Goal: Information Seeking & Learning: Learn about a topic

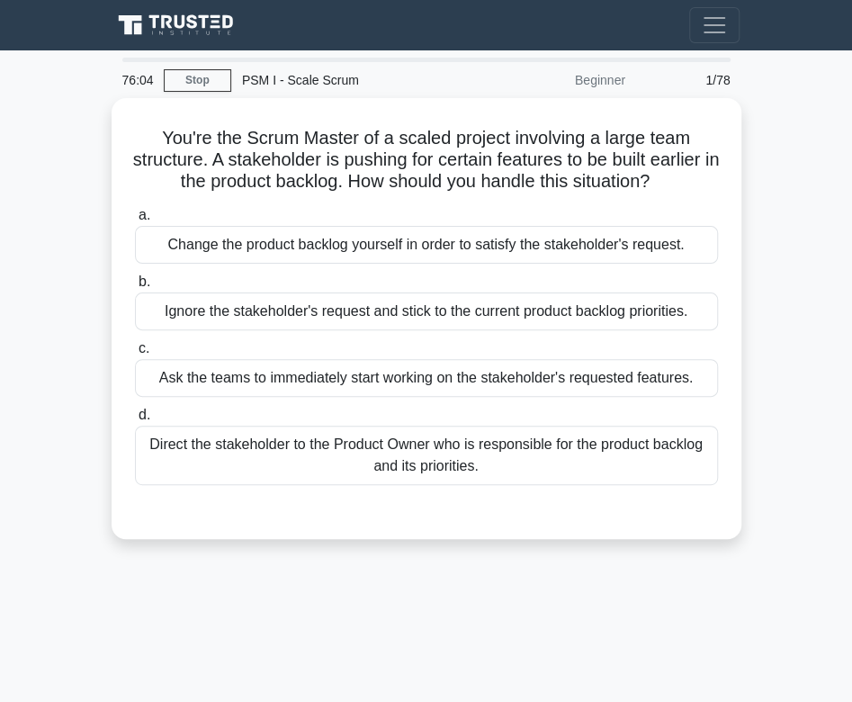
click at [848, 555] on main "76:04 Stop PSM I - Scale Scrum Beginner 1/78 You're the Scrum Master of a scale…" at bounding box center [426, 507] width 852 height 914
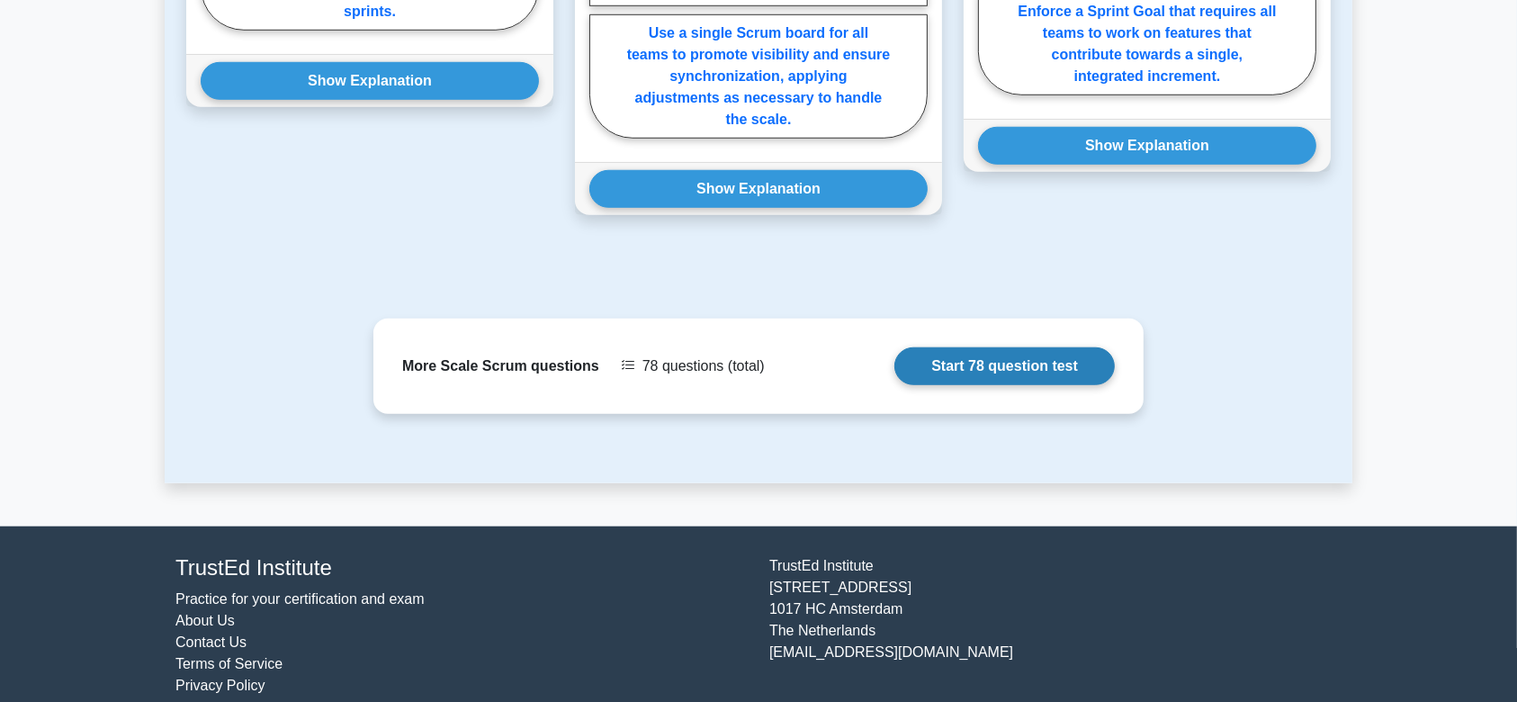
click at [999, 347] on link "Start 78 question test" at bounding box center [1004, 366] width 220 height 38
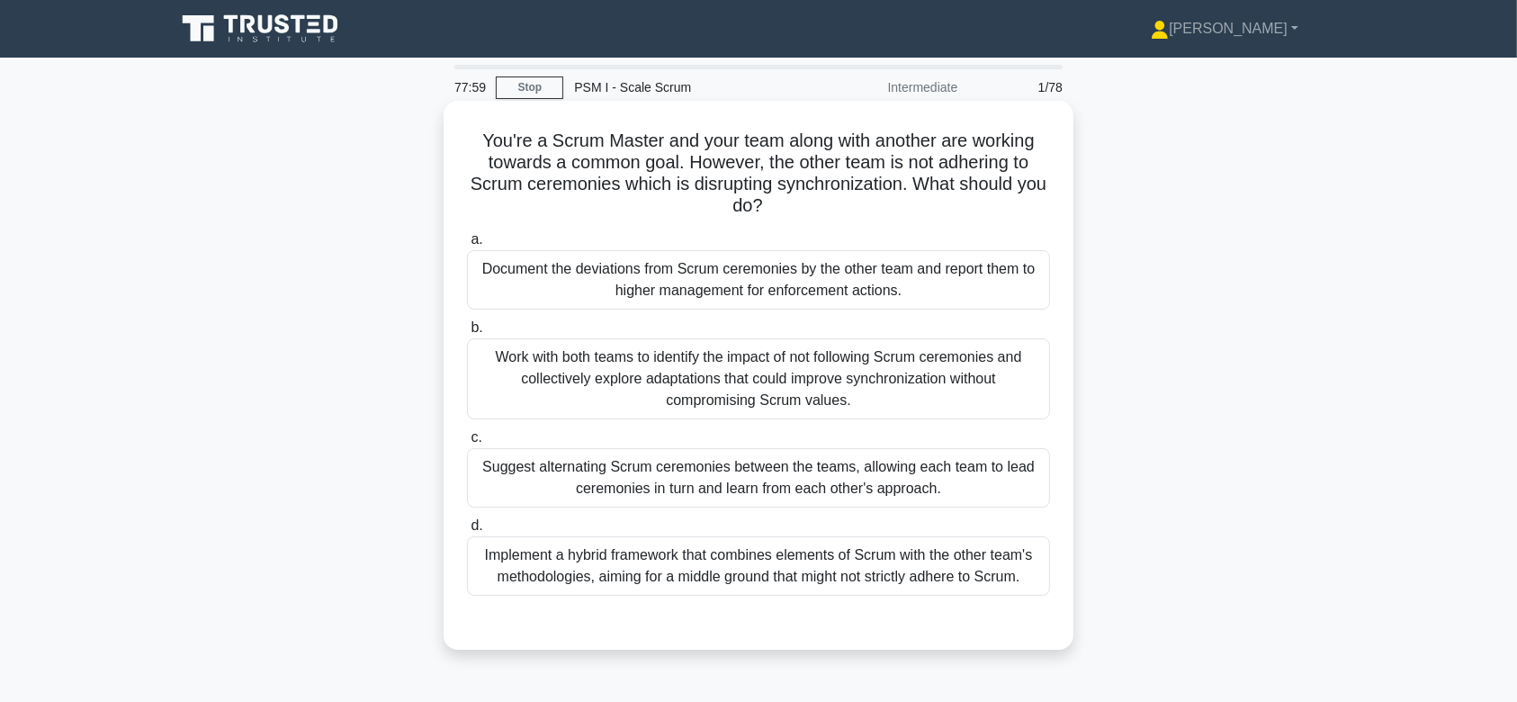
click at [671, 306] on div "Document the deviations from Scrum ceremonies by the other team and report them…" at bounding box center [758, 279] width 583 height 59
click at [467, 246] on input "a. Document the deviations from Scrum ceremonies by the other team and report t…" at bounding box center [467, 240] width 0 height 12
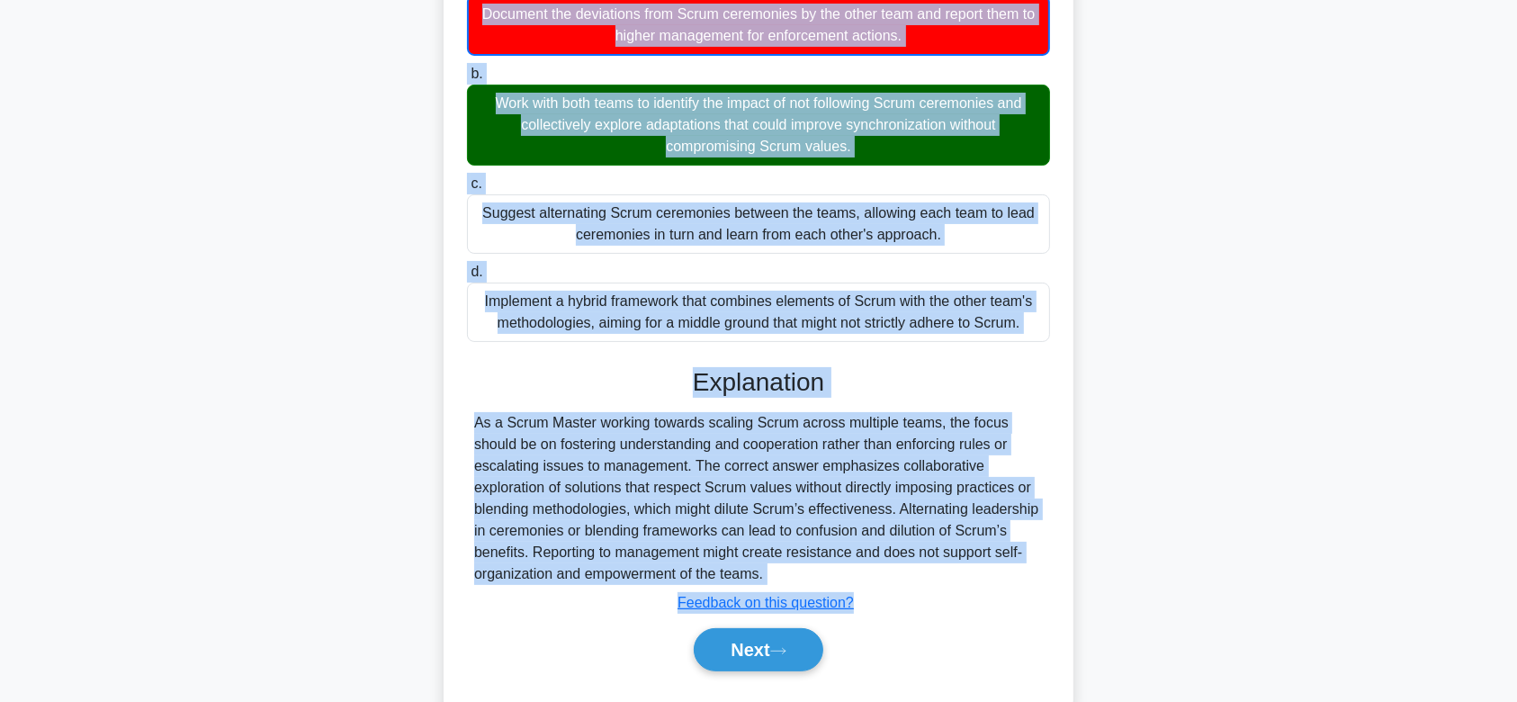
scroll to position [301, 0]
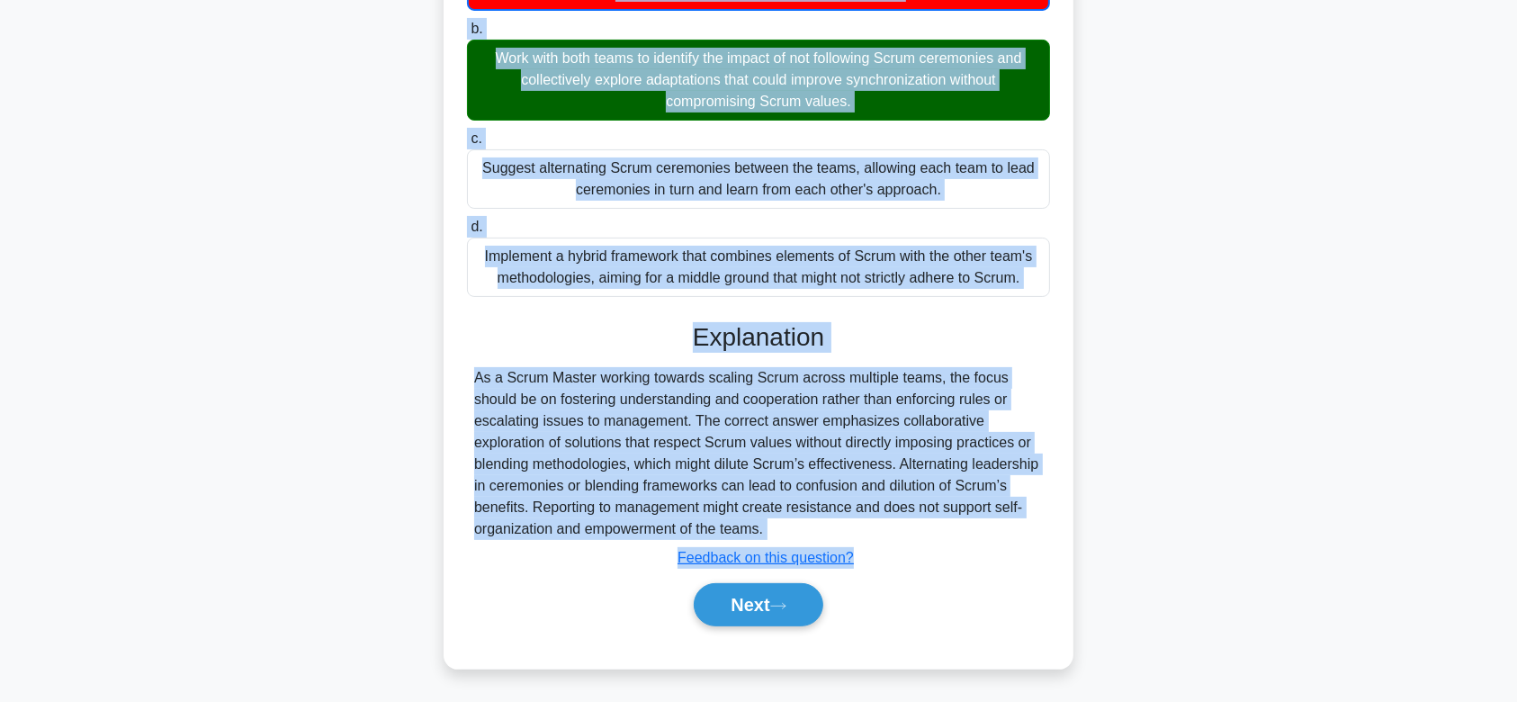
drag, startPoint x: 466, startPoint y: 136, endPoint x: 963, endPoint y: 522, distance: 629.0
click at [963, 522] on div "You're a Scrum Master and your team along with another are working towards a co…" at bounding box center [758, 234] width 615 height 854
copy div "You're a Scrum Master and your team along with another are working towards a co…"
click at [734, 610] on button "Next" at bounding box center [758, 604] width 129 height 43
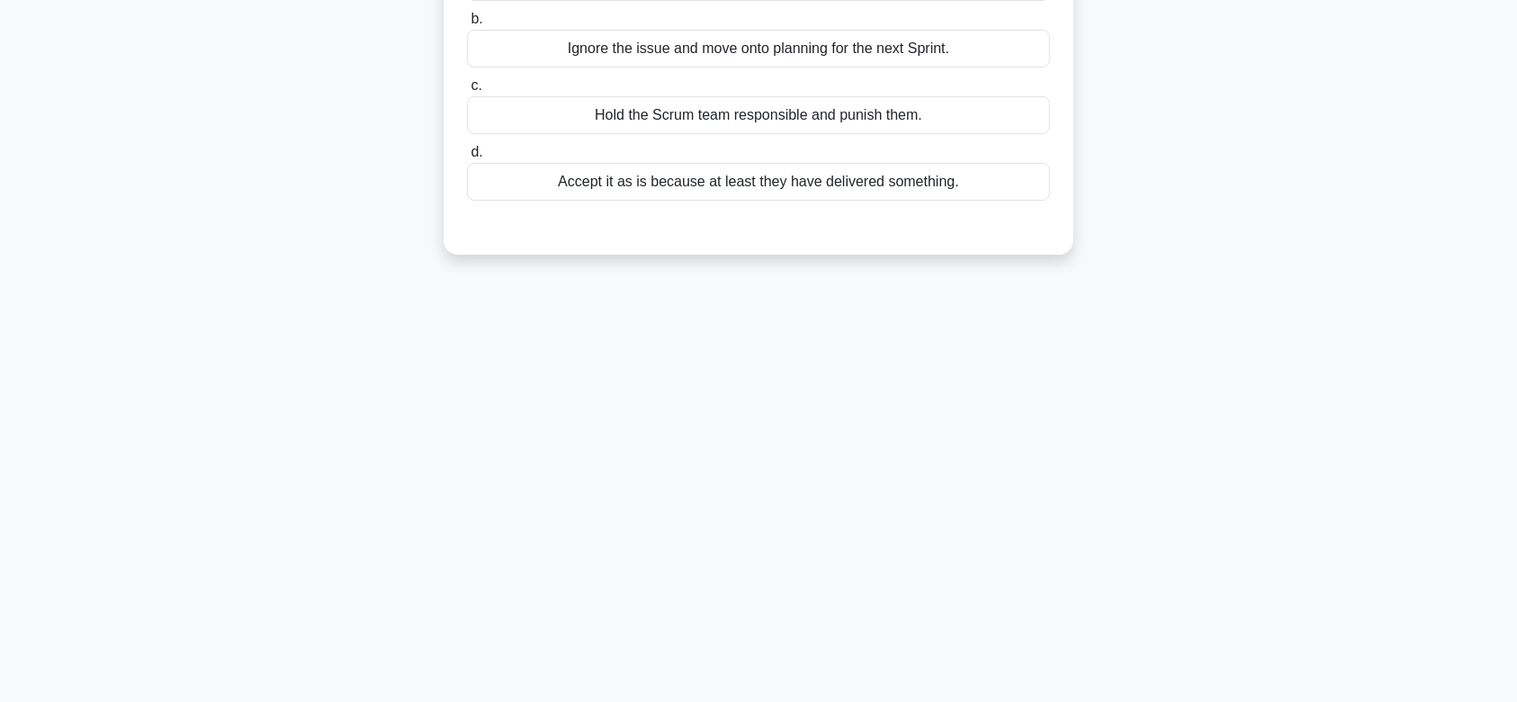
scroll to position [0, 0]
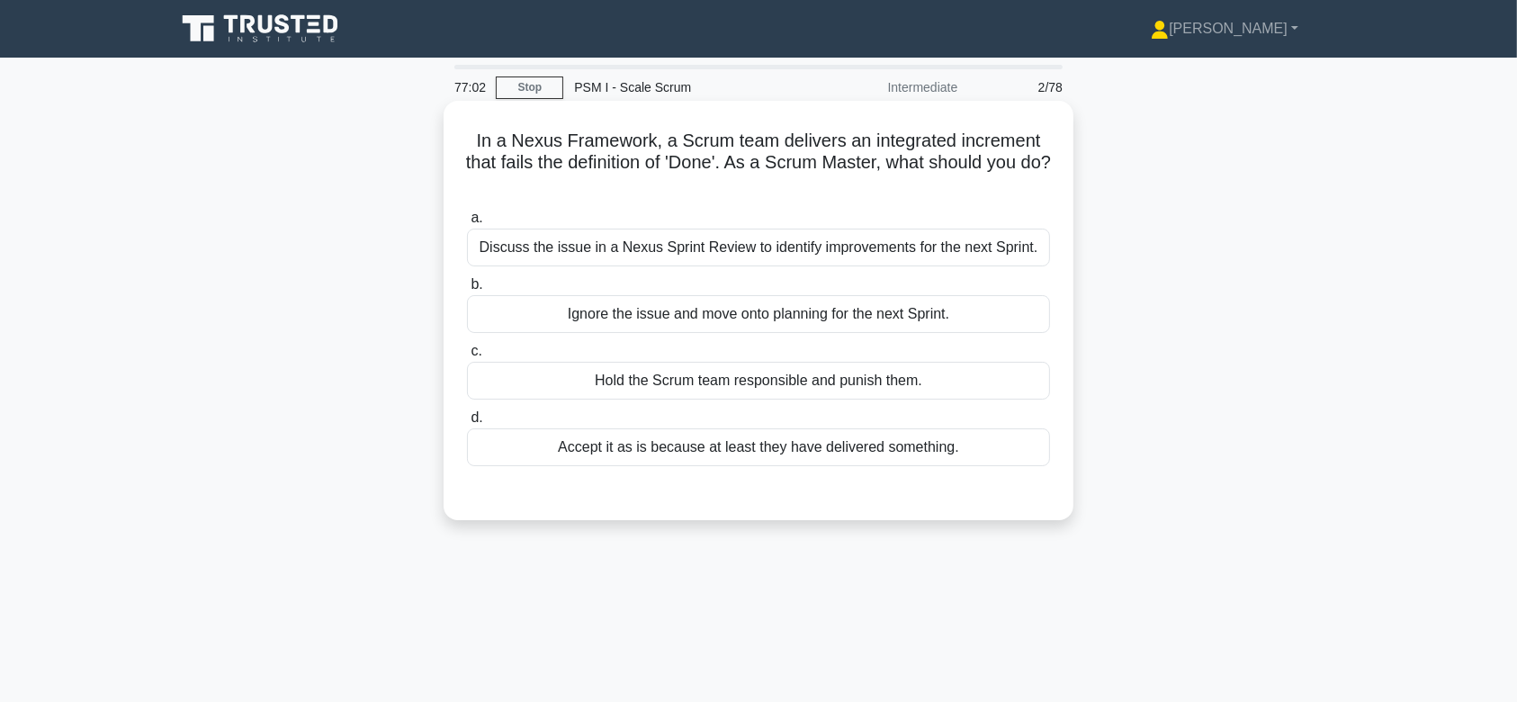
click at [784, 265] on div "Discuss the issue in a Nexus Sprint Review to identify improvements for the nex…" at bounding box center [758, 248] width 583 height 38
click at [467, 224] on input "a. Discuss the issue in a Nexus Sprint Review to identify improvements for the …" at bounding box center [467, 218] width 0 height 12
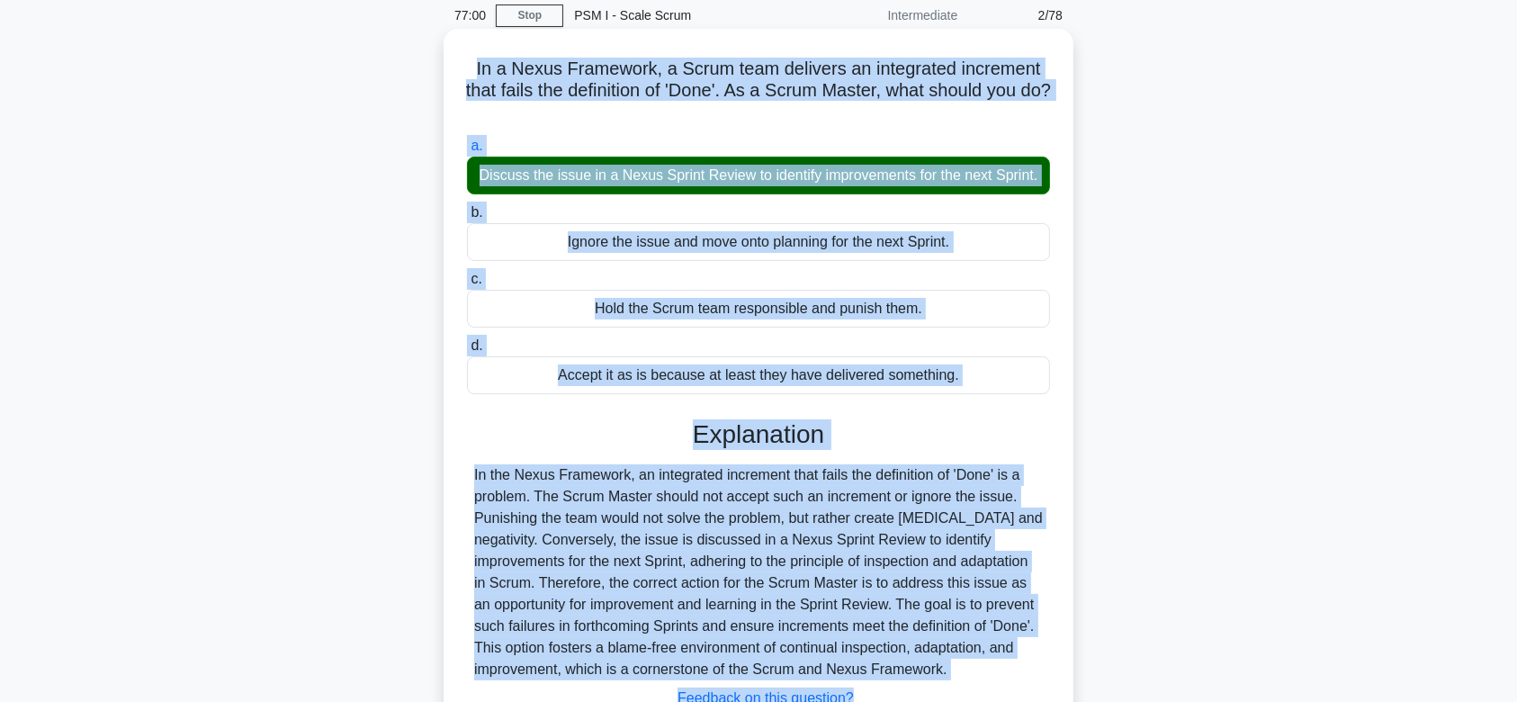
scroll to position [158, 0]
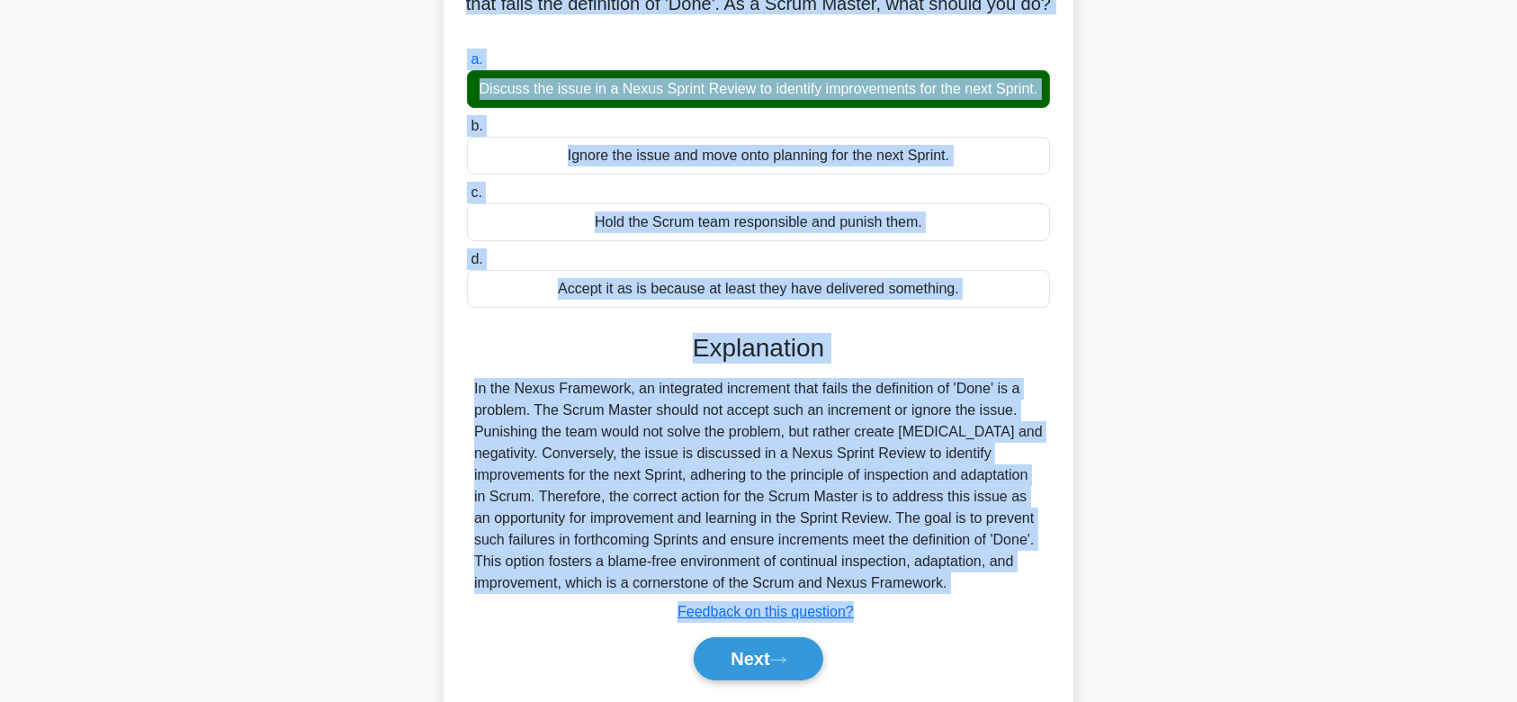
drag, startPoint x: 456, startPoint y: 139, endPoint x: 993, endPoint y: 601, distance: 708.8
click at [993, 601] on div "In a Nexus Framework, a Scrum team delivers an integrated increment that fails …" at bounding box center [758, 333] width 615 height 766
copy div "In a Nexus Framework, a Scrum team delivers an integrated increment that fails …"
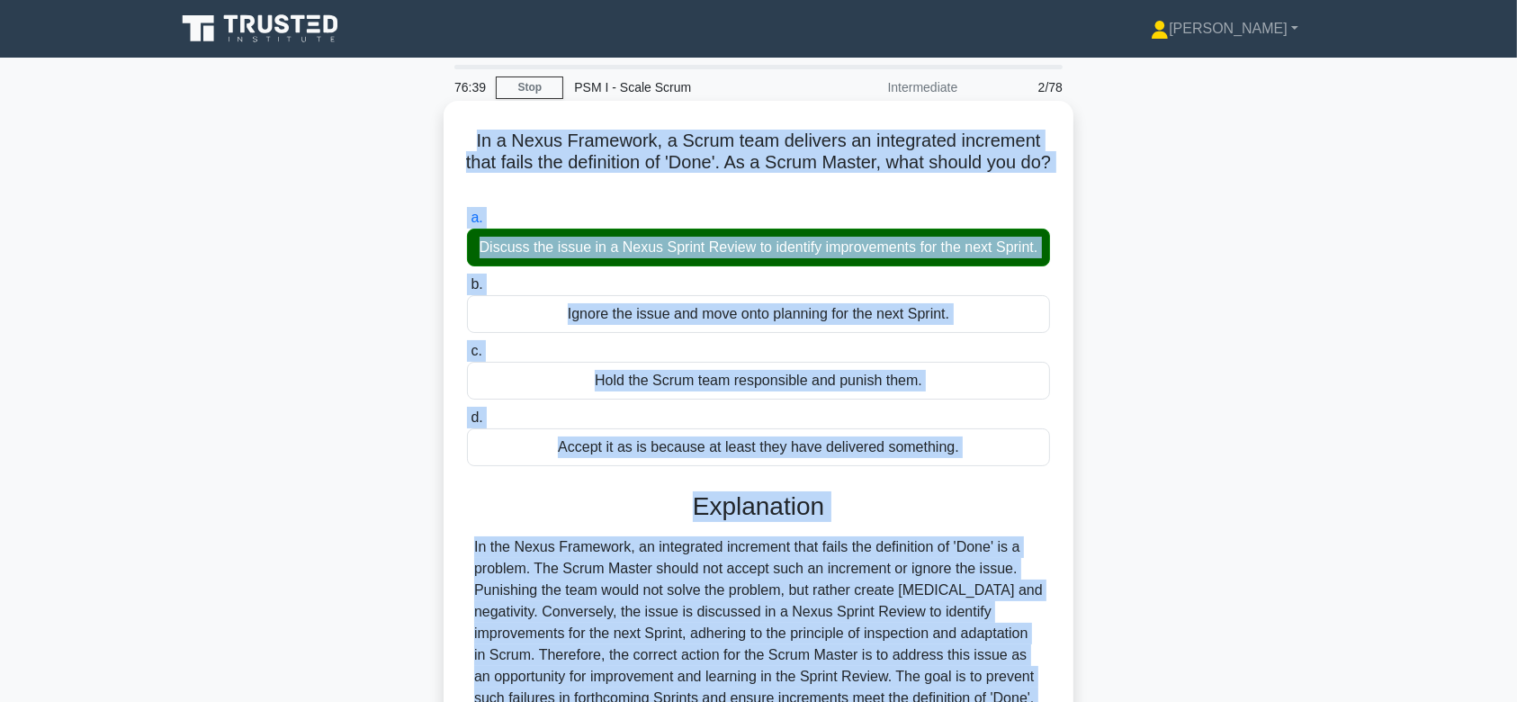
scroll to position [270, 0]
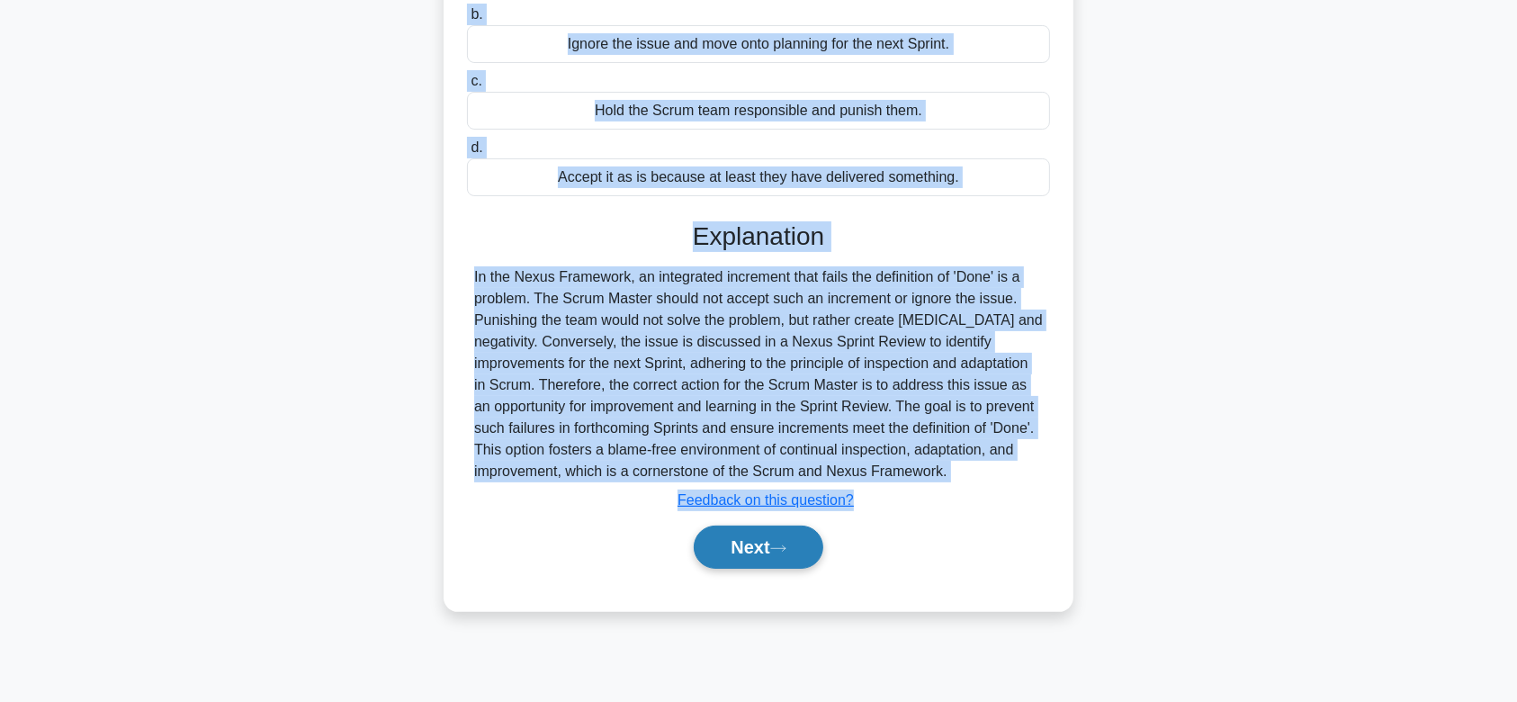
click at [719, 555] on button "Next" at bounding box center [758, 546] width 129 height 43
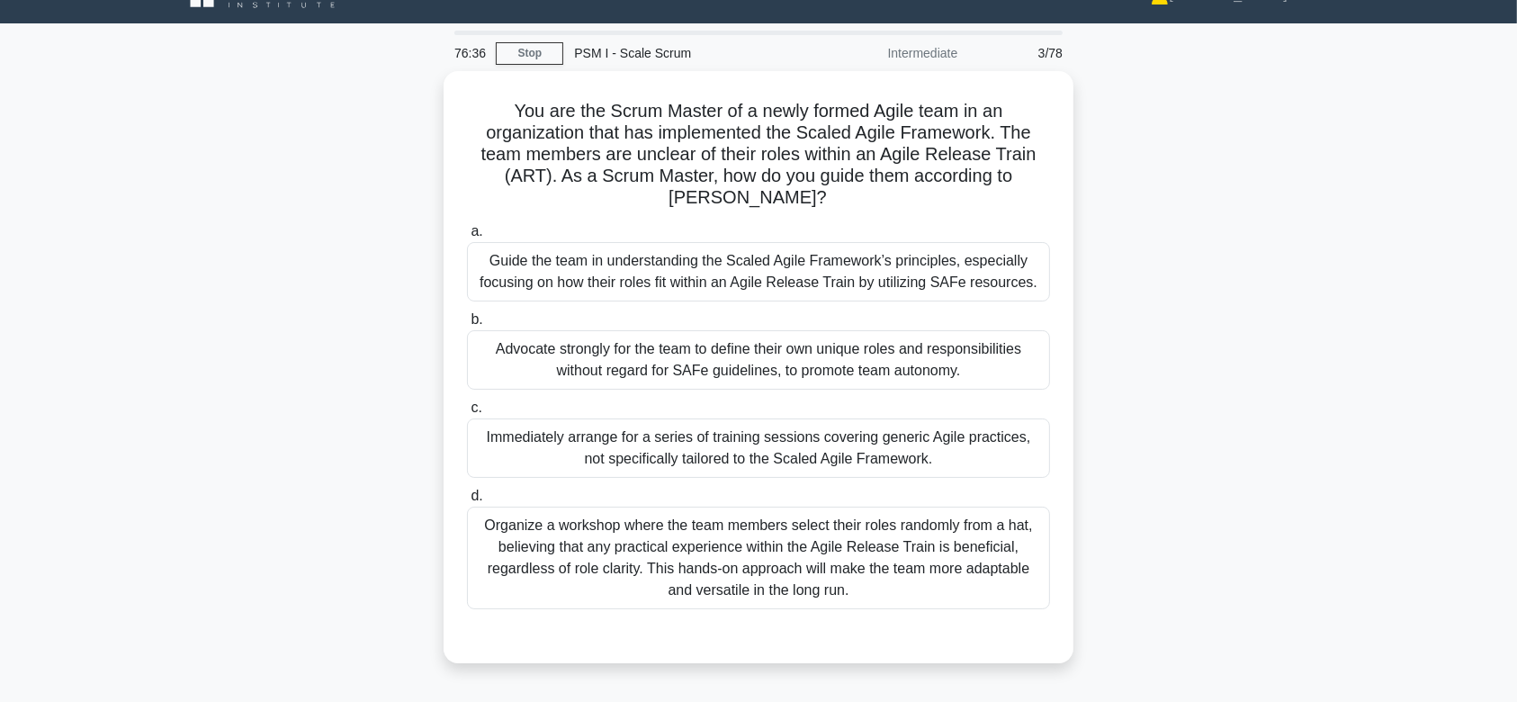
scroll to position [0, 0]
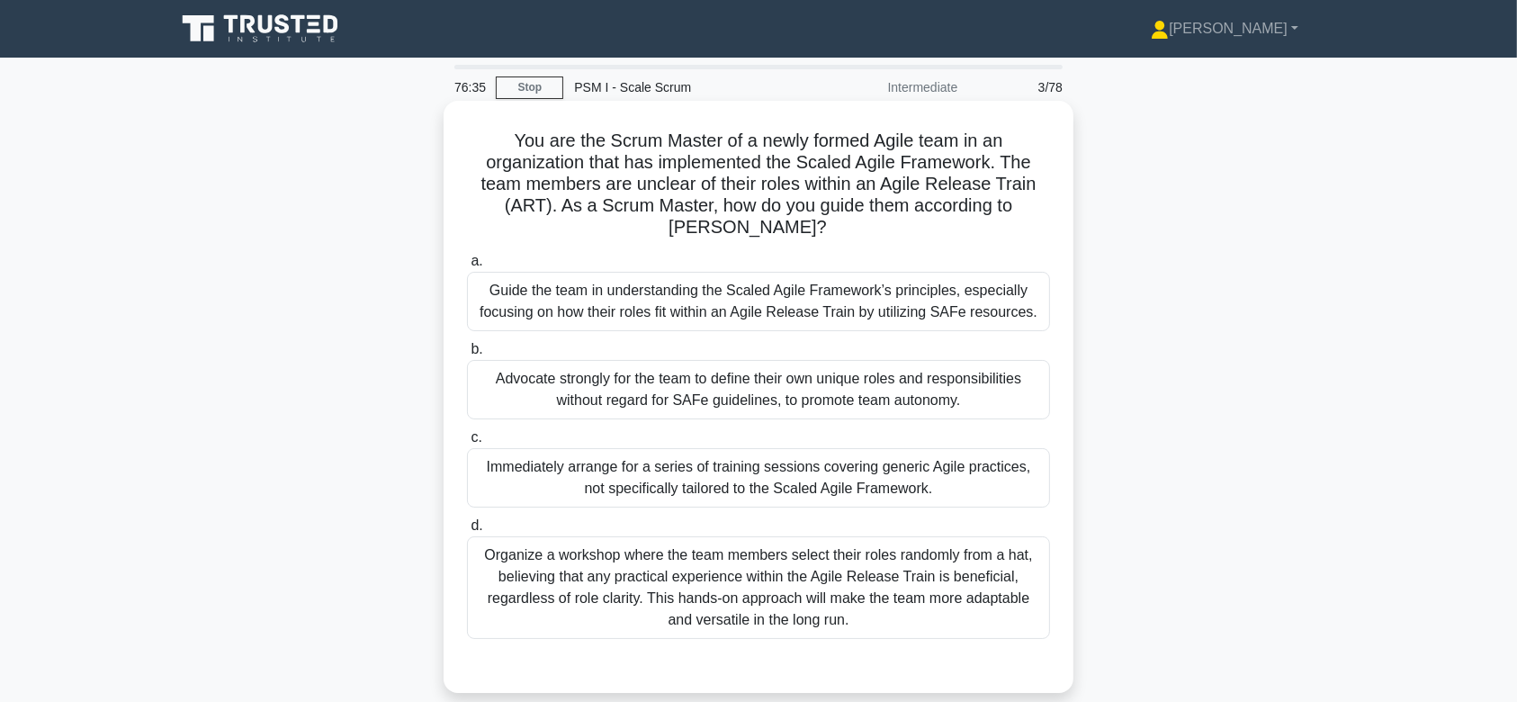
click at [751, 413] on div "Advocate strongly for the team to define their own unique roles and responsibil…" at bounding box center [758, 389] width 583 height 59
click at [467, 355] on input "b. Advocate strongly for the team to define their own unique roles and responsi…" at bounding box center [467, 350] width 0 height 12
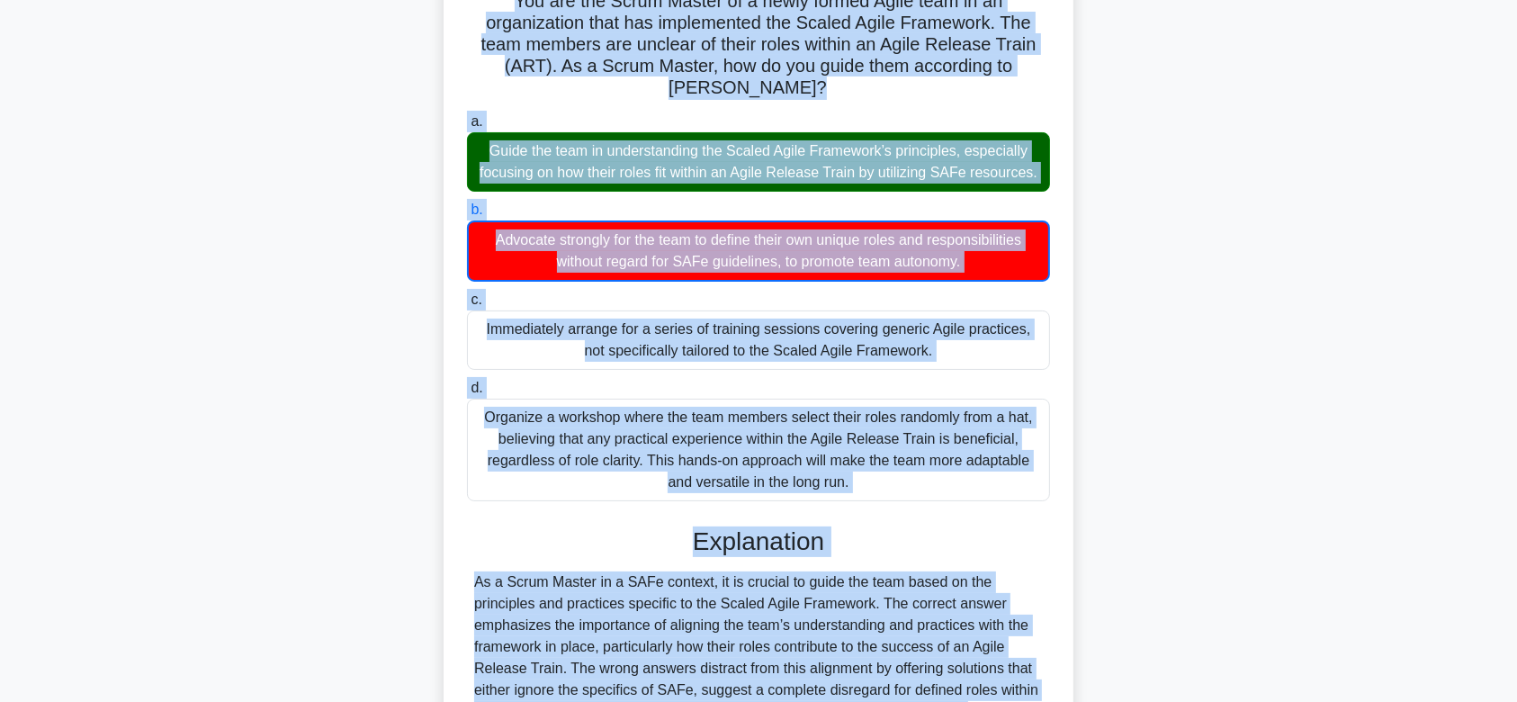
scroll to position [365, 0]
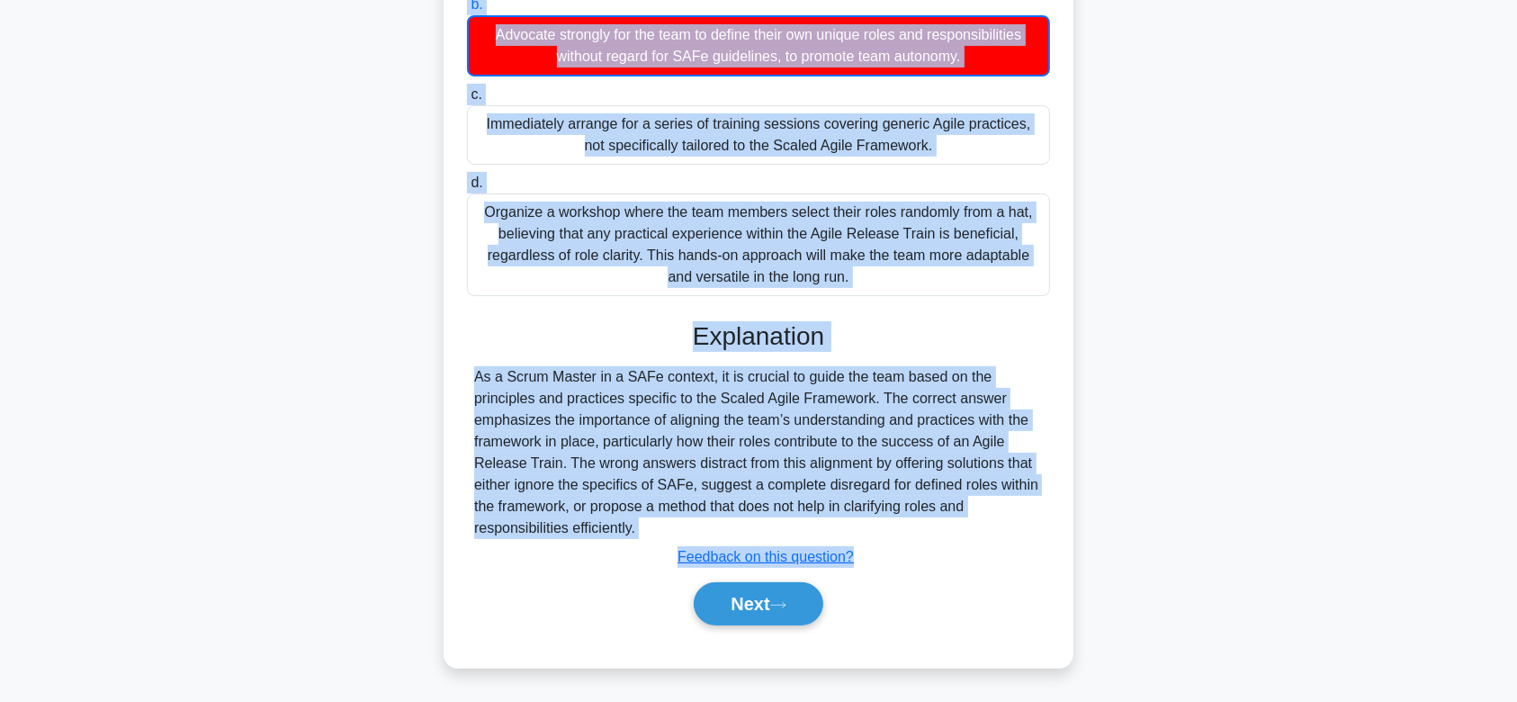
drag, startPoint x: 503, startPoint y: 139, endPoint x: 849, endPoint y: 532, distance: 524.0
click at [849, 532] on div "You are the Scrum Master of a newly formed Agile team in an organization that h…" at bounding box center [758, 211] width 615 height 897
copy div "You are the Scrum Master of a newly formed Agile team in an organization that h…"
click at [764, 600] on button "Next" at bounding box center [758, 603] width 129 height 43
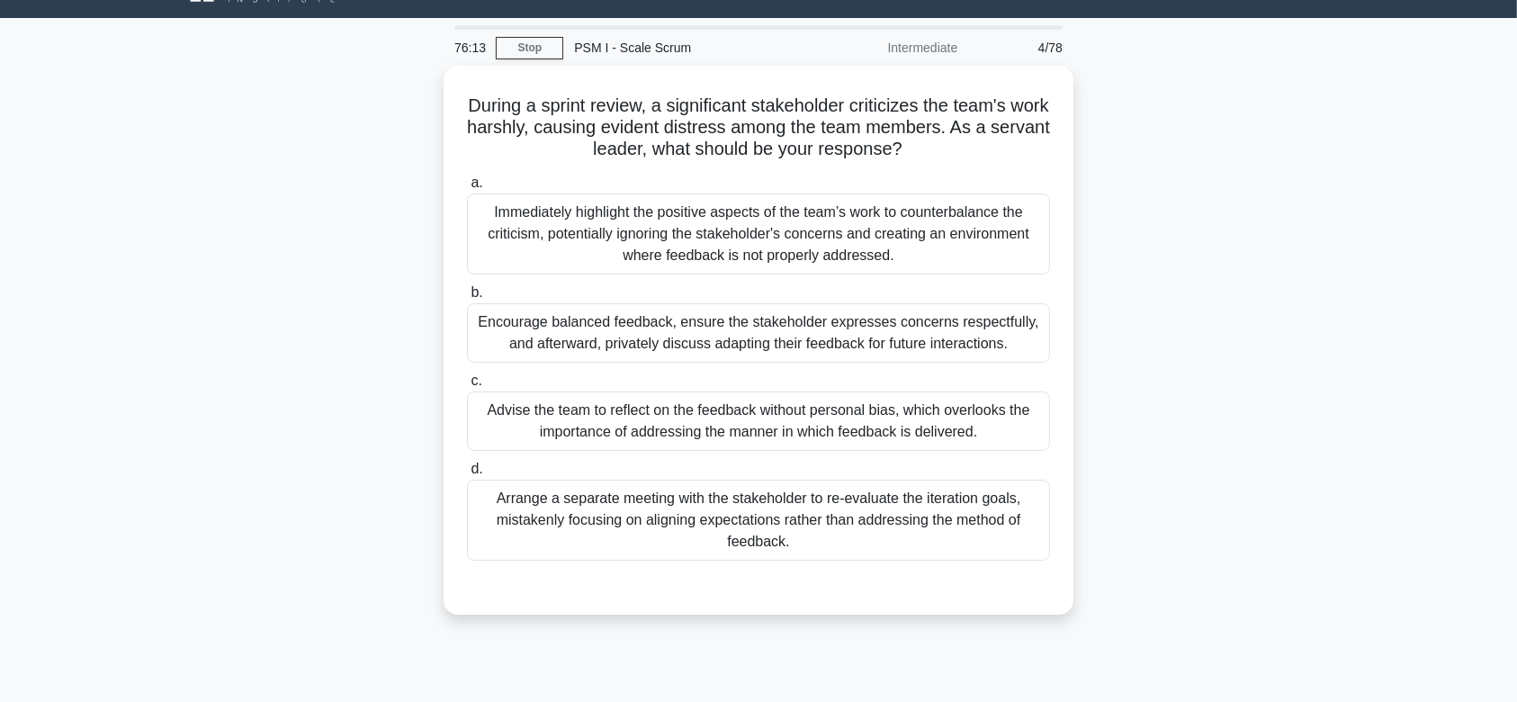
scroll to position [0, 0]
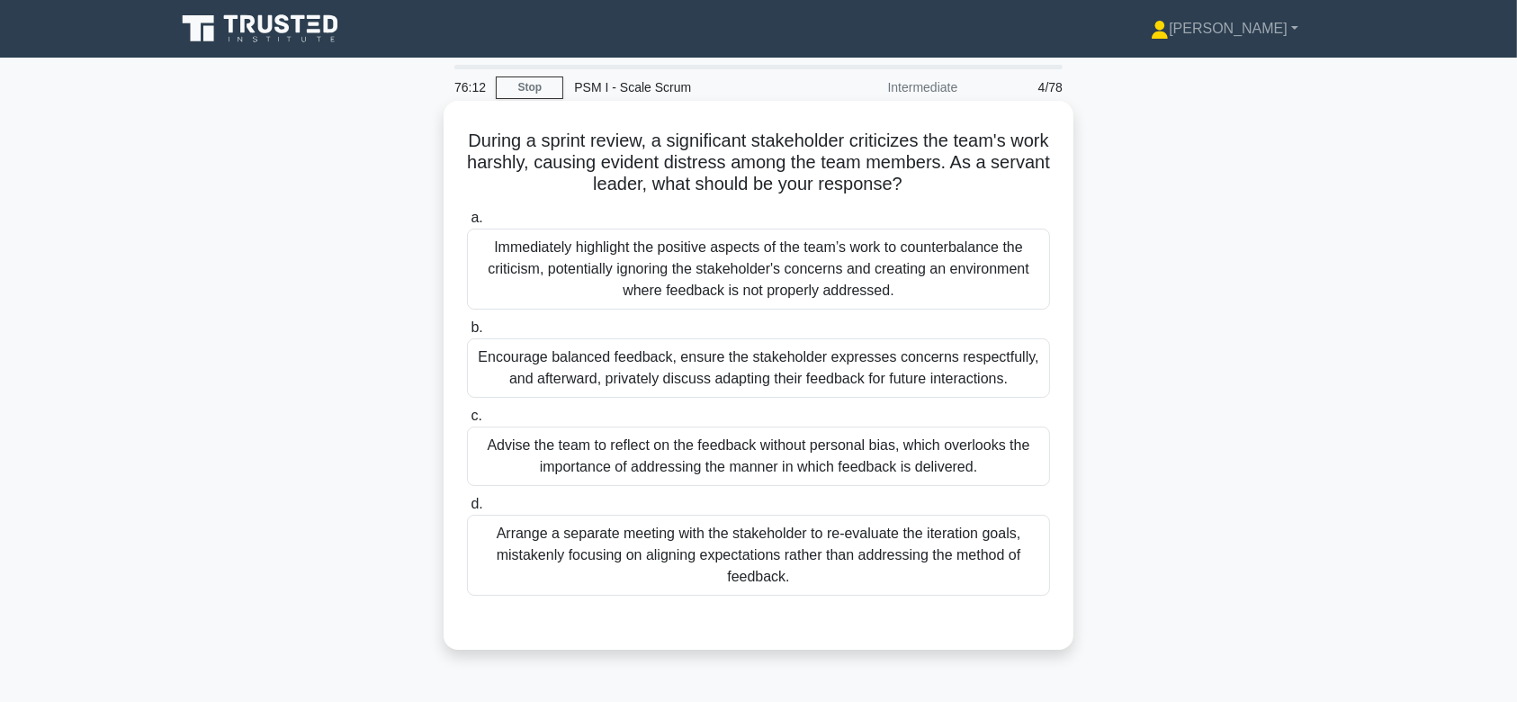
click at [779, 397] on div "Encourage balanced feedback, ensure the stakeholder expresses concerns respectf…" at bounding box center [758, 367] width 583 height 59
click at [467, 334] on input "b. Encourage balanced feedback, ensure the stakeholder expresses concerns respe…" at bounding box center [467, 328] width 0 height 12
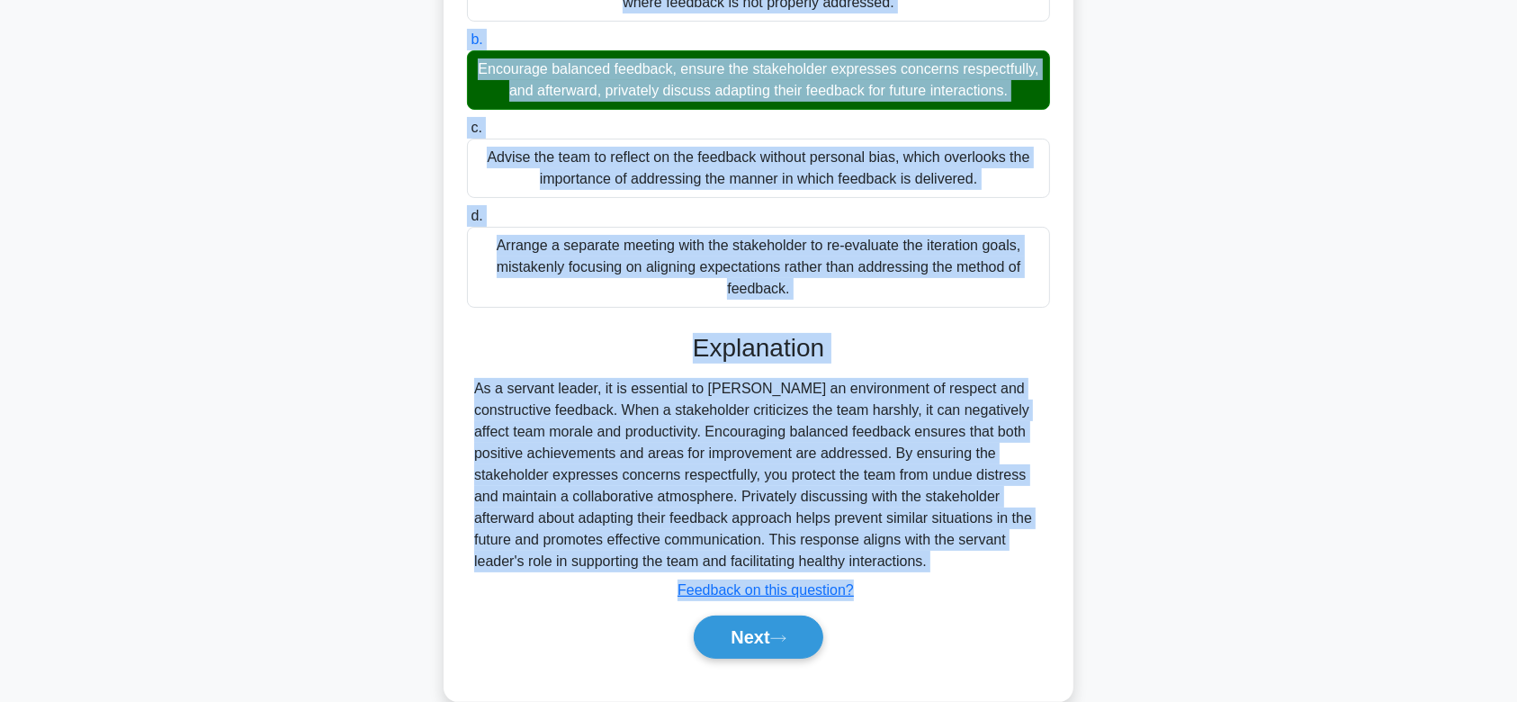
scroll to position [320, 0]
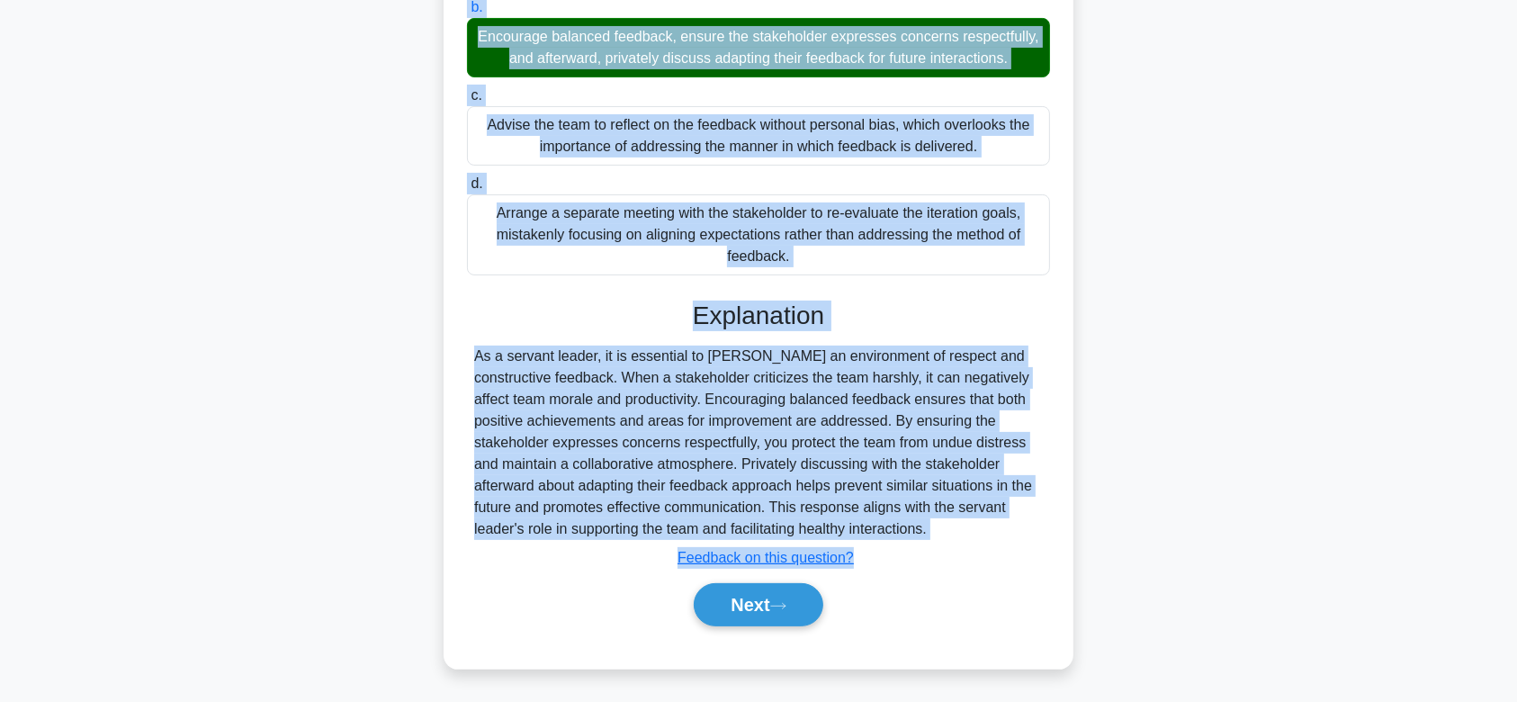
drag, startPoint x: 476, startPoint y: 136, endPoint x: 890, endPoint y: 536, distance: 575.9
click at [890, 536] on div "During a sprint review, a significant stakeholder criticizes the team's work ha…" at bounding box center [758, 225] width 615 height 874
copy div "During a sprint review, a significant stakeholder criticizes the team's work ha…"
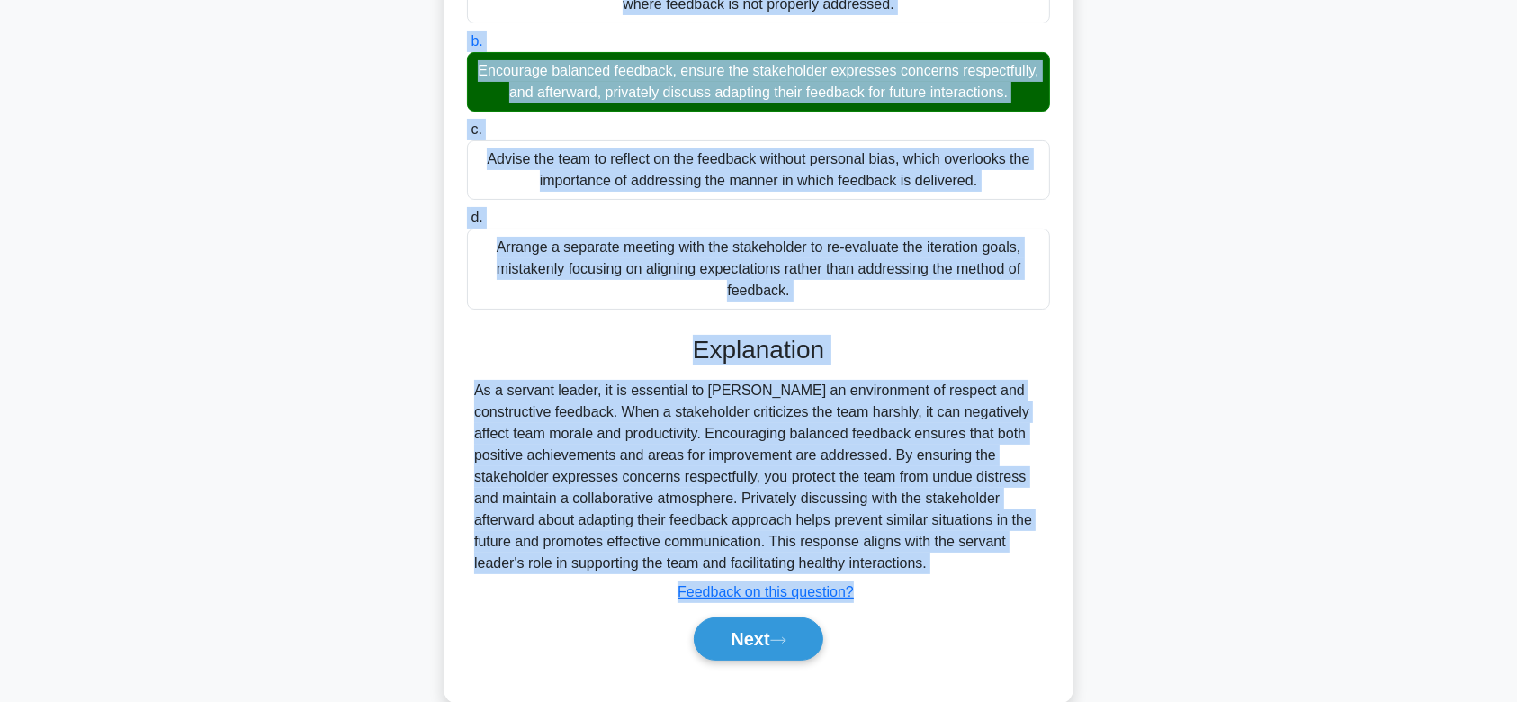
scroll to position [294, 0]
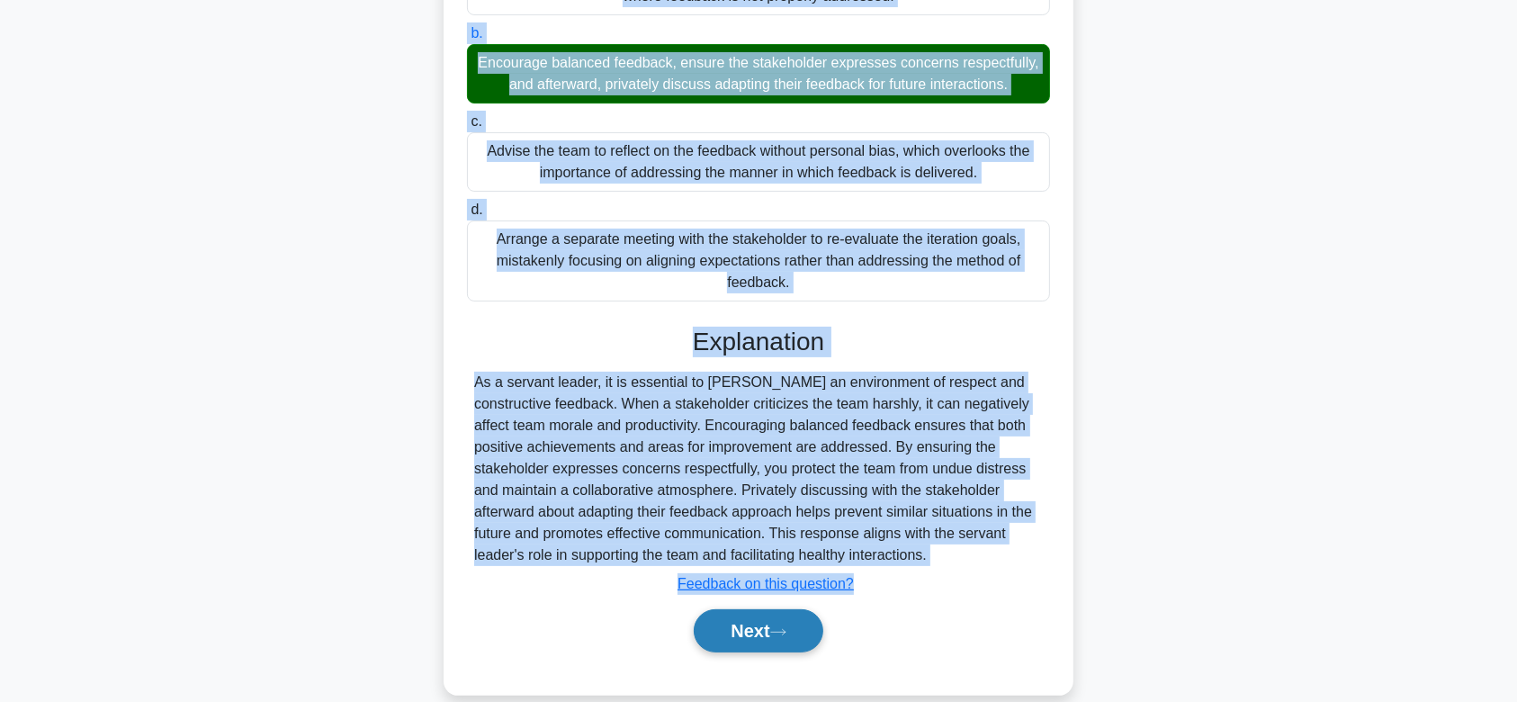
click at [753, 615] on button "Next" at bounding box center [758, 630] width 129 height 43
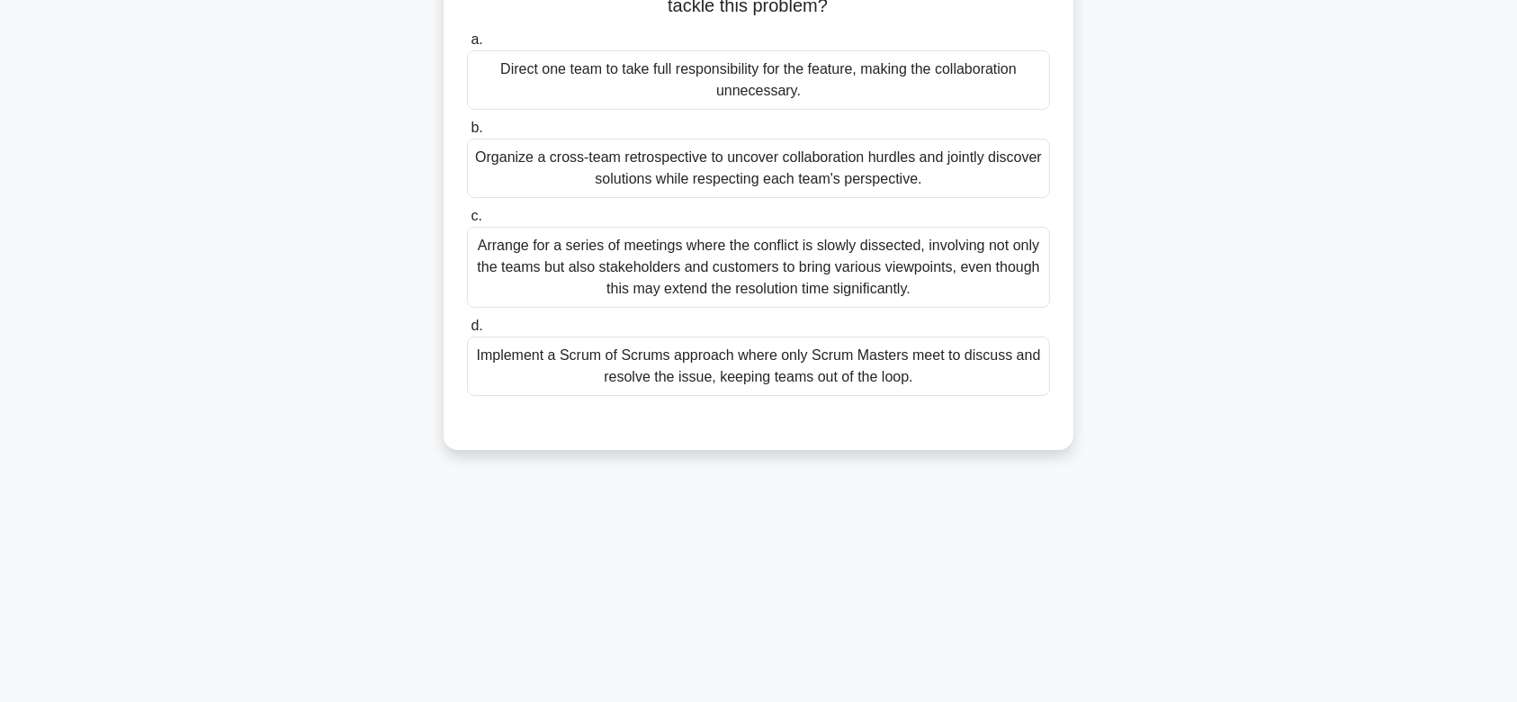
scroll to position [0, 0]
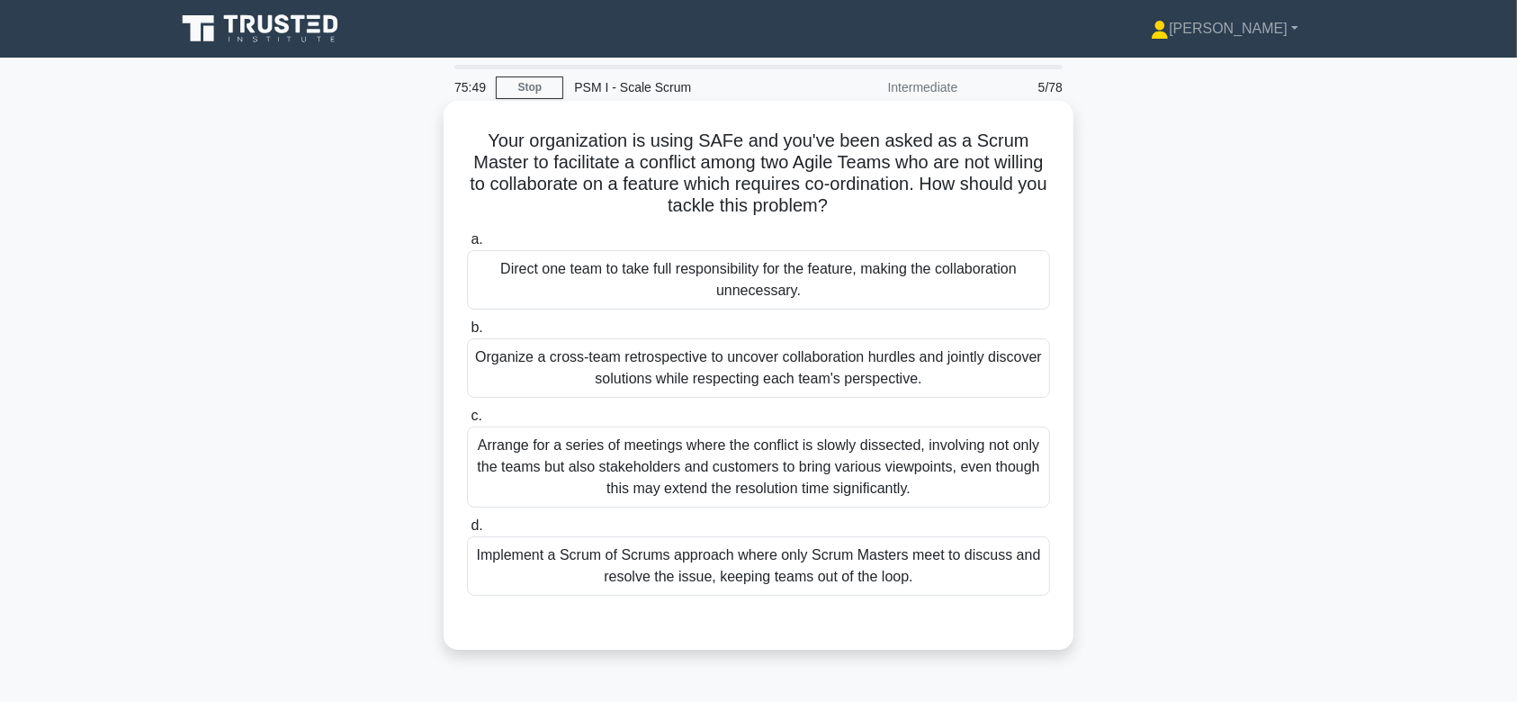
click at [748, 375] on div "Organize a cross-team retrospective to uncover collaboration hurdles and jointl…" at bounding box center [758, 367] width 583 height 59
click at [467, 334] on input "b. Organize a cross-team retrospective to uncover collaboration hurdles and joi…" at bounding box center [467, 328] width 0 height 12
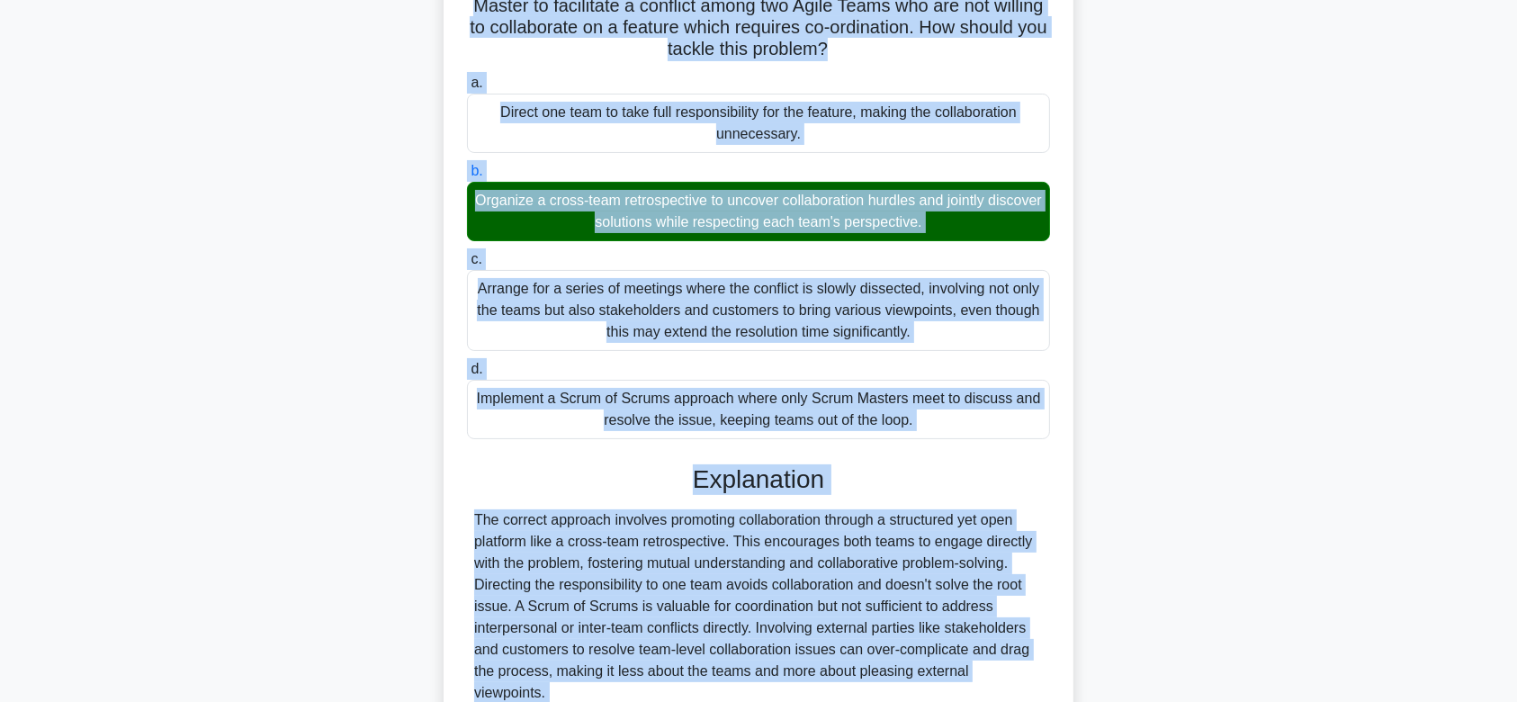
scroll to position [299, 0]
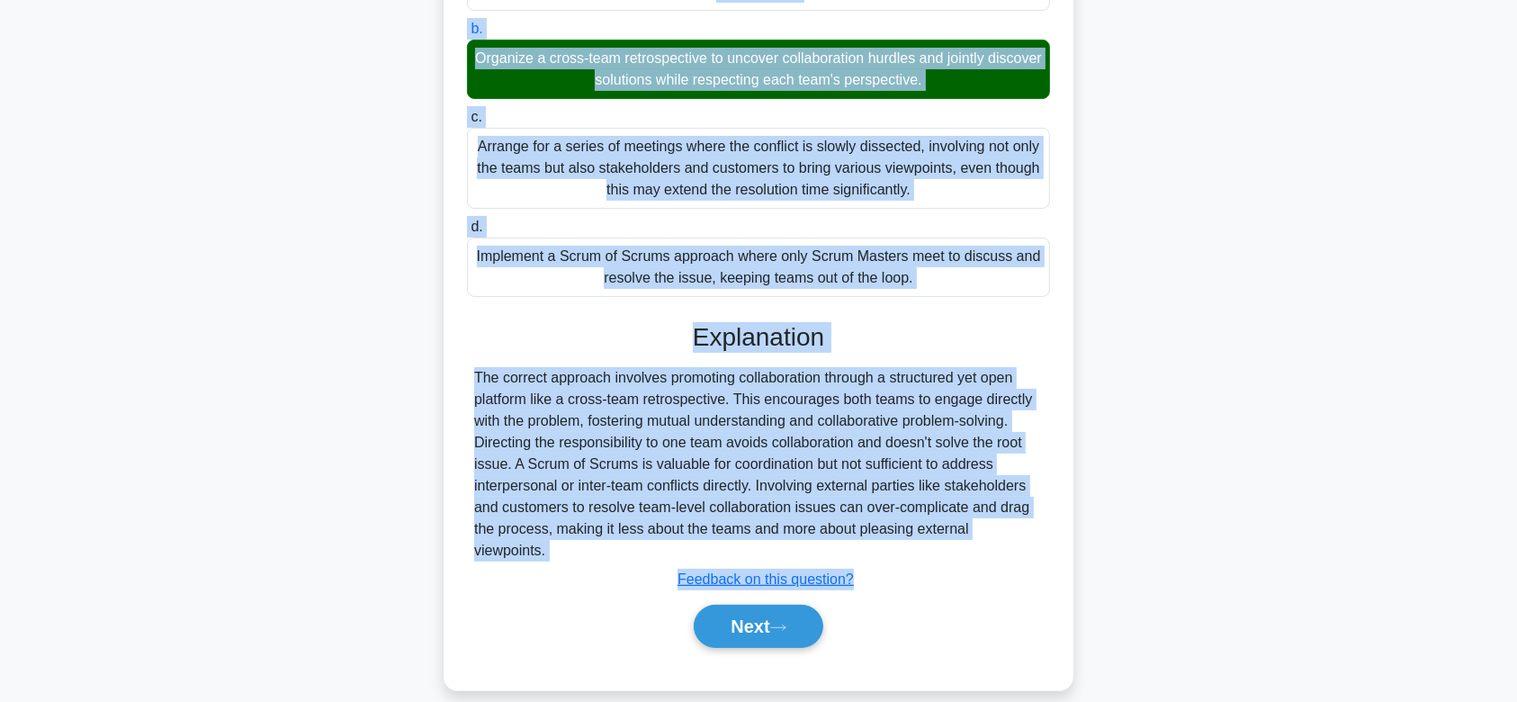
drag, startPoint x: 489, startPoint y: 143, endPoint x: 1065, endPoint y: 525, distance: 690.8
click at [1065, 525] on div "Your organization is using SAFe and you've been asked as a Scrum Master to faci…" at bounding box center [758, 246] width 615 height 874
copy div "Your organization is using SAFe and you've been asked as a Scrum Master to faci…"
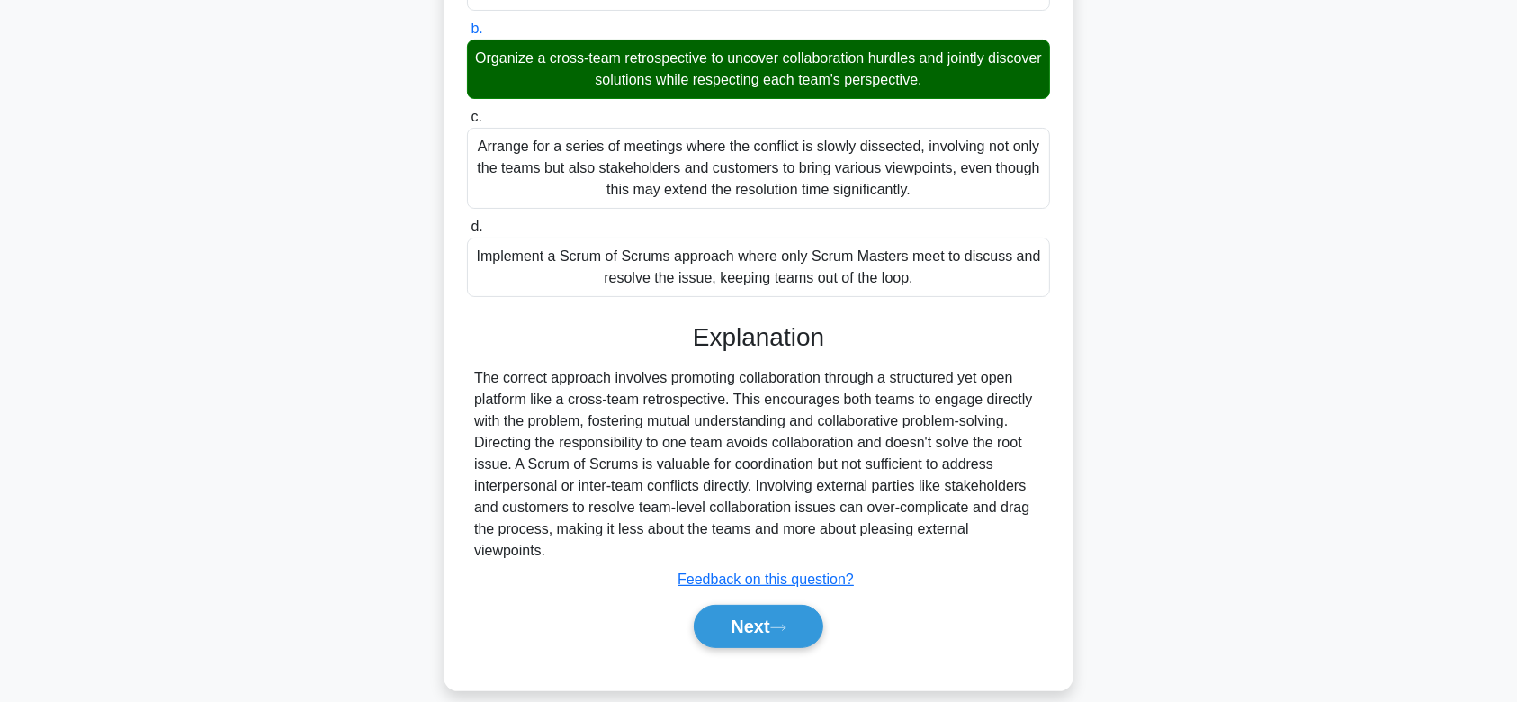
click at [763, 571] on div "Explanation The correct approach involves promoting collaboration through a str…" at bounding box center [758, 488] width 583 height 333
click at [769, 605] on button "Next" at bounding box center [758, 626] width 129 height 43
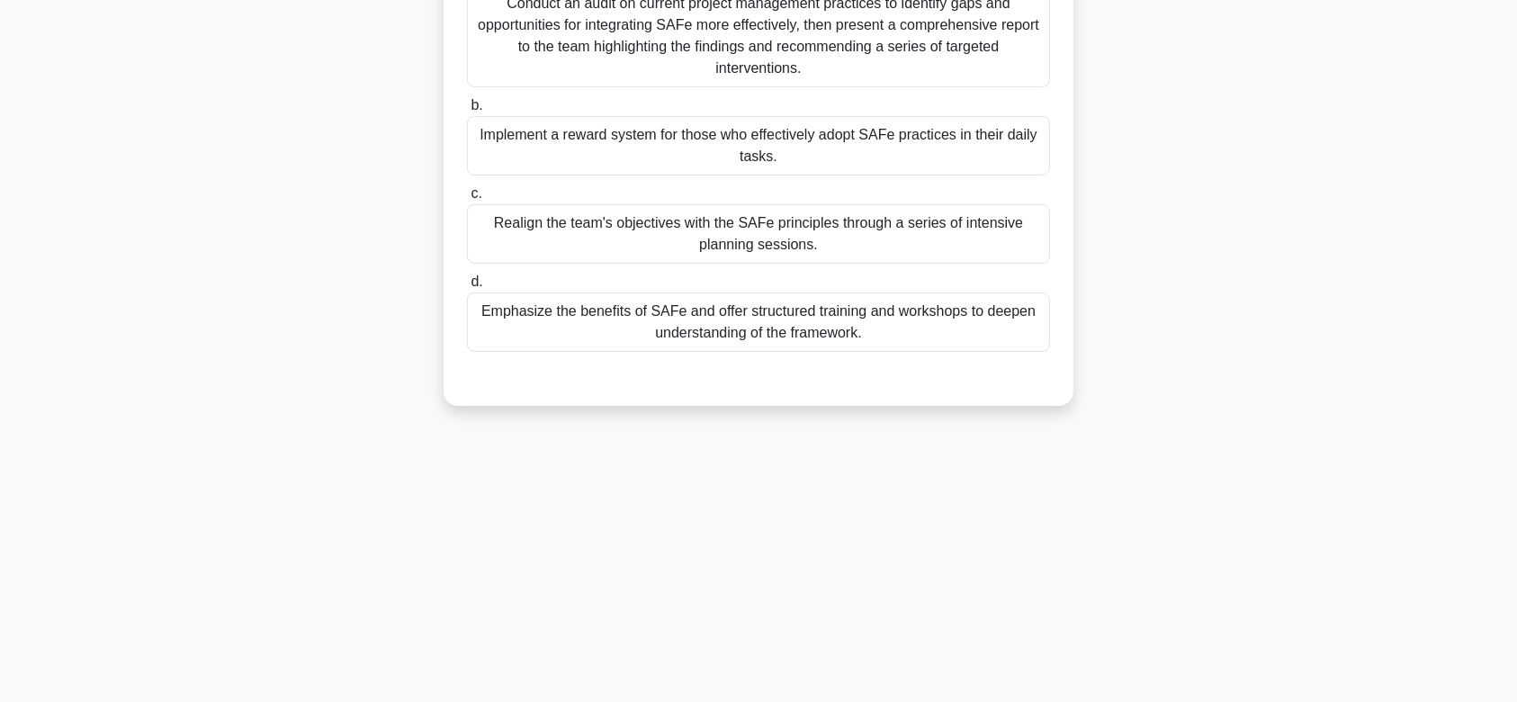
scroll to position [0, 0]
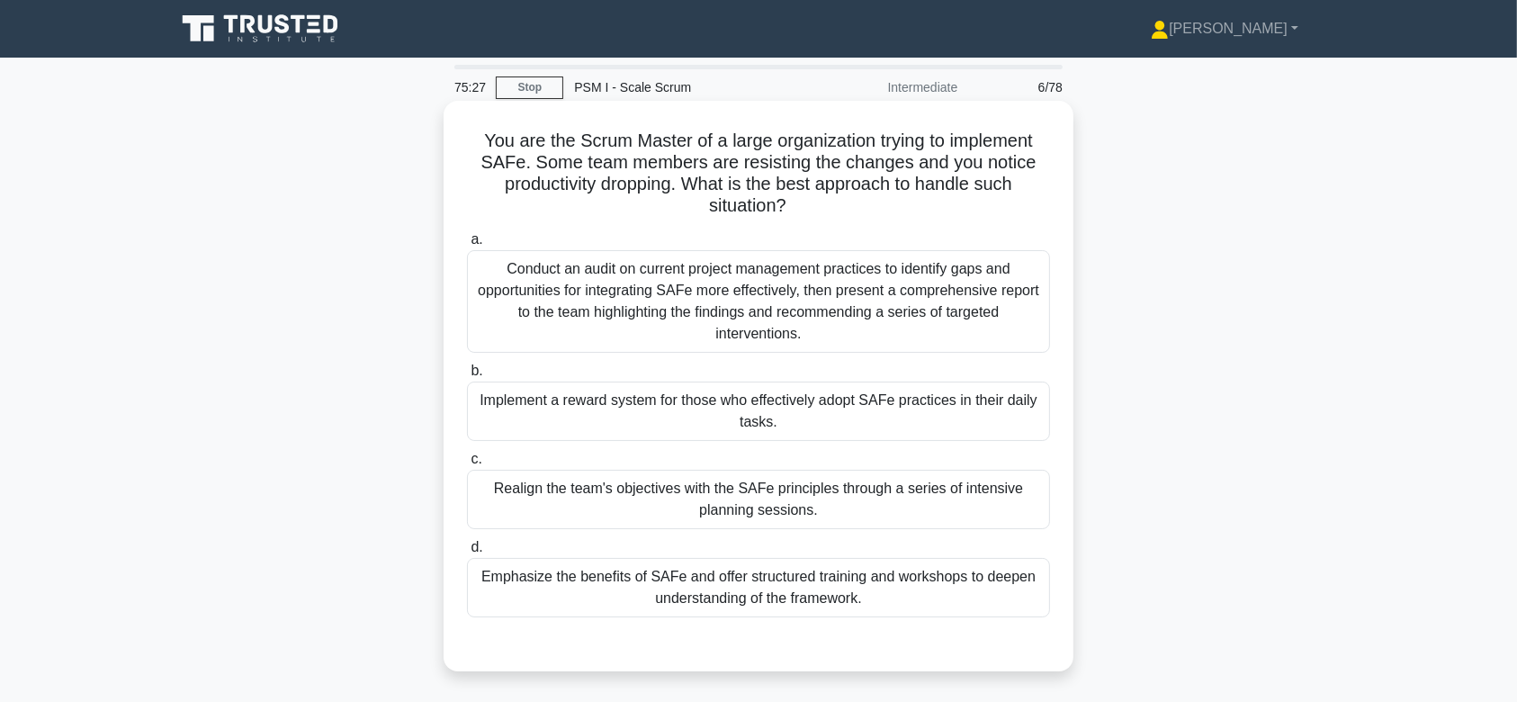
click at [777, 343] on div "Conduct an audit on current project management practices to identify gaps and o…" at bounding box center [758, 301] width 583 height 103
click at [467, 246] on input "a. Conduct an audit on current project management practices to identify gaps an…" at bounding box center [467, 240] width 0 height 12
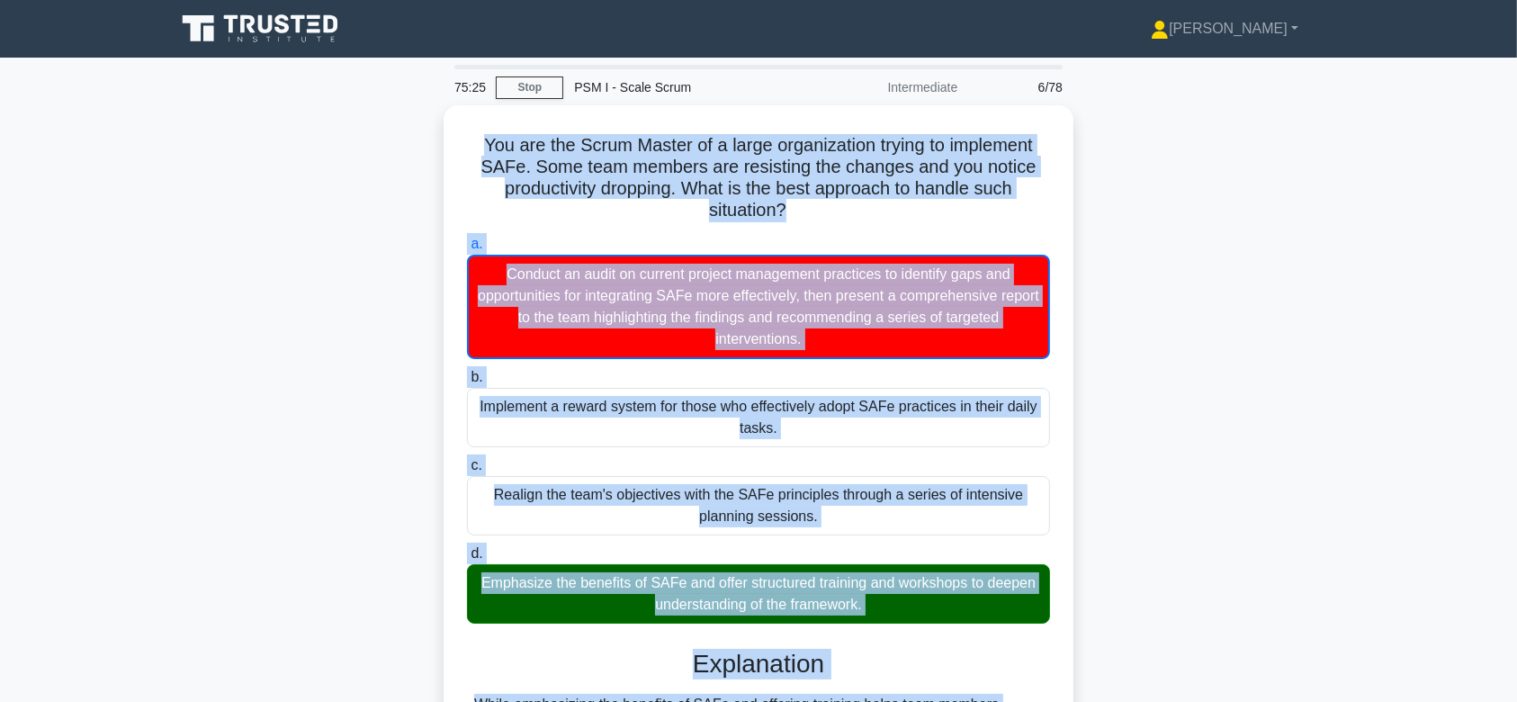
scroll to position [322, 0]
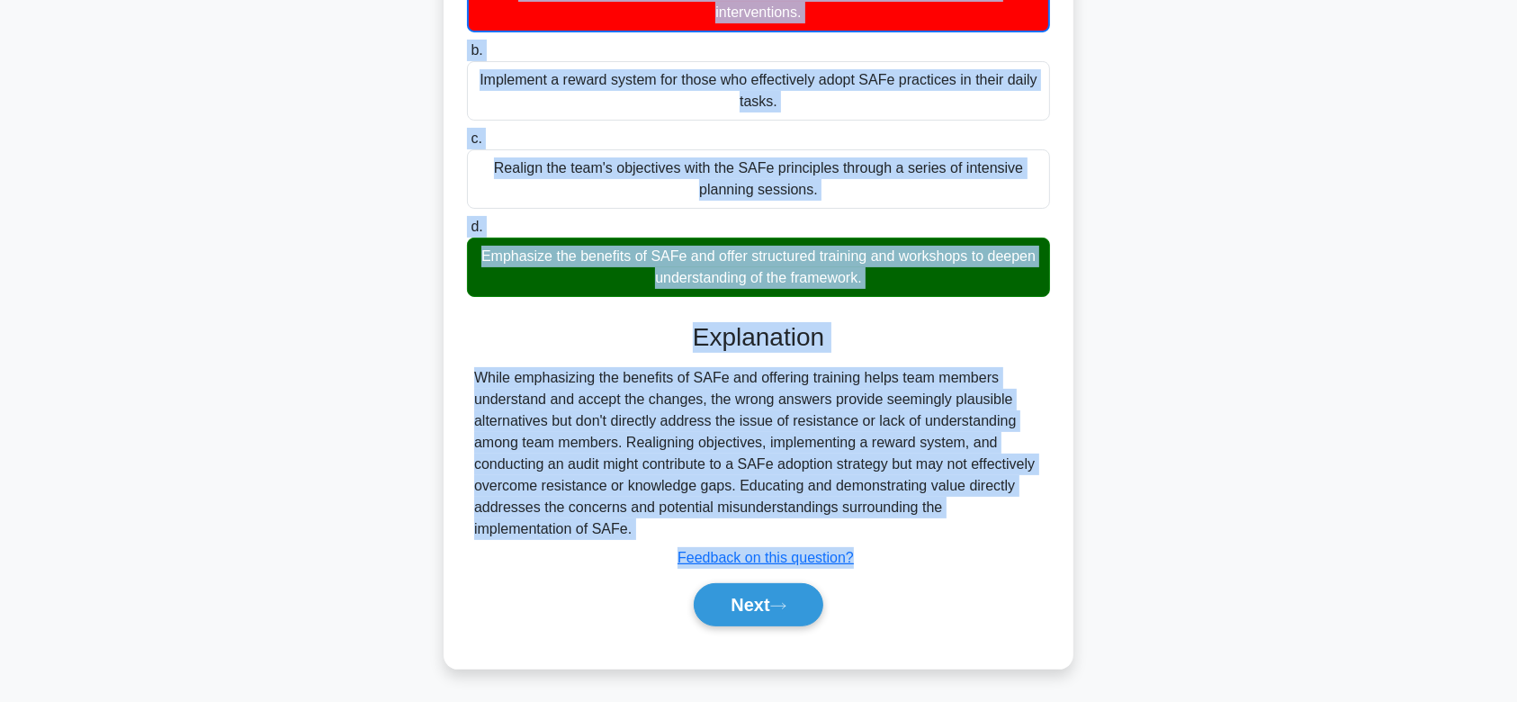
drag, startPoint x: 469, startPoint y: 140, endPoint x: 972, endPoint y: 539, distance: 641.8
click at [972, 539] on div "You are the Scrum Master of a large organization trying to implement SAFe. Some…" at bounding box center [758, 223] width 615 height 875
copy div "You are the Scrum Master of a large organization trying to implement SAFe. Some…"
click at [741, 586] on button "Next" at bounding box center [758, 604] width 129 height 43
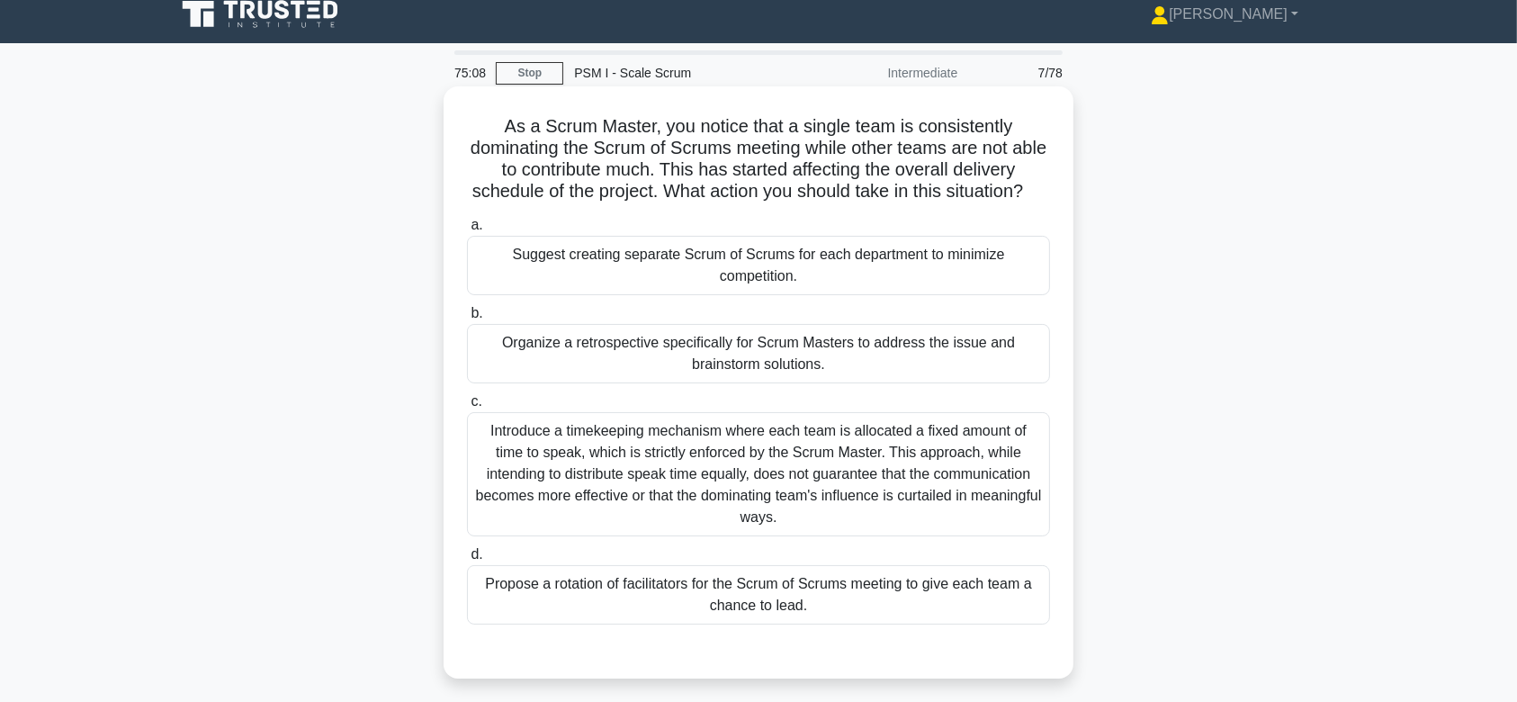
scroll to position [0, 0]
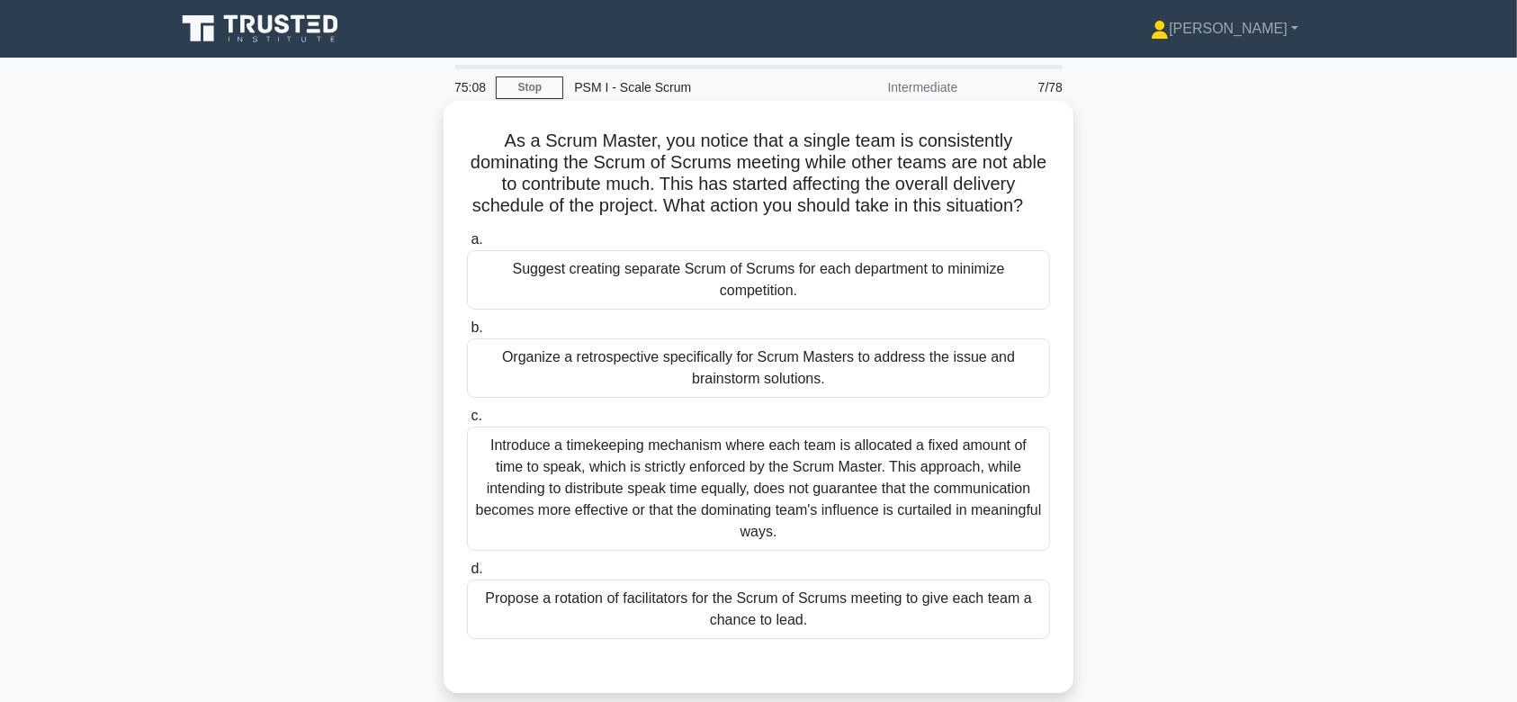
click at [768, 474] on div "Introduce a timekeeping mechanism where each team is allocated a fixed amount o…" at bounding box center [758, 489] width 583 height 124
click at [467, 422] on input "c. Introduce a timekeeping mechanism where each team is allocated a fixed amoun…" at bounding box center [467, 416] width 0 height 12
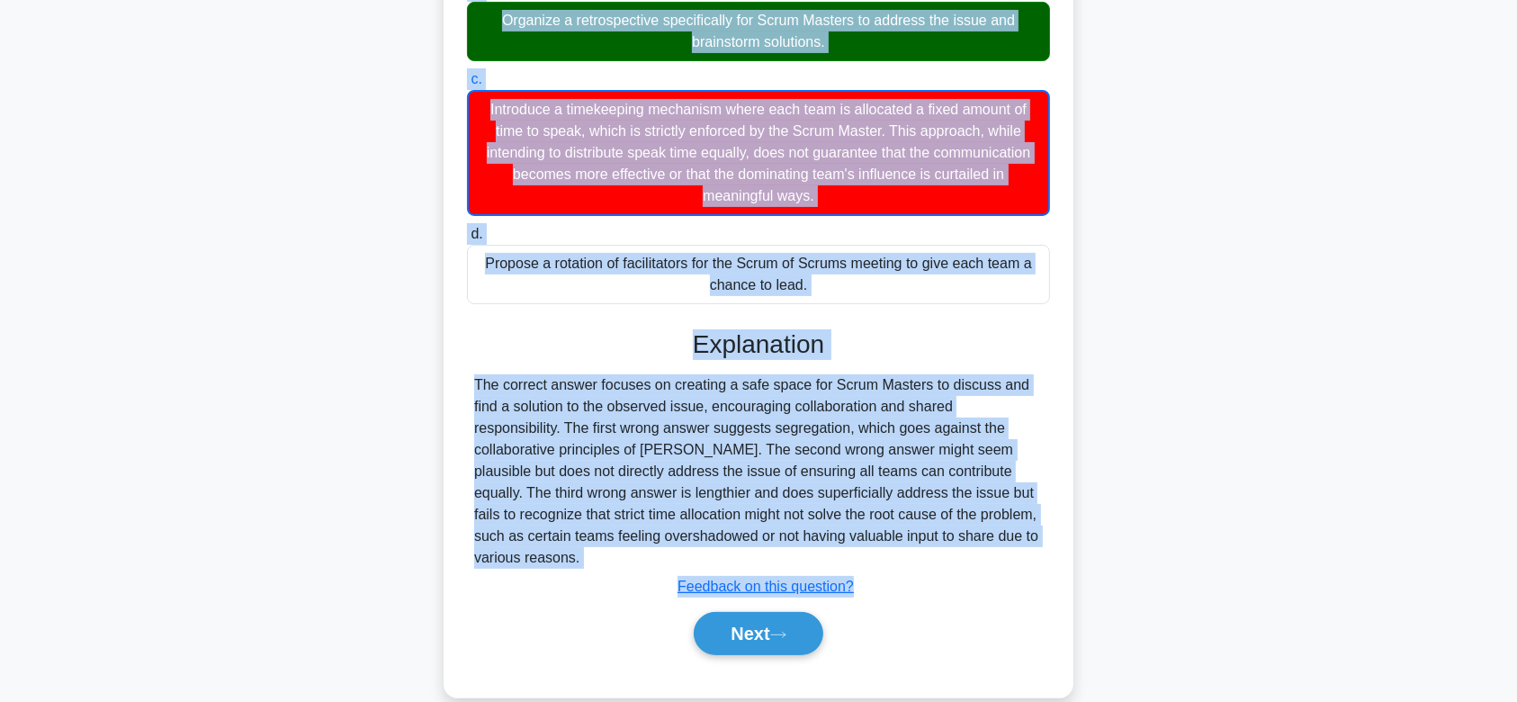
scroll to position [376, 0]
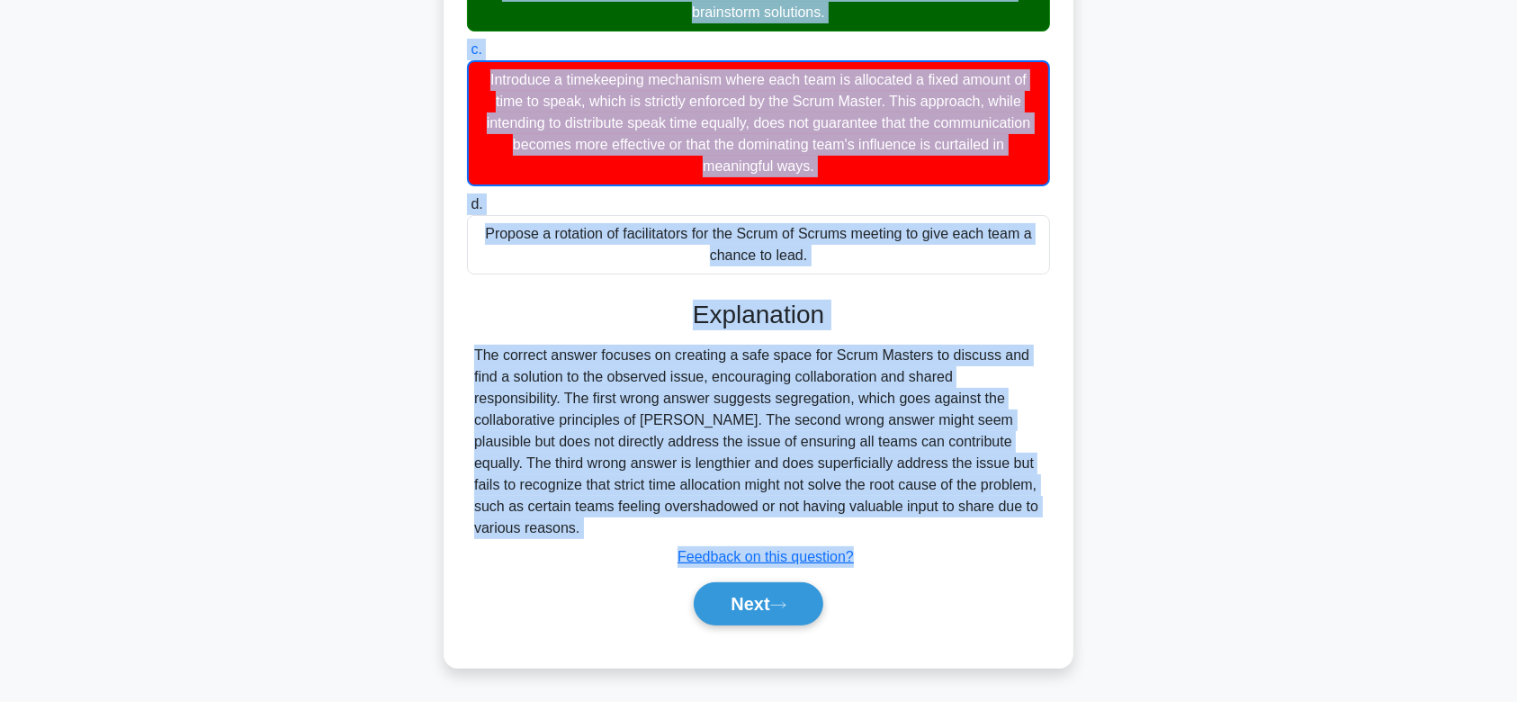
drag, startPoint x: 494, startPoint y: 137, endPoint x: 943, endPoint y: 537, distance: 601.6
click at [943, 537] on div "As a Scrum Master, you notice that a single team is consistently dominating the…" at bounding box center [758, 201] width 615 height 919
copy div "As a Scrum Master, you notice that a single team is consistently dominating the…"
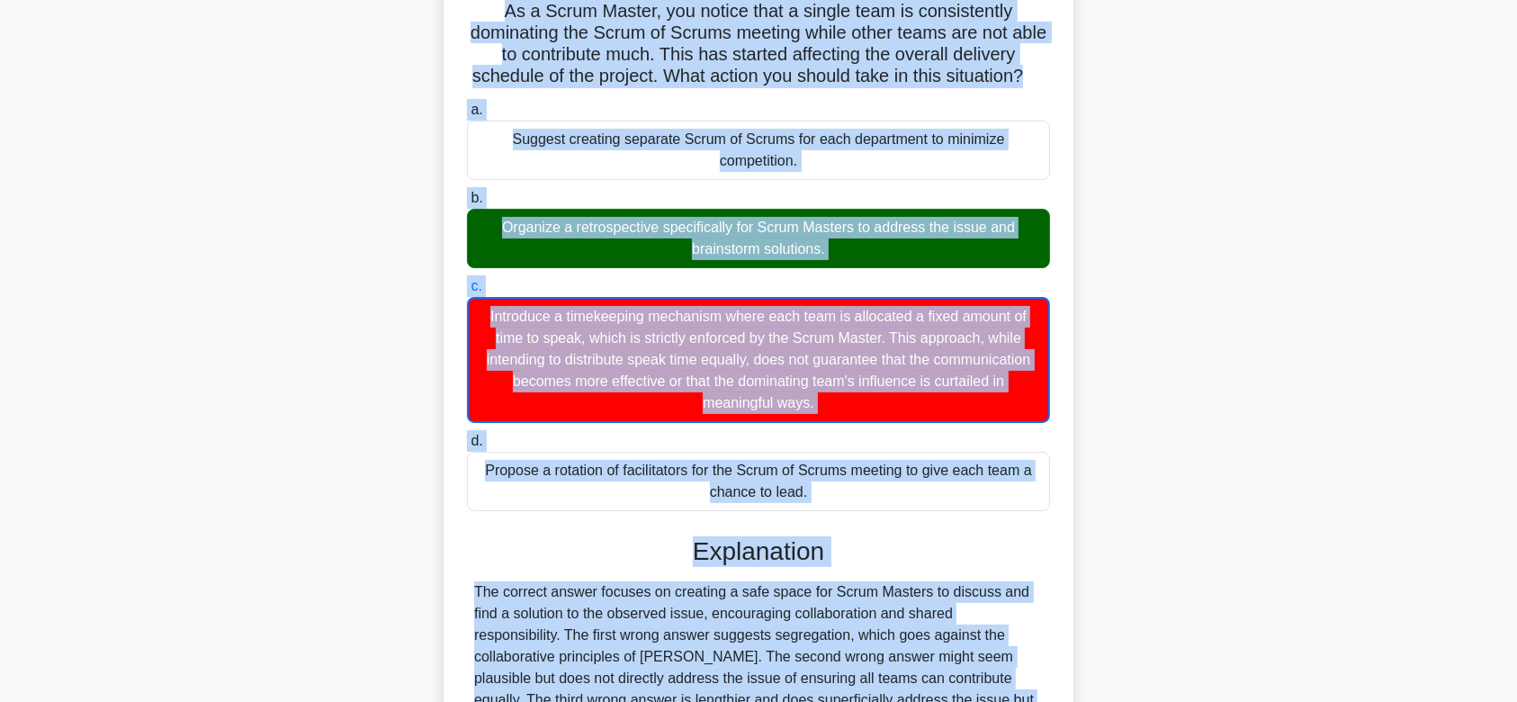
scroll to position [387, 0]
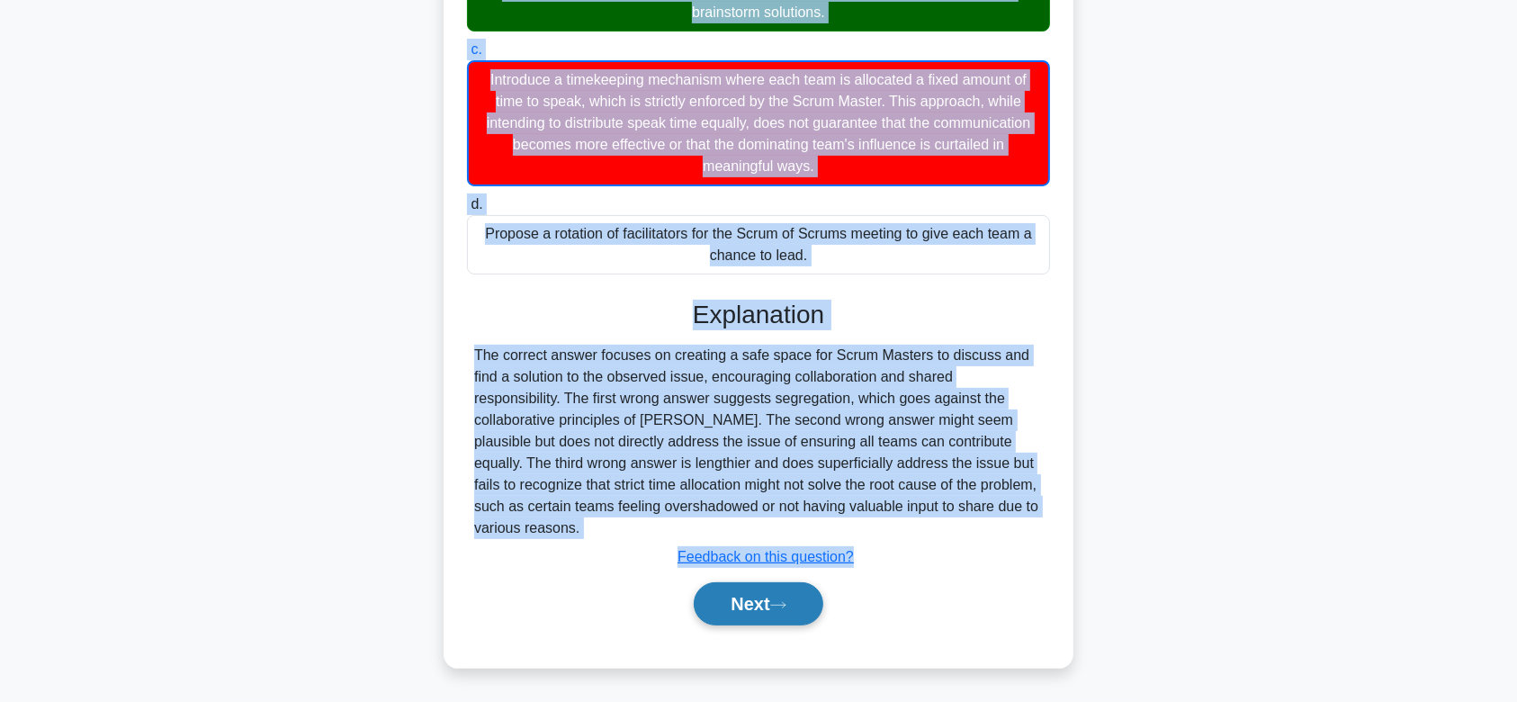
click at [783, 615] on button "Next" at bounding box center [758, 603] width 129 height 43
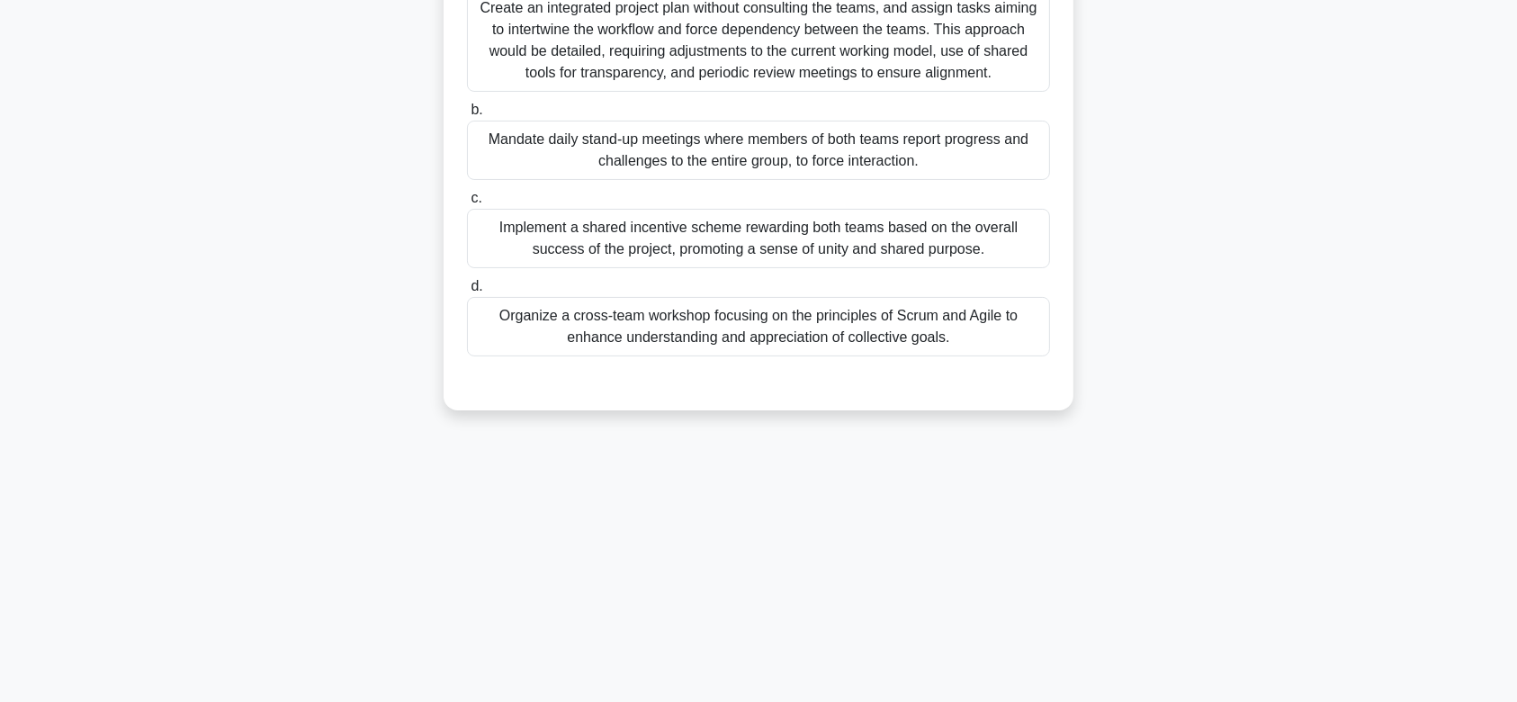
scroll to position [0, 0]
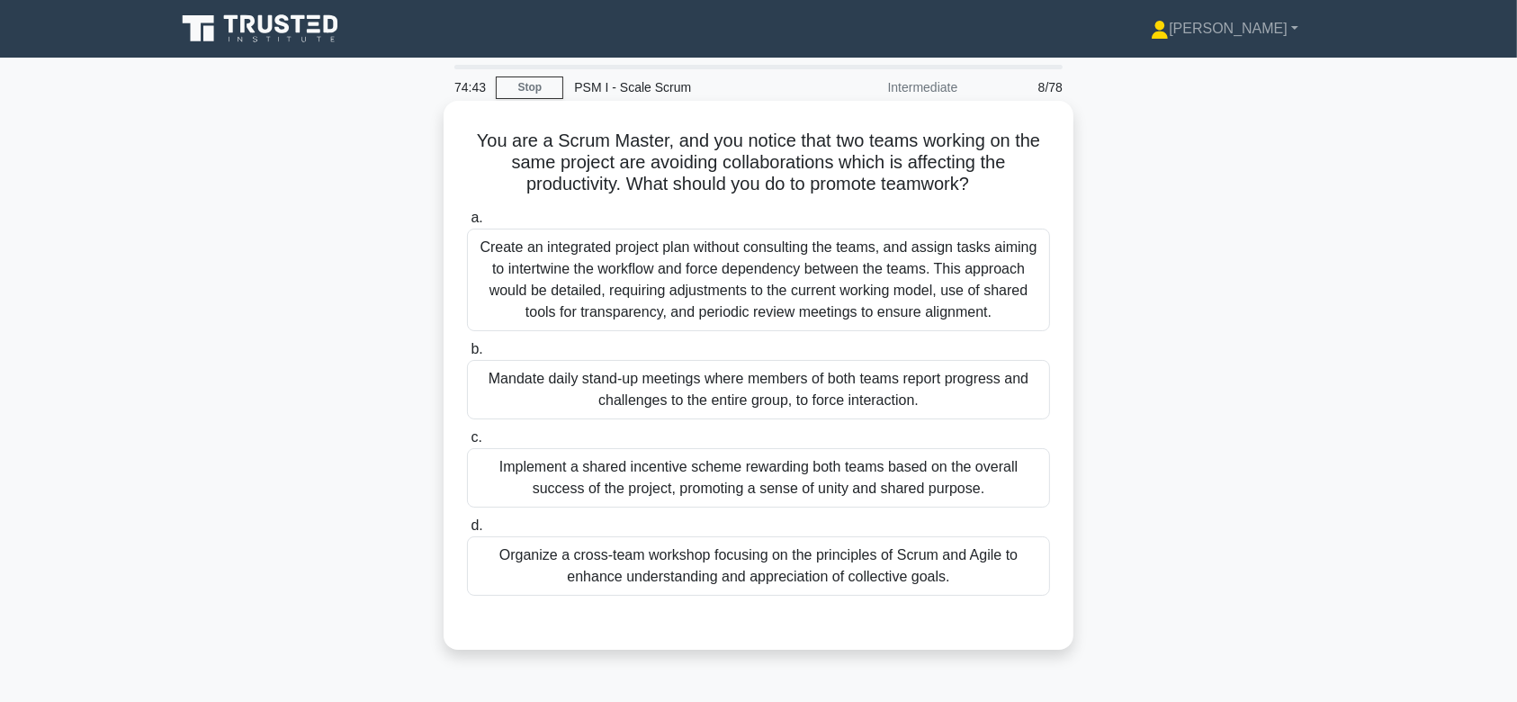
click at [793, 291] on div "Create an integrated project plan without consulting the teams, and assign task…" at bounding box center [758, 280] width 583 height 103
click at [467, 224] on input "a. Create an integrated project plan without consulting the teams, and assign t…" at bounding box center [467, 218] width 0 height 12
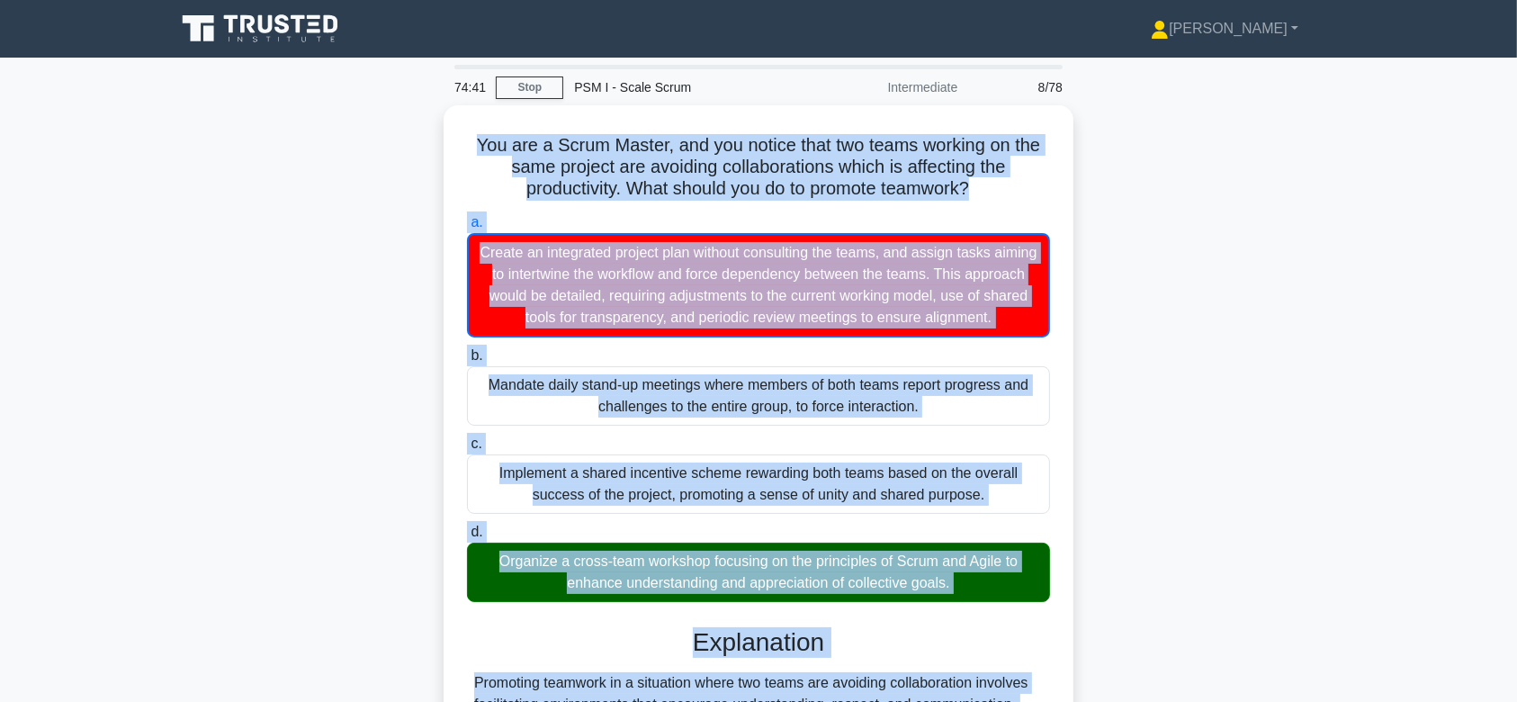
scroll to position [301, 0]
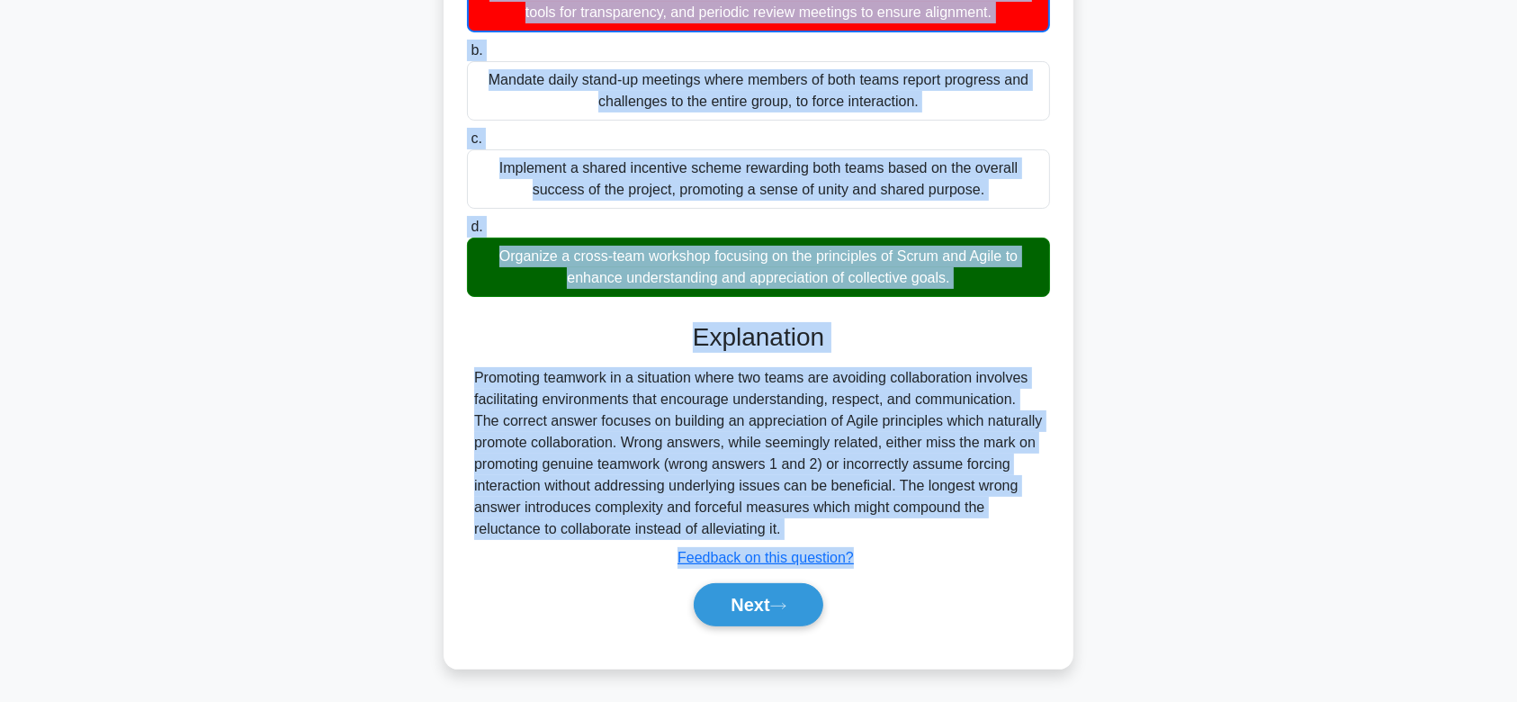
drag, startPoint x: 464, startPoint y: 138, endPoint x: 972, endPoint y: 529, distance: 640.9
click at [972, 529] on div "You are a Scrum Master, and you notice that two teams working on the same proje…" at bounding box center [758, 234] width 615 height 854
copy div "You are a Scrum Master, and you notice that two teams working on the same proje…"
click at [774, 599] on button "Next" at bounding box center [758, 604] width 129 height 43
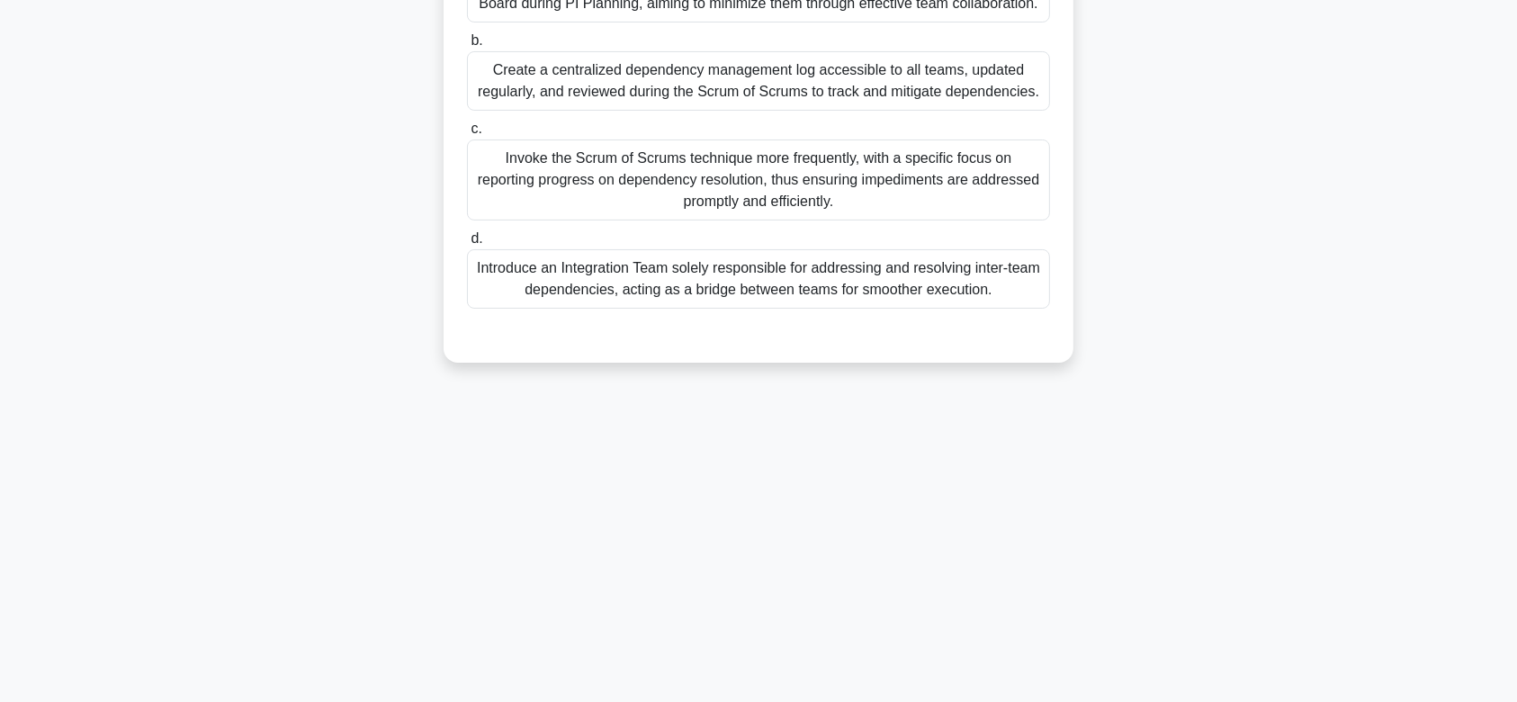
scroll to position [0, 0]
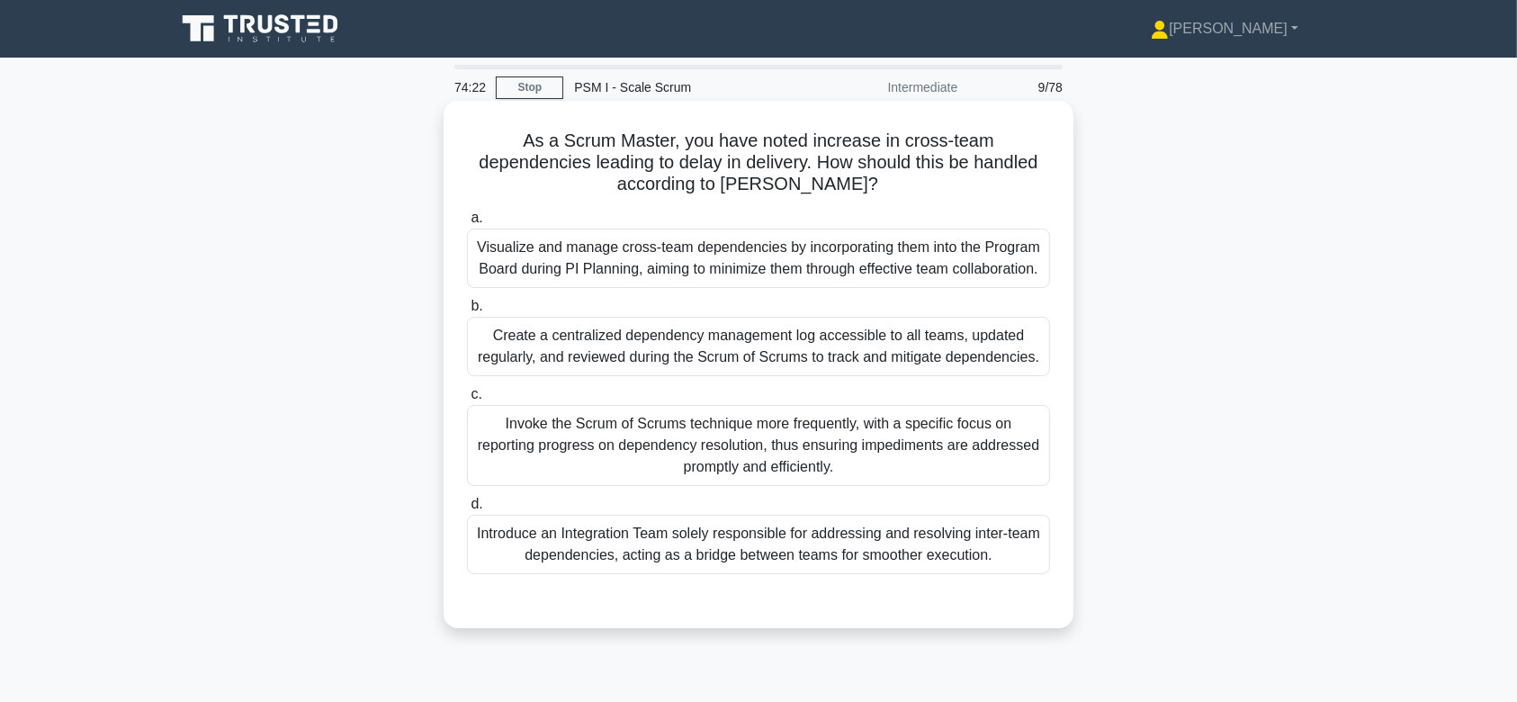
click at [762, 338] on div "Create a centralized dependency management log accessible to all teams, updated…" at bounding box center [758, 346] width 583 height 59
click at [467, 312] on input "b. Create a centralized dependency management log accessible to all teams, upda…" at bounding box center [467, 307] width 0 height 12
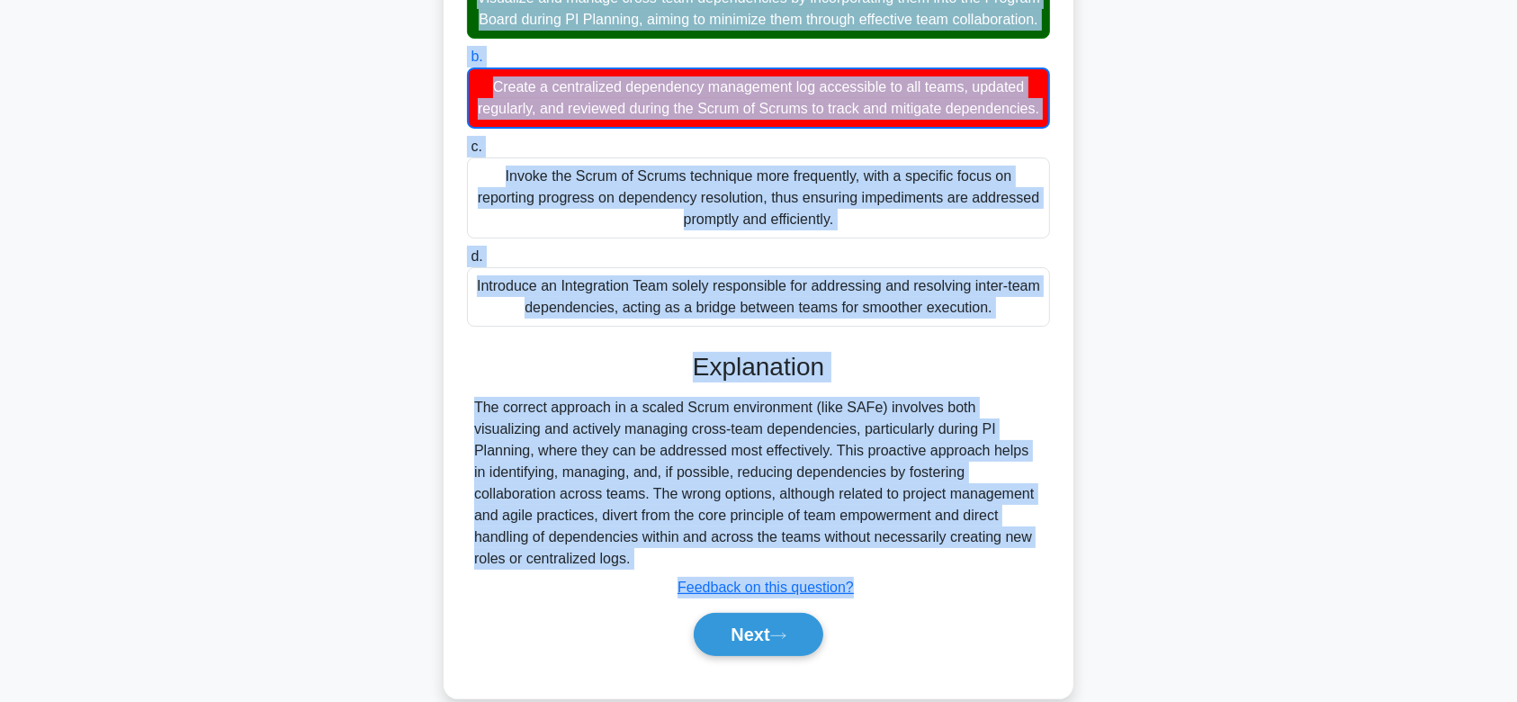
scroll to position [322, 0]
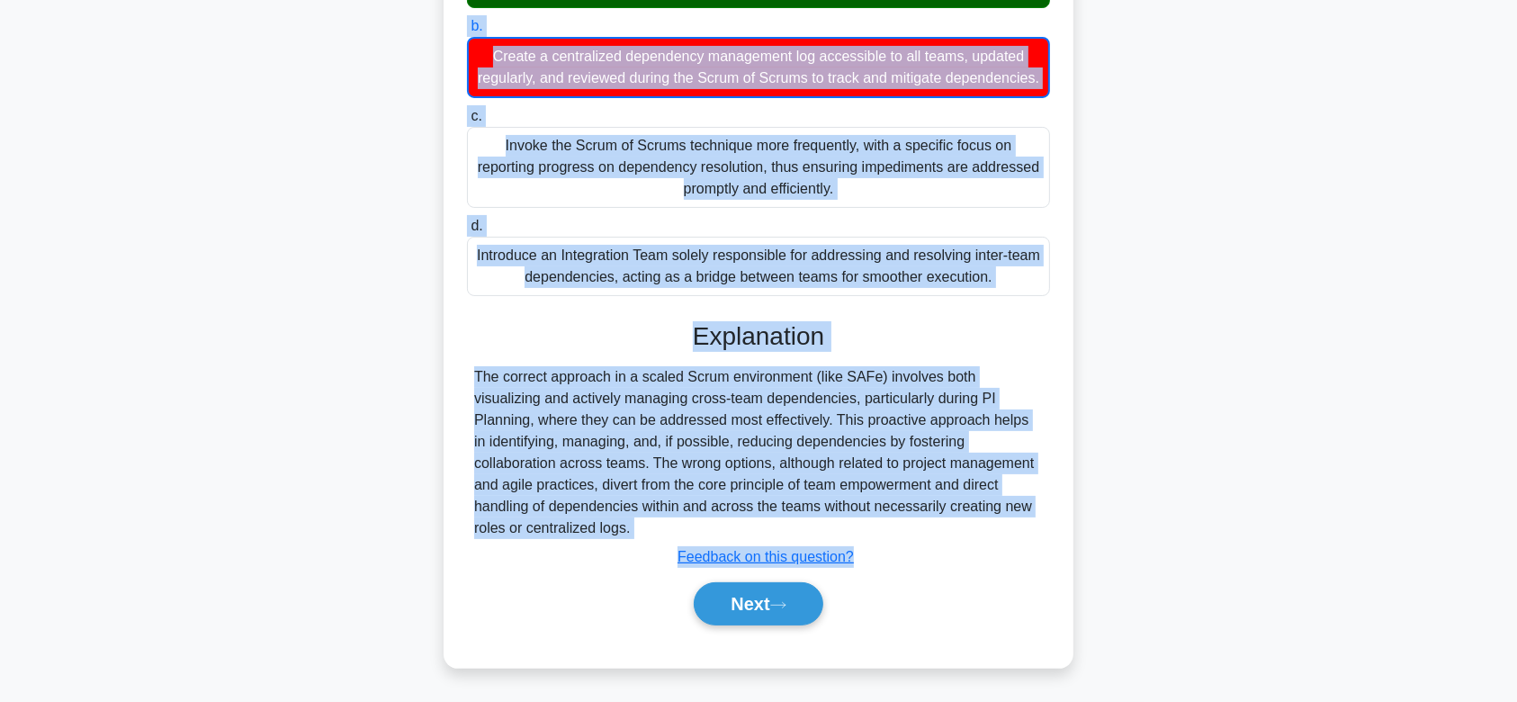
drag, startPoint x: 524, startPoint y: 138, endPoint x: 762, endPoint y: 526, distance: 456.0
click at [762, 526] on div "As a Scrum Master, you have noted increase in cross-team dependencies leading t…" at bounding box center [758, 244] width 615 height 832
copy div "As a Scrum Master, you have noted increase in cross-team dependencies leading t…"
click at [763, 611] on button "Next" at bounding box center [758, 603] width 129 height 43
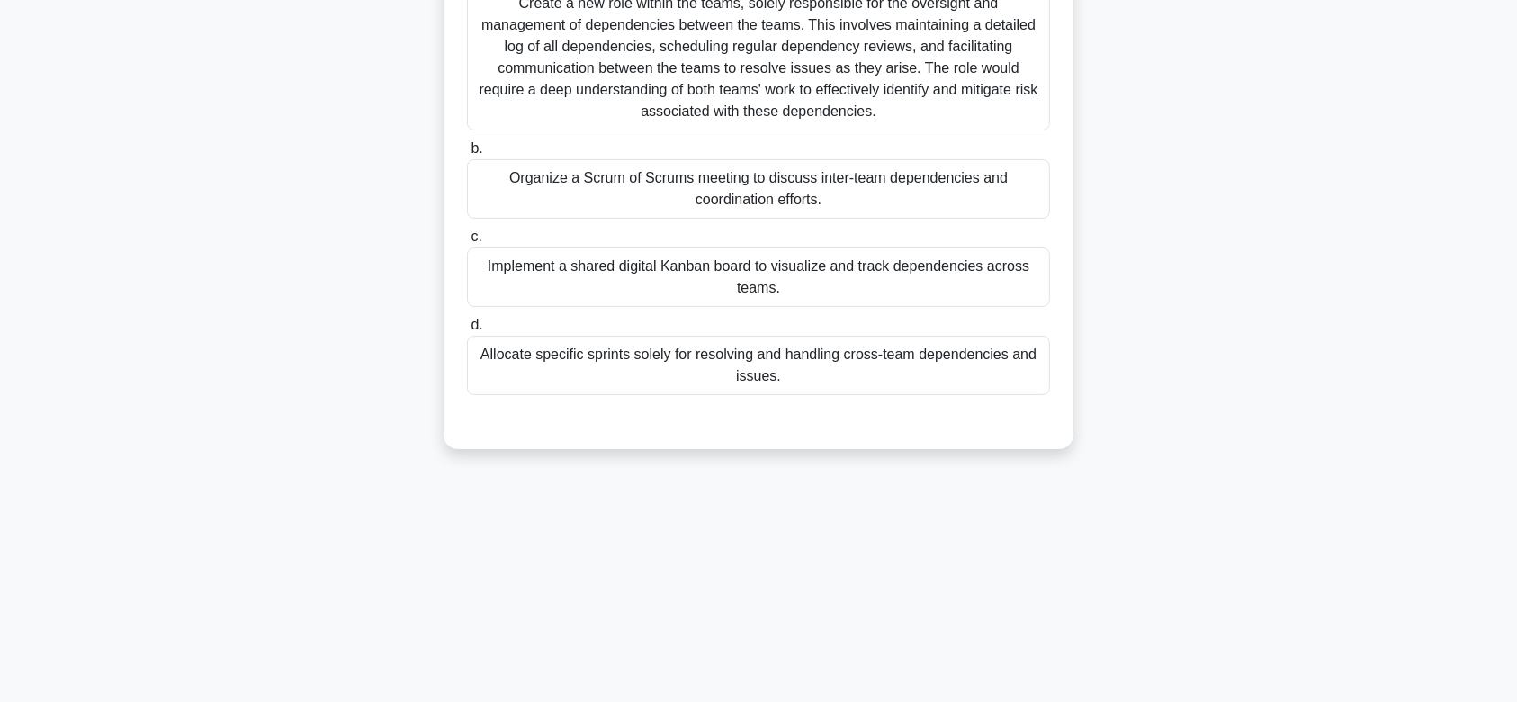
scroll to position [0, 0]
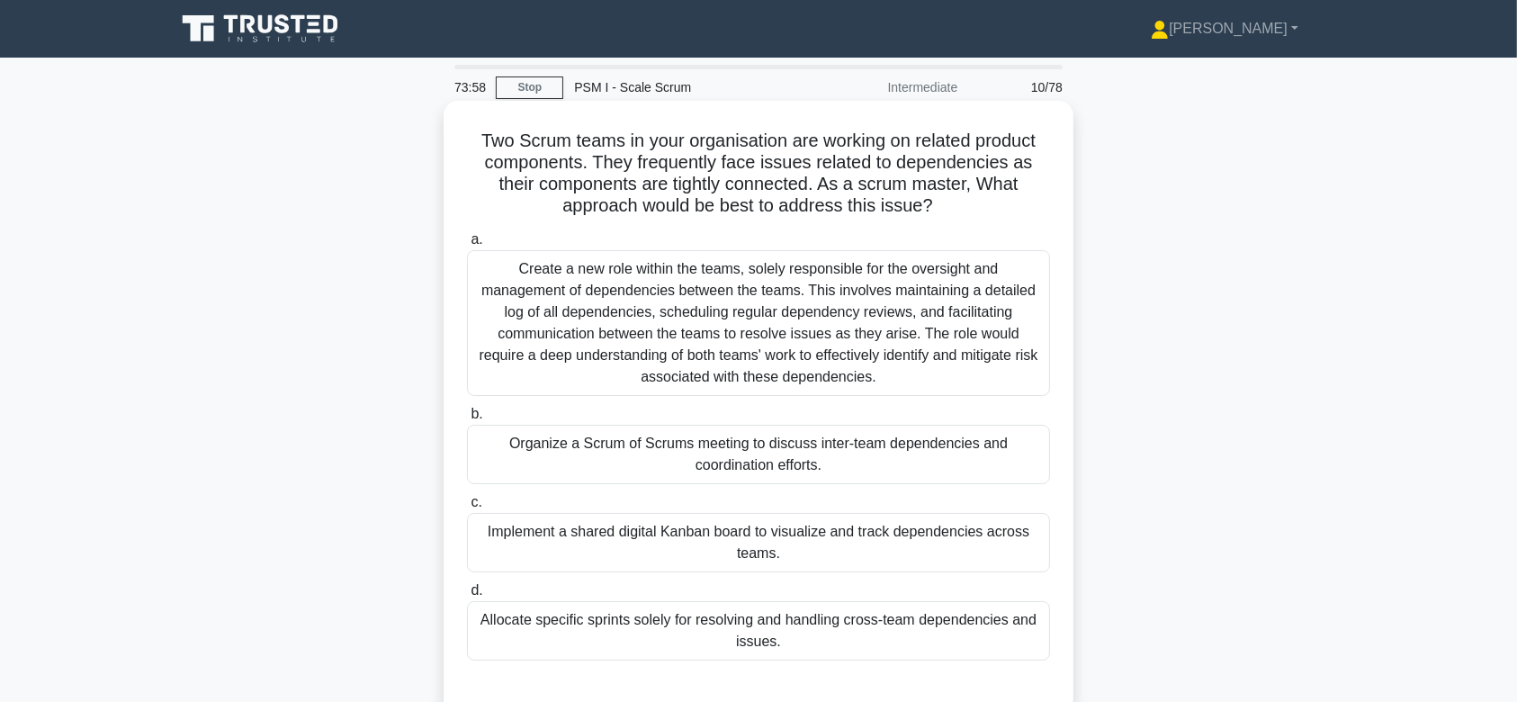
click at [813, 316] on div "Create a new role within the teams, solely responsible for the oversight and ma…" at bounding box center [758, 323] width 583 height 146
click at [467, 246] on input "a. Create a new role within the teams, solely responsible for the oversight and…" at bounding box center [467, 240] width 0 height 12
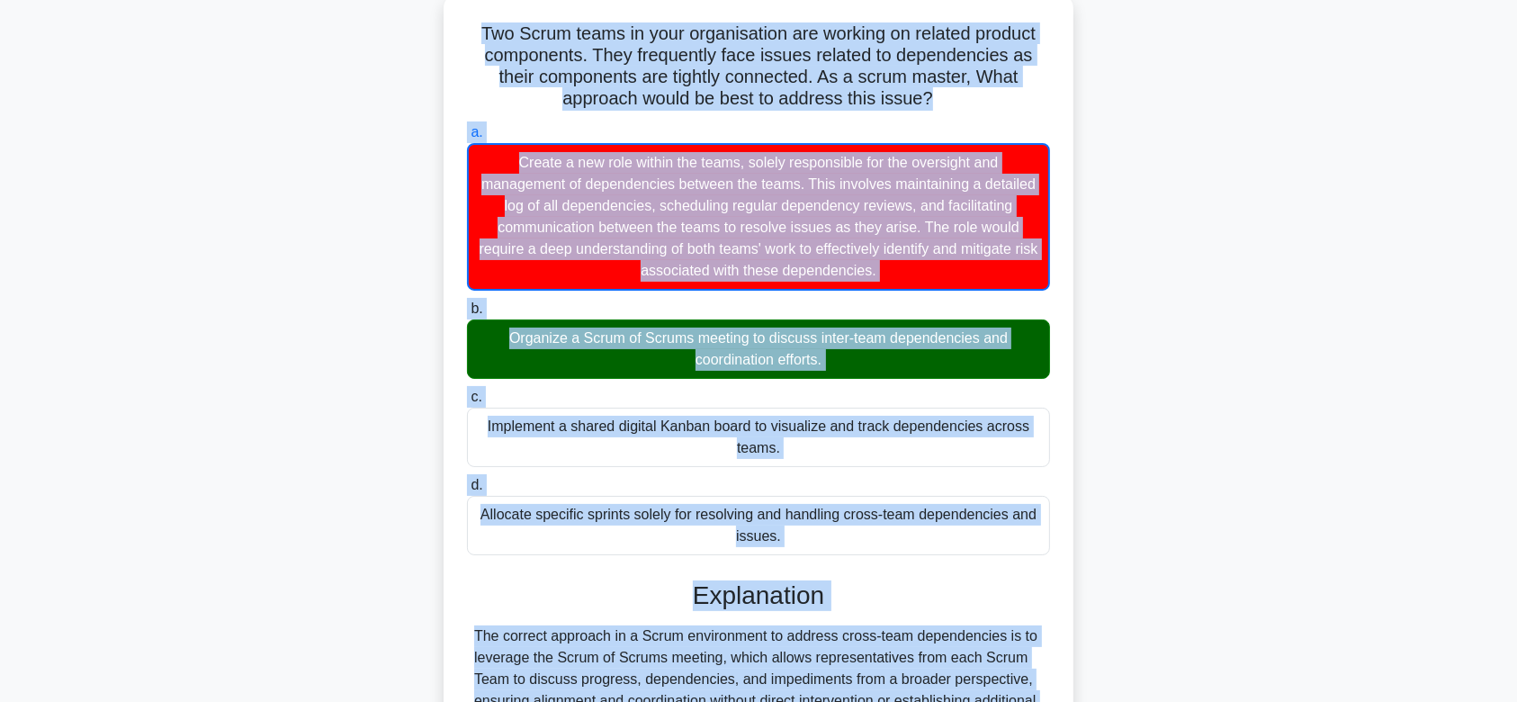
scroll to position [409, 0]
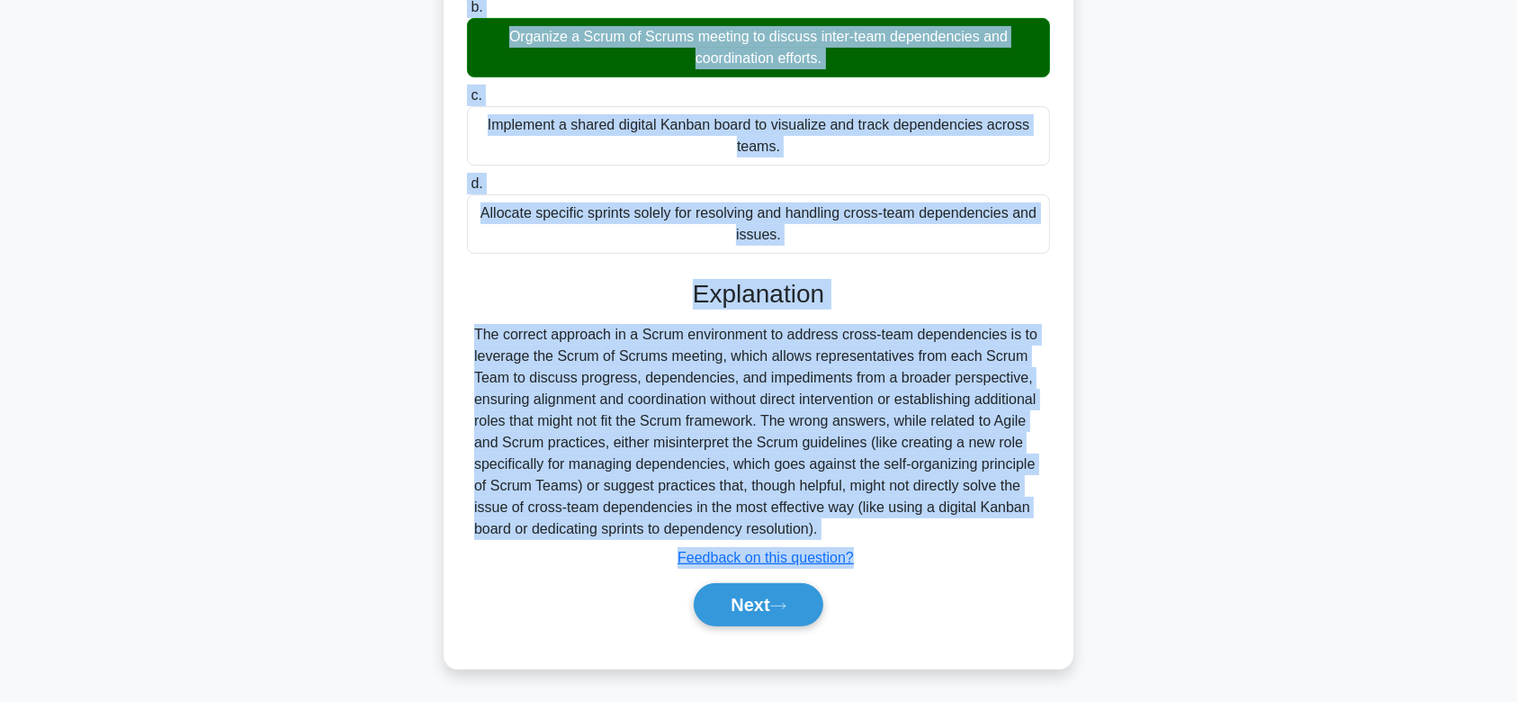
drag, startPoint x: 467, startPoint y: 137, endPoint x: 979, endPoint y: 528, distance: 644.5
click at [979, 528] on div "Two Scrum teams in your organisation are working on related product components.…" at bounding box center [758, 180] width 615 height 962
click at [791, 594] on button "Next" at bounding box center [758, 604] width 129 height 43
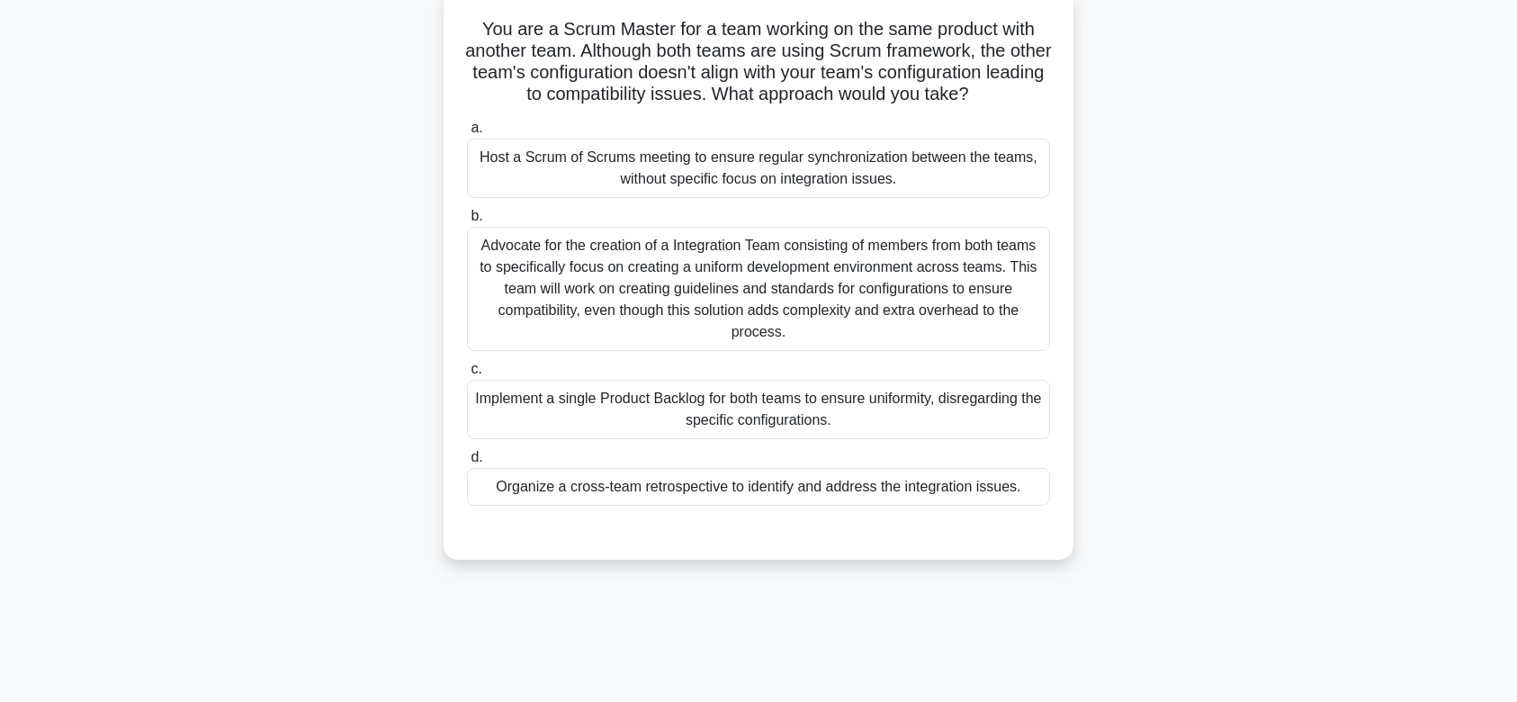
scroll to position [114, 0]
click at [765, 292] on div "Advocate for the creation of a Integration Team consisting of members from both…" at bounding box center [758, 286] width 583 height 124
click at [467, 220] on input "b. Advocate for the creation of a Integration Team consisting of members from b…" at bounding box center [467, 214] width 0 height 12
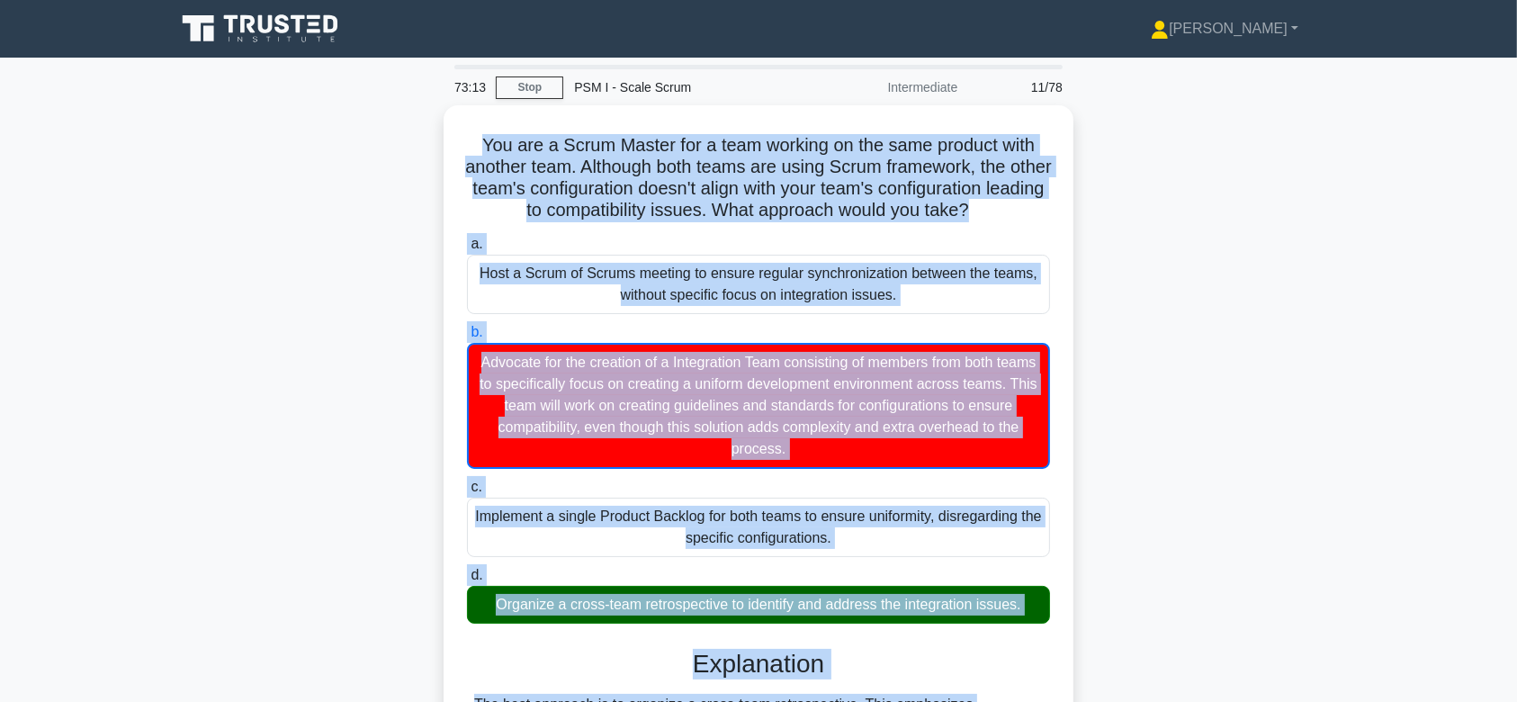
scroll to position [344, 0]
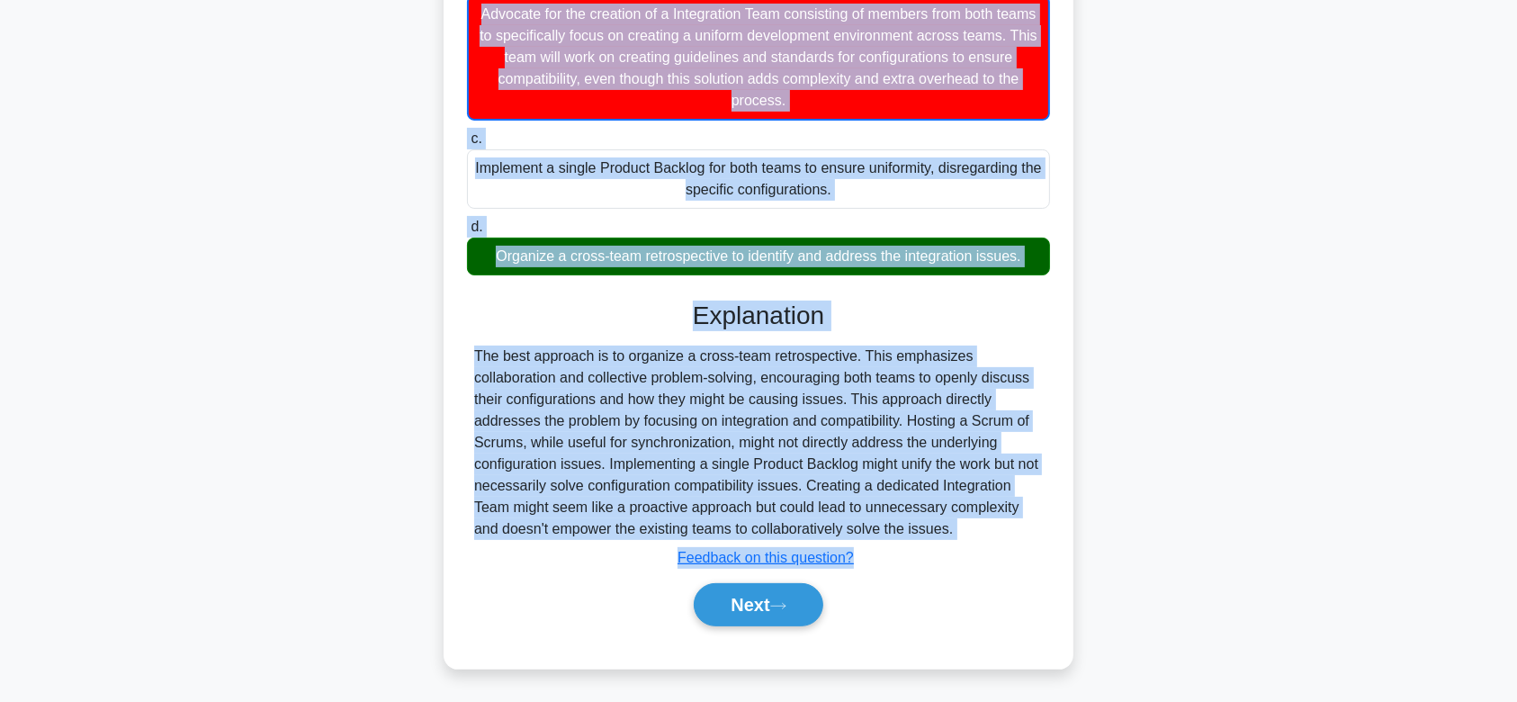
drag, startPoint x: 468, startPoint y: 129, endPoint x: 970, endPoint y: 538, distance: 647.8
click at [970, 538] on div "You are a Scrum Master for a team working on the same product with another team…" at bounding box center [758, 212] width 615 height 897
click at [776, 607] on button "Next" at bounding box center [758, 604] width 129 height 43
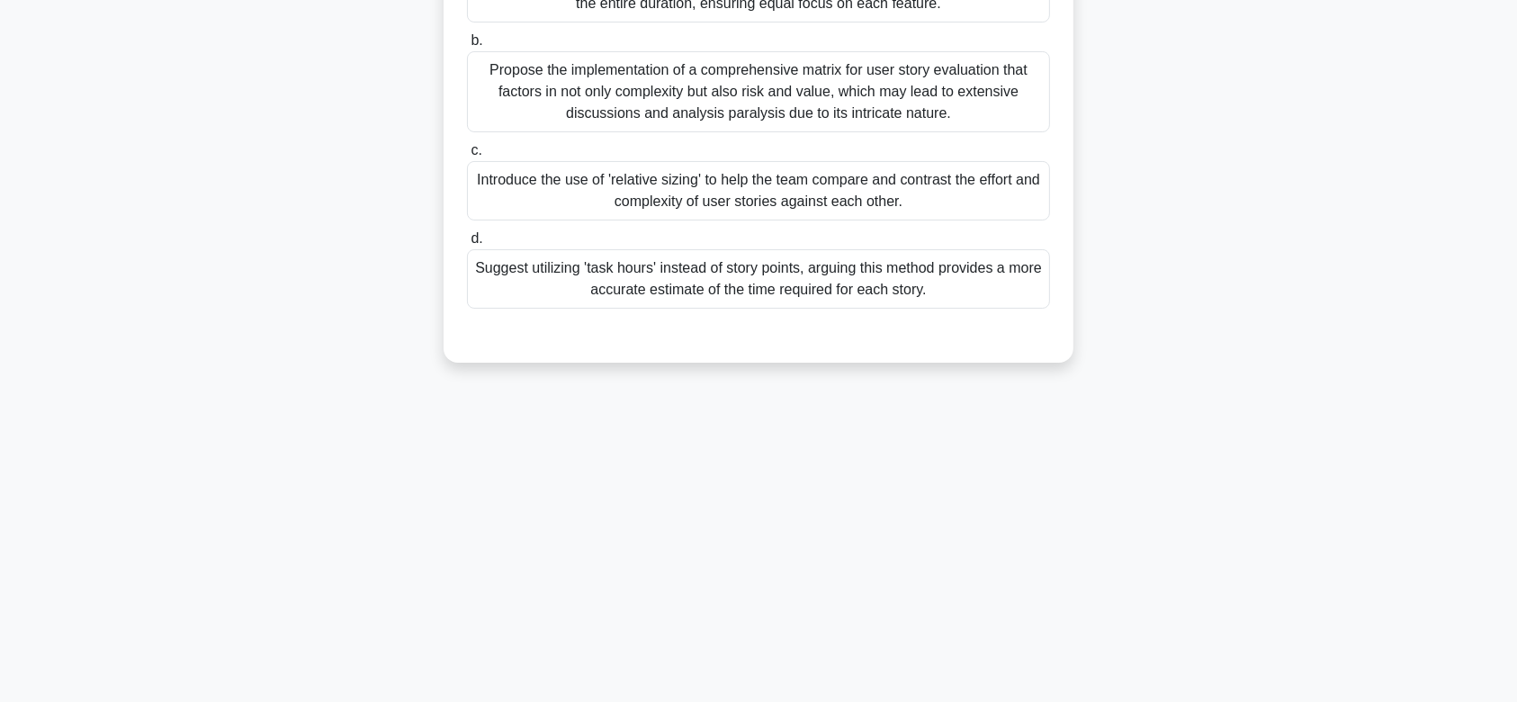
scroll to position [0, 0]
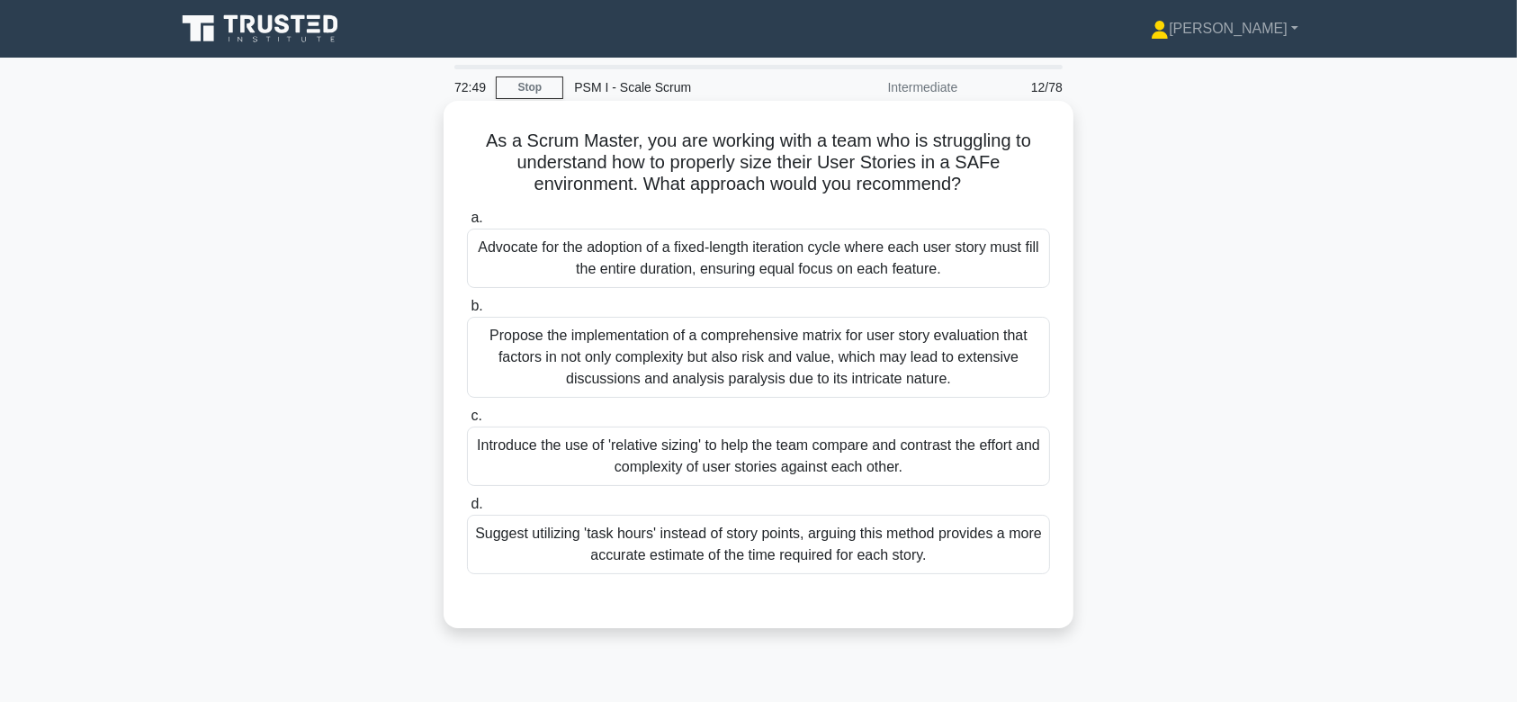
click at [806, 378] on div "Propose the implementation of a comprehensive matrix for user story evaluation …" at bounding box center [758, 357] width 583 height 81
click at [467, 312] on input "b. Propose the implementation of a comprehensive matrix for user story evaluati…" at bounding box center [467, 307] width 0 height 12
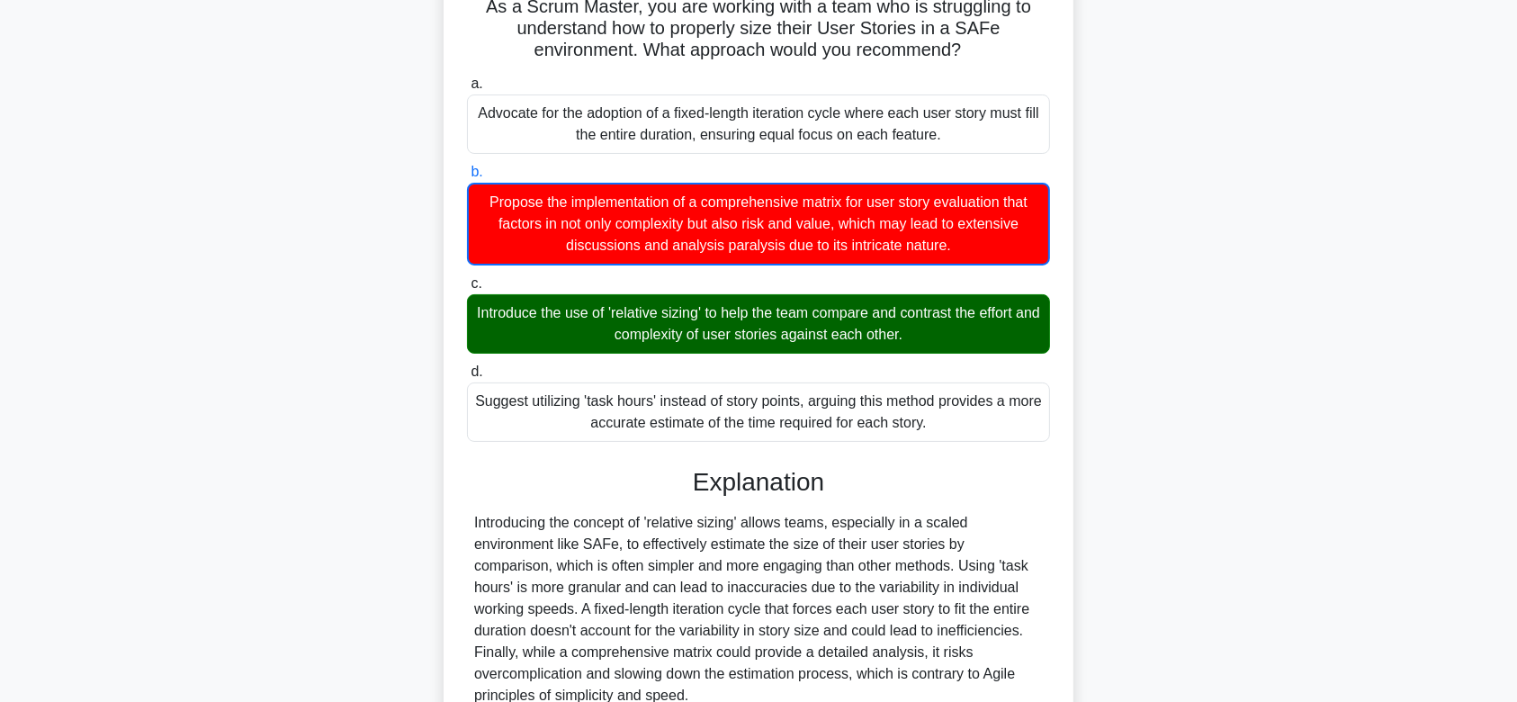
scroll to position [301, 0]
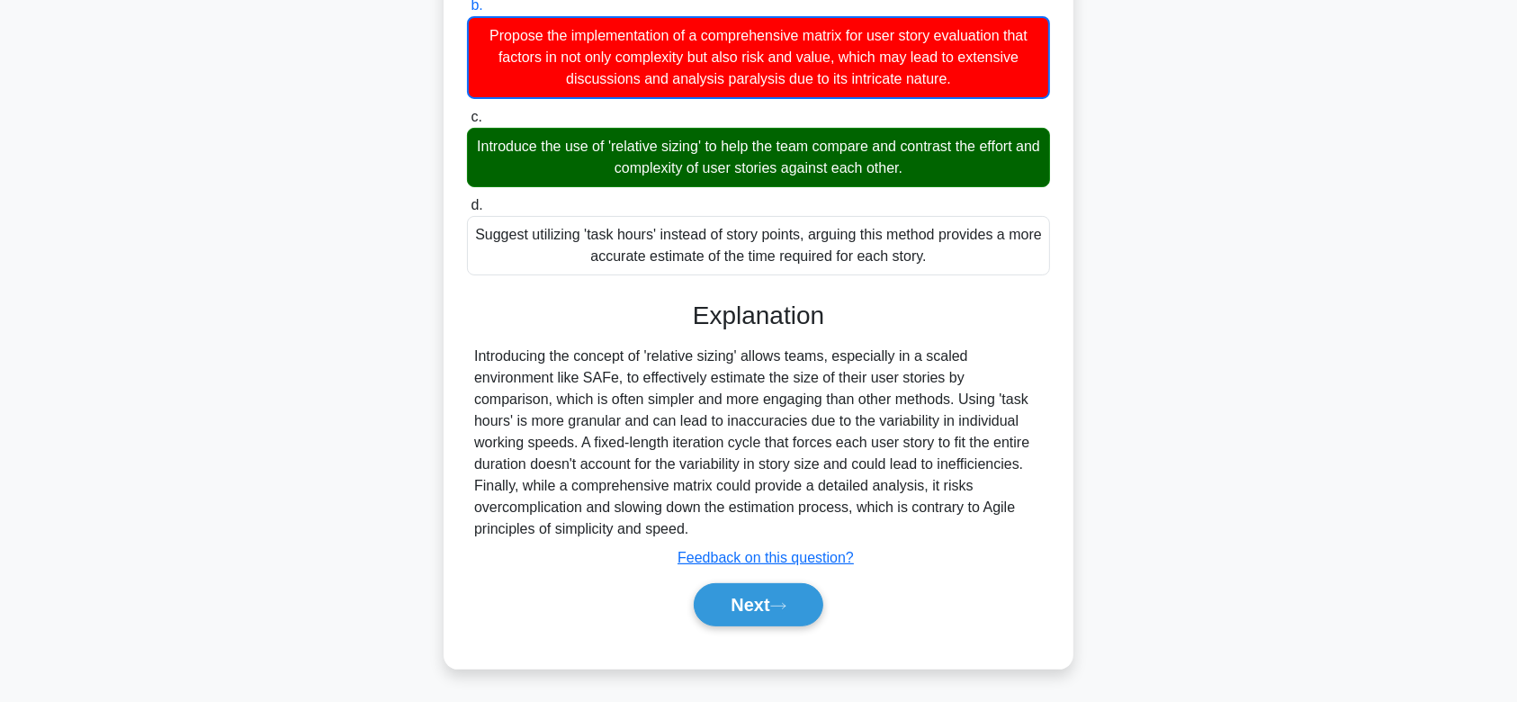
drag, startPoint x: 481, startPoint y: 140, endPoint x: 868, endPoint y: 525, distance: 545.3
click at [868, 525] on div "As a Scrum Master, you are working with a team who is struggling to understand …" at bounding box center [758, 234] width 615 height 854
click at [745, 605] on button "Next" at bounding box center [758, 604] width 129 height 43
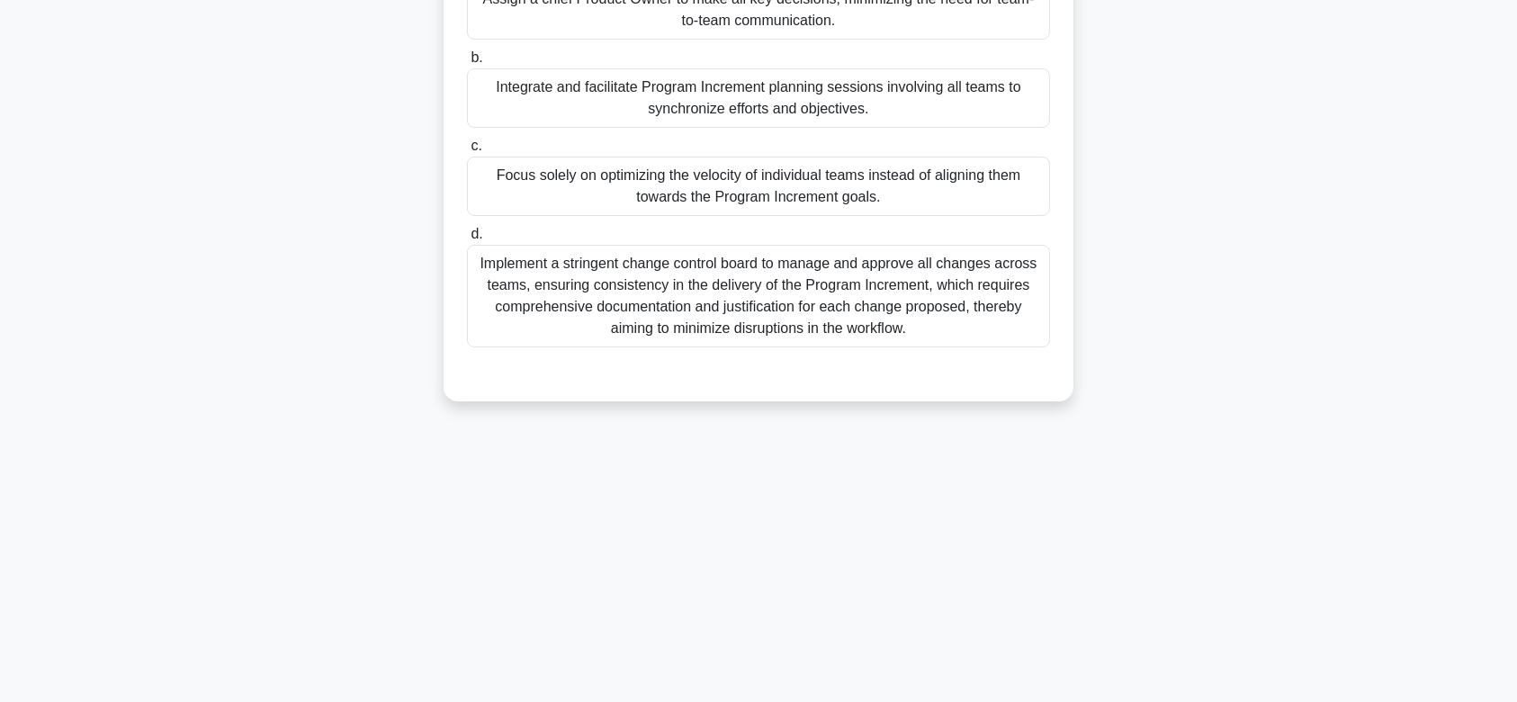
scroll to position [0, 0]
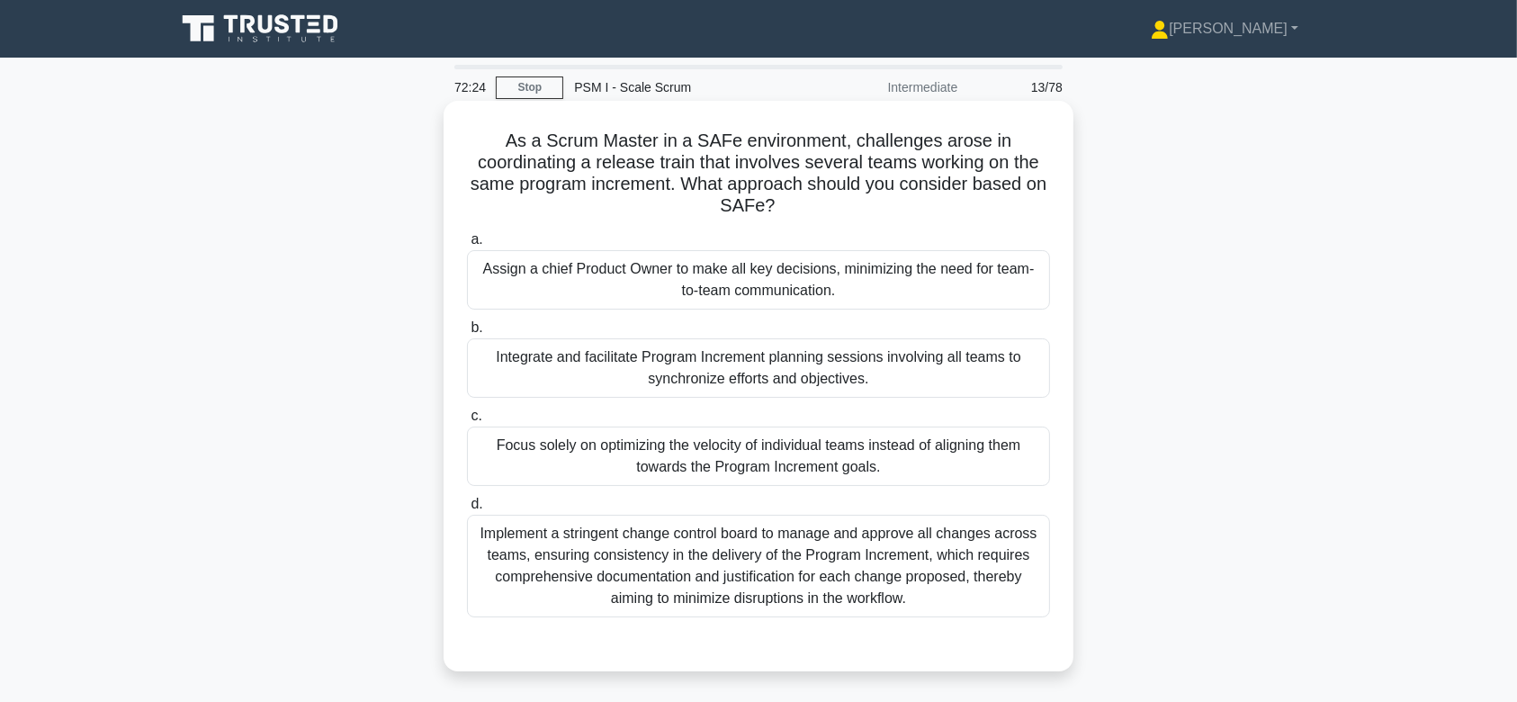
click at [727, 364] on div "Integrate and facilitate Program Increment planning sessions involving all team…" at bounding box center [758, 367] width 583 height 59
click at [467, 334] on input "b. Integrate and facilitate Program Increment planning sessions involving all t…" at bounding box center [467, 328] width 0 height 12
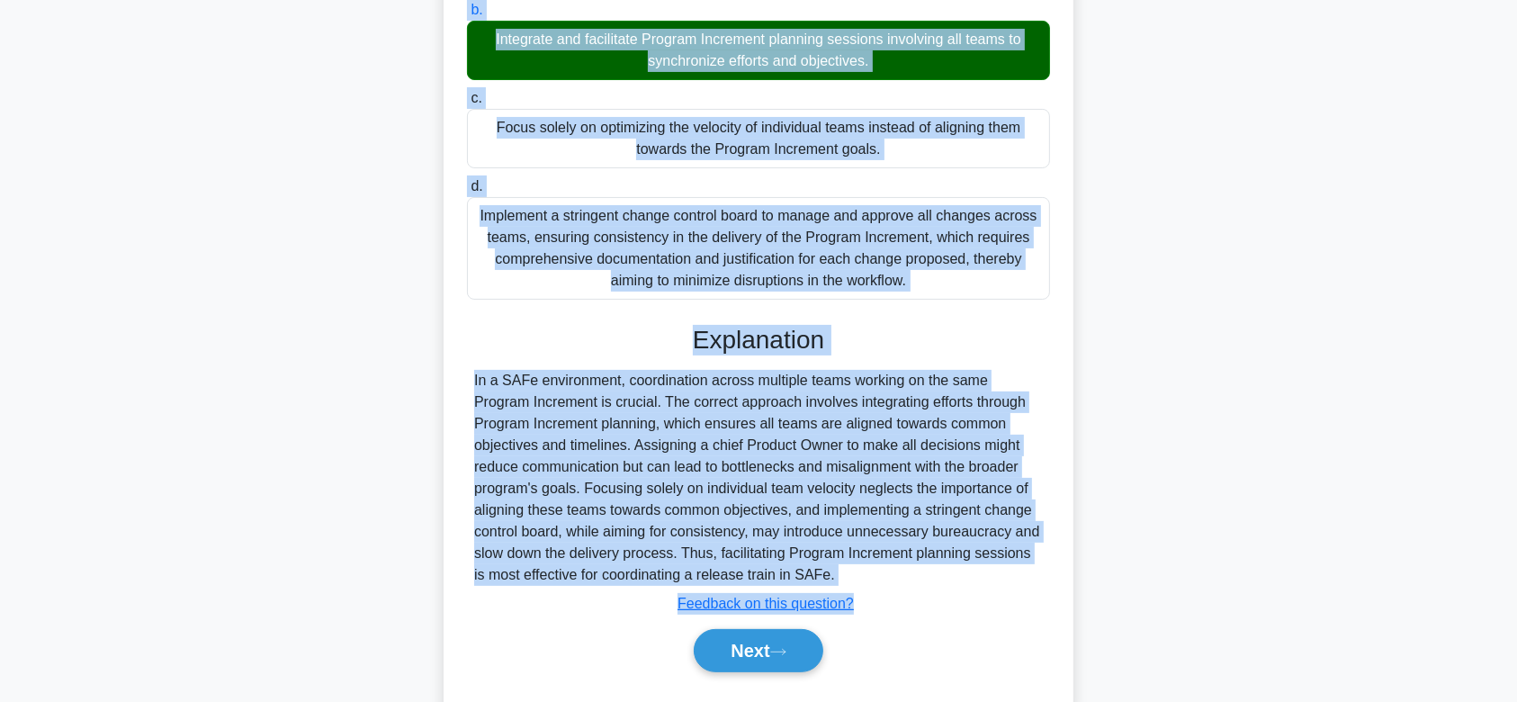
scroll to position [364, 0]
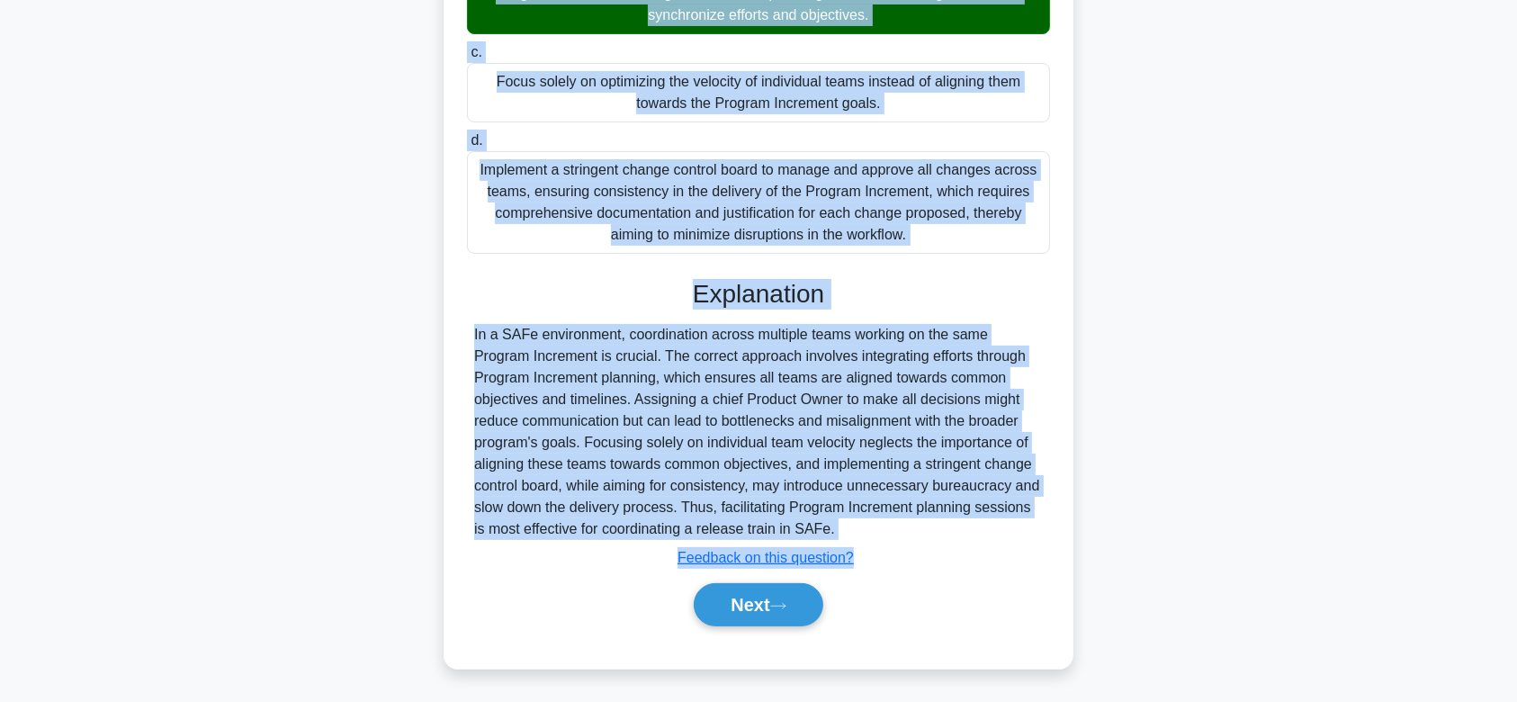
drag, startPoint x: 504, startPoint y: 148, endPoint x: 876, endPoint y: 532, distance: 535.1
click at [876, 532] on div "As a Scrum Master in a SAFe environment, challenges arose in coordinating a rel…" at bounding box center [758, 202] width 615 height 917
click at [750, 587] on button "Next" at bounding box center [758, 604] width 129 height 43
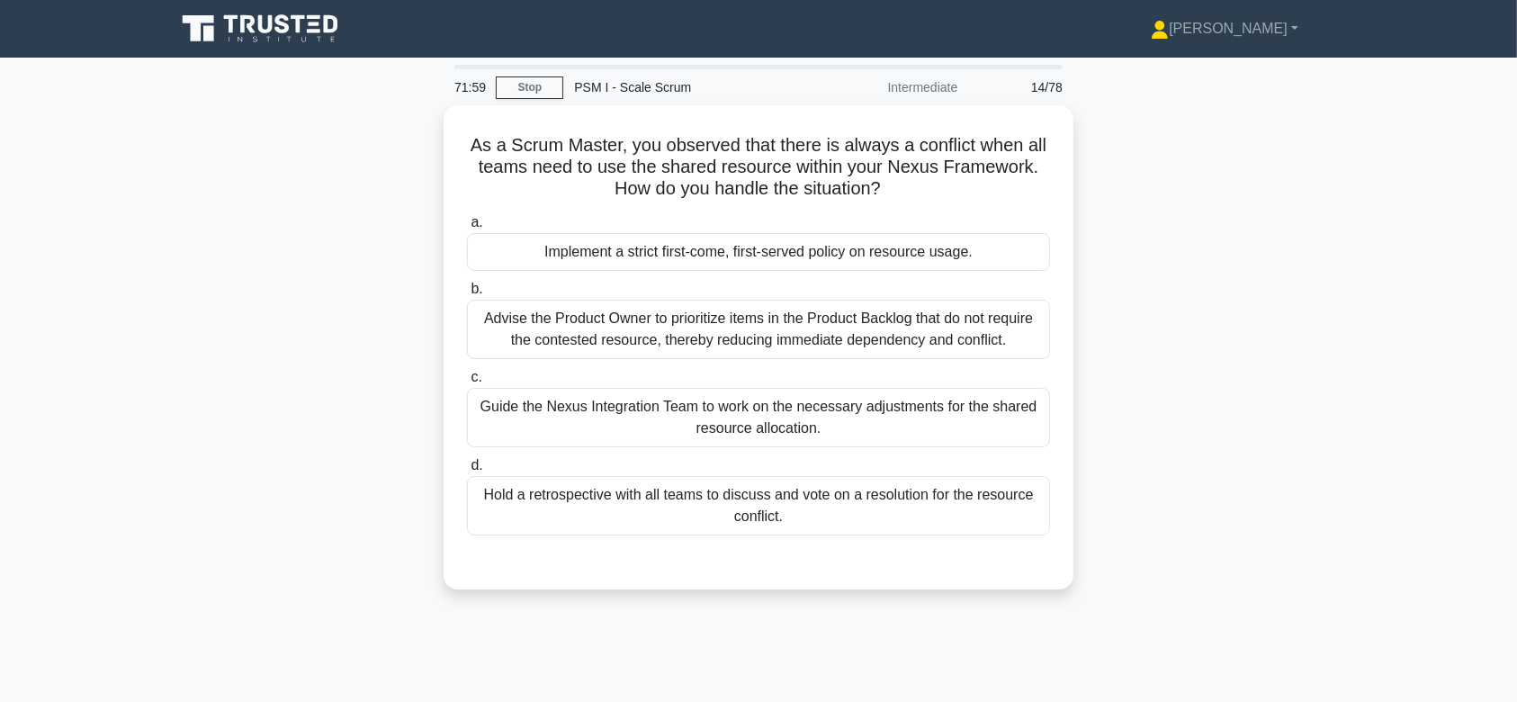
scroll to position [0, 0]
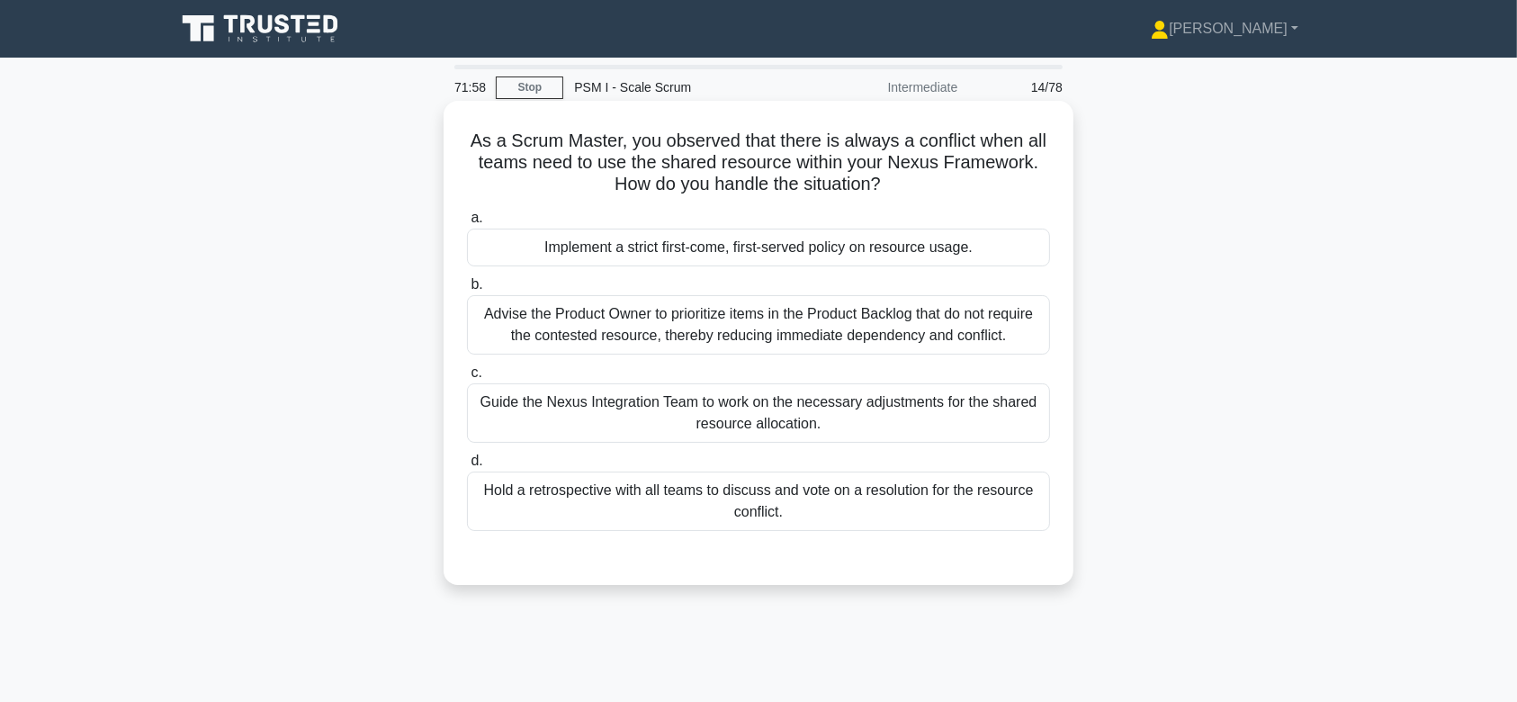
click at [759, 328] on div "Advise the Product Owner to prioritize items in the Product Backlog that do not…" at bounding box center [758, 324] width 583 height 59
click at [467, 291] on input "b. Advise the Product Owner to prioritize items in the Product Backlog that do …" at bounding box center [467, 285] width 0 height 12
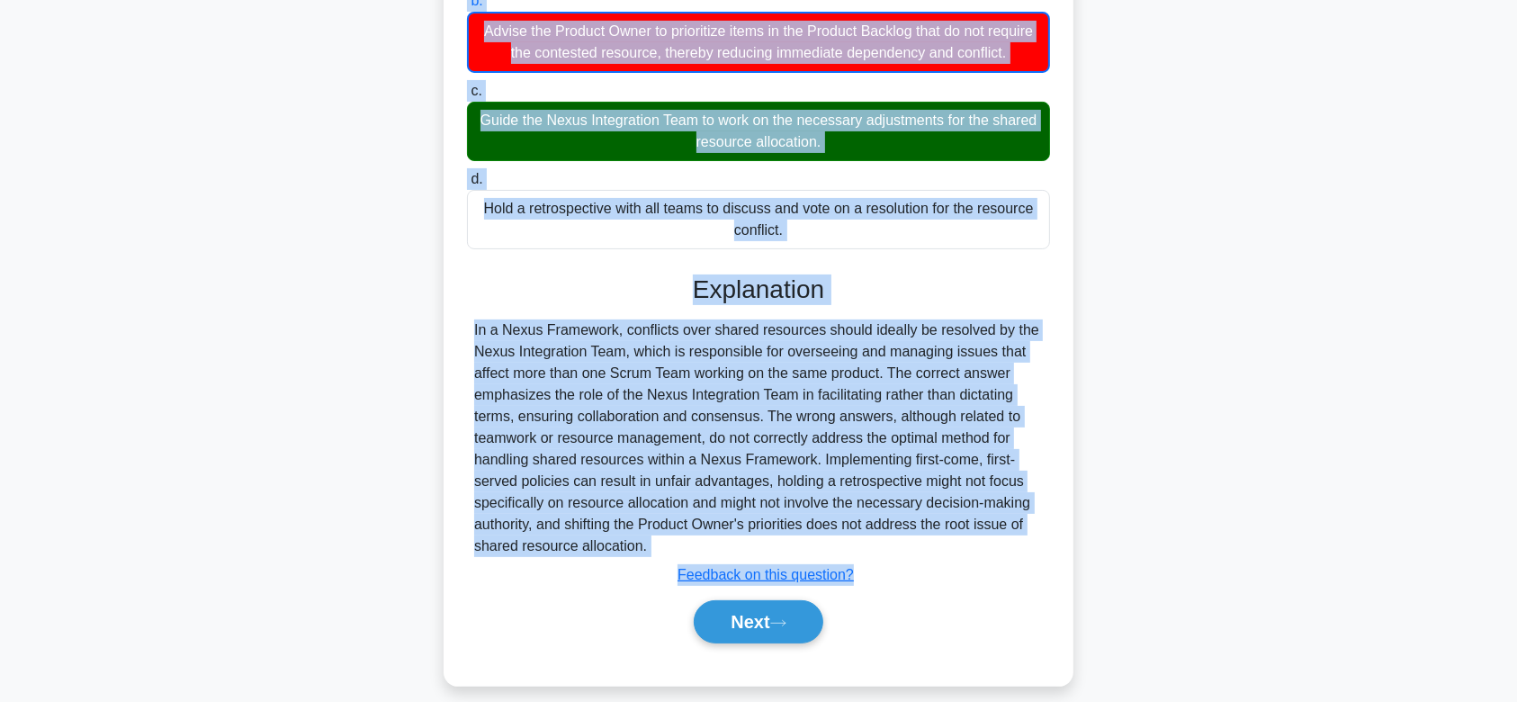
scroll to position [301, 0]
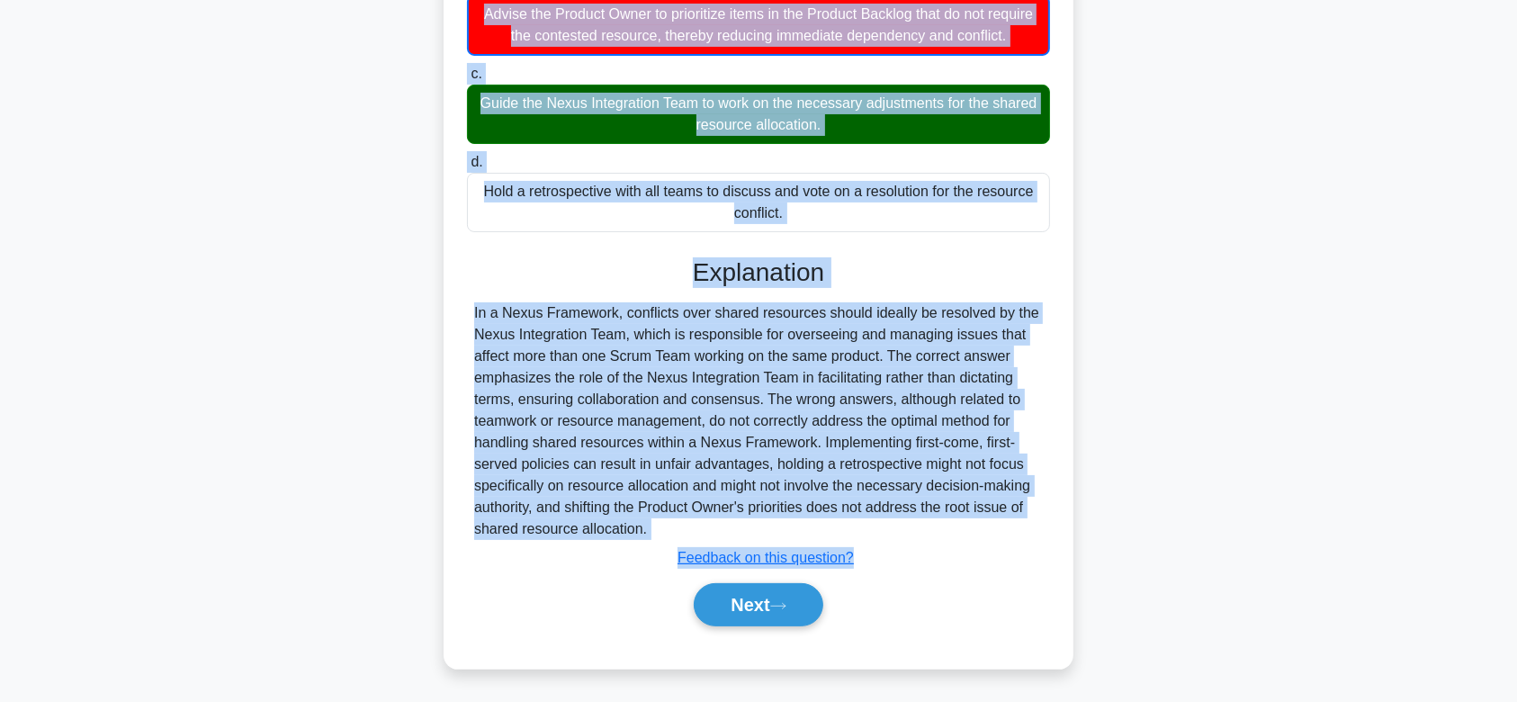
drag, startPoint x: 461, startPoint y: 135, endPoint x: 884, endPoint y: 524, distance: 574.4
click at [884, 524] on div "As a Scrum Master, you observed that there is always a conflict when all teams …" at bounding box center [758, 234] width 615 height 854
click at [777, 608] on button "Next" at bounding box center [758, 604] width 129 height 43
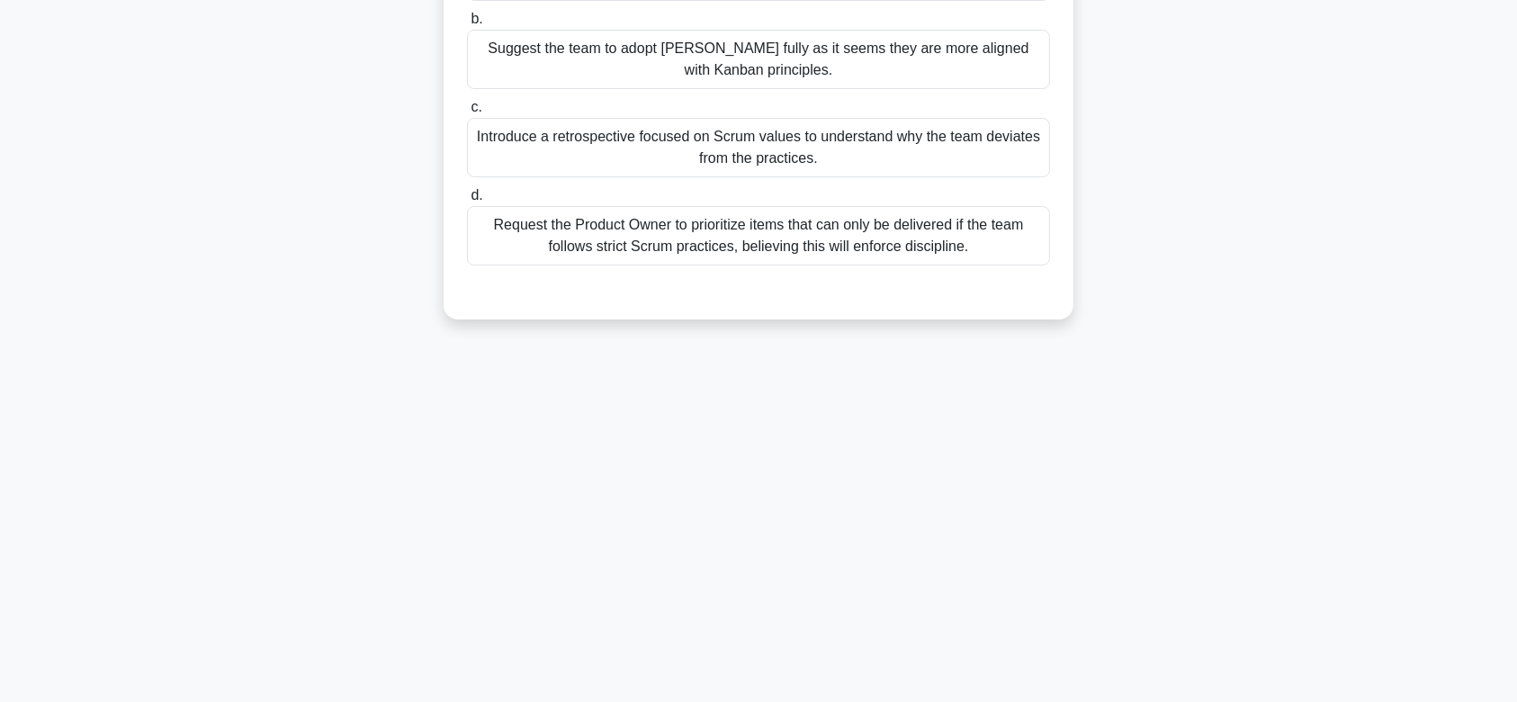
scroll to position [0, 0]
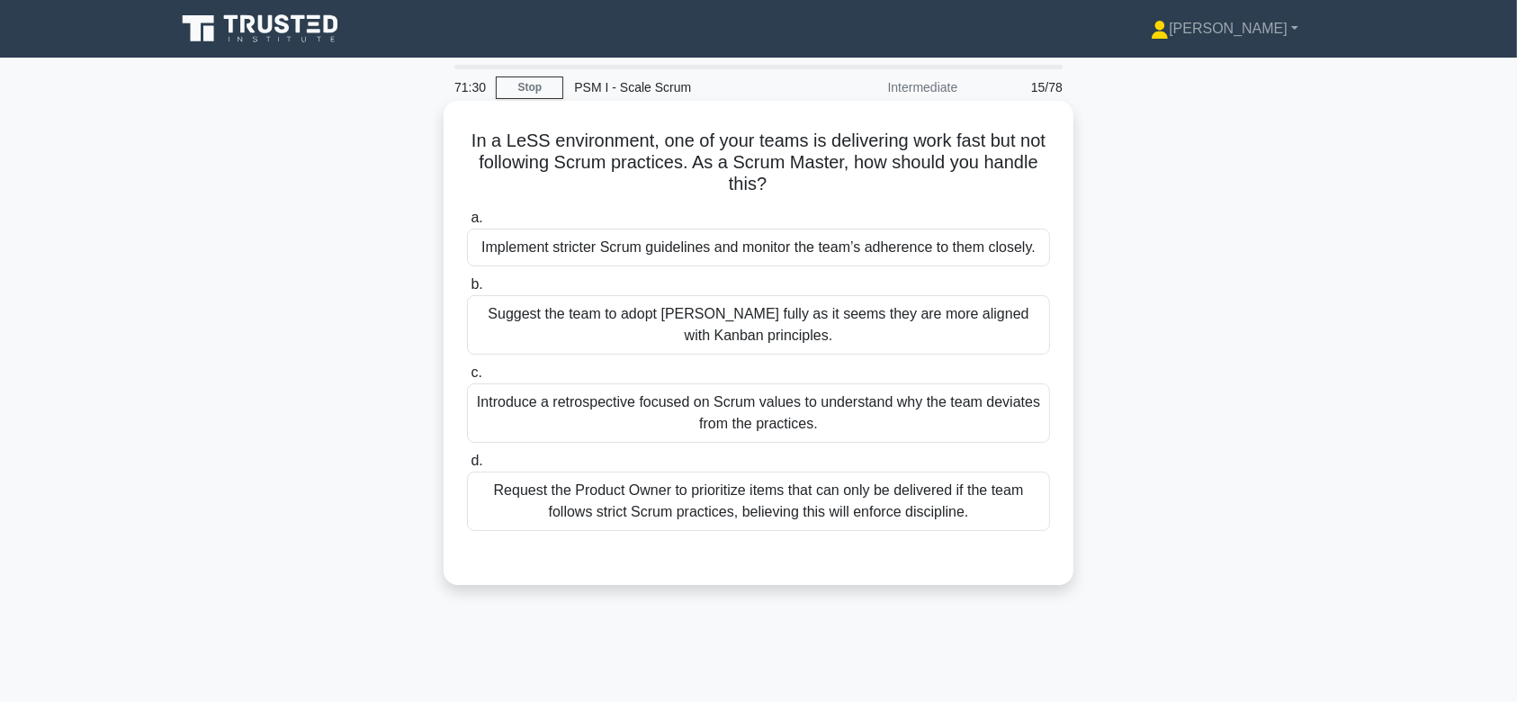
click at [818, 345] on div "Suggest the team to adopt Kanban fully as it seems they are more aligned with K…" at bounding box center [758, 324] width 583 height 59
click at [467, 291] on input "b. Suggest the team to adopt Kanban fully as it seems they are more aligned wit…" at bounding box center [467, 285] width 0 height 12
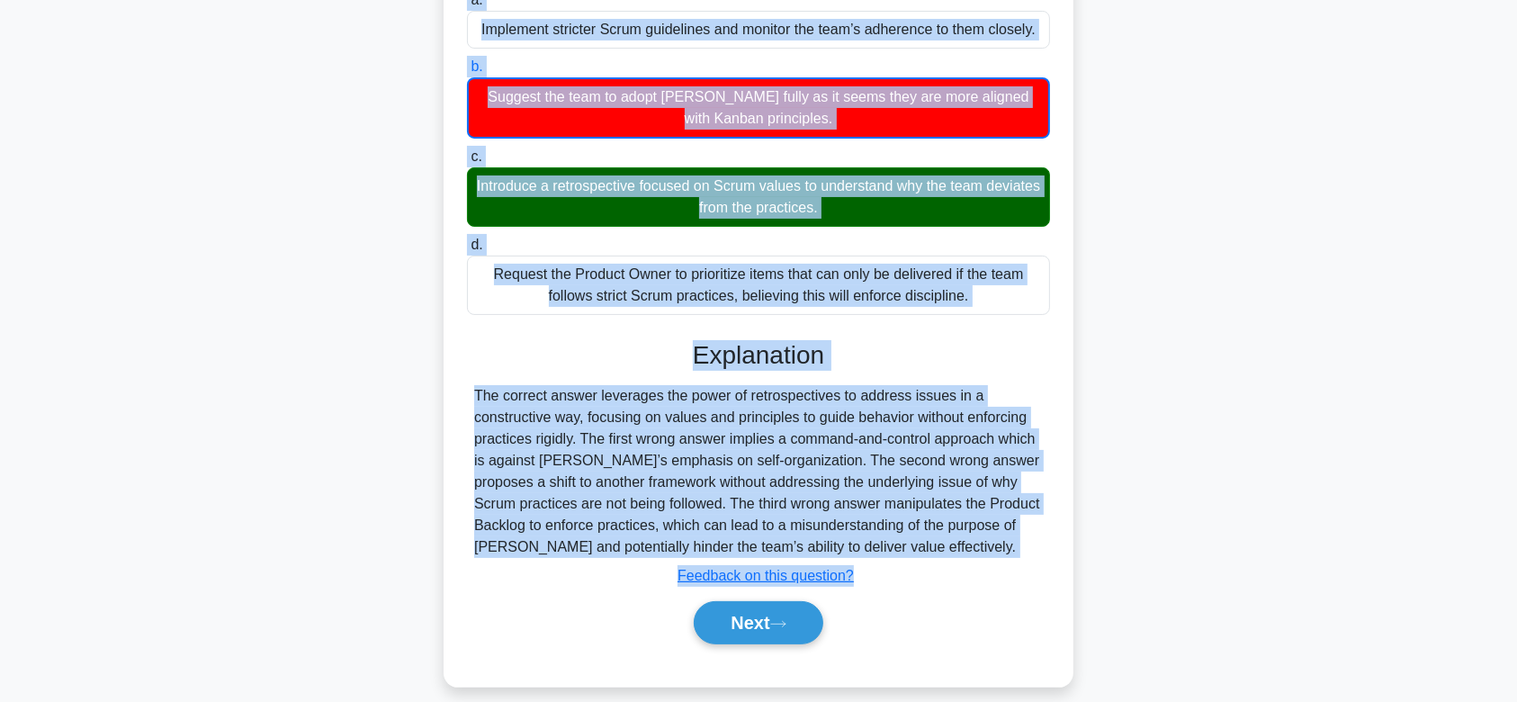
scroll to position [270, 0]
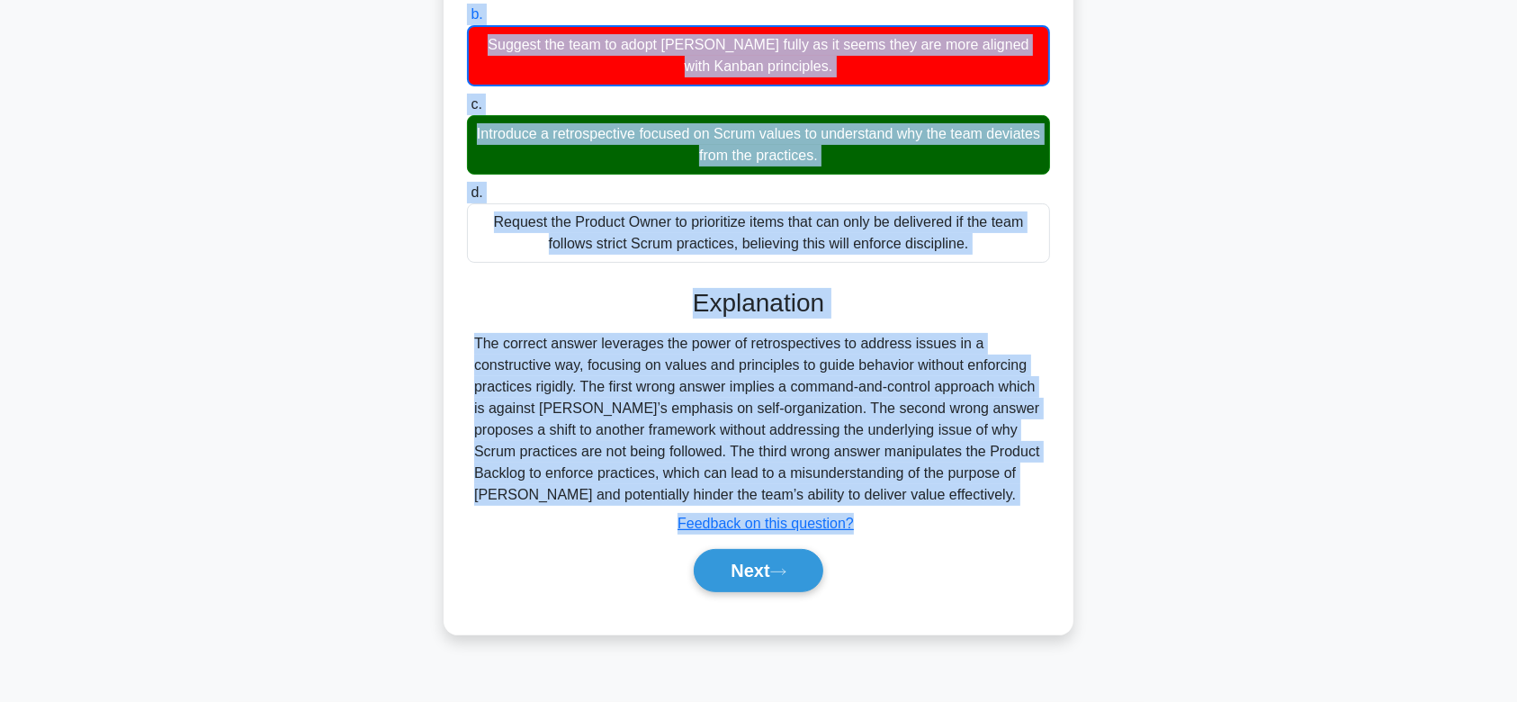
drag, startPoint x: 477, startPoint y: 135, endPoint x: 981, endPoint y: 500, distance: 622.4
click at [981, 500] on div "In a LeSS environment, one of your teams is delivering work fast but not follow…" at bounding box center [758, 232] width 615 height 789
click at [765, 587] on button "Next" at bounding box center [758, 570] width 129 height 43
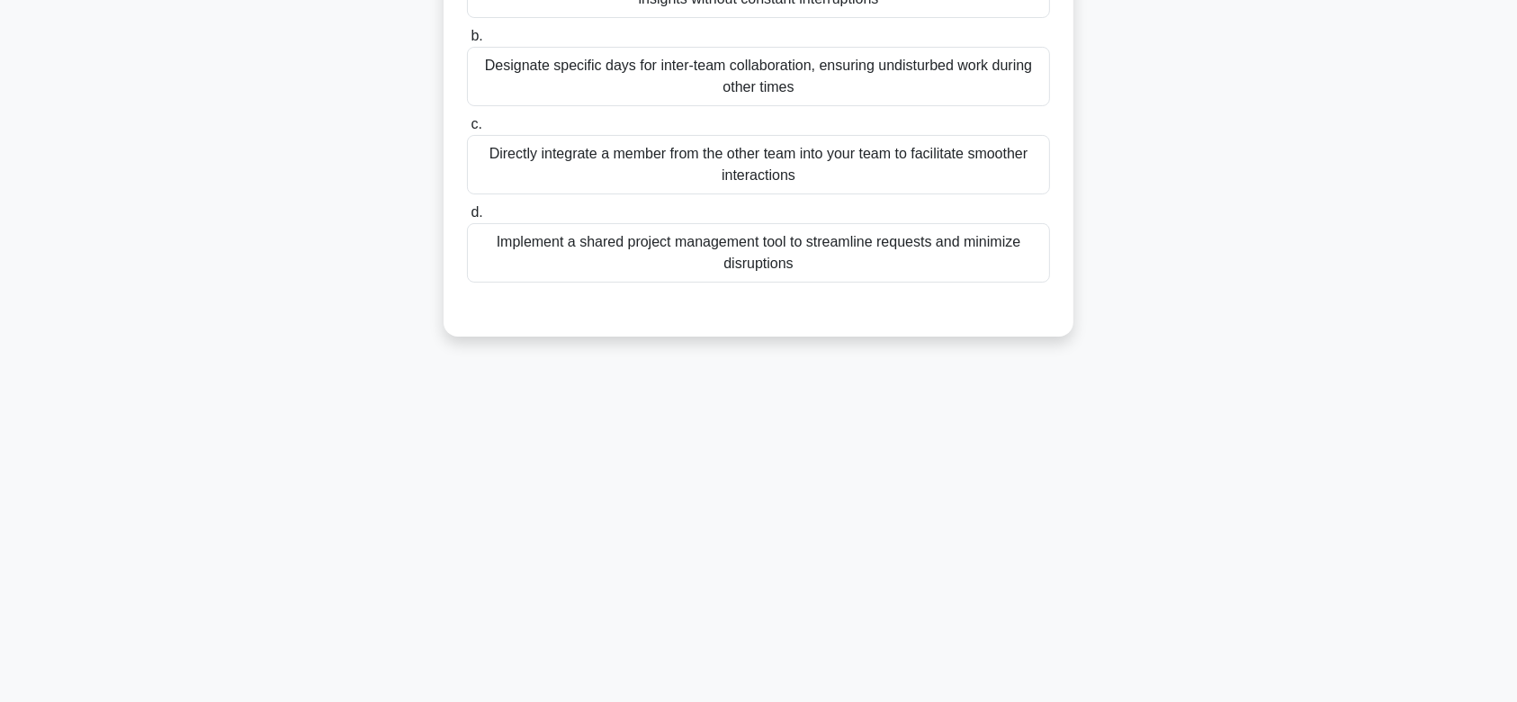
scroll to position [0, 0]
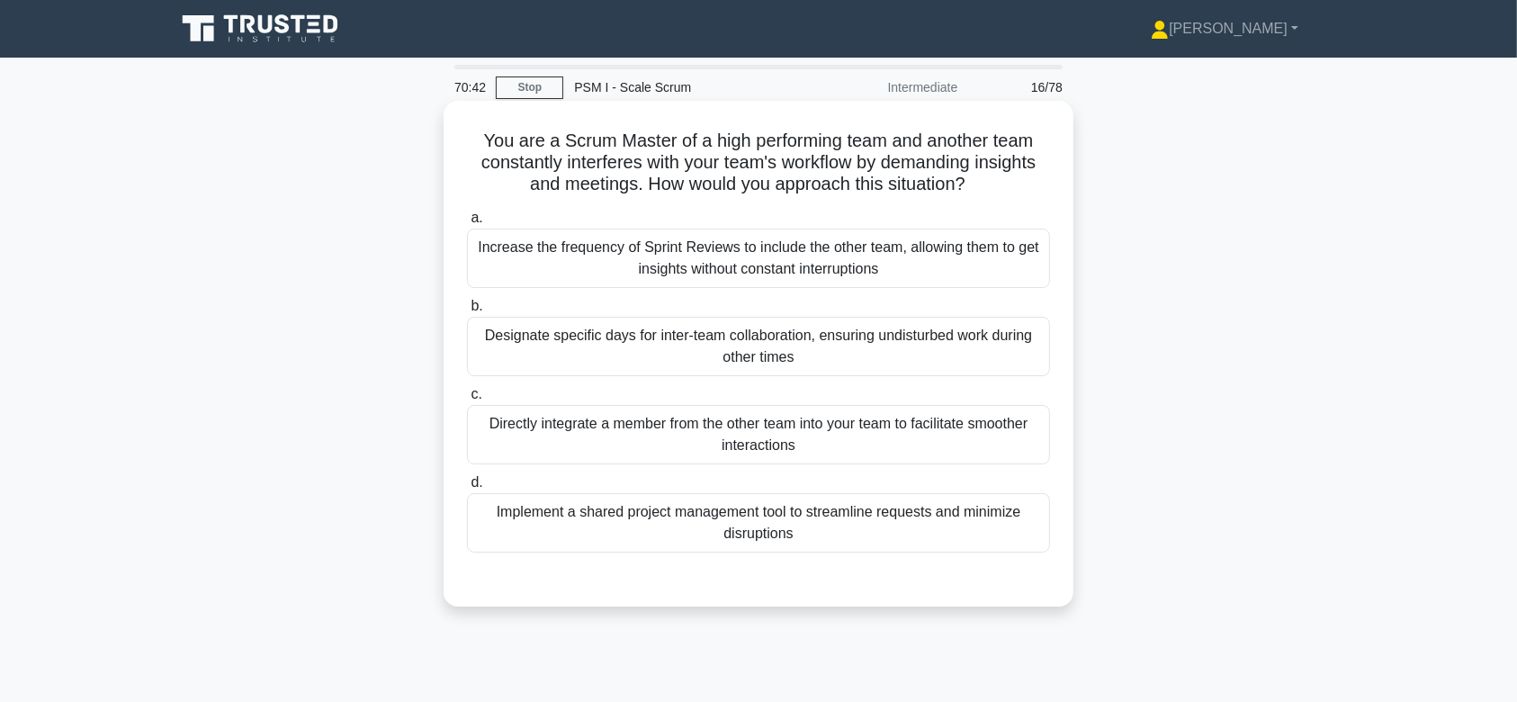
click at [769, 236] on div "Increase the frequency of Sprint Reviews to include the other team, allowing th…" at bounding box center [758, 258] width 583 height 59
click at [467, 224] on input "a. Increase the frequency of Sprint Reviews to include the other team, allowing…" at bounding box center [467, 218] width 0 height 12
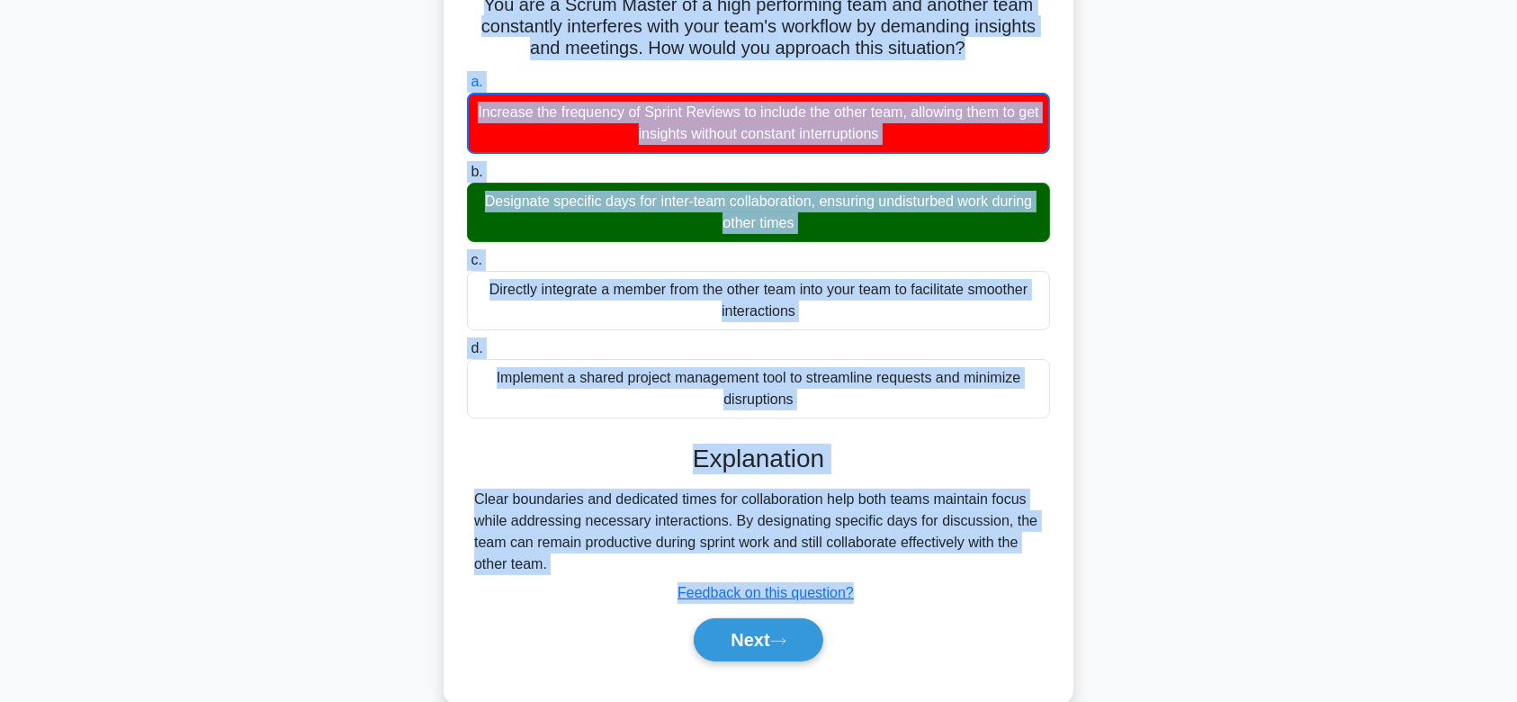
scroll to position [270, 0]
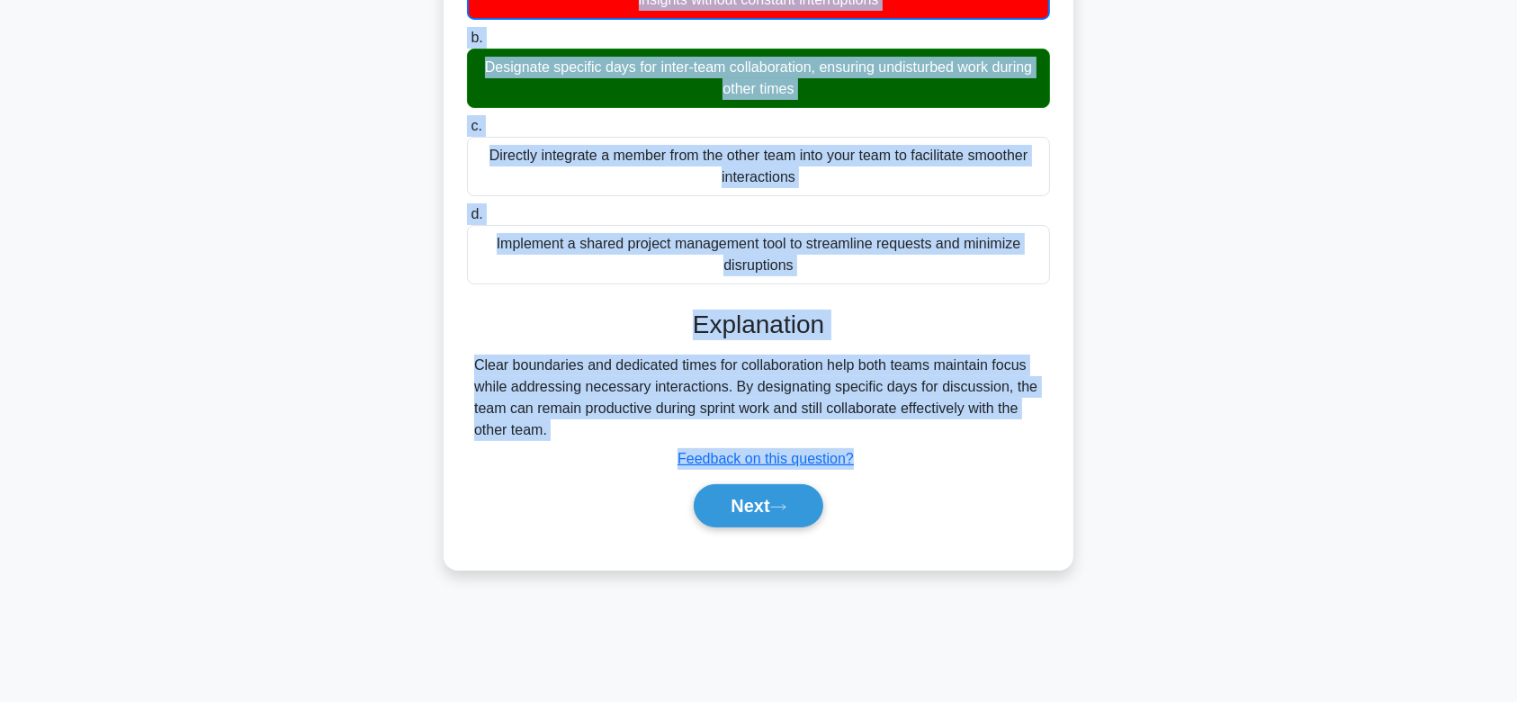
drag, startPoint x: 475, startPoint y: 117, endPoint x: 816, endPoint y: 428, distance: 461.8
click at [816, 428] on div "You are a Scrum Master of a high performing team and another team constantly in…" at bounding box center [758, 200] width 615 height 724
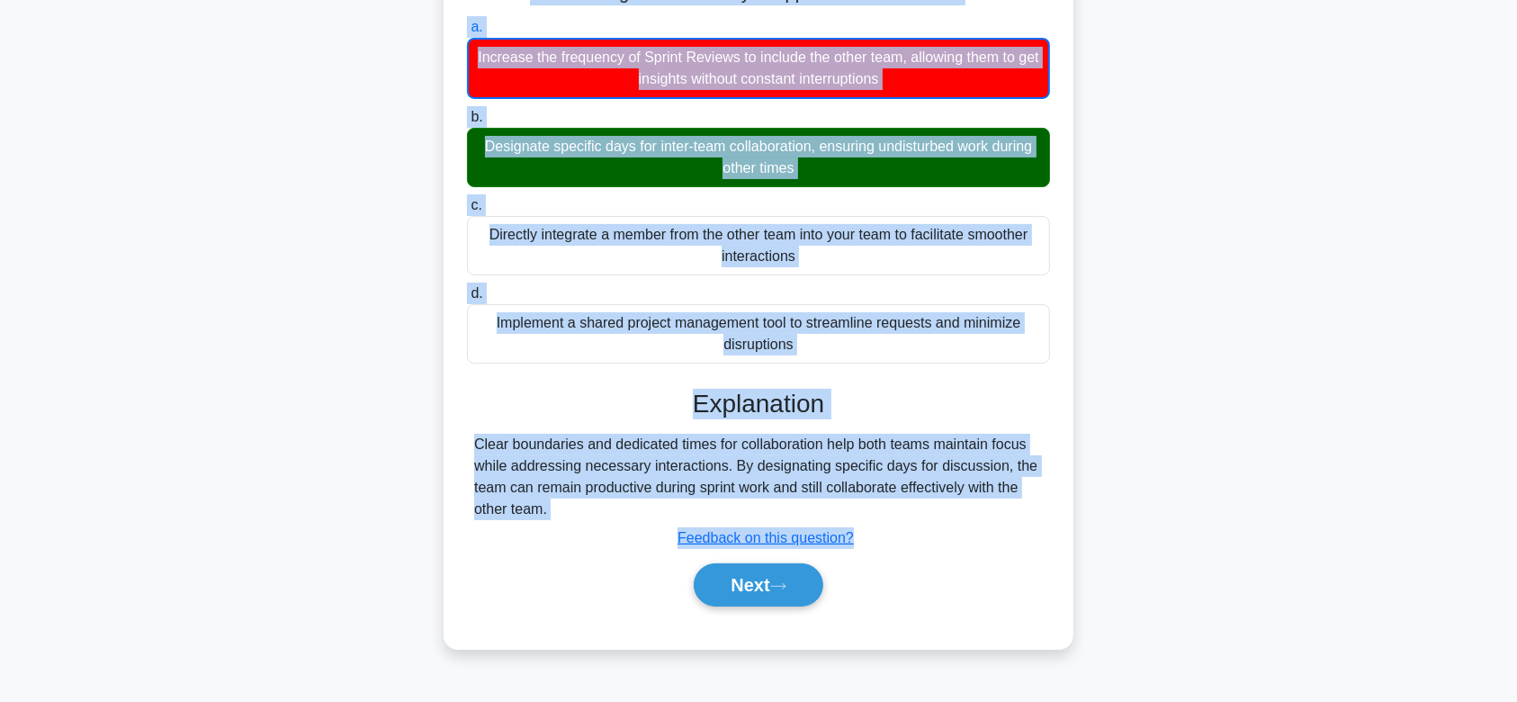
scroll to position [201, 0]
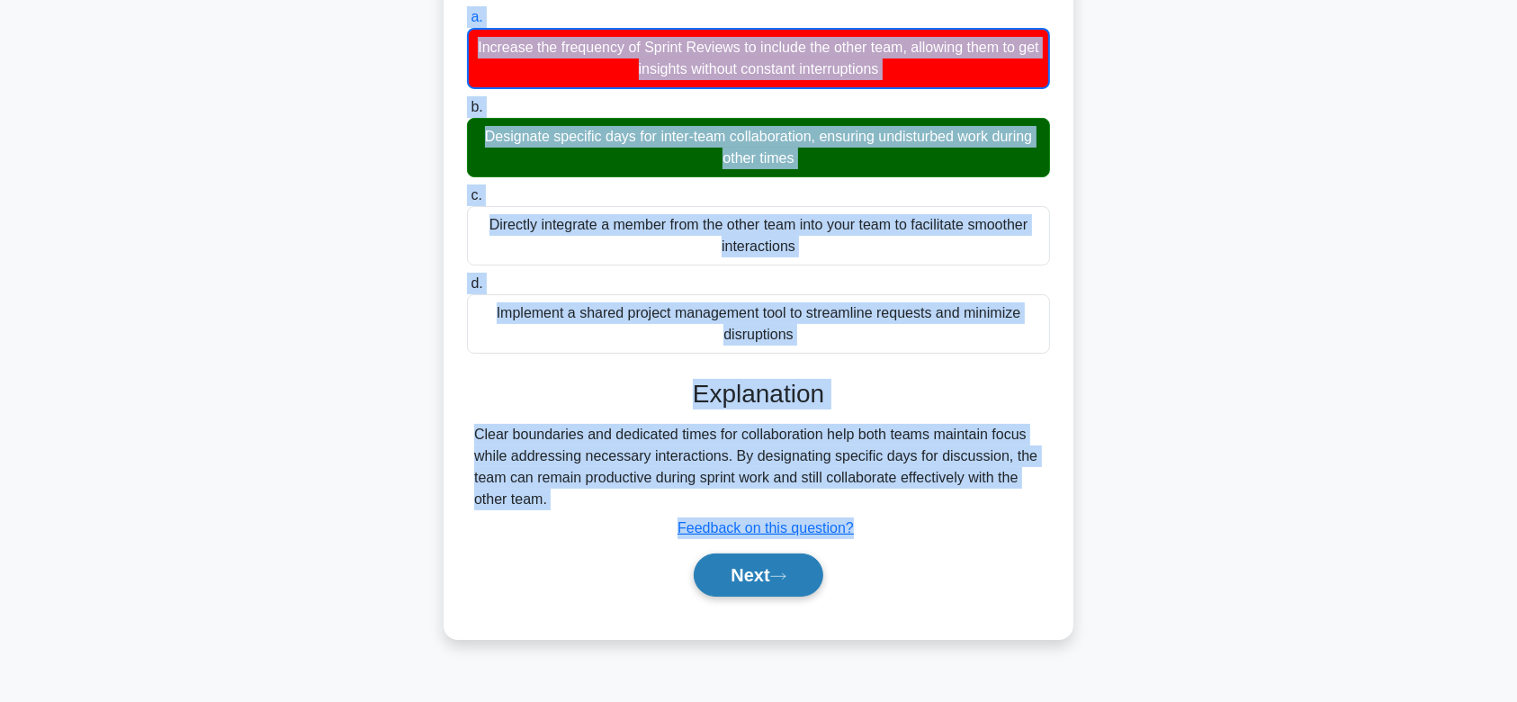
click at [786, 571] on icon at bounding box center [778, 576] width 16 height 10
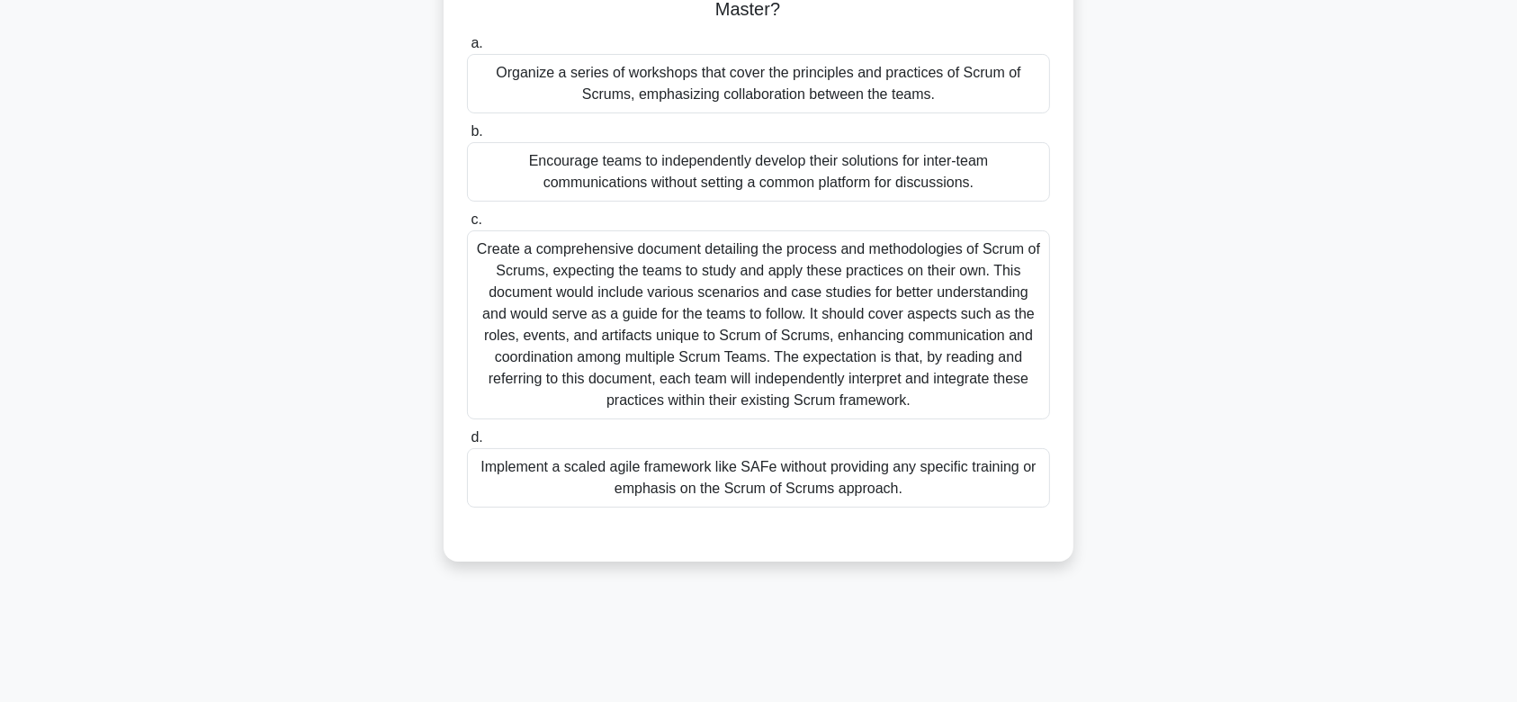
scroll to position [0, 0]
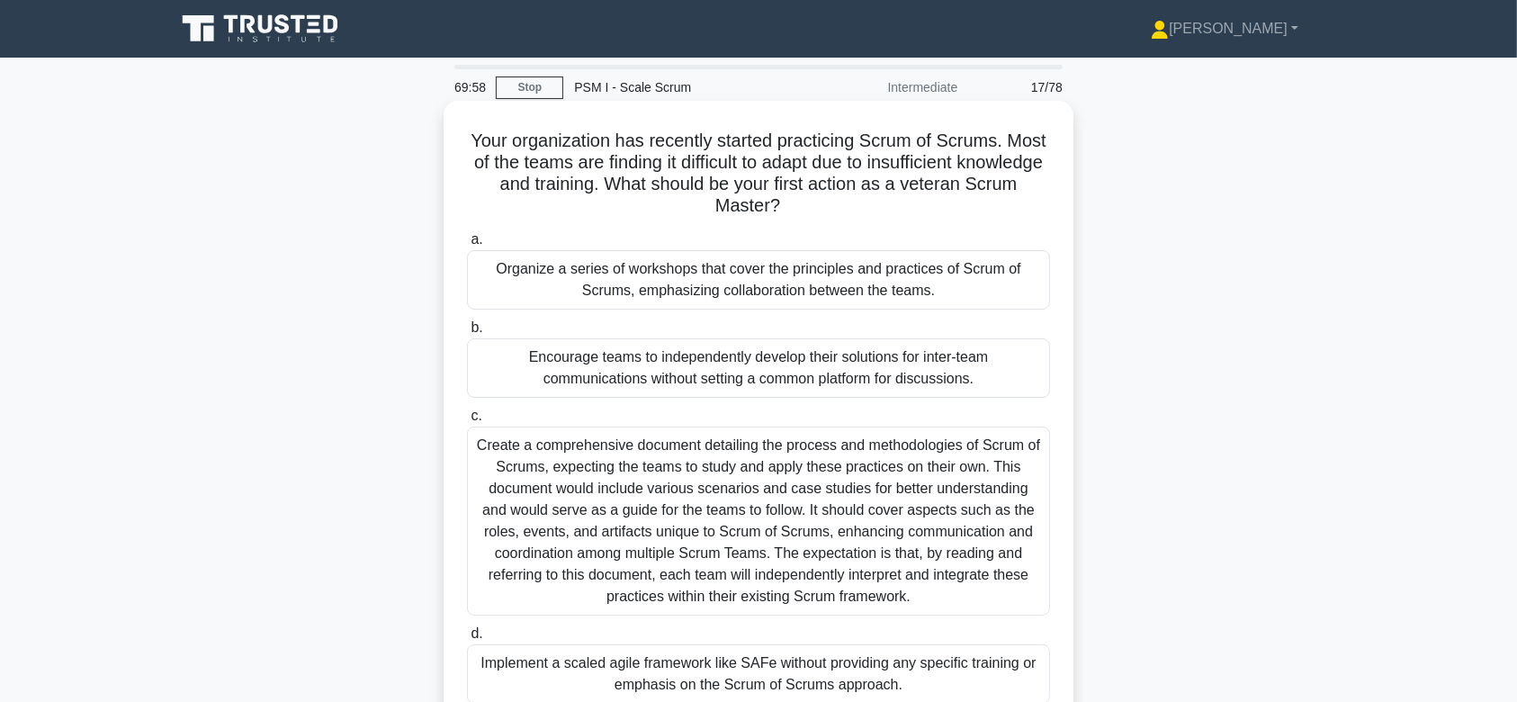
click at [823, 462] on div "Create a comprehensive document detailing the process and methodologies of Scru…" at bounding box center [758, 521] width 583 height 189
click at [467, 422] on input "c. Create a comprehensive document detailing the process and methodologies of S…" at bounding box center [467, 416] width 0 height 12
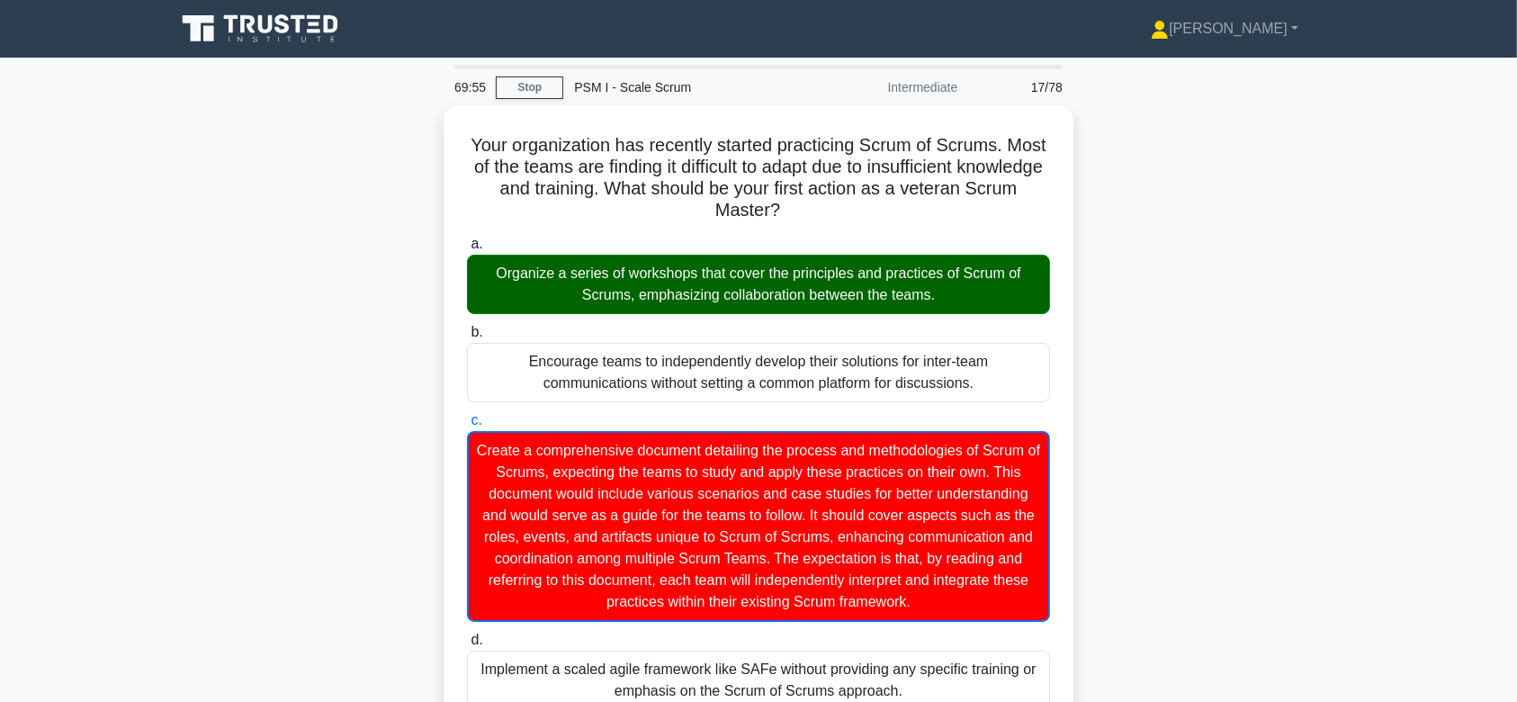
scroll to position [365, 0]
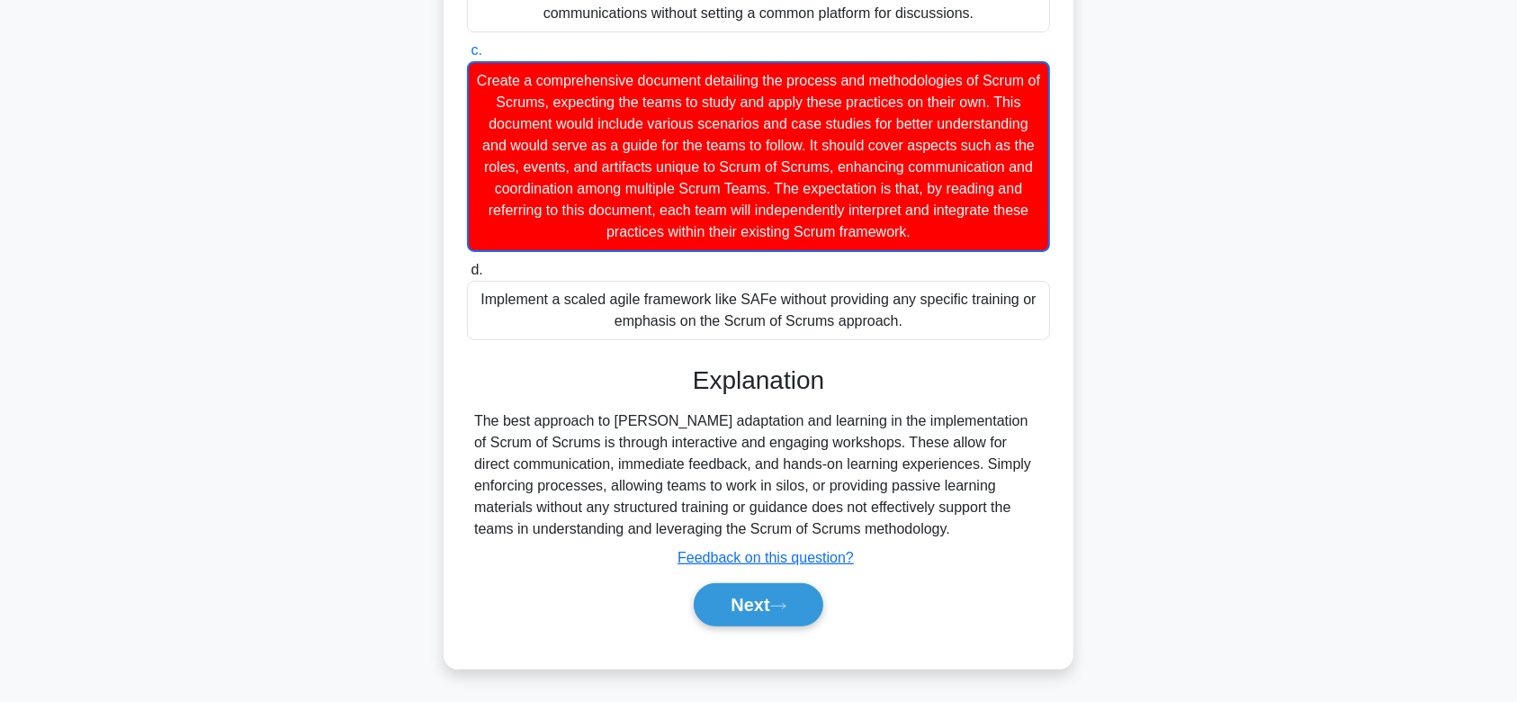
drag, startPoint x: 485, startPoint y: 135, endPoint x: 1013, endPoint y: 536, distance: 663.3
click at [1013, 536] on div "Your organization has recently started practicing Scrum of Scrums. Most of the …" at bounding box center [758, 202] width 615 height 919
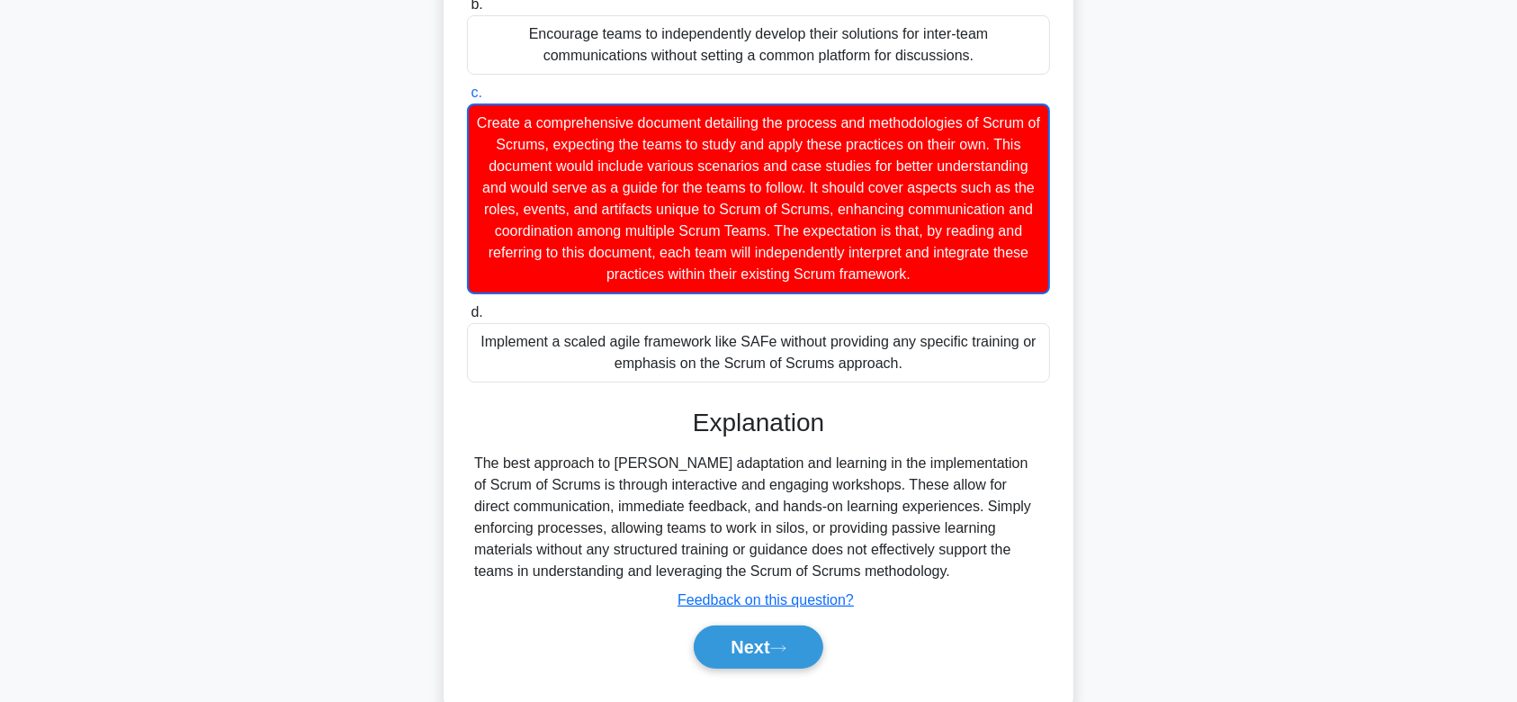
scroll to position [350, 0]
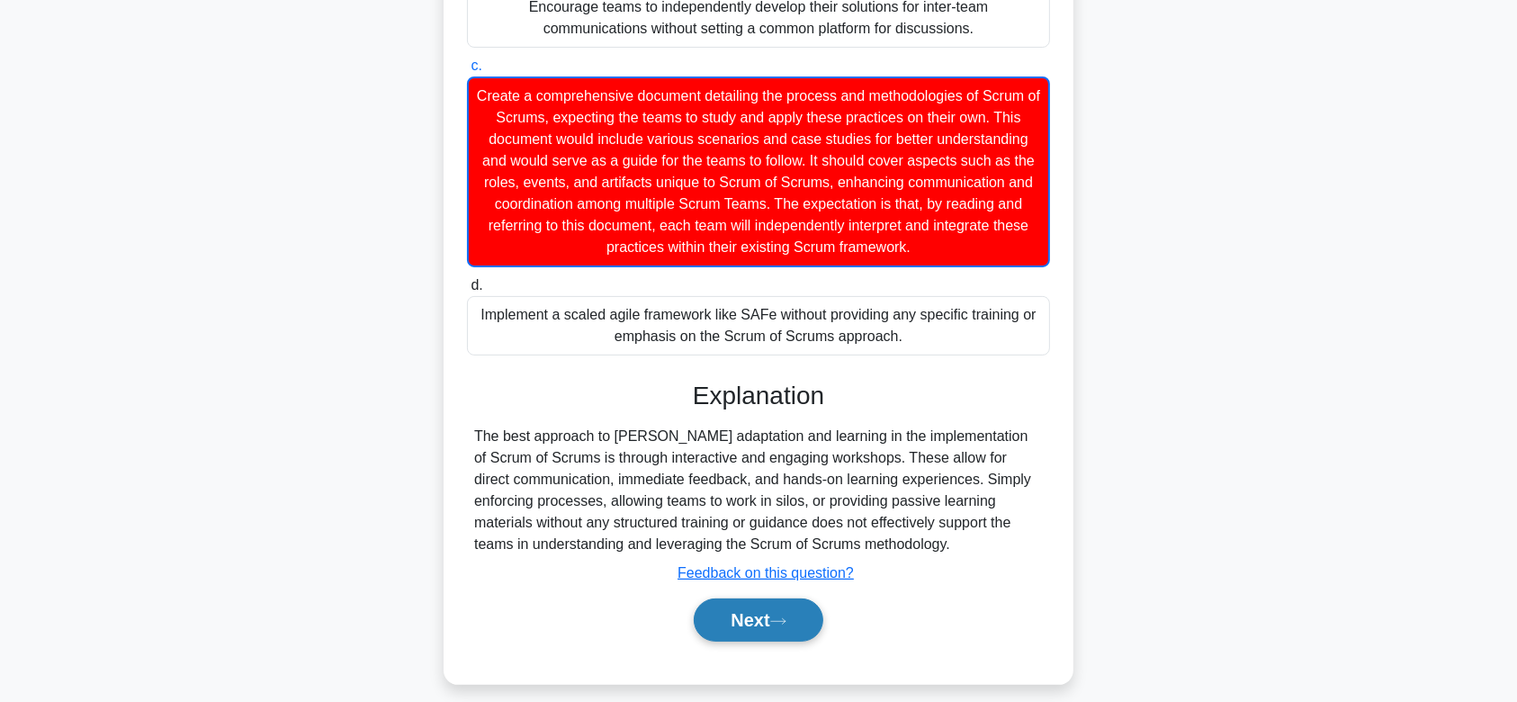
click at [777, 604] on button "Next" at bounding box center [758, 619] width 129 height 43
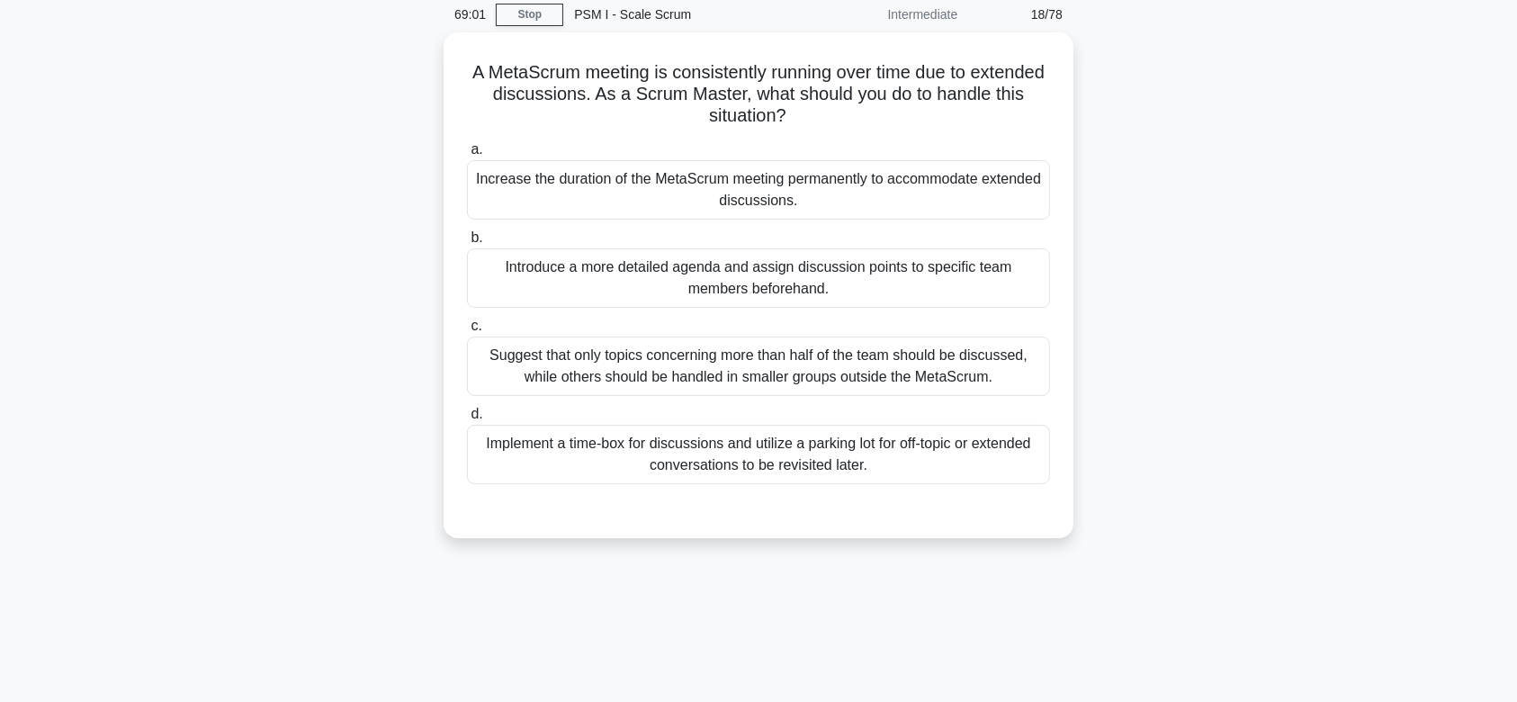
scroll to position [0, 0]
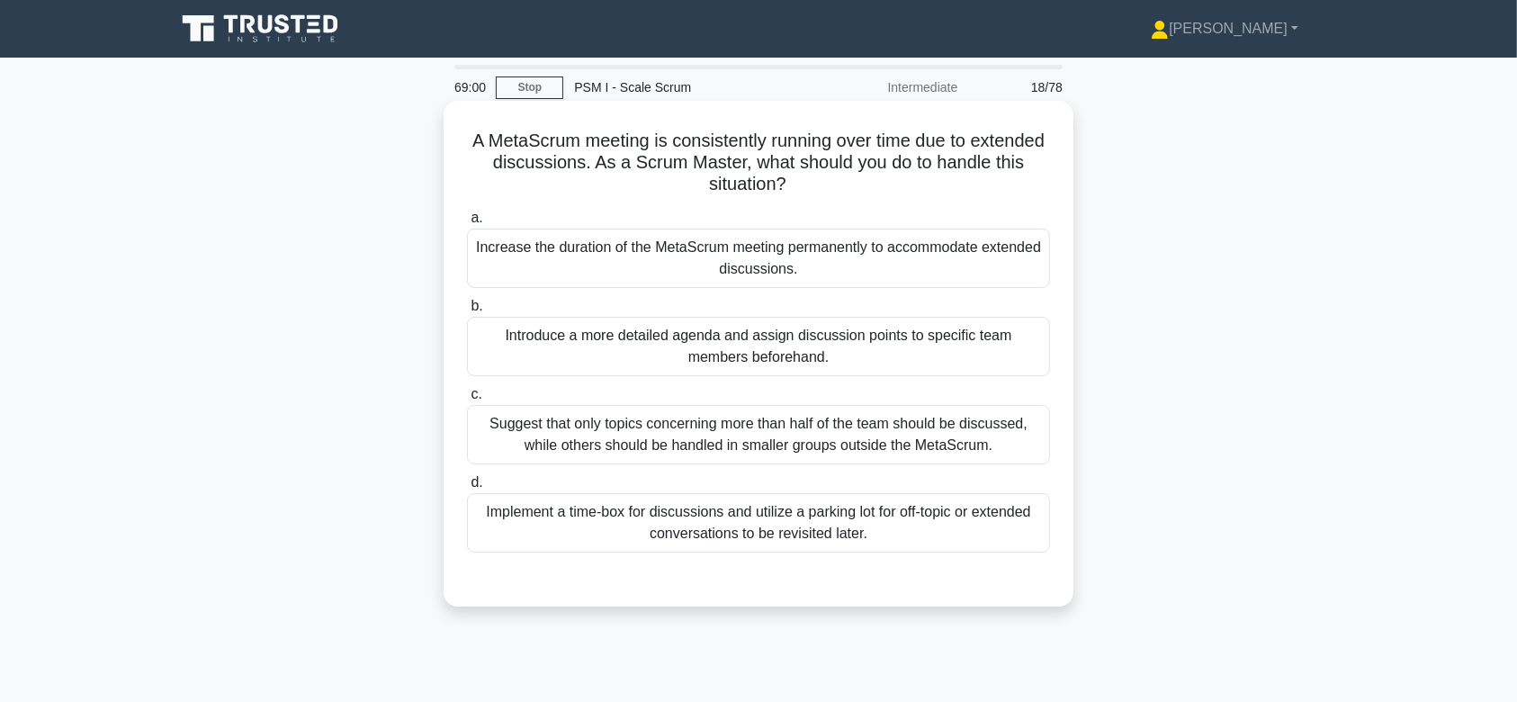
click at [833, 344] on div "Introduce a more detailed agenda and assign discussion points to specific team …" at bounding box center [758, 346] width 583 height 59
click at [467, 312] on input "b. Introduce a more detailed agenda and assign discussion points to specific te…" at bounding box center [467, 307] width 0 height 12
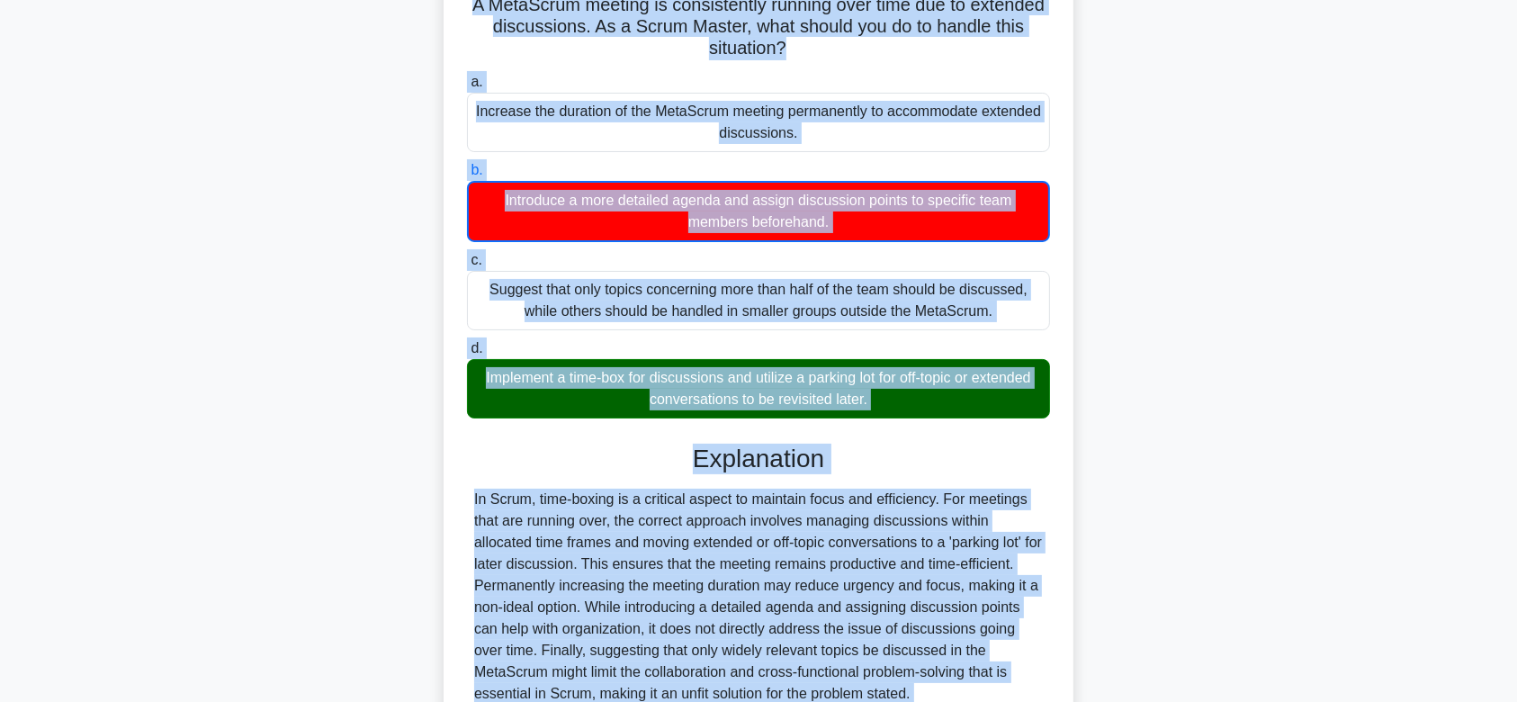
scroll to position [301, 0]
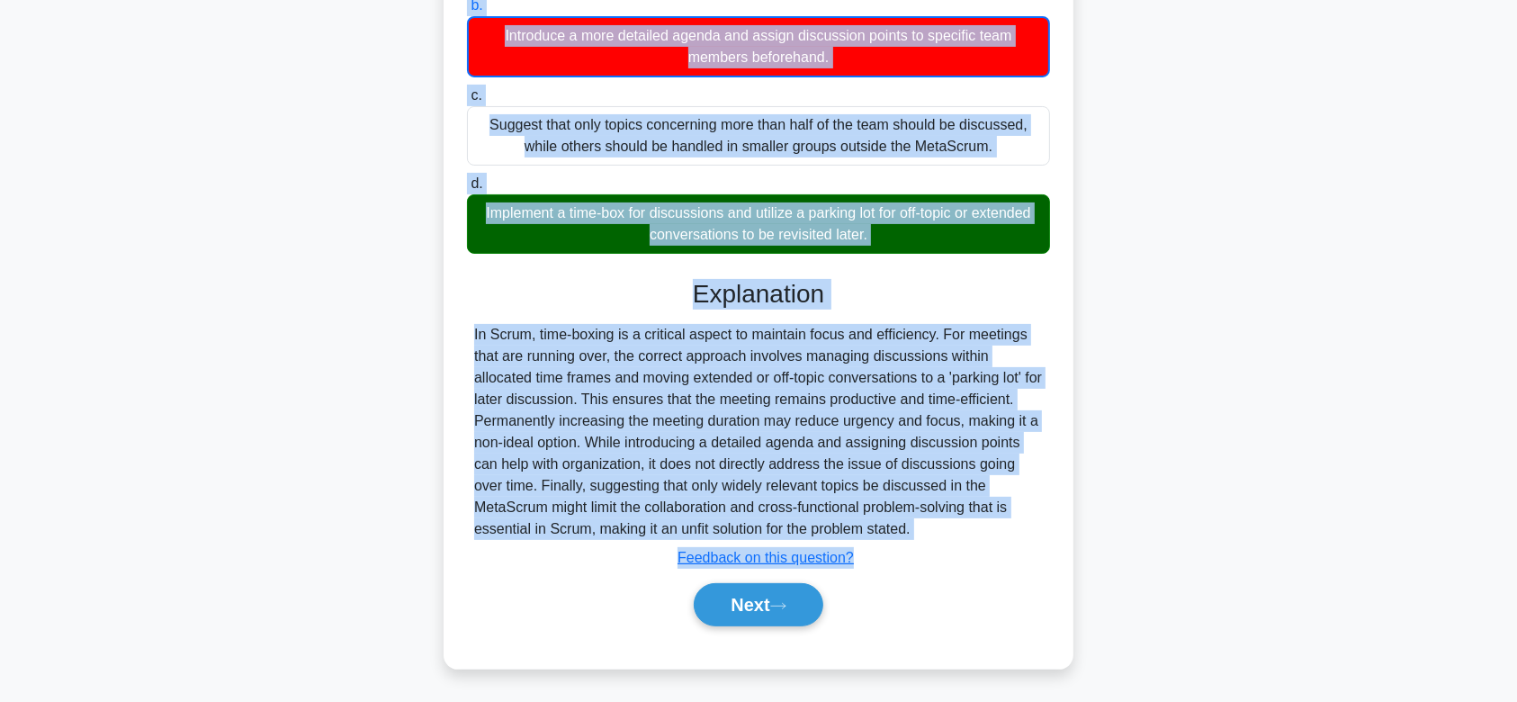
drag, startPoint x: 502, startPoint y: 139, endPoint x: 1005, endPoint y: 524, distance: 632.9
click at [1005, 524] on div "A MetaScrum meeting is consistently running over time due to extended discussio…" at bounding box center [758, 234] width 615 height 854
click at [785, 601] on icon at bounding box center [778, 606] width 16 height 10
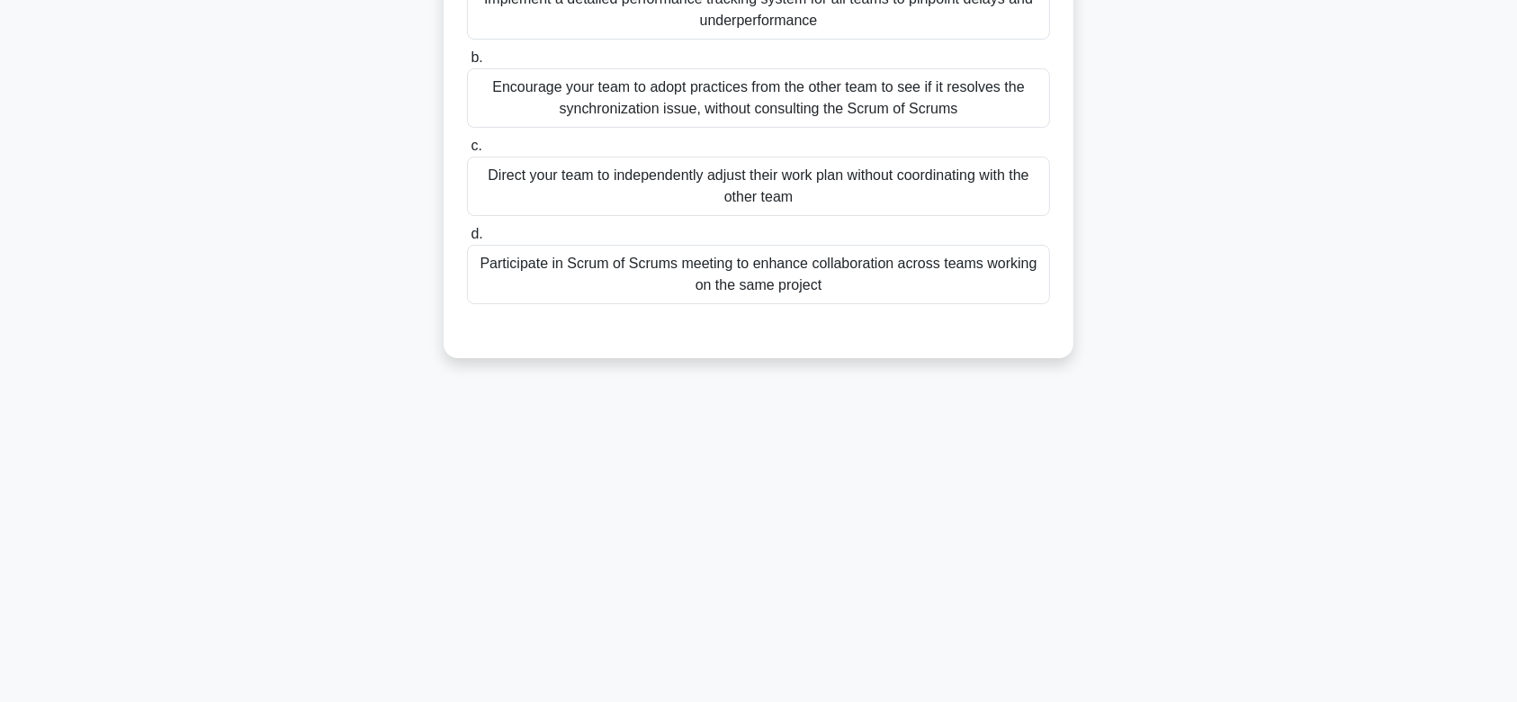
scroll to position [0, 0]
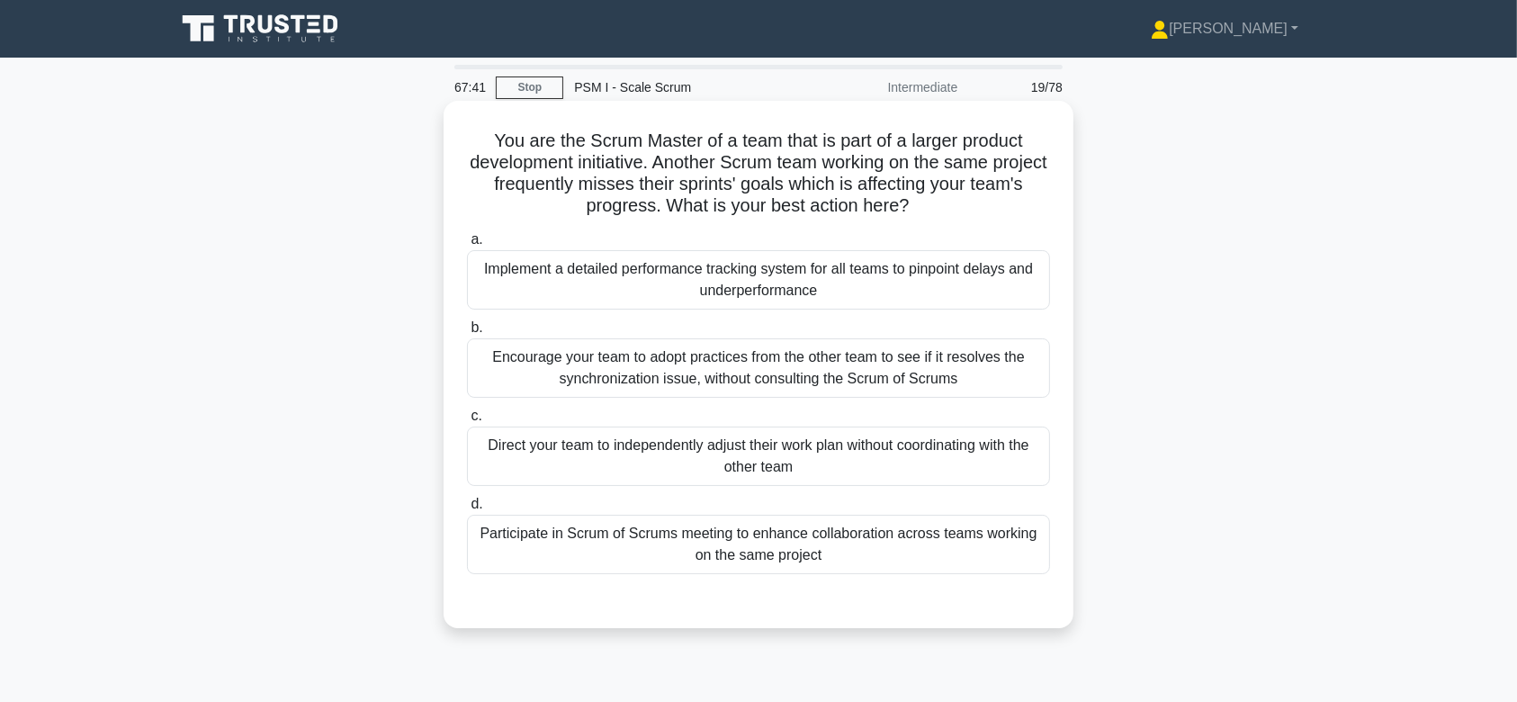
click at [754, 375] on div "Encourage your team to adopt practices from the other team to see if it resolve…" at bounding box center [758, 367] width 583 height 59
click at [467, 334] on input "b. Encourage your team to adopt practices from the other team to see if it reso…" at bounding box center [467, 328] width 0 height 12
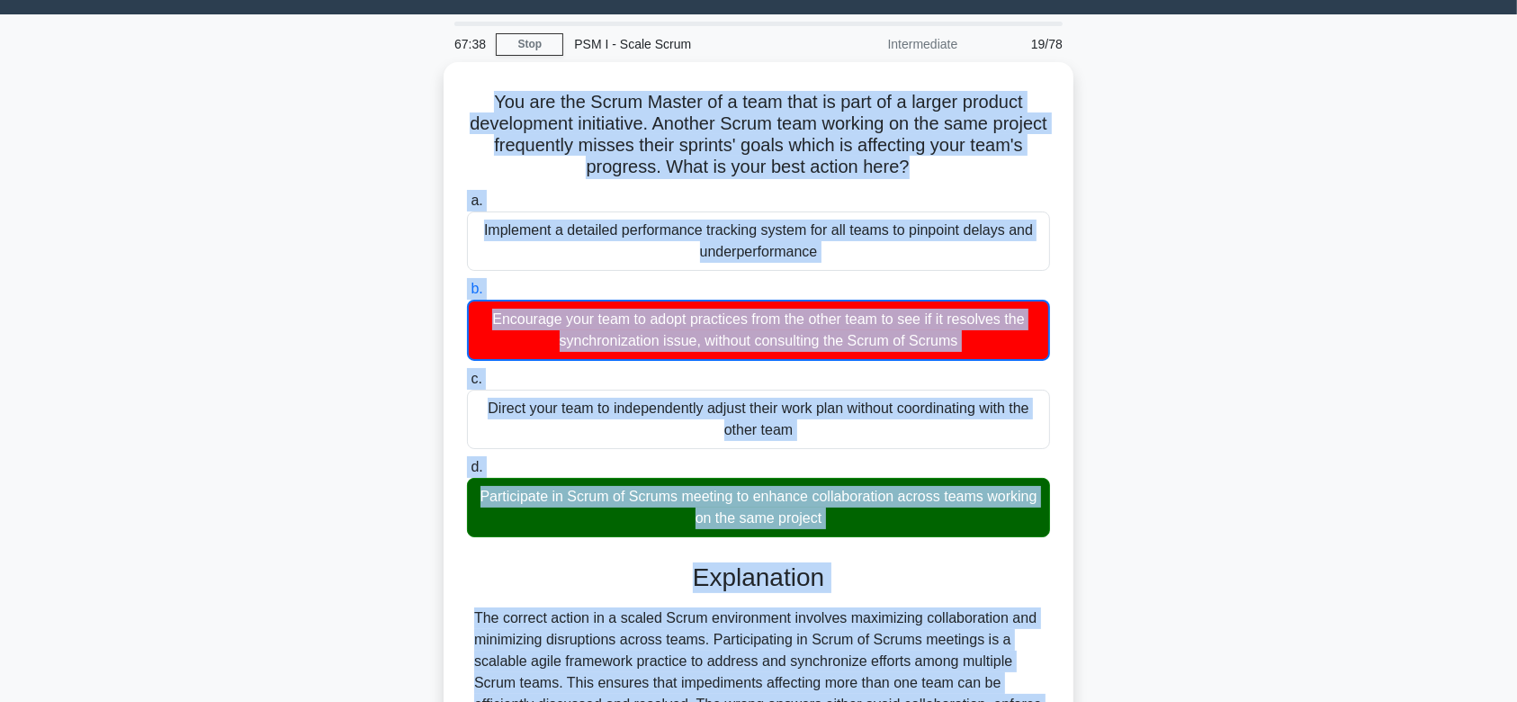
scroll to position [270, 0]
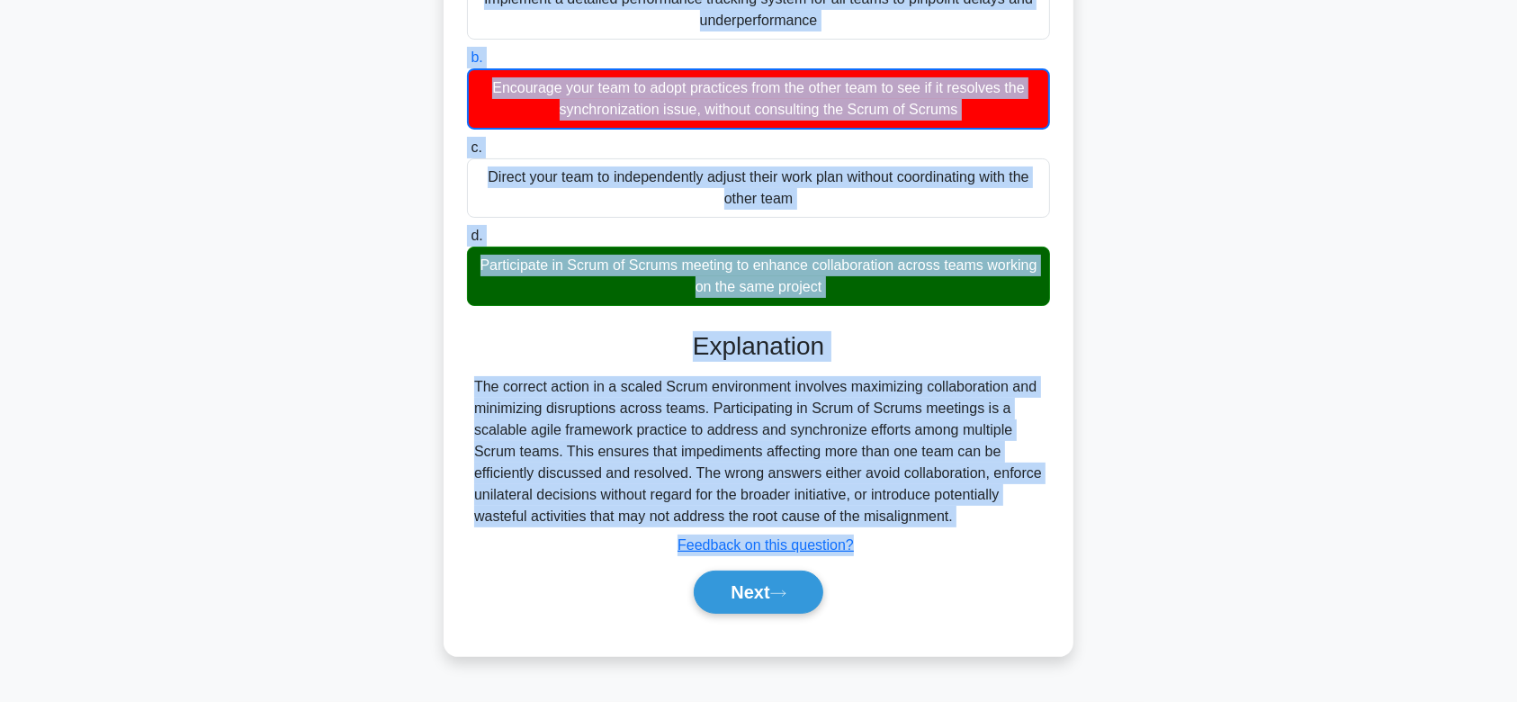
drag, startPoint x: 479, startPoint y: 134, endPoint x: 992, endPoint y: 515, distance: 638.7
click at [992, 515] on div "You are the Scrum Master of a team that is part of a larger product development…" at bounding box center [758, 243] width 615 height 811
click at [777, 584] on button "Next" at bounding box center [758, 591] width 129 height 43
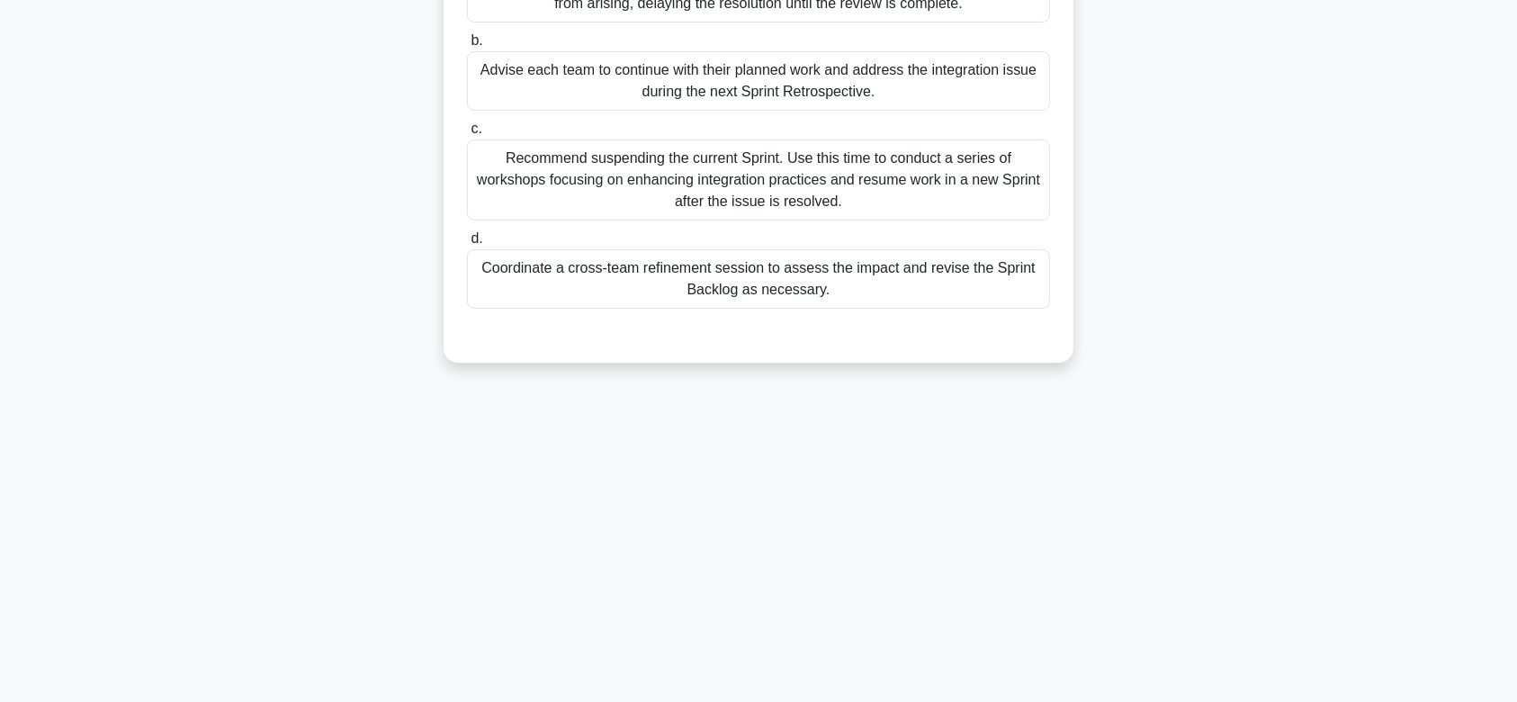
scroll to position [0, 0]
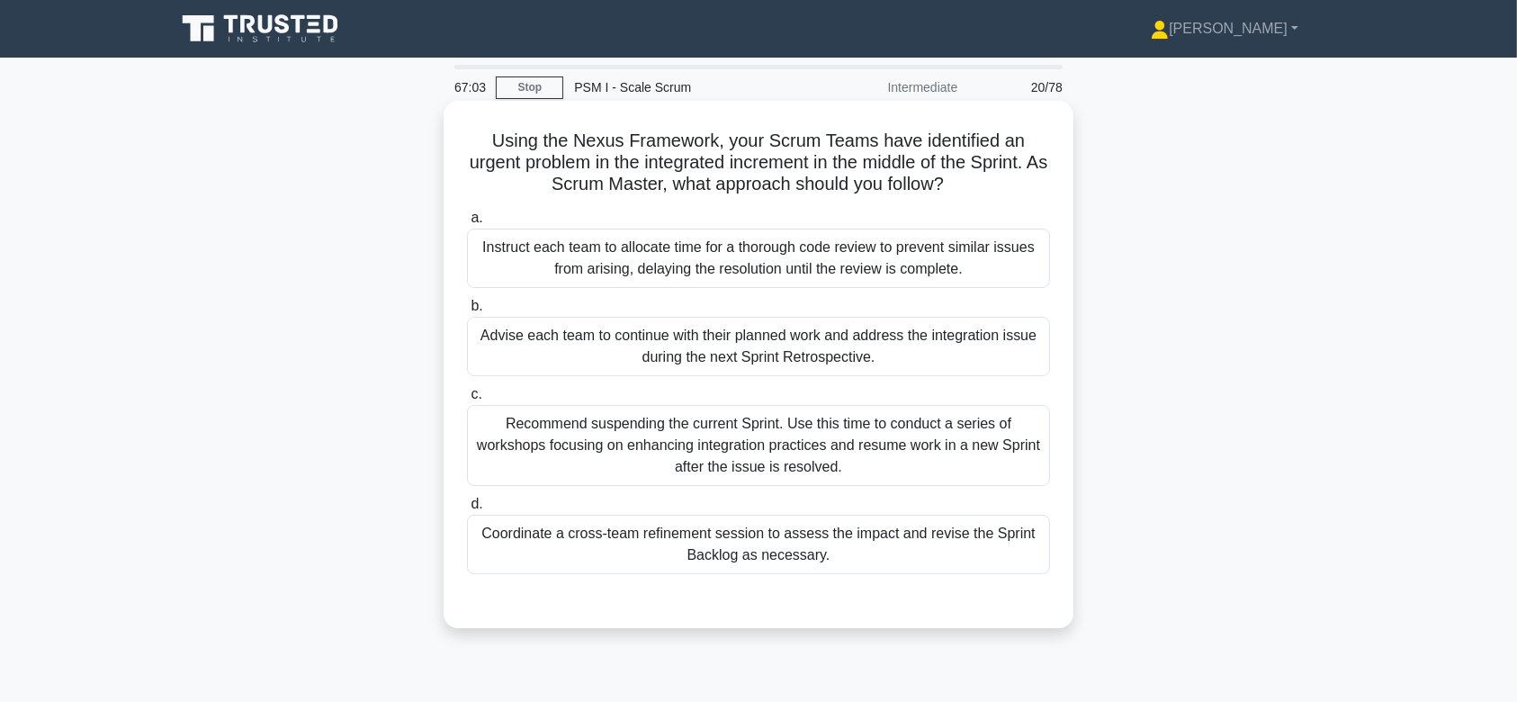
click at [764, 335] on div "Advise each team to continue with their planned work and address the integratio…" at bounding box center [758, 346] width 583 height 59
click at [467, 312] on input "b. Advise each team to continue with their planned work and address the integra…" at bounding box center [467, 307] width 0 height 12
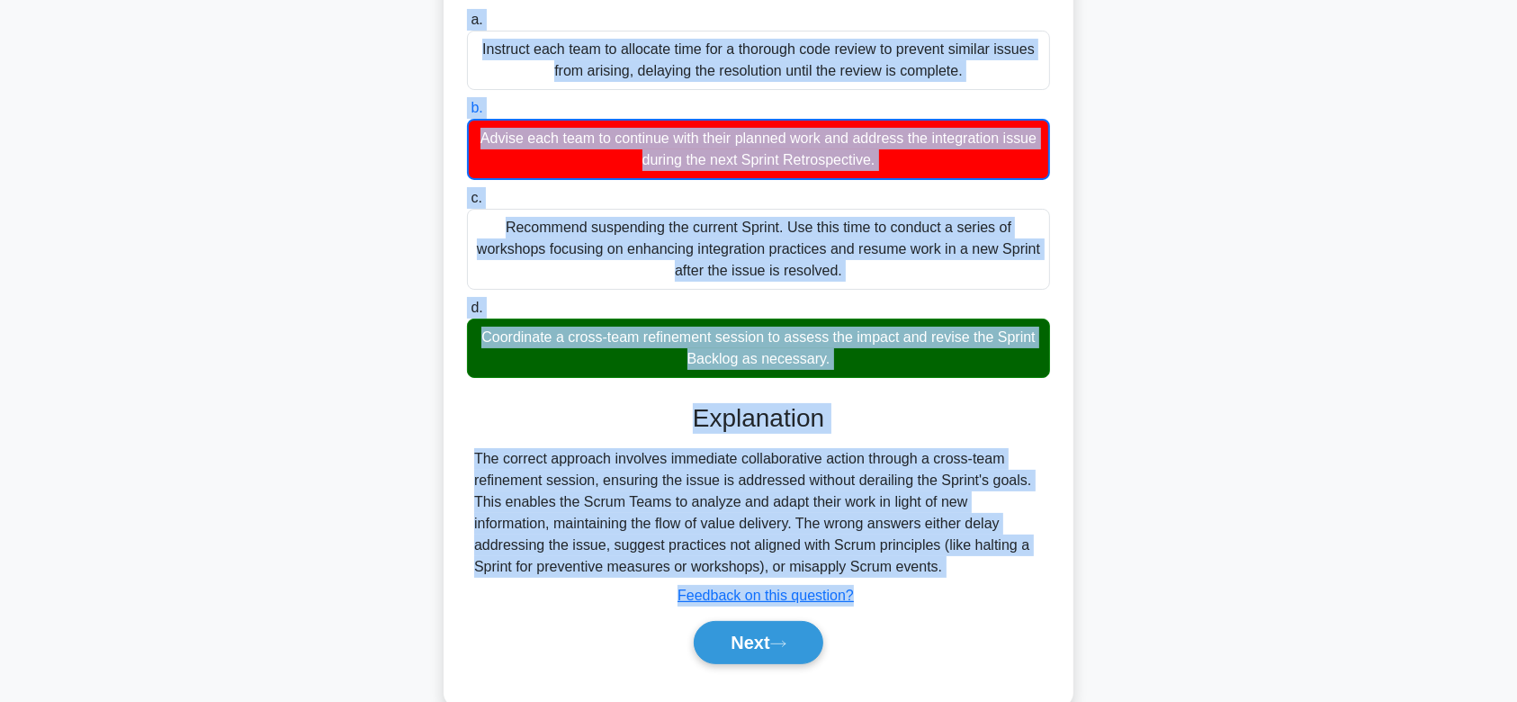
scroll to position [270, 0]
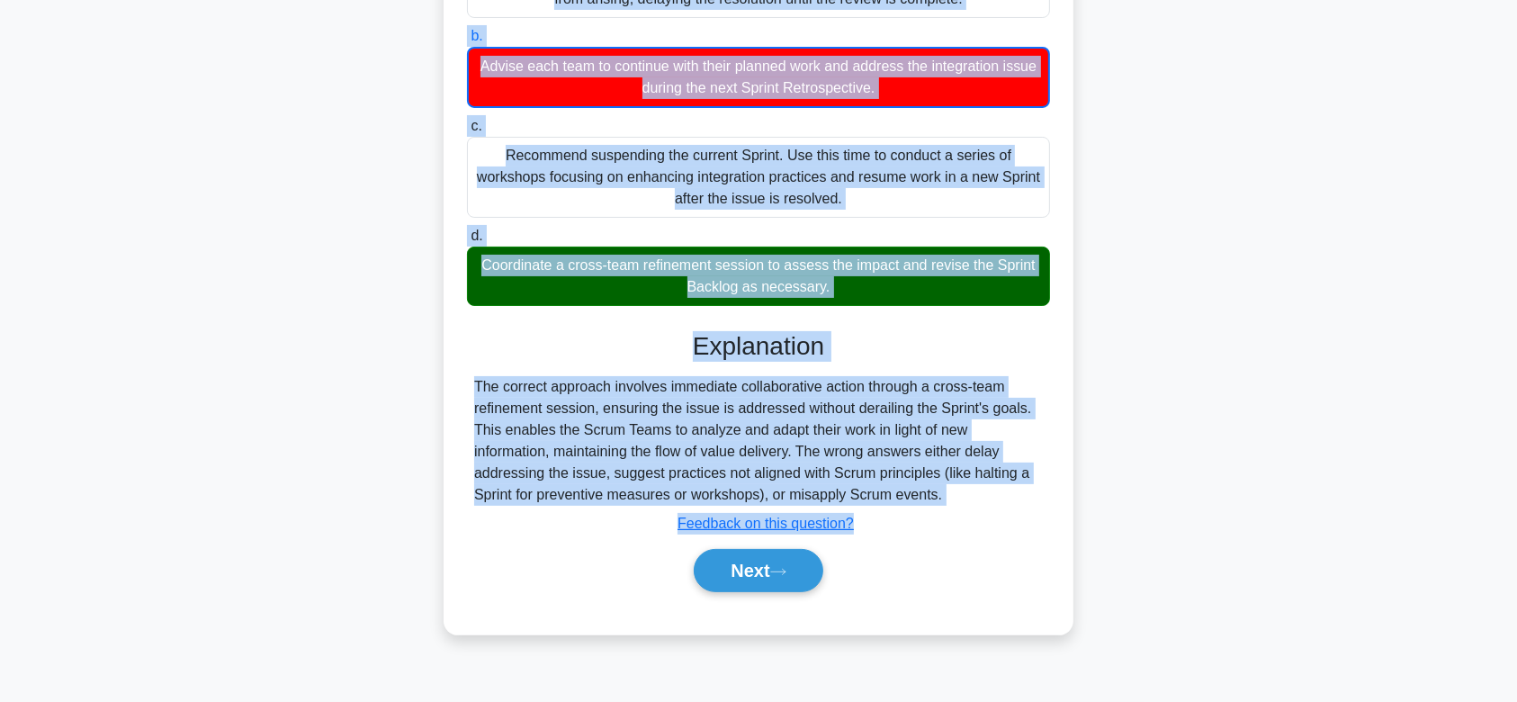
drag, startPoint x: 488, startPoint y: 139, endPoint x: 987, endPoint y: 496, distance: 613.5
click at [987, 496] on div "Using the Nexus Framework, your Scrum Teams have identified an urgent problem i…" at bounding box center [758, 232] width 615 height 789
click at [760, 568] on button "Next" at bounding box center [758, 570] width 129 height 43
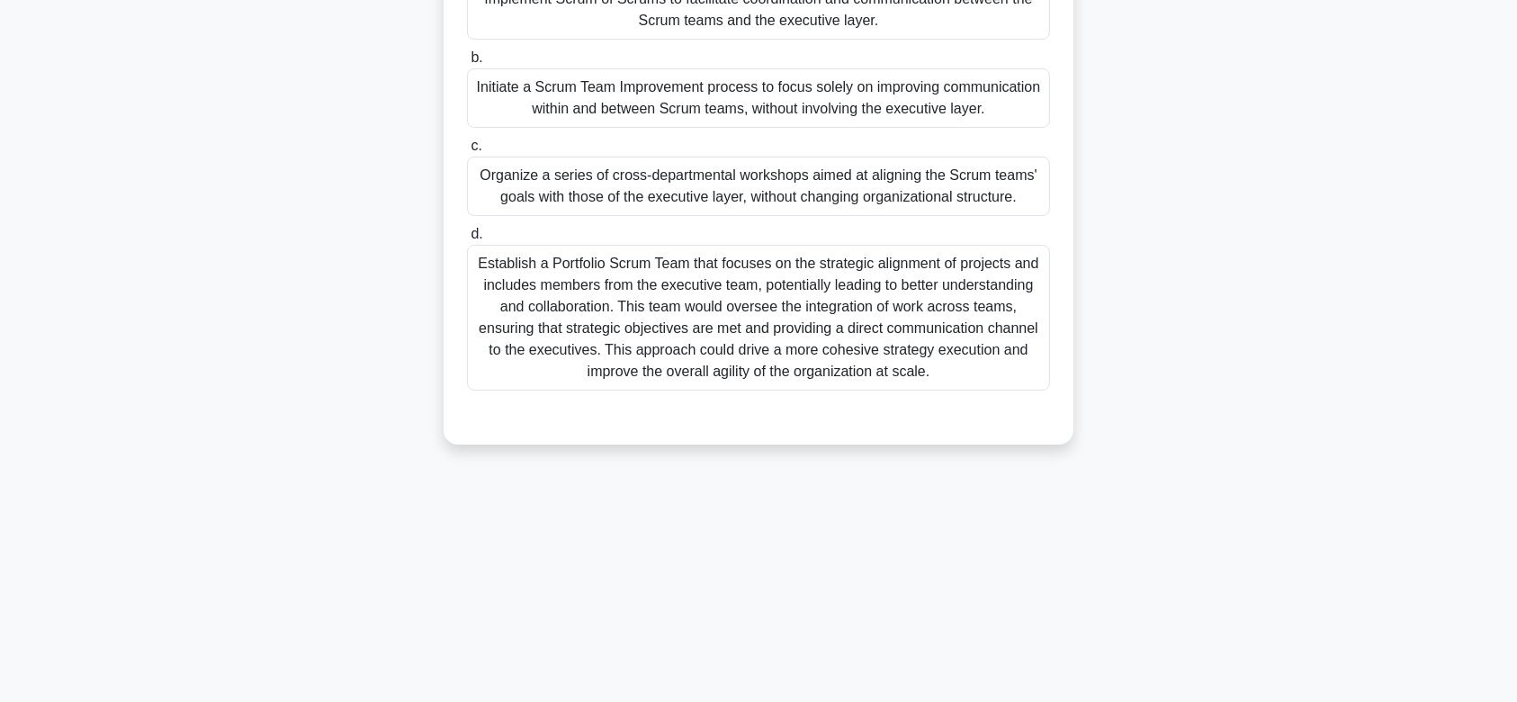
scroll to position [0, 0]
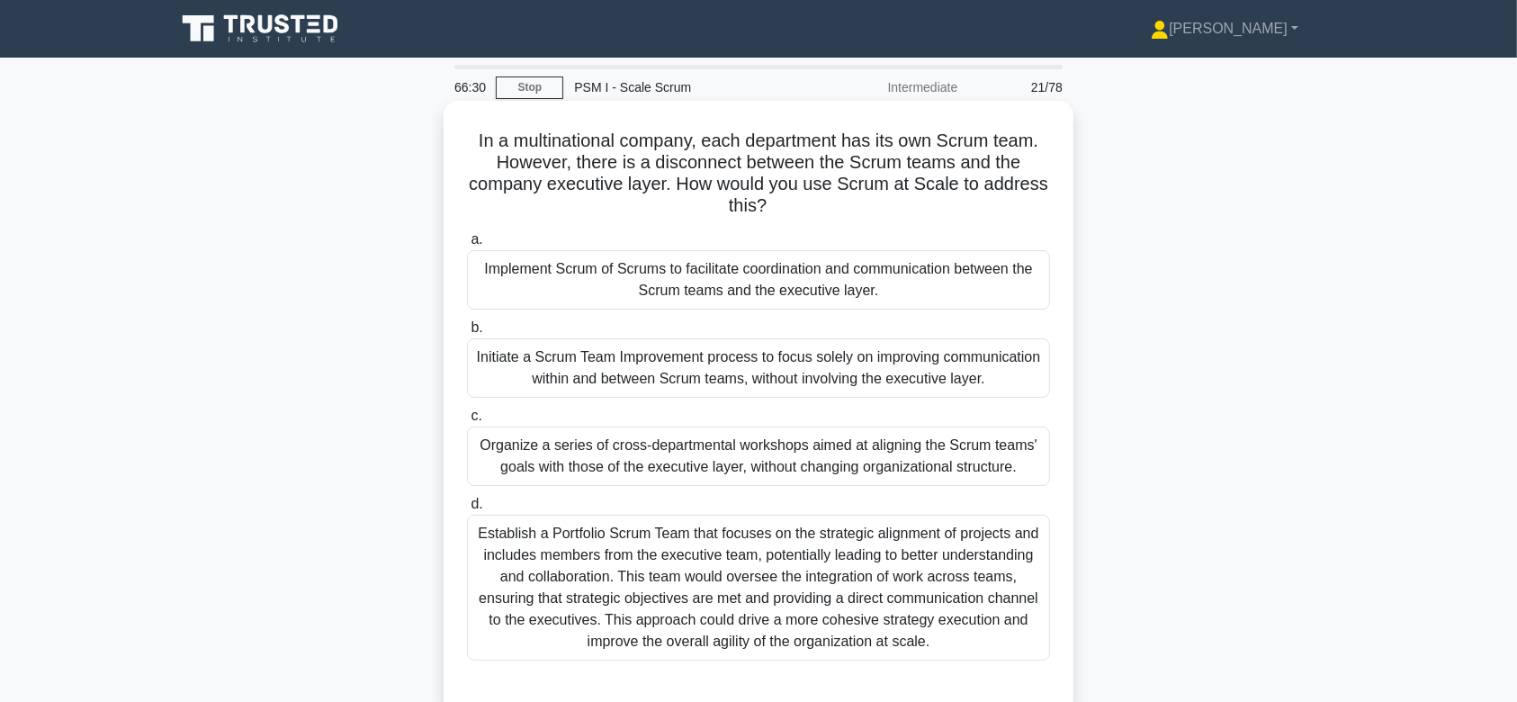
click at [785, 393] on div "Initiate a Scrum Team Improvement process to focus solely on improving communic…" at bounding box center [758, 367] width 583 height 59
click at [467, 334] on input "b. Initiate a Scrum Team Improvement process to focus solely on improving commu…" at bounding box center [467, 328] width 0 height 12
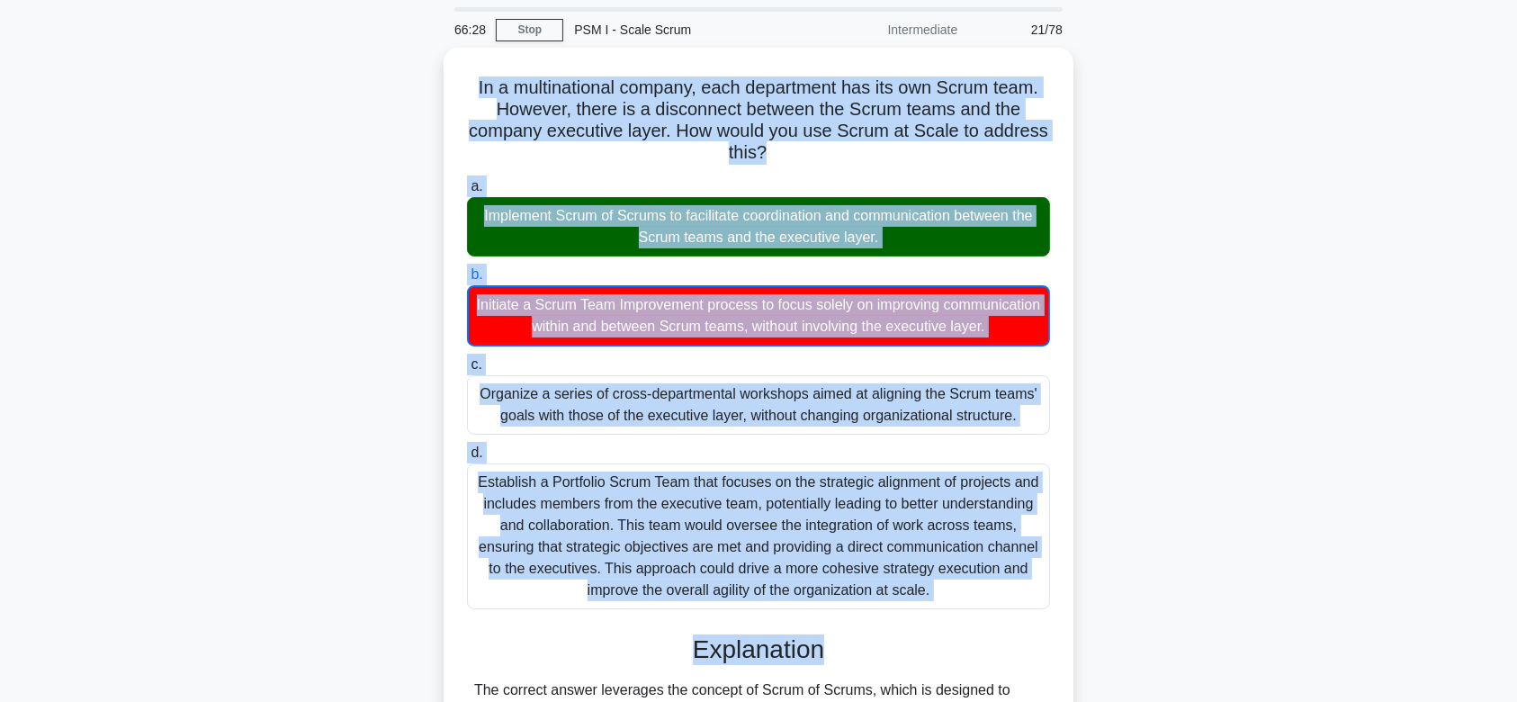
scroll to position [365, 0]
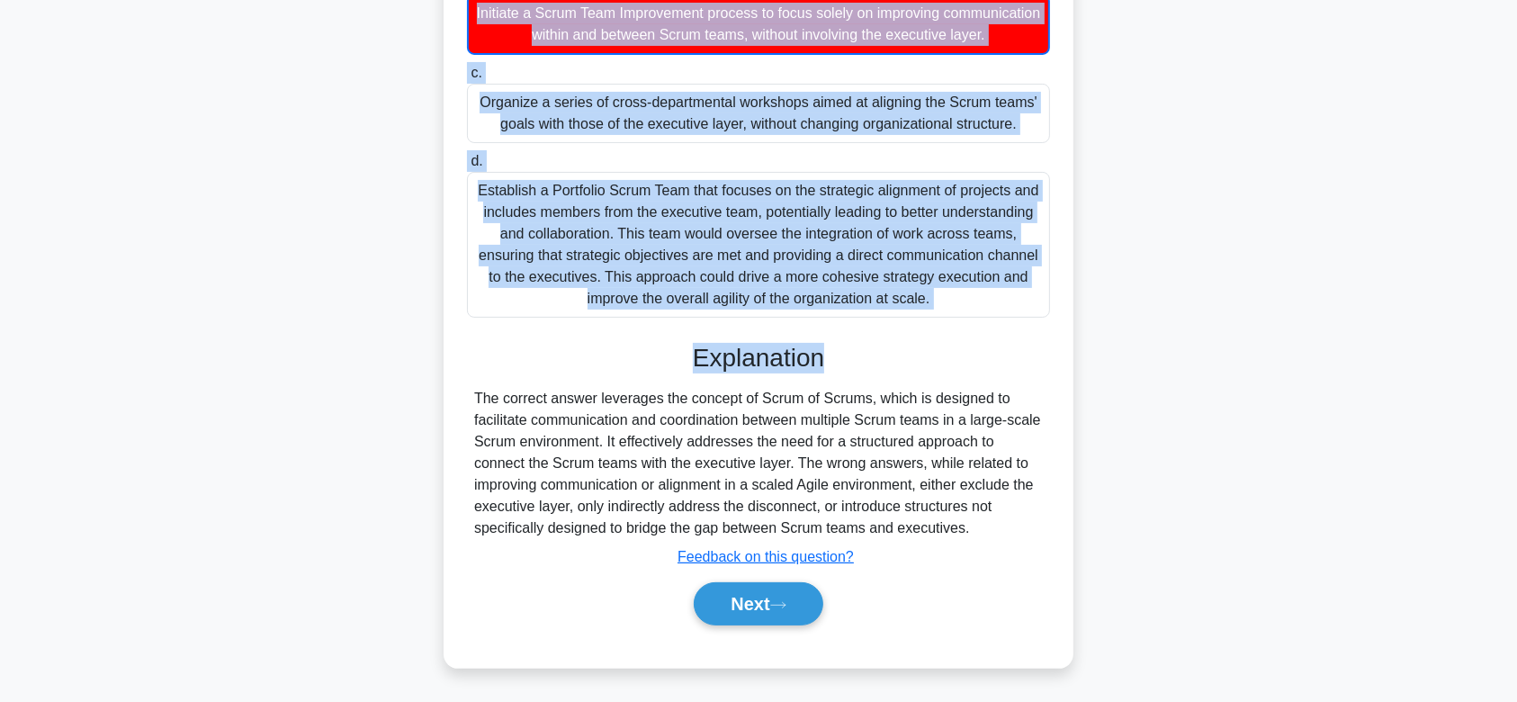
drag, startPoint x: 464, startPoint y: 139, endPoint x: 988, endPoint y: 521, distance: 648.4
click at [988, 521] on div "In a multinational company, each department has its own Scrum team. However, th…" at bounding box center [758, 211] width 615 height 897
click at [778, 606] on icon at bounding box center [778, 605] width 16 height 10
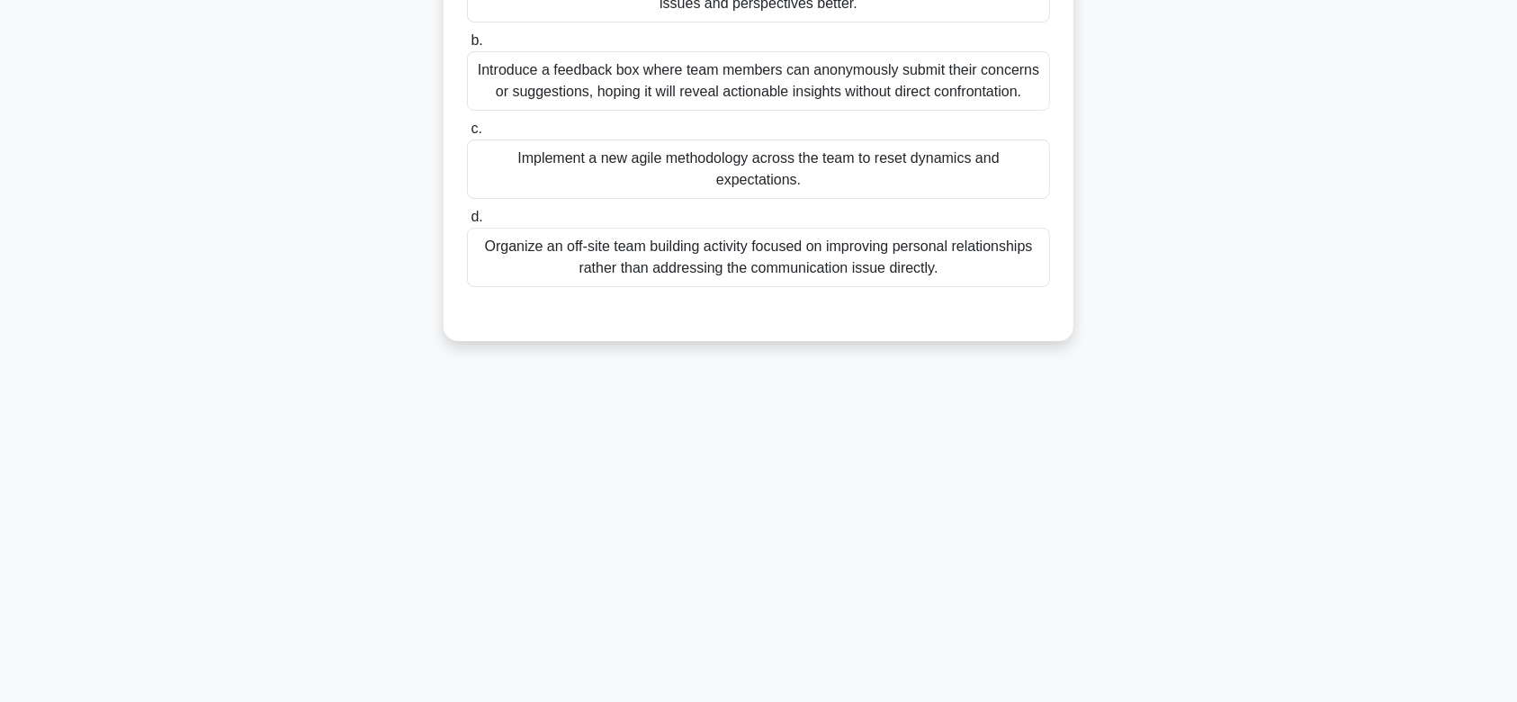
scroll to position [0, 0]
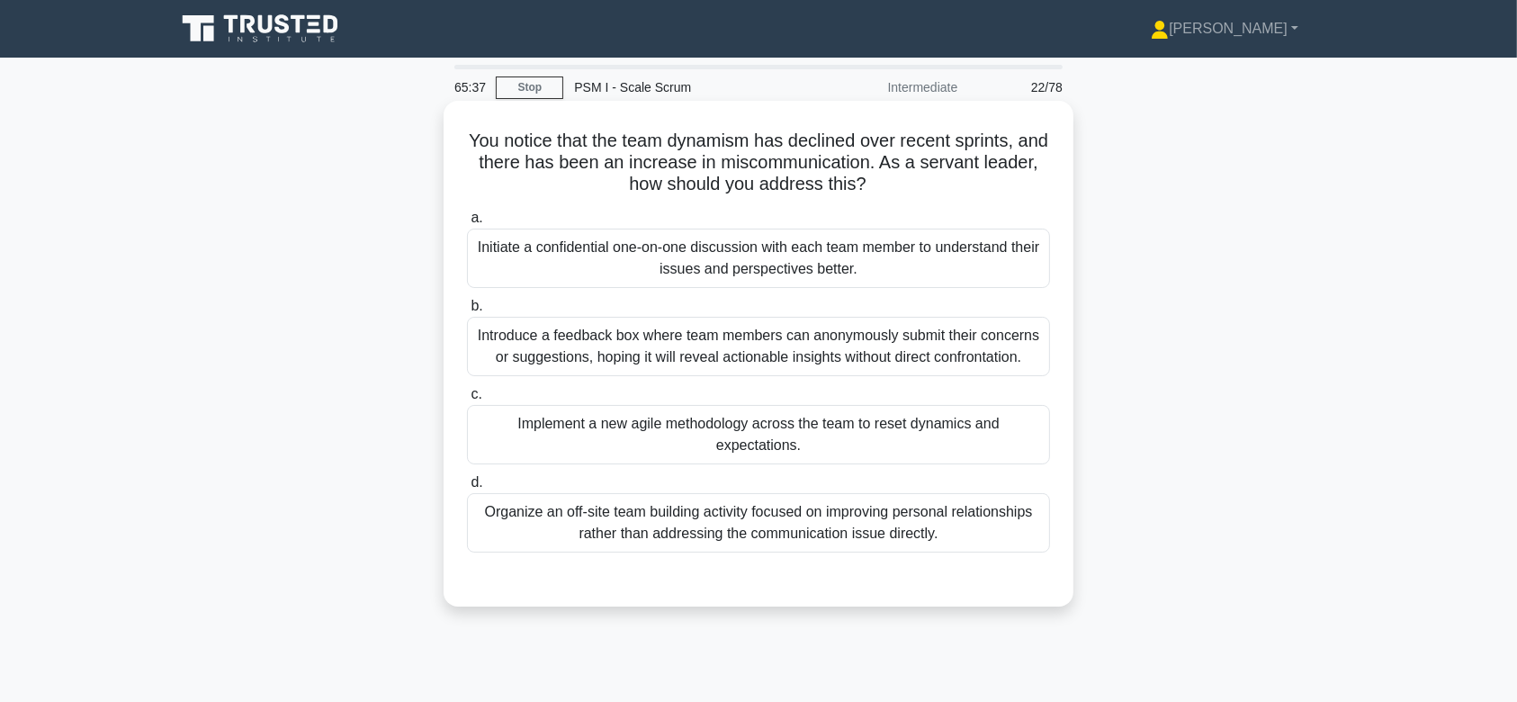
click at [775, 322] on div "Introduce a feedback box where team members can anonymously submit their concer…" at bounding box center [758, 346] width 583 height 59
click at [467, 312] on input "b. Introduce a feedback box where team members can anonymously submit their con…" at bounding box center [467, 307] width 0 height 12
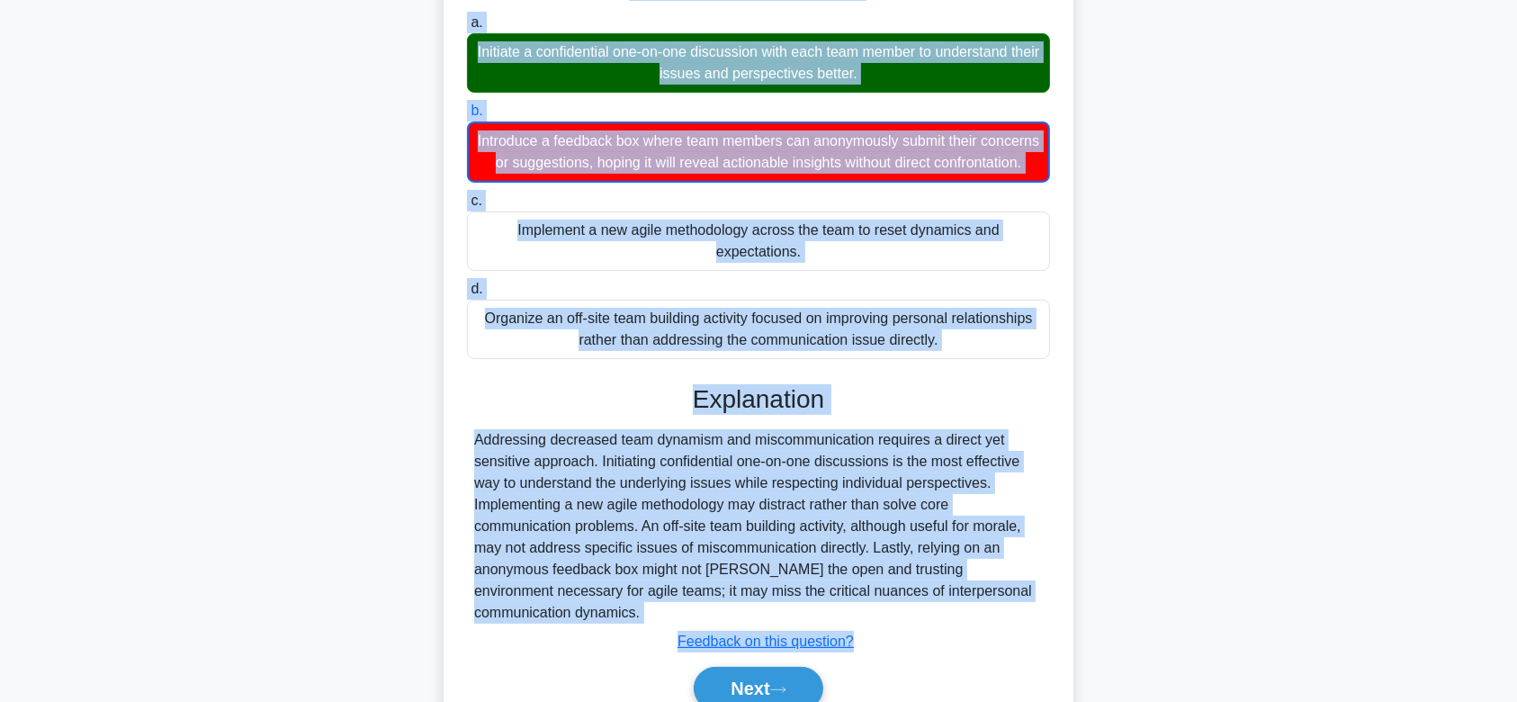
scroll to position [301, 0]
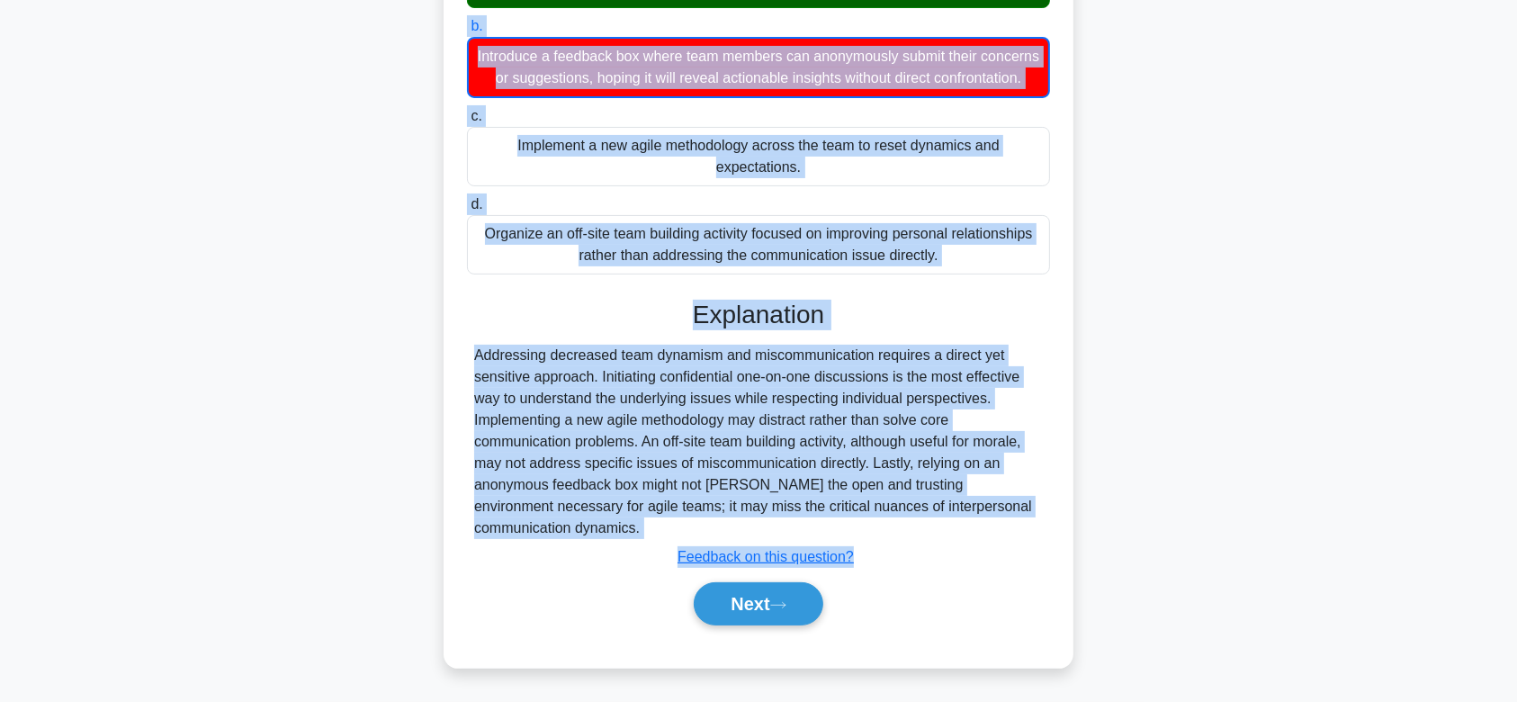
drag, startPoint x: 478, startPoint y: 139, endPoint x: 941, endPoint y: 526, distance: 603.7
click at [941, 526] on div "You notice that the team dynamism has declined over recent sprints, and there h…" at bounding box center [758, 244] width 615 height 832
click at [776, 592] on button "Next" at bounding box center [758, 603] width 129 height 43
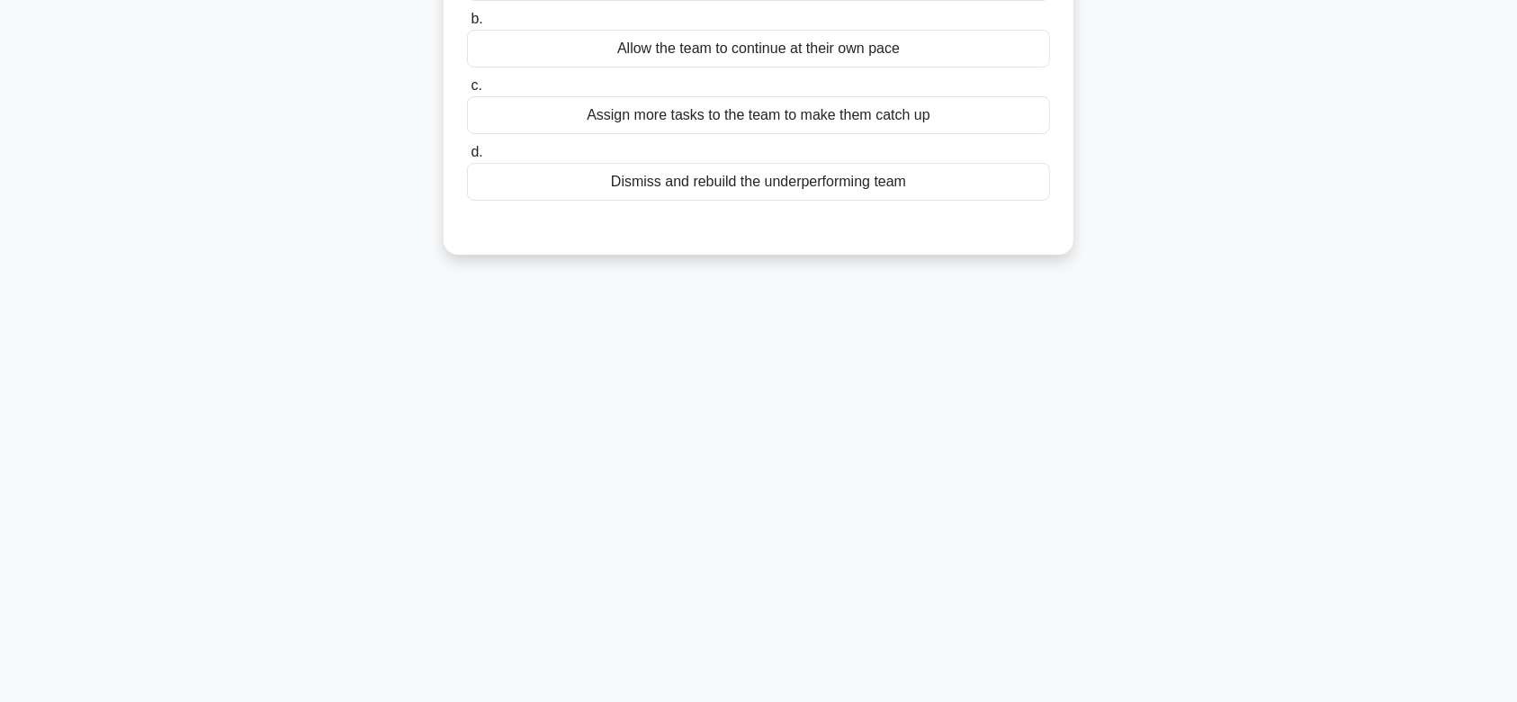
scroll to position [0, 0]
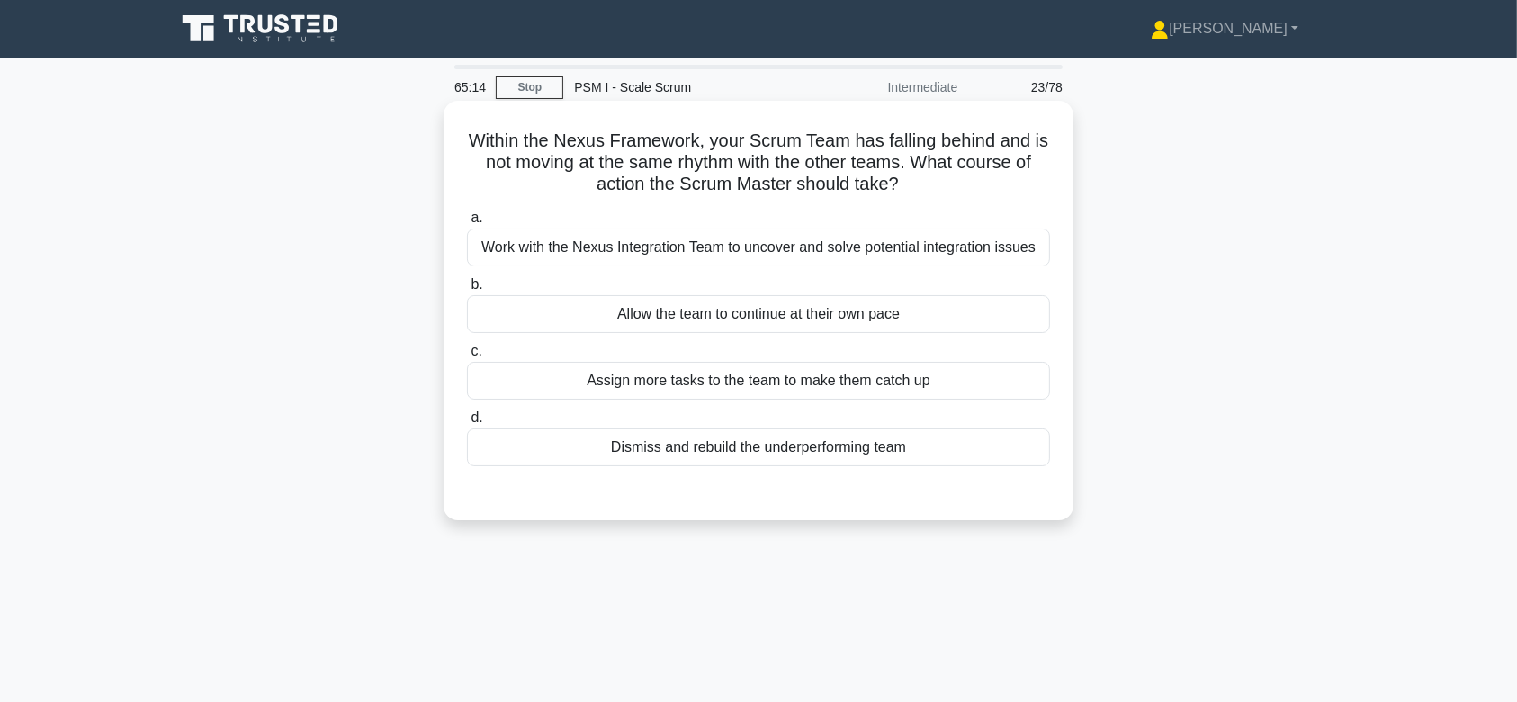
click at [815, 243] on div "Work with the Nexus Integration Team to uncover and solve potential integration…" at bounding box center [758, 248] width 583 height 38
click at [467, 224] on input "a. Work with the Nexus Integration Team to uncover and solve potential integrat…" at bounding box center [467, 218] width 0 height 12
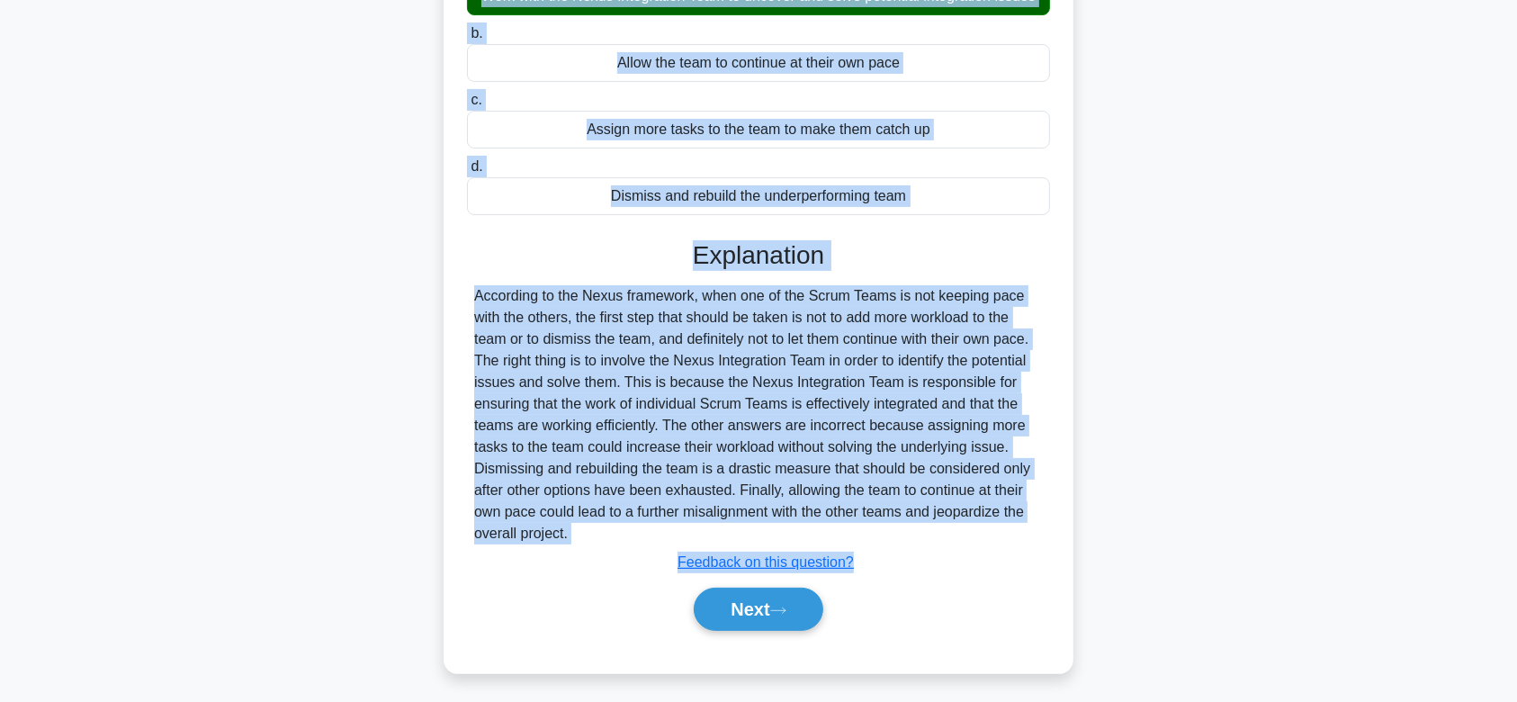
scroll to position [277, 0]
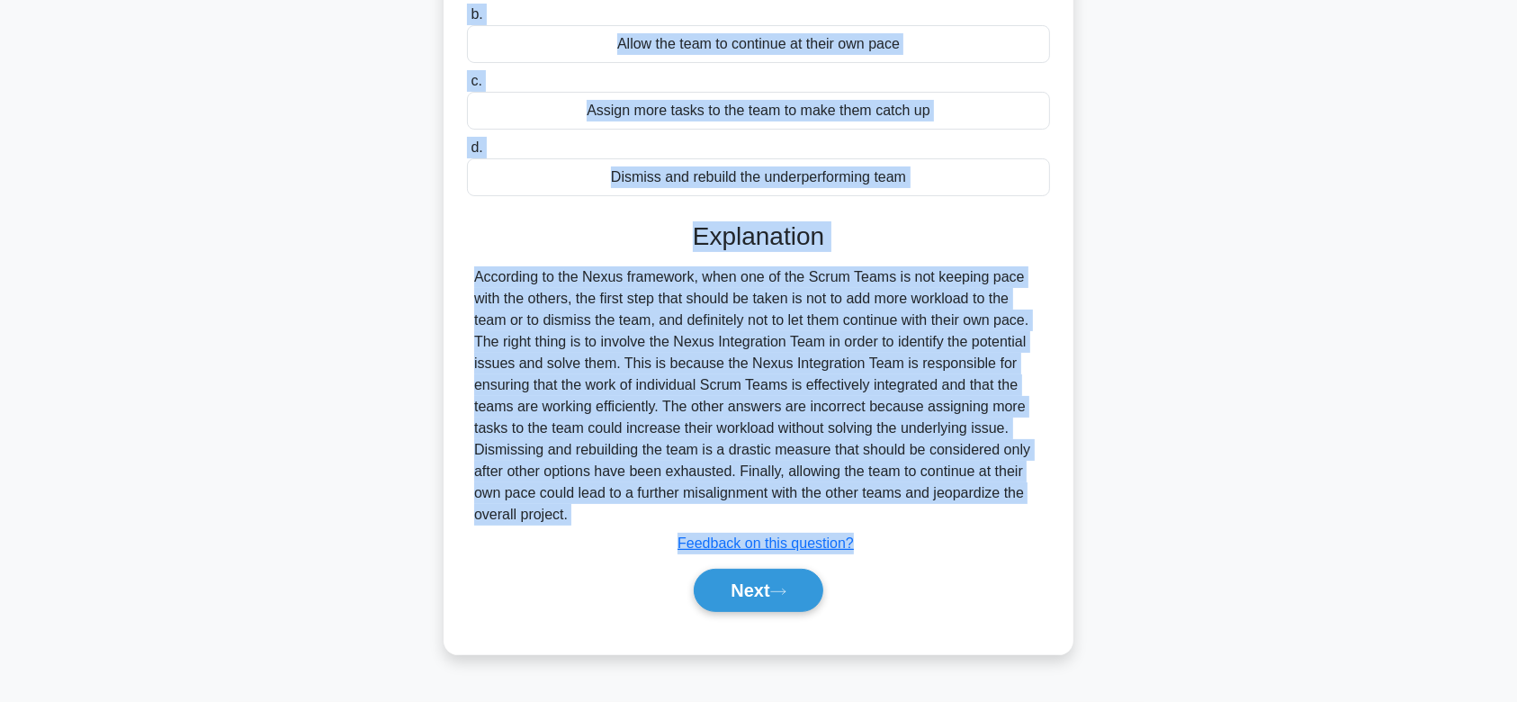
drag, startPoint x: 463, startPoint y: 136, endPoint x: 1013, endPoint y: 538, distance: 681.2
click at [1013, 538] on div "Within the Nexus Framework, your Scrum Team has falling behind and is not movin…" at bounding box center [758, 242] width 615 height 809
click at [785, 610] on button "Next" at bounding box center [758, 590] width 129 height 43
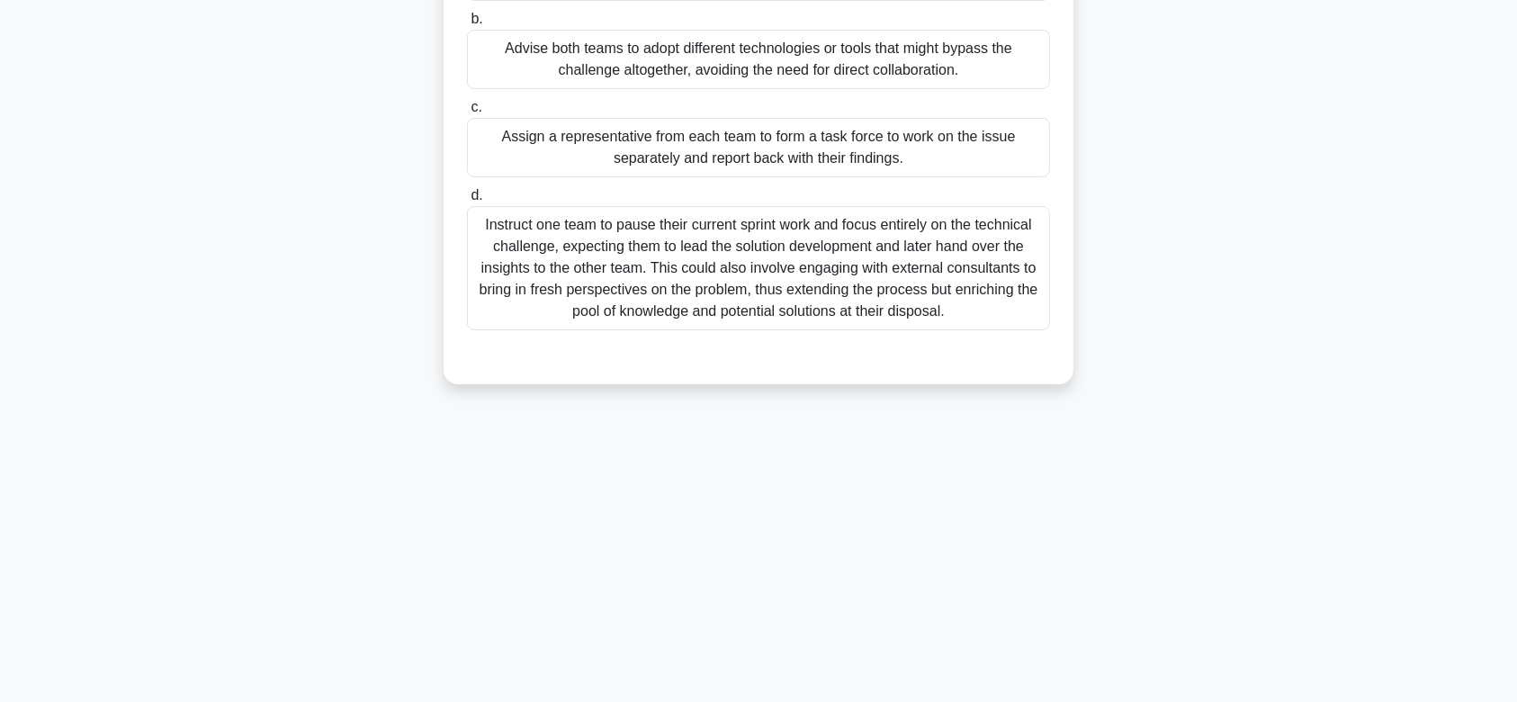
scroll to position [0, 0]
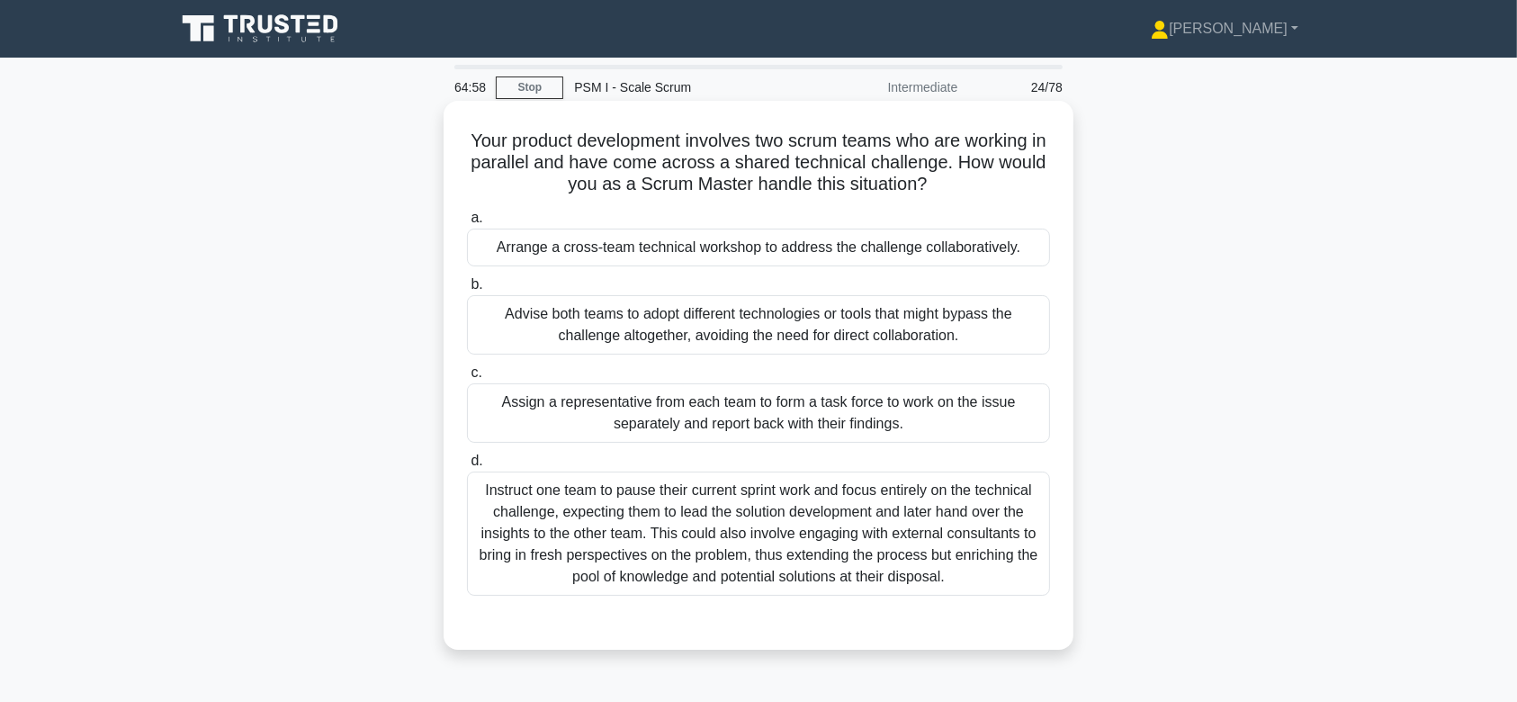
click at [799, 303] on div "Advise both teams to adopt different technologies or tools that might bypass th…" at bounding box center [758, 324] width 583 height 59
click at [467, 291] on input "b. Advise both teams to adopt different technologies or tools that might bypass…" at bounding box center [467, 285] width 0 height 12
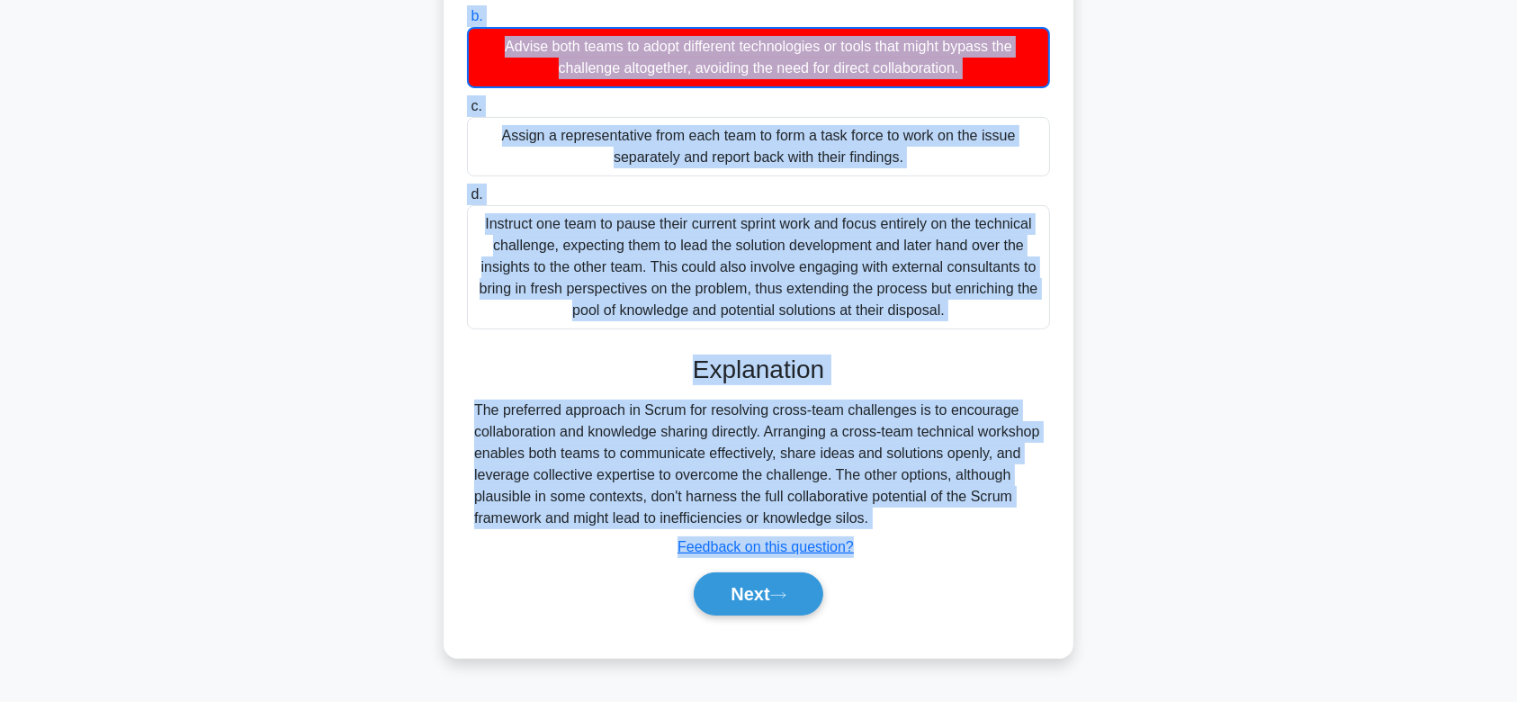
scroll to position [270, 0]
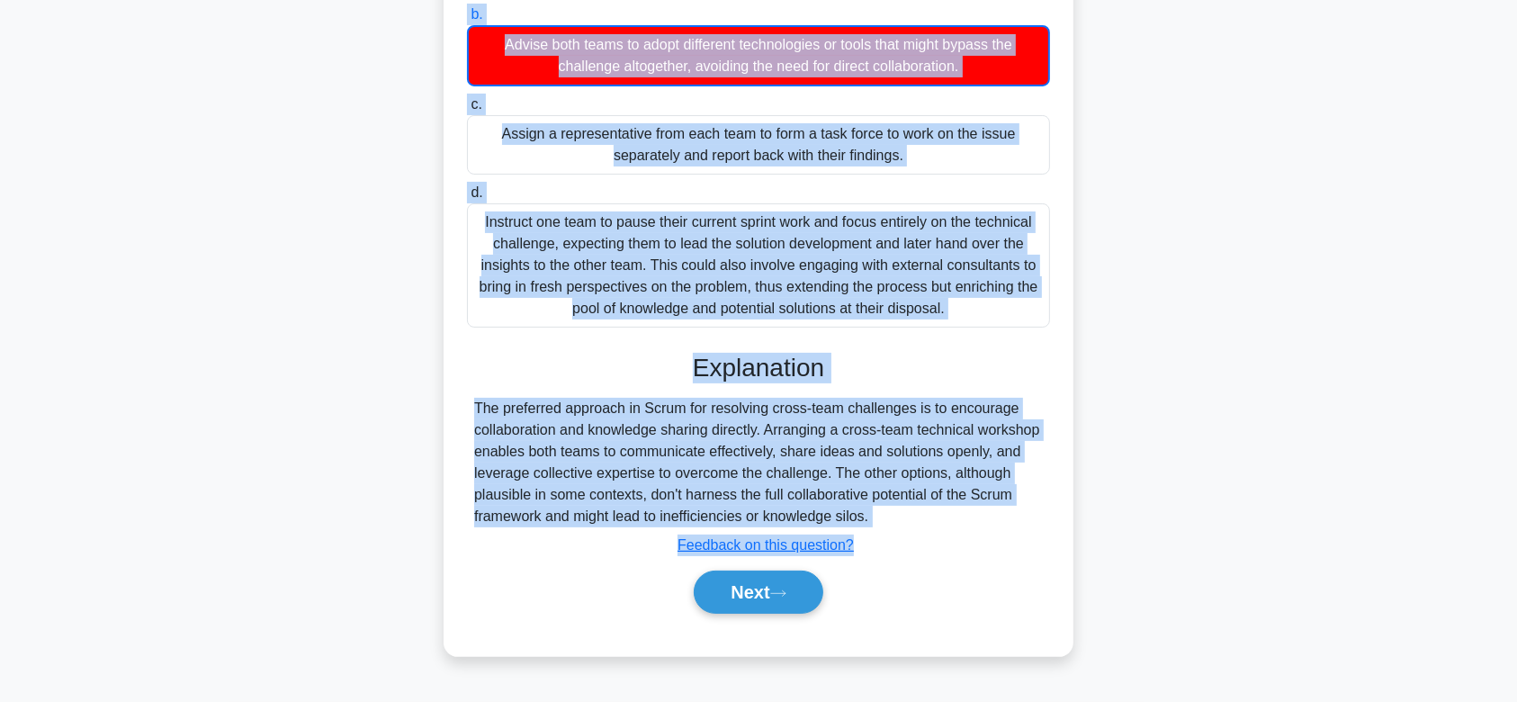
drag, startPoint x: 464, startPoint y: 140, endPoint x: 1001, endPoint y: 514, distance: 653.5
click at [1001, 514] on div "Your product development involves two scrum teams who are working in parallel a…" at bounding box center [758, 243] width 615 height 811
click at [784, 579] on button "Next" at bounding box center [758, 591] width 129 height 43
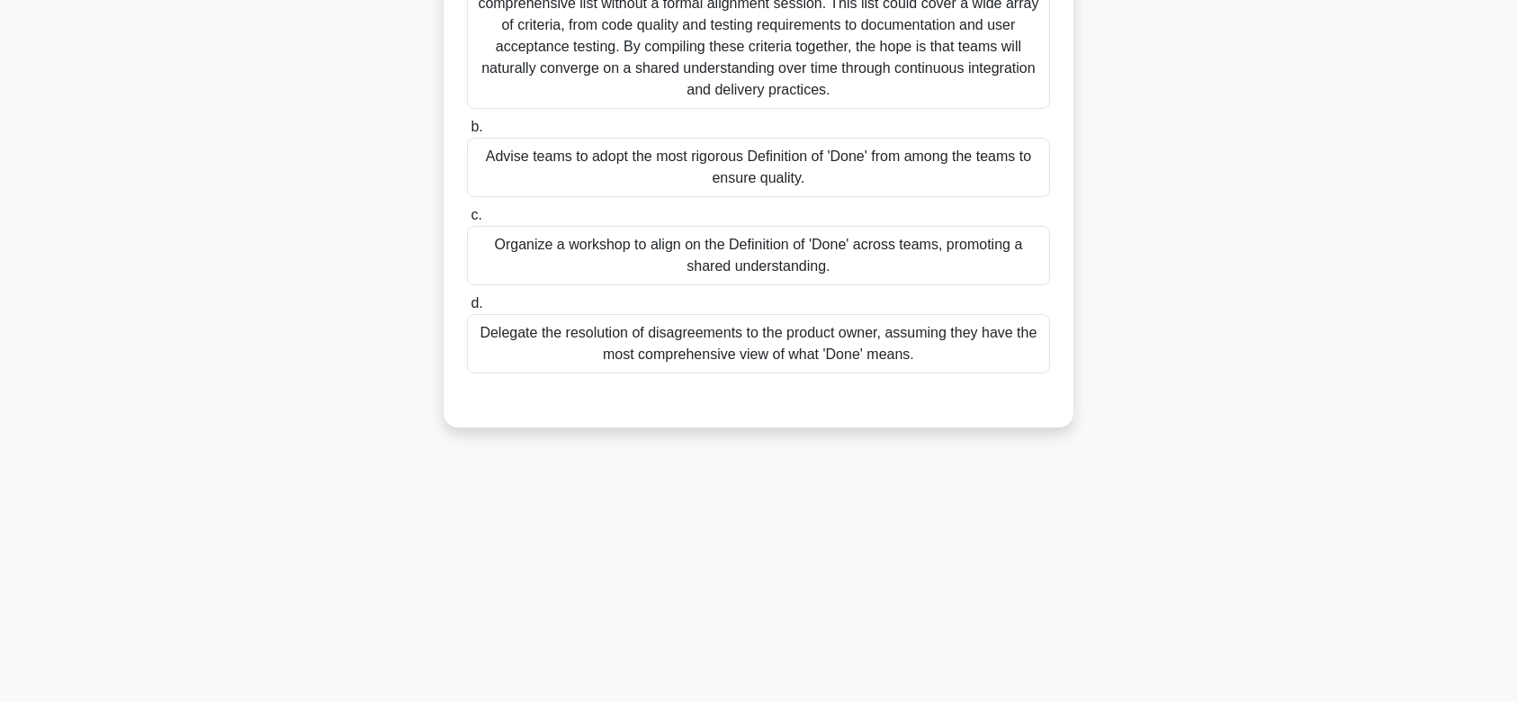
scroll to position [0, 0]
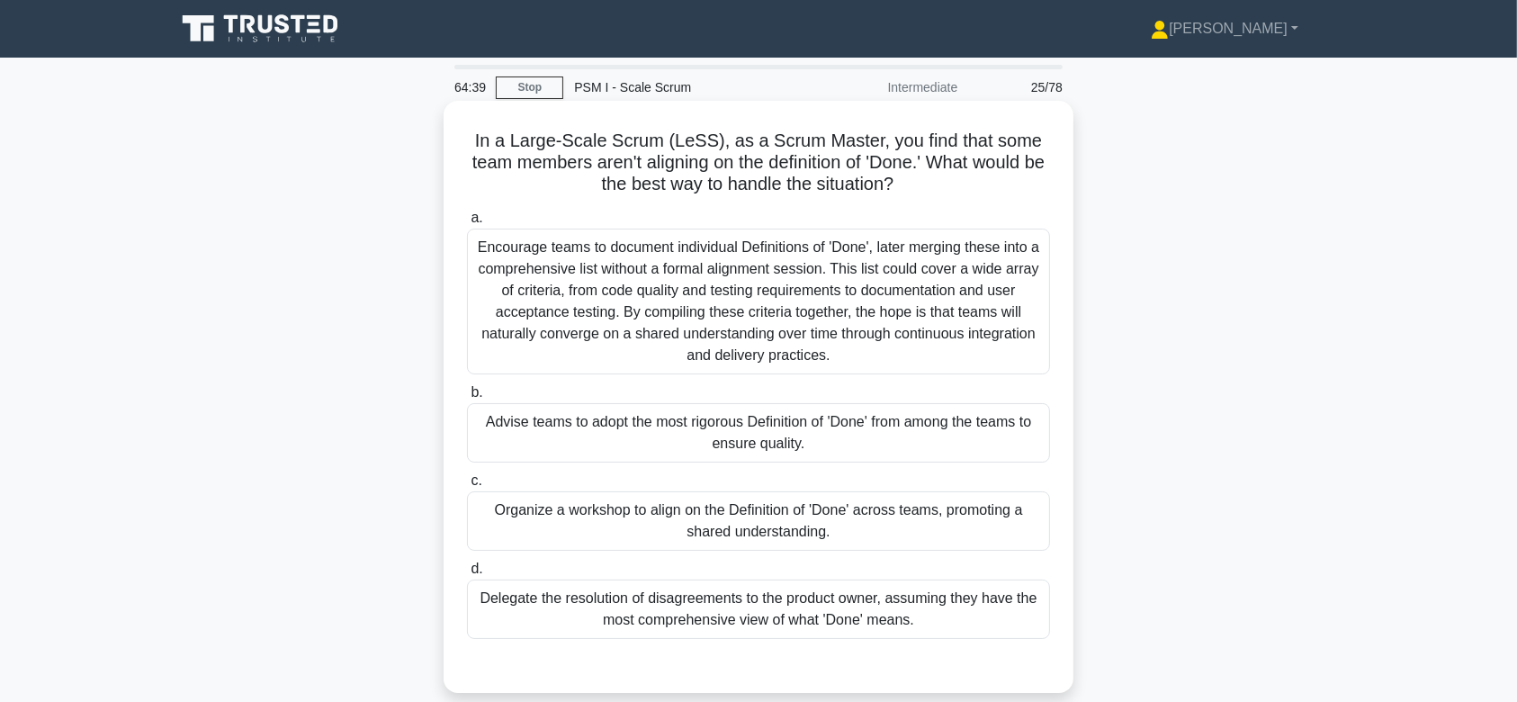
click at [778, 344] on div "Encourage teams to document individual Definitions of 'Done', later merging the…" at bounding box center [758, 302] width 583 height 146
click at [467, 224] on input "a. Encourage teams to document individual Definitions of 'Done', later merging …" at bounding box center [467, 218] width 0 height 12
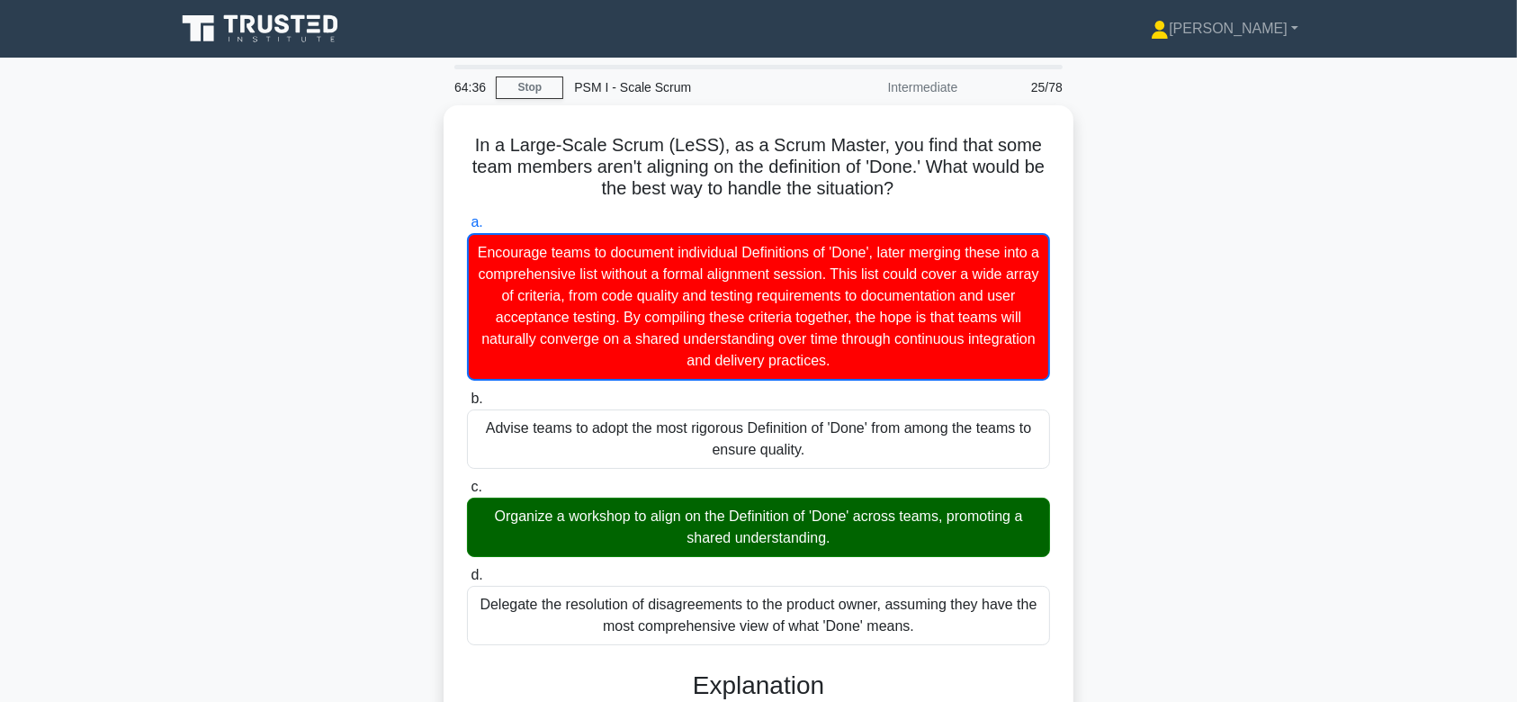
scroll to position [322, 0]
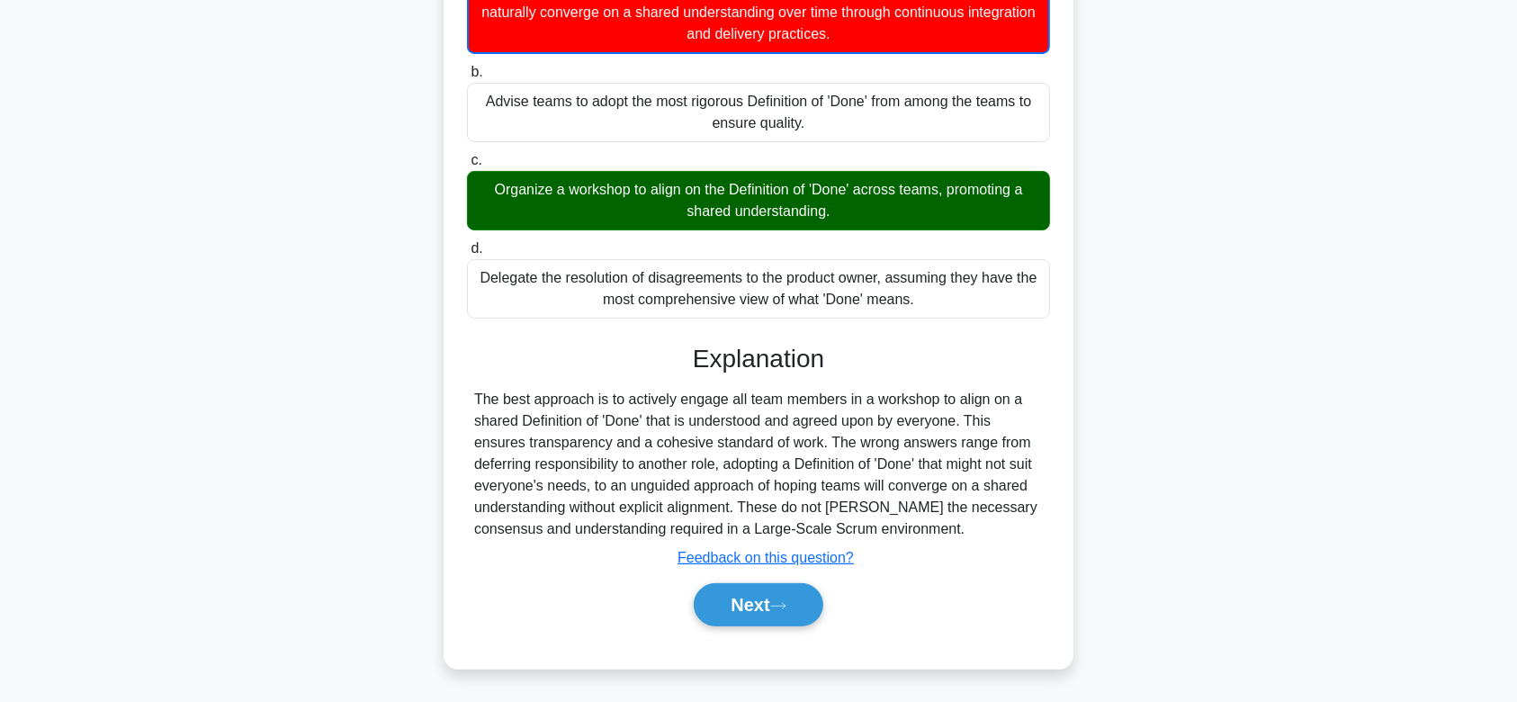
drag, startPoint x: 475, startPoint y: 142, endPoint x: 997, endPoint y: 535, distance: 653.4
click at [997, 535] on div "In a Large-Scale Scrum (LeSS), as a Scrum Master, you find that some team membe…" at bounding box center [758, 223] width 615 height 875
click at [761, 605] on button "Next" at bounding box center [758, 604] width 129 height 43
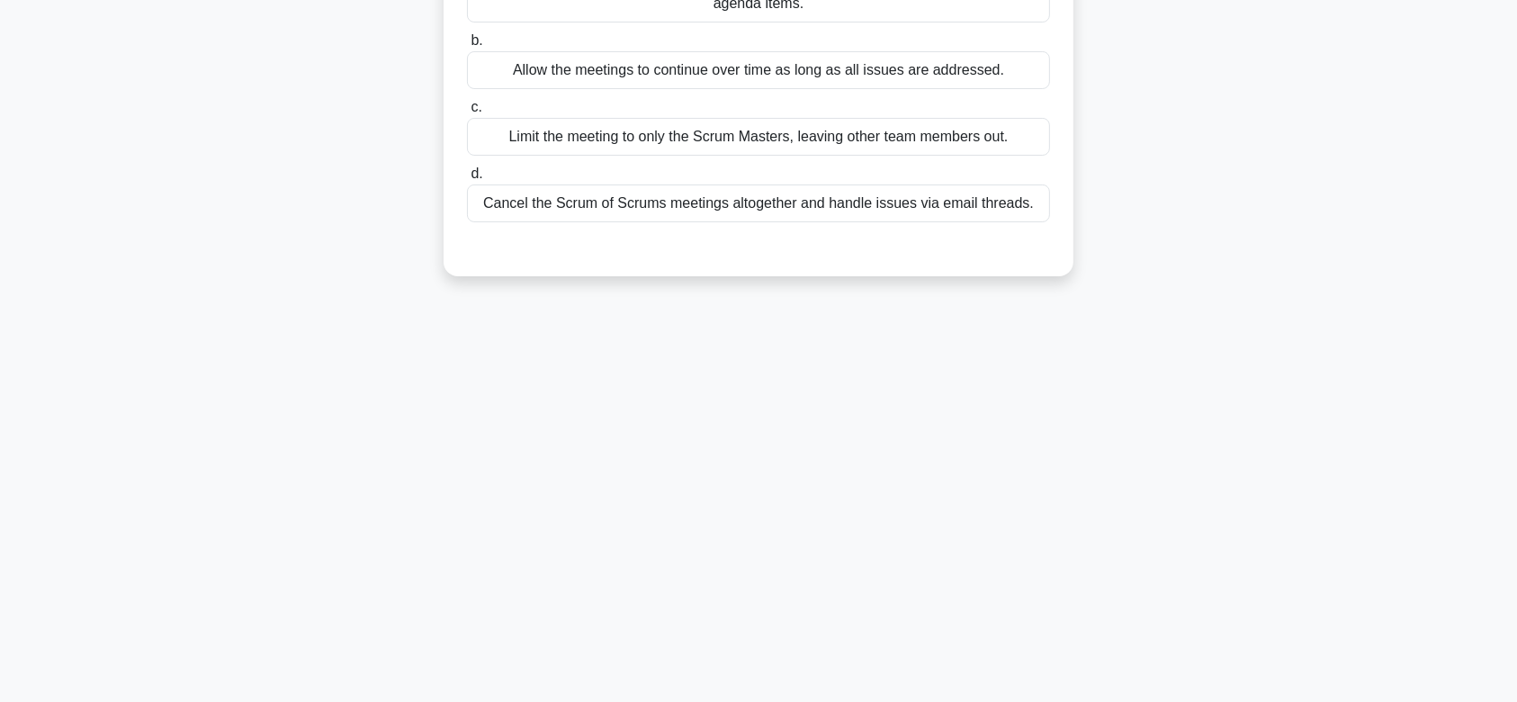
scroll to position [0, 0]
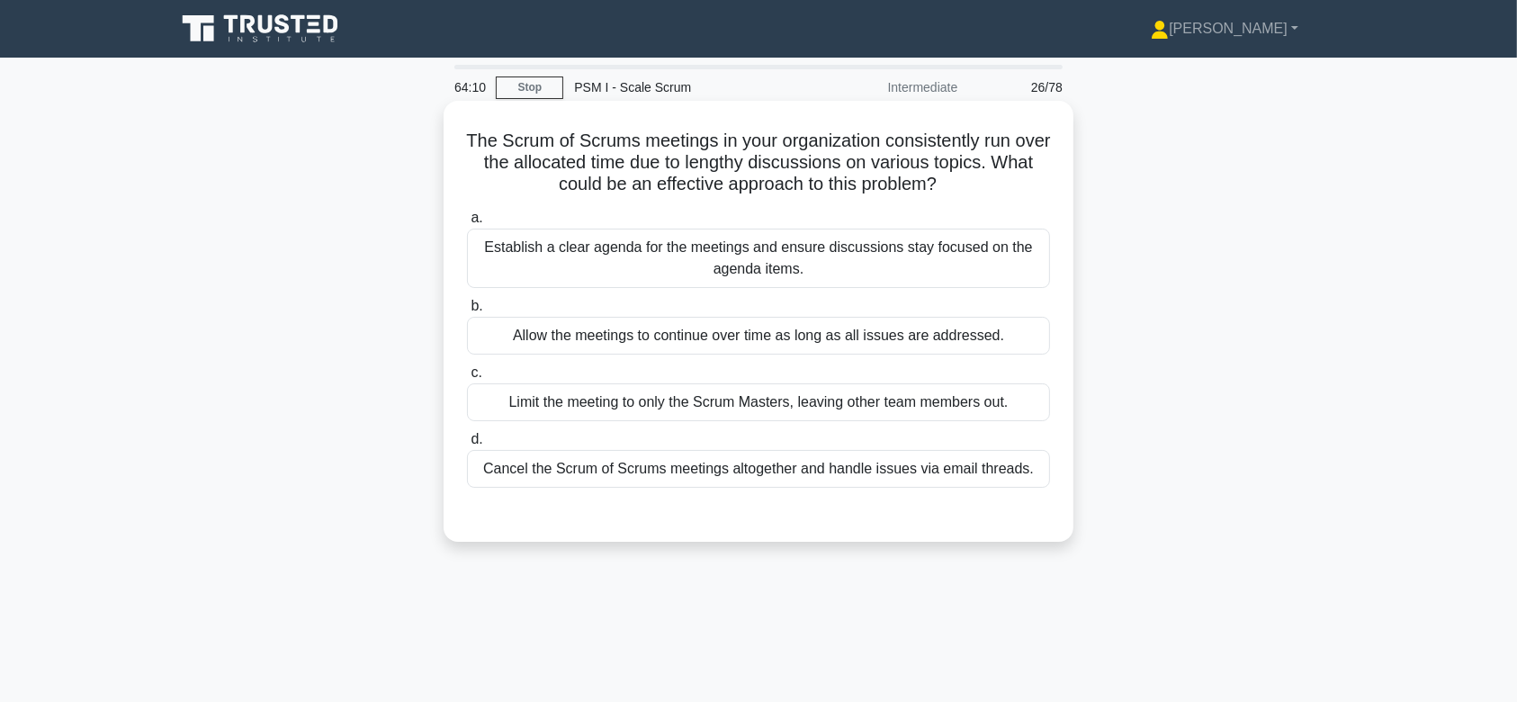
click at [784, 244] on div "Establish a clear agenda for the meetings and ensure discussions stay focused o…" at bounding box center [758, 258] width 583 height 59
click at [467, 224] on input "a. Establish a clear agenda for the meetings and ensure discussions stay focuse…" at bounding box center [467, 218] width 0 height 12
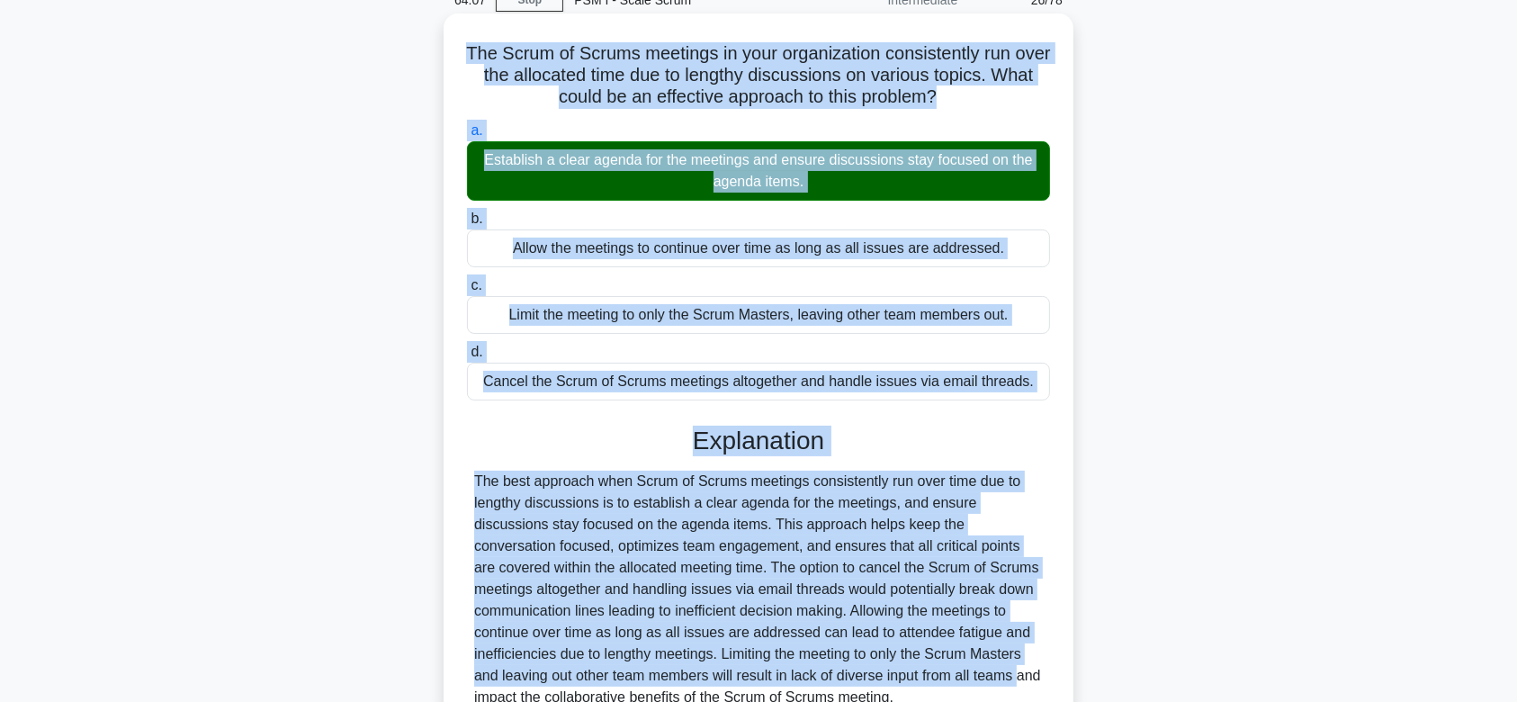
scroll to position [270, 0]
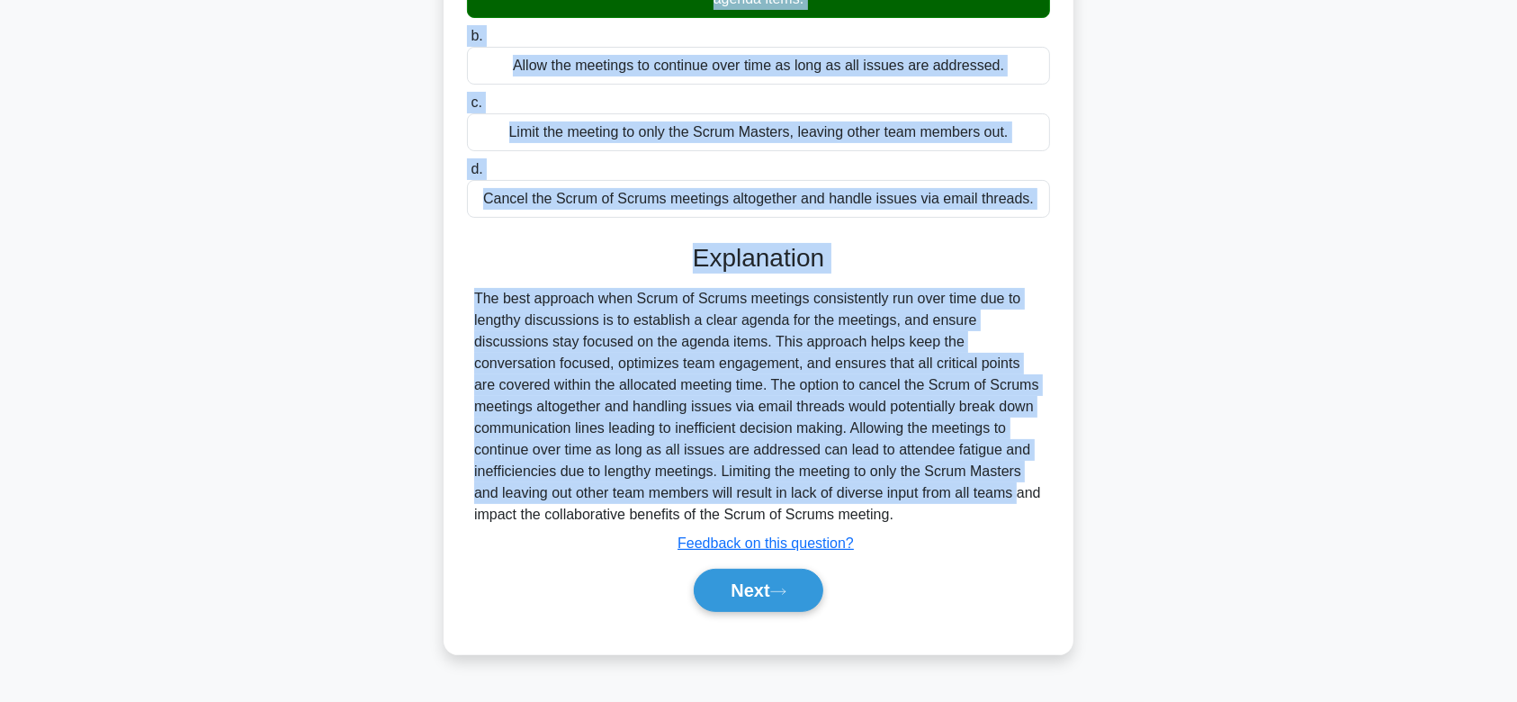
drag, startPoint x: 475, startPoint y: 139, endPoint x: 962, endPoint y: 522, distance: 619.6
click at [962, 522] on div "The Scrum of Scrums meetings in your organization consistently run over the all…" at bounding box center [758, 242] width 615 height 809
click at [775, 594] on button "Next" at bounding box center [758, 590] width 129 height 43
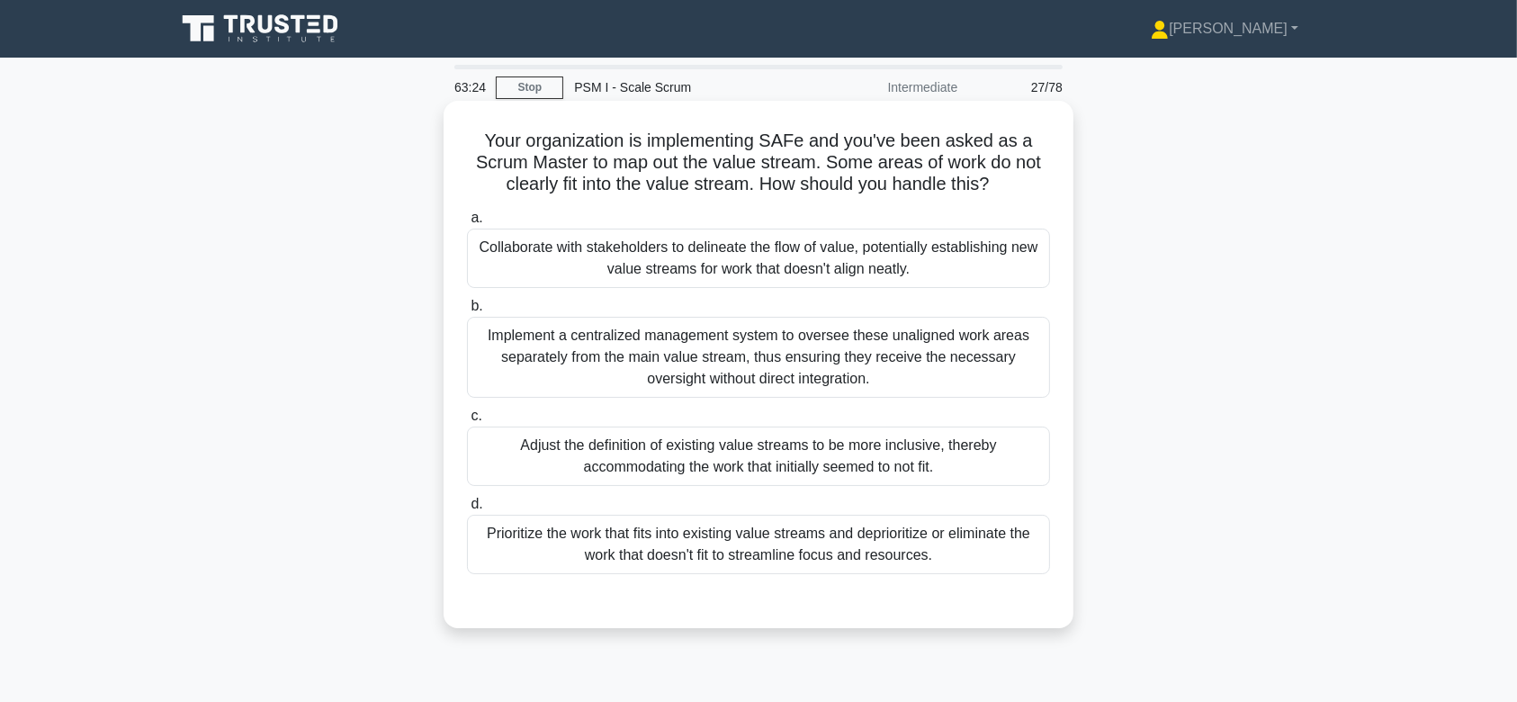
click at [748, 346] on div "Implement a centralized management system to oversee these unaligned work areas…" at bounding box center [758, 357] width 583 height 81
click at [467, 312] on input "b. Implement a centralized management system to oversee these unaligned work ar…" at bounding box center [467, 307] width 0 height 12
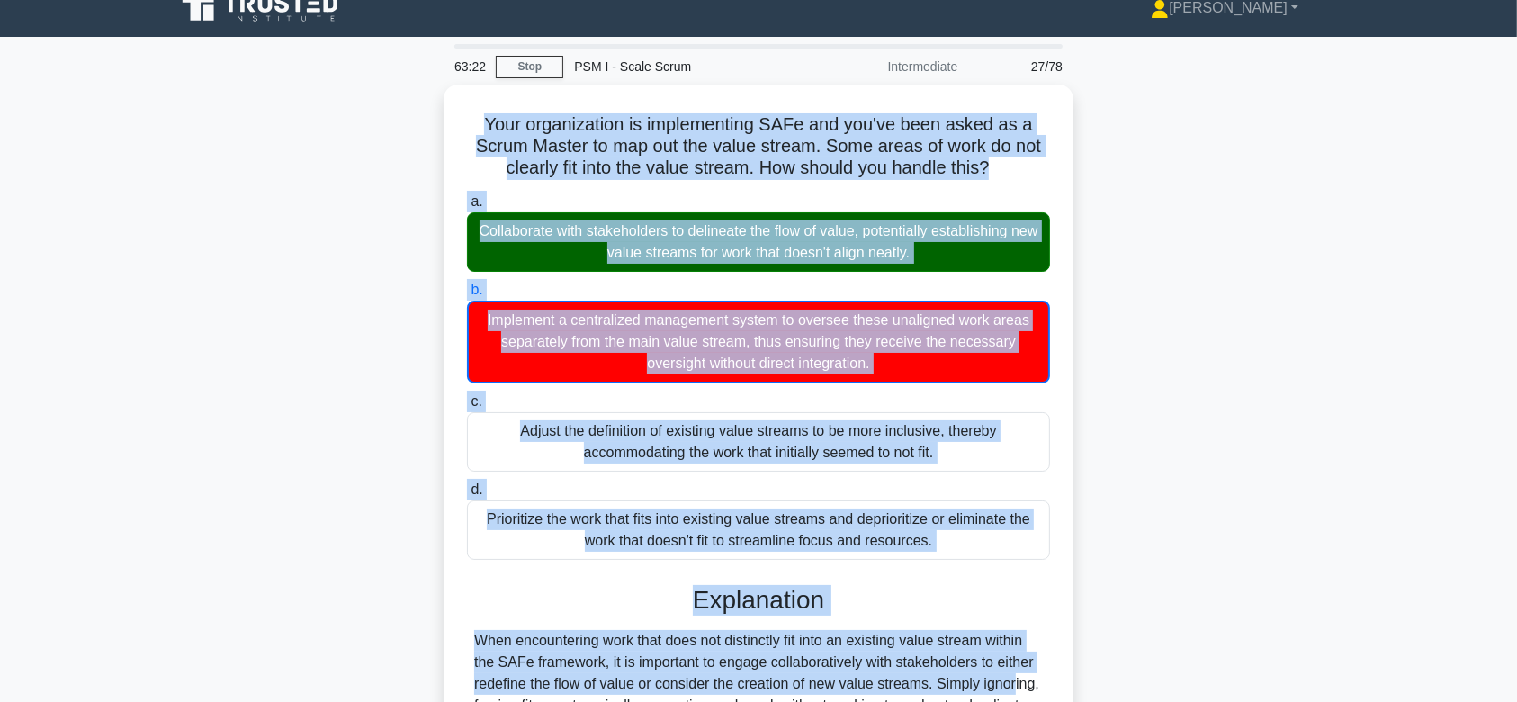
scroll to position [279, 0]
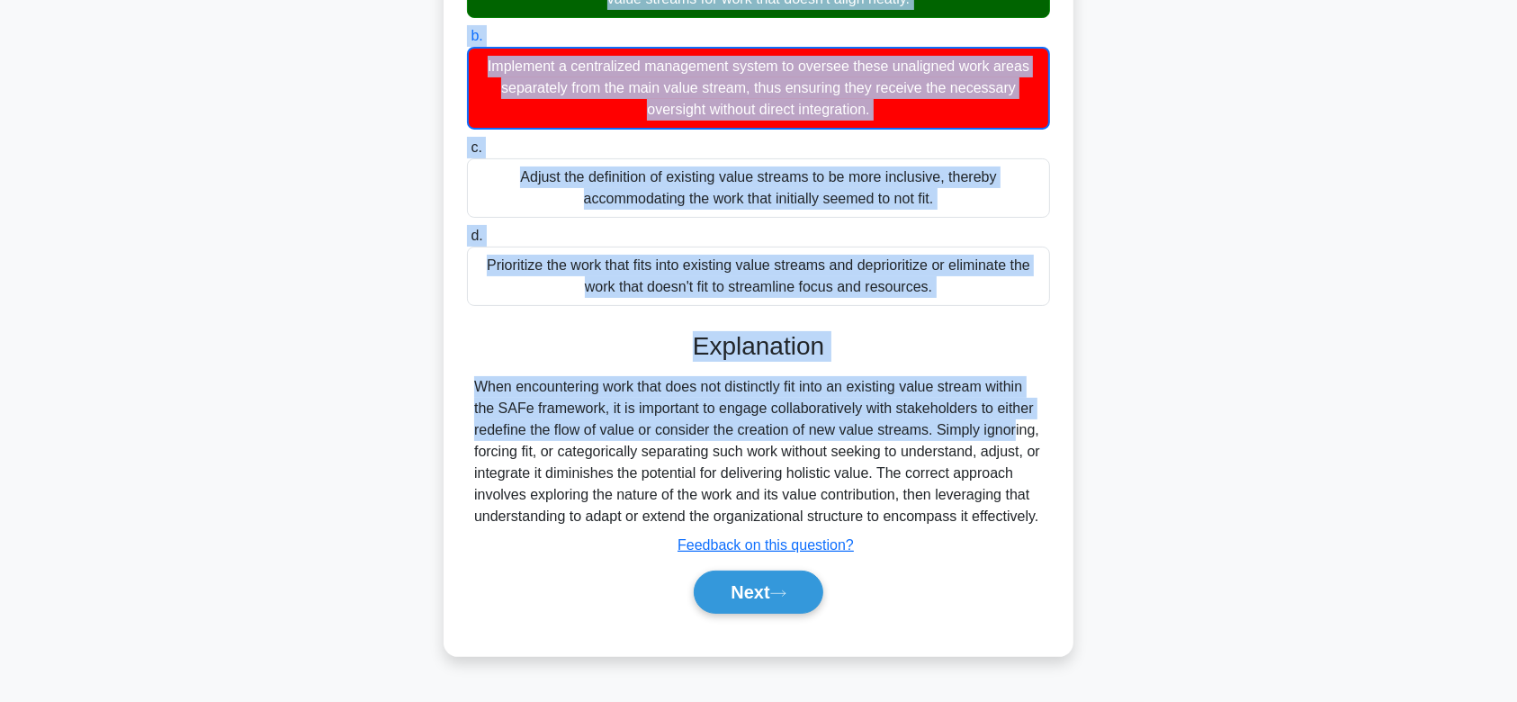
drag, startPoint x: 475, startPoint y: 133, endPoint x: 943, endPoint y: 531, distance: 614.1
click at [943, 531] on div "Your organization is implementing SAFe and you've been asked as a Scrum Master …" at bounding box center [758, 243] width 615 height 811
click at [779, 591] on button "Next" at bounding box center [758, 591] width 129 height 43
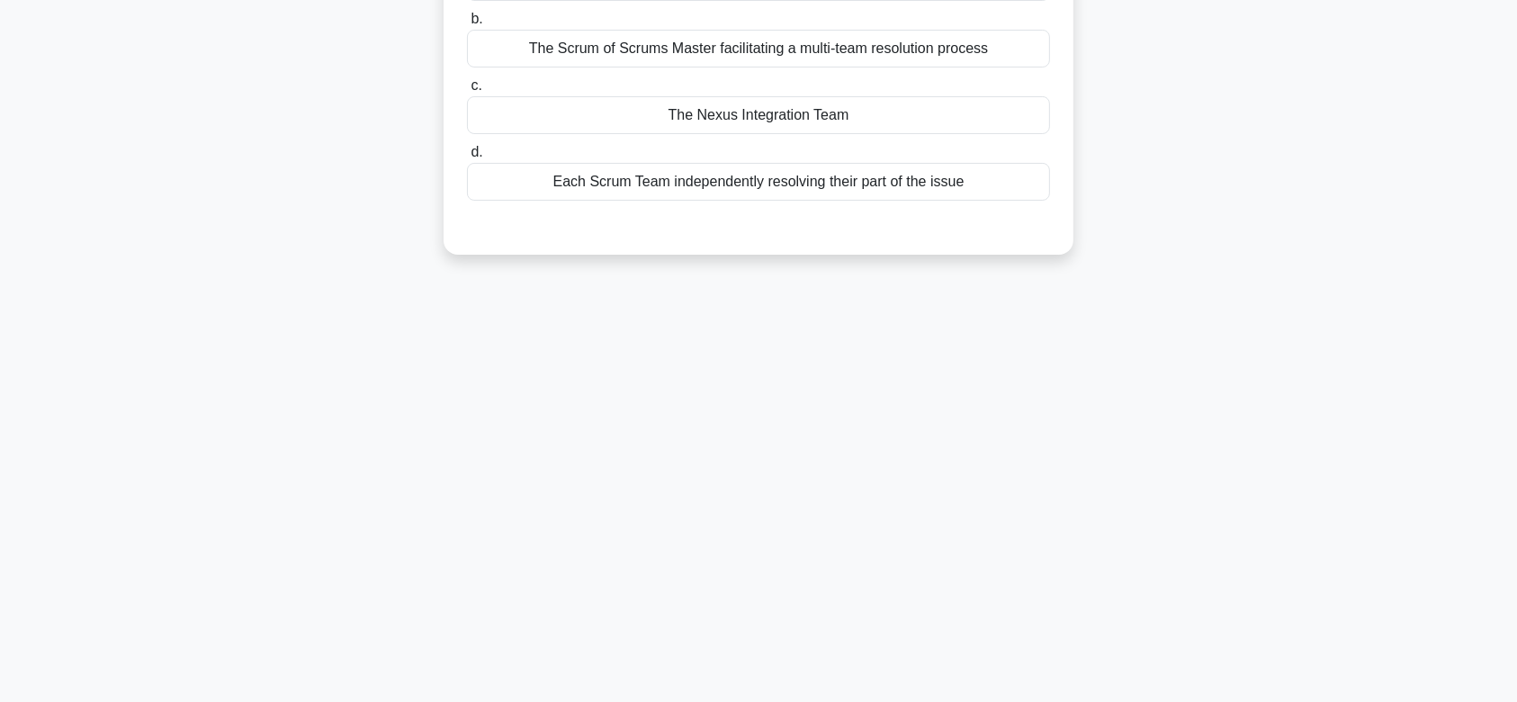
scroll to position [0, 0]
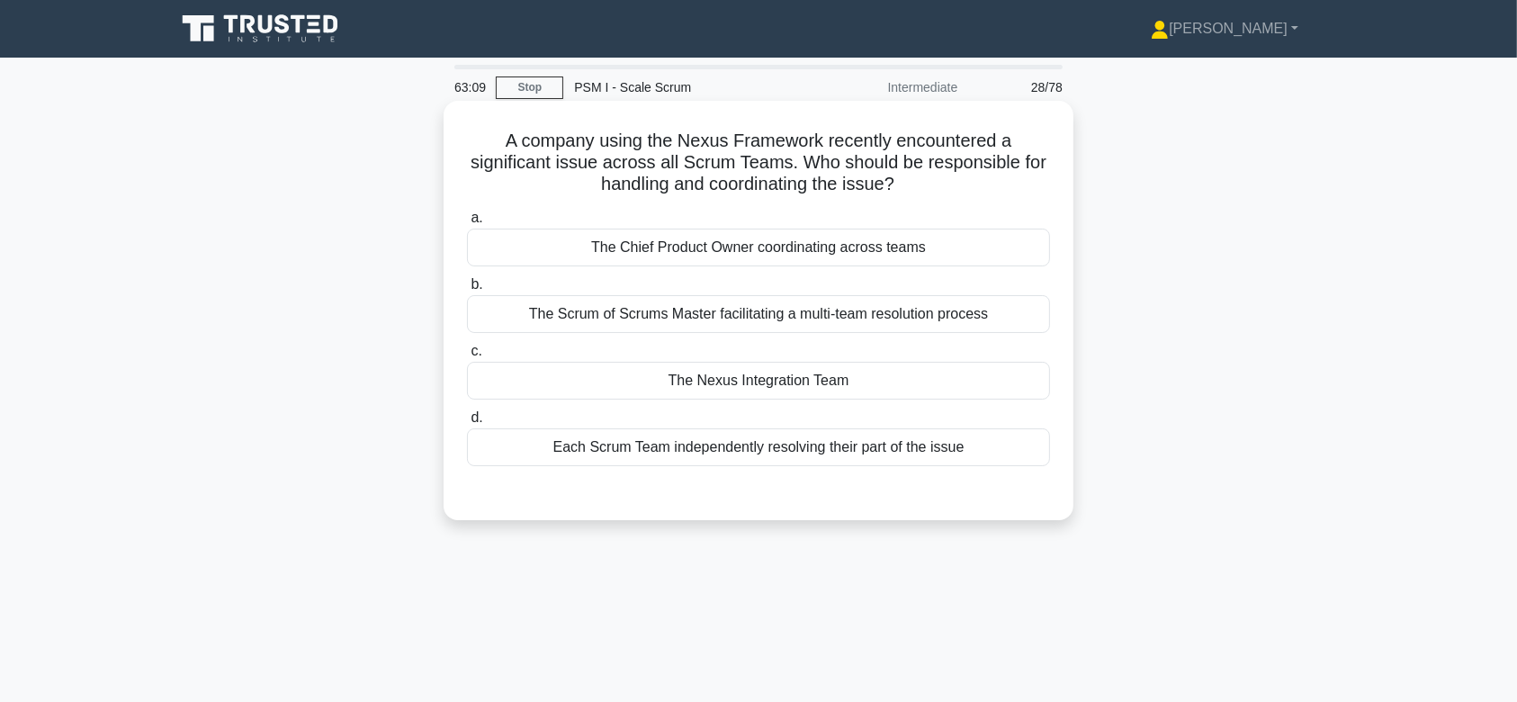
click at [852, 310] on div "The Scrum of Scrums Master facilitating a multi-team resolution process" at bounding box center [758, 314] width 583 height 38
click at [467, 291] on input "b. The Scrum of Scrums Master facilitating a multi-team resolution process" at bounding box center [467, 285] width 0 height 12
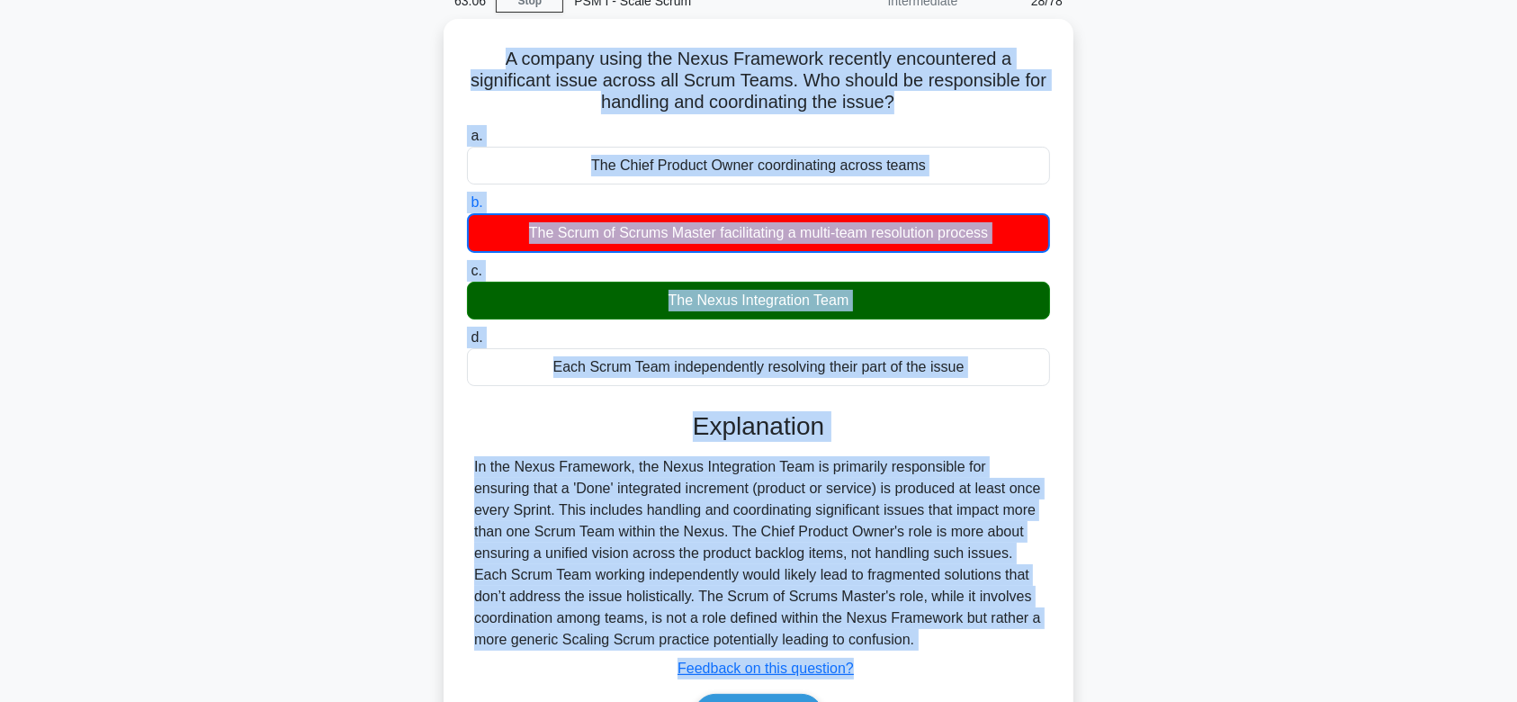
scroll to position [270, 0]
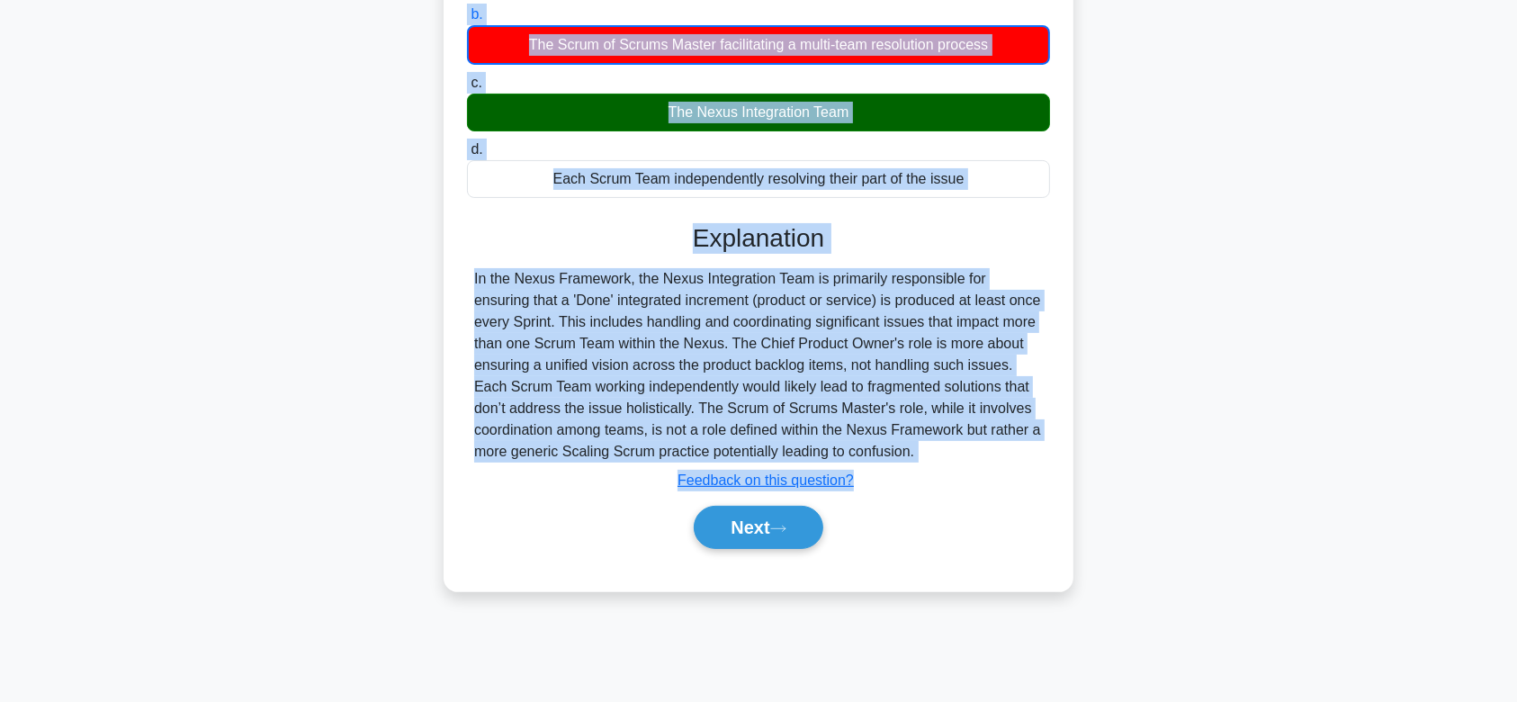
drag, startPoint x: 491, startPoint y: 142, endPoint x: 952, endPoint y: 449, distance: 553.5
click at [952, 449] on div "A company using the Nexus Framework recently encountered a significant issue ac…" at bounding box center [758, 211] width 615 height 746
click at [784, 527] on icon at bounding box center [778, 527] width 14 height 5
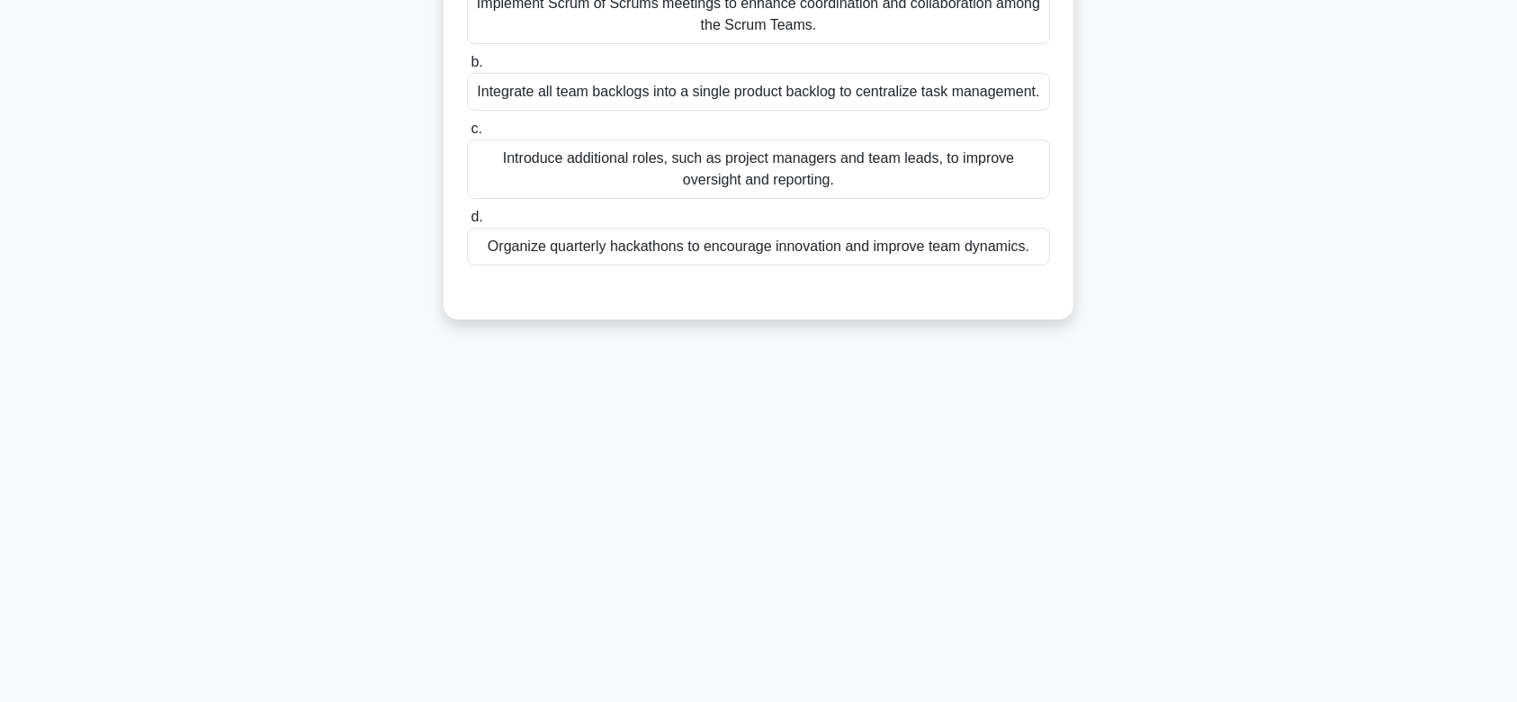
scroll to position [0, 0]
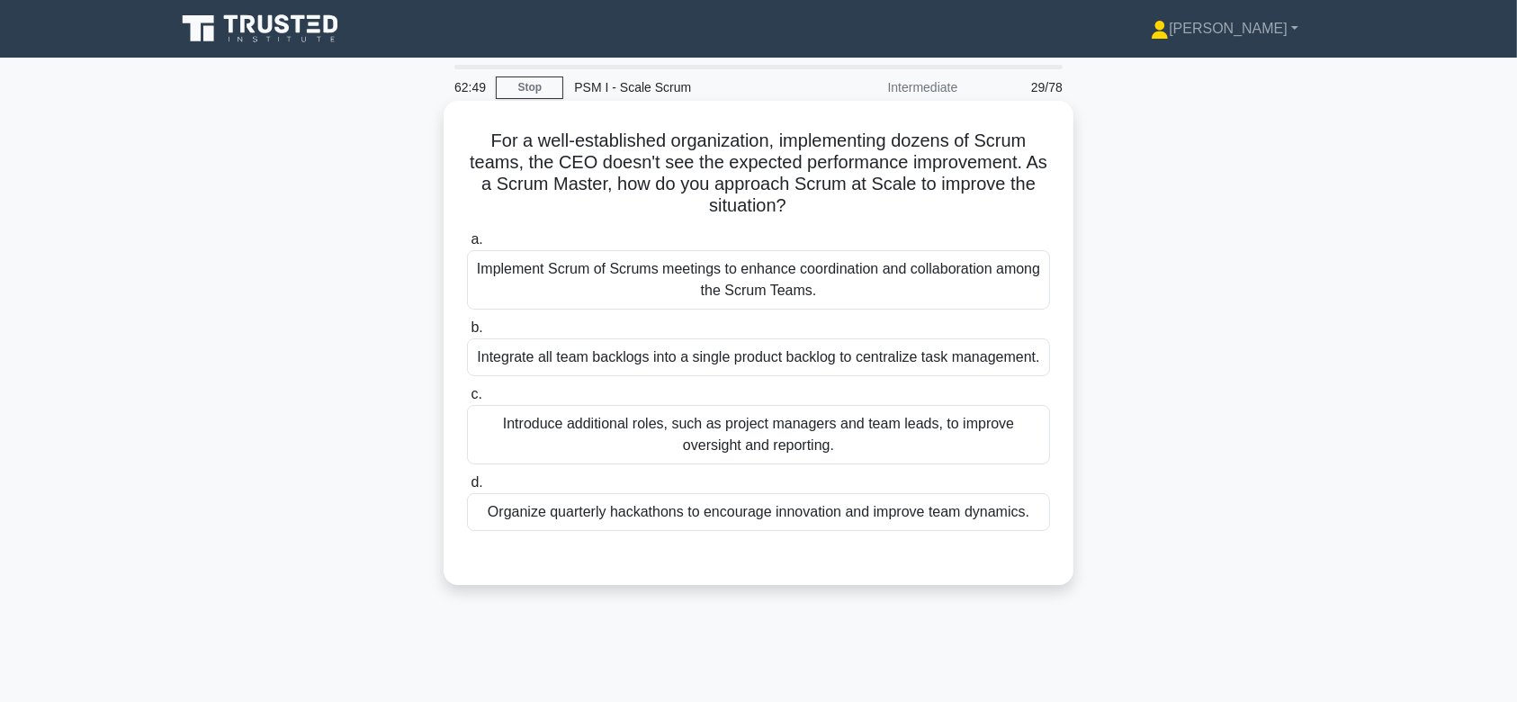
click at [779, 278] on div "Implement Scrum of Scrums meetings to enhance coordination and collaboration am…" at bounding box center [758, 279] width 583 height 59
click at [467, 246] on input "a. Implement Scrum of Scrums meetings to enhance coordination and collaboration…" at bounding box center [467, 240] width 0 height 12
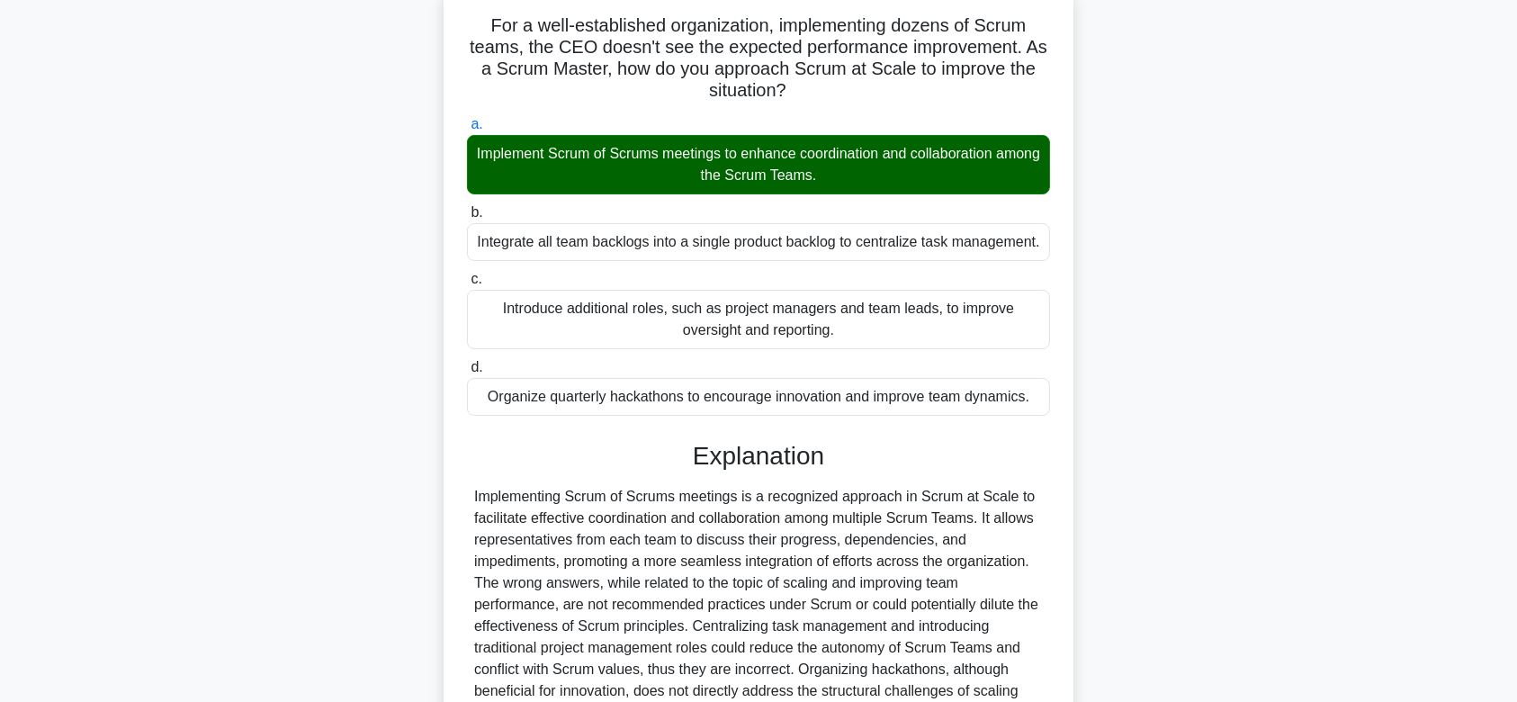
scroll to position [299, 0]
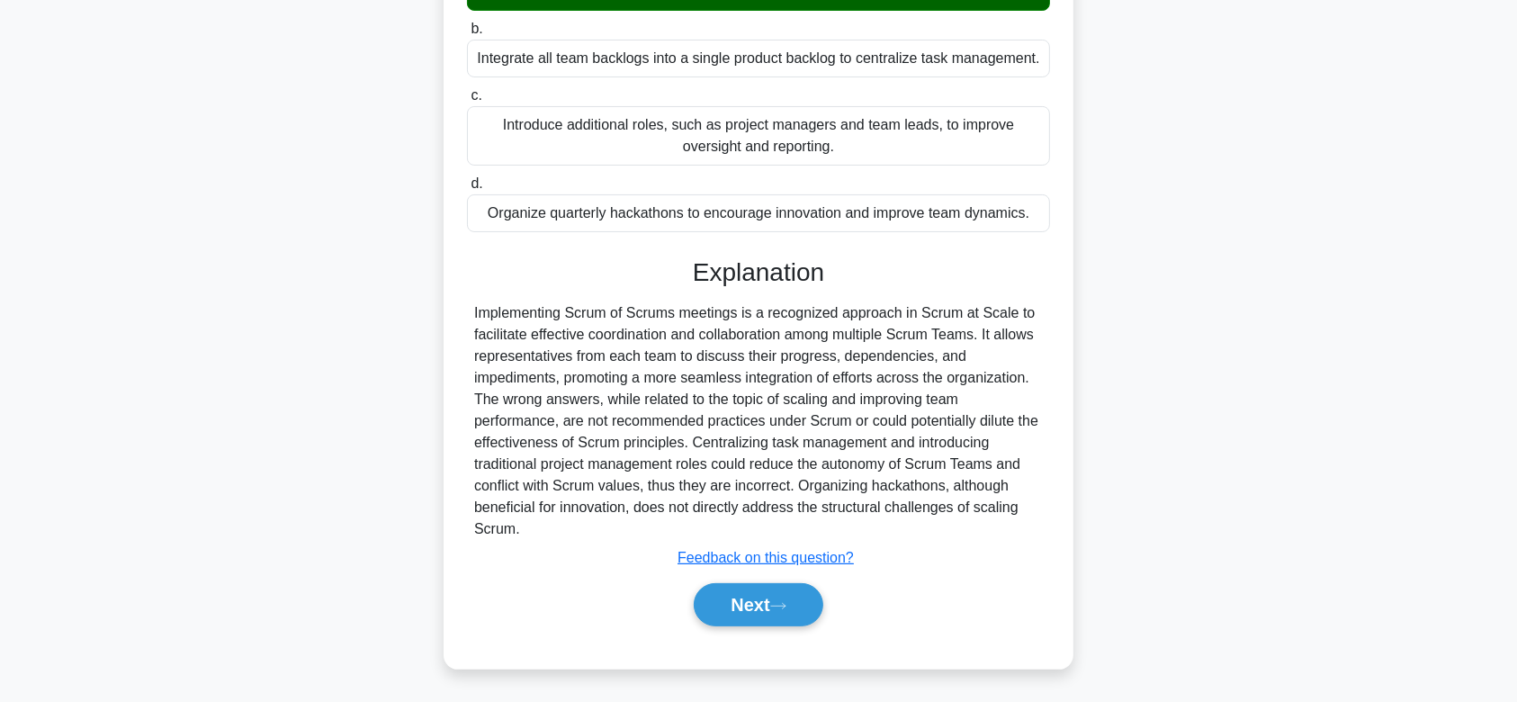
drag, startPoint x: 482, startPoint y: 146, endPoint x: 944, endPoint y: 538, distance: 605.8
click at [944, 538] on div "For a well-established organization, implementing dozens of Scrum teams, the CE…" at bounding box center [758, 235] width 615 height 852
click at [766, 586] on button "Next" at bounding box center [758, 604] width 129 height 43
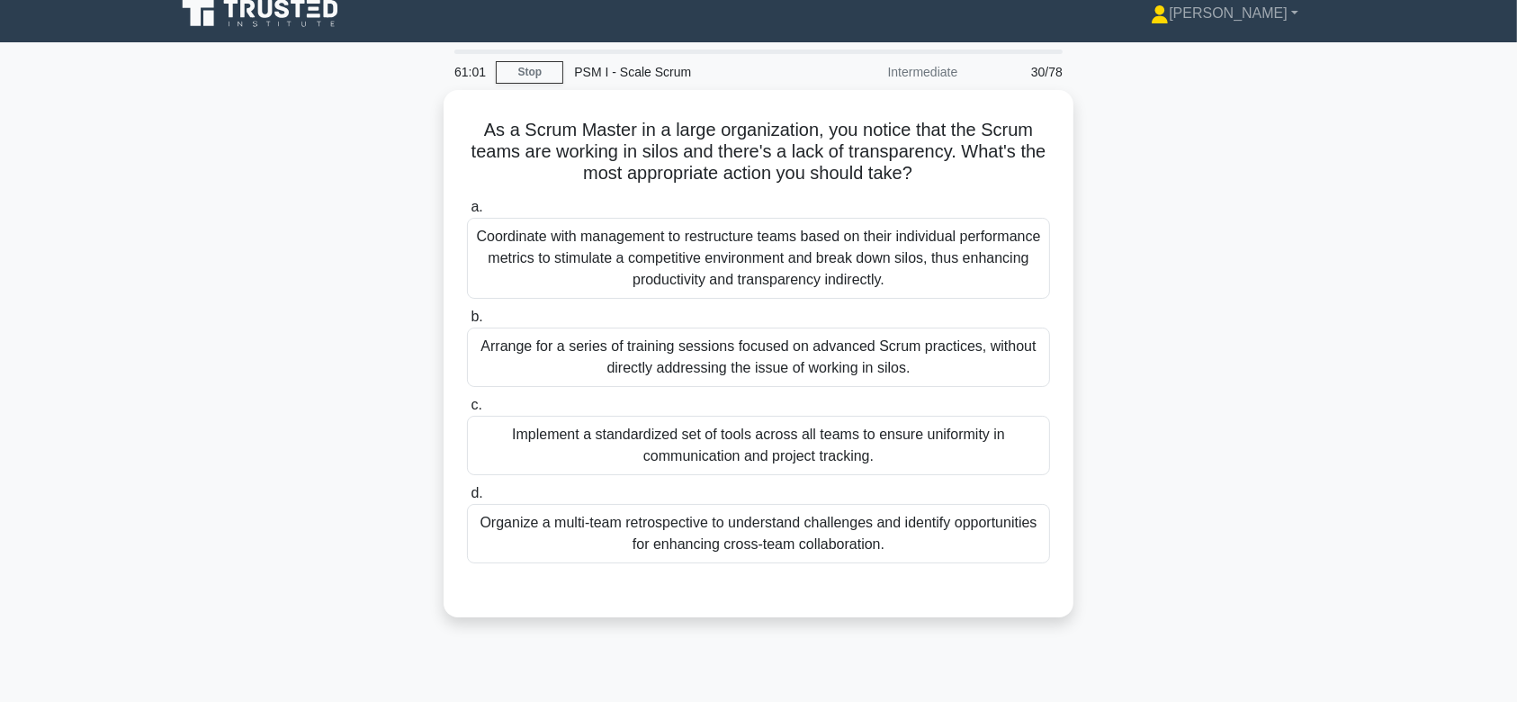
scroll to position [0, 0]
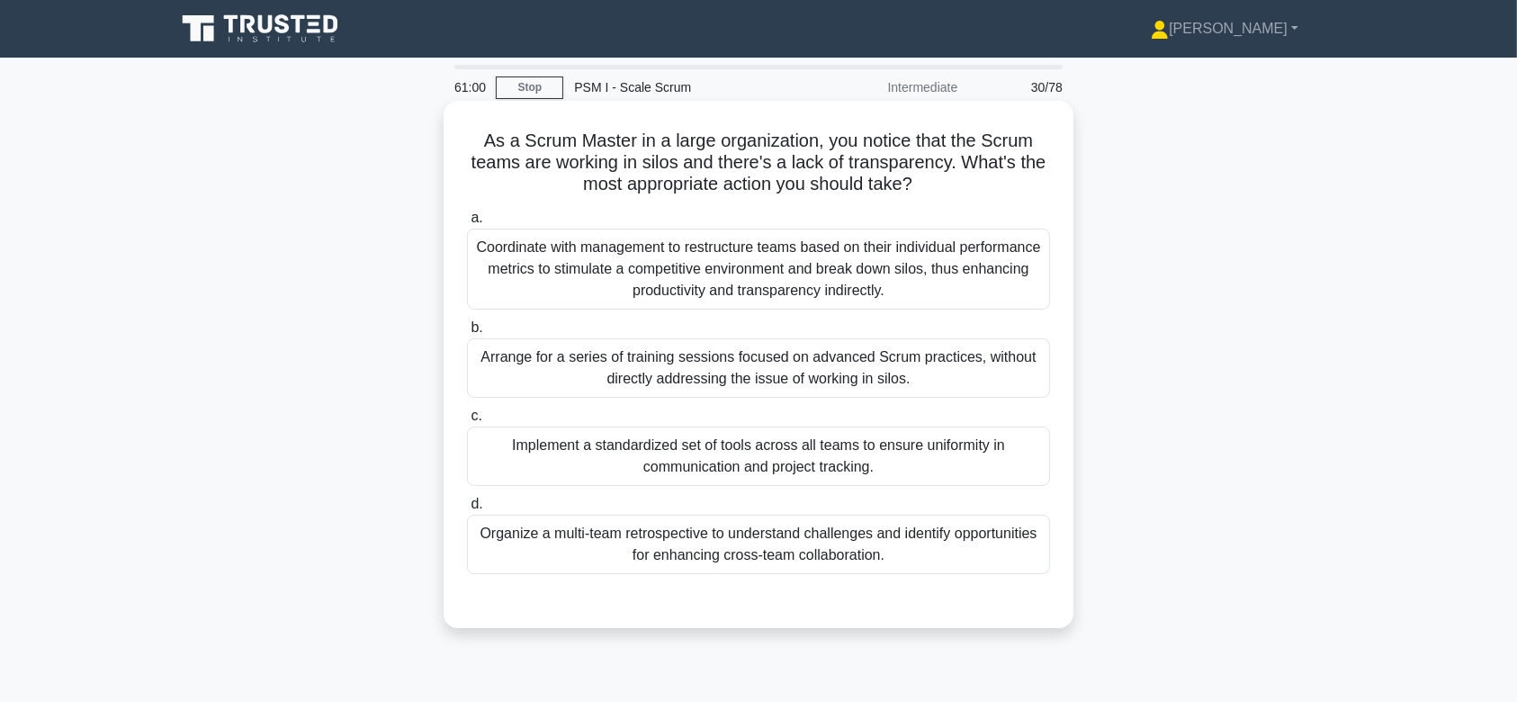
click at [720, 260] on div "Coordinate with management to restructure teams based on their individual perfo…" at bounding box center [758, 269] width 583 height 81
click at [467, 224] on input "a. Coordinate with management to restructure teams based on their individual pe…" at bounding box center [467, 218] width 0 height 12
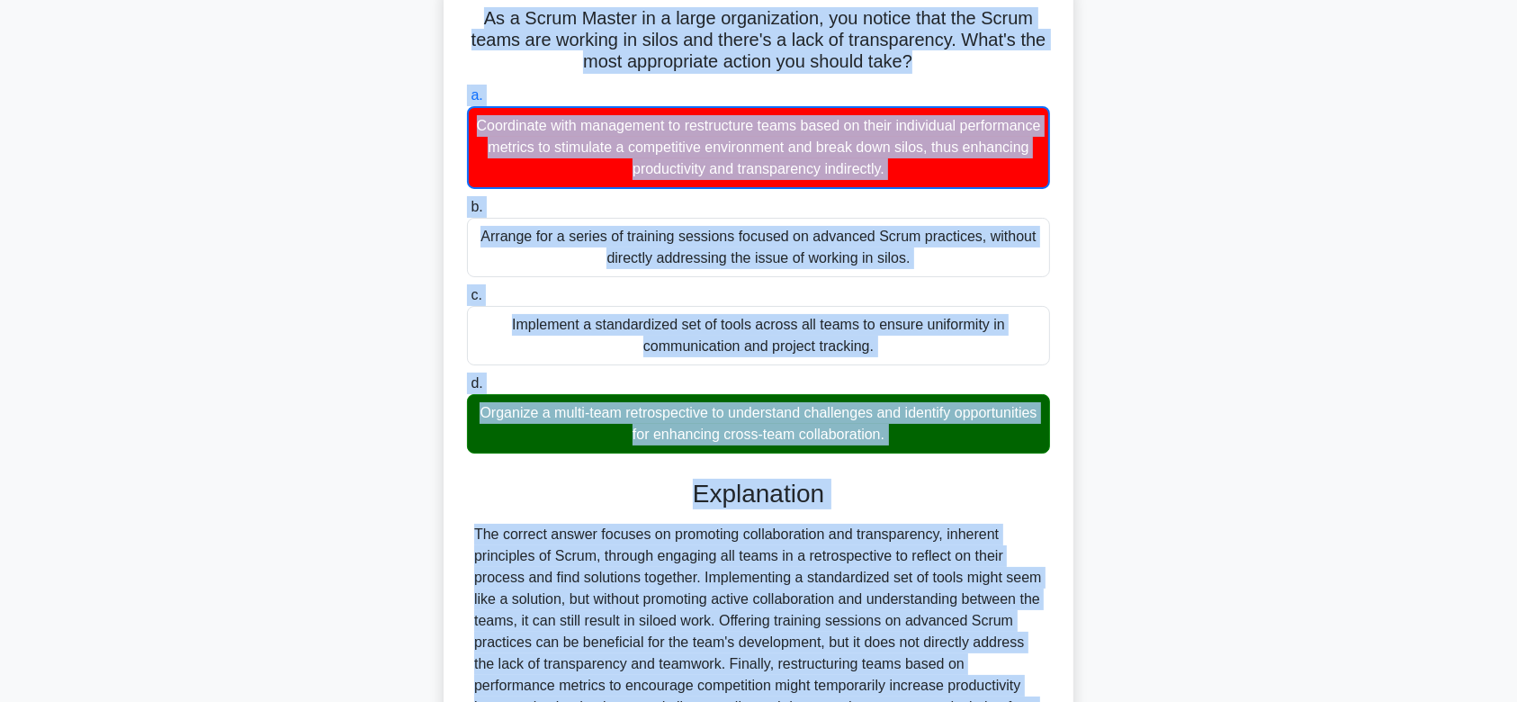
scroll to position [322, 0]
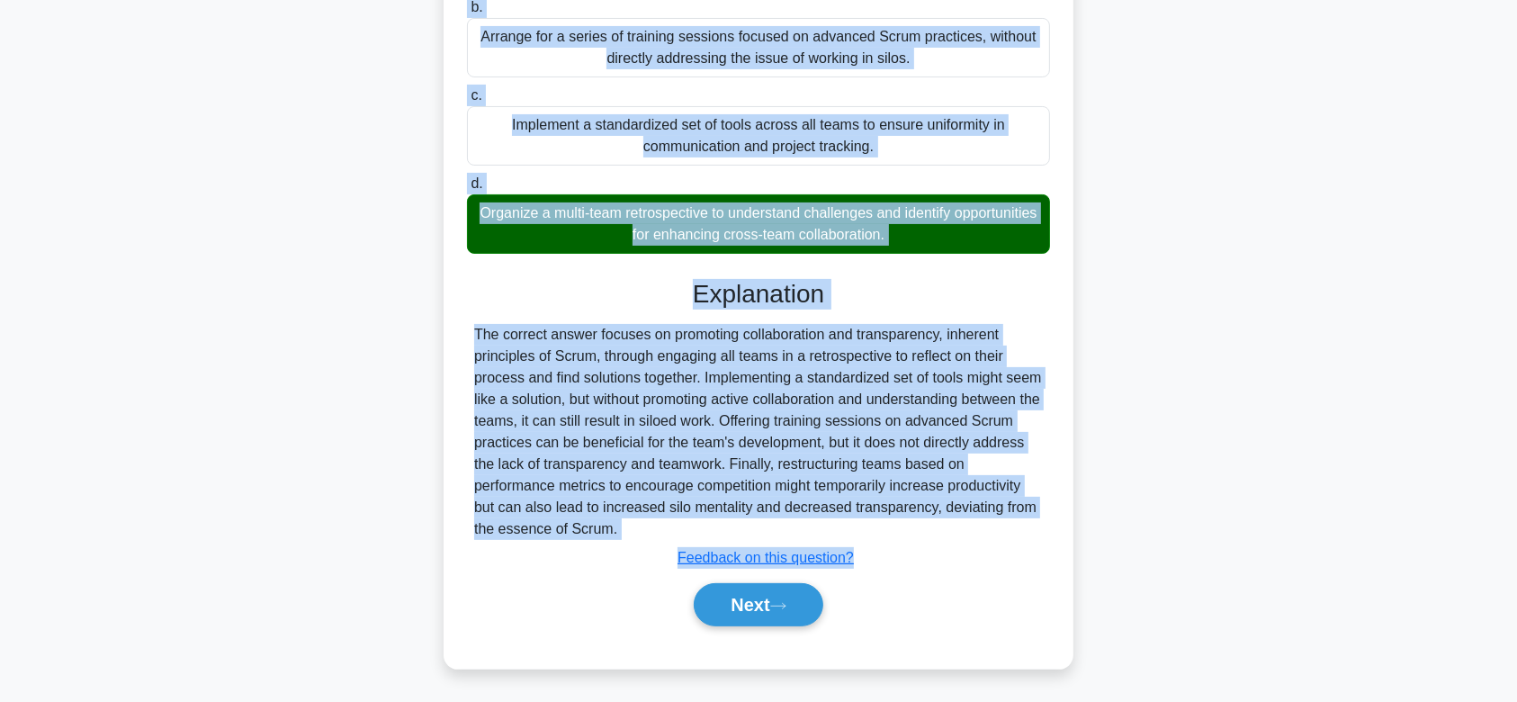
drag, startPoint x: 470, startPoint y: 139, endPoint x: 961, endPoint y: 529, distance: 627.6
click at [961, 529] on div "As a Scrum Master in a large organization, you notice that the Scrum teams are …" at bounding box center [758, 223] width 615 height 875
click at [749, 606] on button "Next" at bounding box center [758, 604] width 129 height 43
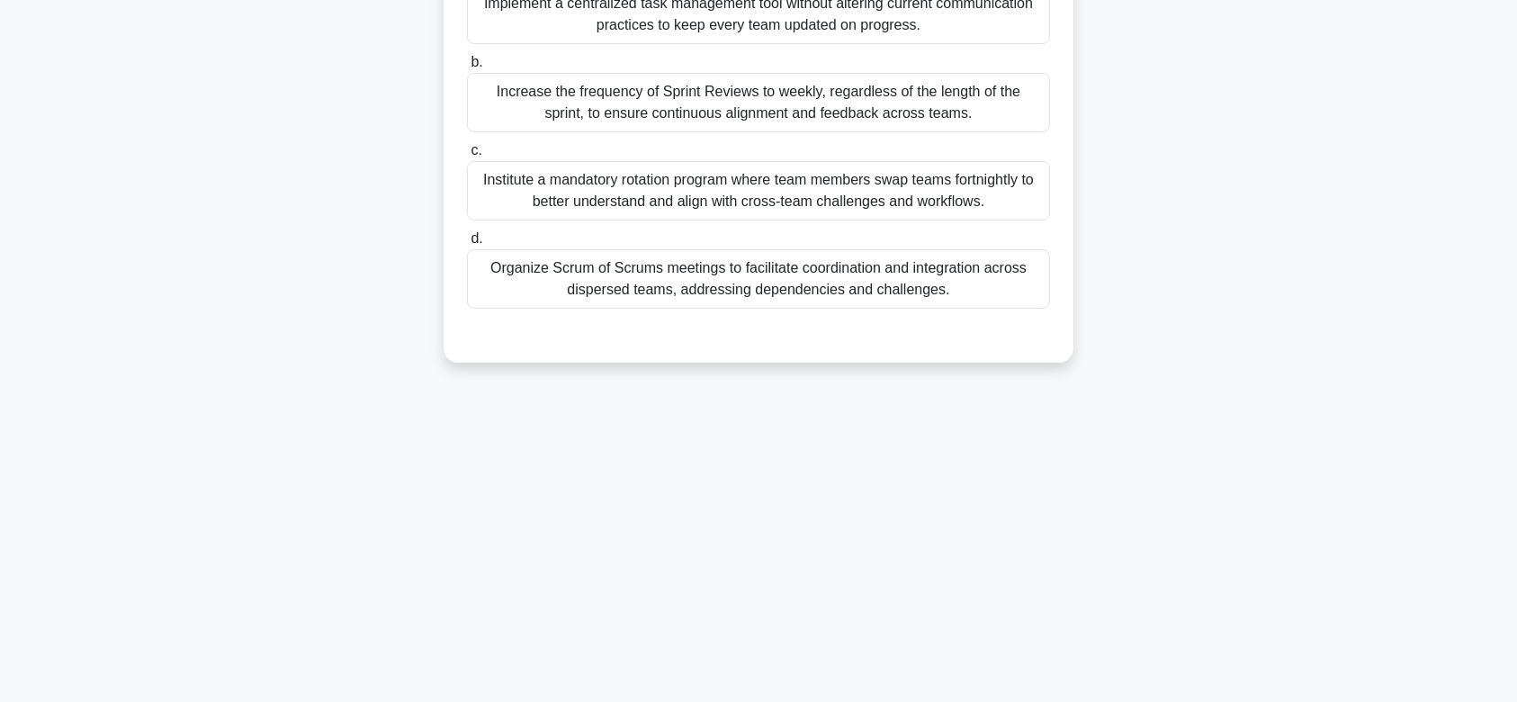
scroll to position [0, 0]
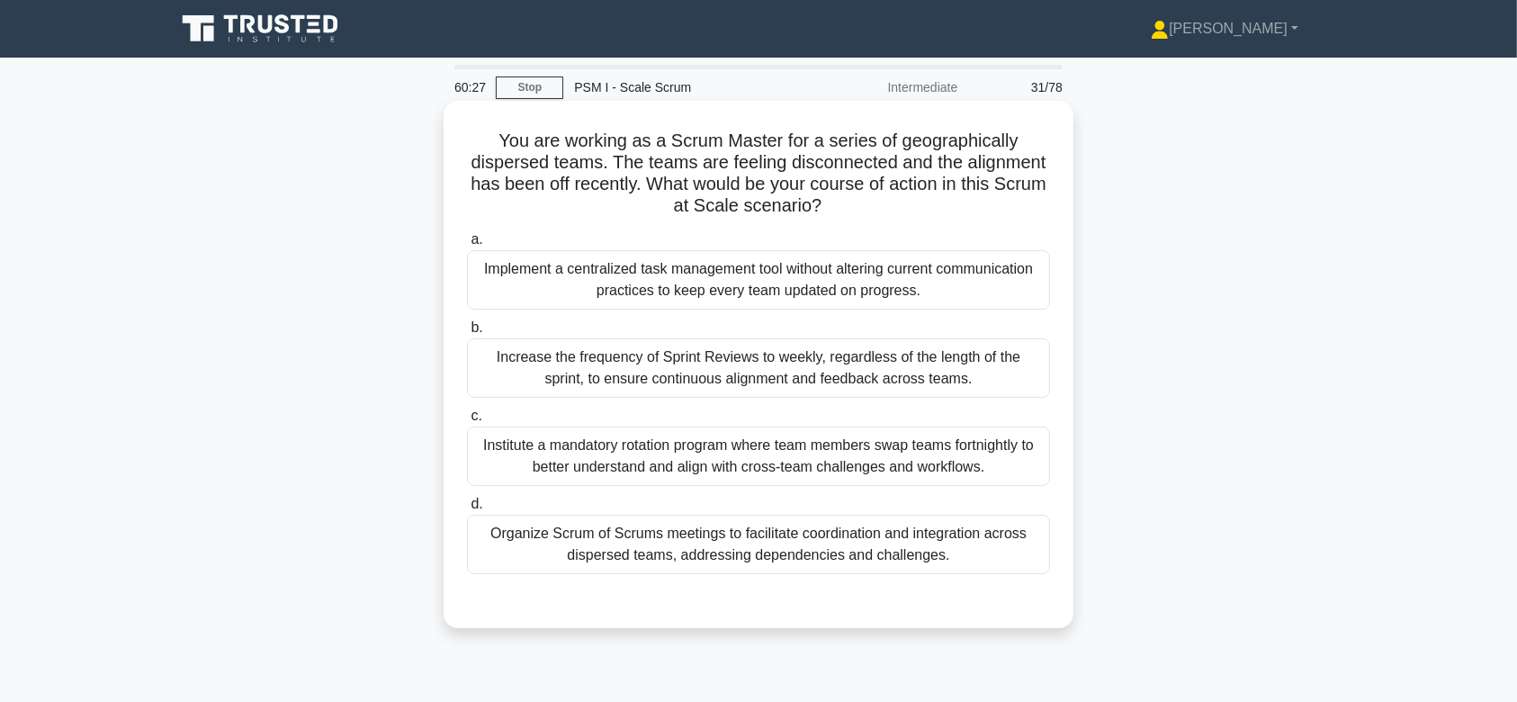
click at [803, 354] on div "Increase the frequency of Sprint Reviews to weekly, regardless of the length of…" at bounding box center [758, 367] width 583 height 59
click at [467, 334] on input "b. Increase the frequency of Sprint Reviews to weekly, regardless of the length…" at bounding box center [467, 328] width 0 height 12
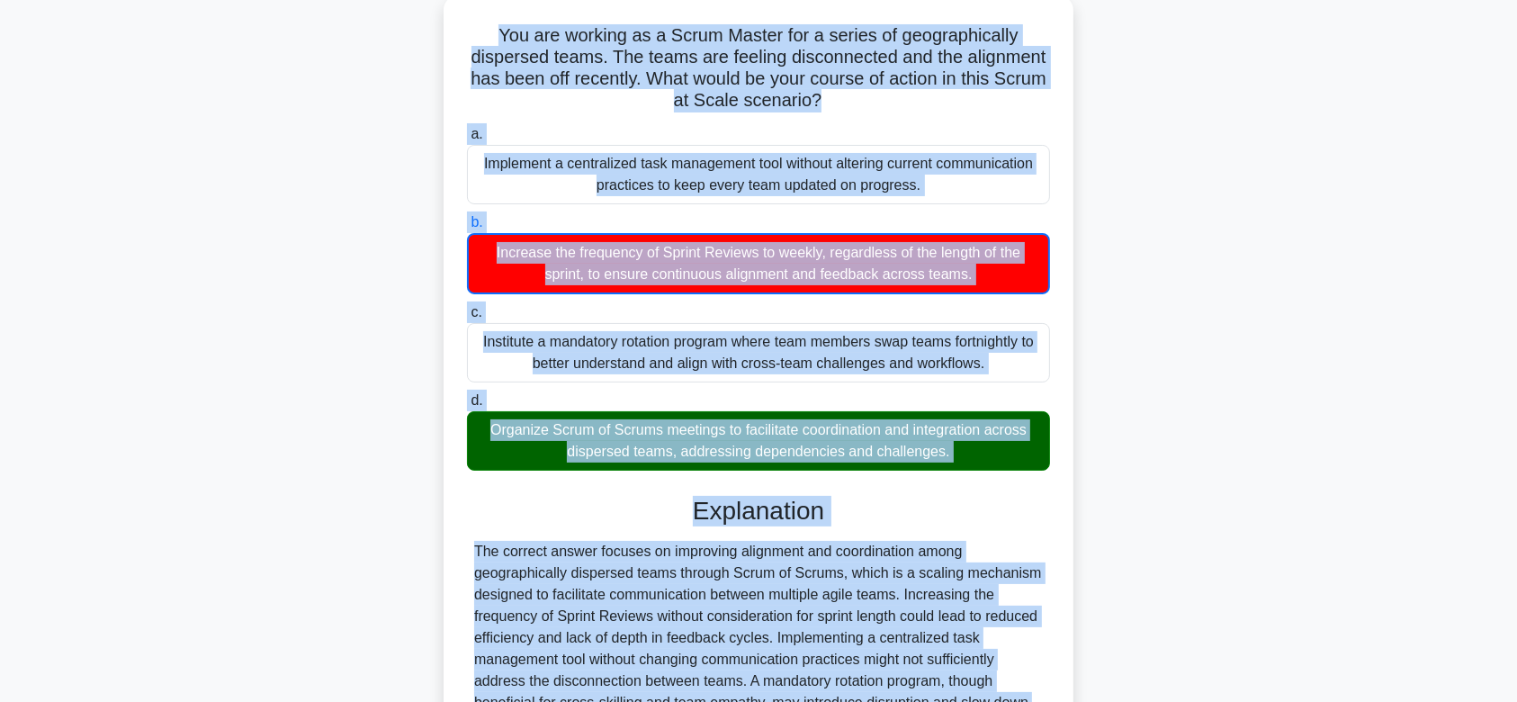
scroll to position [301, 0]
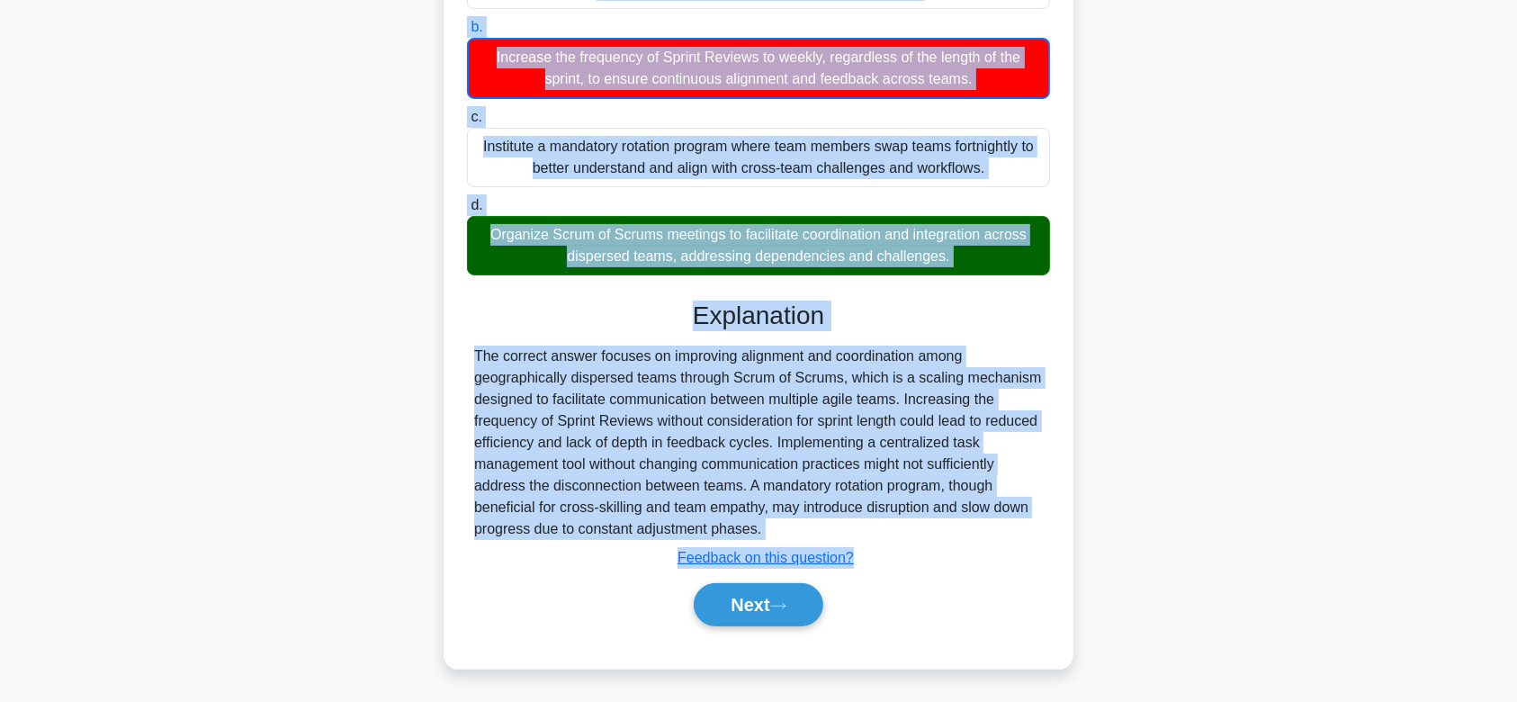
drag, startPoint x: 493, startPoint y: 140, endPoint x: 978, endPoint y: 525, distance: 619.3
click at [978, 525] on div "You are working as a Scrum Master for a series of geographically dispersed team…" at bounding box center [758, 234] width 615 height 854
click at [800, 584] on button "Next" at bounding box center [758, 604] width 129 height 43
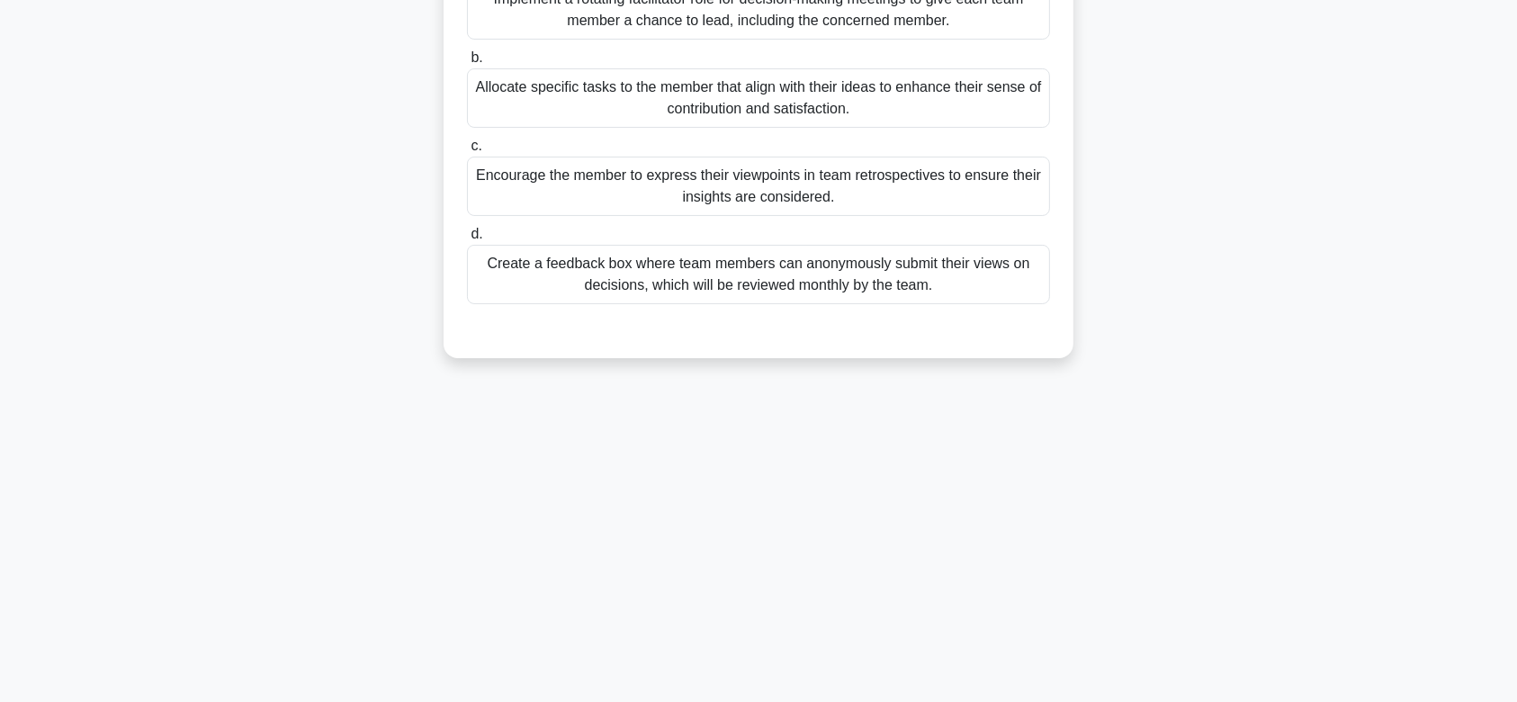
scroll to position [0, 0]
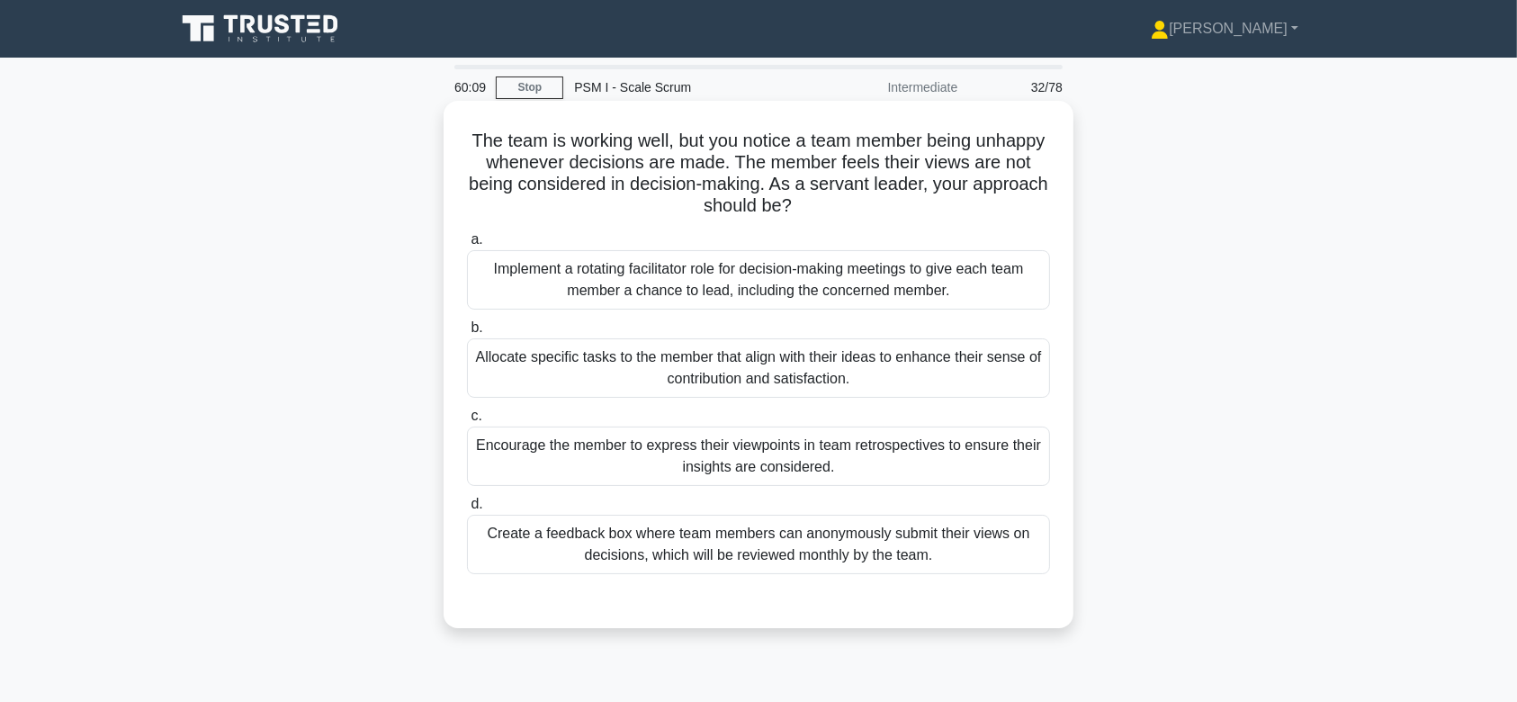
click at [805, 376] on div "Allocate specific tasks to the member that align with their ideas to enhance th…" at bounding box center [758, 367] width 583 height 59
click at [467, 334] on input "b. Allocate specific tasks to the member that align with their ideas to enhance…" at bounding box center [467, 328] width 0 height 12
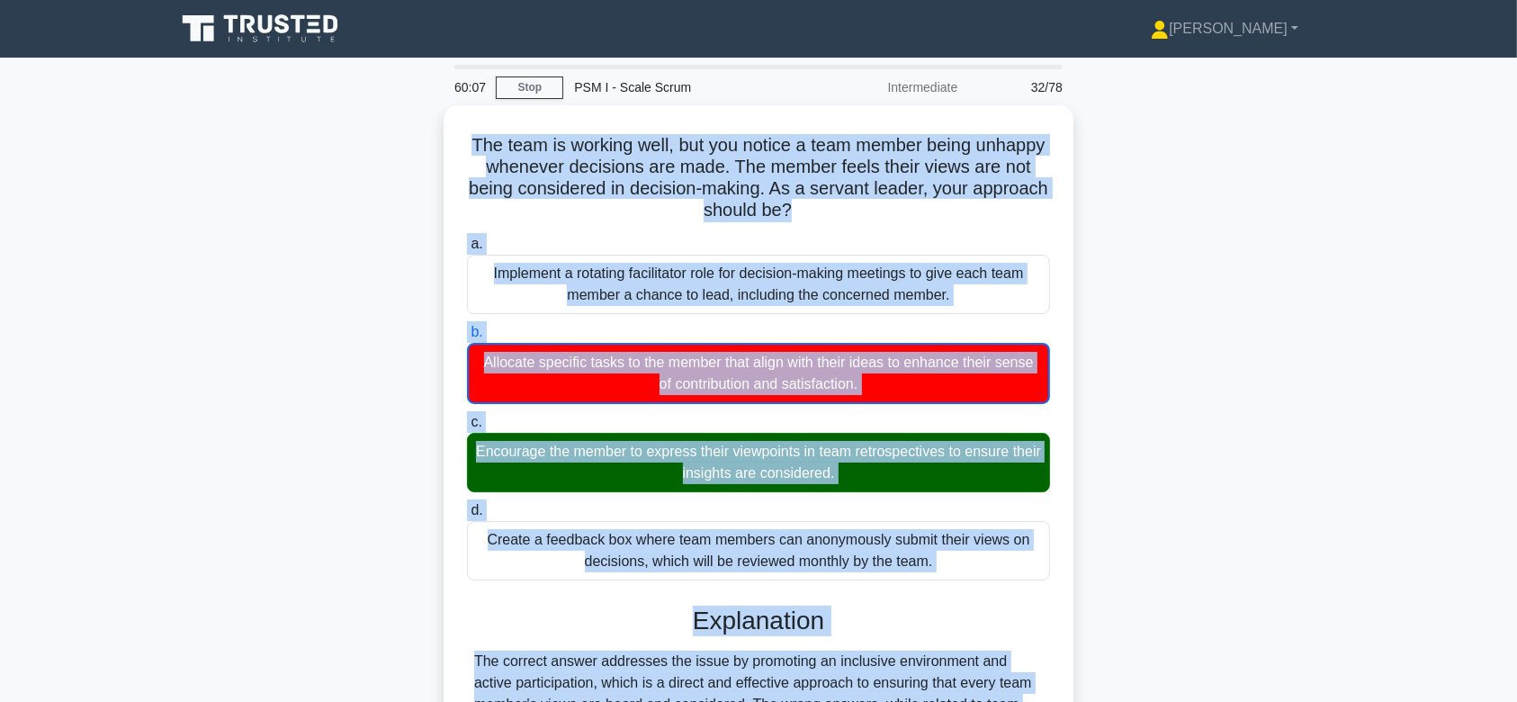
scroll to position [270, 0]
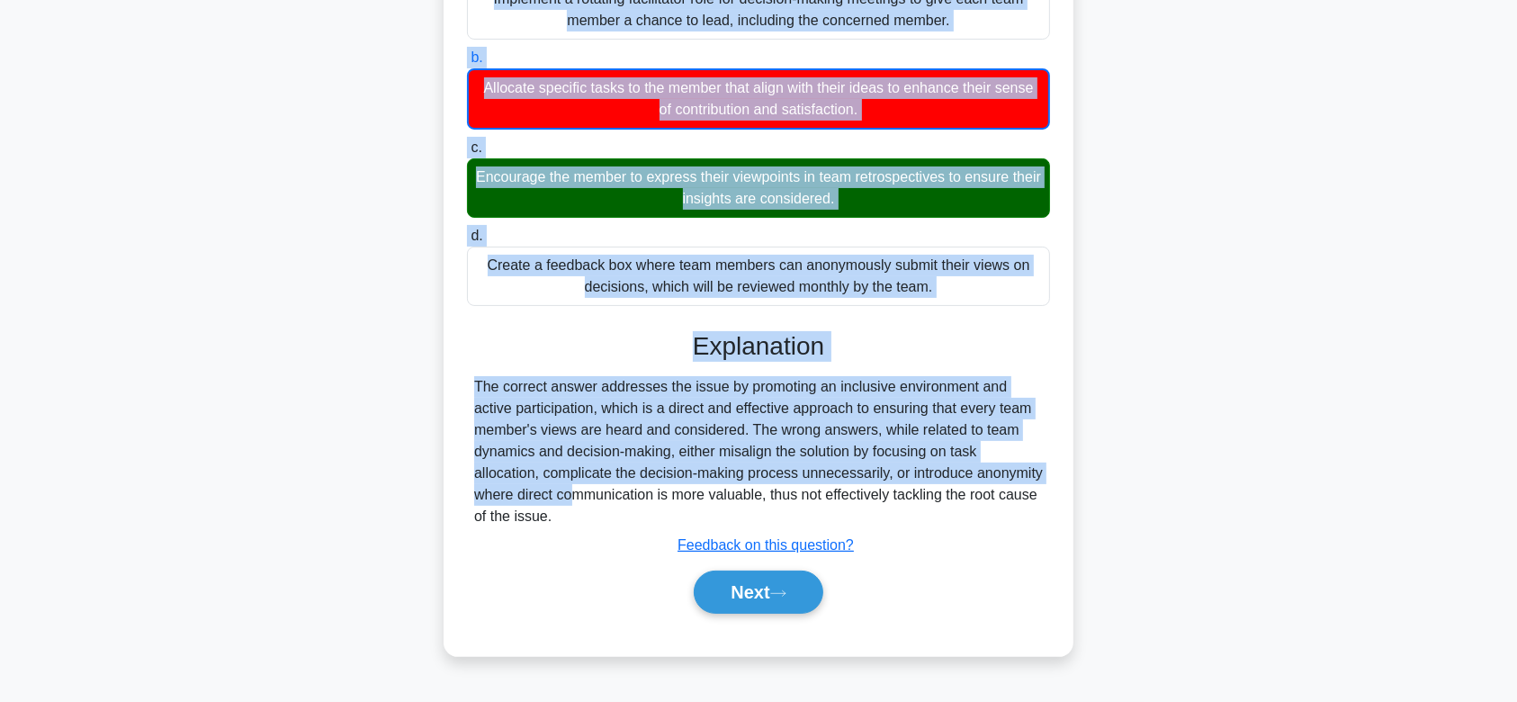
drag, startPoint x: 520, startPoint y: 133, endPoint x: 1001, endPoint y: 522, distance: 618.7
click at [1001, 522] on div "The team is working well, but you notice a team member being unhappy whenever d…" at bounding box center [758, 243] width 615 height 811
click at [746, 590] on button "Next" at bounding box center [758, 591] width 129 height 43
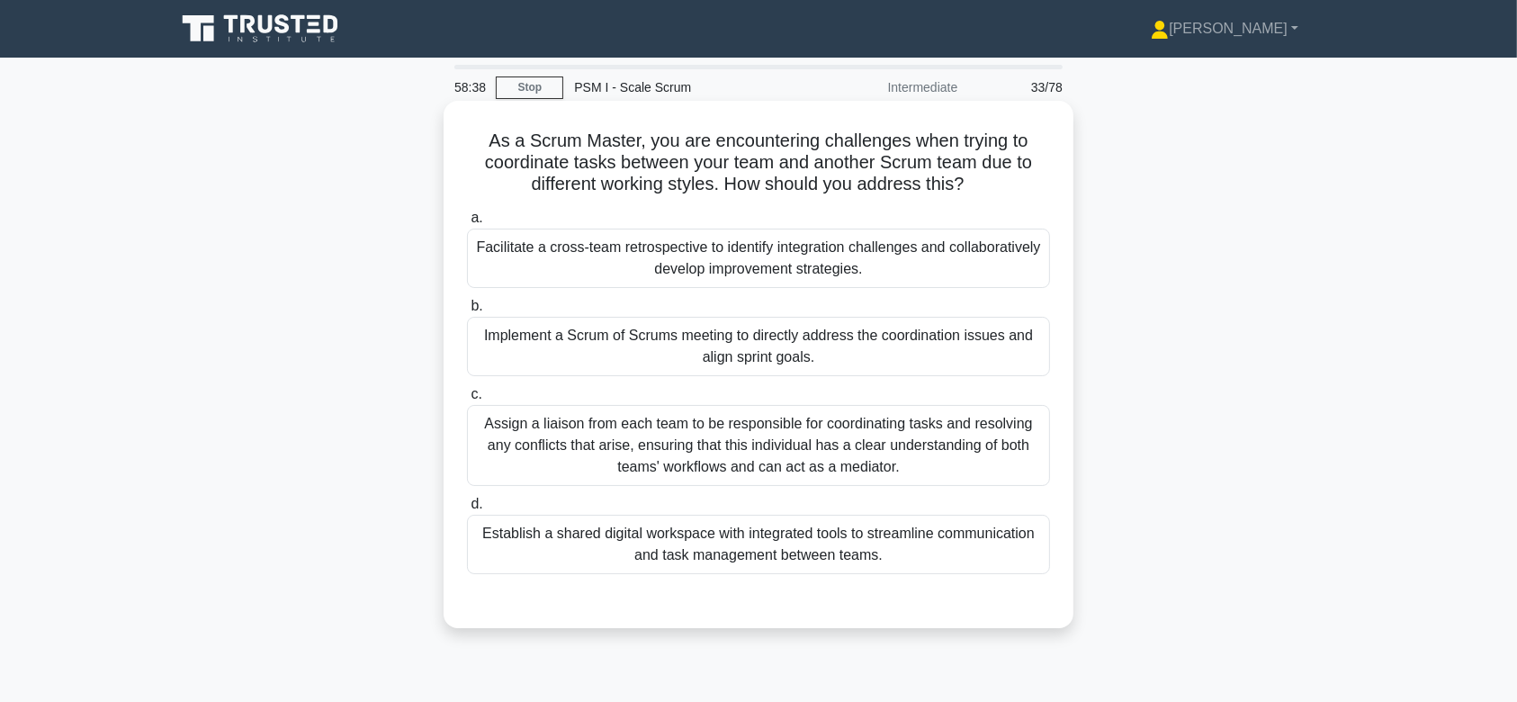
click at [711, 321] on div "Implement a Scrum of Scrums meeting to directly address the coordination issues…" at bounding box center [758, 346] width 583 height 59
click at [467, 312] on input "b. Implement a Scrum of Scrums meeting to directly address the coordination iss…" at bounding box center [467, 307] width 0 height 12
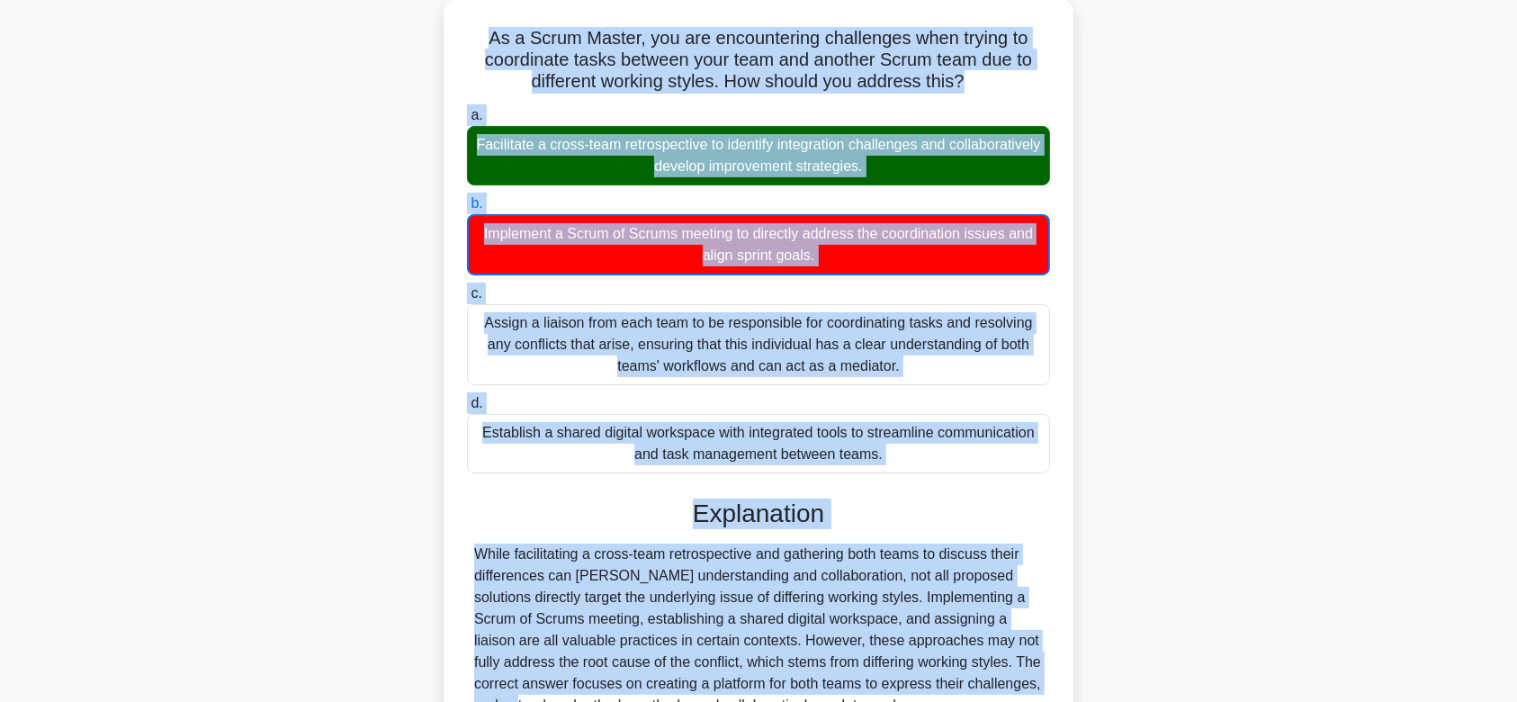
scroll to position [301, 0]
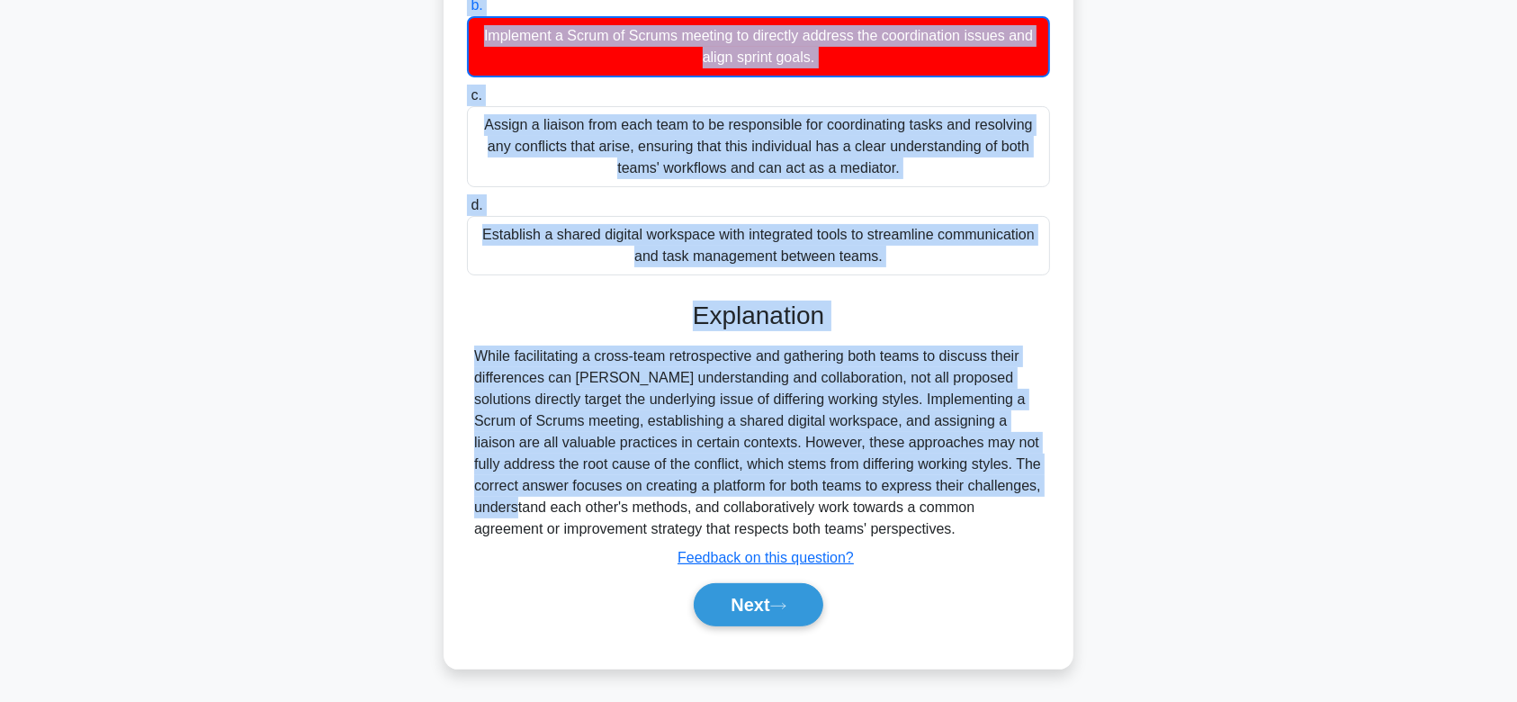
drag, startPoint x: 471, startPoint y: 132, endPoint x: 1011, endPoint y: 525, distance: 667.9
click at [1011, 525] on div "As a Scrum Master, you are encountering challenges when trying to coordinate ta…" at bounding box center [758, 234] width 615 height 854
click at [776, 594] on button "Next" at bounding box center [758, 604] width 129 height 43
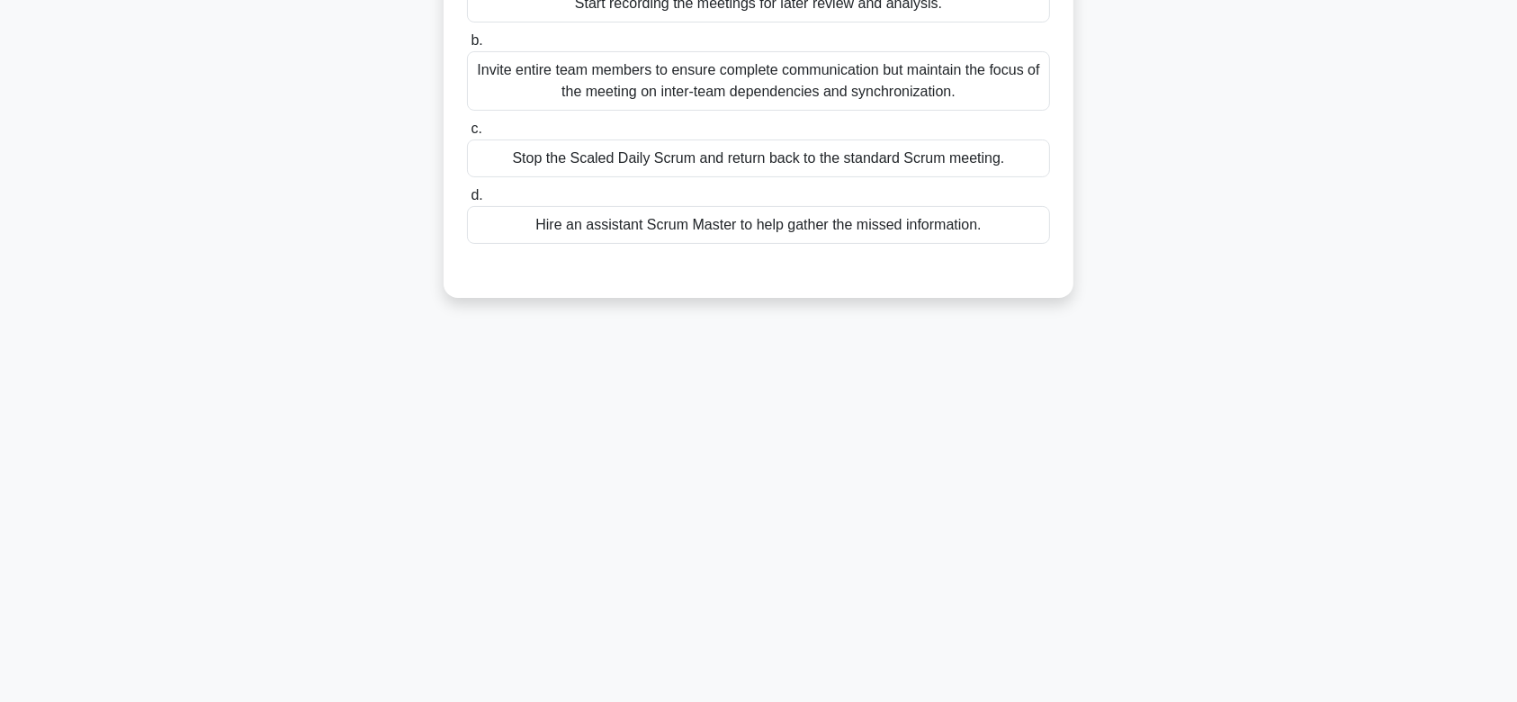
scroll to position [0, 0]
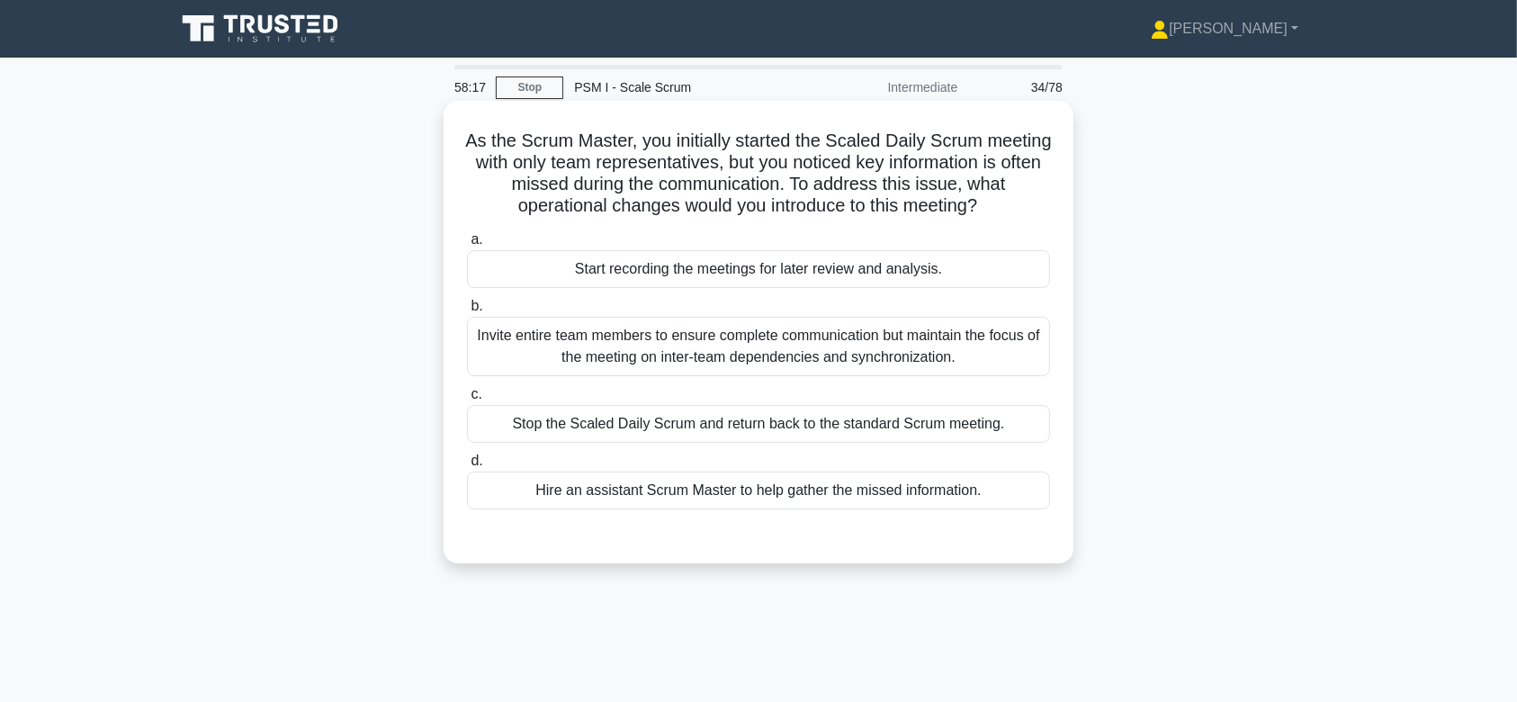
click at [738, 288] on div "Start recording the meetings for later review and analysis." at bounding box center [758, 269] width 583 height 38
click at [467, 246] on input "a. Start recording the meetings for later review and analysis." at bounding box center [467, 240] width 0 height 12
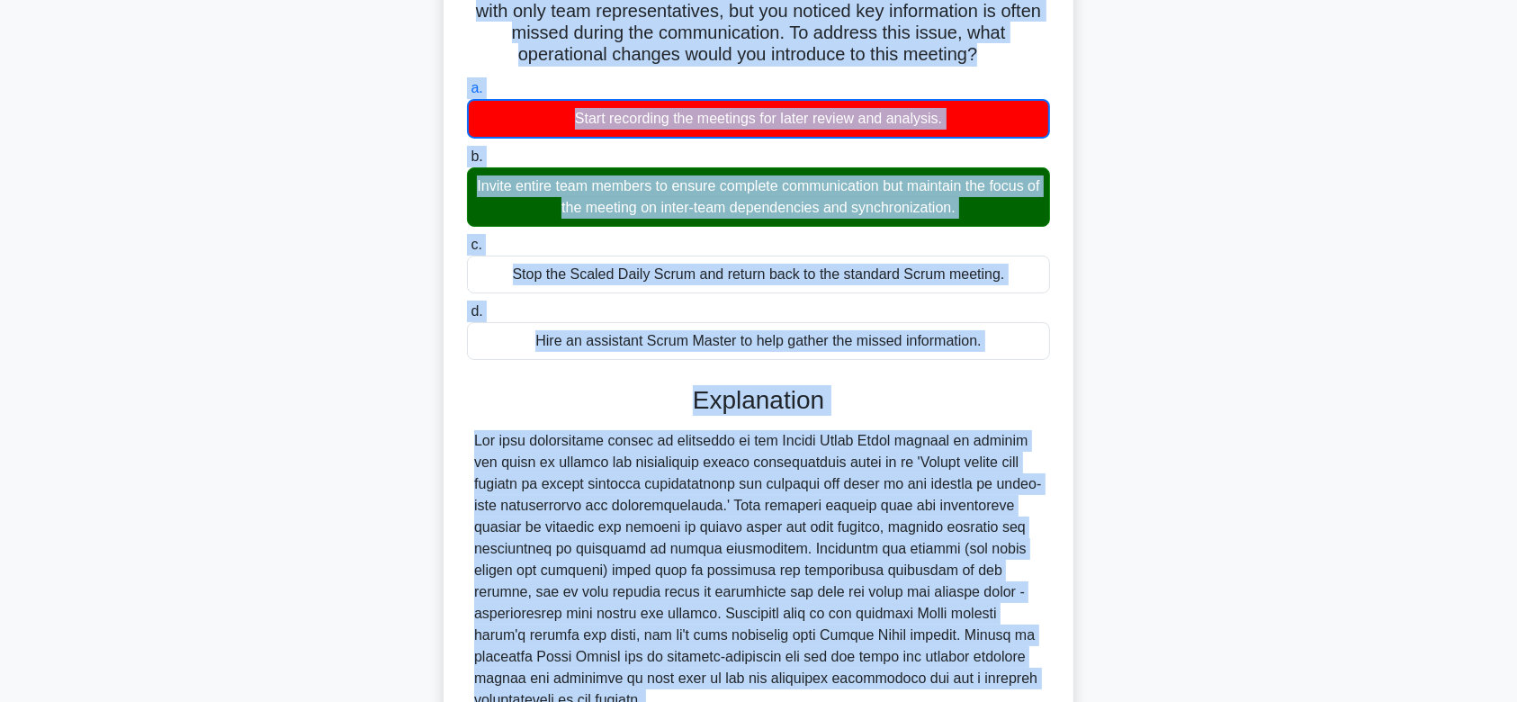
scroll to position [344, 0]
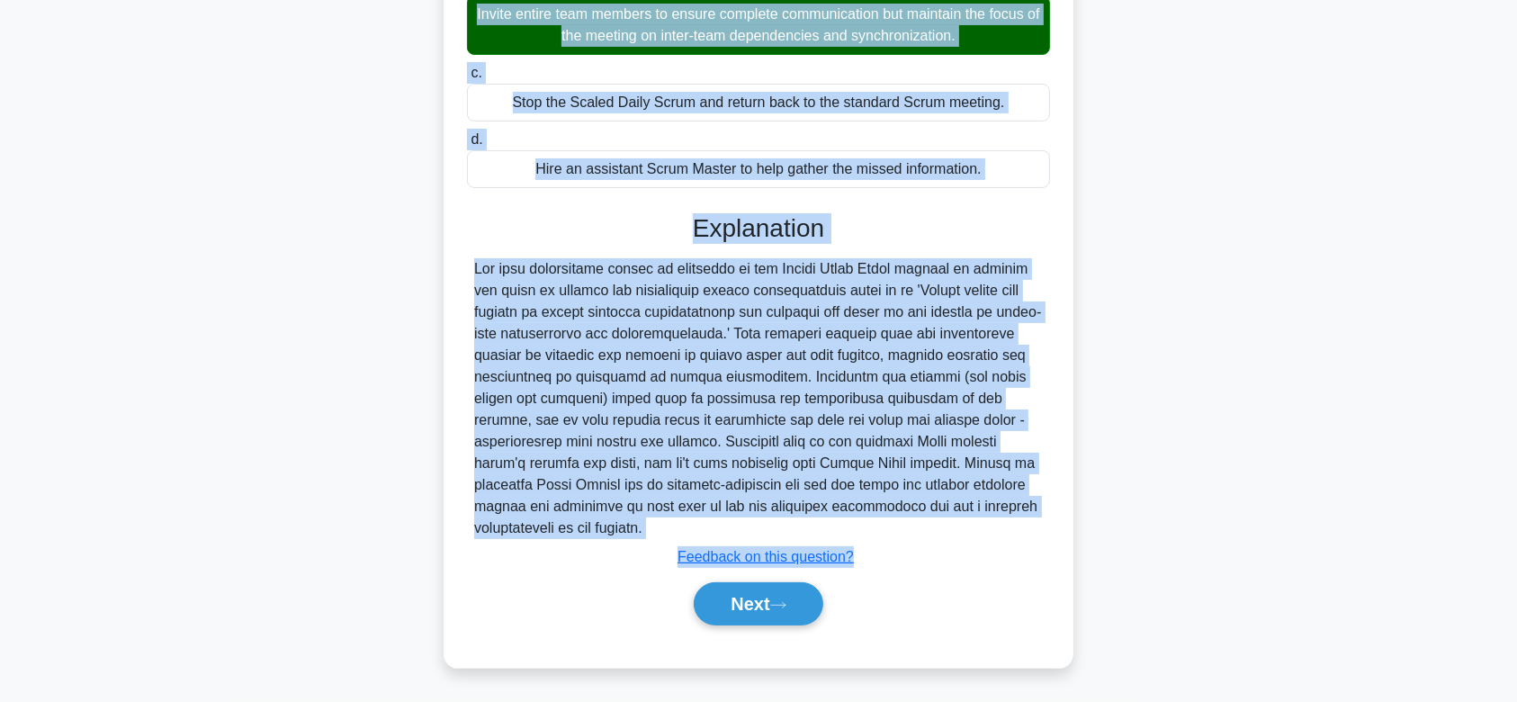
drag, startPoint x: 495, startPoint y: 139, endPoint x: 926, endPoint y: 533, distance: 583.4
click at [926, 533] on div "As the Scrum Master, you initially started the Scaled Daily Scrum meeting with …" at bounding box center [758, 222] width 615 height 875
click at [763, 606] on button "Next" at bounding box center [758, 603] width 129 height 43
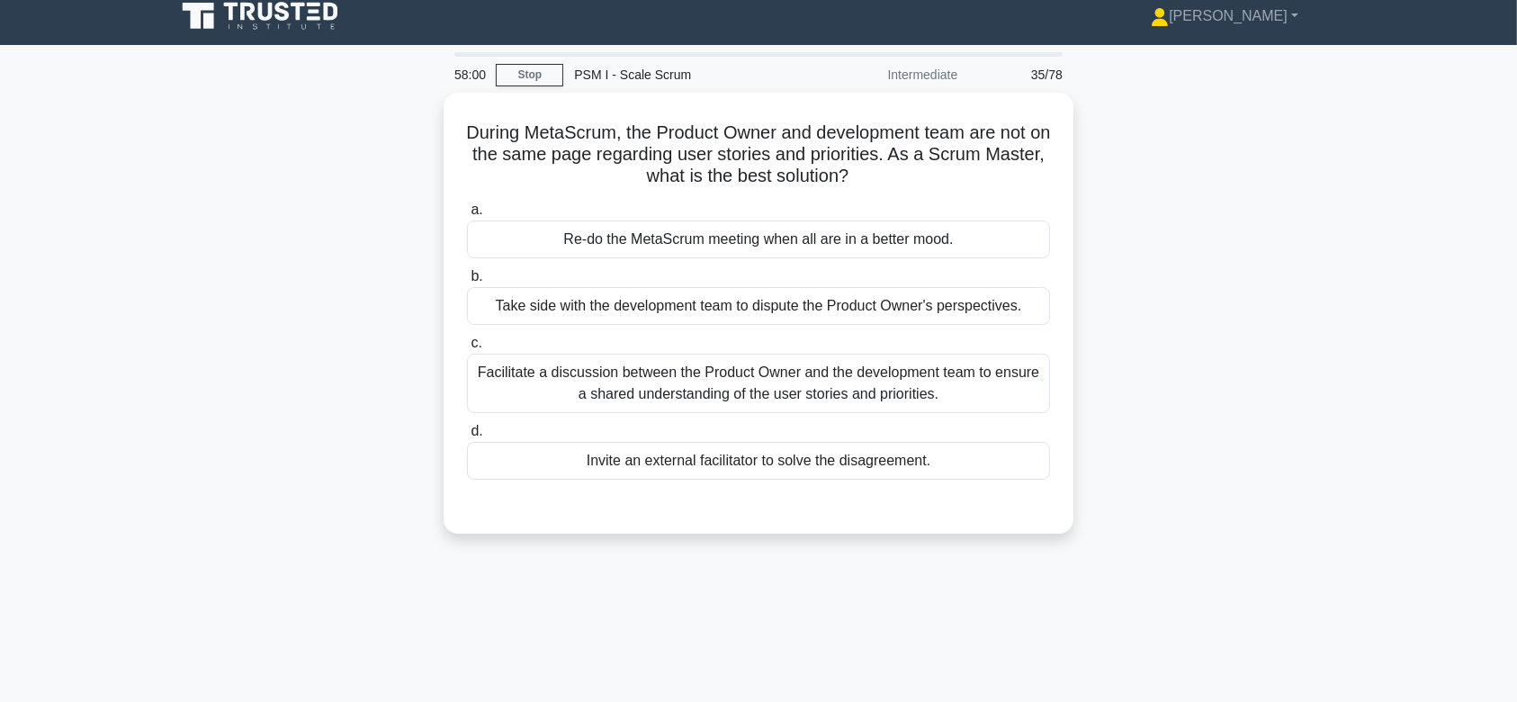
scroll to position [0, 0]
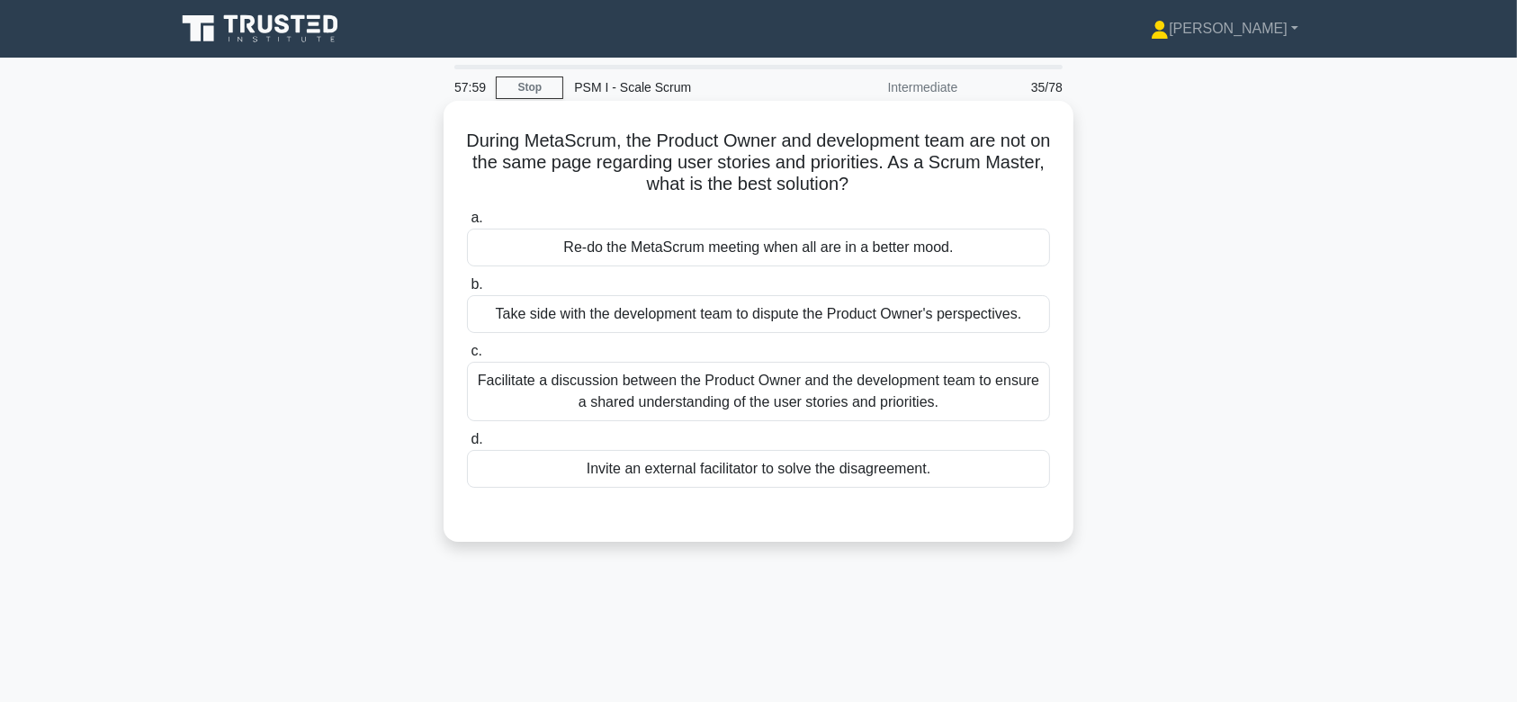
click at [796, 319] on div "Take side with the development team to dispute the Product Owner's perspectives." at bounding box center [758, 314] width 583 height 38
click at [467, 291] on input "b. Take side with the development team to dispute the Product Owner's perspecti…" at bounding box center [467, 285] width 0 height 12
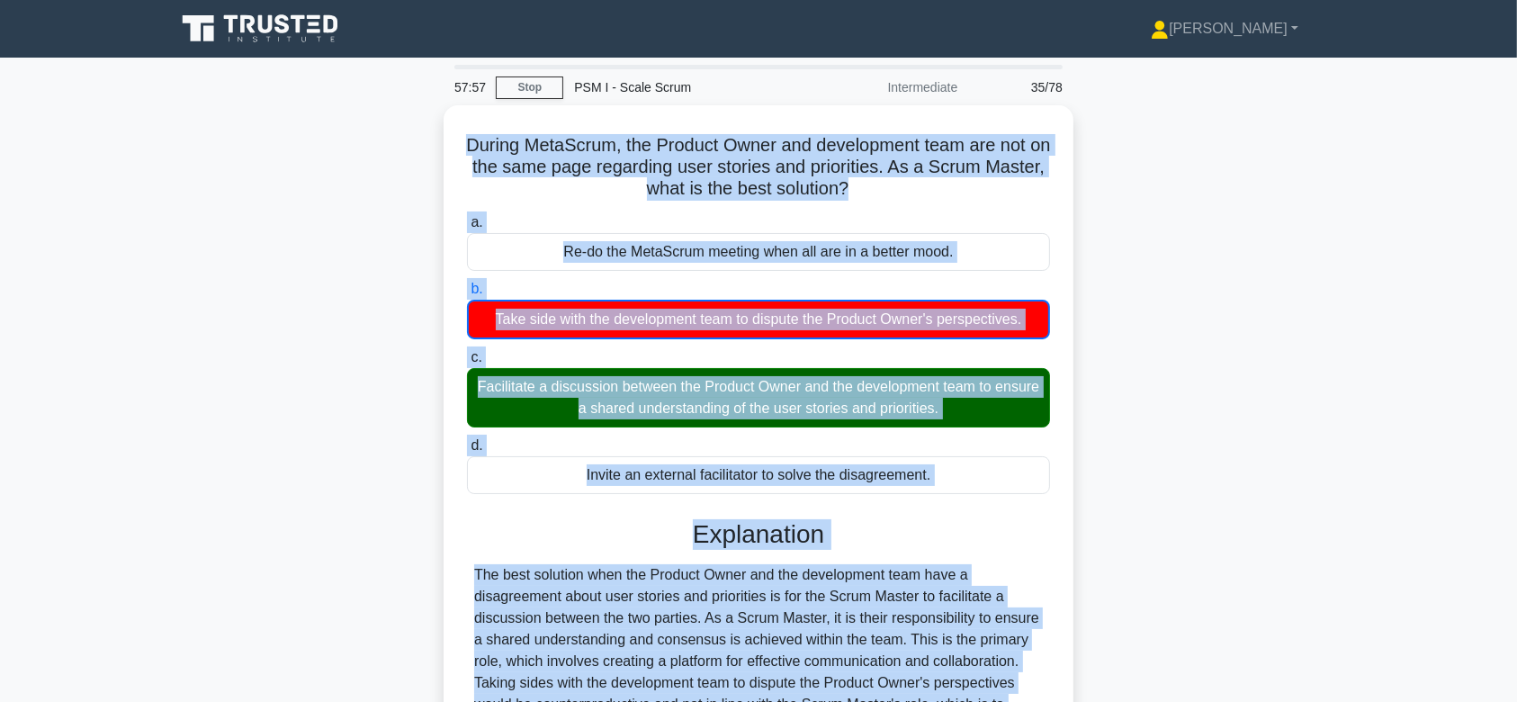
scroll to position [279, 0]
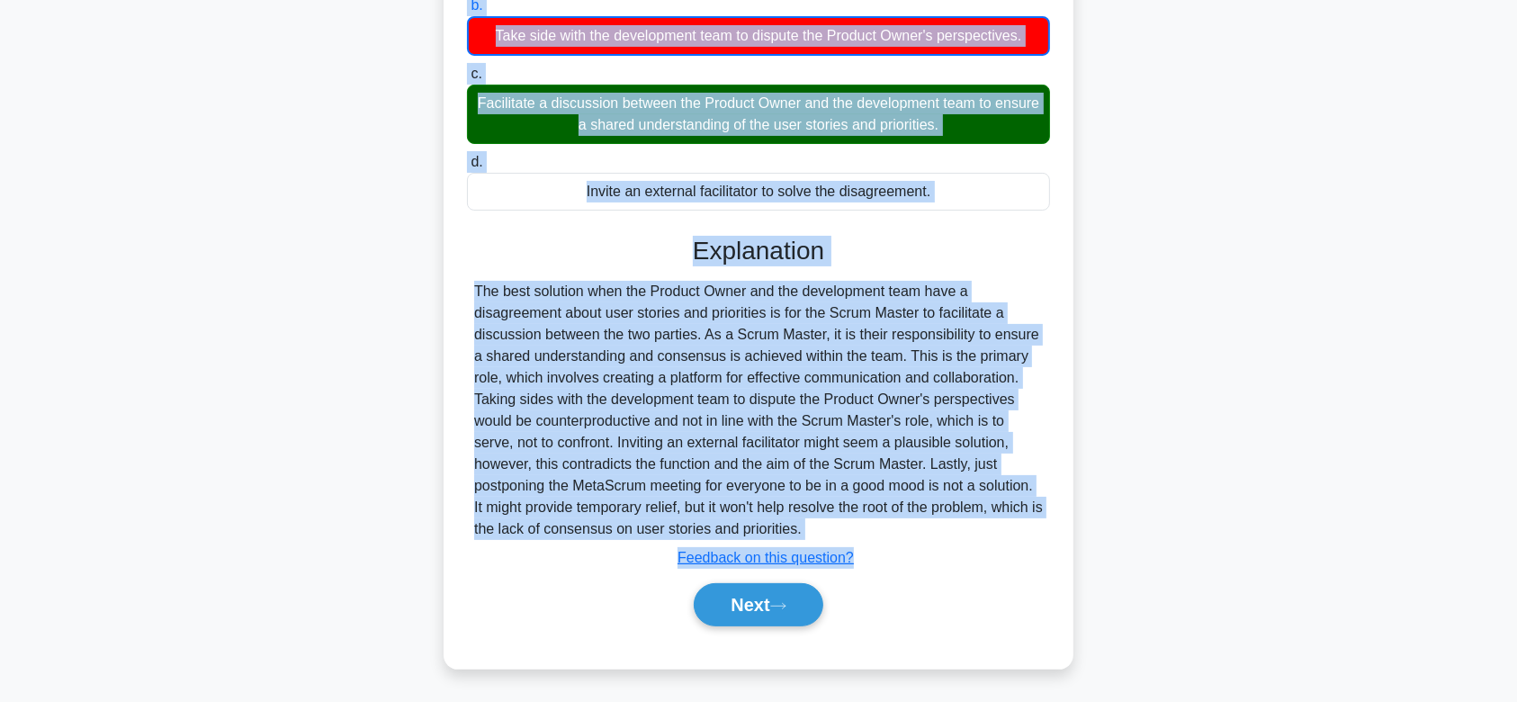
drag, startPoint x: 468, startPoint y: 137, endPoint x: 911, endPoint y: 522, distance: 586.8
click at [911, 522] on div "During MetaScrum, the Product Owner and development team are not on the same pa…" at bounding box center [758, 245] width 615 height 832
drag, startPoint x: 799, startPoint y: 603, endPoint x: 815, endPoint y: 354, distance: 249.8
click at [815, 354] on div "Explanation Submit feedback Feedback on this question? Next" at bounding box center [758, 435] width 583 height 398
click at [768, 600] on button "Next" at bounding box center [758, 604] width 129 height 43
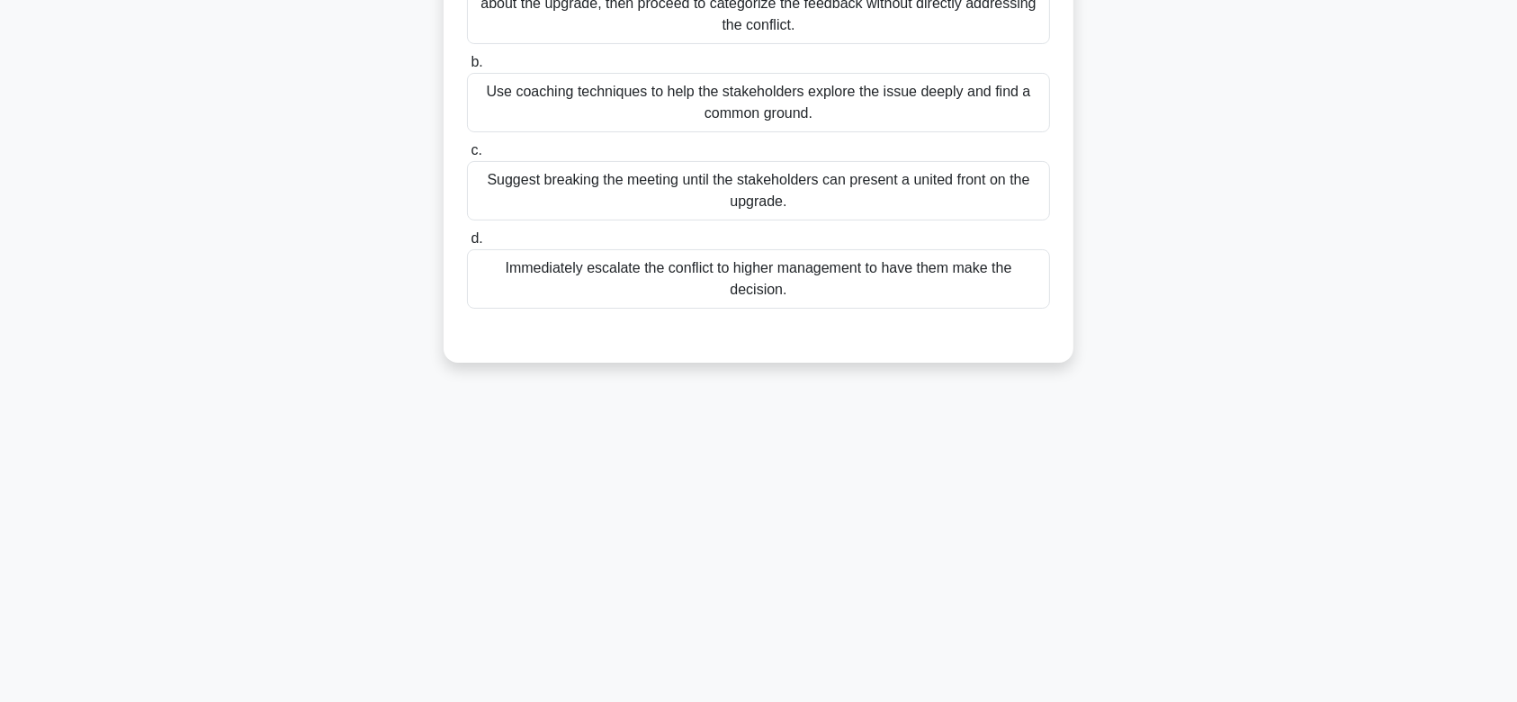
scroll to position [0, 0]
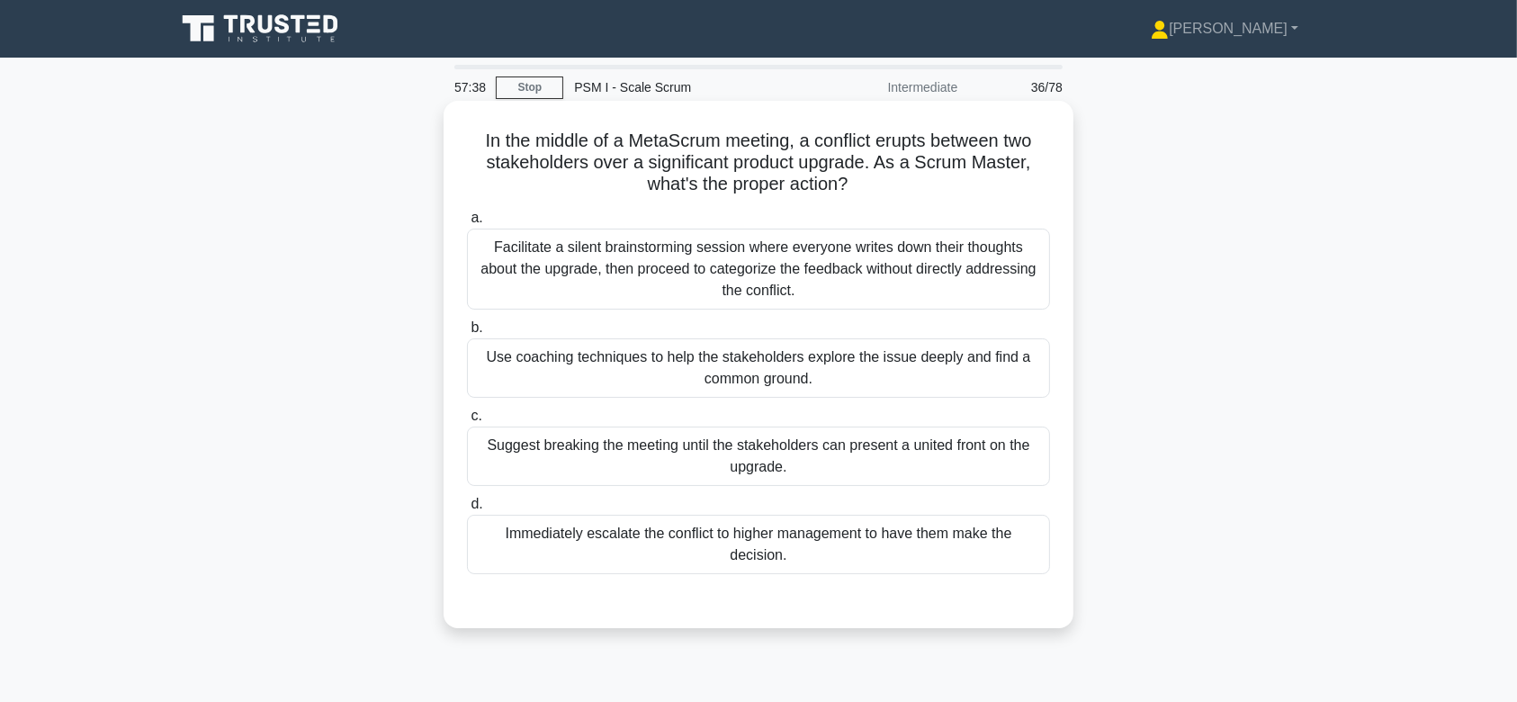
click at [793, 283] on div "Facilitate a silent brainstorming session where everyone writes down their thou…" at bounding box center [758, 269] width 583 height 81
click at [467, 224] on input "a. Facilitate a silent brainstorming session where everyone writes down their t…" at bounding box center [467, 218] width 0 height 12
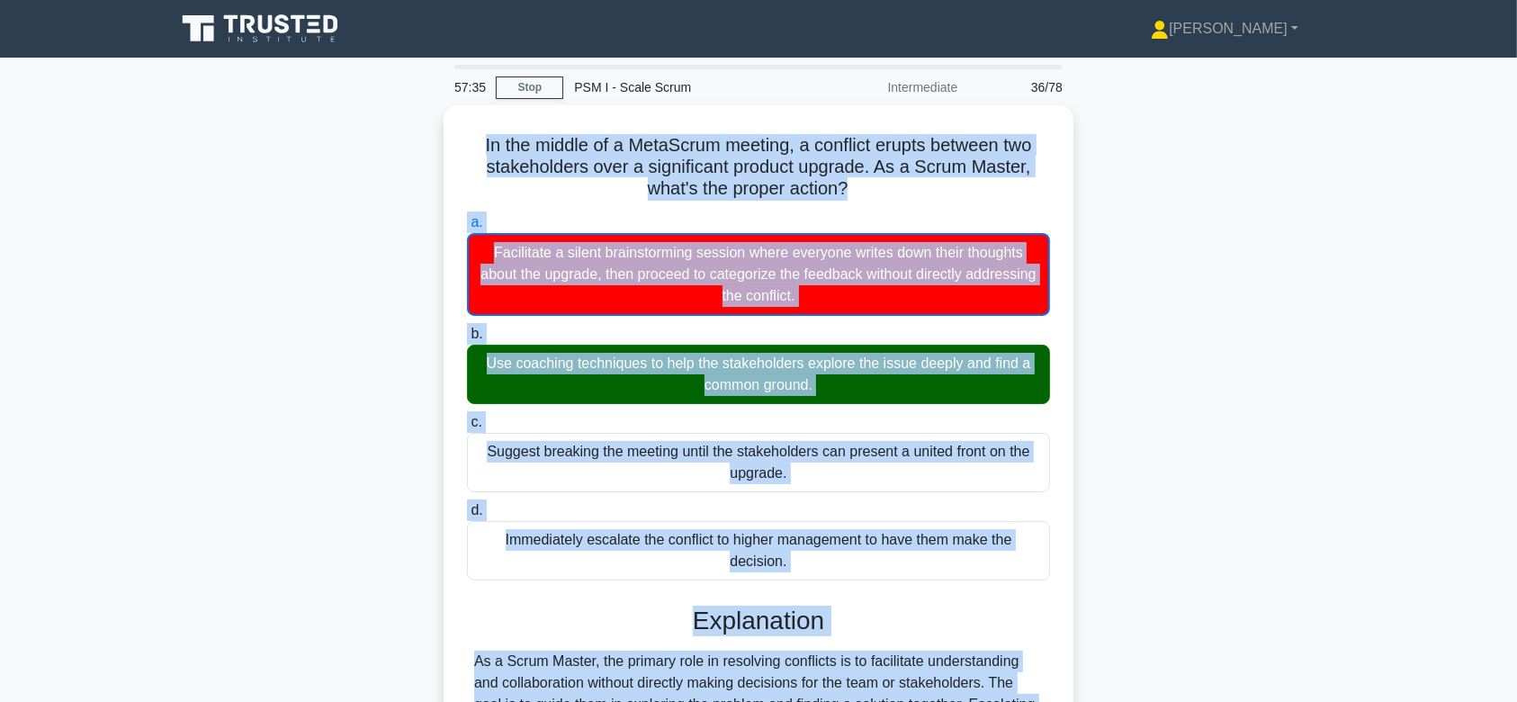
scroll to position [279, 0]
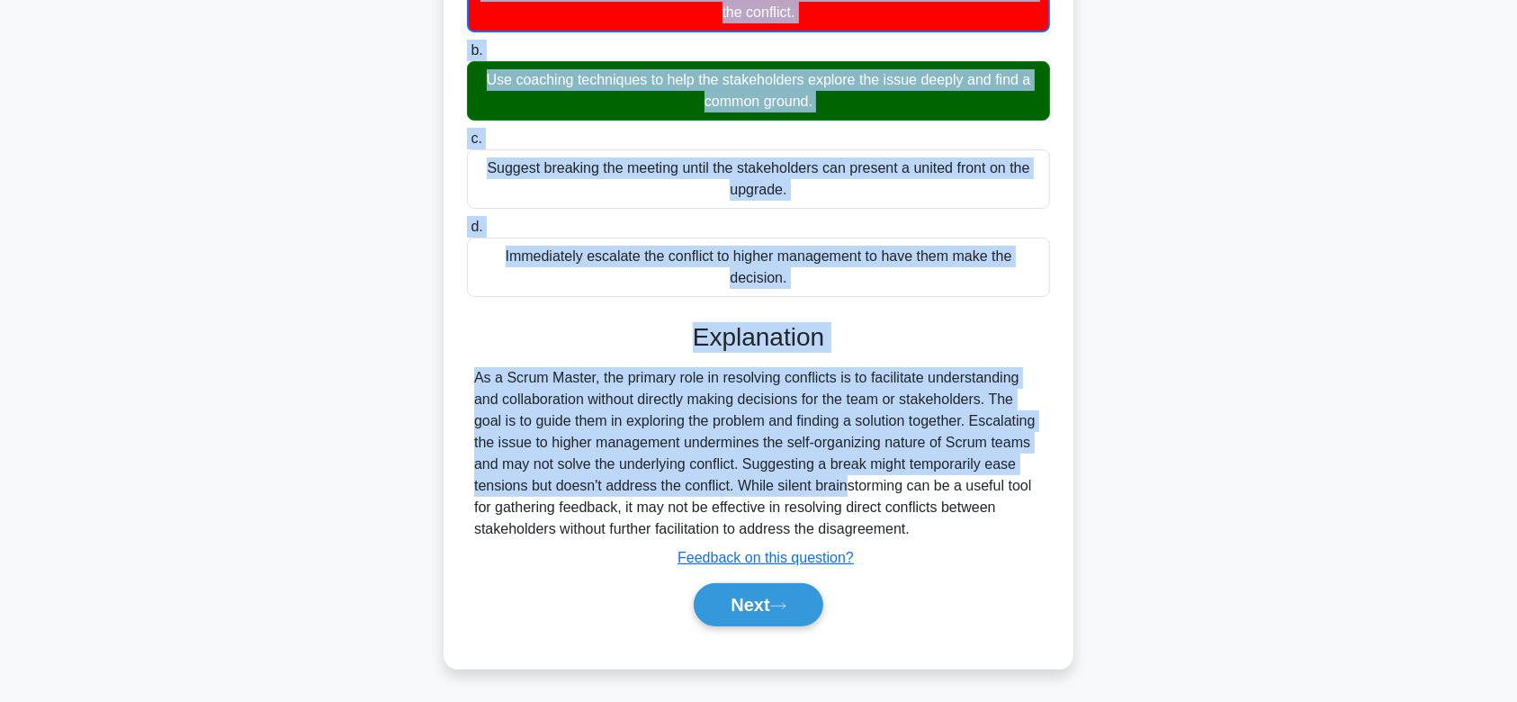
drag, startPoint x: 475, startPoint y: 140, endPoint x: 1053, endPoint y: 531, distance: 697.3
click at [1053, 531] on div "In the middle of a MetaScrum meeting, a conflict erupts between two stakeholder…" at bounding box center [758, 245] width 615 height 832
click at [749, 611] on button "Next" at bounding box center [758, 604] width 129 height 43
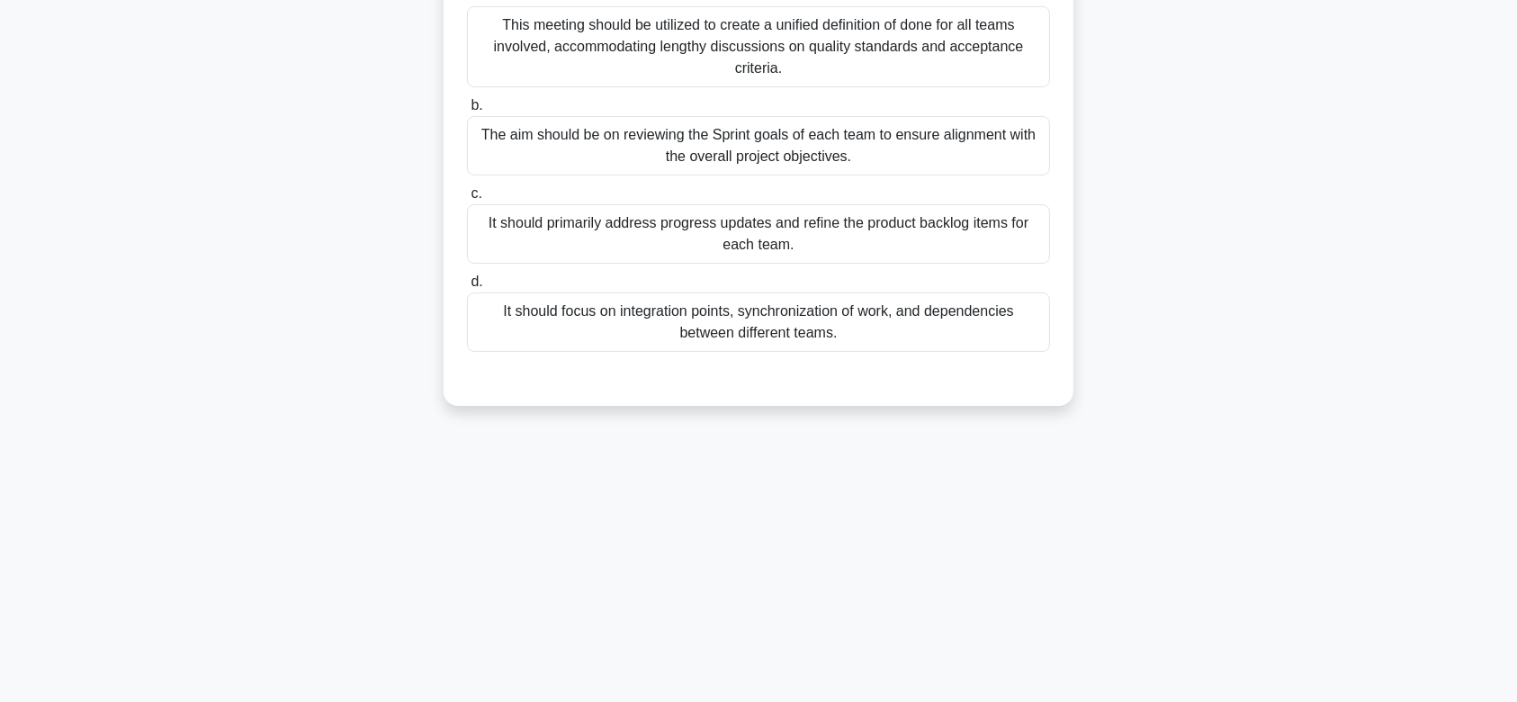
scroll to position [0, 0]
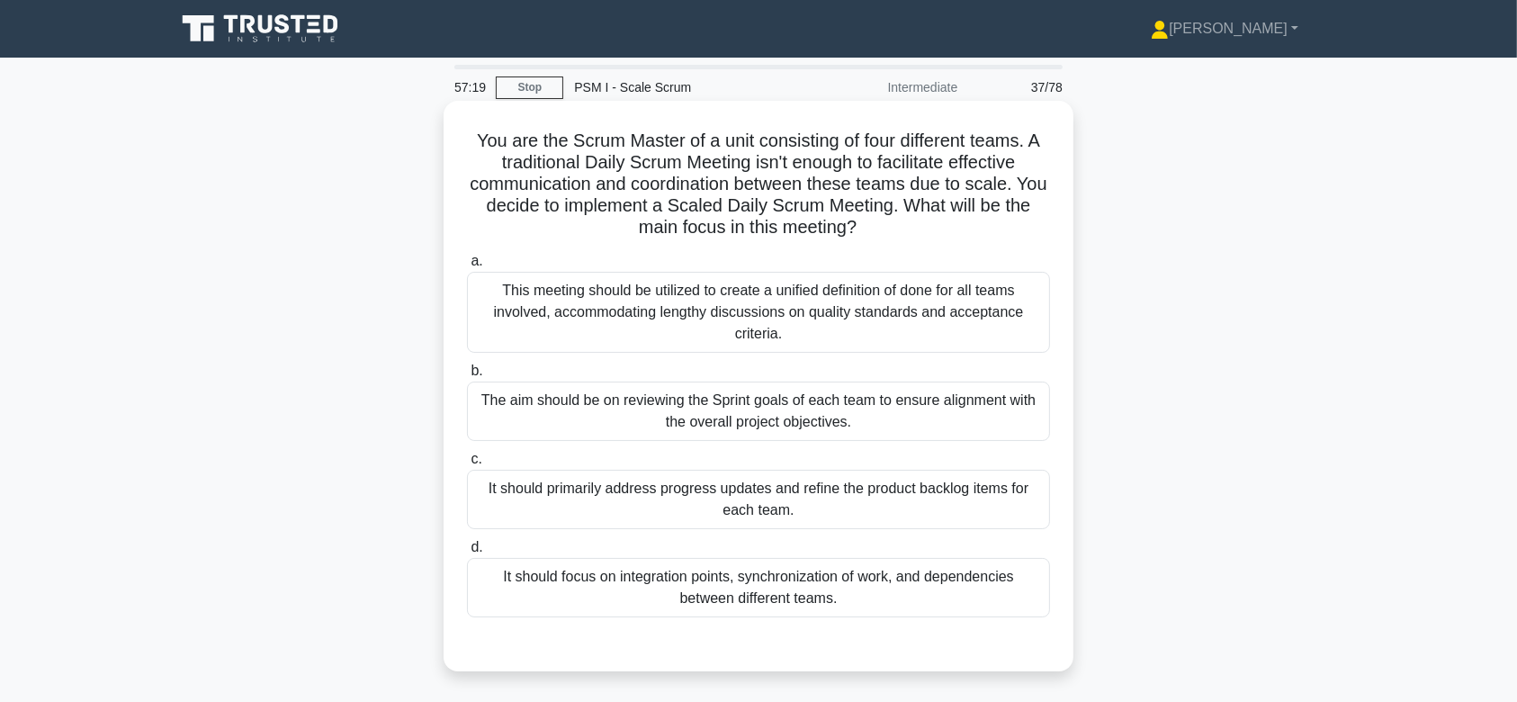
click at [711, 439] on div "The aim should be on reviewing the Sprint goals of each team to ensure alignmen…" at bounding box center [758, 411] width 583 height 59
click at [467, 377] on input "b. The aim should be on reviewing the Sprint goals of each team to ensure align…" at bounding box center [467, 371] width 0 height 12
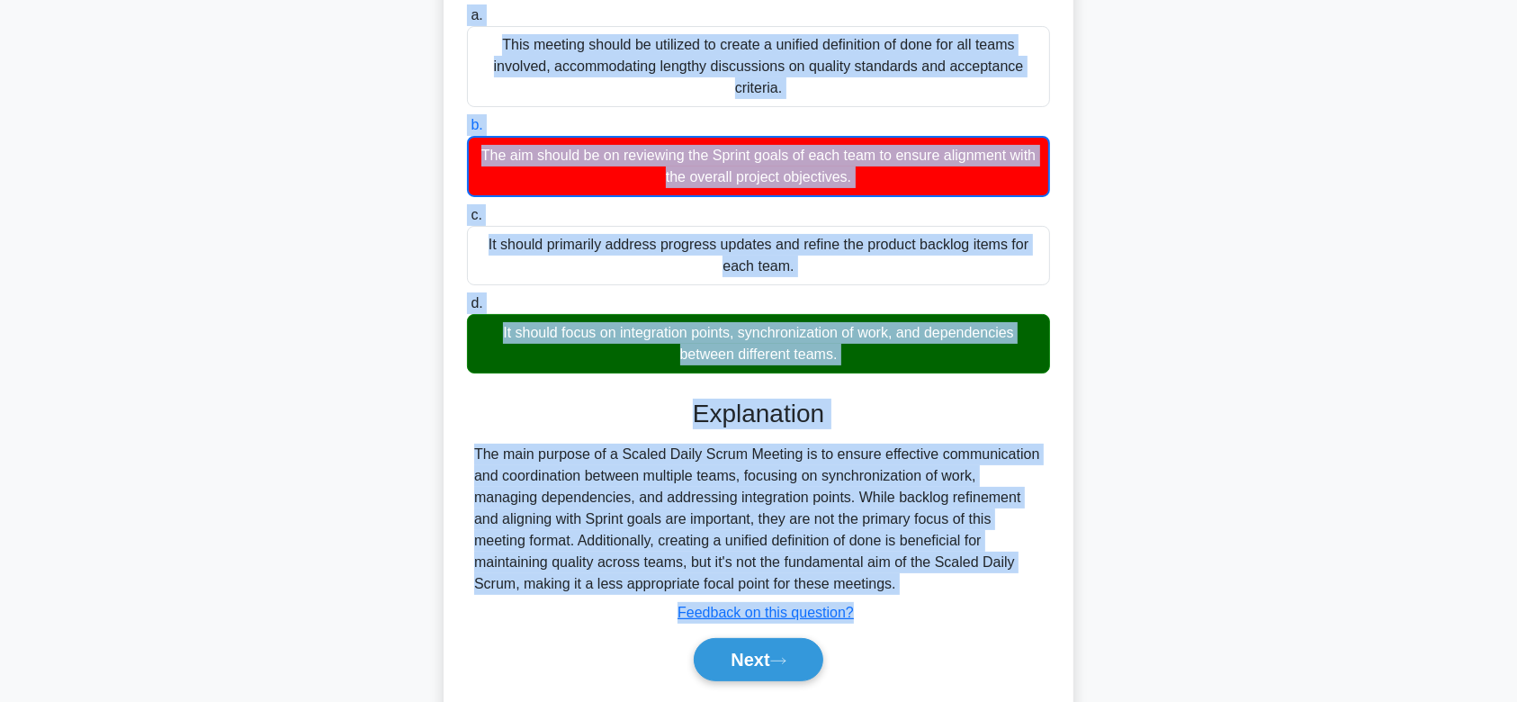
scroll to position [301, 0]
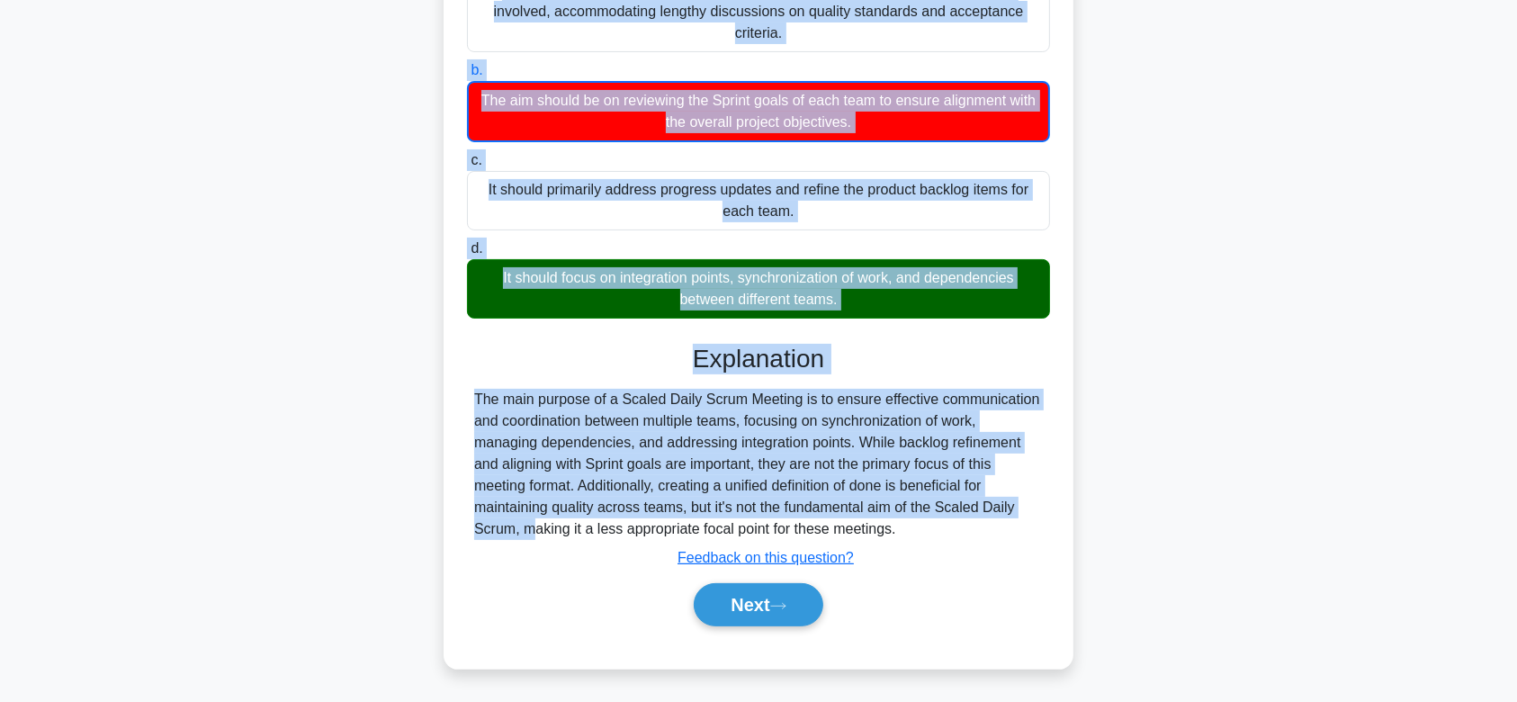
drag, startPoint x: 456, startPoint y: 137, endPoint x: 963, endPoint y: 517, distance: 633.6
click at [963, 517] on div "You are the Scrum Master of a unit consisting of four different teams. A tradit…" at bounding box center [758, 234] width 615 height 854
click at [963, 519] on div "The main purpose of a Scaled Daily Scrum Meeting is to ensure effective communi…" at bounding box center [758, 464] width 569 height 151
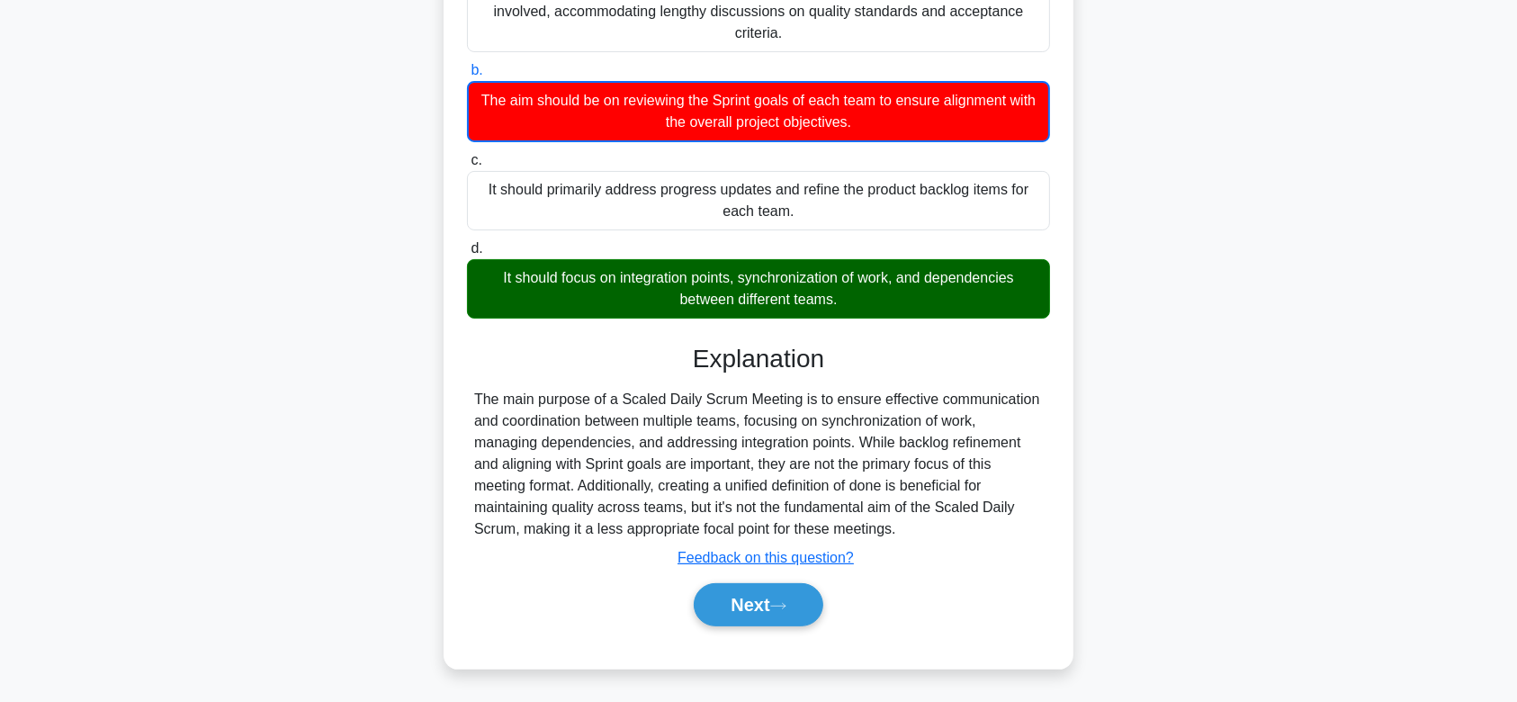
click at [918, 535] on div "The main purpose of a Scaled Daily Scrum Meeting is to ensure effective communi…" at bounding box center [758, 464] width 569 height 151
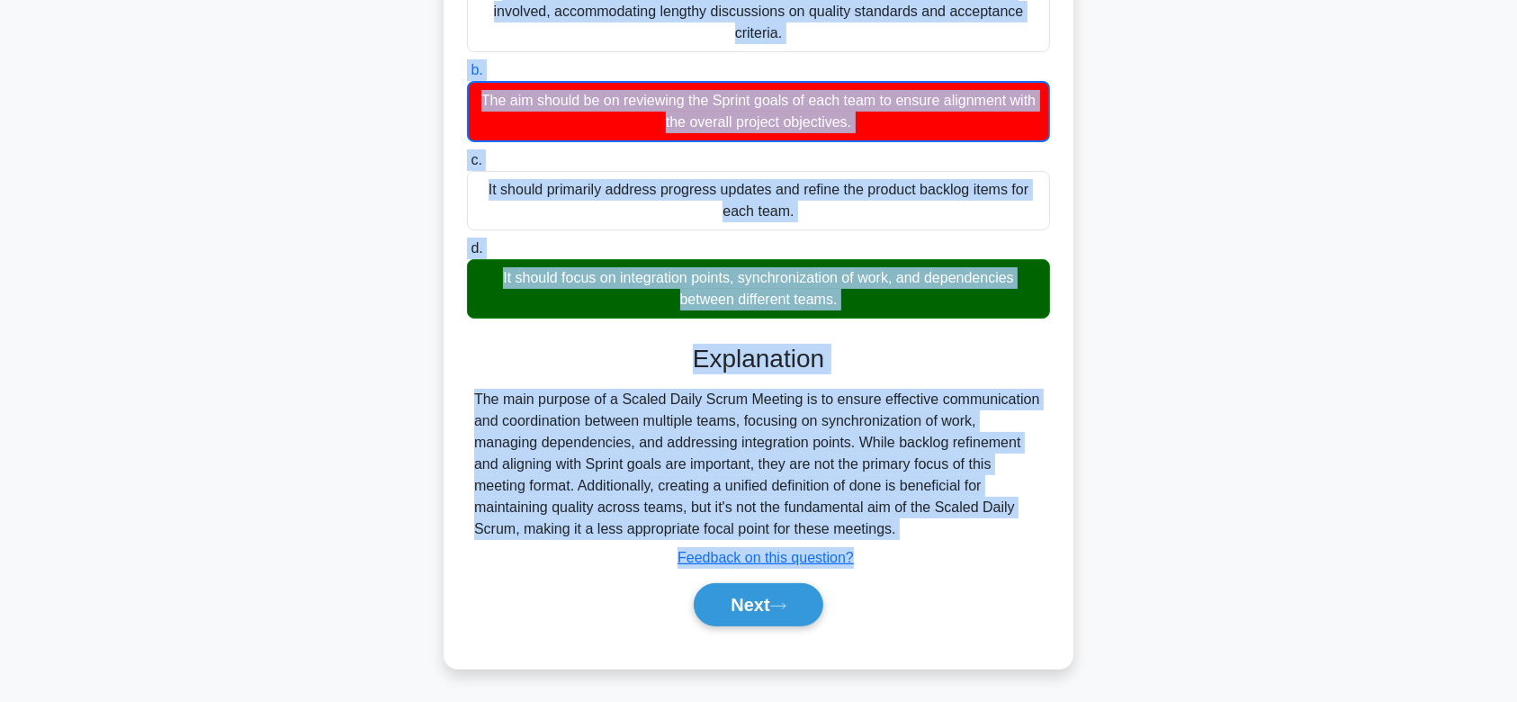
drag, startPoint x: 463, startPoint y: 137, endPoint x: 946, endPoint y: 528, distance: 621.1
click at [946, 528] on div "You are the Scrum Master of a unit consisting of four different teams. A tradit…" at bounding box center [758, 234] width 615 height 854
click at [759, 610] on button "Next" at bounding box center [758, 604] width 129 height 43
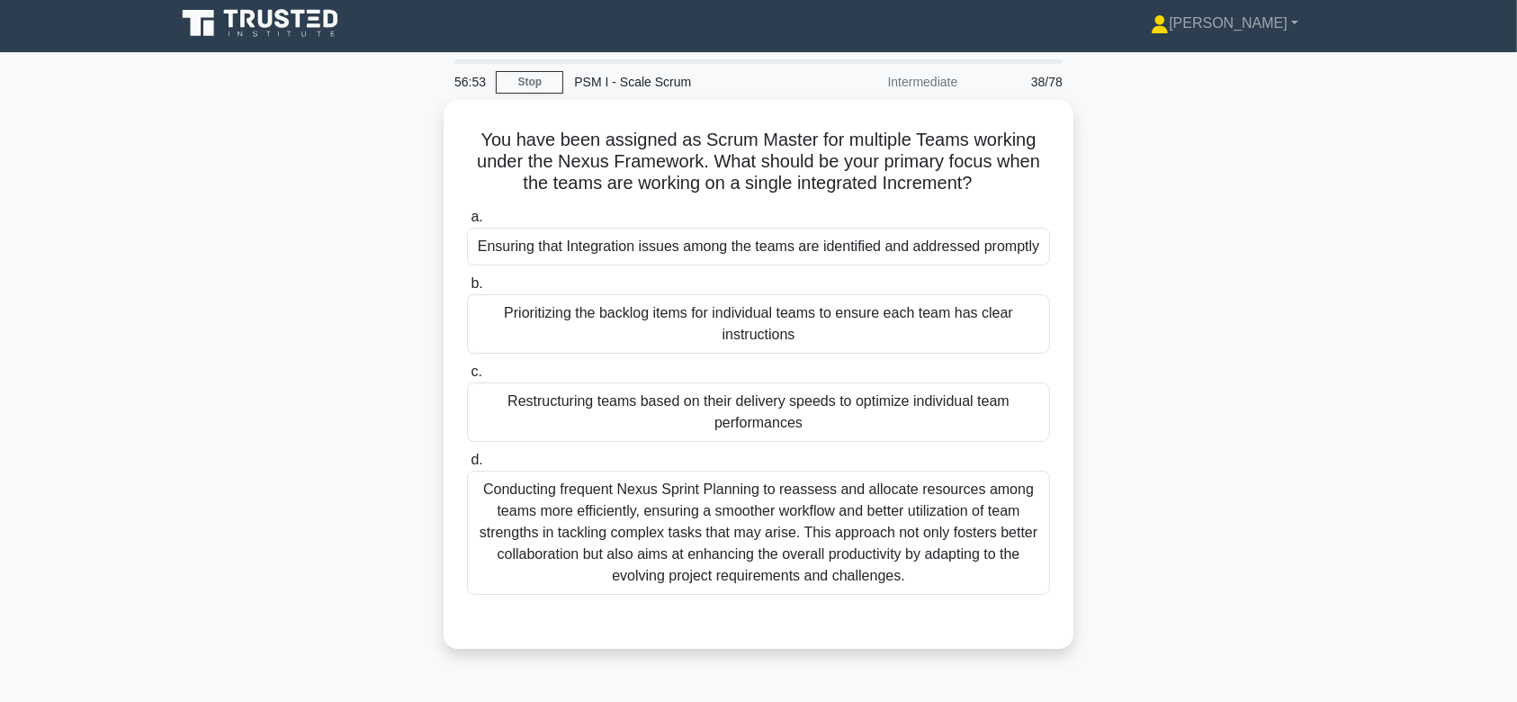
scroll to position [0, 0]
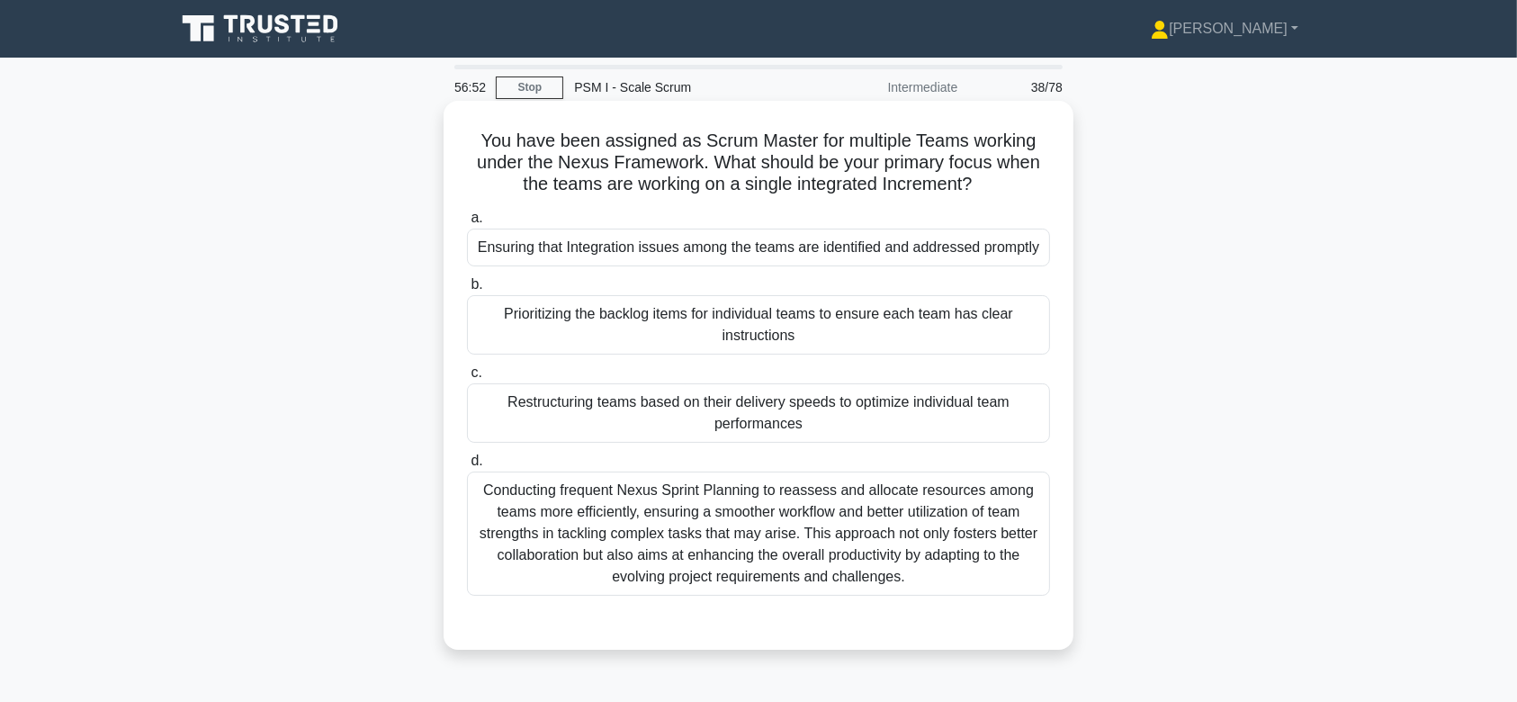
click at [750, 331] on div "Prioritizing the backlog items for individual teams to ensure each team has cle…" at bounding box center [758, 324] width 583 height 59
click at [467, 291] on input "b. Prioritizing the backlog items for individual teams to ensure each team has …" at bounding box center [467, 285] width 0 height 12
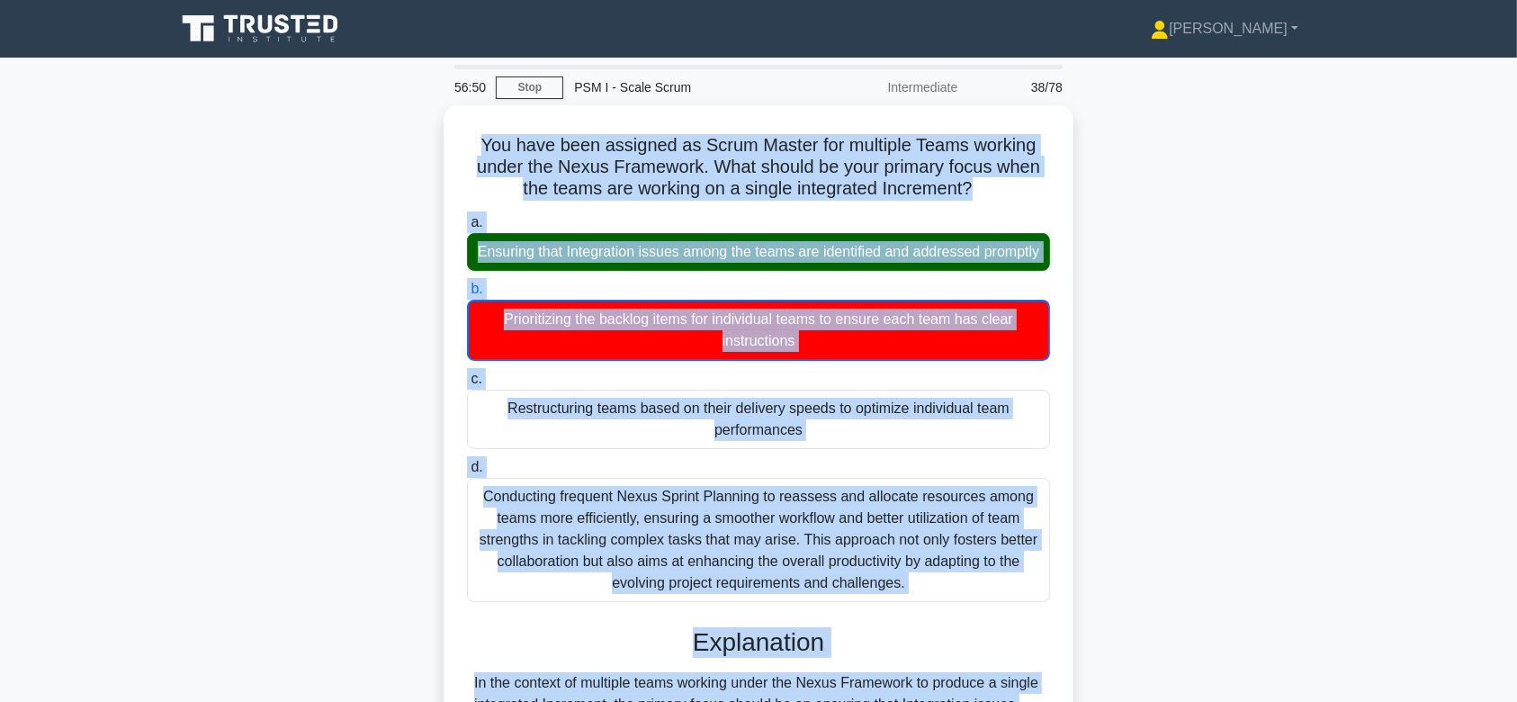
scroll to position [279, 0]
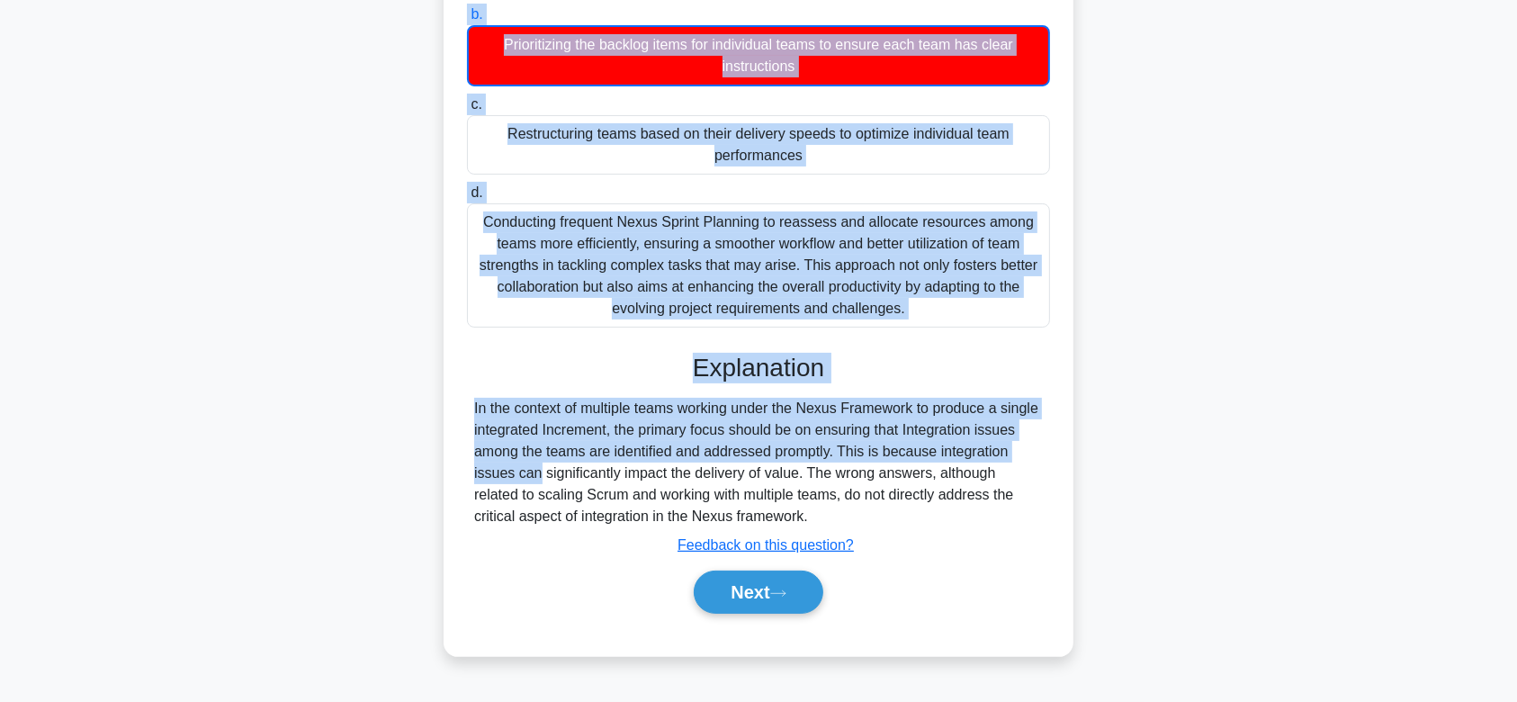
drag, startPoint x: 476, startPoint y: 138, endPoint x: 1008, endPoint y: 529, distance: 660.3
click at [1008, 529] on div "You have been assigned as Scrum Master for multiple Teams working under the Nex…" at bounding box center [758, 243] width 615 height 811
click at [756, 586] on button "Next" at bounding box center [758, 591] width 129 height 43
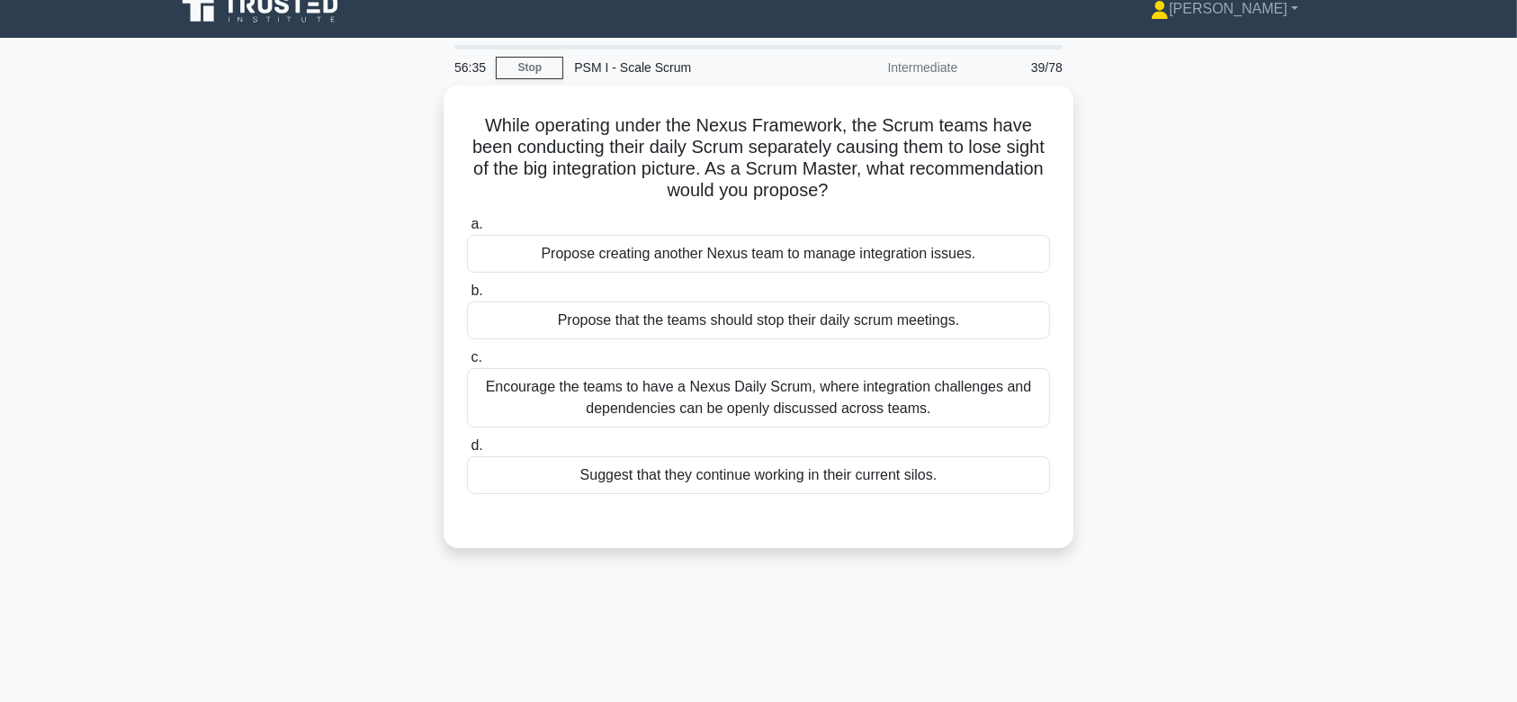
scroll to position [11, 0]
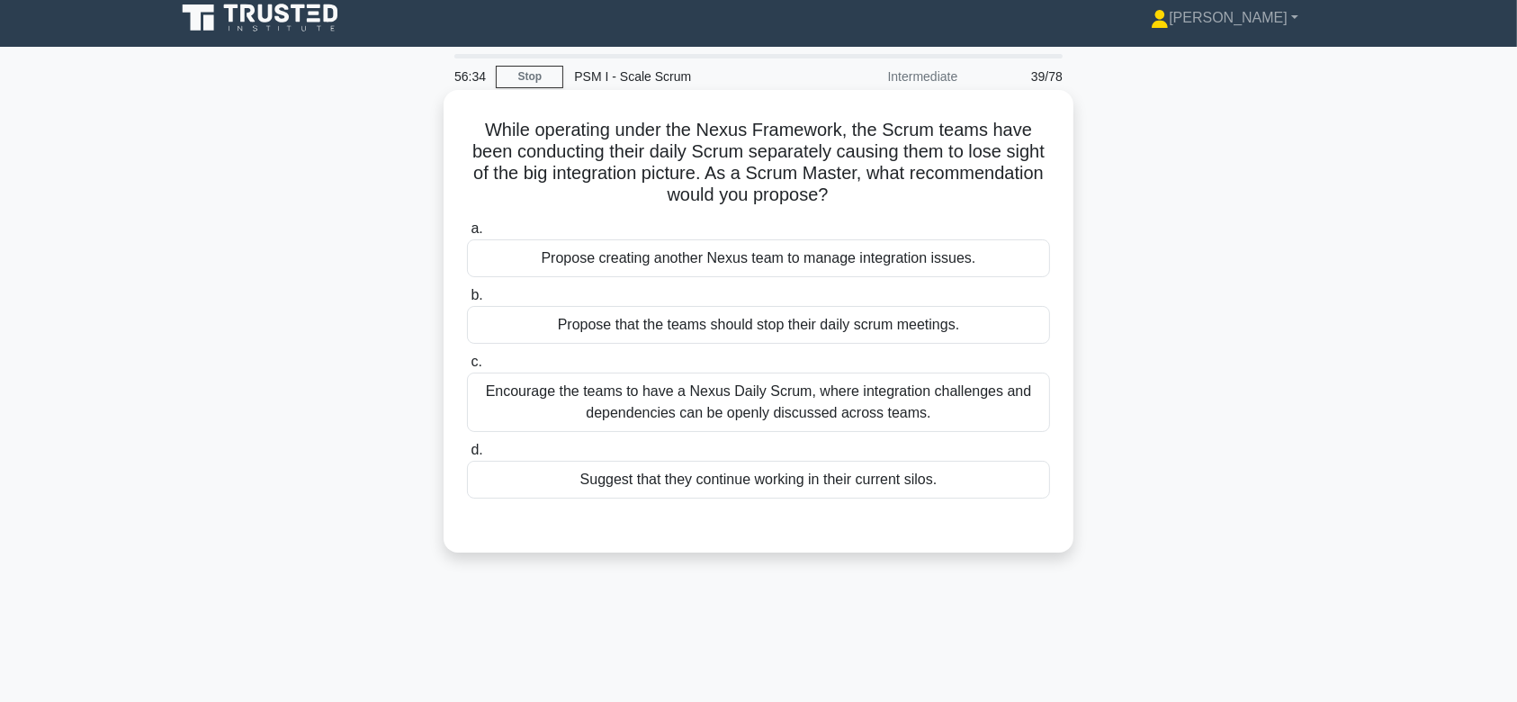
click at [745, 384] on div "Encourage the teams to have a Nexus Daily Scrum, where integration challenges a…" at bounding box center [758, 402] width 583 height 59
click at [467, 368] on input "c. Encourage the teams to have a Nexus Daily Scrum, where integration challenge…" at bounding box center [467, 362] width 0 height 12
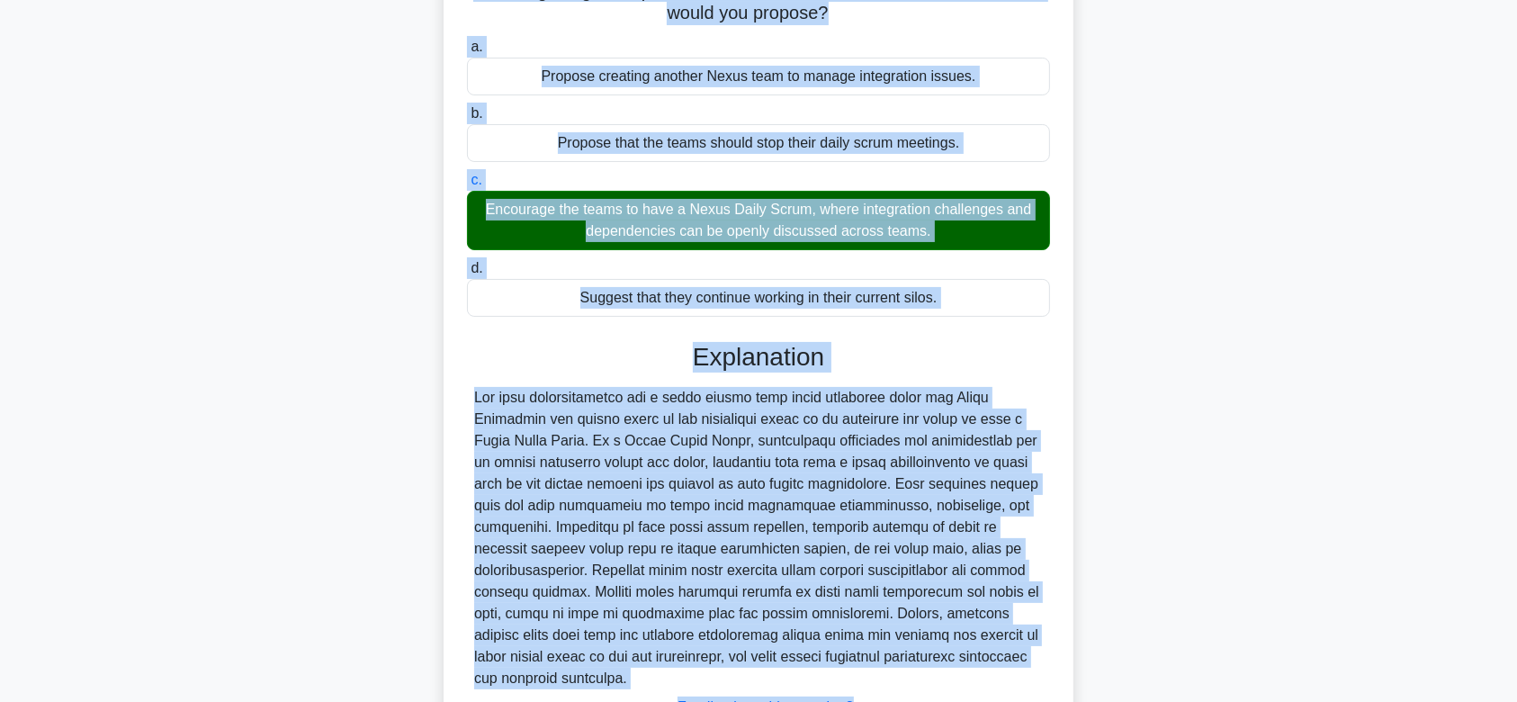
scroll to position [286, 0]
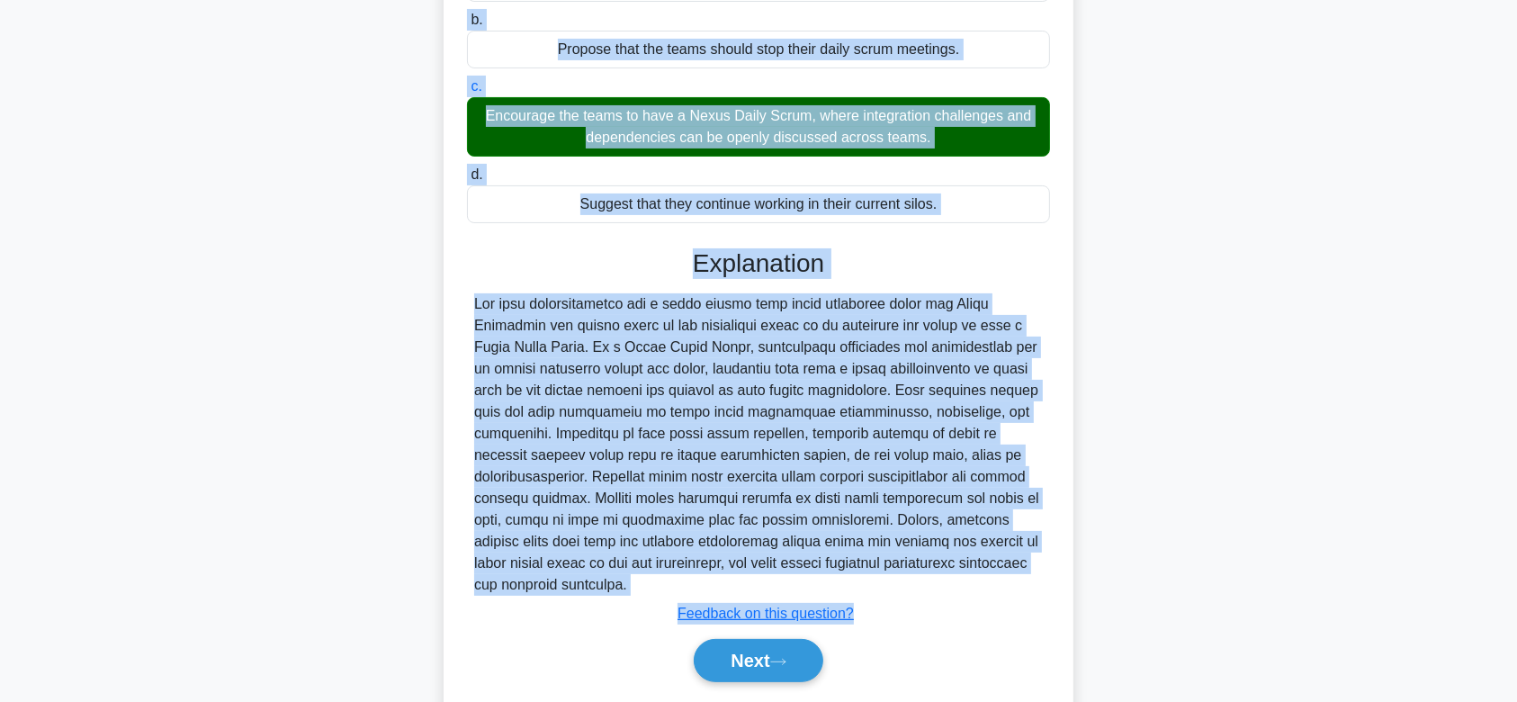
drag, startPoint x: 477, startPoint y: 127, endPoint x: 931, endPoint y: 581, distance: 642.6
click at [931, 581] on div "While operating under the Nexus Framework, the Scrum teams have been conducting…" at bounding box center [758, 269] width 615 height 895
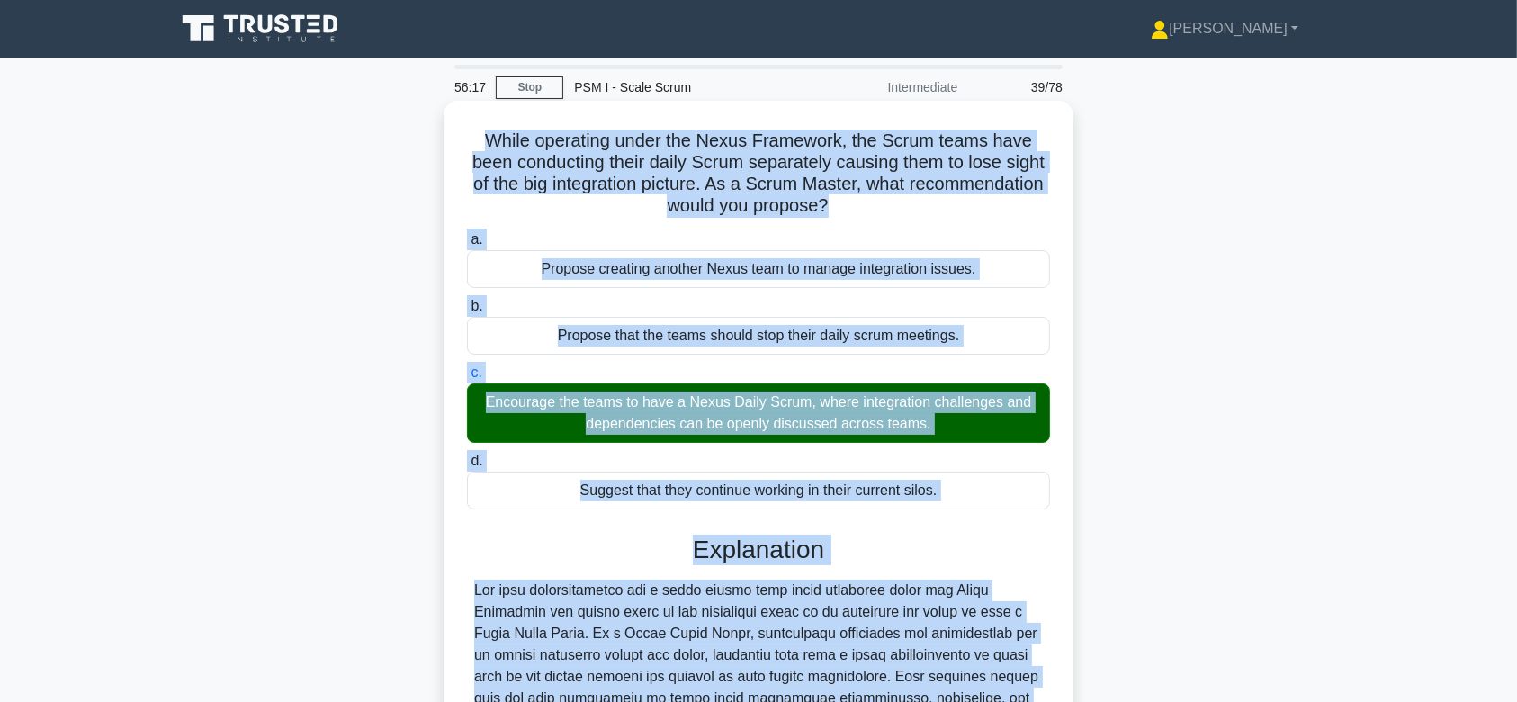
scroll to position [342, 0]
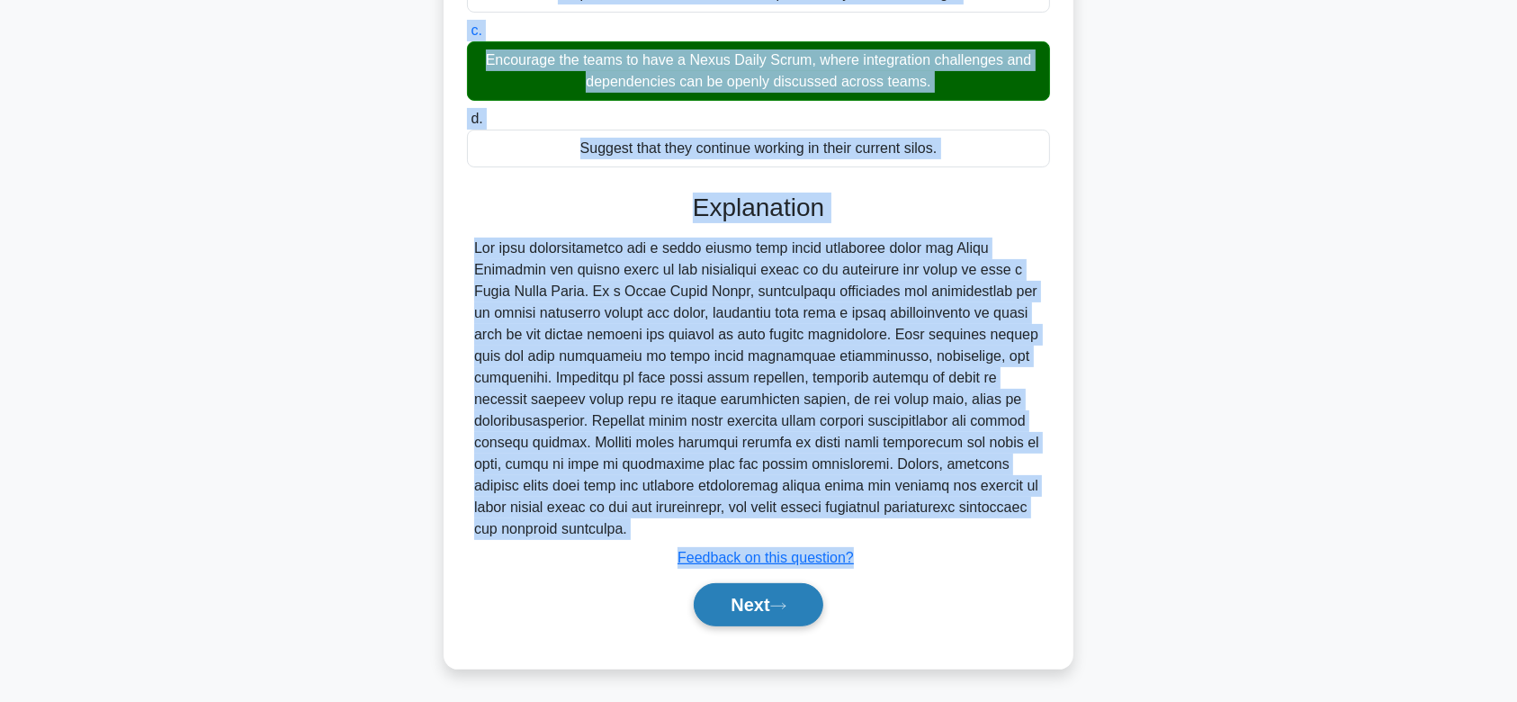
click at [769, 591] on button "Next" at bounding box center [758, 604] width 129 height 43
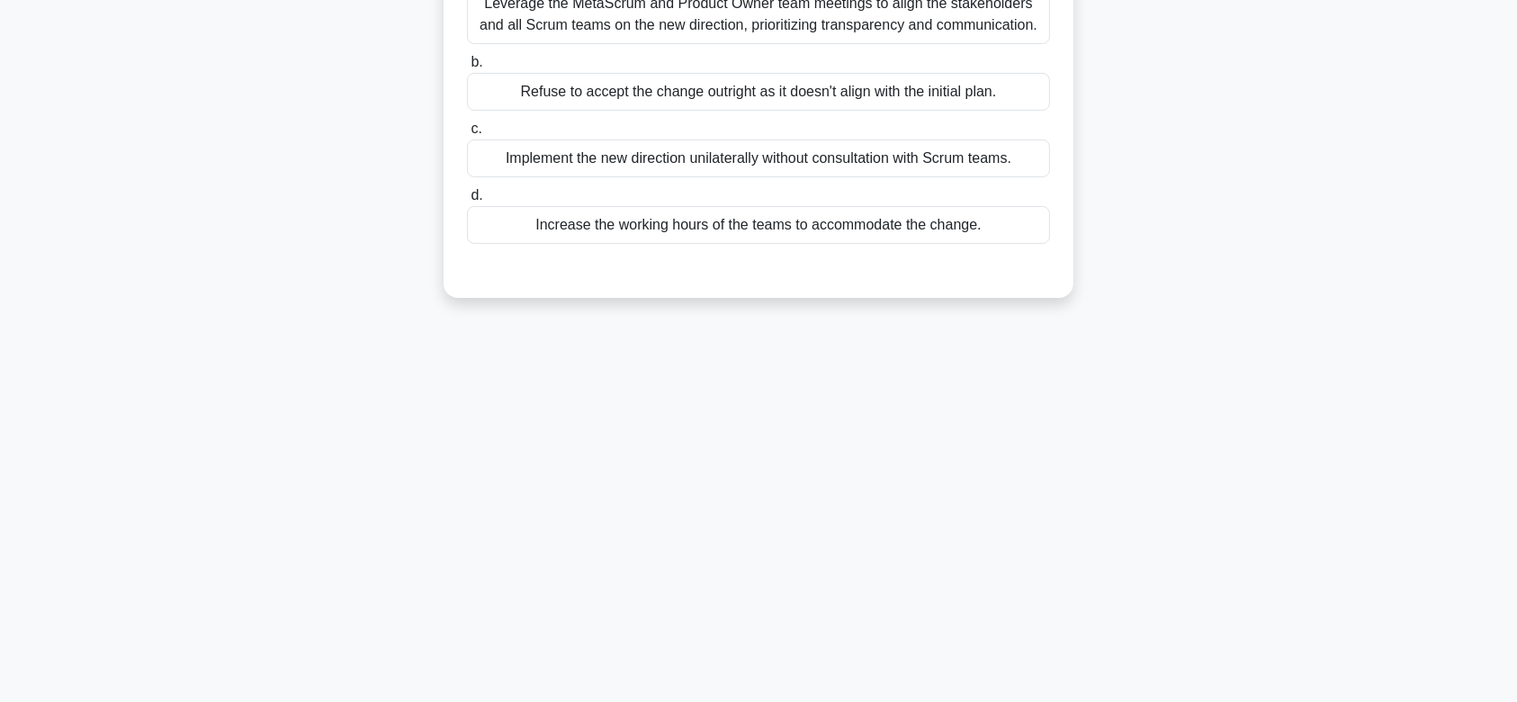
scroll to position [0, 0]
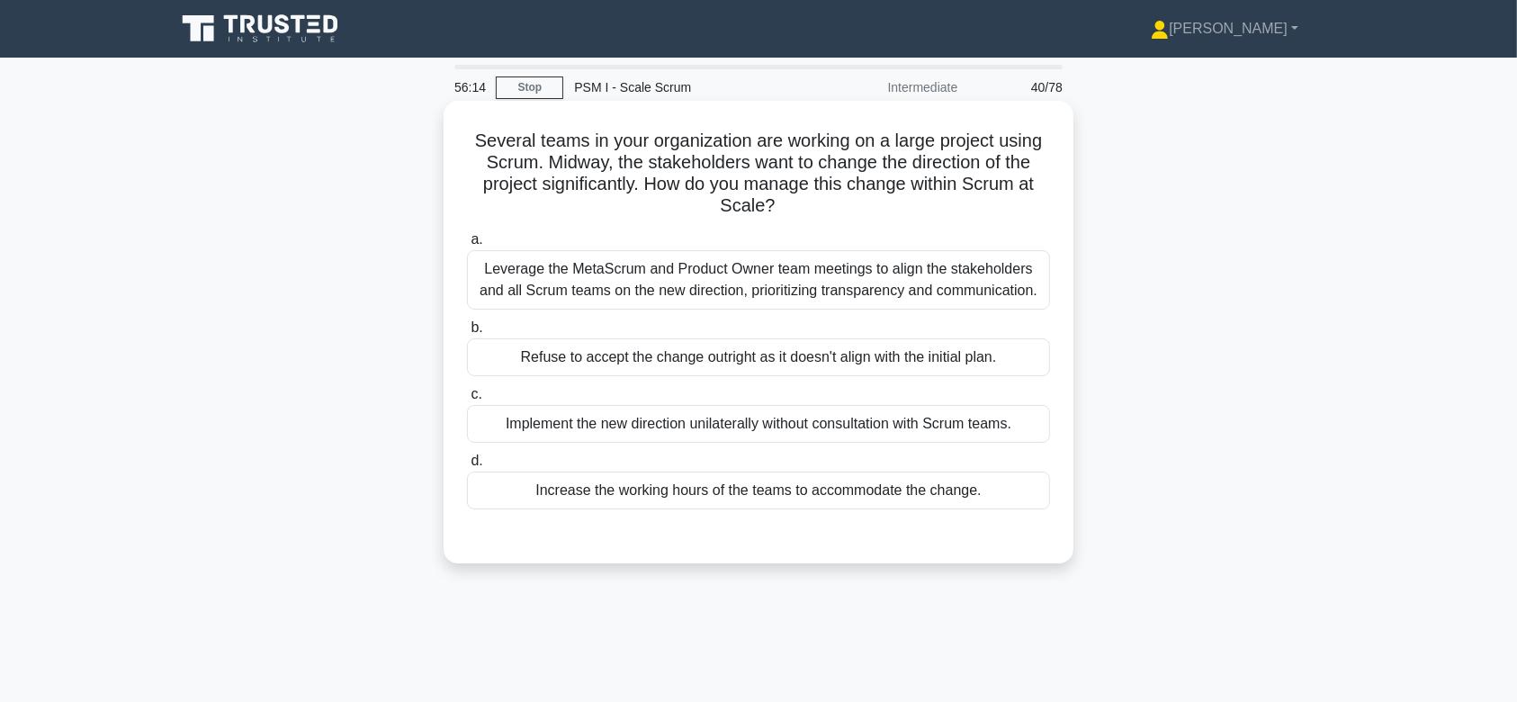
click at [767, 310] on div "Leverage the MetaScrum and Product Owner team meetings to align the stakeholder…" at bounding box center [758, 279] width 583 height 59
click at [467, 246] on input "a. Leverage the MetaScrum and Product Owner team meetings to align the stakehol…" at bounding box center [467, 240] width 0 height 12
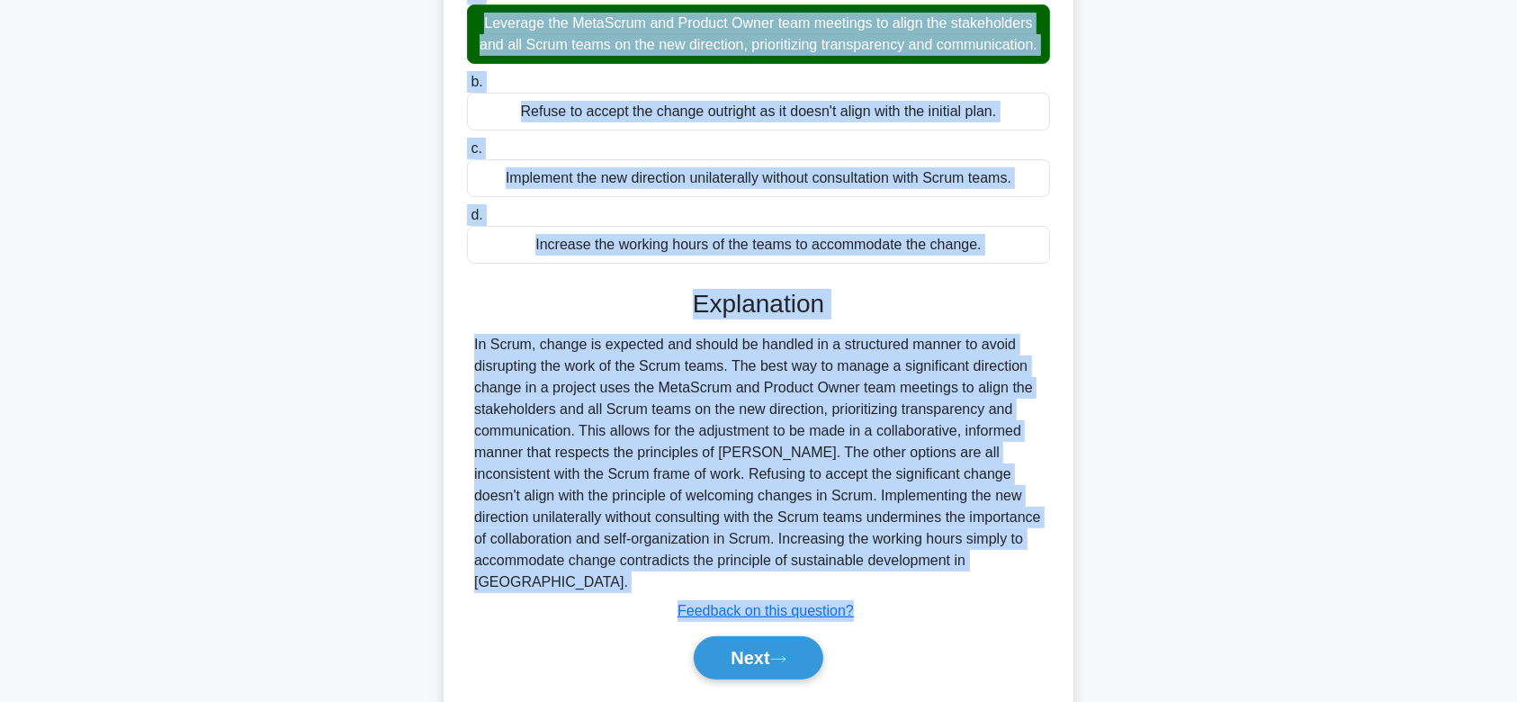
scroll to position [299, 0]
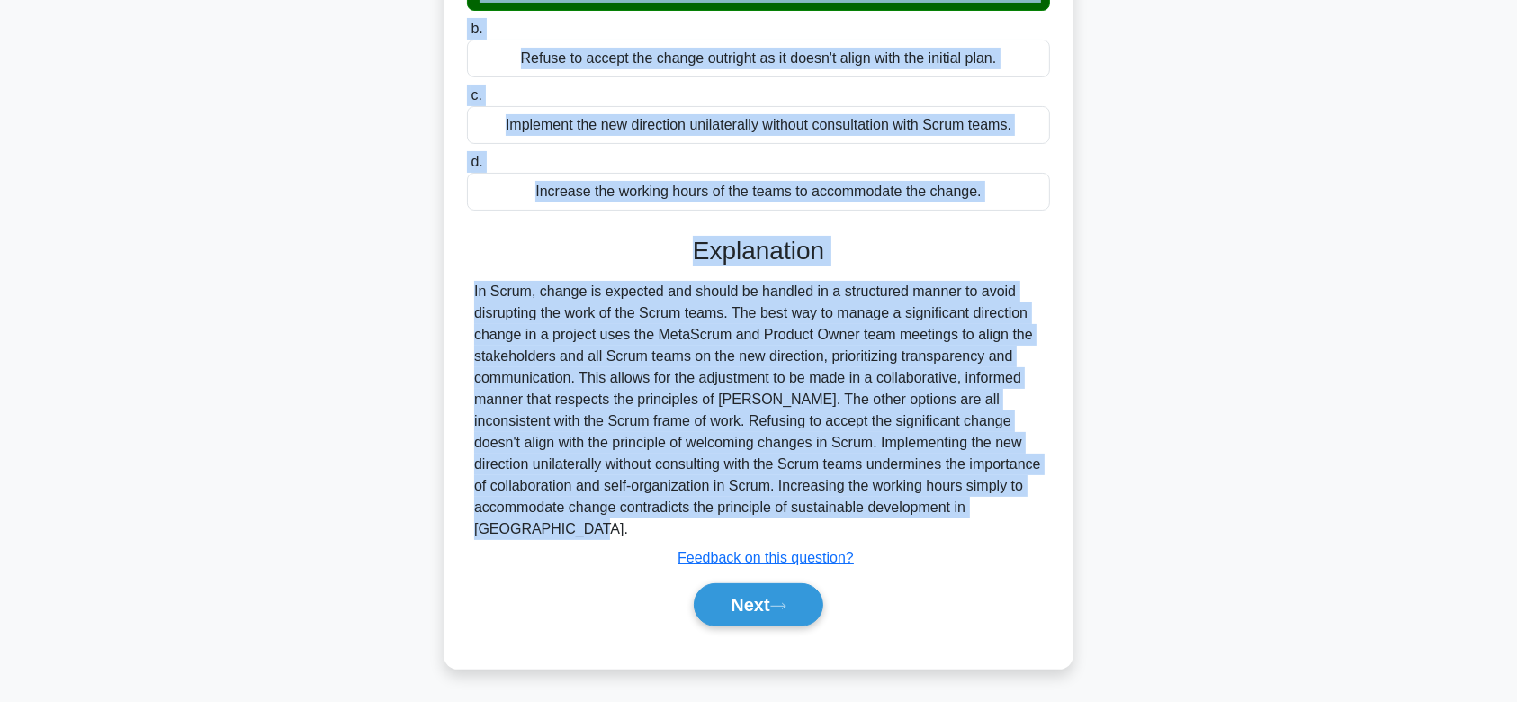
drag, startPoint x: 471, startPoint y: 139, endPoint x: 958, endPoint y: 535, distance: 627.5
click at [958, 535] on div "Several teams in your organization are working on a large project using Scrum. …" at bounding box center [758, 235] width 615 height 852
click at [778, 598] on button "Next" at bounding box center [758, 604] width 129 height 43
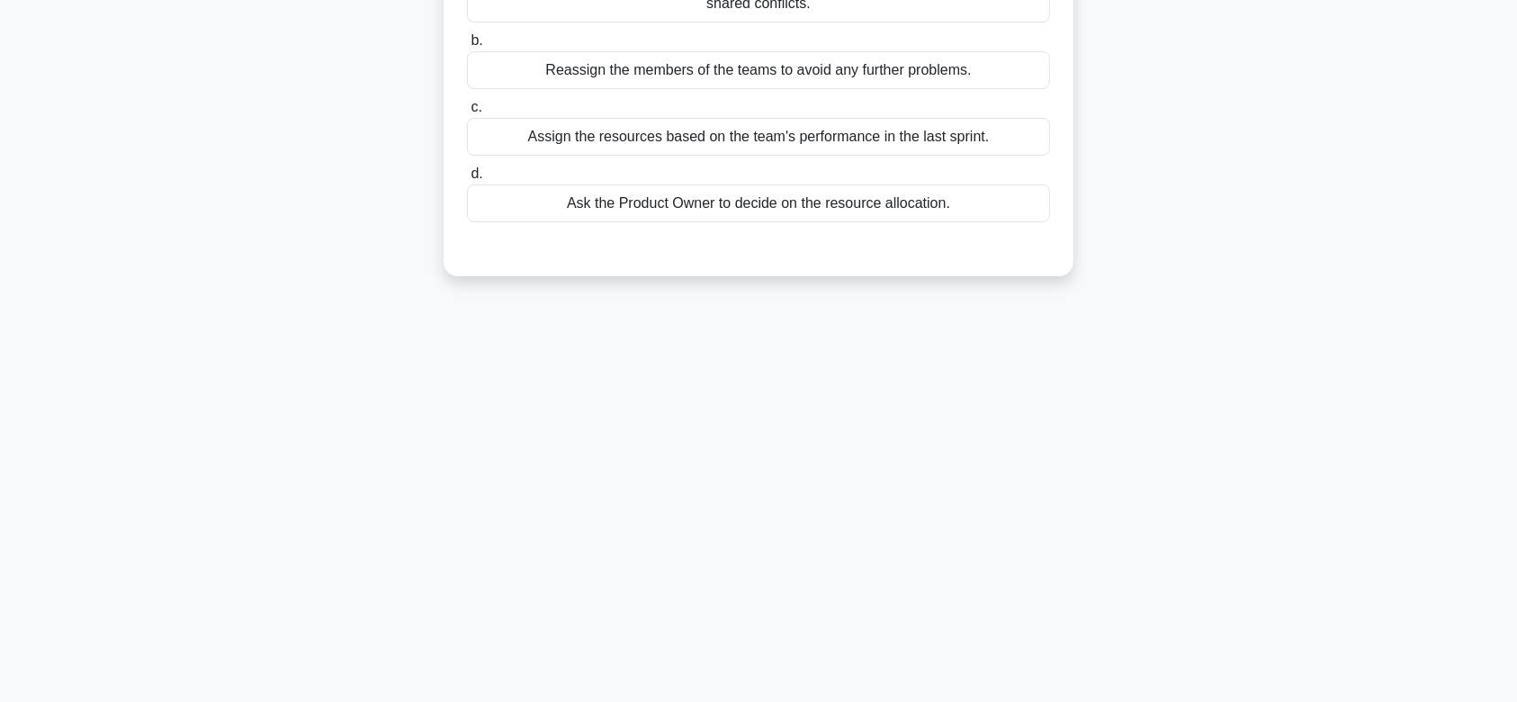
scroll to position [0, 0]
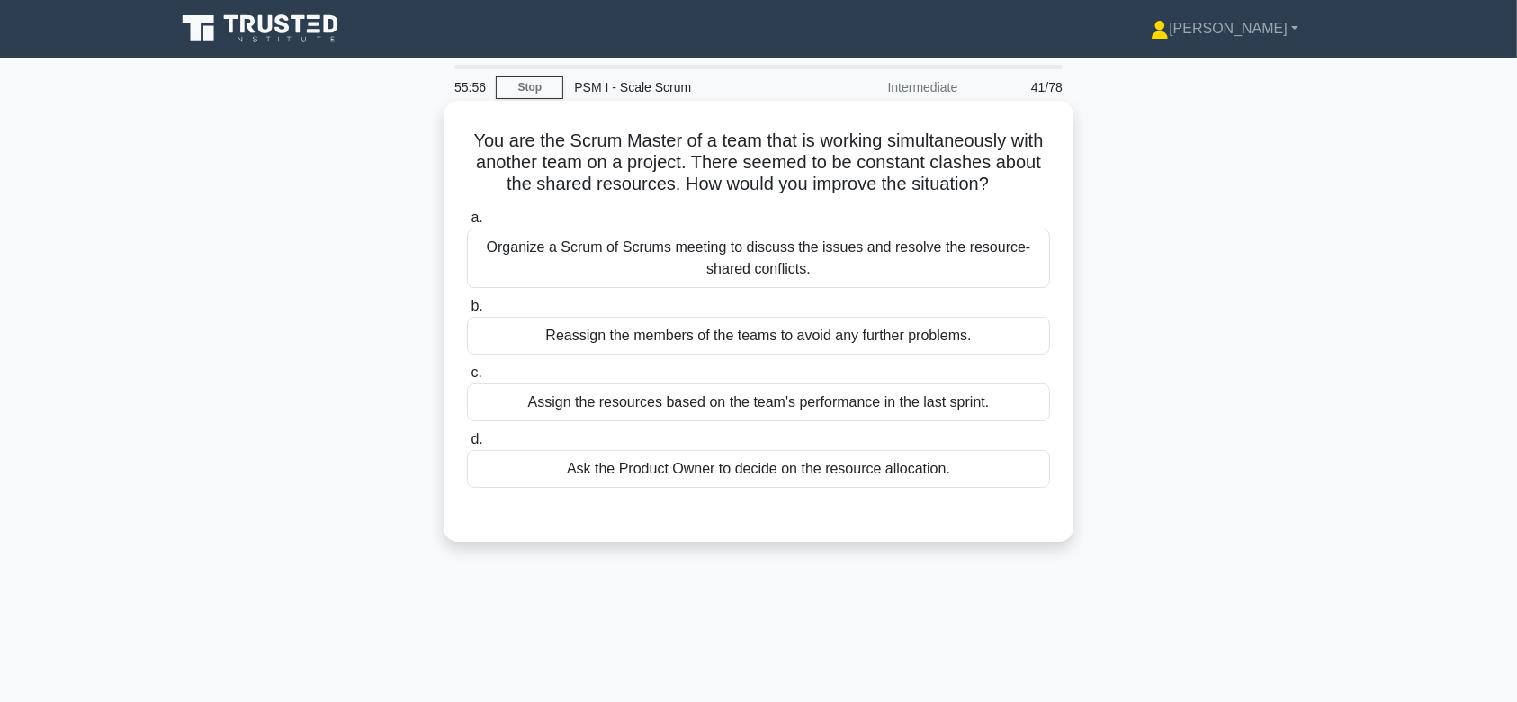
click at [719, 265] on div "Organize a Scrum of Scrums meeting to discuss the issues and resolve the resour…" at bounding box center [758, 258] width 583 height 59
click at [467, 224] on input "a. Organize a Scrum of Scrums meeting to discuss the issues and resolve the res…" at bounding box center [467, 218] width 0 height 12
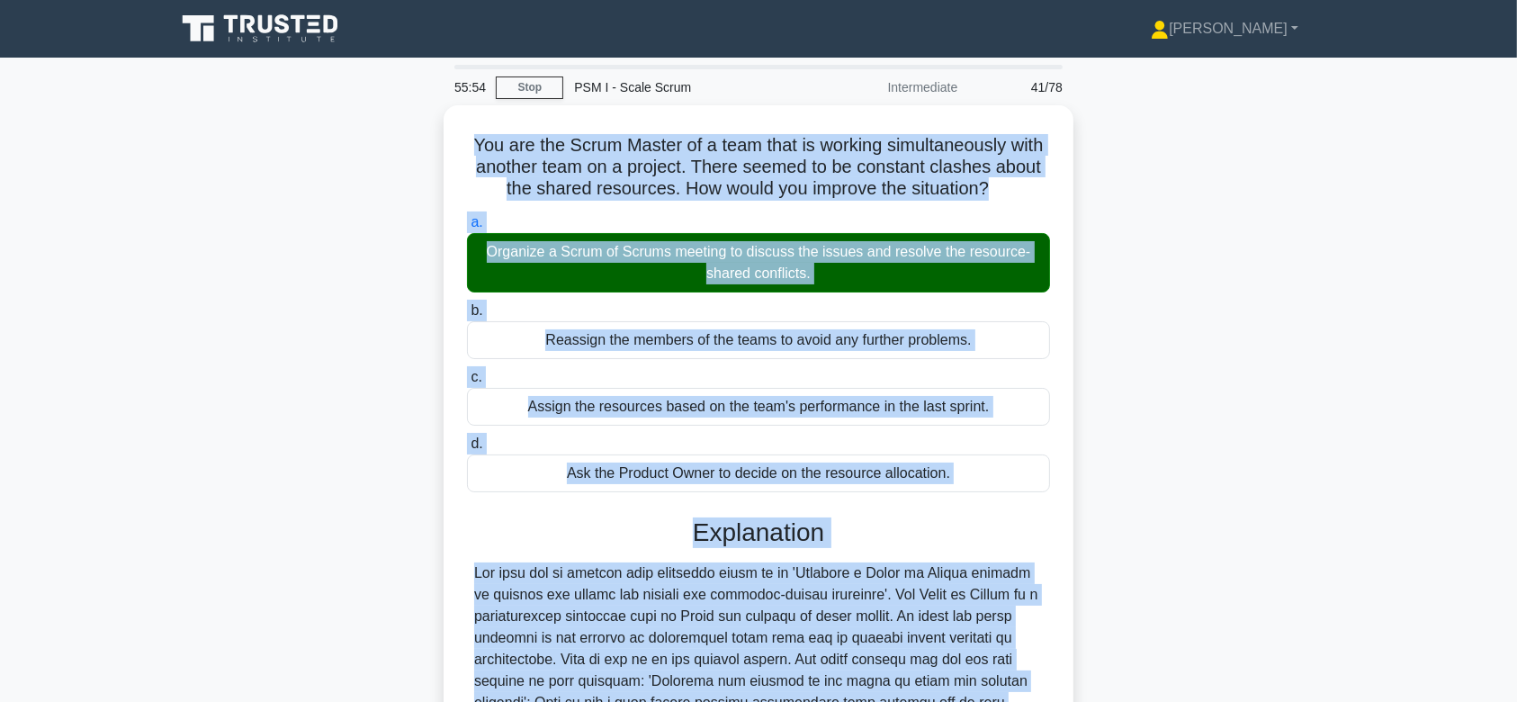
scroll to position [364, 0]
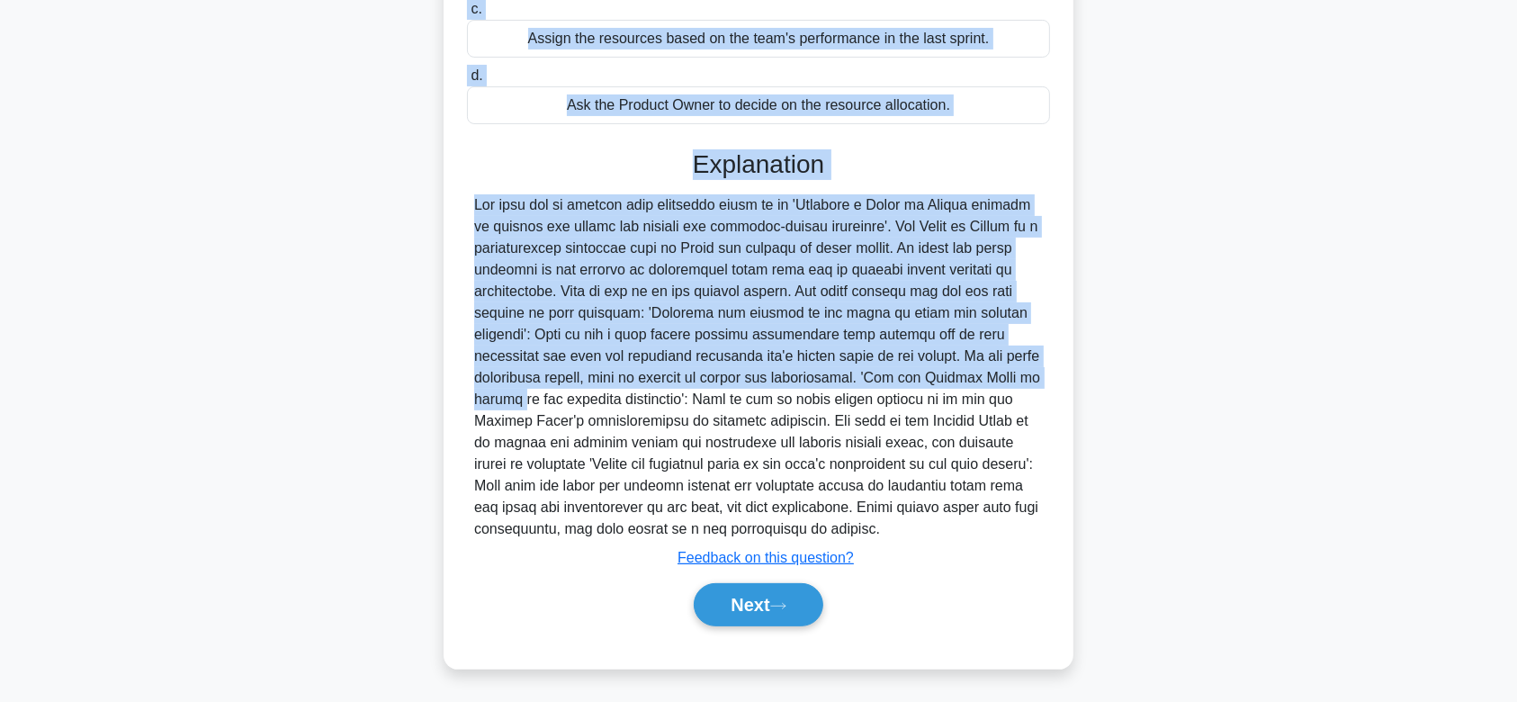
drag, startPoint x: 452, startPoint y: 133, endPoint x: 1011, endPoint y: 524, distance: 682.4
click at [1011, 524] on div "You are the Scrum Master of a team that is working simultaneously with another …" at bounding box center [758, 202] width 615 height 917
click at [757, 623] on button "Next" at bounding box center [758, 604] width 129 height 43
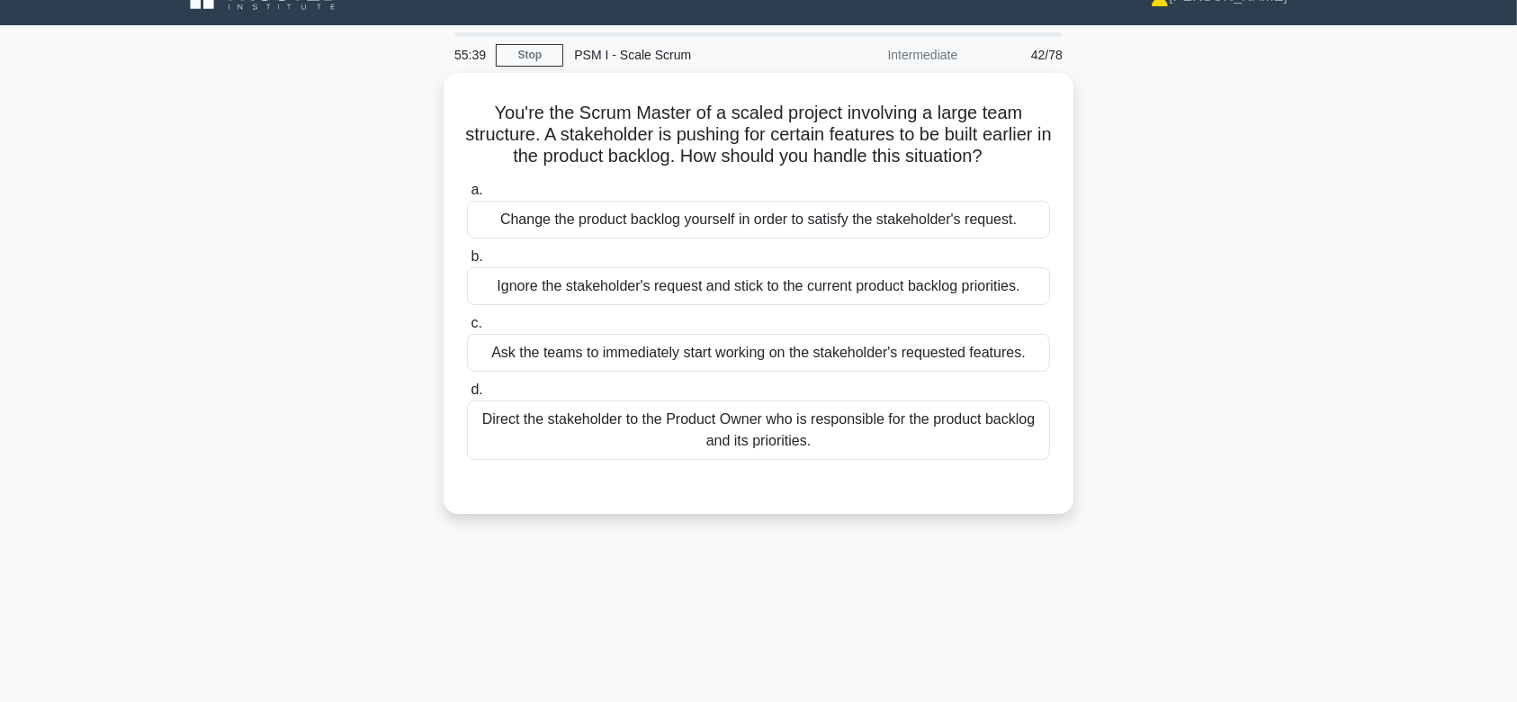
scroll to position [0, 0]
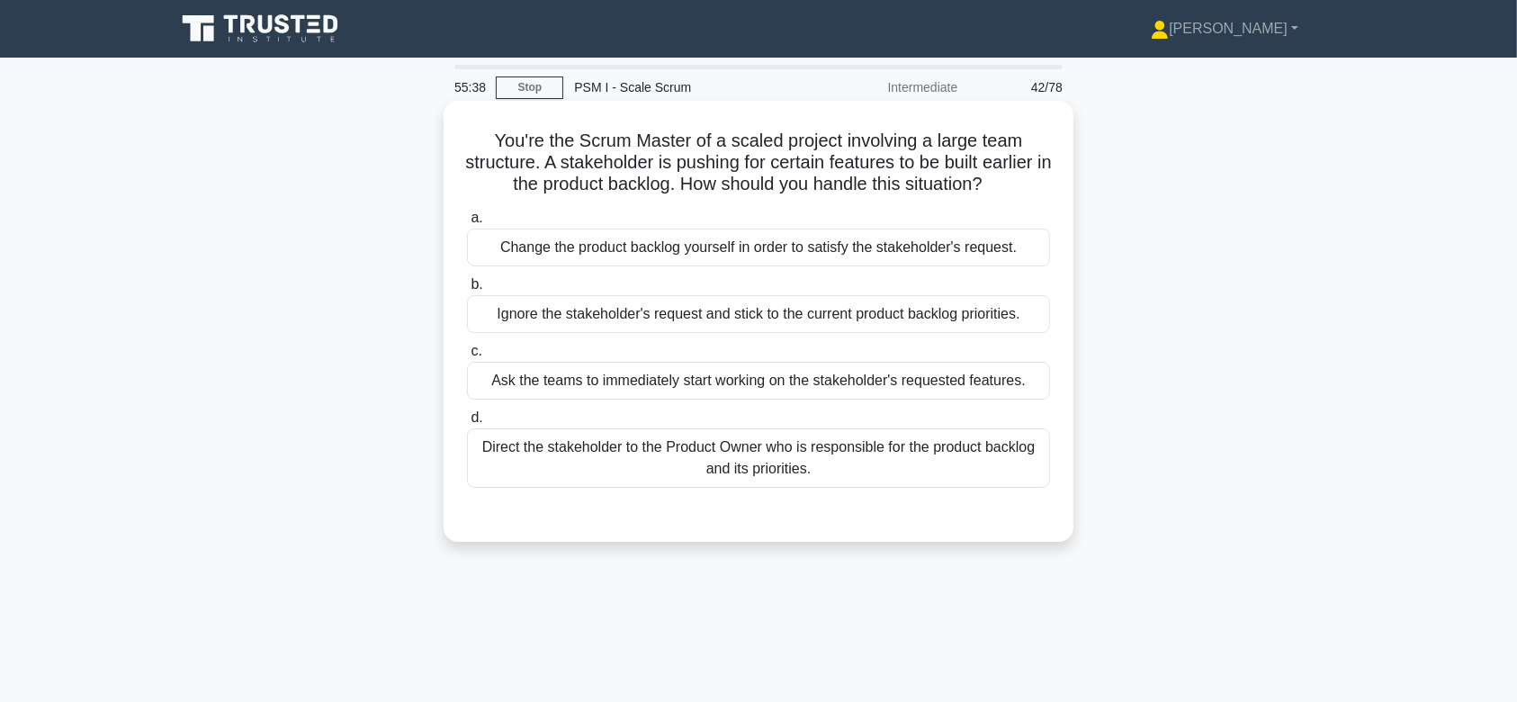
click at [773, 326] on div "Ignore the stakeholder's request and stick to the current product backlog prior…" at bounding box center [758, 314] width 583 height 38
click at [467, 291] on input "b. Ignore the stakeholder's request and stick to the current product backlog pr…" at bounding box center [467, 285] width 0 height 12
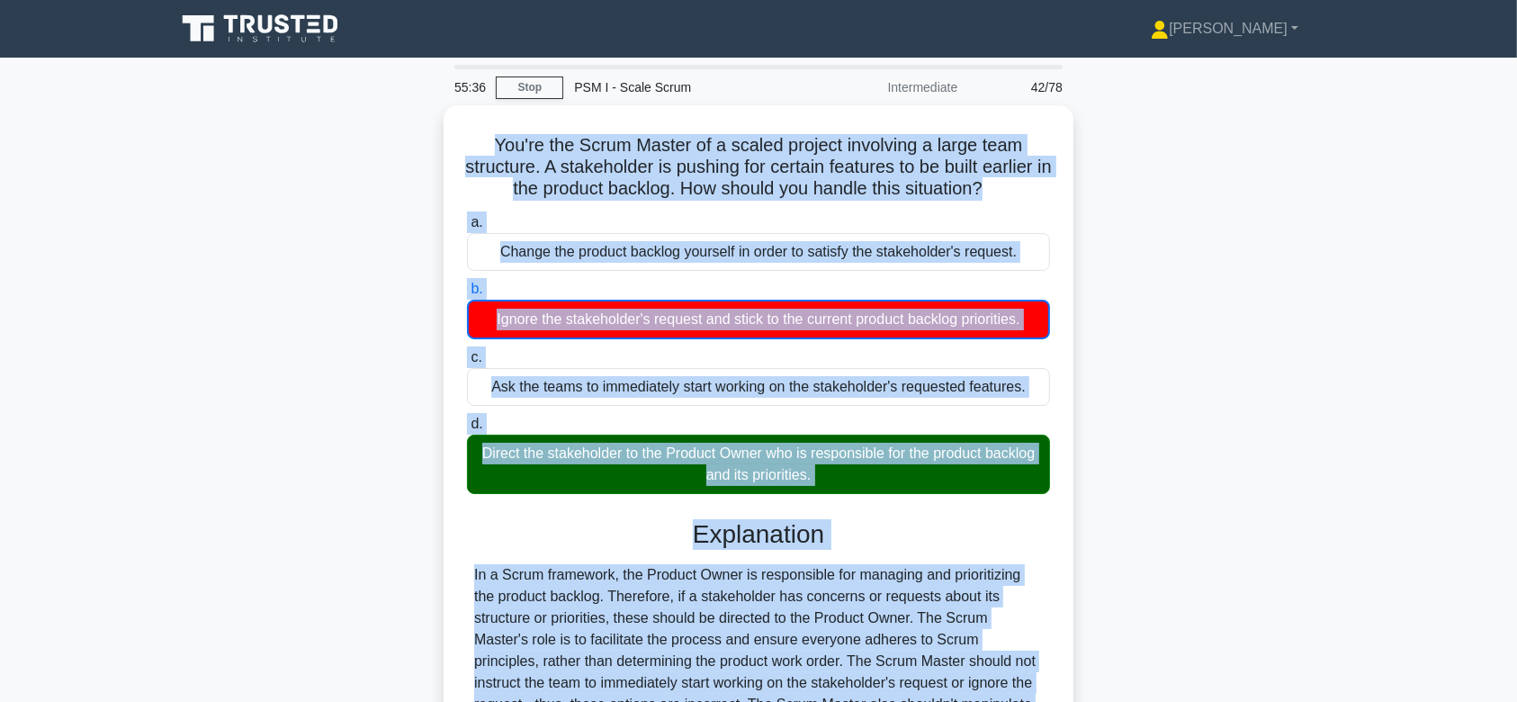
scroll to position [270, 0]
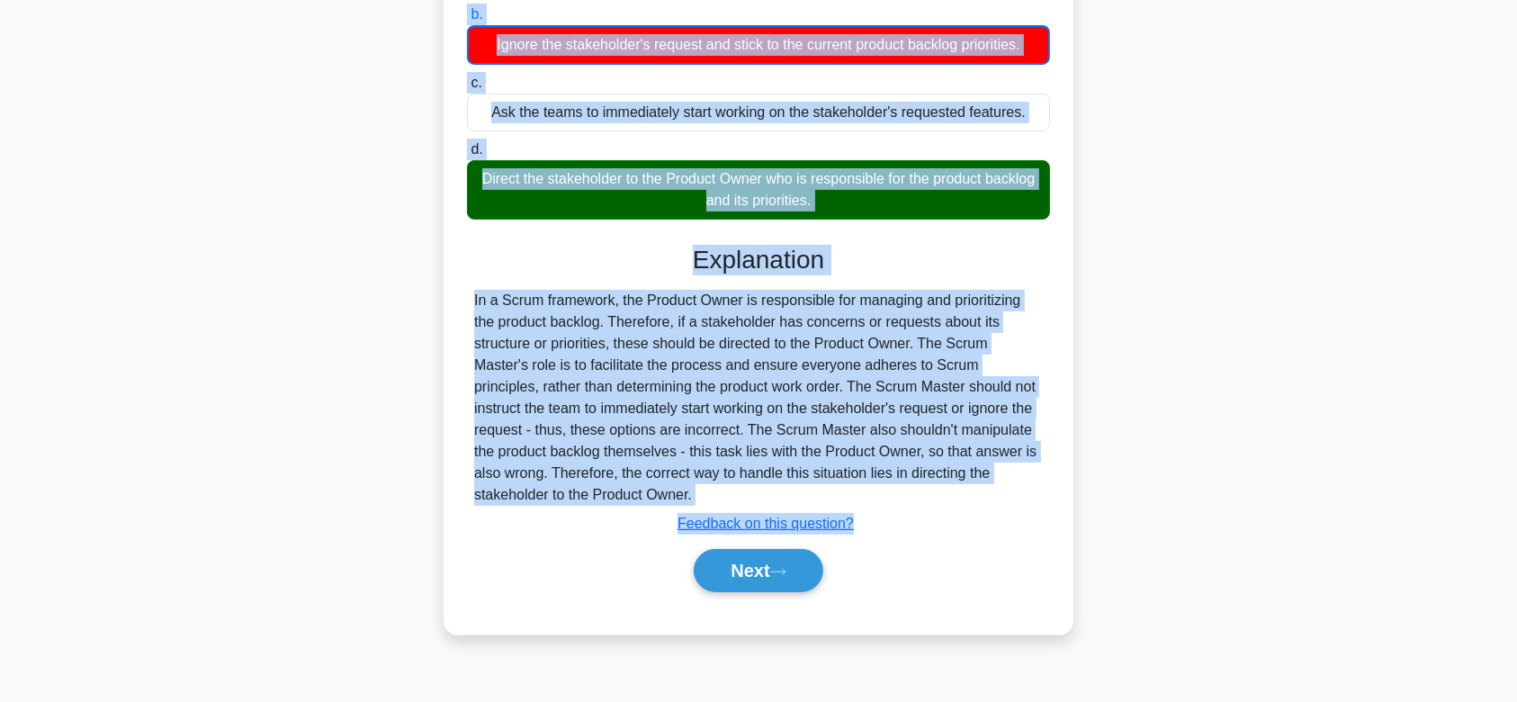
drag, startPoint x: 510, startPoint y: 134, endPoint x: 930, endPoint y: 518, distance: 569.4
click at [930, 518] on div "You're the Scrum Master of a scaled project involving a large team structure. A…" at bounding box center [758, 232] width 615 height 789
click at [741, 581] on button "Next" at bounding box center [758, 570] width 129 height 43
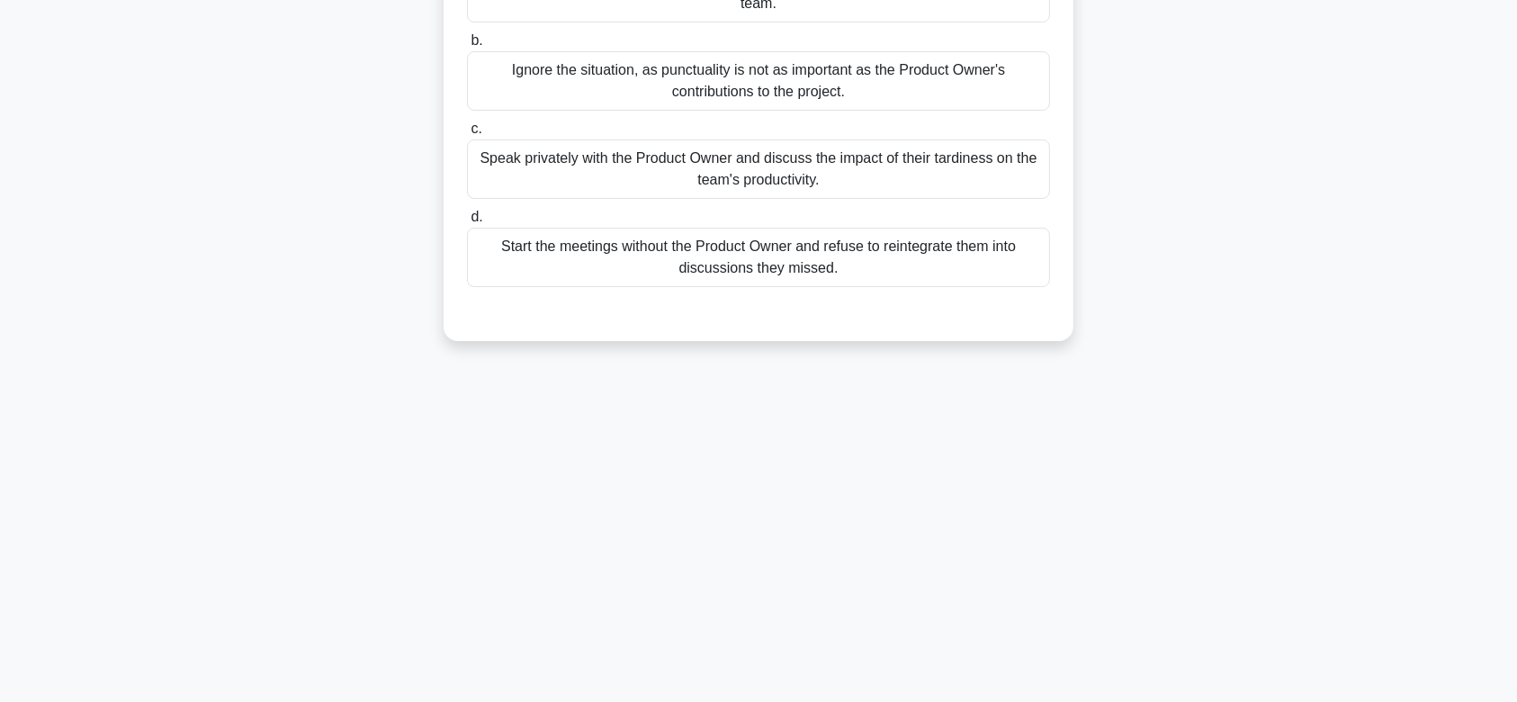
scroll to position [0, 0]
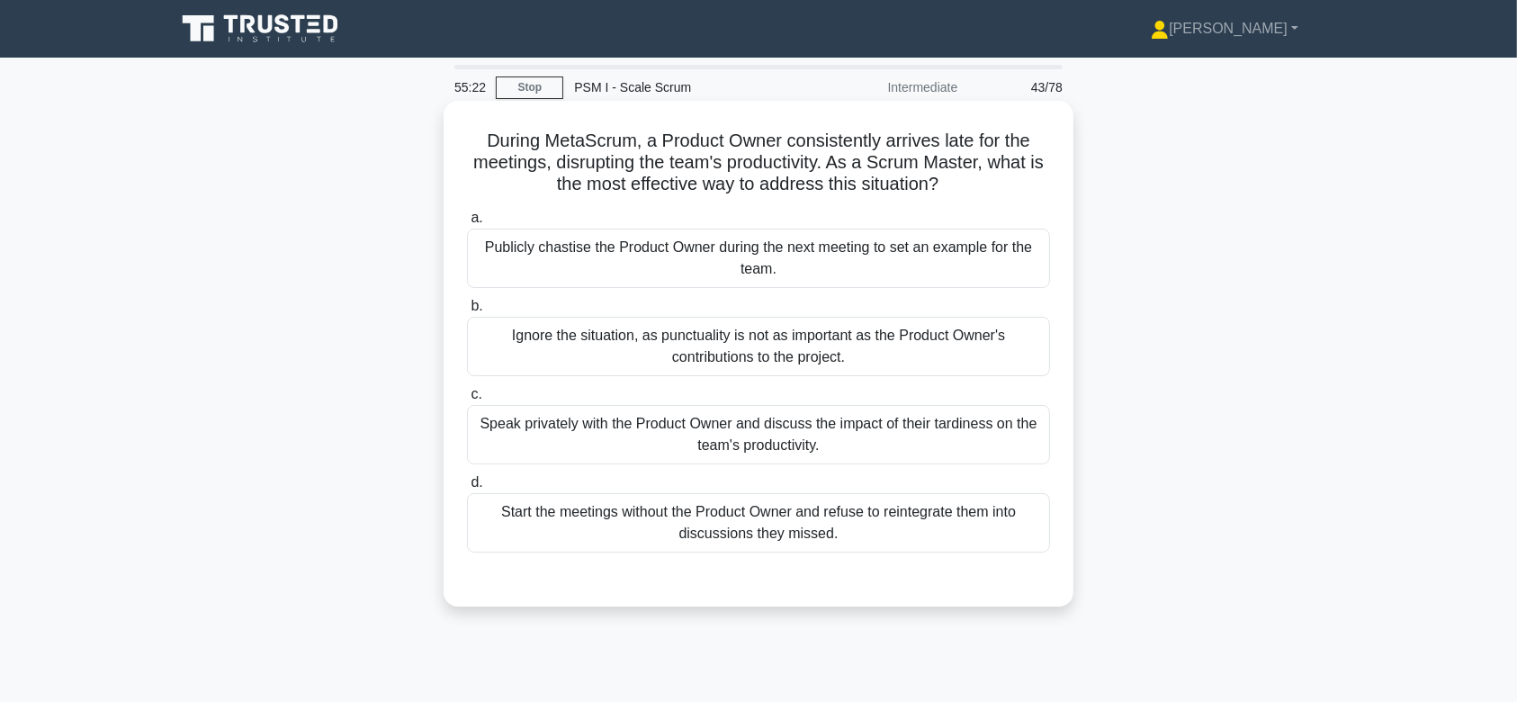
click at [721, 338] on div "Ignore the situation, as punctuality is not as important as the Product Owner's…" at bounding box center [758, 346] width 583 height 59
click at [467, 312] on input "b. Ignore the situation, as punctuality is not as important as the Product Owne…" at bounding box center [467, 307] width 0 height 12
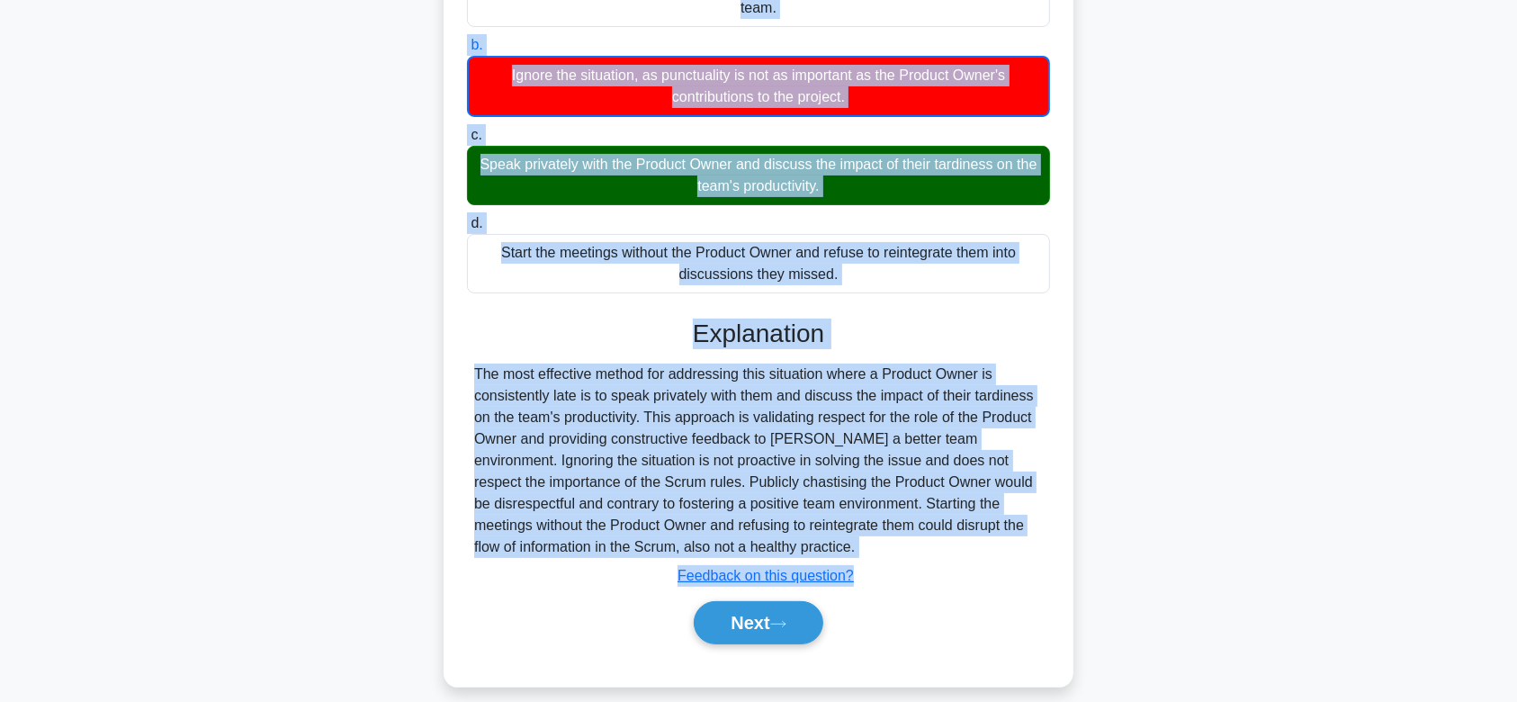
scroll to position [279, 0]
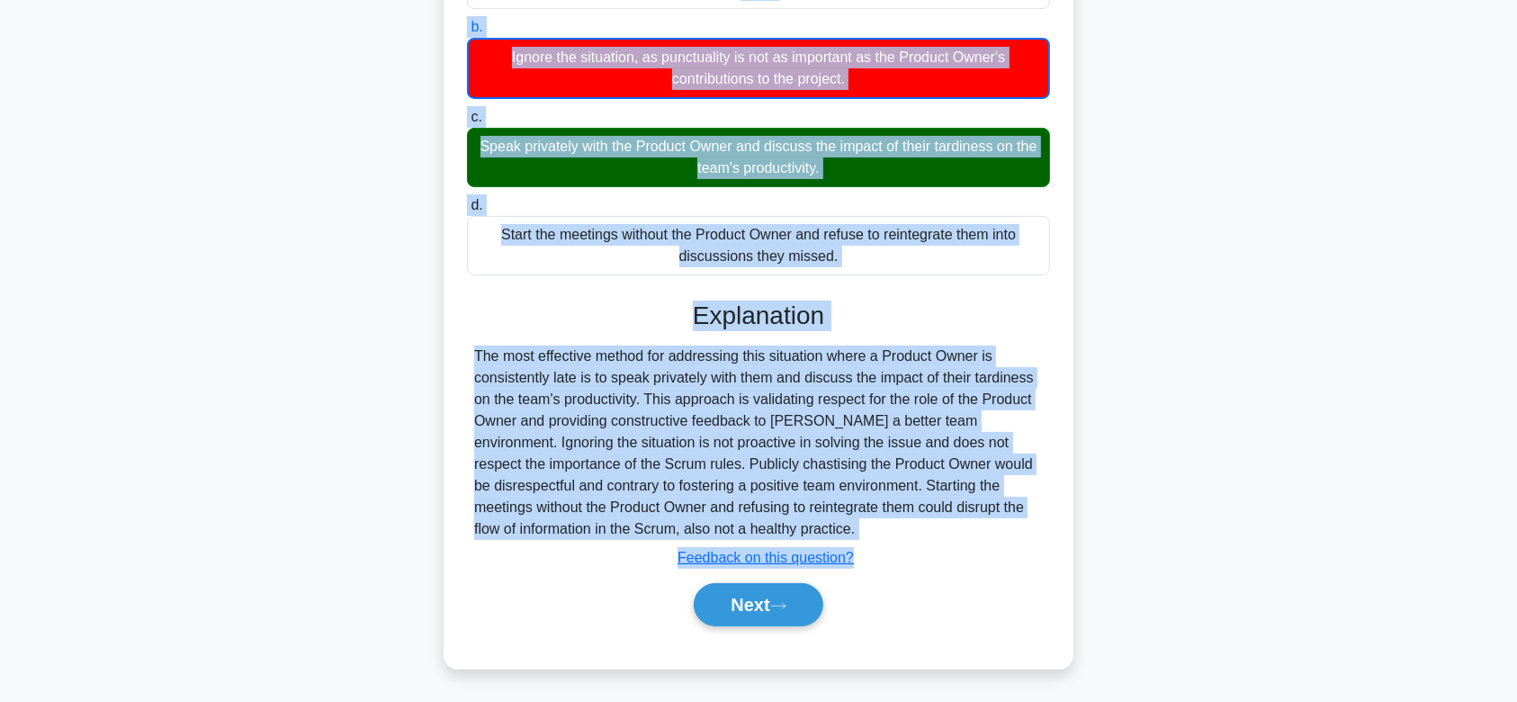
drag, startPoint x: 478, startPoint y: 139, endPoint x: 979, endPoint y: 524, distance: 632.1
click at [979, 524] on div "During MetaScrum, a Product Owner consistently arrives late for the meetings, d…" at bounding box center [758, 245] width 615 height 832
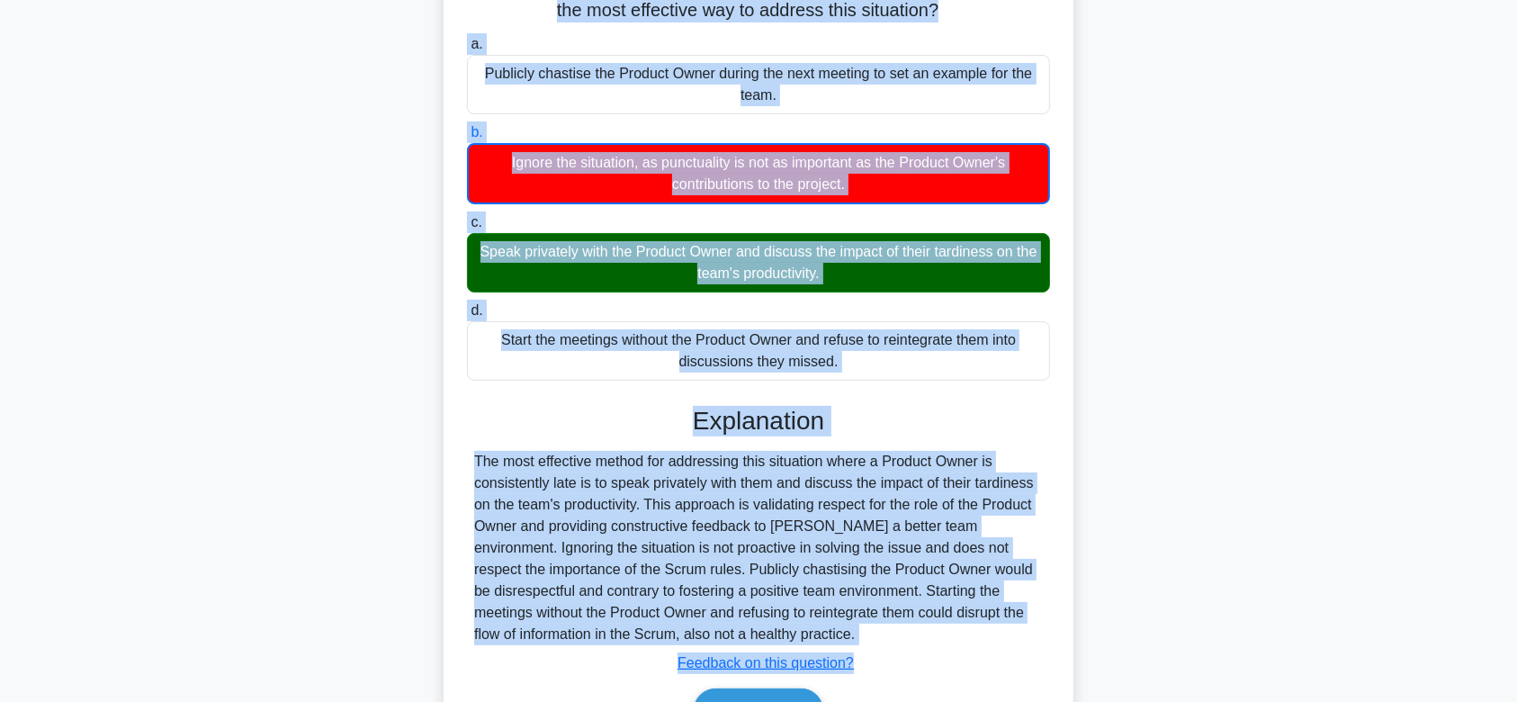
scroll to position [187, 0]
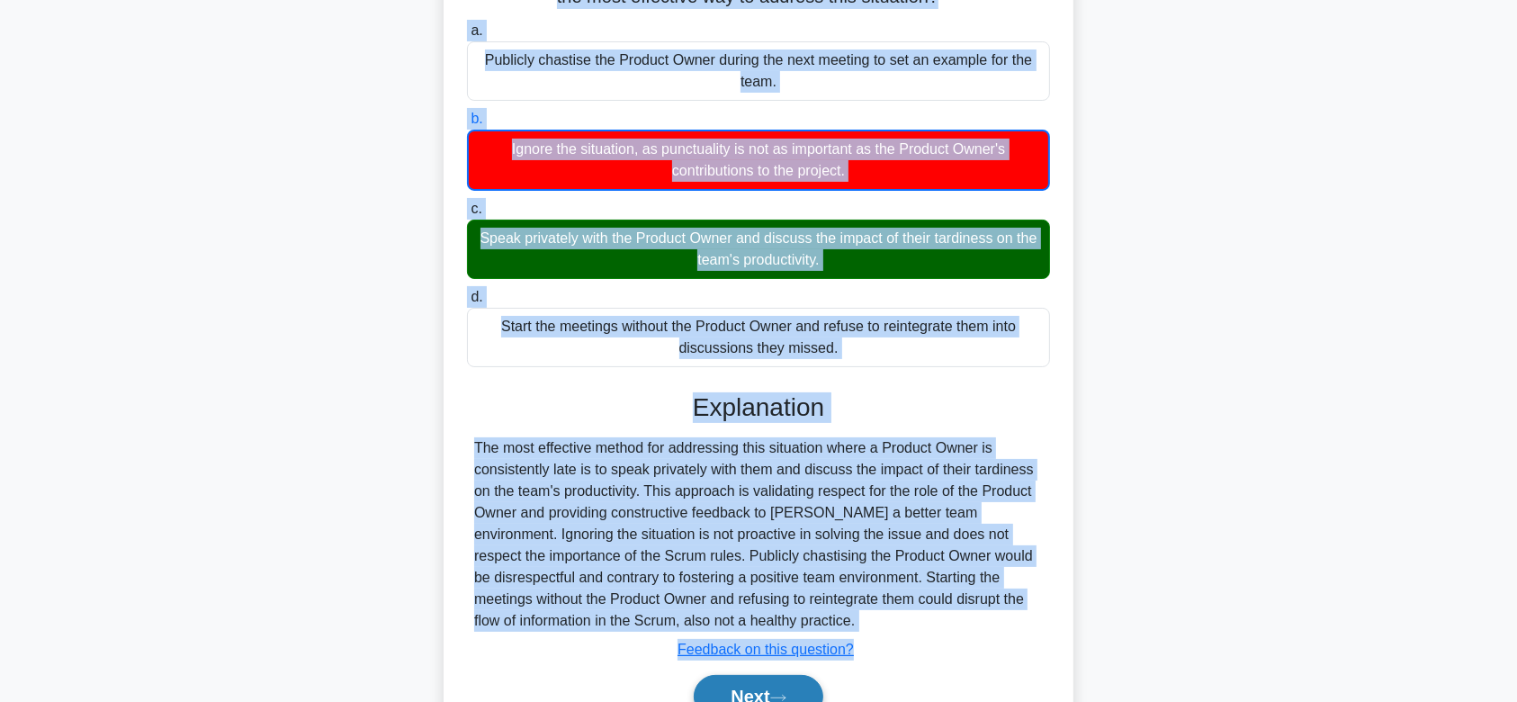
click at [735, 677] on button "Next" at bounding box center [758, 696] width 129 height 43
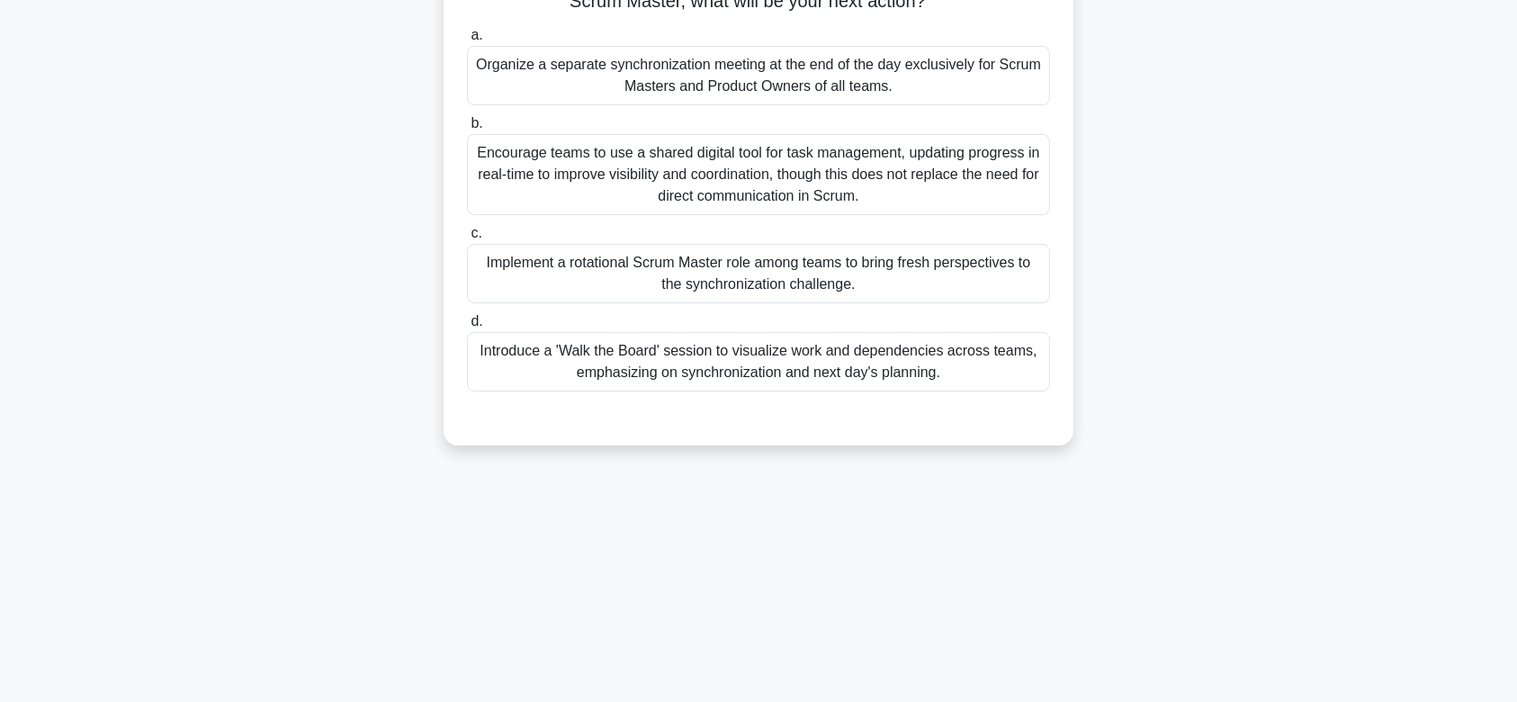
scroll to position [0, 0]
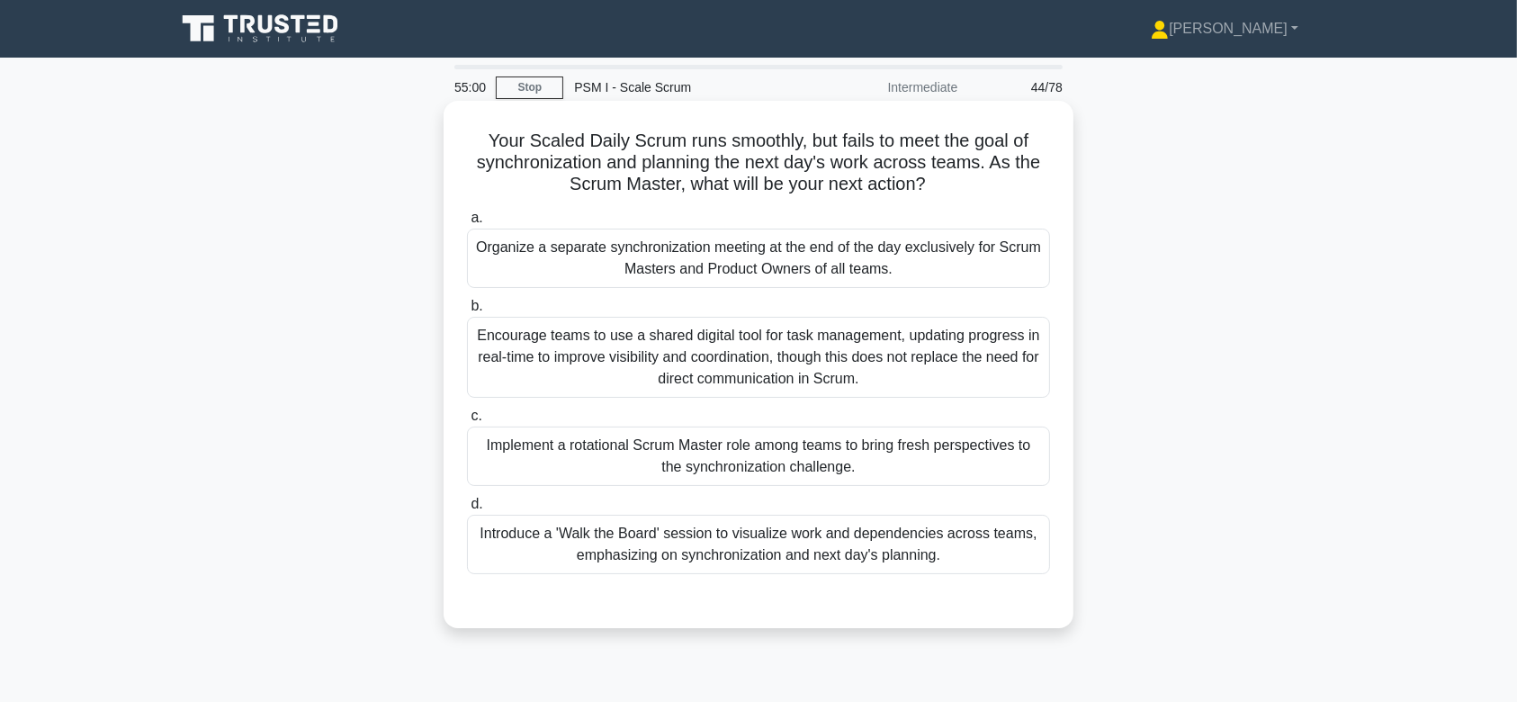
click at [742, 381] on div "Encourage teams to use a shared digital tool for task management, updating prog…" at bounding box center [758, 357] width 583 height 81
click at [467, 312] on input "b. Encourage teams to use a shared digital tool for task management, updating p…" at bounding box center [467, 307] width 0 height 12
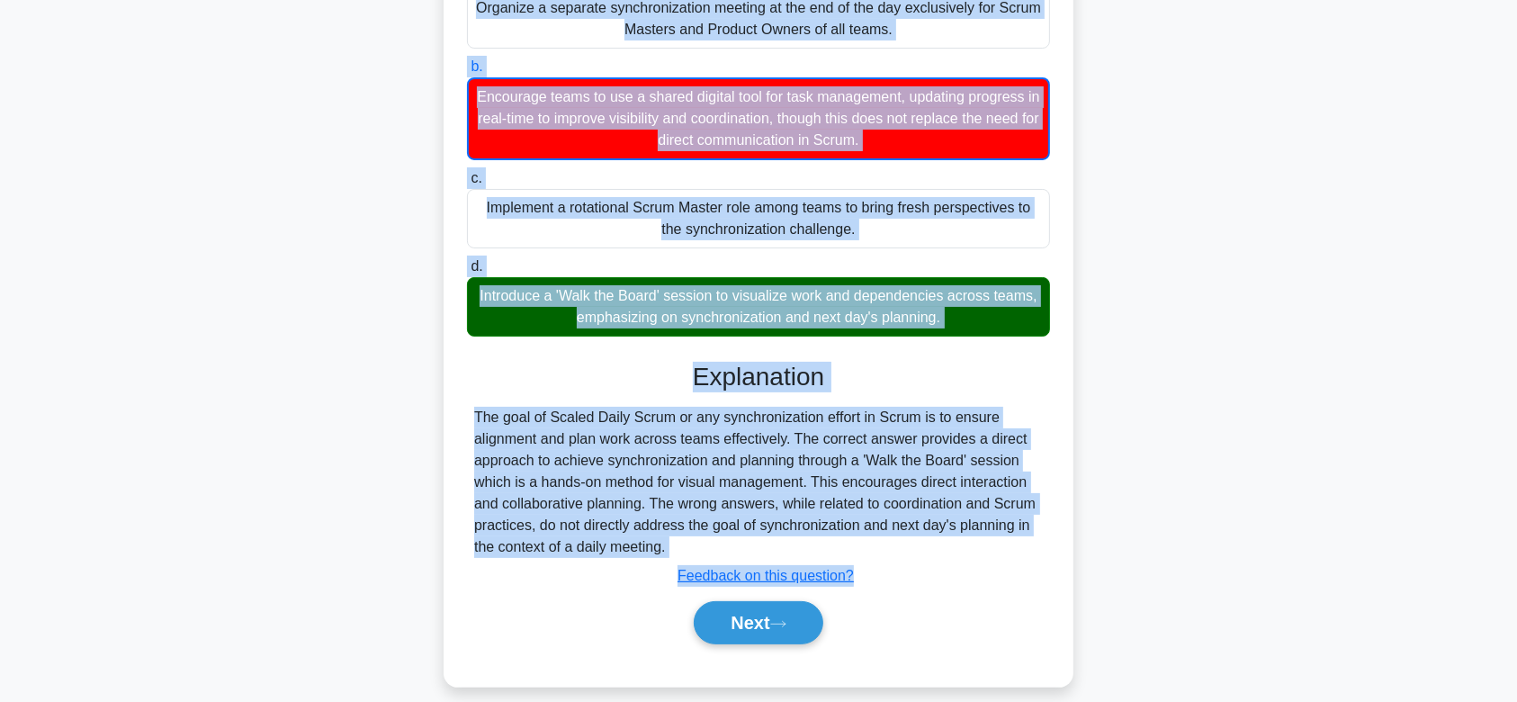
scroll to position [270, 0]
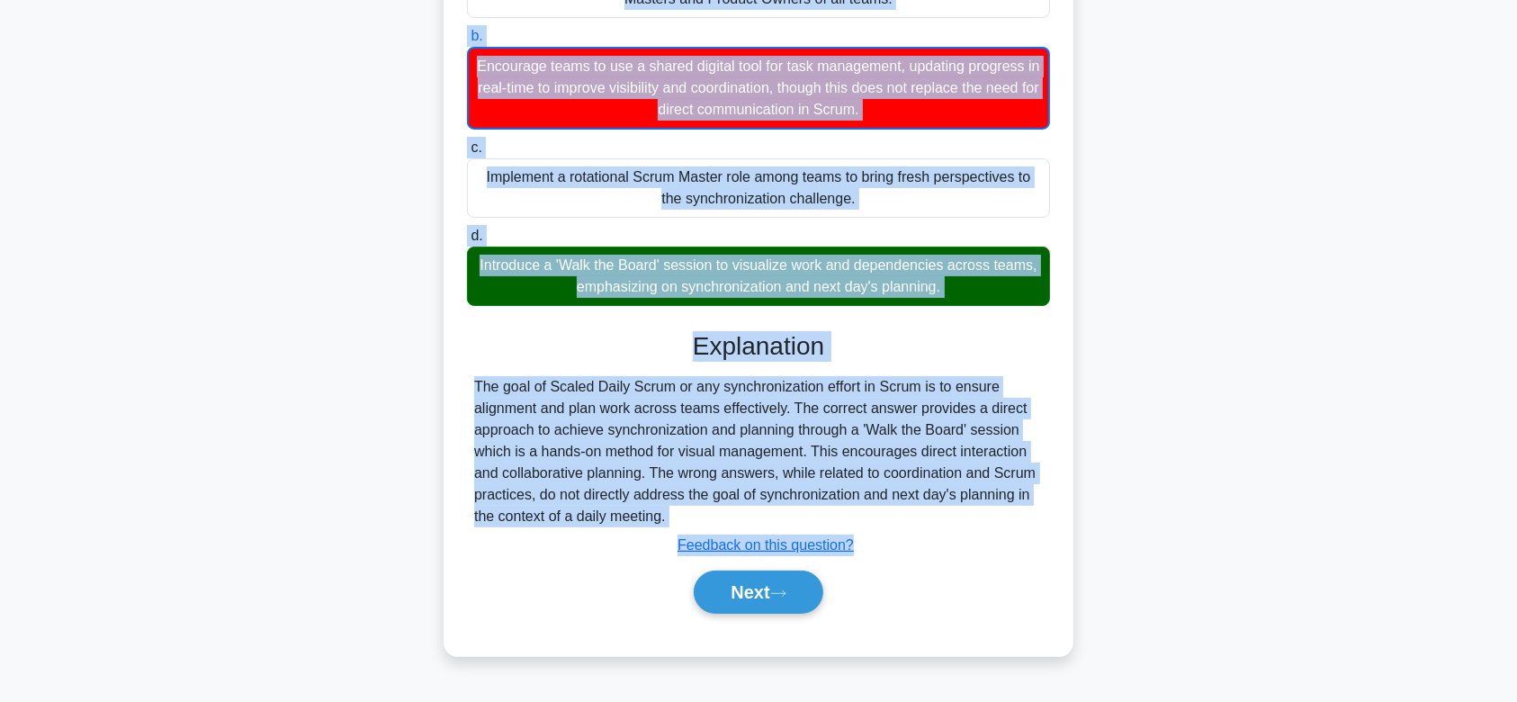
drag, startPoint x: 475, startPoint y: 140, endPoint x: 880, endPoint y: 521, distance: 555.7
click at [880, 521] on div "Your Scaled Daily Scrum runs smoothly, but fails to meet the goal of synchroniz…" at bounding box center [758, 243] width 615 height 811
click at [713, 599] on button "Next" at bounding box center [758, 591] width 129 height 43
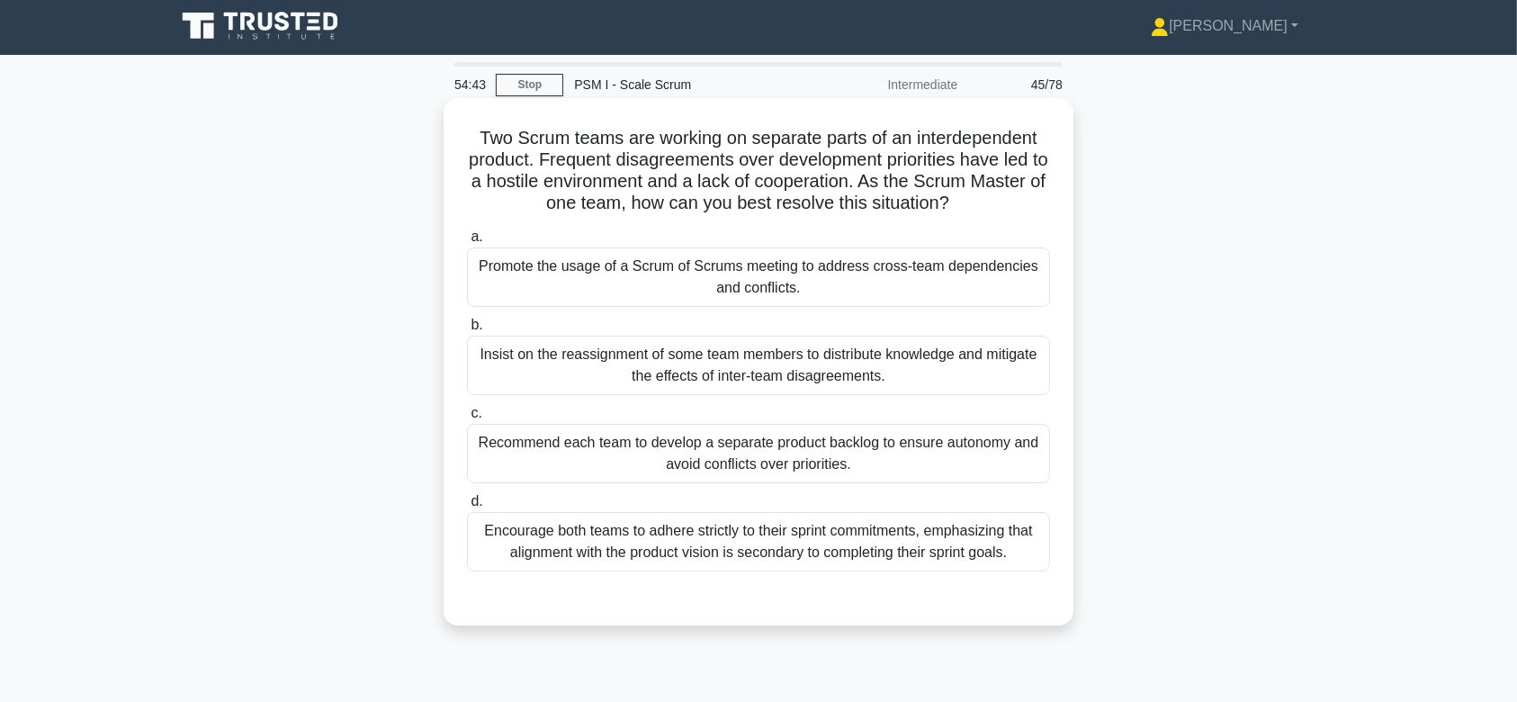
scroll to position [0, 0]
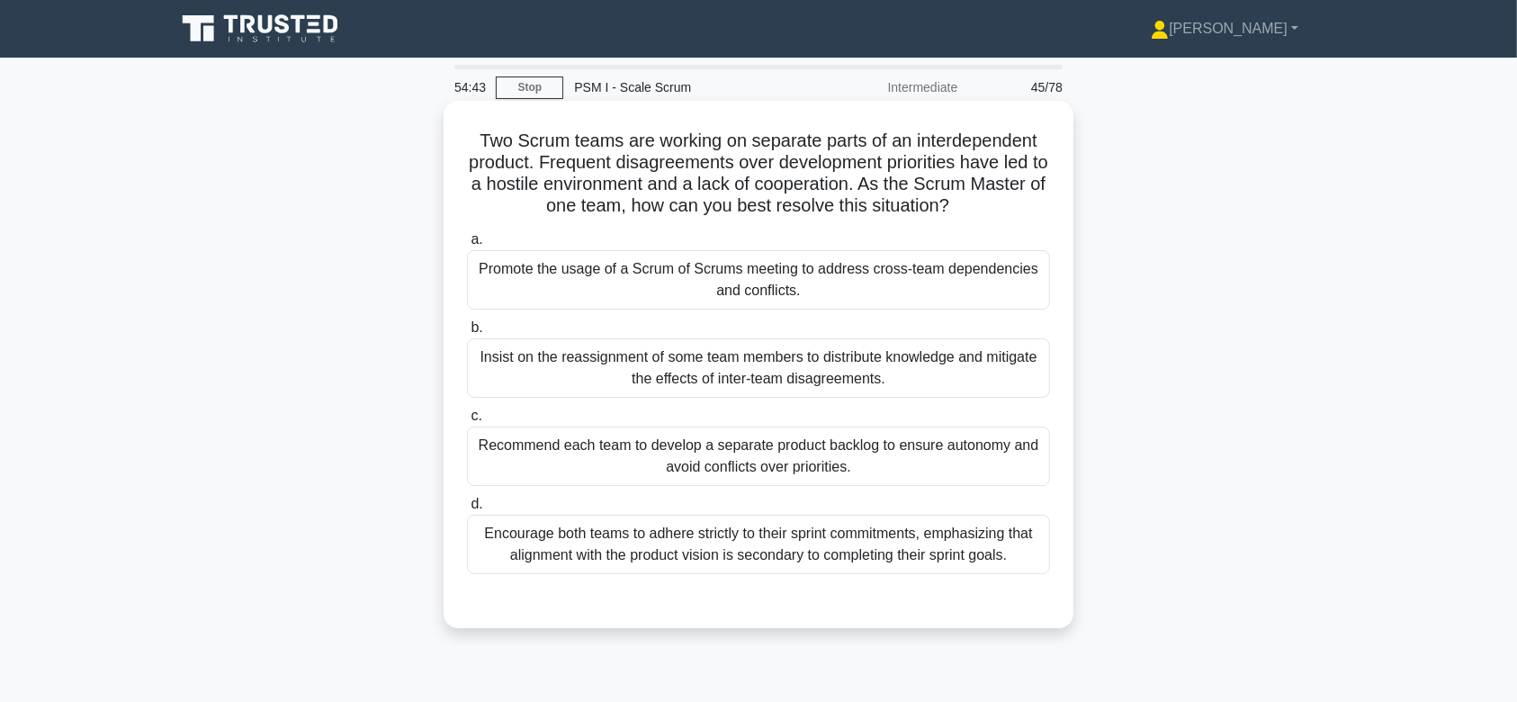
click at [792, 388] on div "Insist on the reassignment of some team members to distribute knowledge and mit…" at bounding box center [758, 367] width 583 height 59
click at [467, 334] on input "b. Insist on the reassignment of some team members to distribute knowledge and …" at bounding box center [467, 328] width 0 height 12
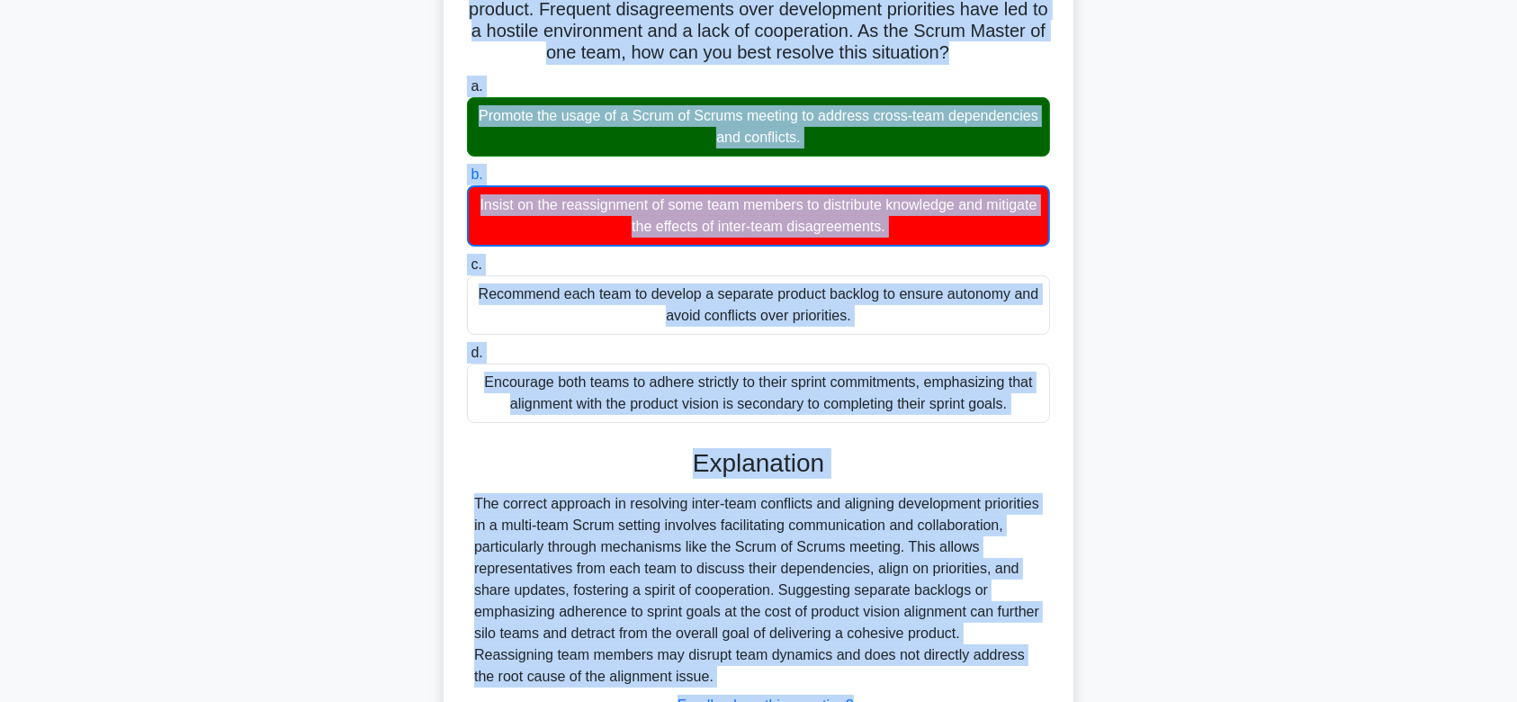
scroll to position [301, 0]
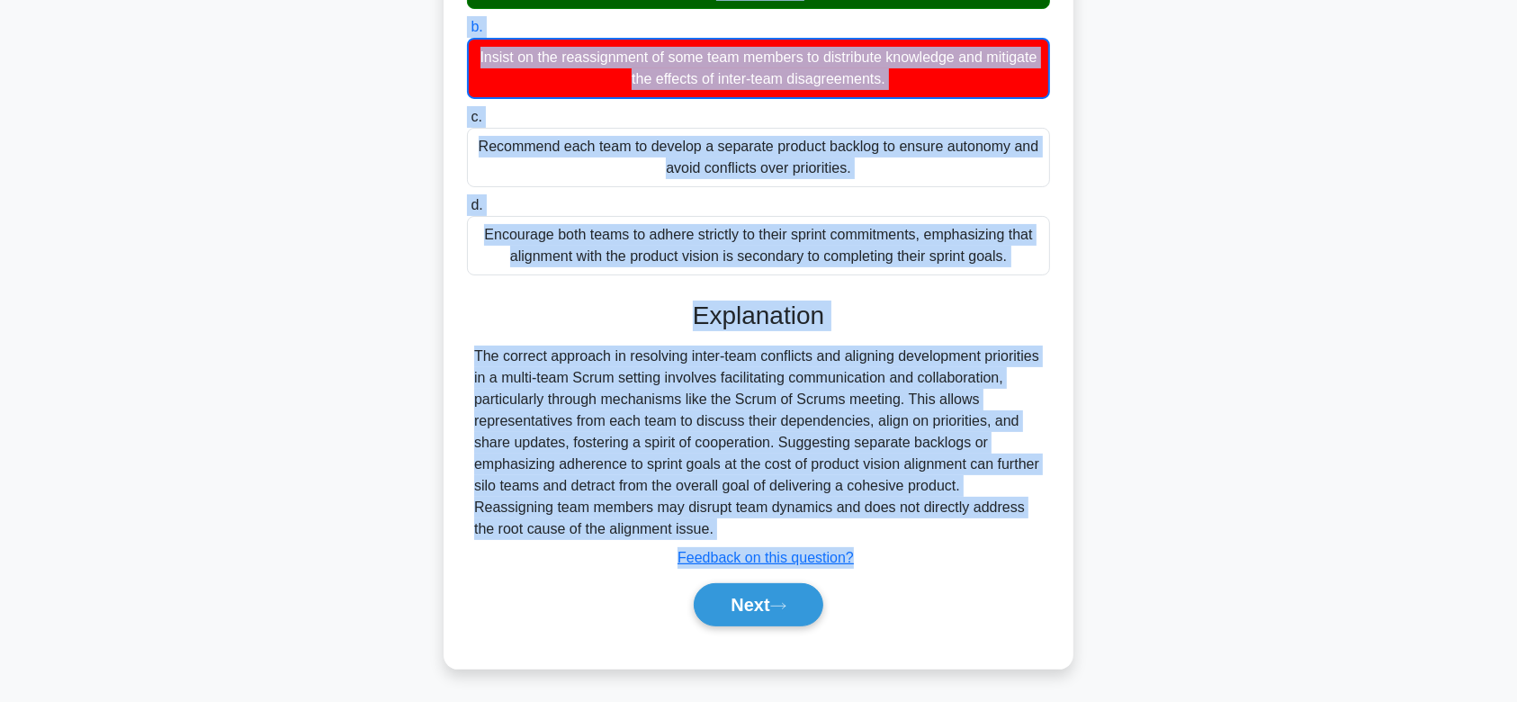
drag, startPoint x: 468, startPoint y: 132, endPoint x: 961, endPoint y: 534, distance: 636.3
click at [961, 534] on div "Two Scrum teams are working on separate parts of an interdependent product. Fre…" at bounding box center [758, 234] width 615 height 854
click at [747, 597] on button "Next" at bounding box center [758, 604] width 129 height 43
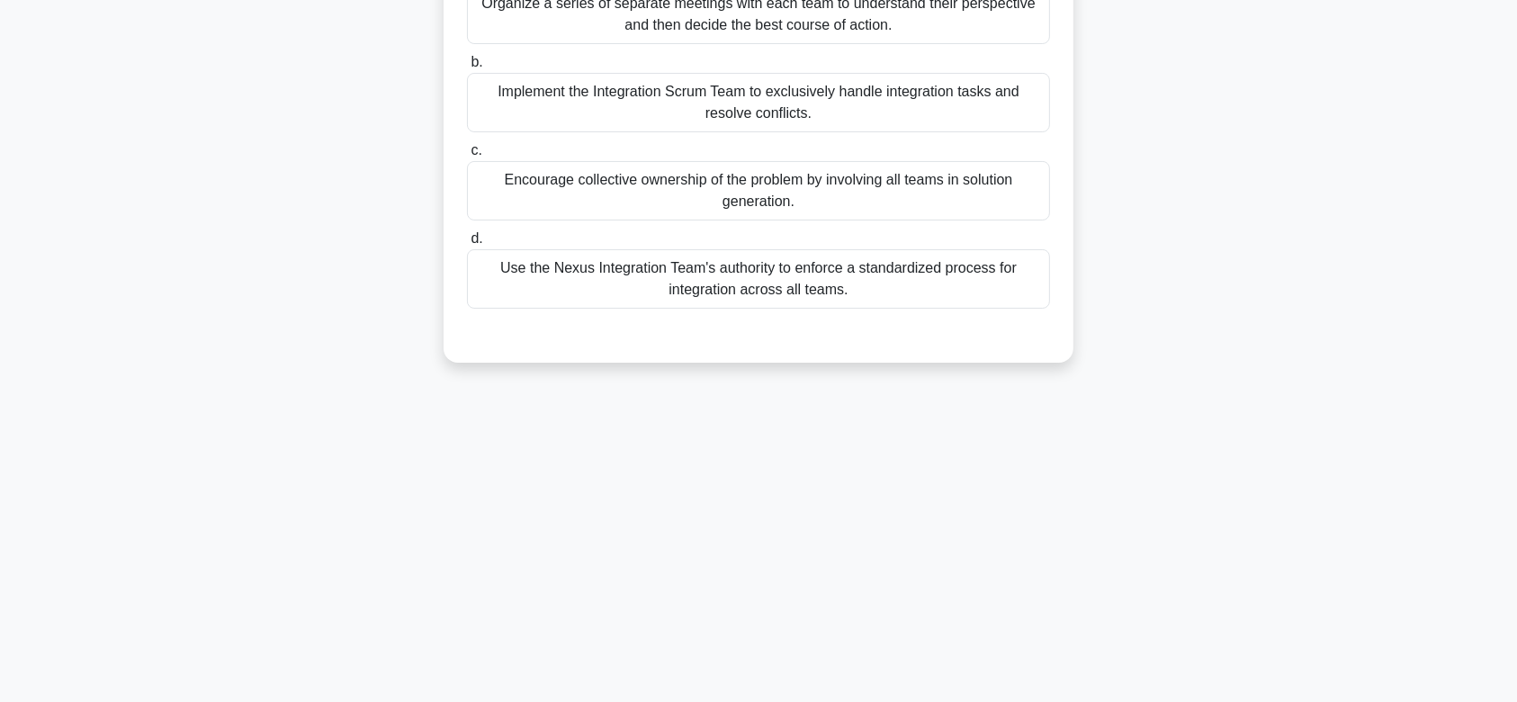
scroll to position [0, 0]
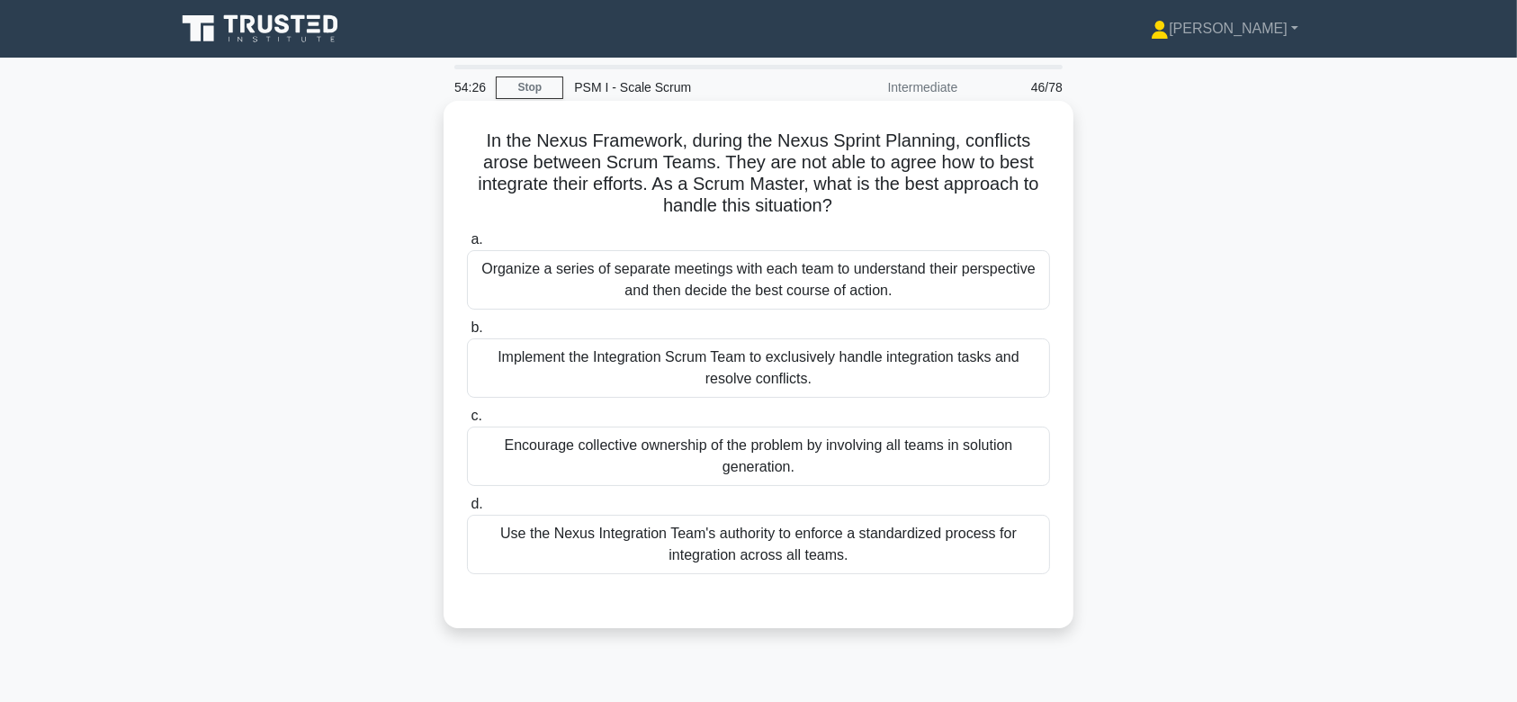
click at [756, 296] on div "Organize a series of separate meetings with each team to understand their persp…" at bounding box center [758, 279] width 583 height 59
click at [467, 246] on input "a. Organize a series of separate meetings with each team to understand their pe…" at bounding box center [467, 240] width 0 height 12
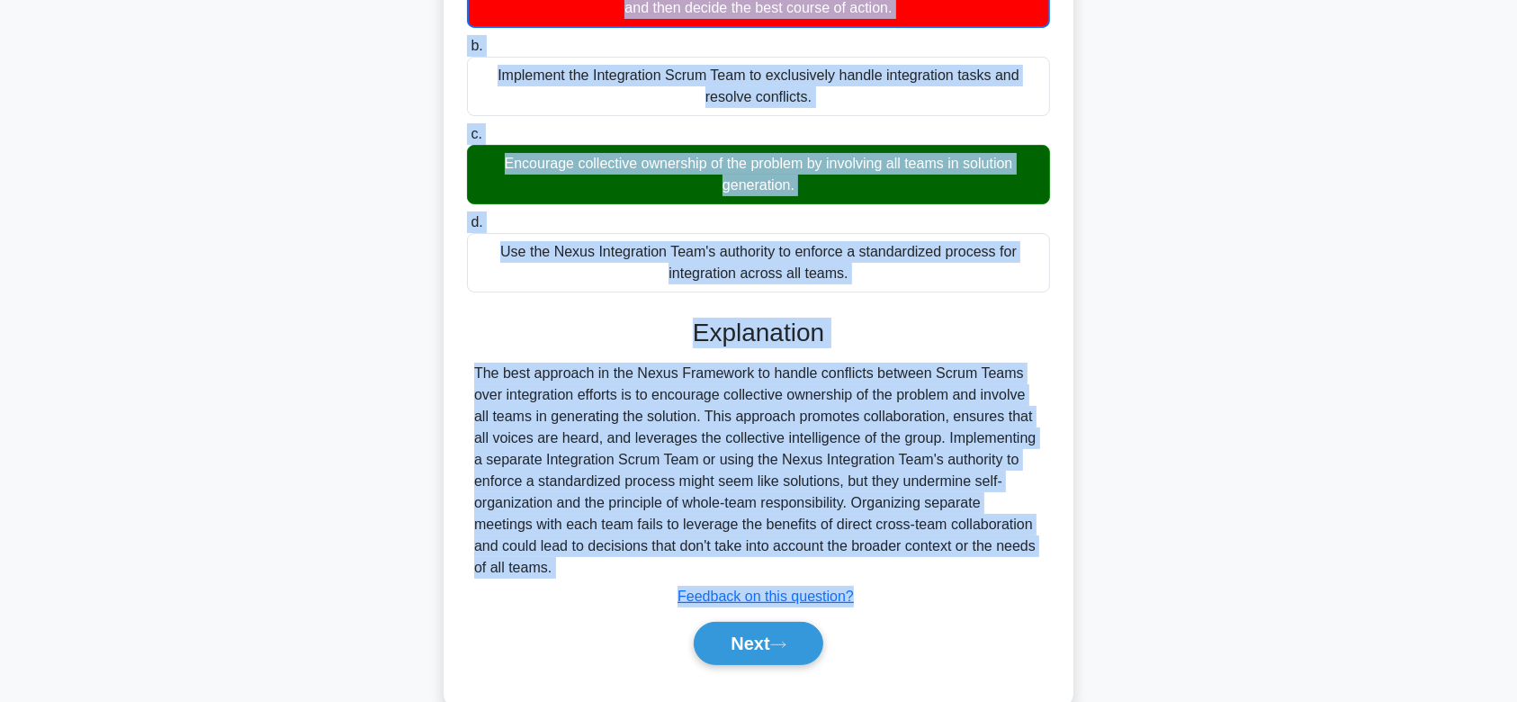
scroll to position [322, 0]
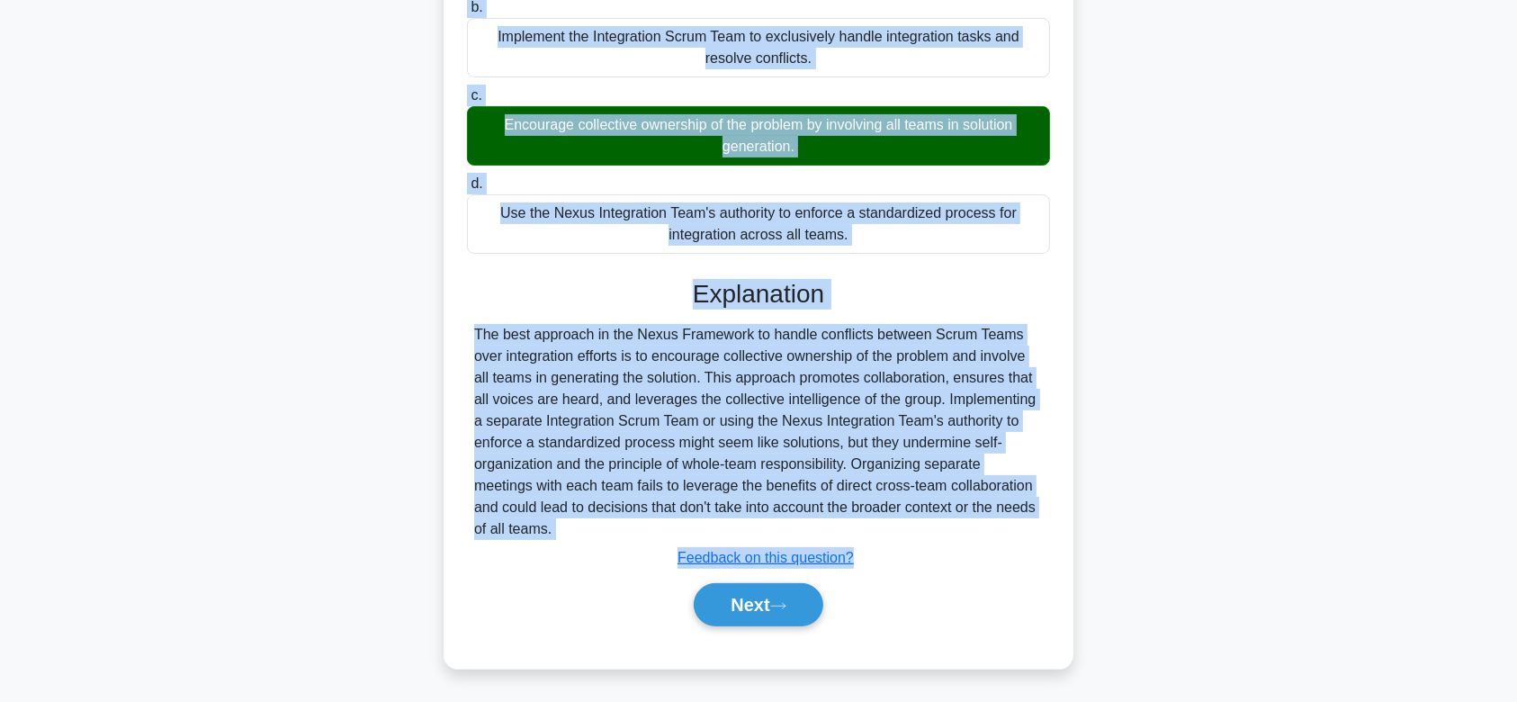
drag, startPoint x: 472, startPoint y: 140, endPoint x: 981, endPoint y: 533, distance: 642.2
click at [981, 533] on div "In the Nexus Framework, during the Nexus Sprint Planning, conflicts arose betwe…" at bounding box center [758, 223] width 615 height 875
click at [750, 587] on button "Next" at bounding box center [758, 604] width 129 height 43
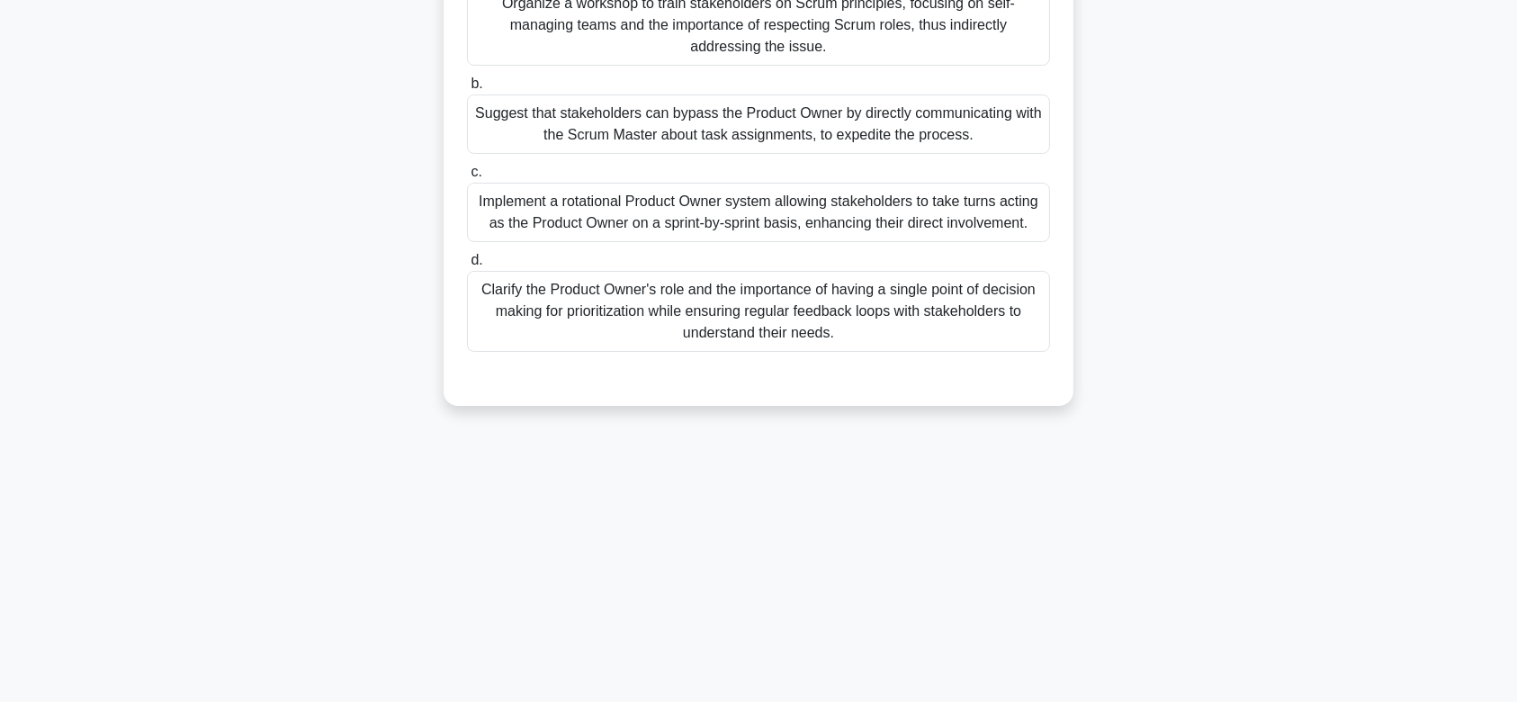
scroll to position [0, 0]
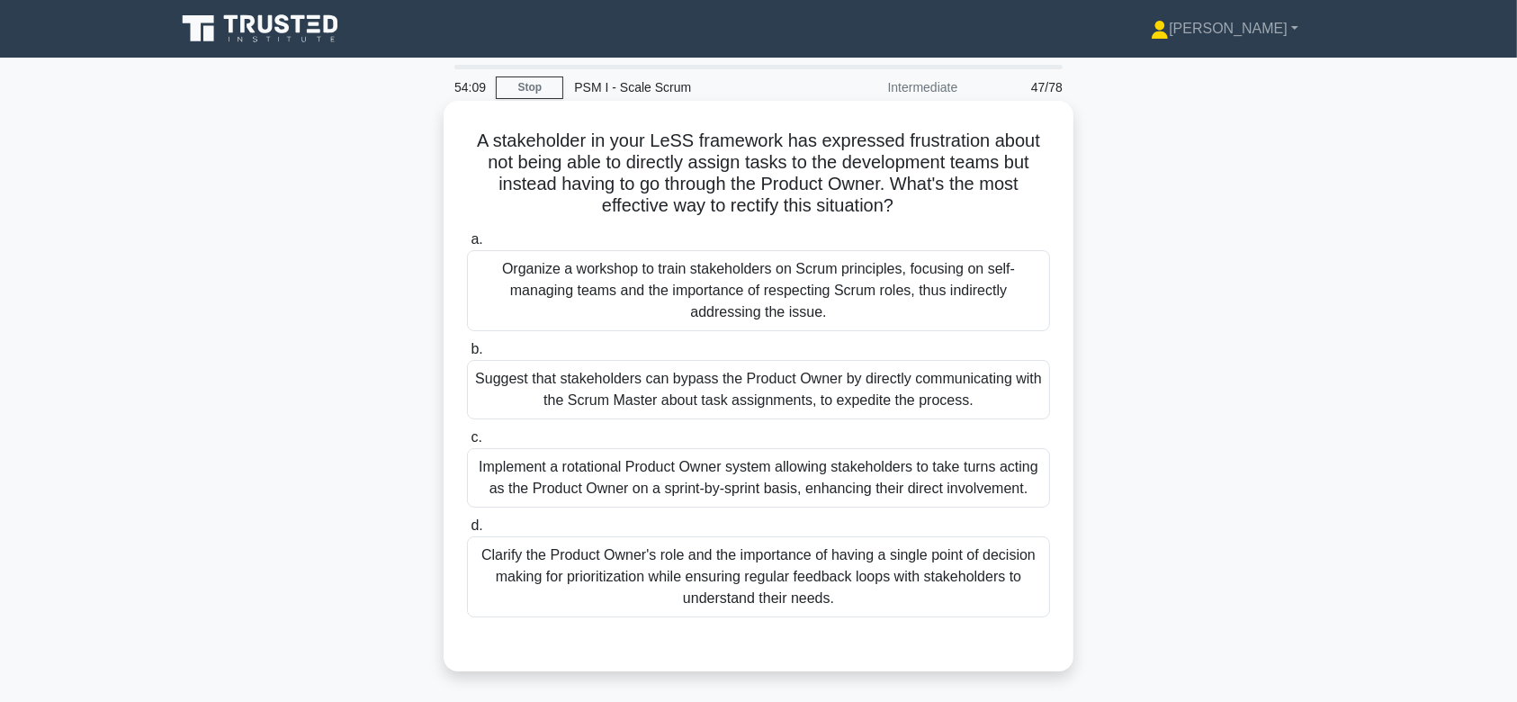
click at [795, 293] on div "Organize a workshop to train stakeholders on Scrum principles, focusing on self…" at bounding box center [758, 290] width 583 height 81
click at [467, 246] on input "a. Organize a workshop to train stakeholders on Scrum principles, focusing on s…" at bounding box center [467, 240] width 0 height 12
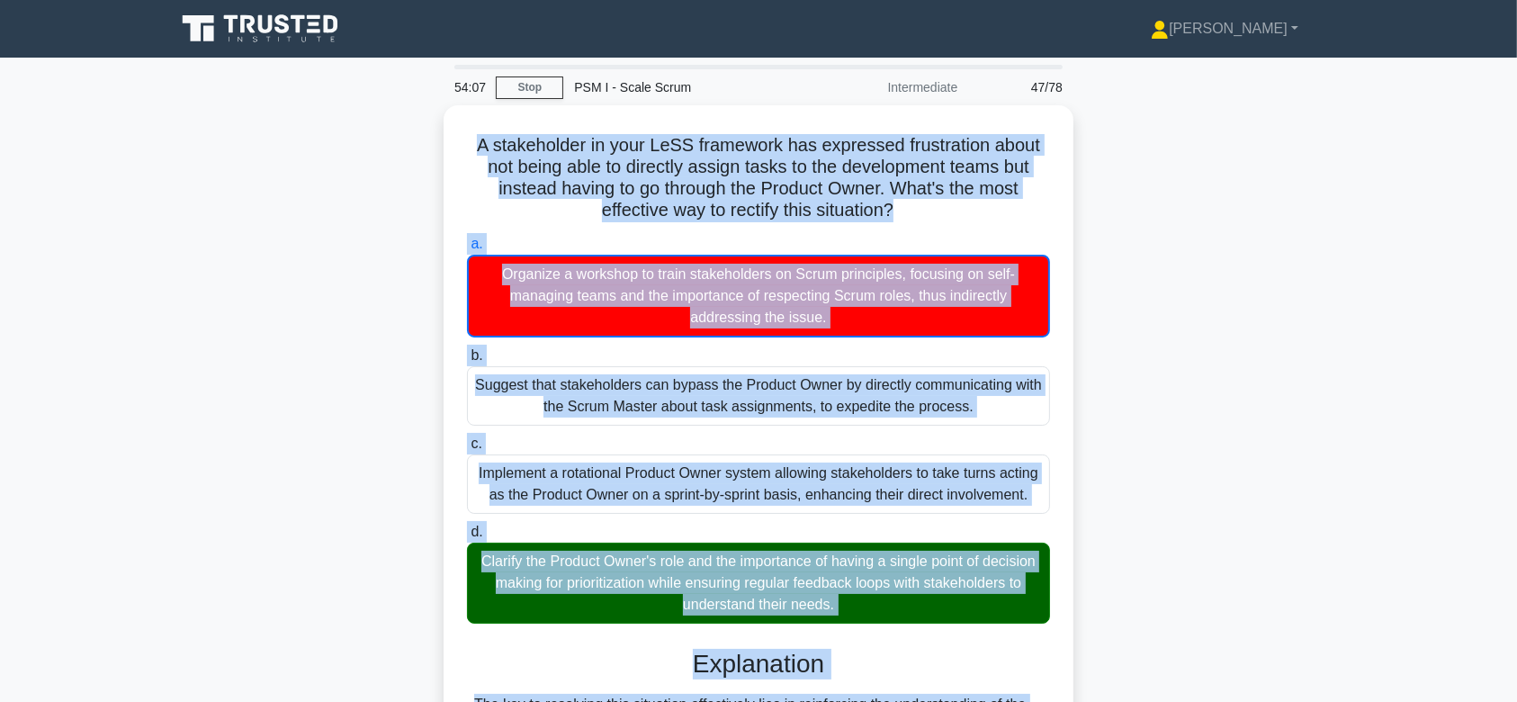
scroll to position [270, 0]
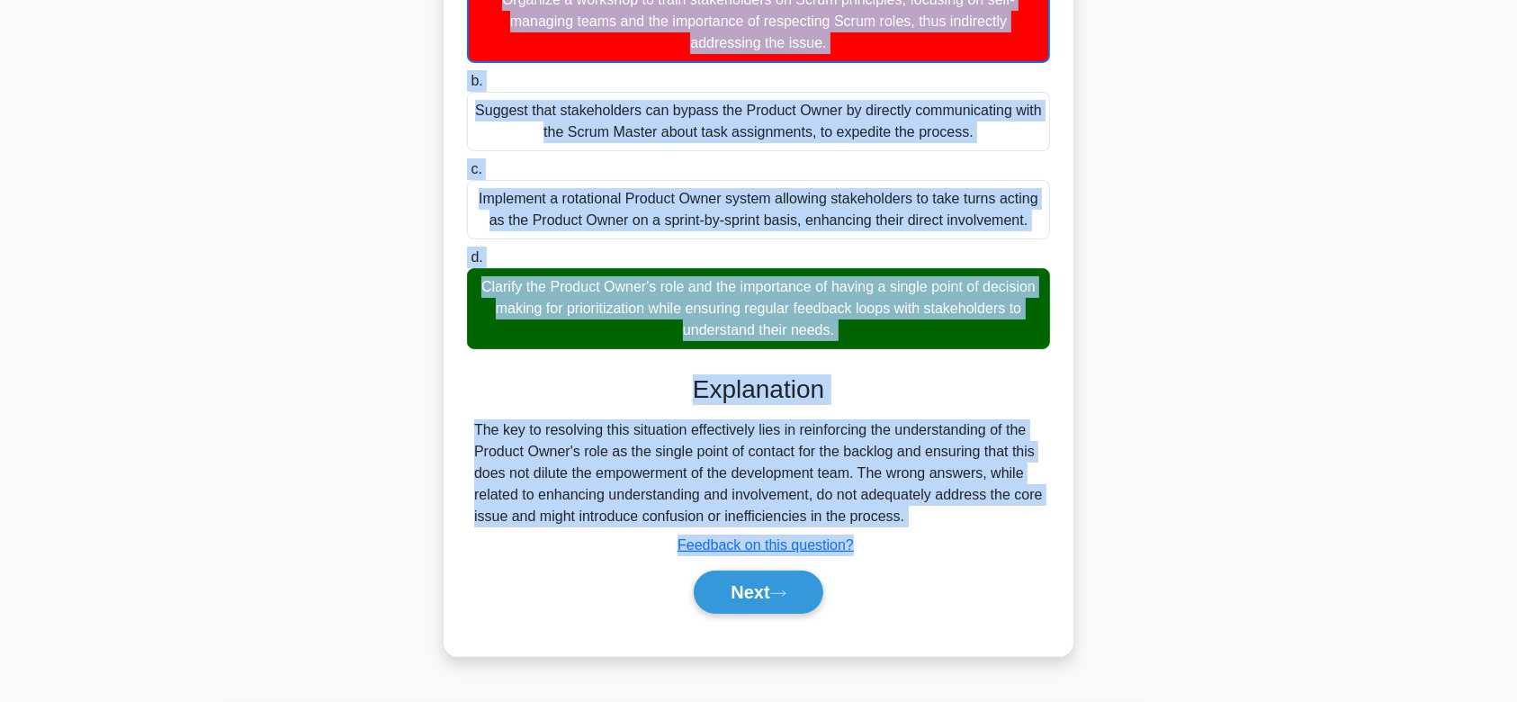
drag, startPoint x: 468, startPoint y: 137, endPoint x: 982, endPoint y: 515, distance: 637.8
click at [982, 515] on div "A stakeholder in your LeSS framework has expressed frustration about not being …" at bounding box center [758, 243] width 615 height 811
click at [756, 596] on button "Next" at bounding box center [758, 591] width 129 height 43
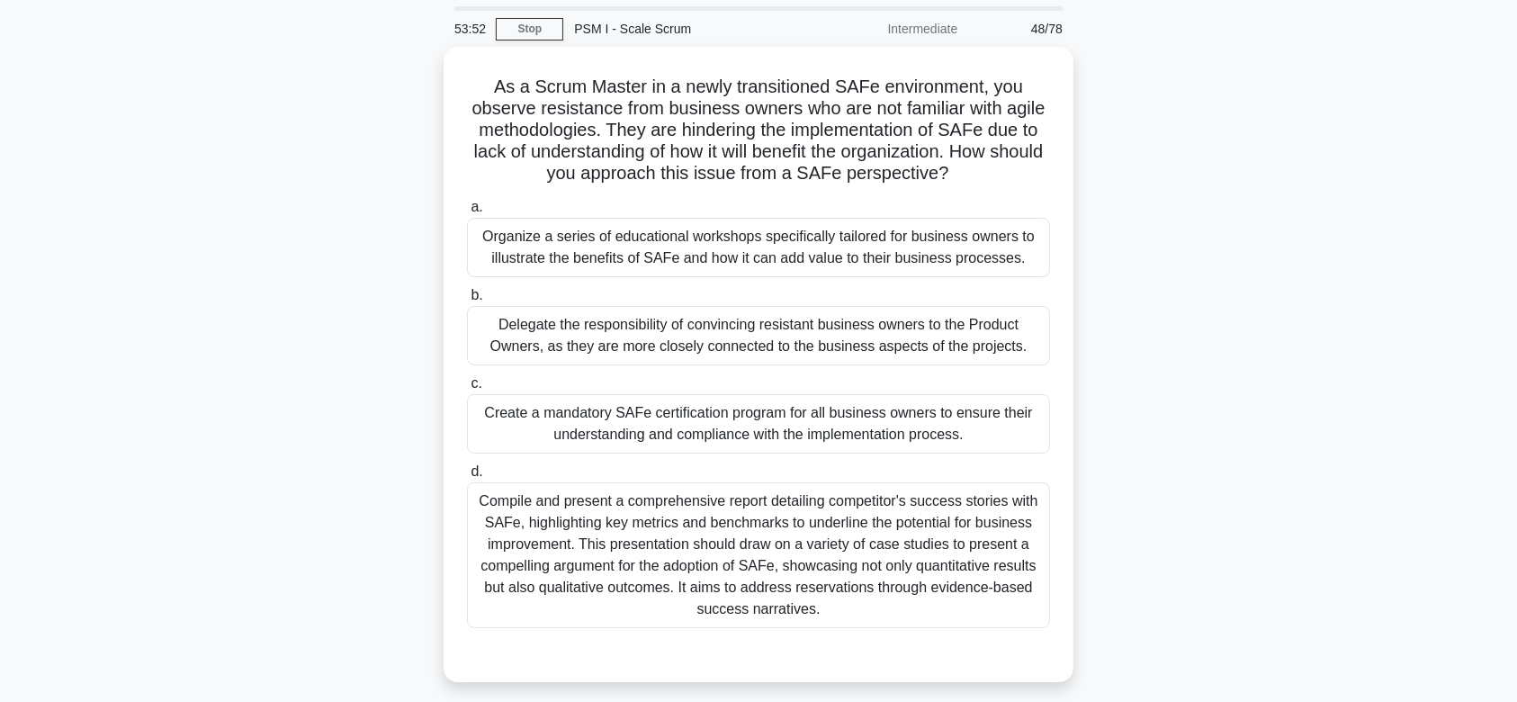
scroll to position [0, 0]
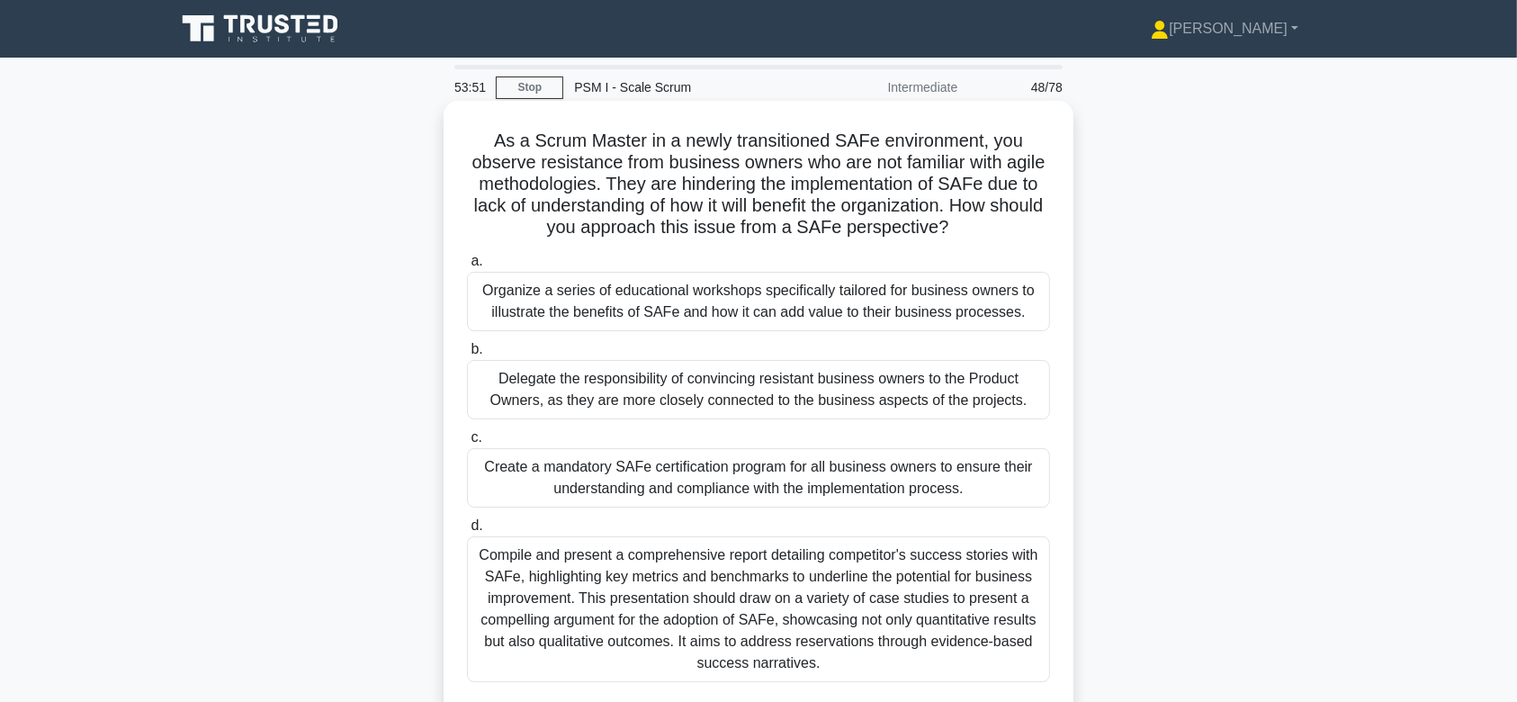
click at [750, 364] on div "Delegate the responsibility of convincing resistant business owners to the Prod…" at bounding box center [758, 389] width 583 height 59
click at [467, 355] on input "b. Delegate the responsibility of convincing resistant business owners to the P…" at bounding box center [467, 350] width 0 height 12
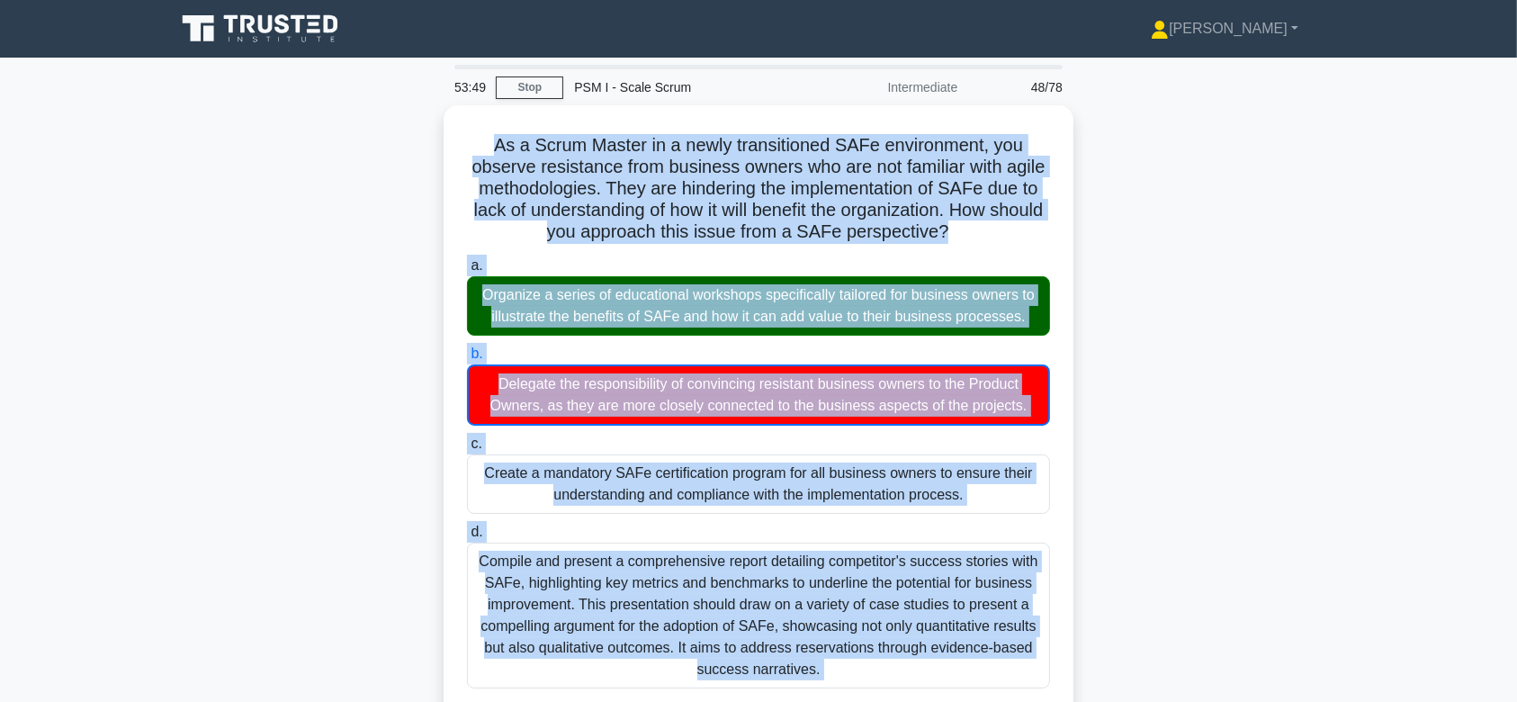
scroll to position [387, 0]
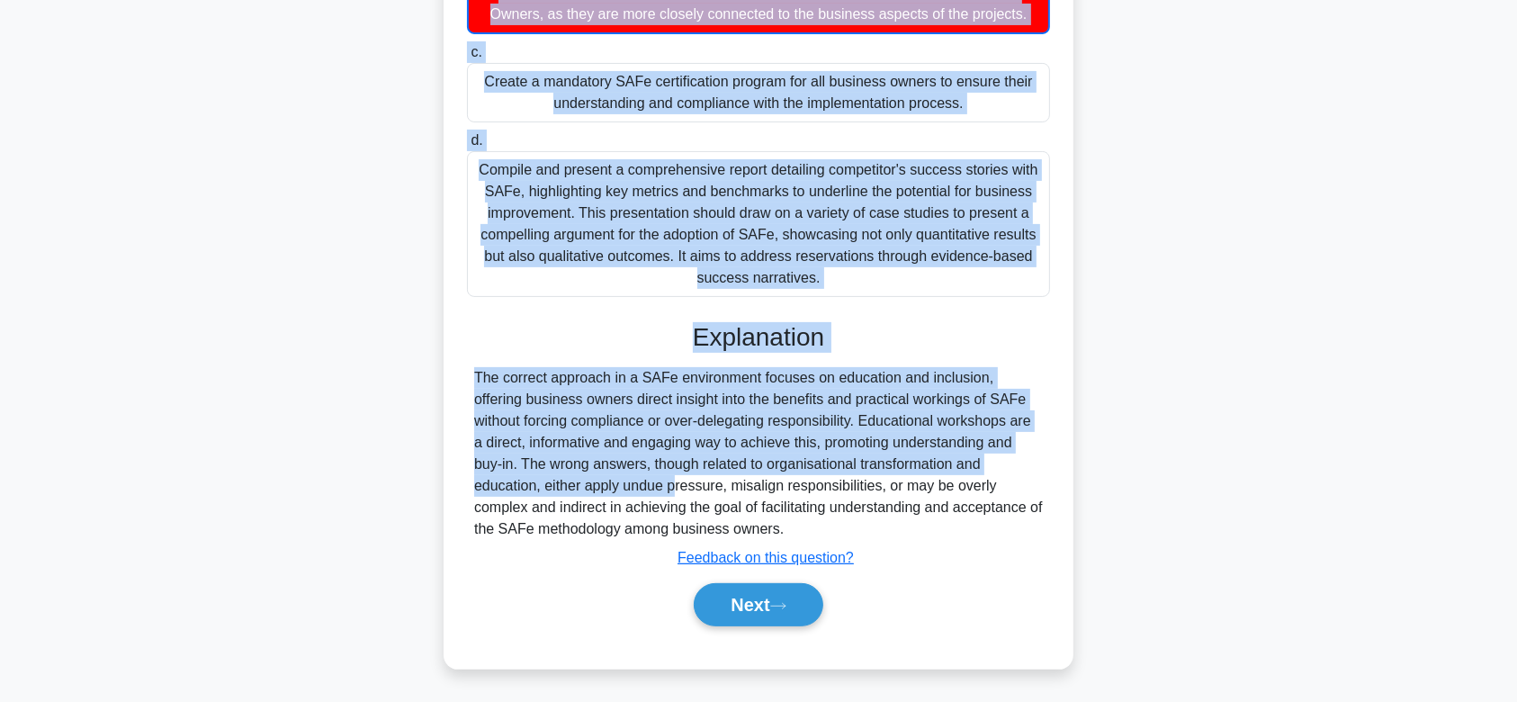
drag, startPoint x: 478, startPoint y: 126, endPoint x: 968, endPoint y: 529, distance: 634.8
click at [968, 529] on div "As a Scrum Master in a newly transitioned SAFe environment, you observe resista…" at bounding box center [758, 191] width 615 height 940
click at [793, 598] on button "Next" at bounding box center [758, 604] width 129 height 43
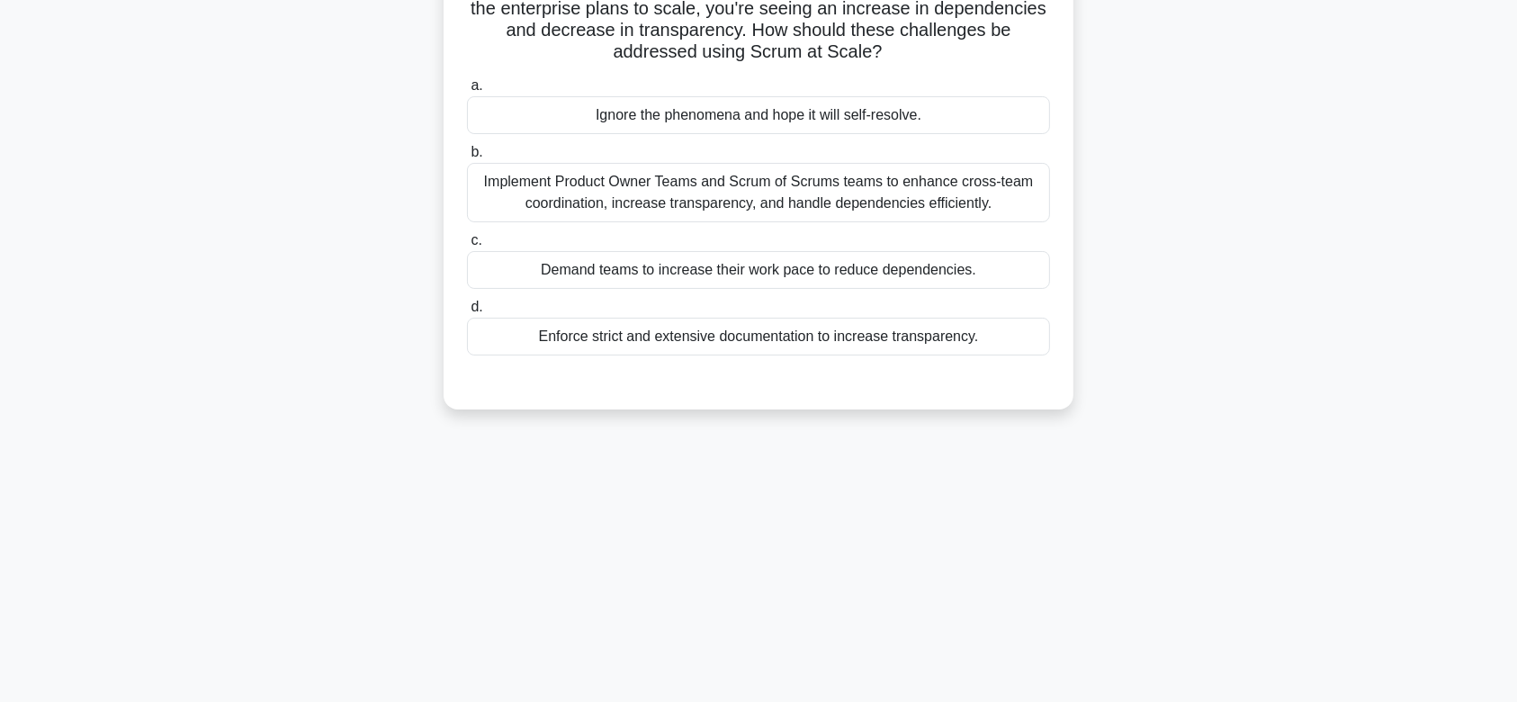
scroll to position [0, 0]
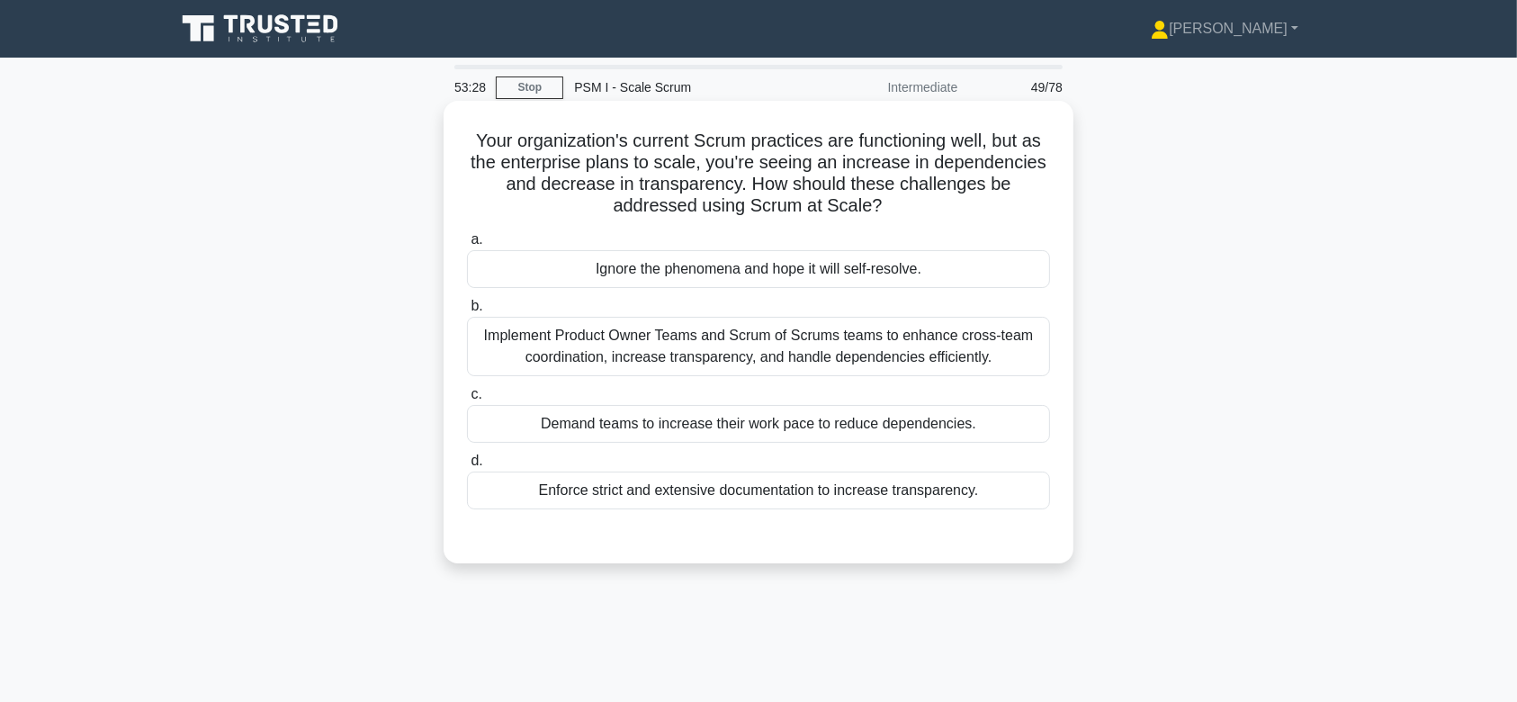
click at [732, 337] on div "Implement Product Owner Teams and Scrum of Scrums teams to enhance cross-team c…" at bounding box center [758, 346] width 583 height 59
click at [467, 312] on input "b. Implement Product Owner Teams and Scrum of Scrums teams to enhance cross-tea…" at bounding box center [467, 307] width 0 height 12
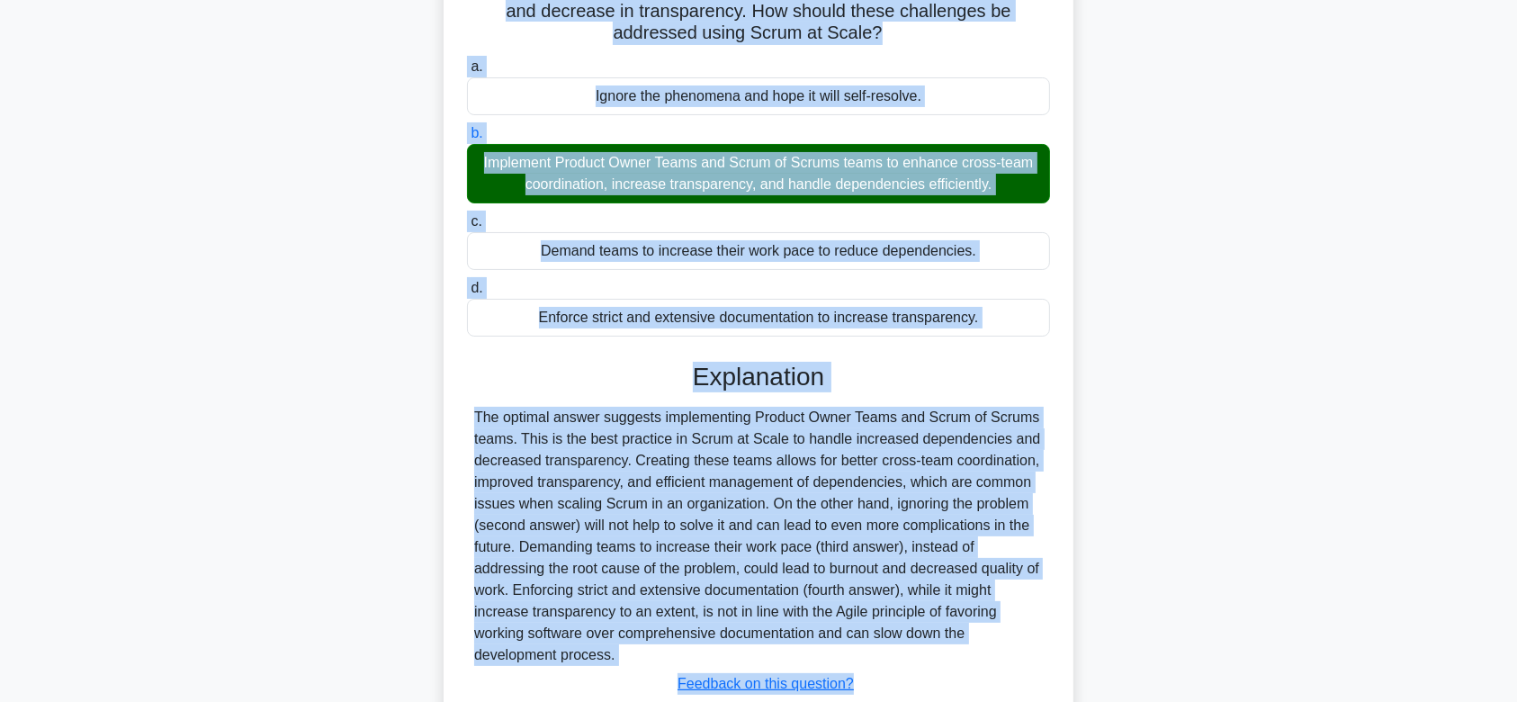
scroll to position [226, 0]
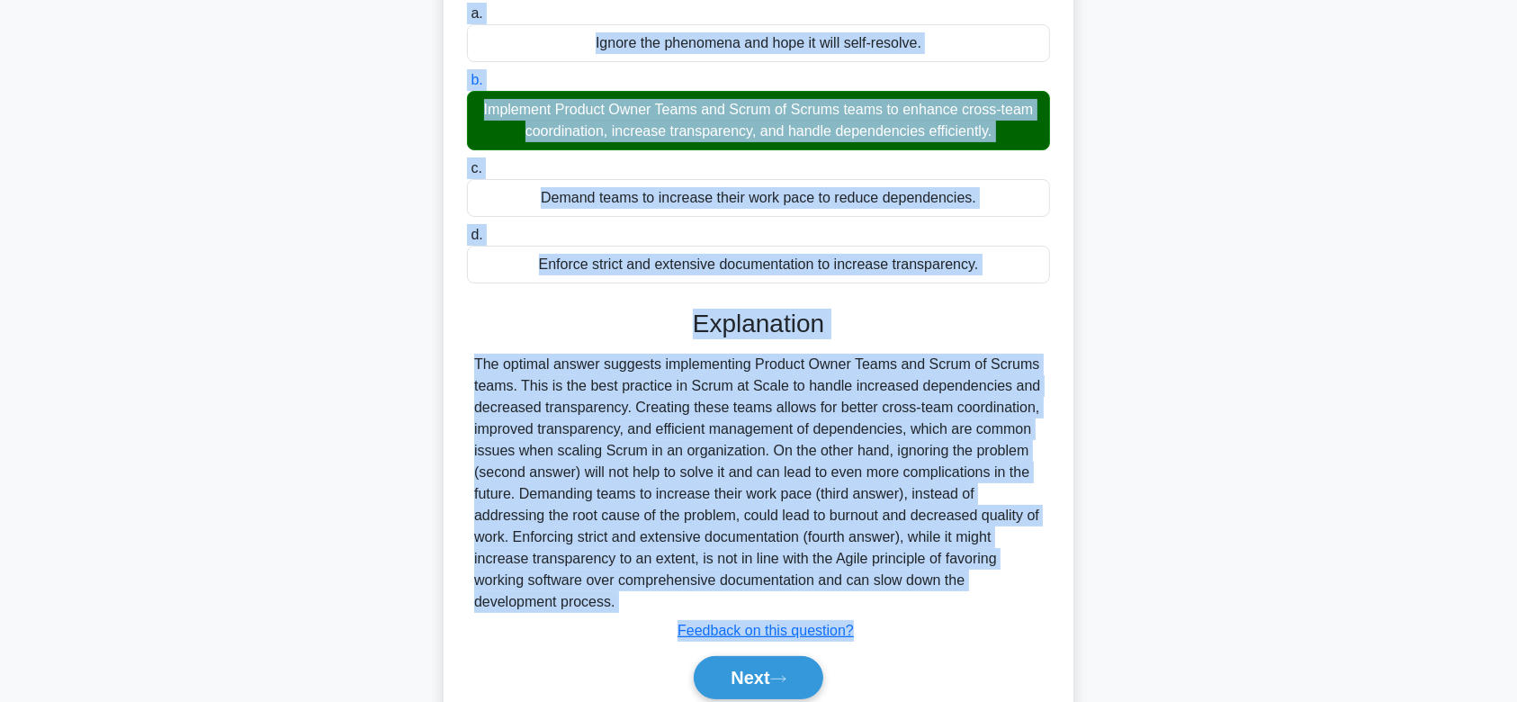
drag, startPoint x: 465, startPoint y: 143, endPoint x: 989, endPoint y: 597, distance: 692.7
click at [989, 597] on div "Your organization's current Scrum practices are functioning well, but as the en…" at bounding box center [758, 308] width 615 height 852
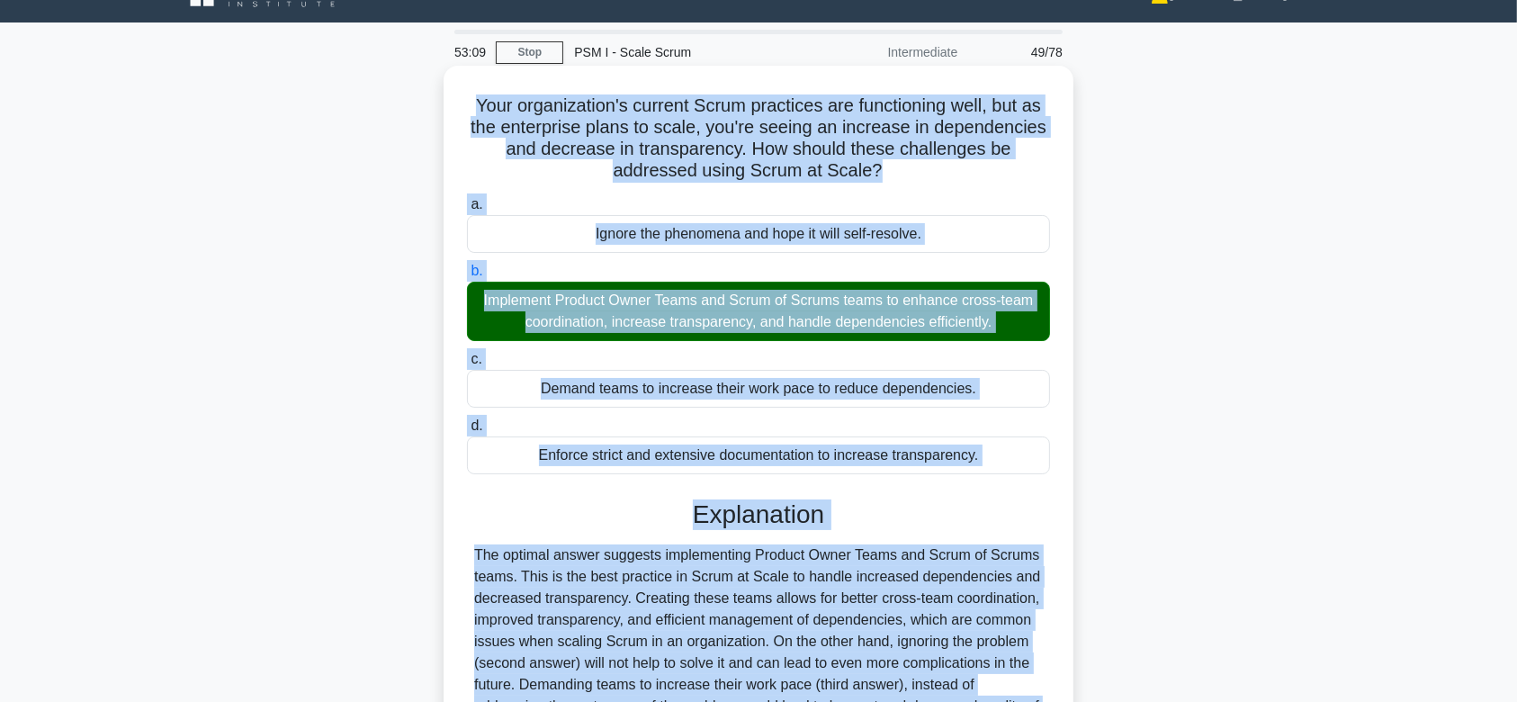
scroll to position [299, 0]
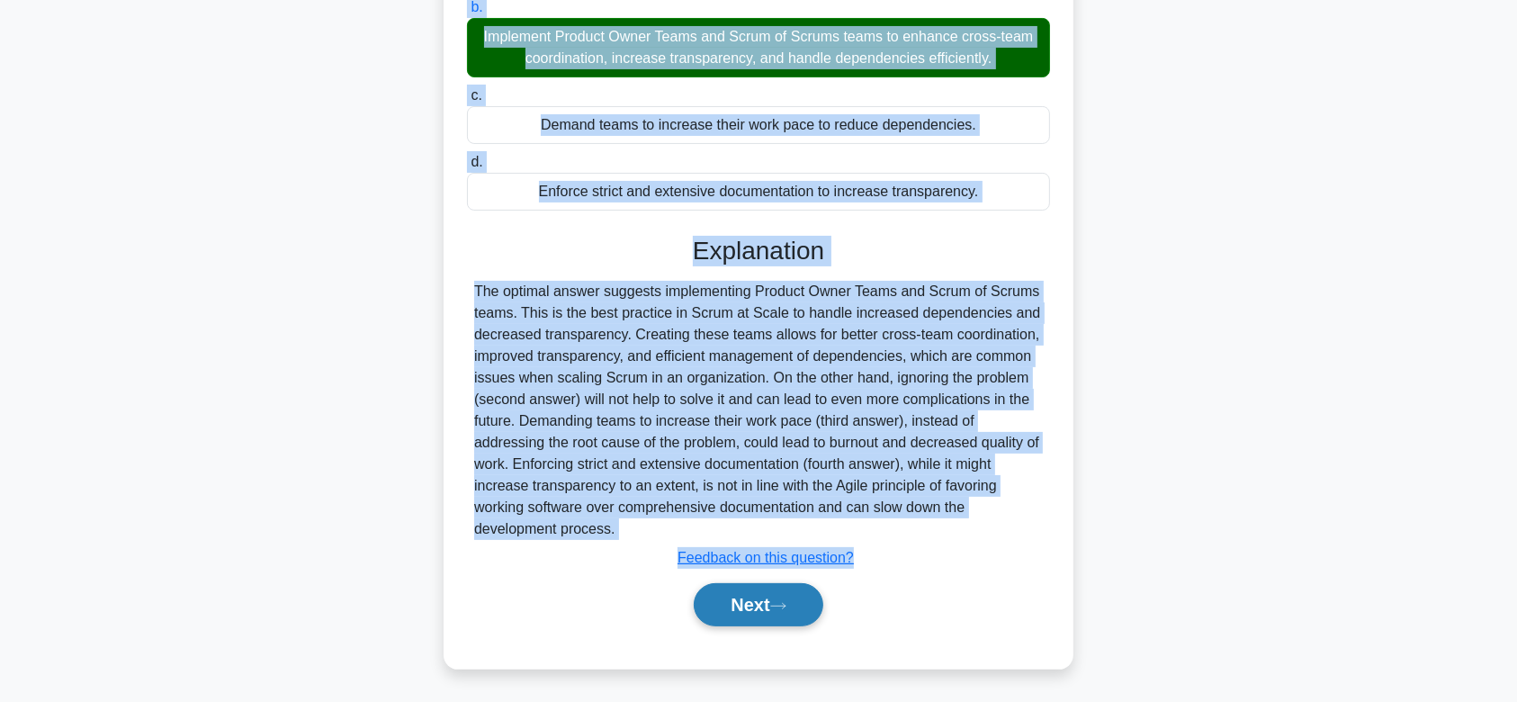
click at [761, 597] on button "Next" at bounding box center [758, 604] width 129 height 43
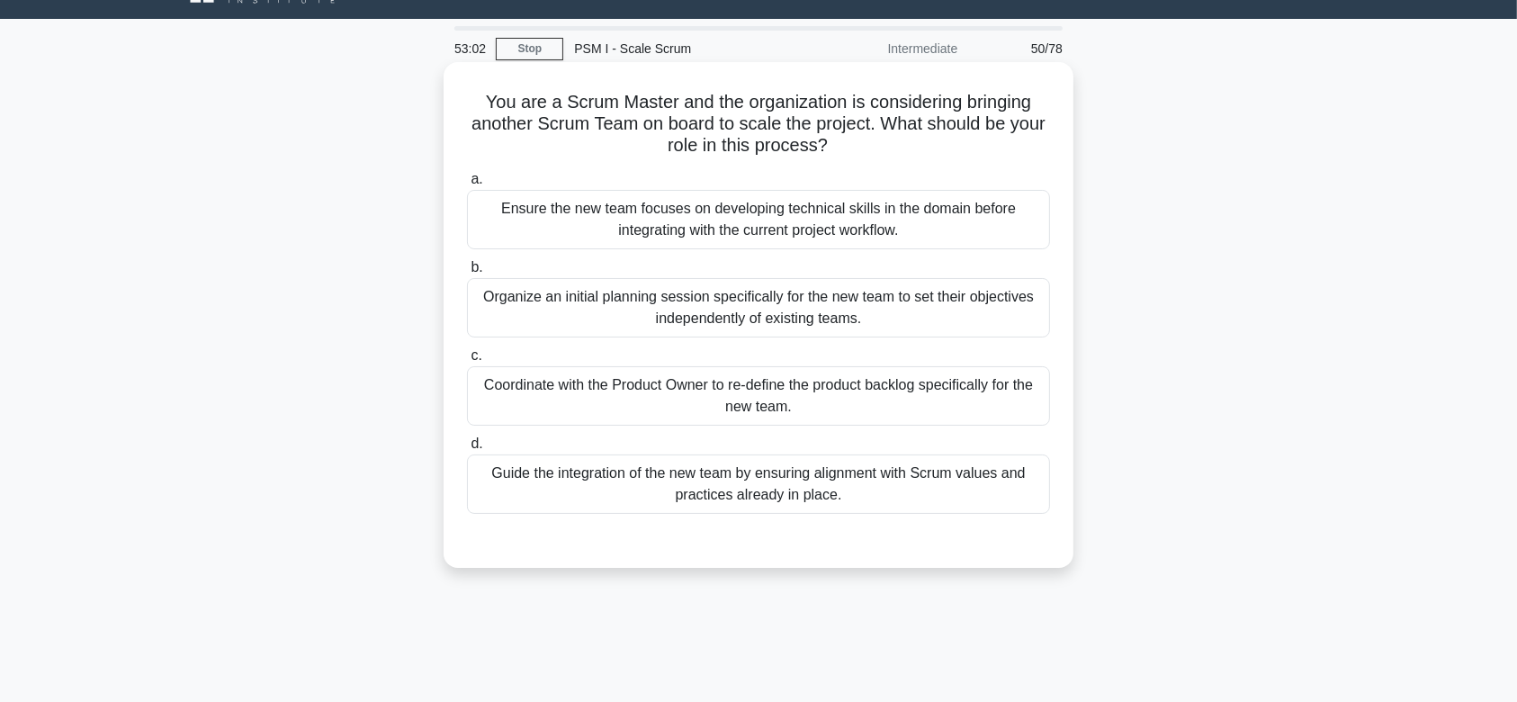
scroll to position [0, 0]
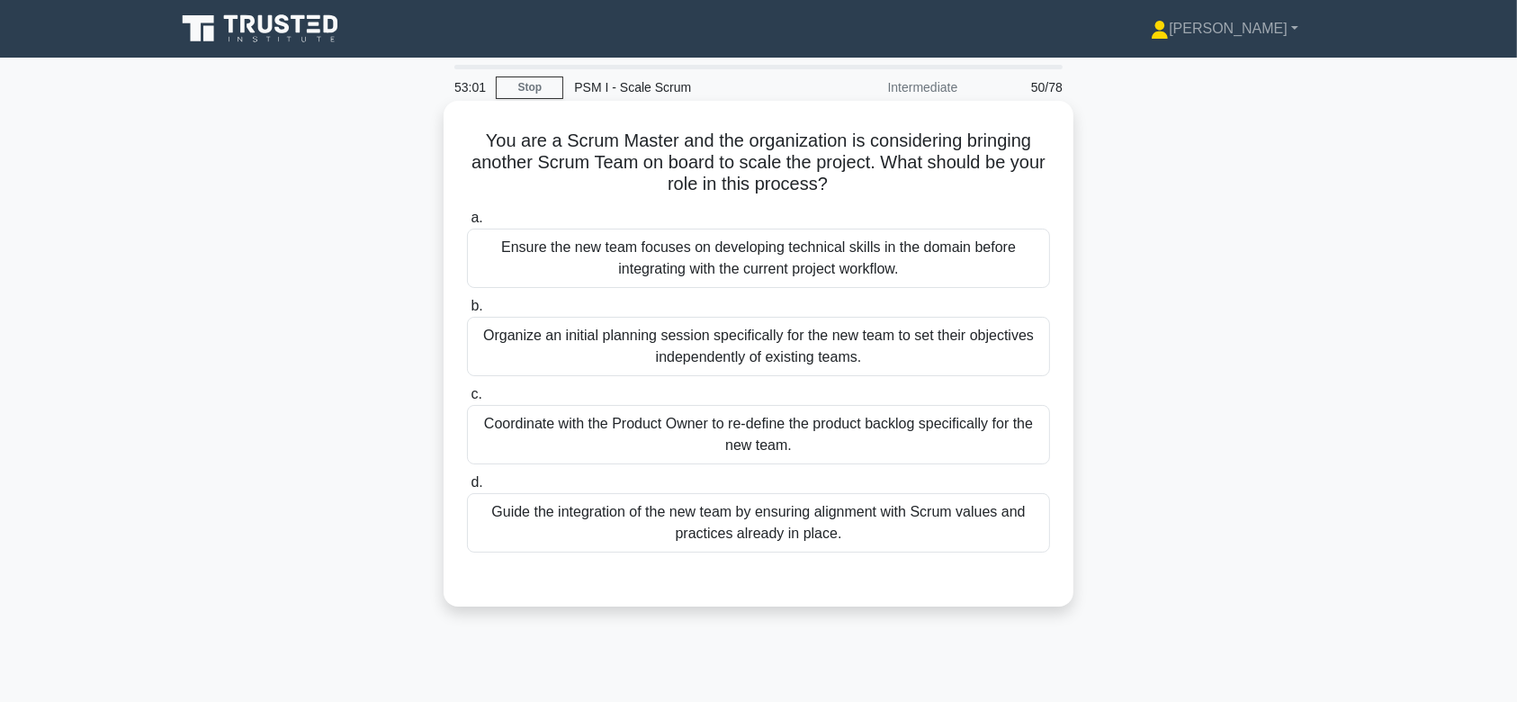
click at [772, 329] on div "Organize an initial planning session specifically for the new team to set their…" at bounding box center [758, 346] width 583 height 59
click at [467, 312] on input "b. Organize an initial planning session specifically for the new team to set th…" at bounding box center [467, 307] width 0 height 12
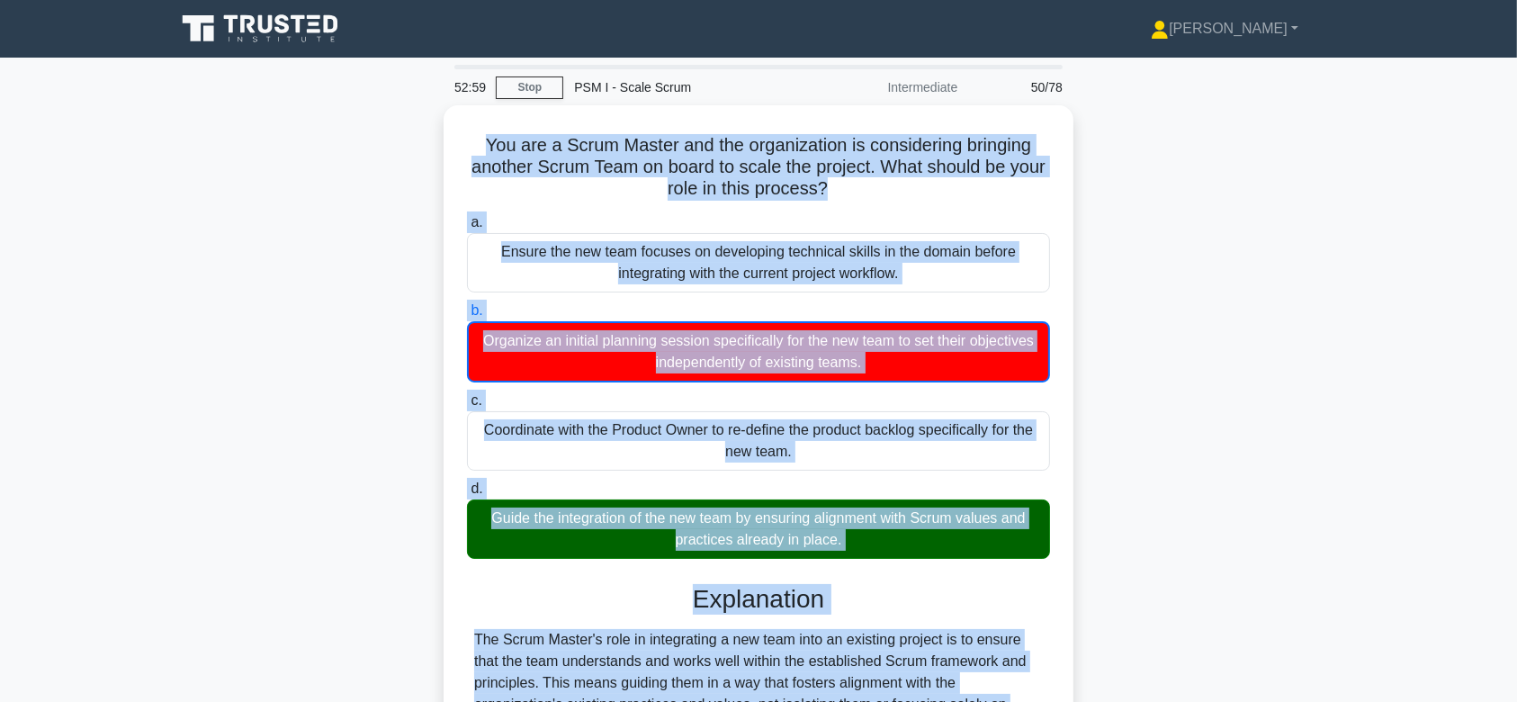
scroll to position [270, 0]
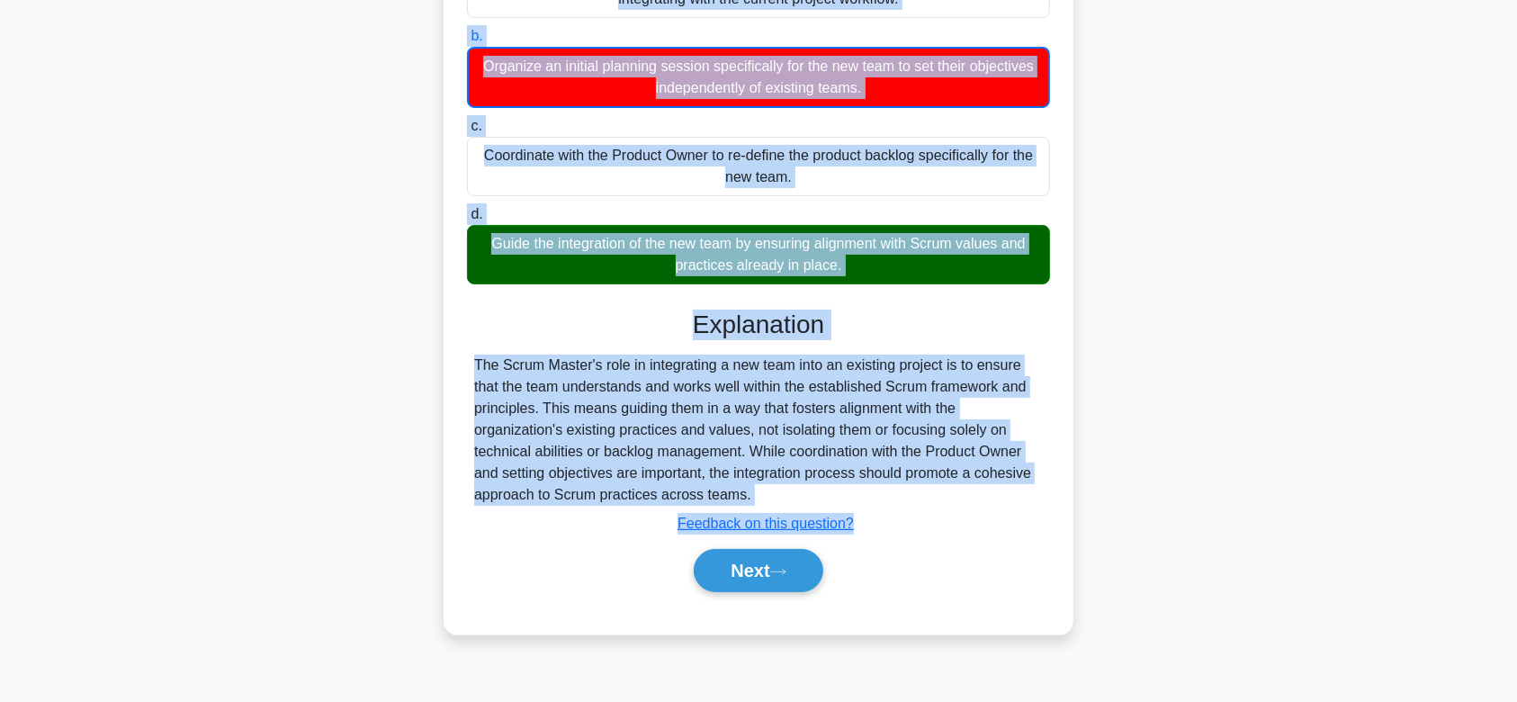
drag, startPoint x: 476, startPoint y: 139, endPoint x: 955, endPoint y: 493, distance: 595.7
click at [955, 493] on div "You are a Scrum Master and the organization is considering bringing another Scr…" at bounding box center [758, 232] width 615 height 789
drag, startPoint x: 749, startPoint y: 570, endPoint x: 781, endPoint y: 254, distance: 318.4
click at [781, 254] on div "a. Ensure the new team focuses on developing technical skills in the domain bef…" at bounding box center [758, 273] width 587 height 680
click at [776, 560] on button "Next" at bounding box center [758, 570] width 129 height 43
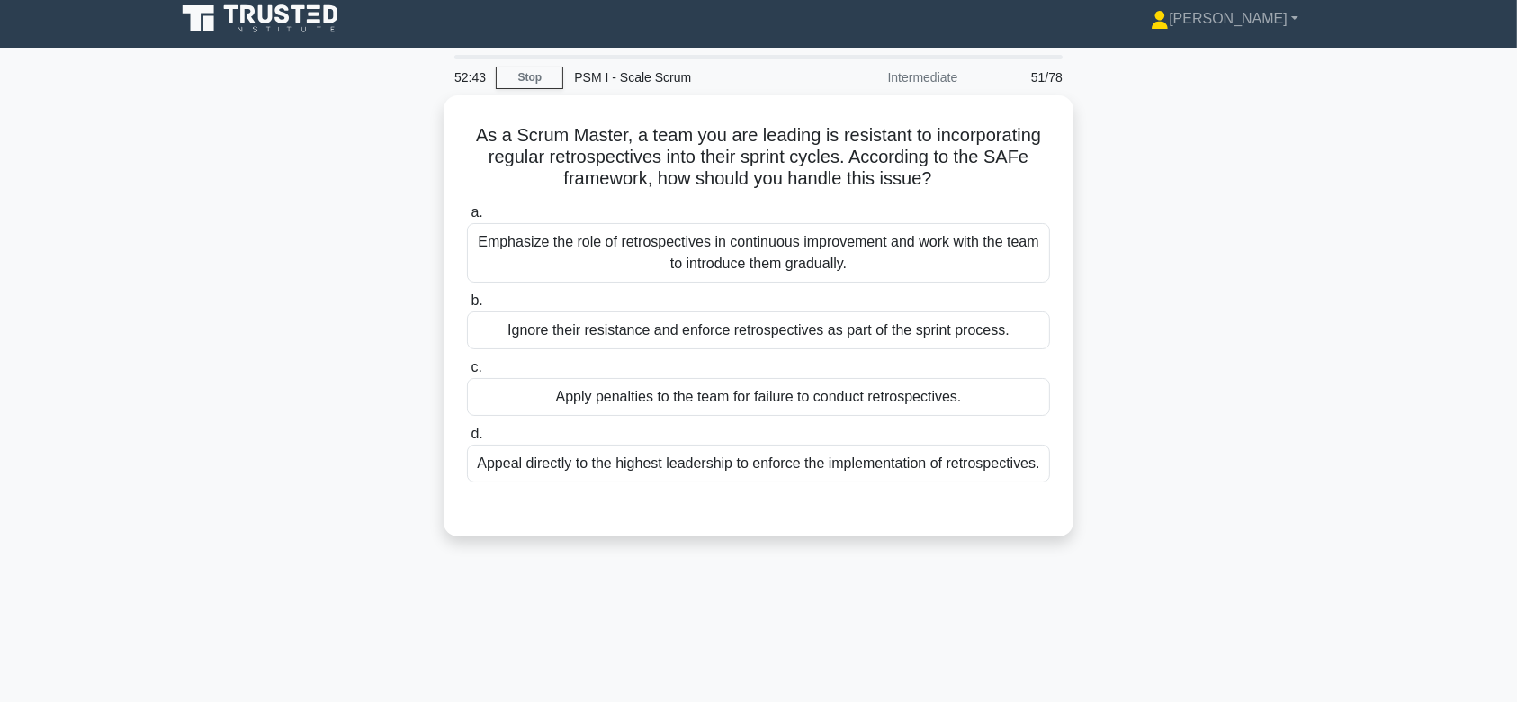
scroll to position [8, 0]
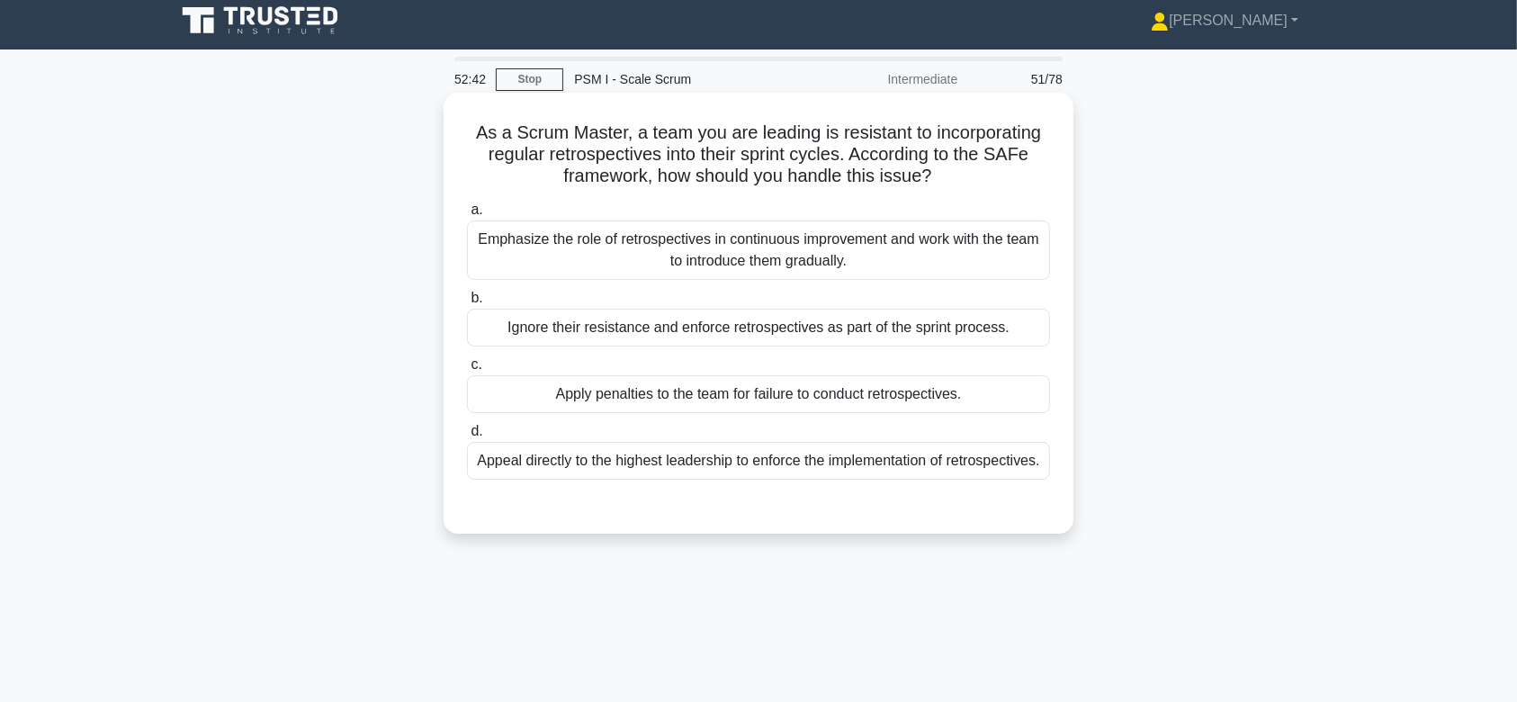
click at [774, 324] on div "Ignore their resistance and enforce retrospectives as part of the sprint proces…" at bounding box center [758, 328] width 583 height 38
click at [467, 304] on input "b. Ignore their resistance and enforce retrospectives as part of the sprint pro…" at bounding box center [467, 298] width 0 height 12
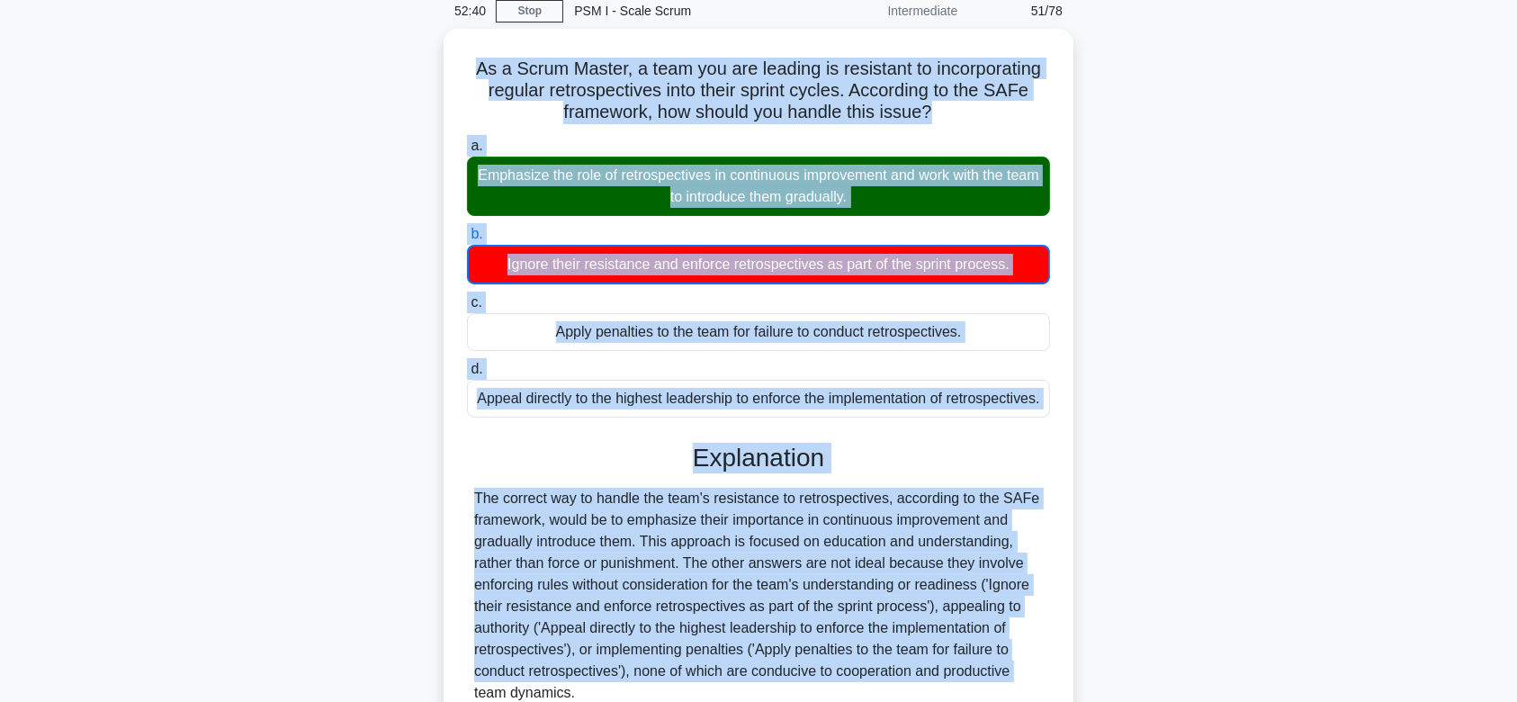
scroll to position [270, 0]
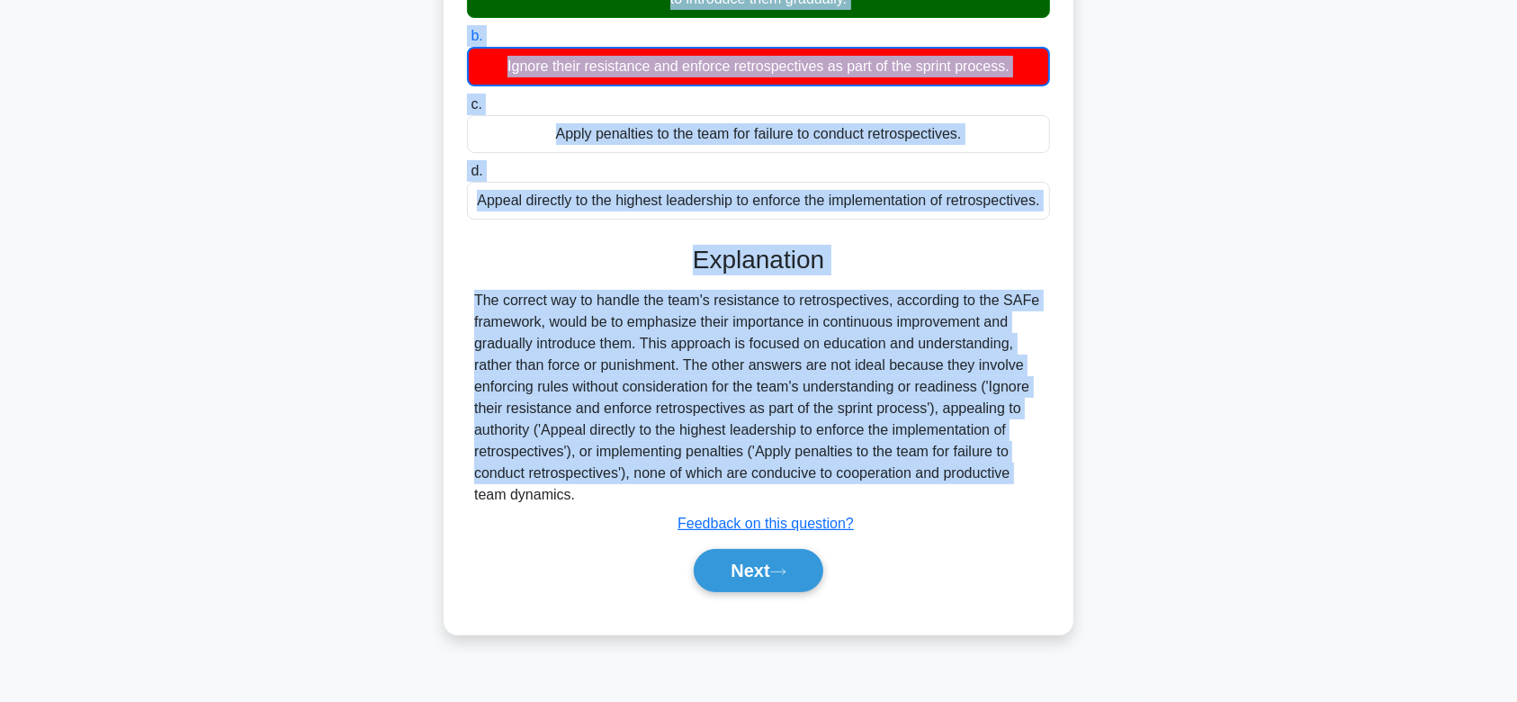
drag, startPoint x: 469, startPoint y: 129, endPoint x: 921, endPoint y: 522, distance: 599.5
click at [921, 522] on div "As a Scrum Master, a team you are leading is resistant to incorporating regular…" at bounding box center [758, 232] width 615 height 789
drag, startPoint x: 794, startPoint y: 588, endPoint x: 705, endPoint y: 301, distance: 300.5
click at [705, 301] on div "Explanation The correct way to handle the team's resistance to retrospectives, …" at bounding box center [758, 422] width 583 height 355
click at [737, 584] on button "Next" at bounding box center [758, 570] width 129 height 43
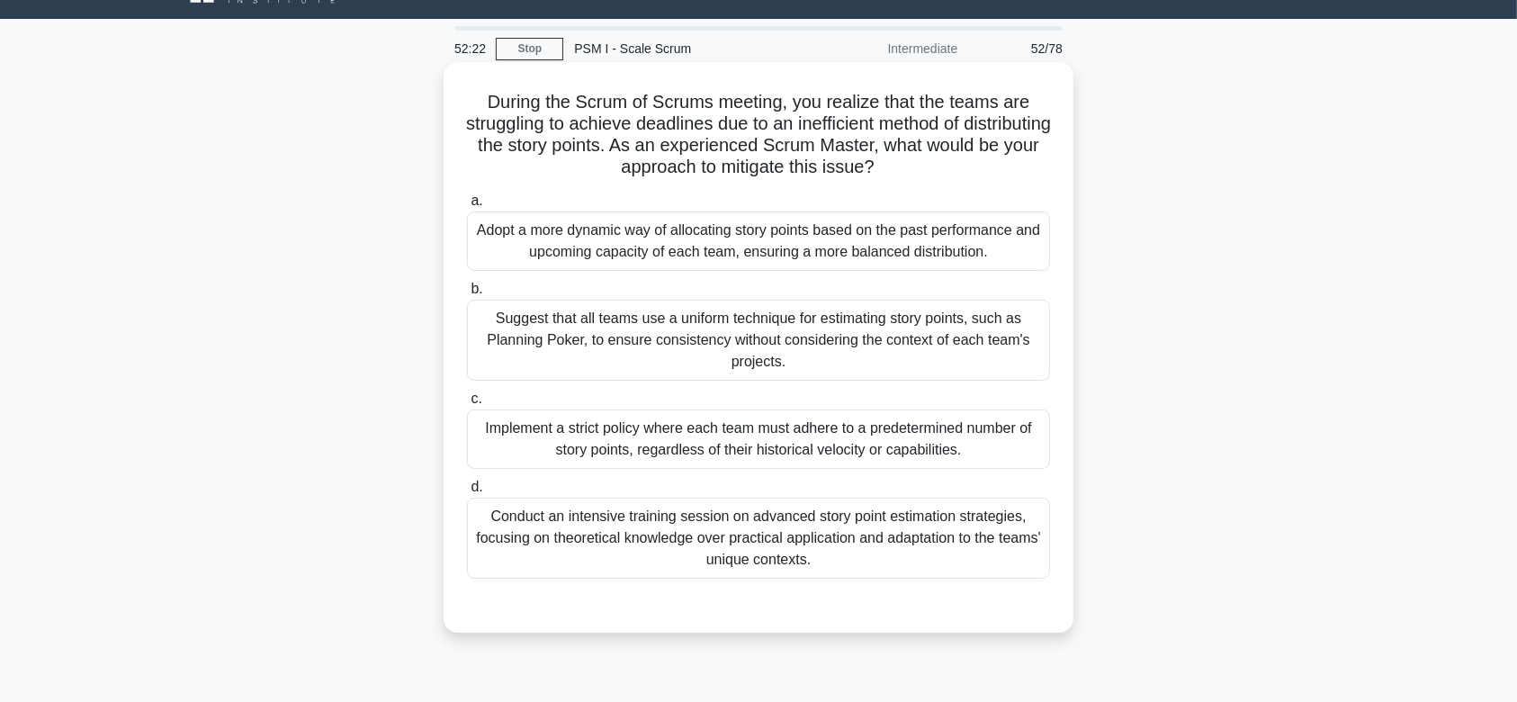
scroll to position [32, 0]
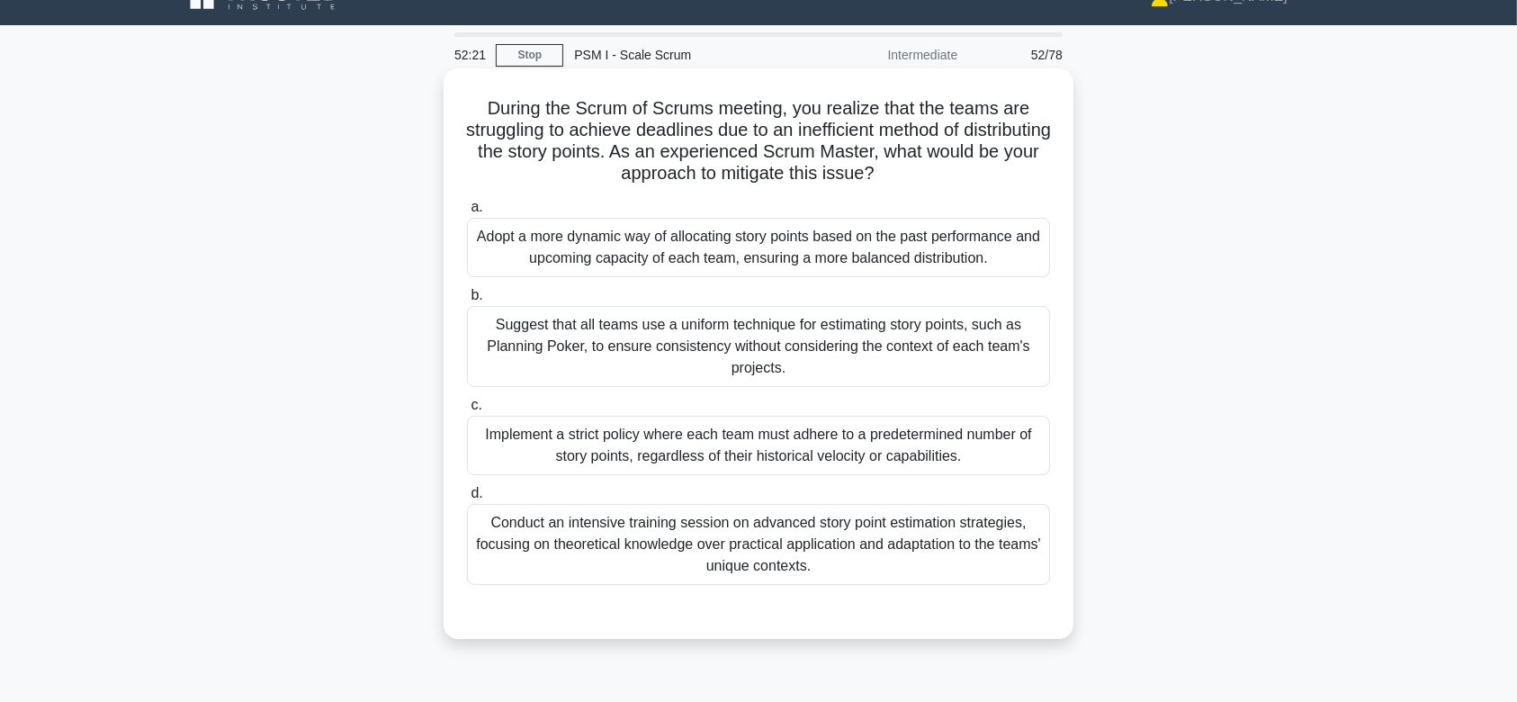
click at [723, 344] on div "Suggest that all teams use a uniform technique for estimating story points, suc…" at bounding box center [758, 346] width 583 height 81
click at [467, 301] on input "b. Suggest that all teams use a uniform technique for estimating story points, …" at bounding box center [467, 296] width 0 height 12
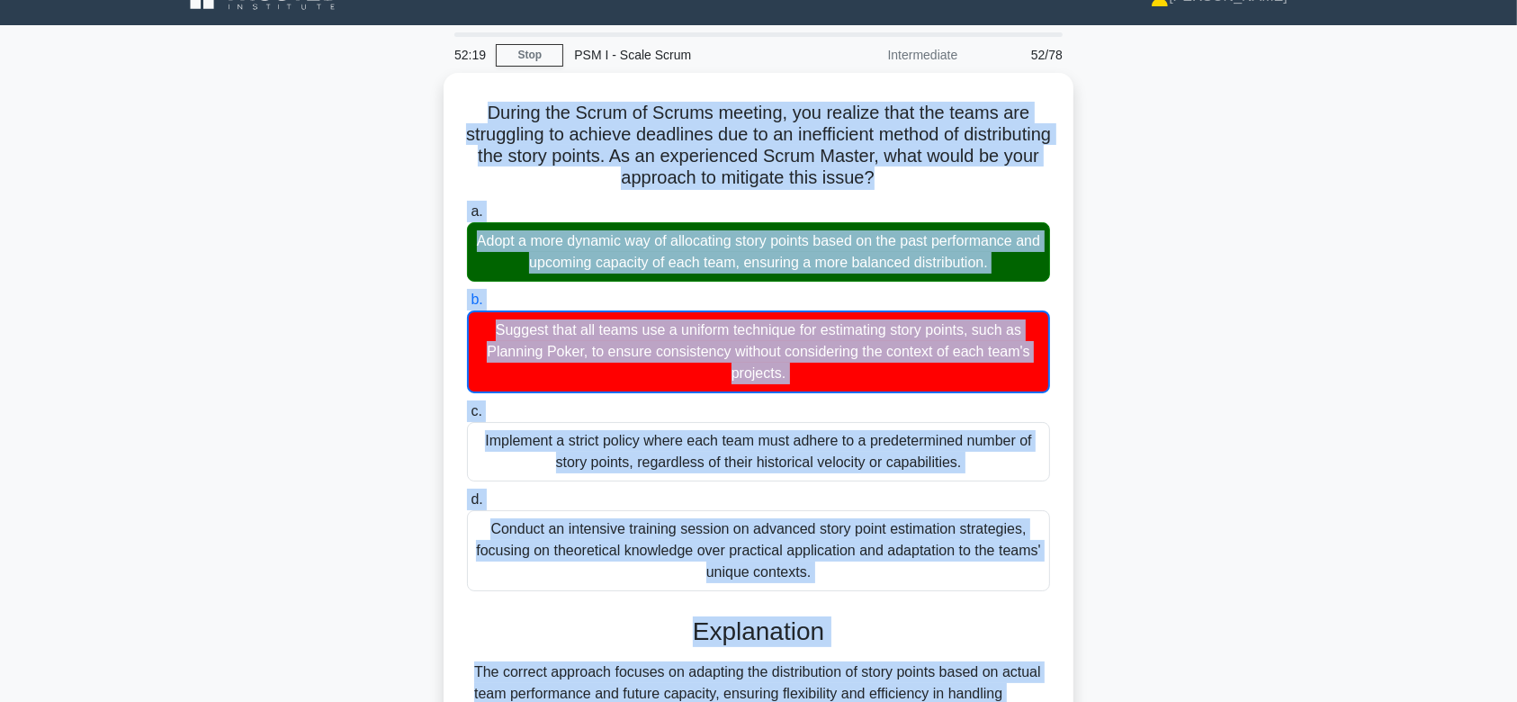
scroll to position [279, 0]
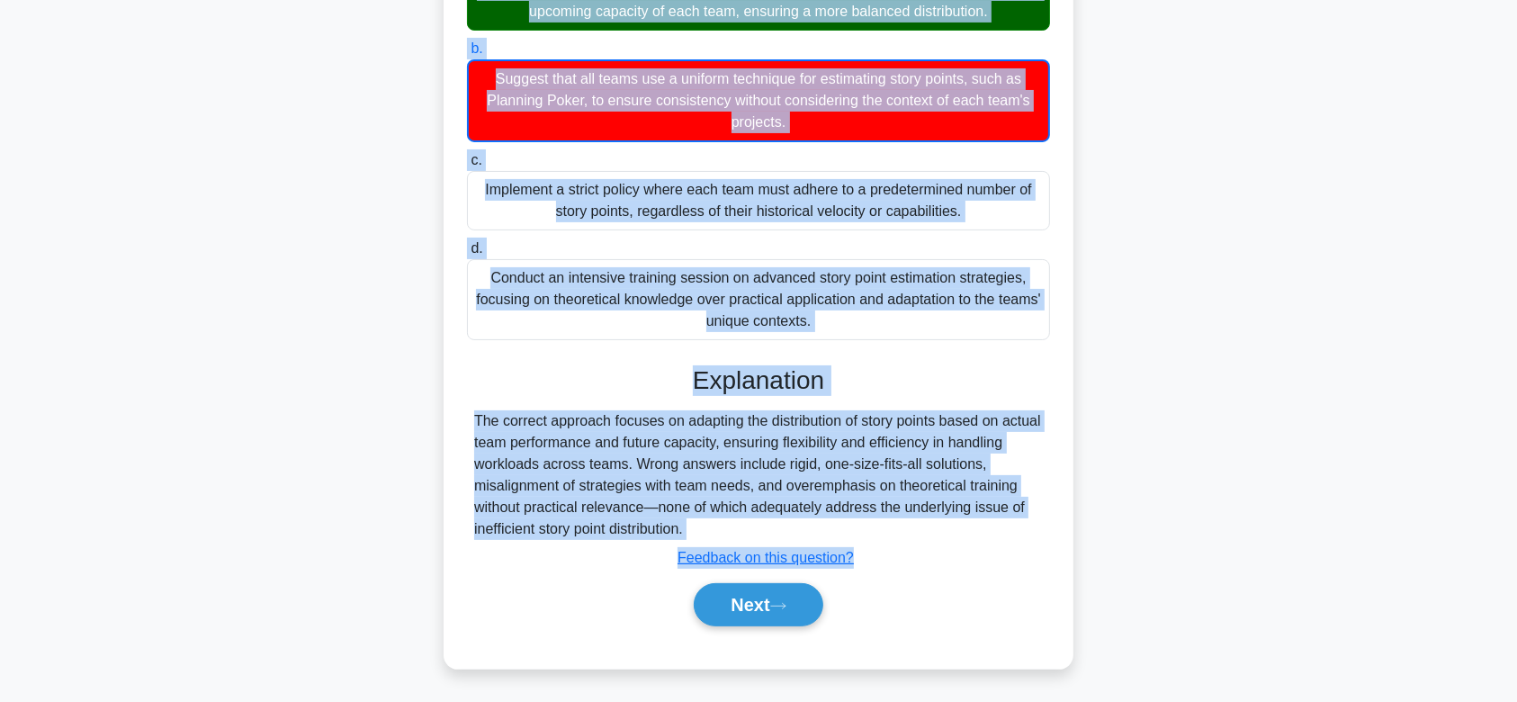
drag, startPoint x: 477, startPoint y: 104, endPoint x: 826, endPoint y: 525, distance: 547.0
click at [826, 525] on div "During the Scrum of Scrums meeting, you realize that the teams are struggling t…" at bounding box center [758, 245] width 615 height 832
click at [768, 599] on button "Next" at bounding box center [758, 604] width 129 height 43
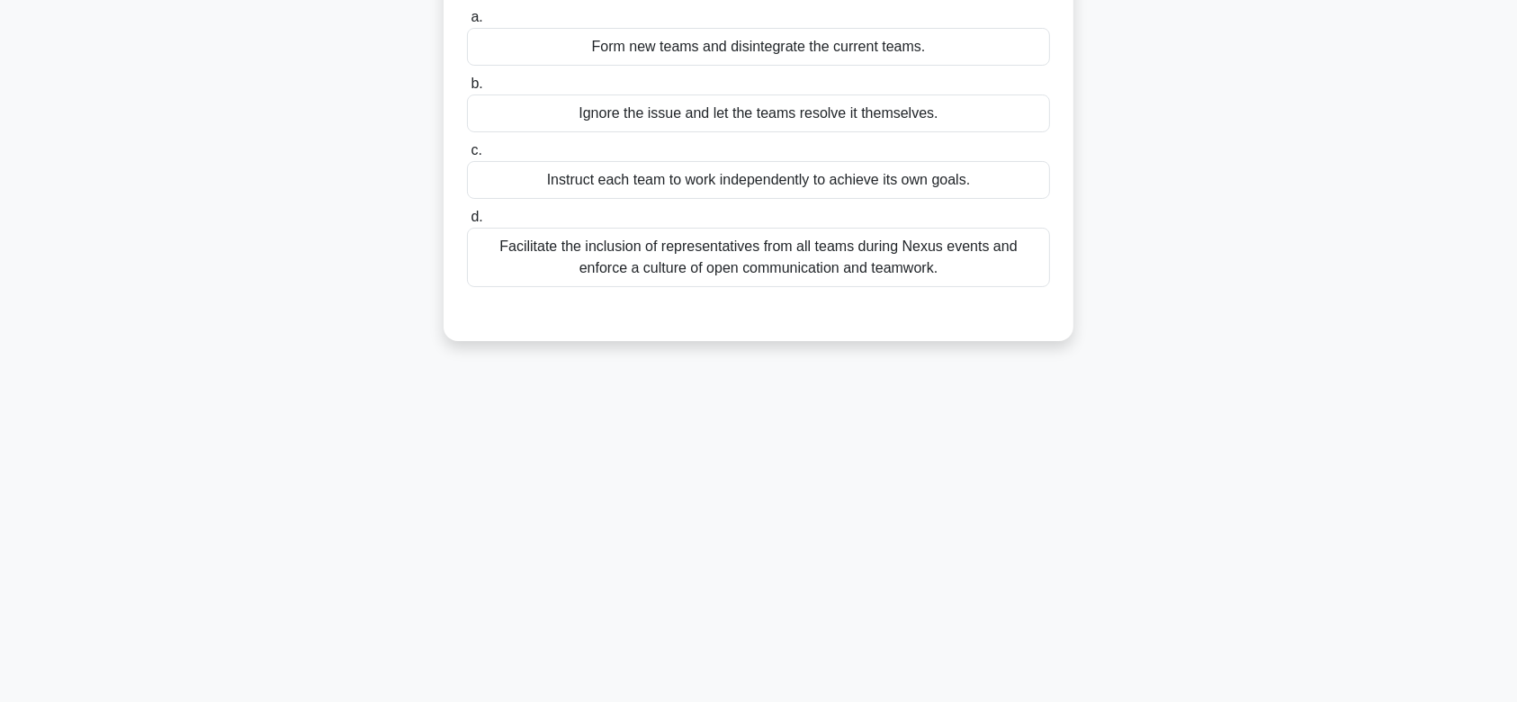
scroll to position [0, 0]
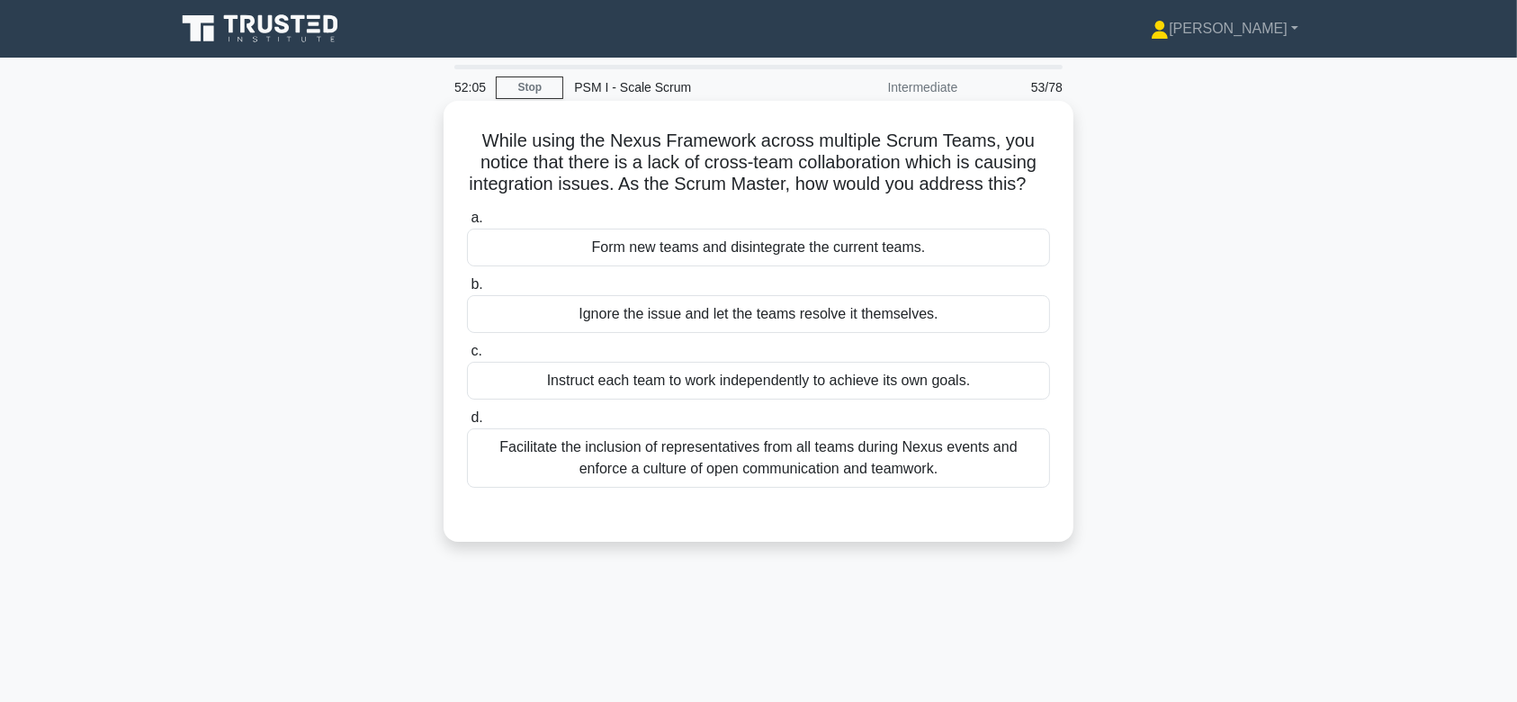
click at [753, 333] on div "Ignore the issue and let the teams resolve it themselves." at bounding box center [758, 314] width 583 height 38
click at [467, 291] on input "b. Ignore the issue and let the teams resolve it themselves." at bounding box center [467, 285] width 0 height 12
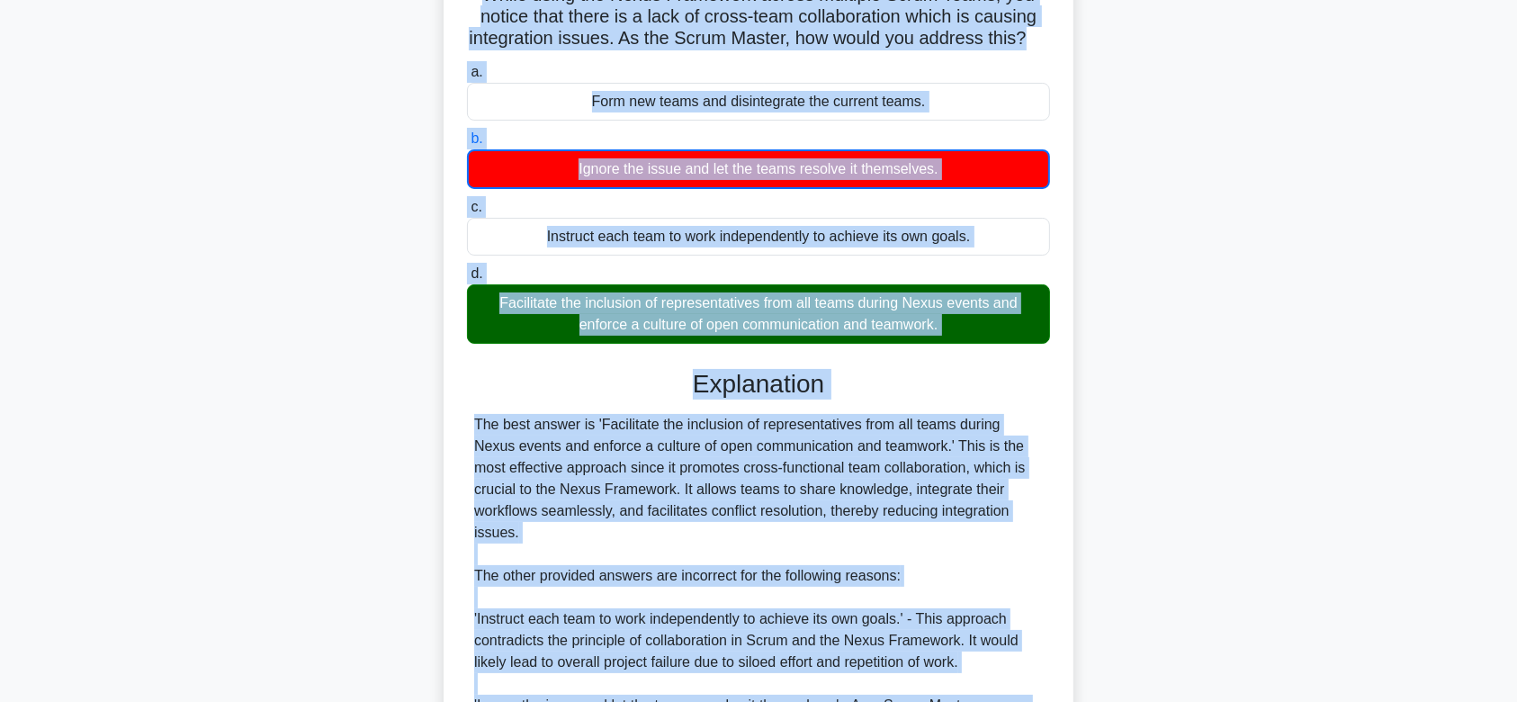
scroll to position [316, 0]
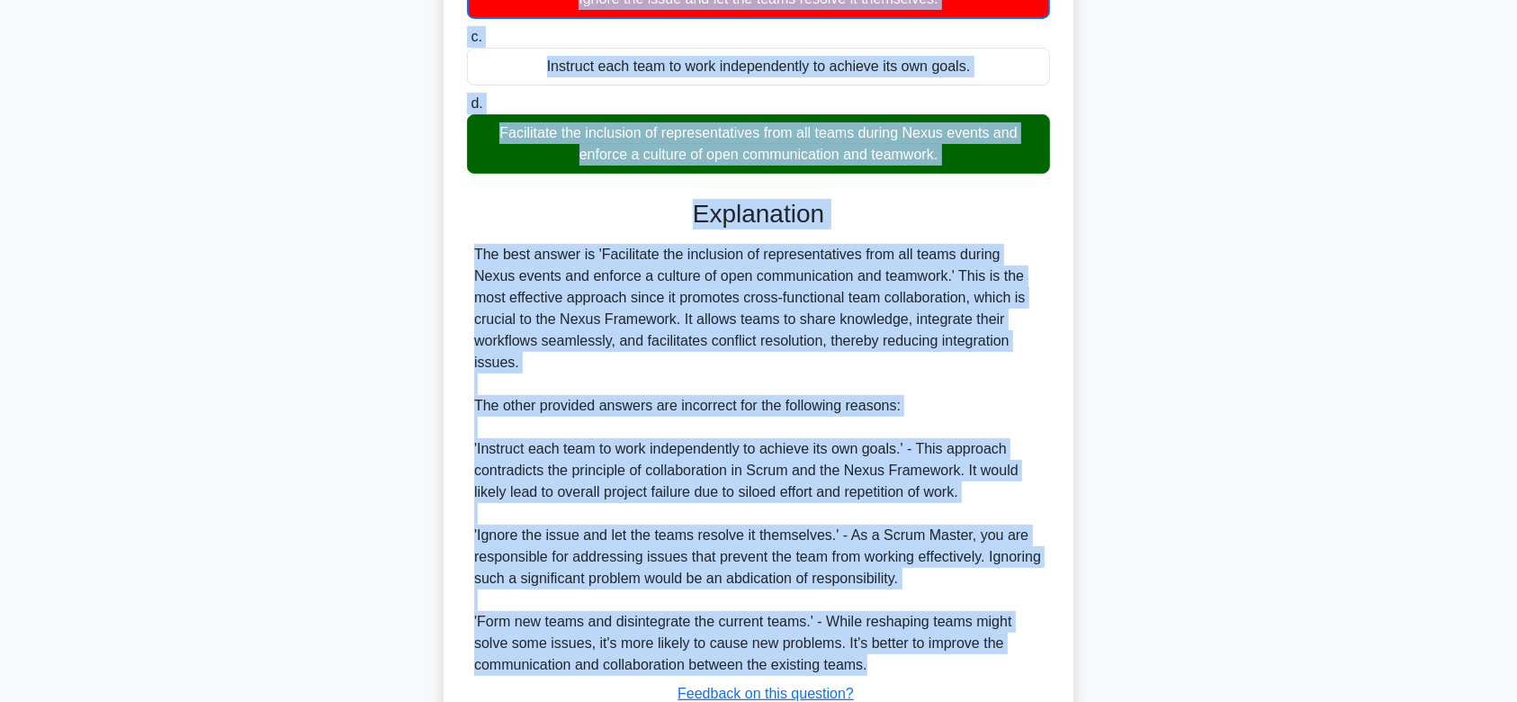
drag, startPoint x: 477, startPoint y: 138, endPoint x: 880, endPoint y: 666, distance: 664.4
click at [880, 666] on div "While using the Nexus Framework across multiple Scrum Teams, you notice that th…" at bounding box center [758, 294] width 615 height 1005
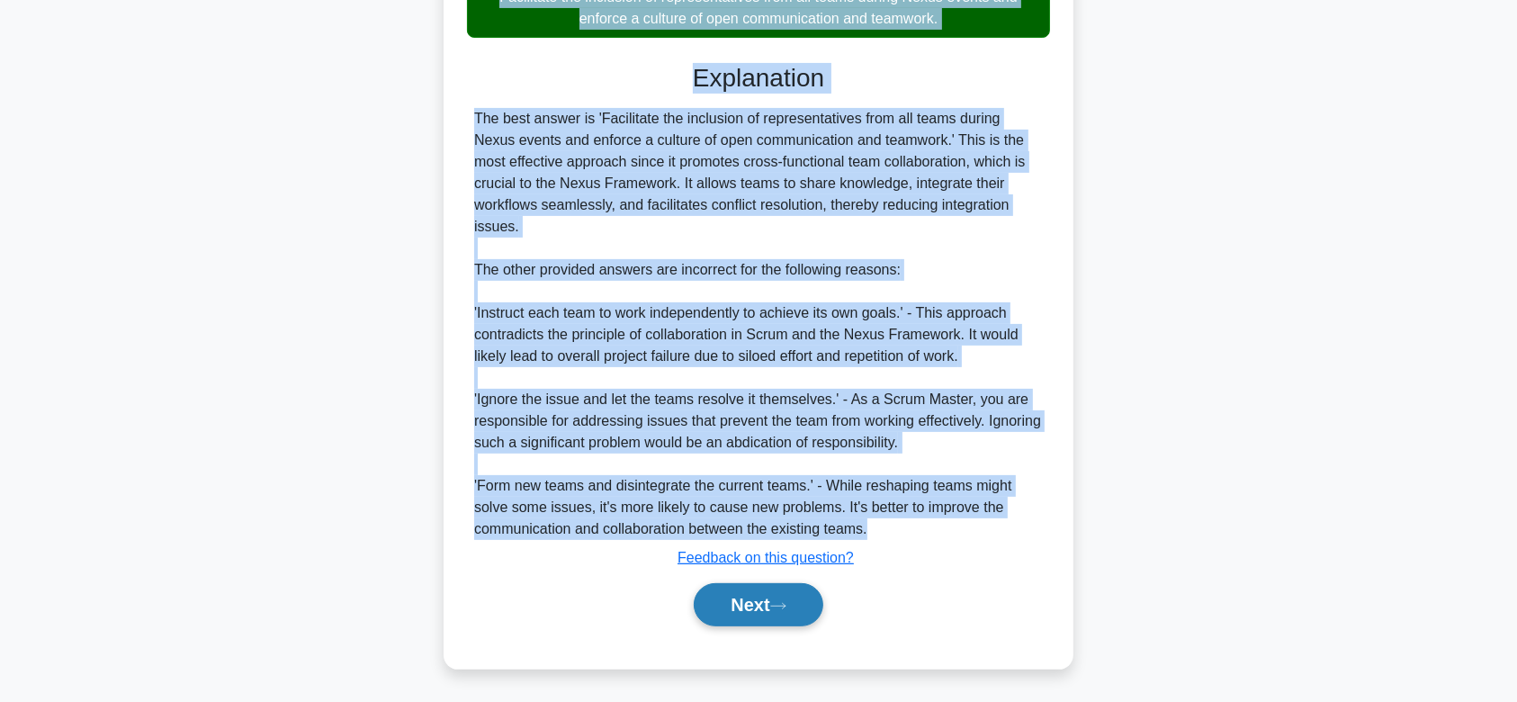
click at [786, 608] on icon at bounding box center [778, 606] width 16 height 10
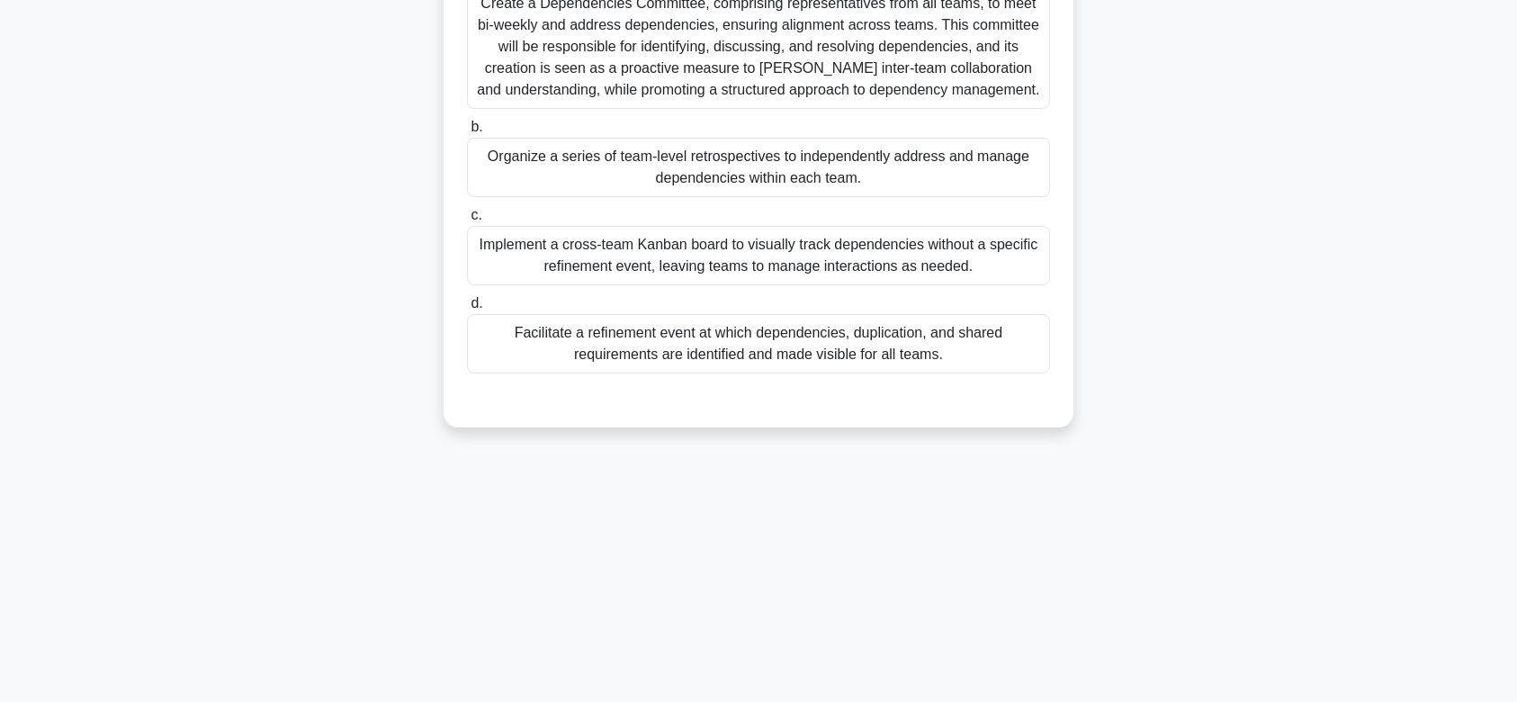
scroll to position [0, 0]
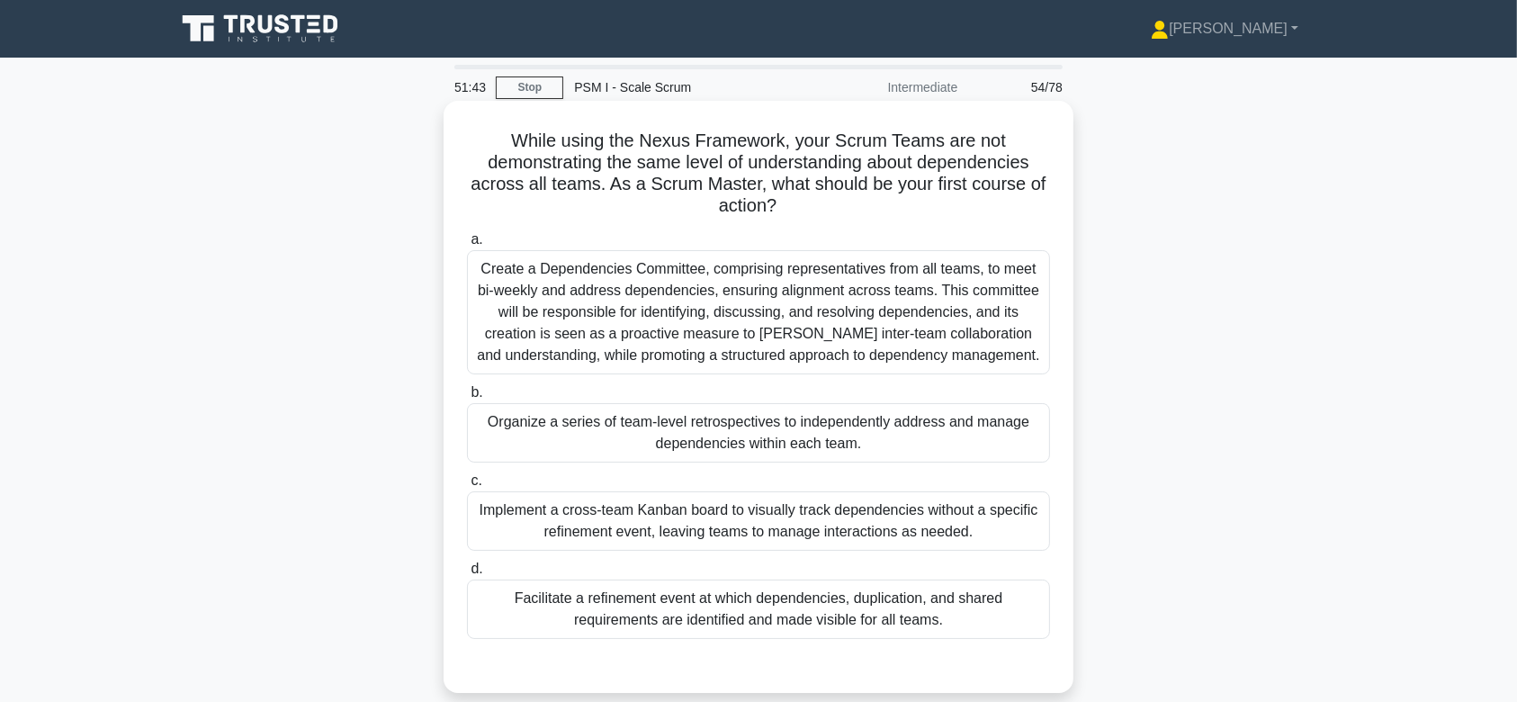
click at [785, 371] on div "Create a Dependencies Committee, comprising representatives from all teams, to …" at bounding box center [758, 312] width 583 height 124
click at [467, 246] on input "a. Create a Dependencies Committee, comprising representatives from all teams, …" at bounding box center [467, 240] width 0 height 12
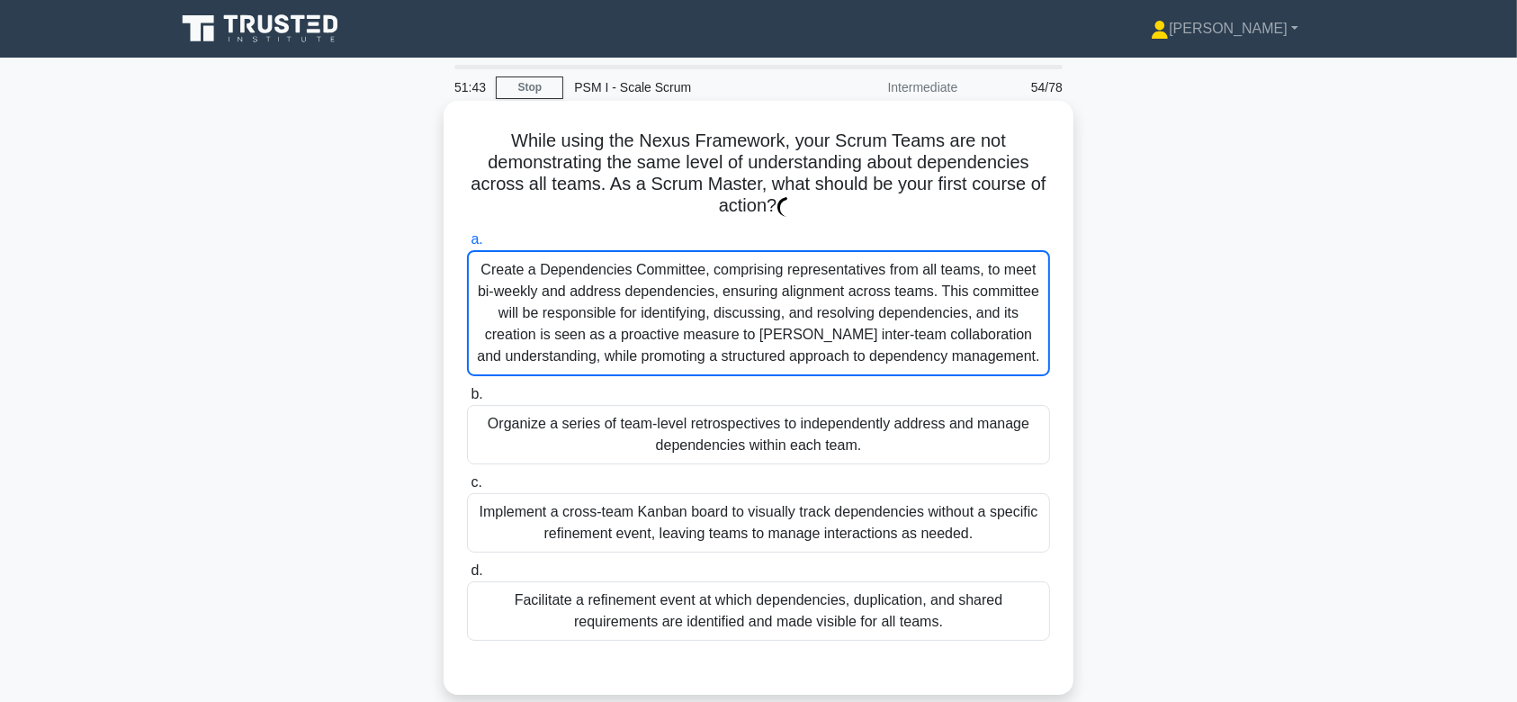
click at [785, 371] on div "Create a Dependencies Committee, comprising representatives from all teams, to …" at bounding box center [758, 313] width 583 height 126
click at [467, 246] on input "a. Create a Dependencies Committee, comprising representatives from all teams, …" at bounding box center [467, 240] width 0 height 12
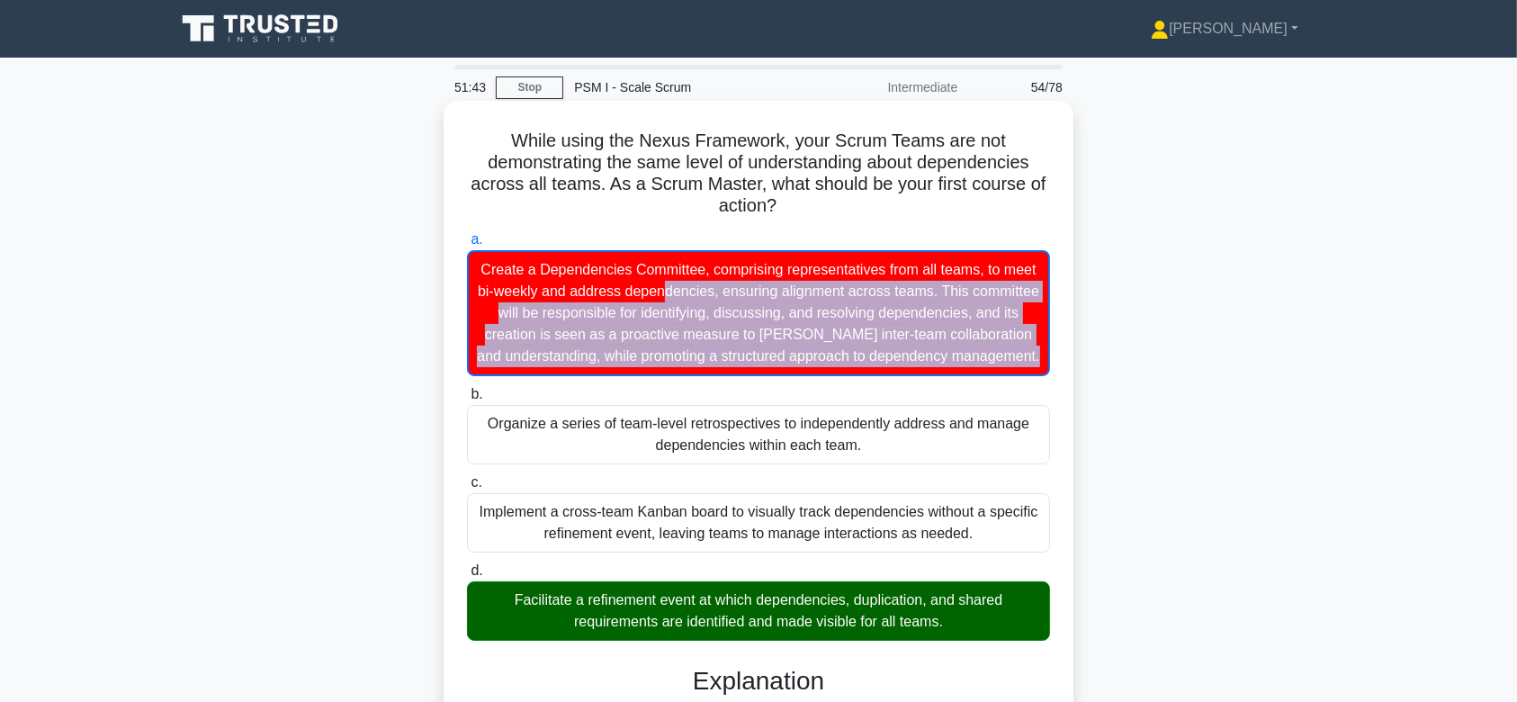
click at [785, 371] on div "Create a Dependencies Committee, comprising representatives from all teams, to …" at bounding box center [758, 313] width 583 height 126
click at [467, 246] on input "a. Create a Dependencies Committee, comprising representatives from all teams, …" at bounding box center [467, 240] width 0 height 12
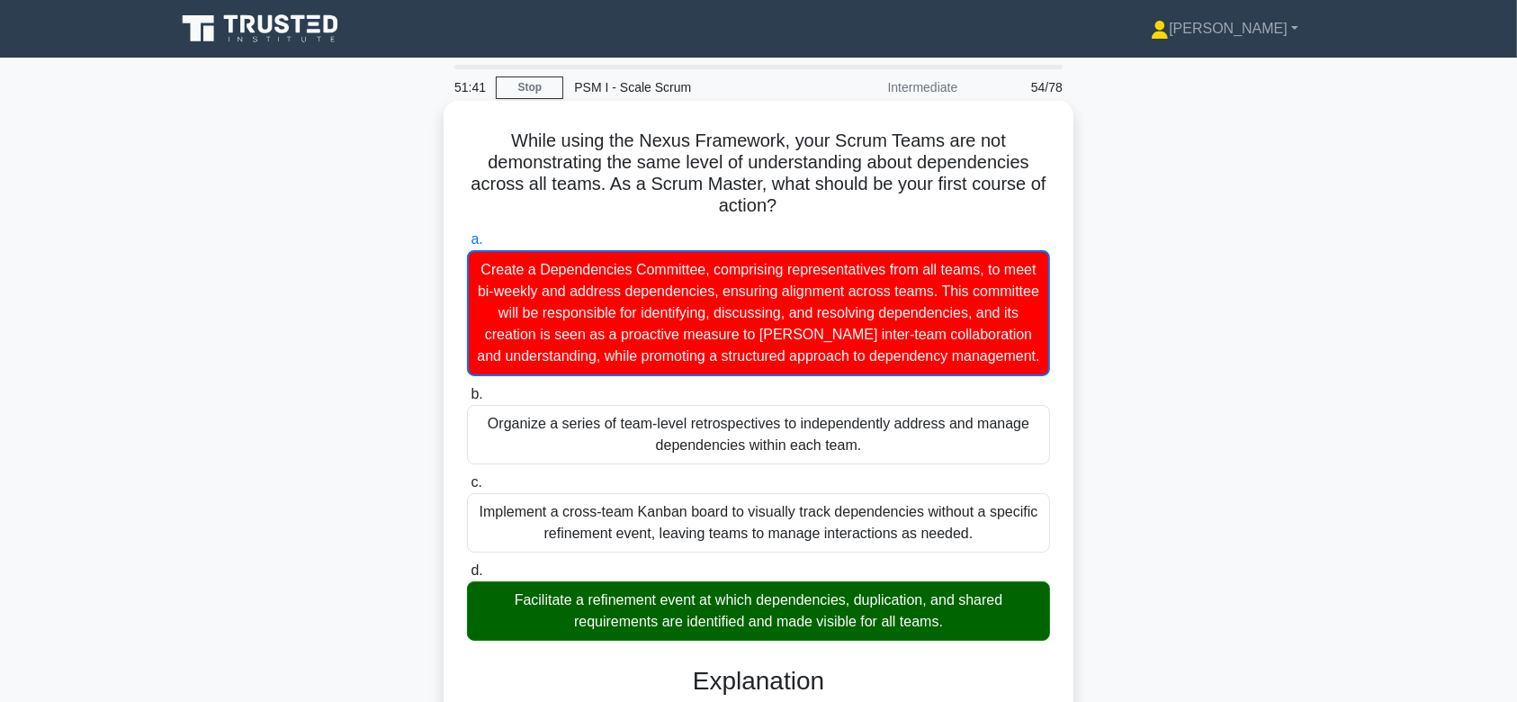
click at [582, 104] on div "While using the Nexus Framework, your Scrum Teams are not demonstrating the sam…" at bounding box center [759, 546] width 630 height 890
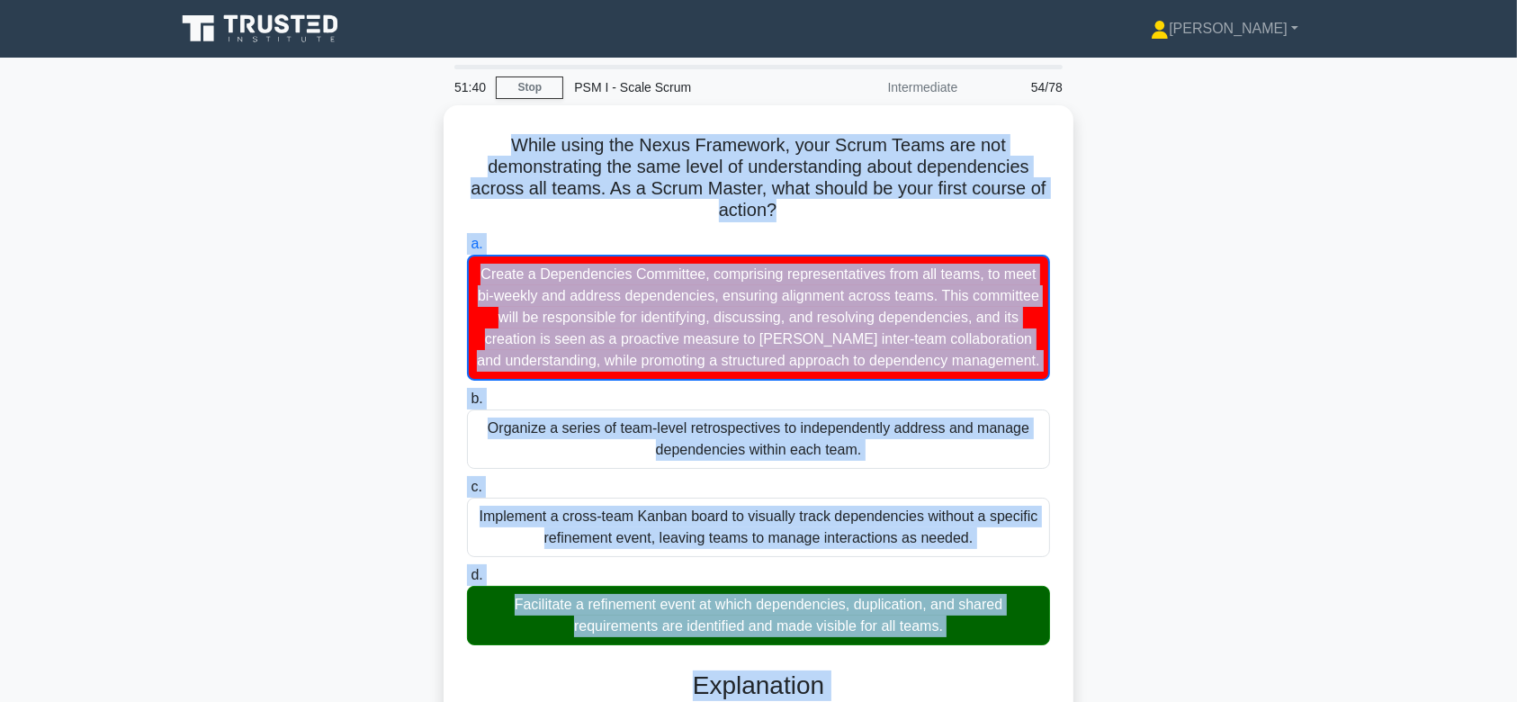
scroll to position [322, 0]
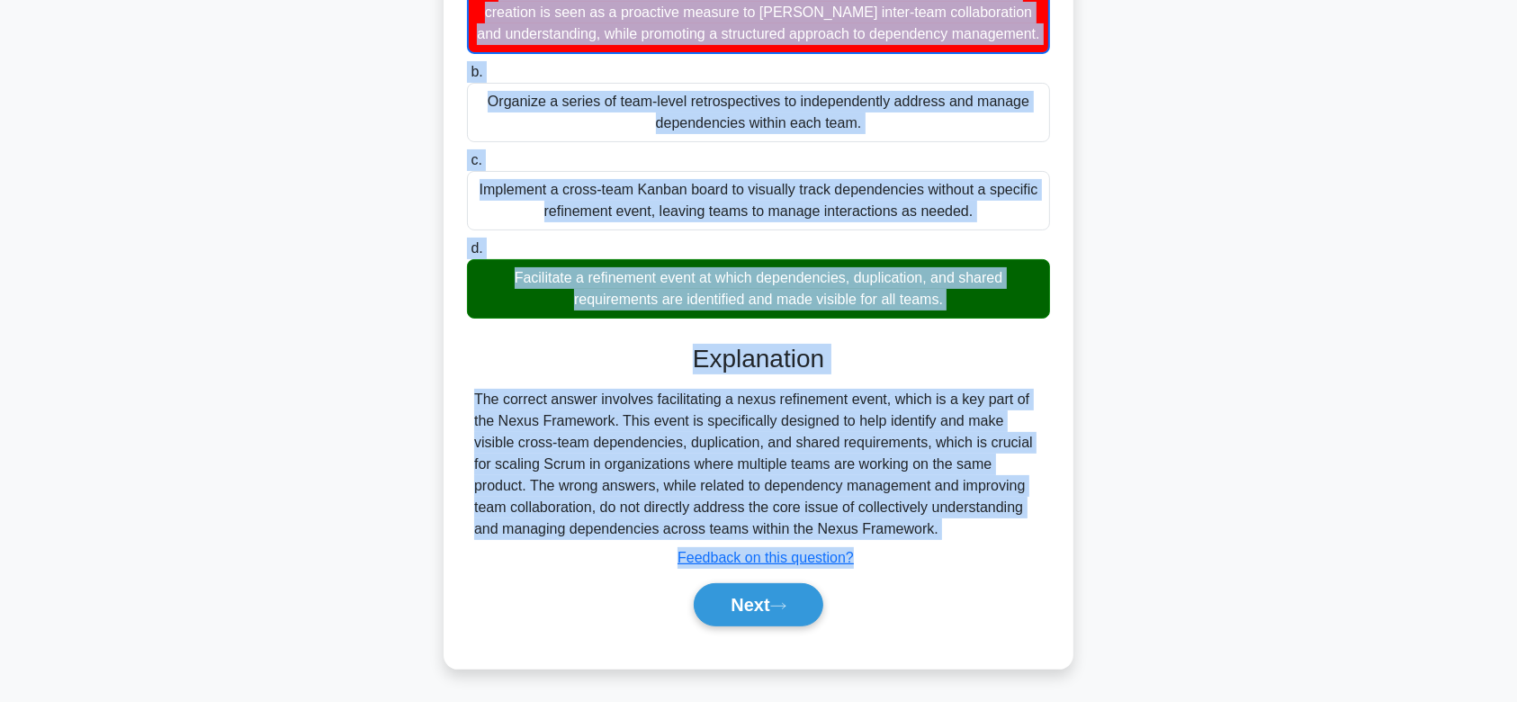
drag, startPoint x: 478, startPoint y: 132, endPoint x: 937, endPoint y: 527, distance: 605.5
click at [937, 527] on div "While using the Nexus Framework, your Scrum Teams are not demonstrating the sam…" at bounding box center [758, 223] width 615 height 875
click at [814, 615] on button "Next" at bounding box center [758, 604] width 129 height 43
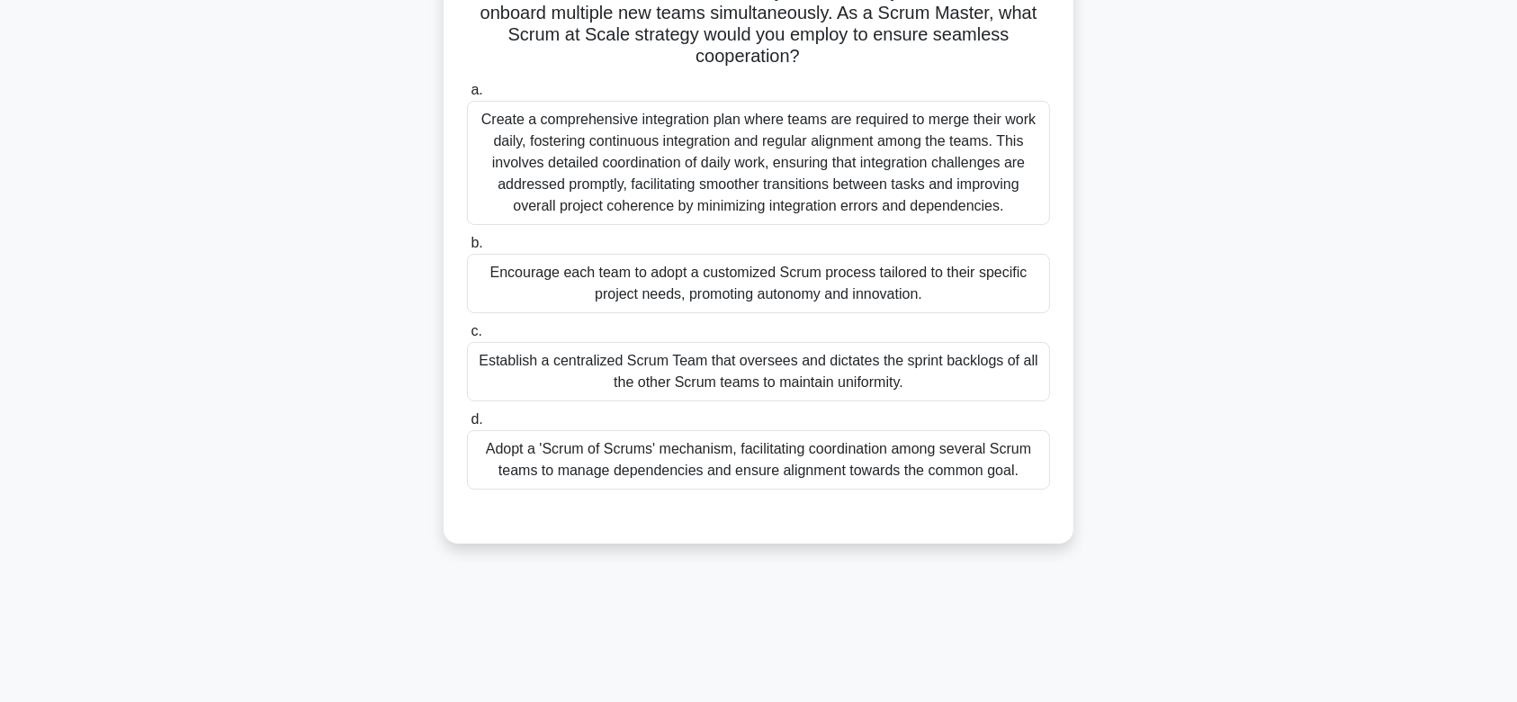
scroll to position [0, 0]
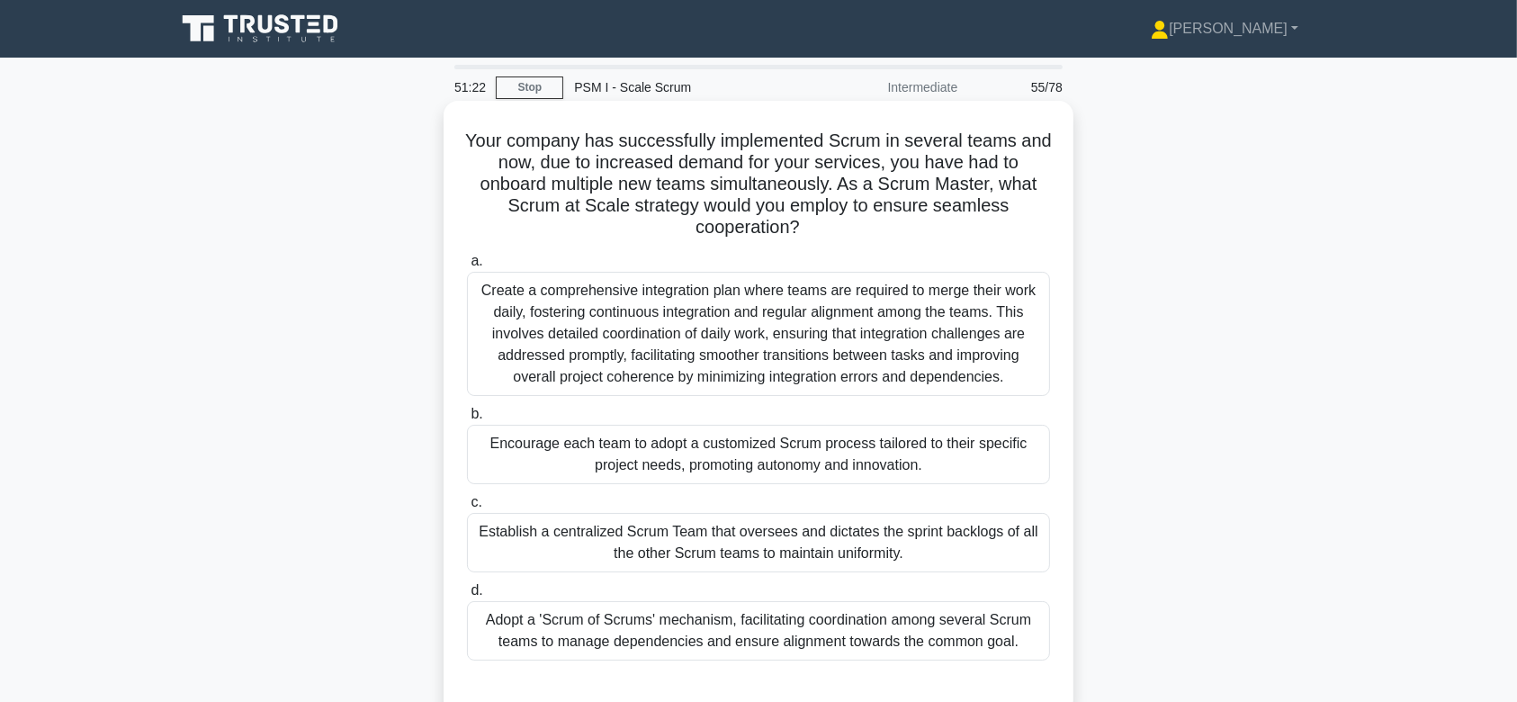
click at [785, 365] on div "Create a comprehensive integration plan where teams are required to merge their…" at bounding box center [758, 334] width 583 height 124
click at [467, 267] on input "a. Create a comprehensive integration plan where teams are required to merge th…" at bounding box center [467, 262] width 0 height 12
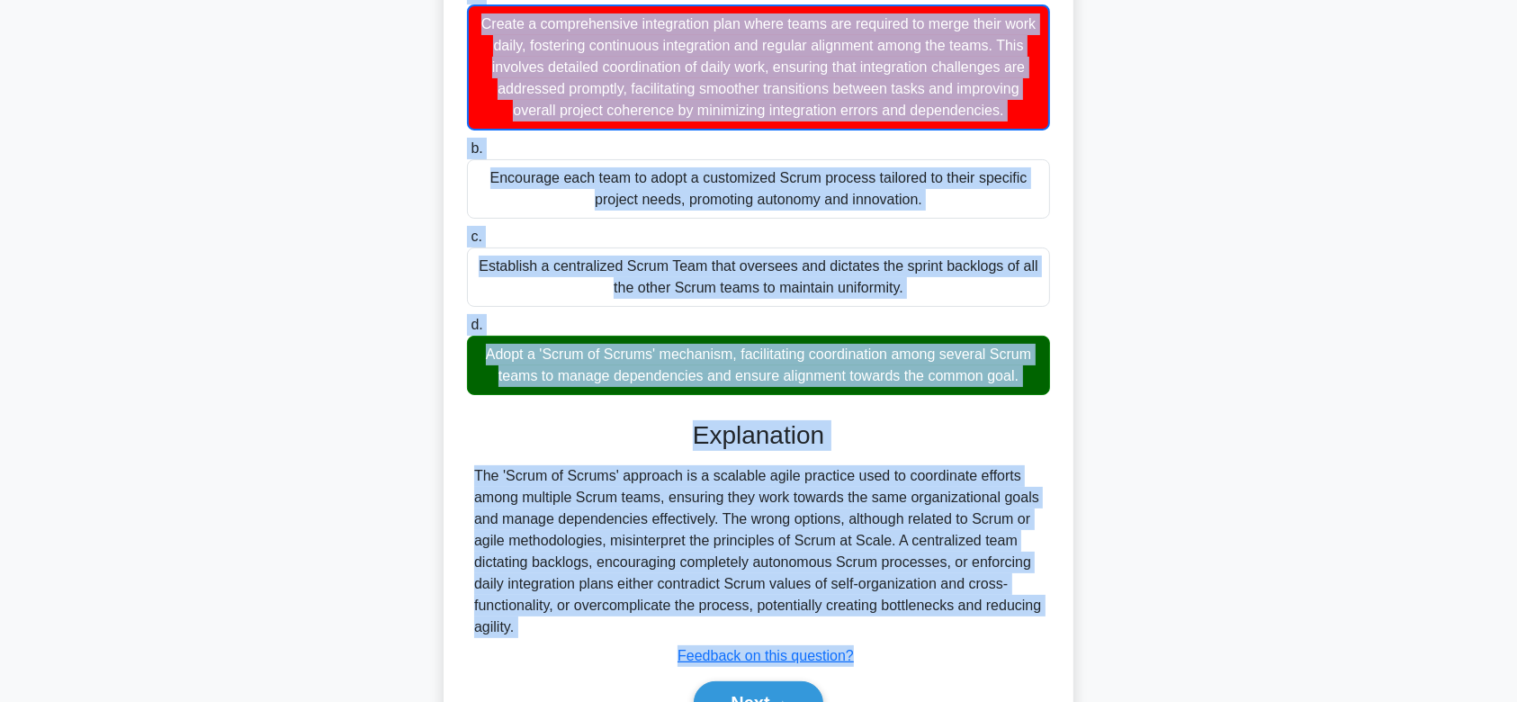
scroll to position [387, 0]
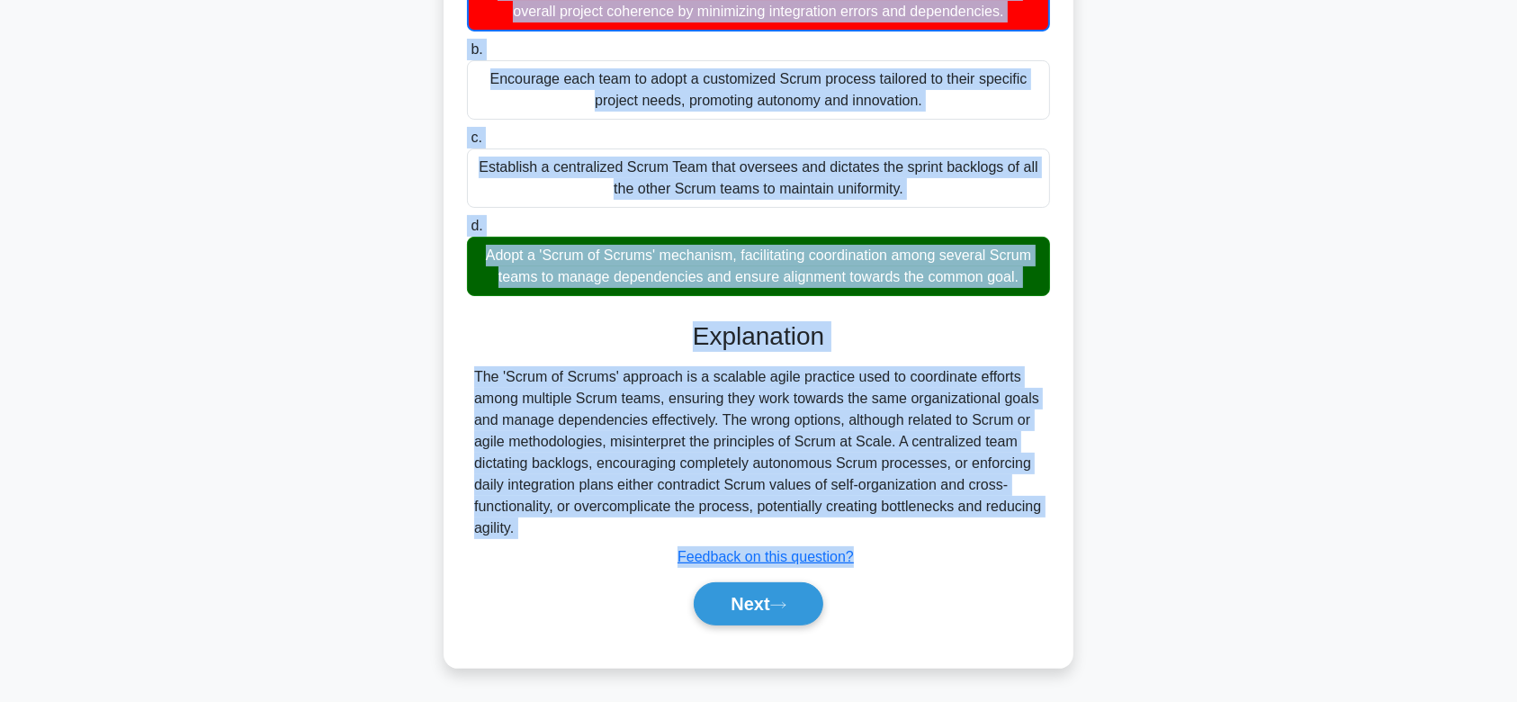
drag, startPoint x: 479, startPoint y: 137, endPoint x: 992, endPoint y: 531, distance: 647.5
click at [992, 531] on div "Your company has successfully implemented Scrum in several teams and now, due t…" at bounding box center [758, 201] width 615 height 919
click at [719, 599] on button "Next" at bounding box center [758, 603] width 129 height 43
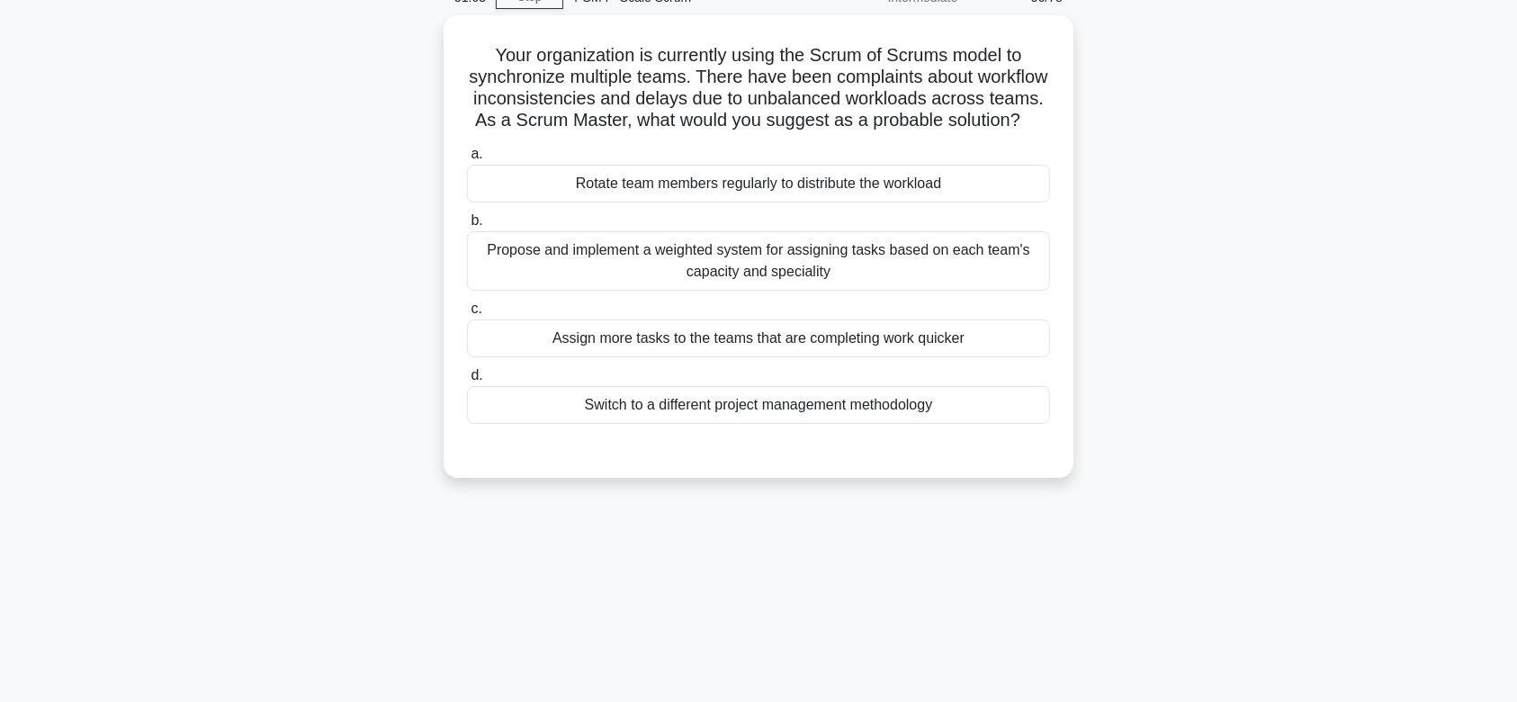
scroll to position [0, 0]
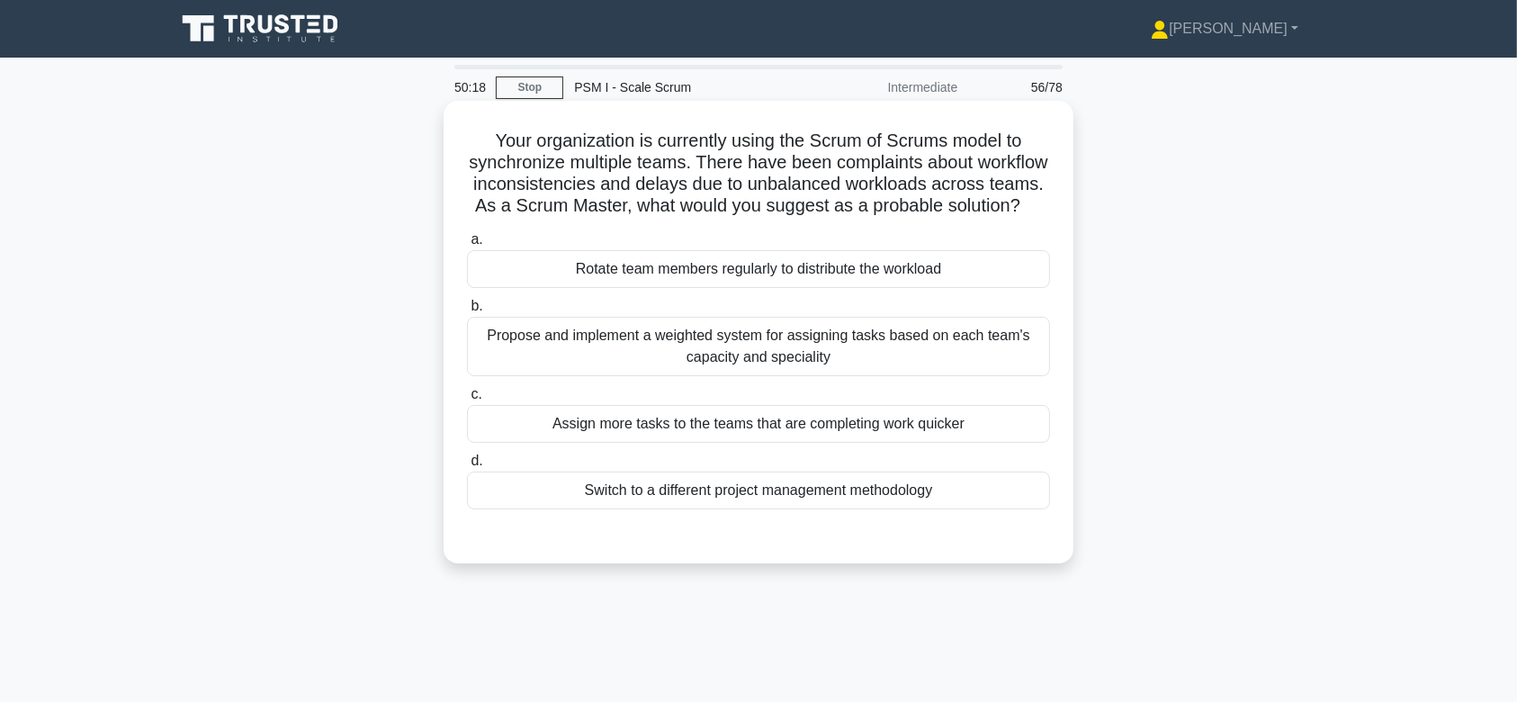
click at [795, 355] on div "Propose and implement a weighted system for assigning tasks based on each team'…" at bounding box center [758, 346] width 583 height 59
click at [467, 312] on input "b. Propose and implement a weighted system for assigning tasks based on each te…" at bounding box center [467, 307] width 0 height 12
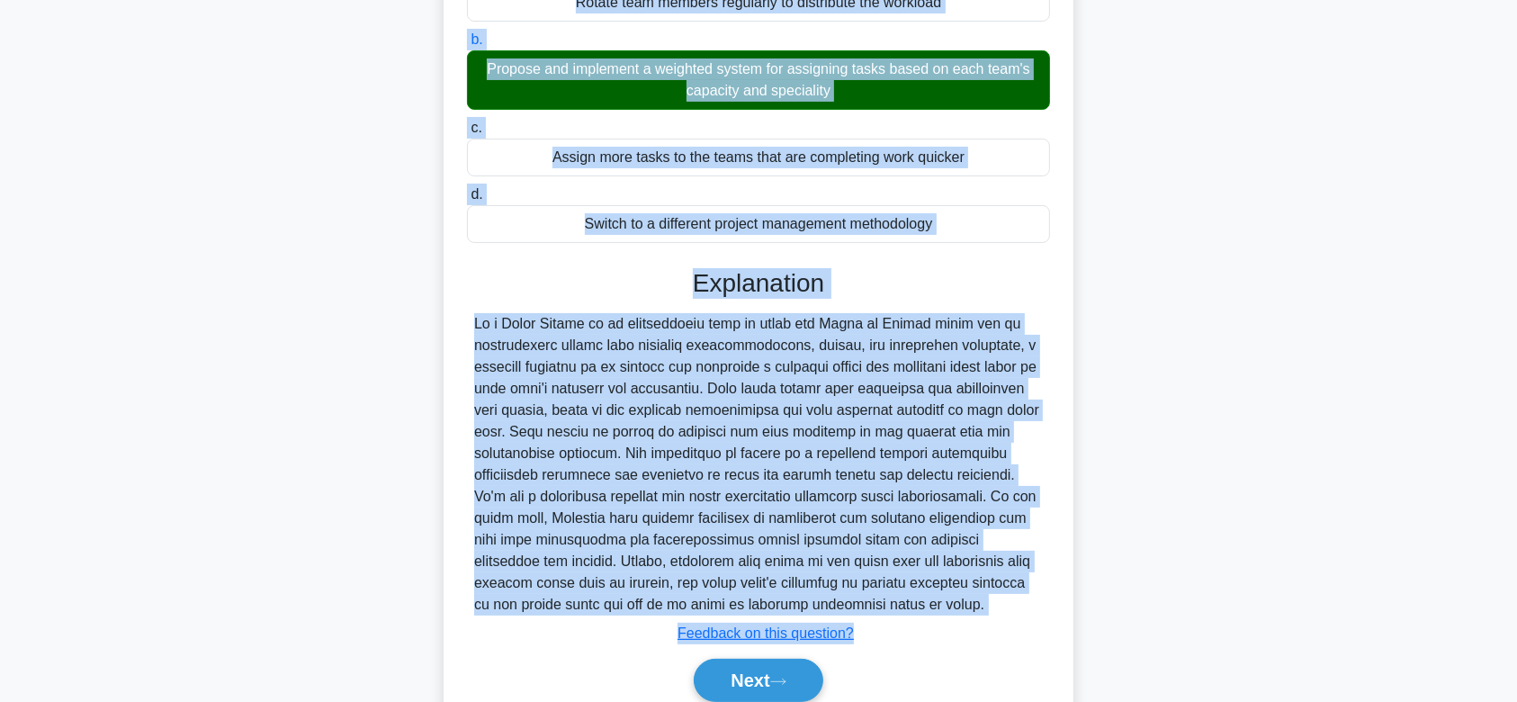
scroll to position [364, 0]
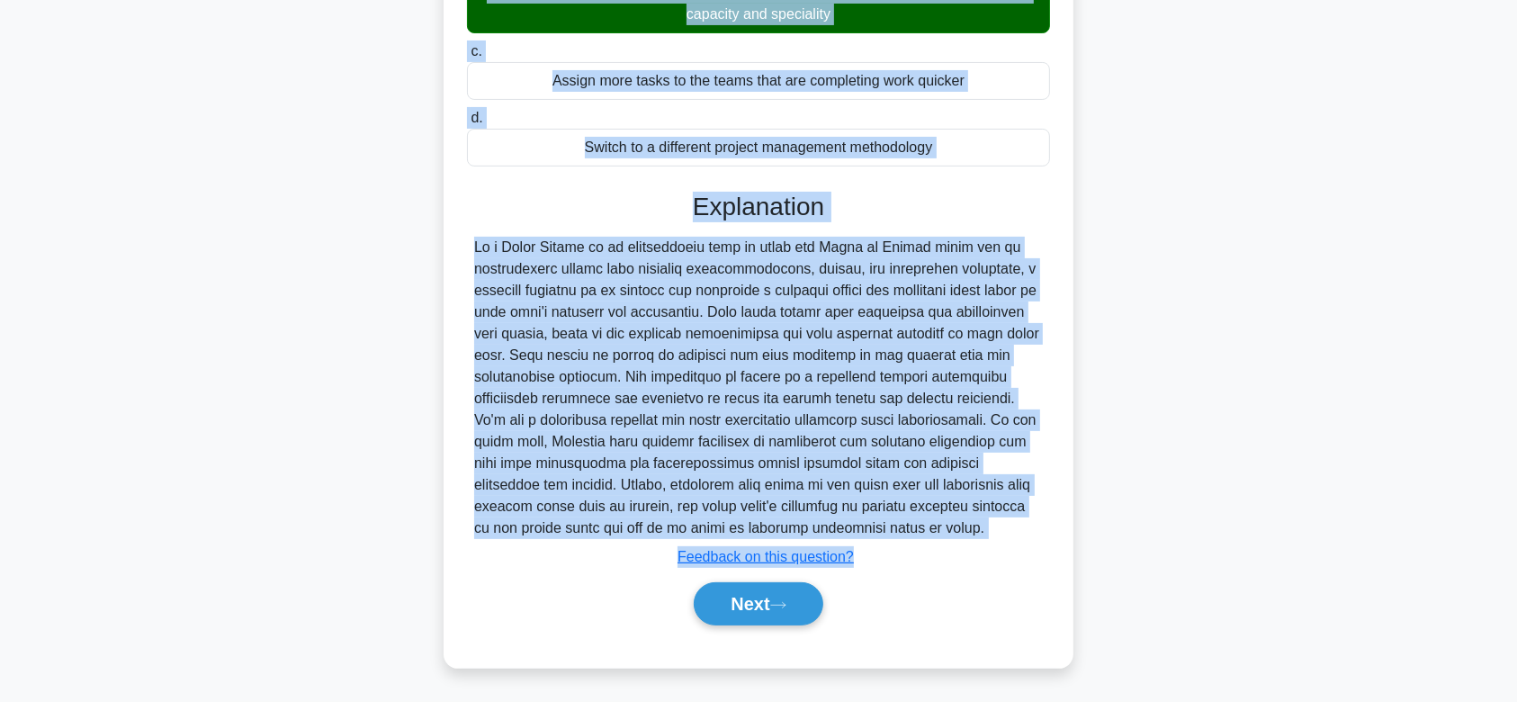
drag, startPoint x: 484, startPoint y: 133, endPoint x: 978, endPoint y: 518, distance: 626.4
click at [978, 518] on div "Your organization is currently using the Scrum of Scrums model to synchronize m…" at bounding box center [758, 212] width 615 height 895
click at [763, 615] on button "Next" at bounding box center [758, 603] width 129 height 43
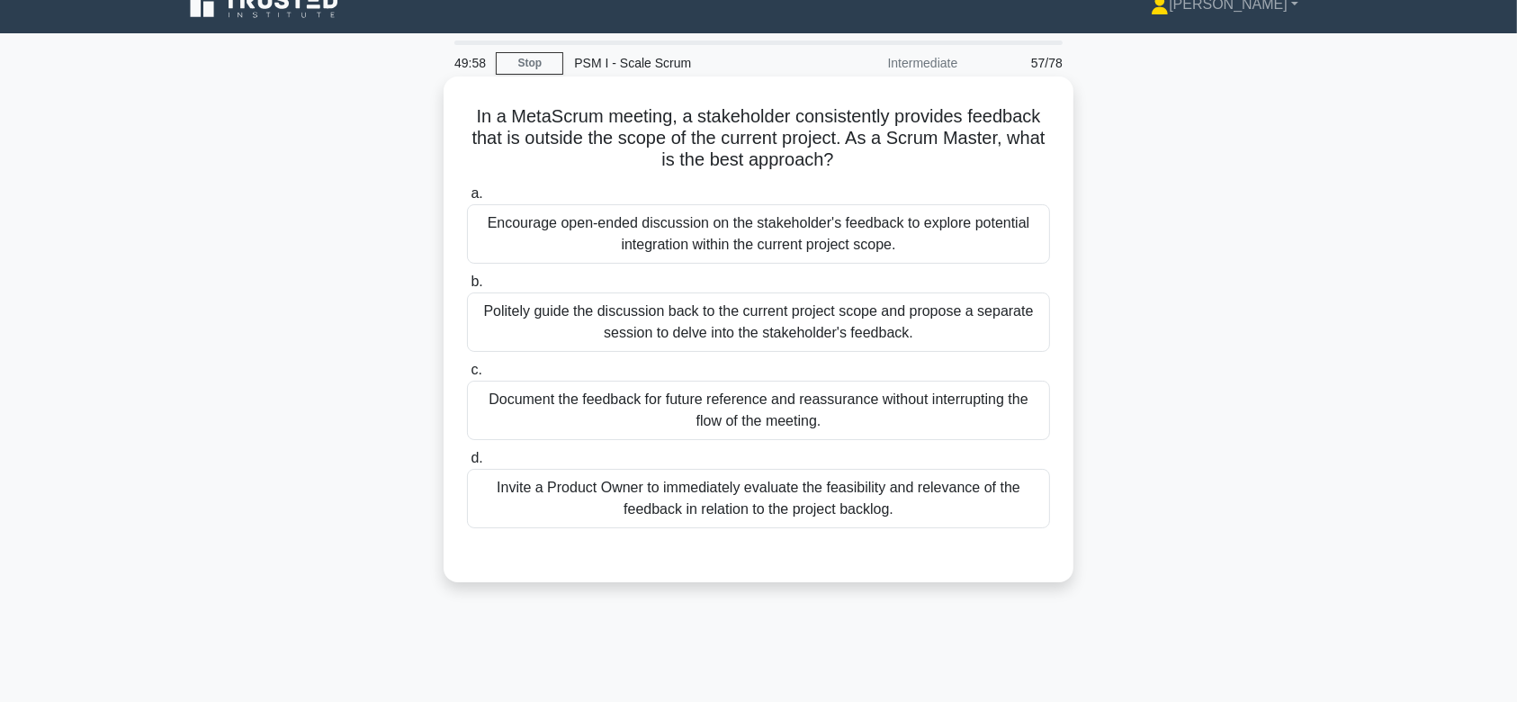
scroll to position [0, 0]
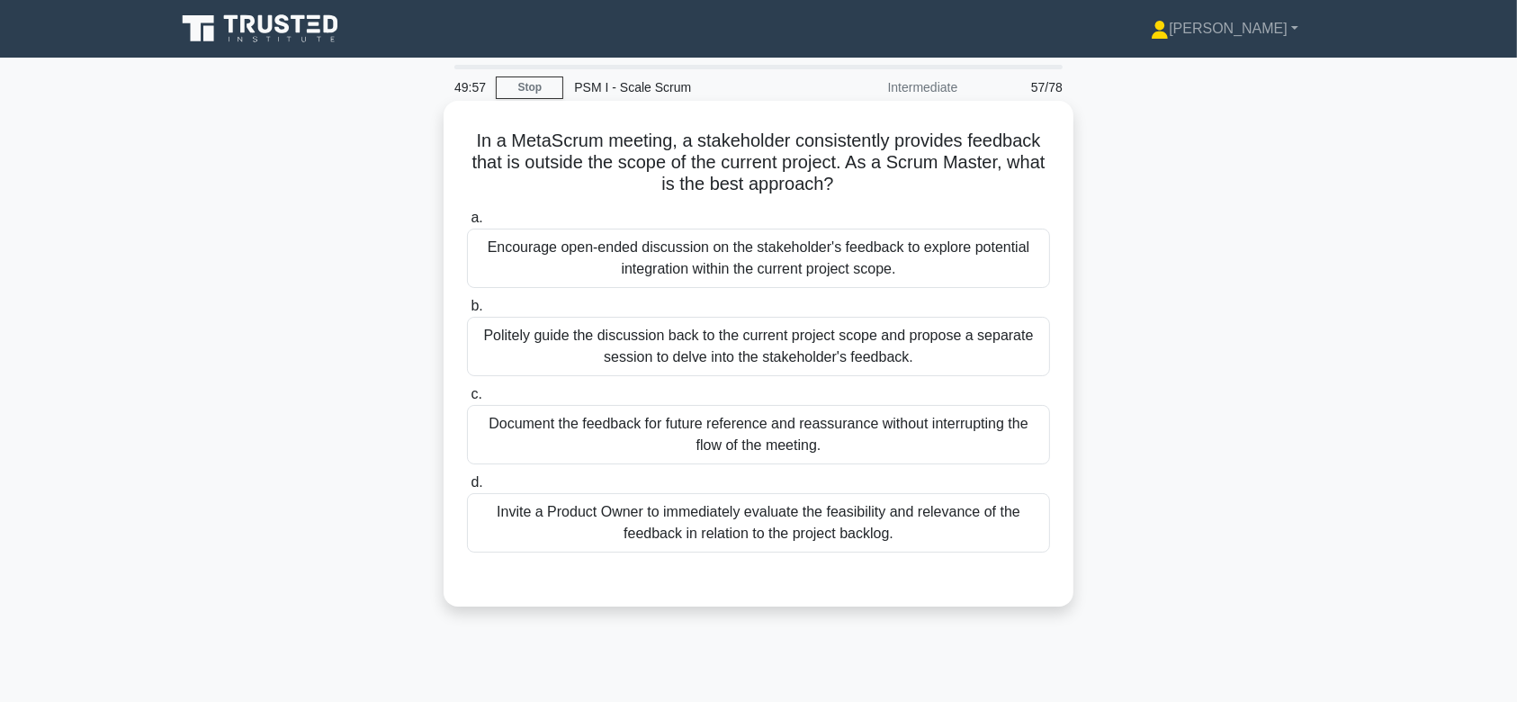
click at [754, 320] on div "Politely guide the discussion back to the current project scope and propose a s…" at bounding box center [758, 346] width 583 height 59
click at [467, 312] on input "b. Politely guide the discussion back to the current project scope and propose …" at bounding box center [467, 307] width 0 height 12
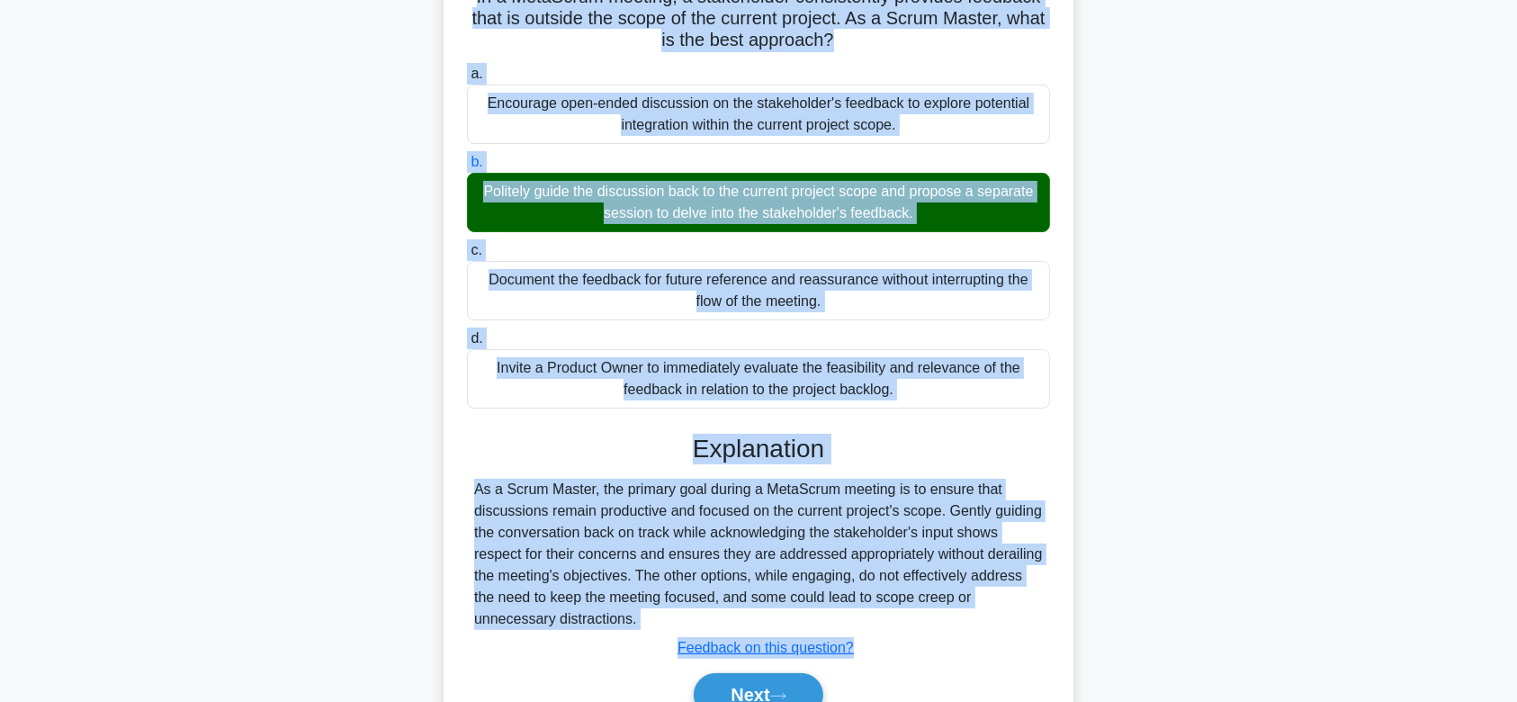
scroll to position [270, 0]
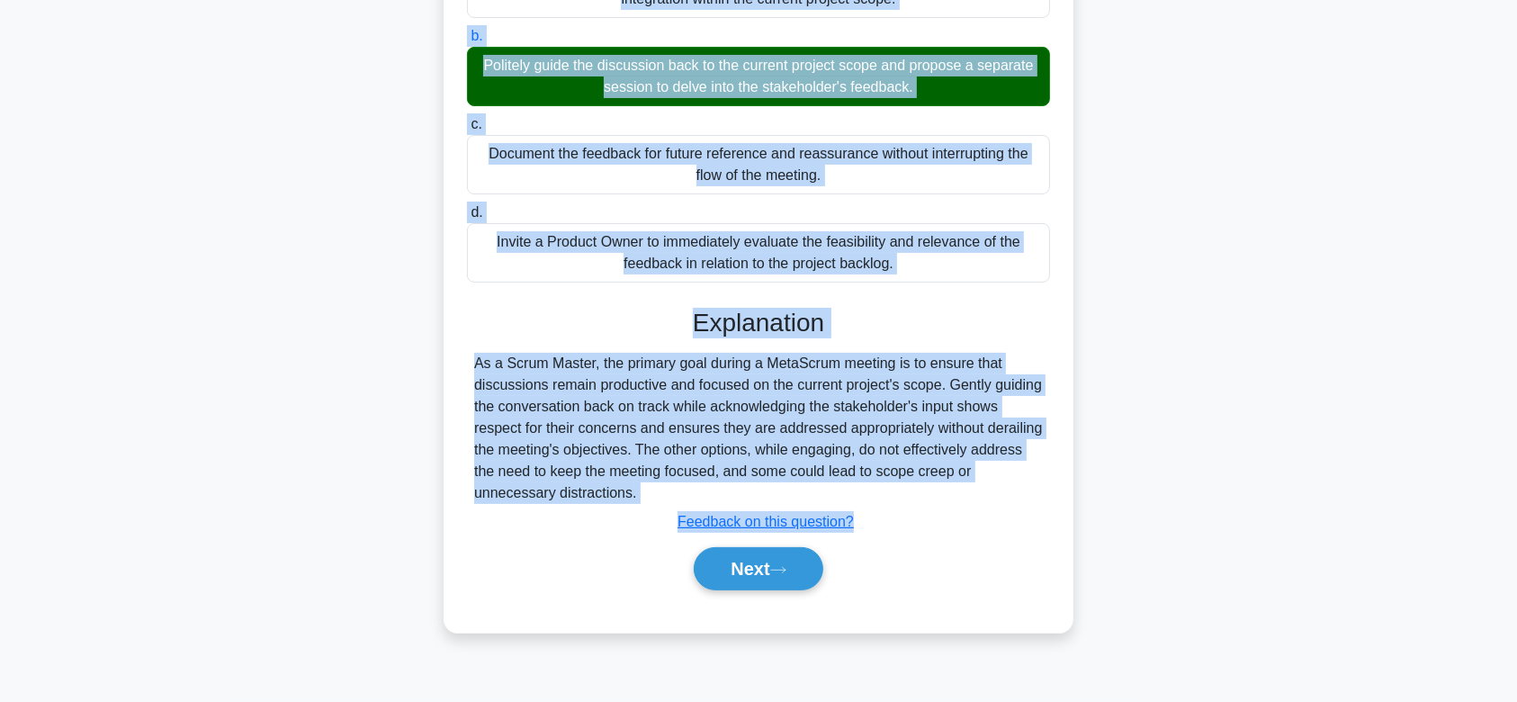
drag, startPoint x: 463, startPoint y: 136, endPoint x: 815, endPoint y: 490, distance: 499.5
click at [815, 490] on div "In a MetaScrum meeting, a stakeholder consistently provides feedback that is ou…" at bounding box center [758, 231] width 615 height 787
click at [786, 553] on button "Next" at bounding box center [758, 568] width 129 height 43
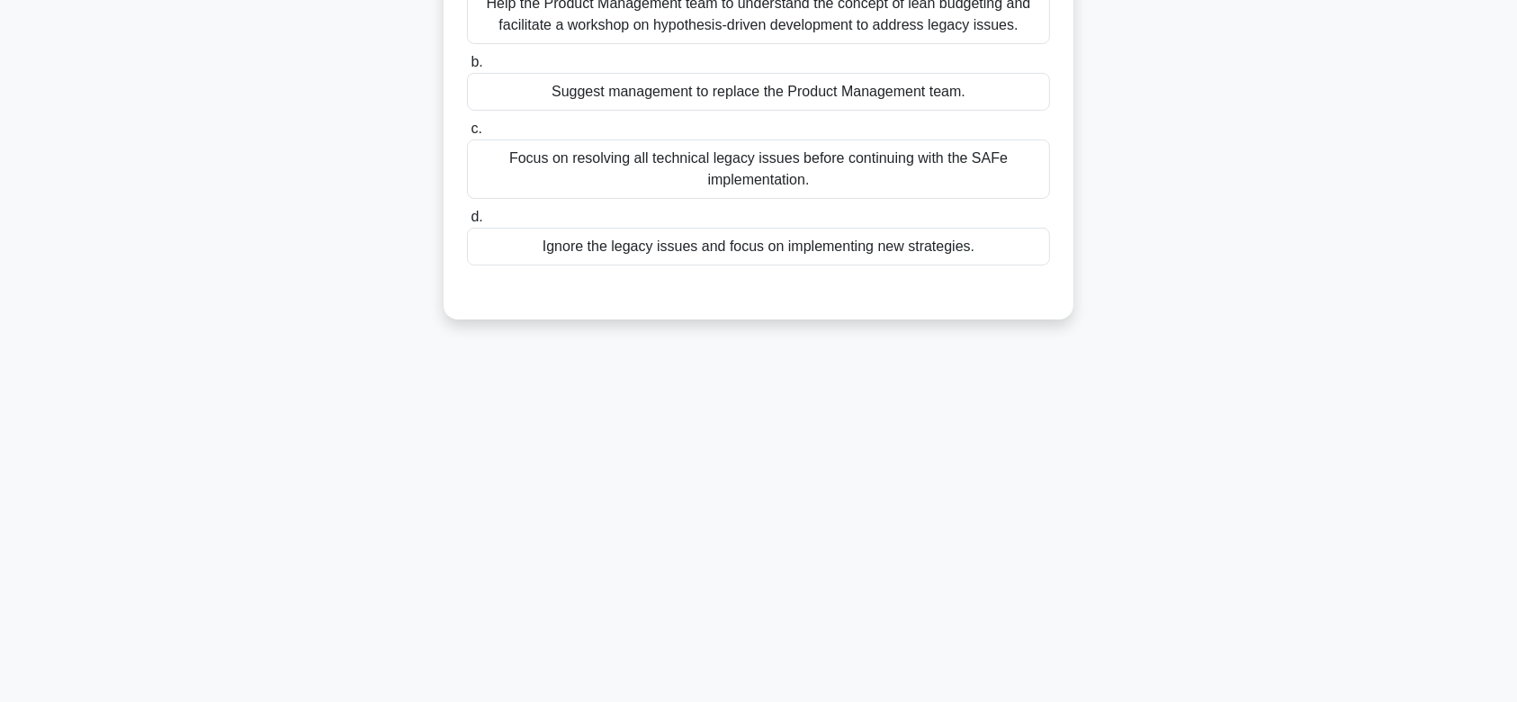
scroll to position [0, 0]
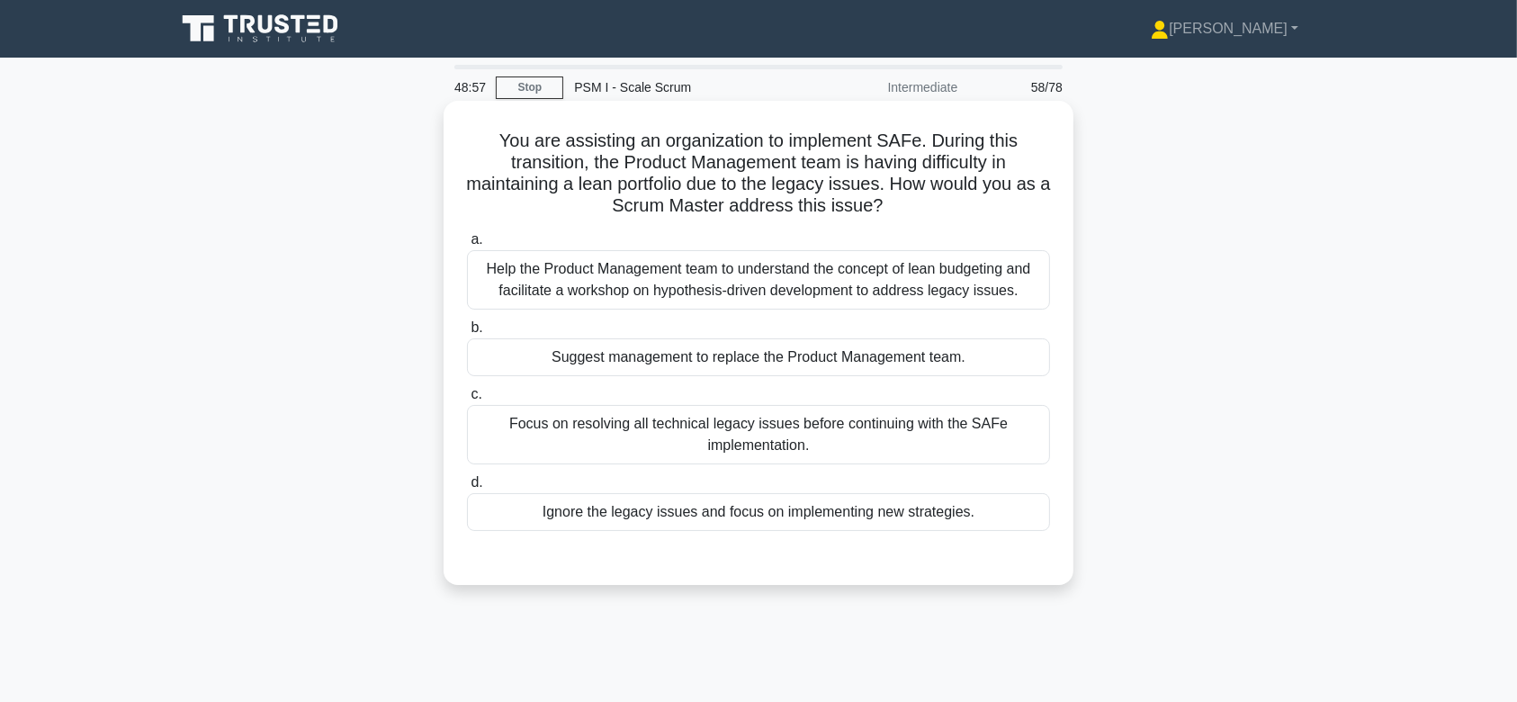
click at [818, 273] on div "Help the Product Management team to understand the concept of lean budgeting an…" at bounding box center [758, 279] width 583 height 59
click at [467, 246] on input "a. Help the Product Management team to understand the concept of lean budgeting…" at bounding box center [467, 240] width 0 height 12
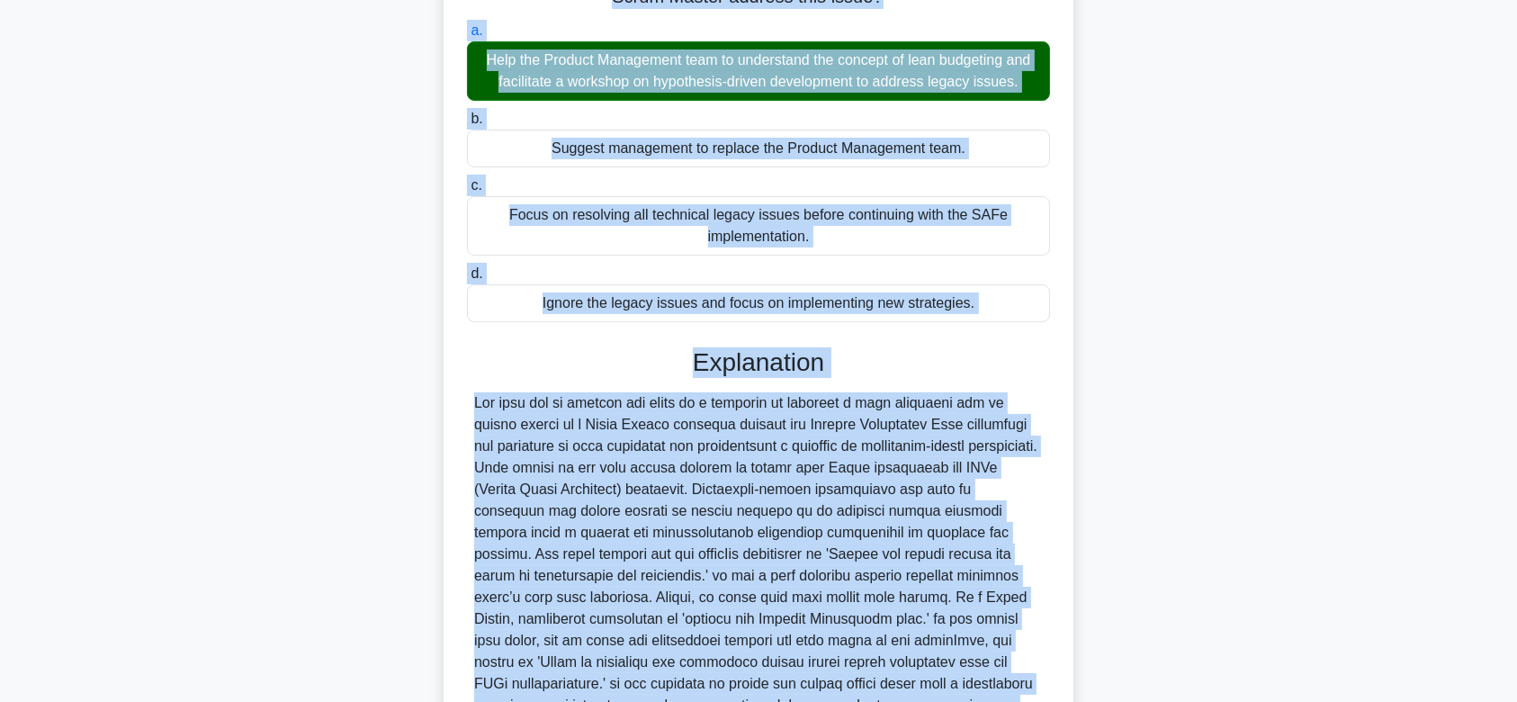
scroll to position [428, 0]
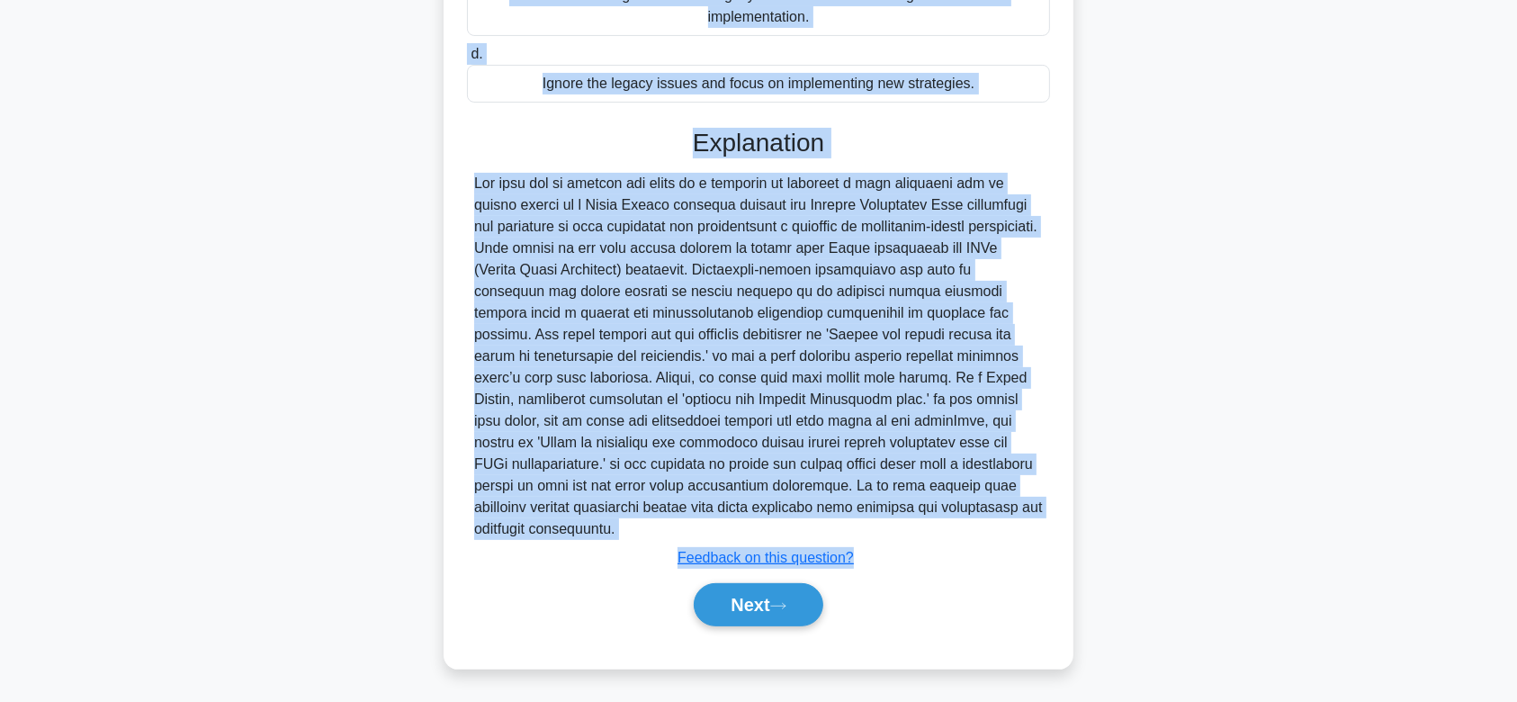
drag, startPoint x: 490, startPoint y: 137, endPoint x: 948, endPoint y: 524, distance: 599.5
click at [948, 524] on div "You are assisting an organization to implement SAFe. During this transition, th…" at bounding box center [758, 171] width 615 height 982
click at [775, 587] on button "Next" at bounding box center [758, 604] width 129 height 43
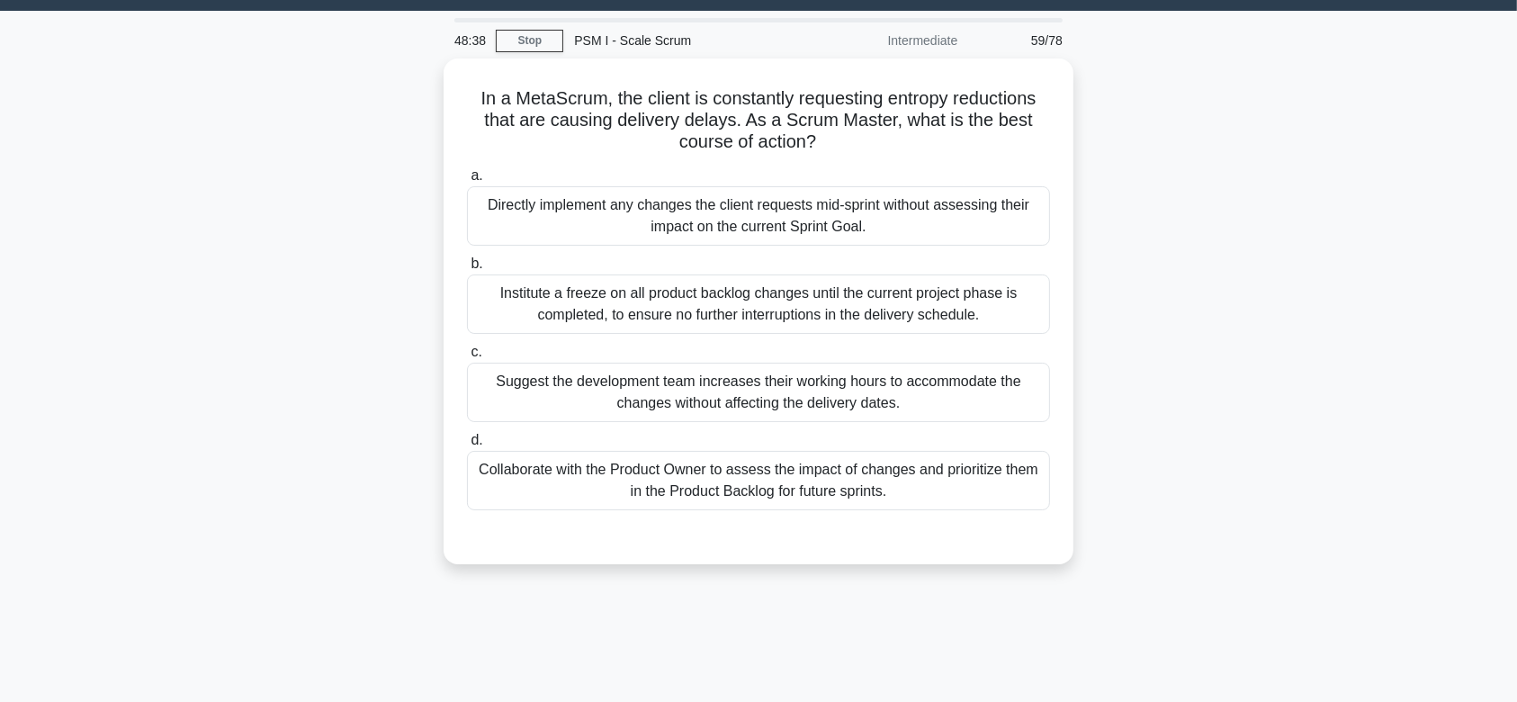
scroll to position [0, 0]
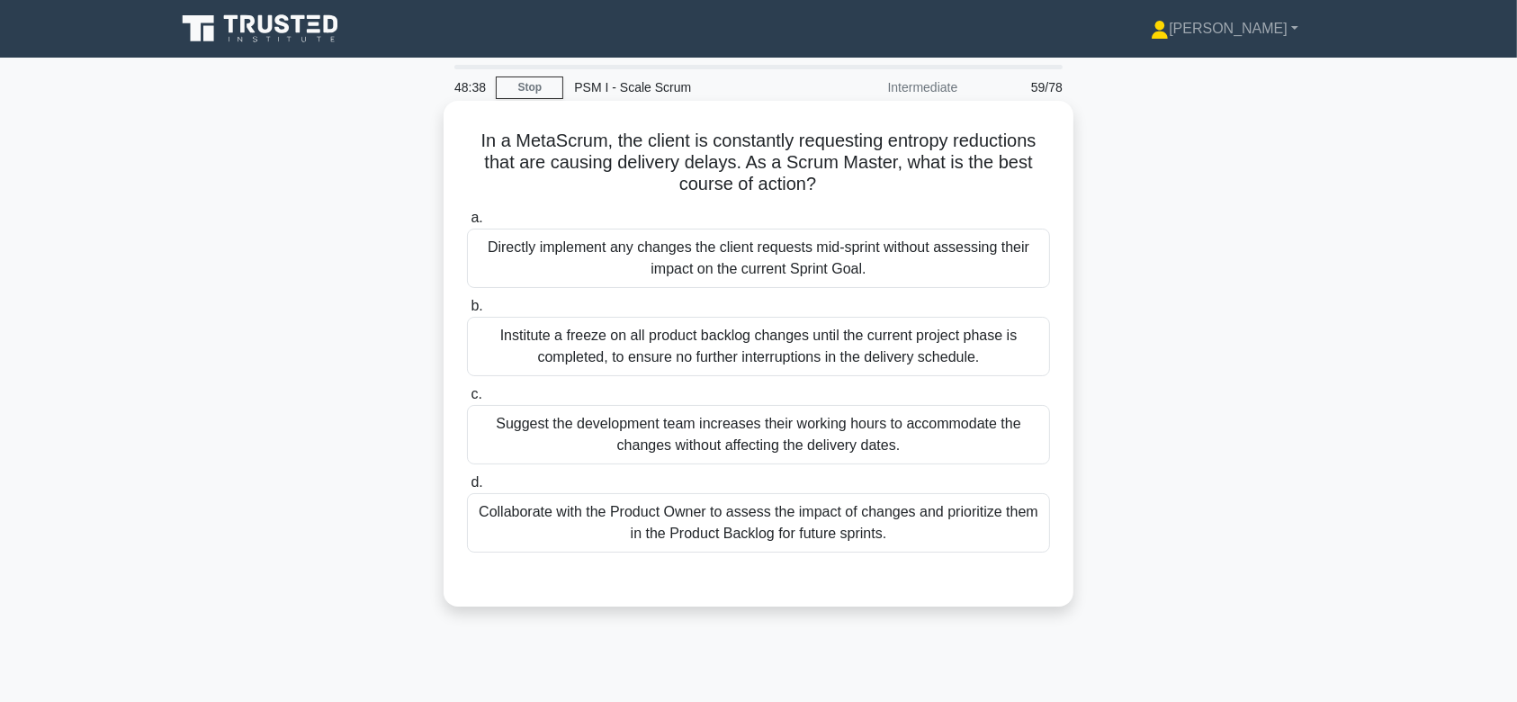
click at [774, 342] on div "Institute a freeze on all product backlog changes until the current project pha…" at bounding box center [758, 346] width 583 height 59
click at [467, 312] on input "b. Institute a freeze on all product backlog changes until the current project …" at bounding box center [467, 307] width 0 height 12
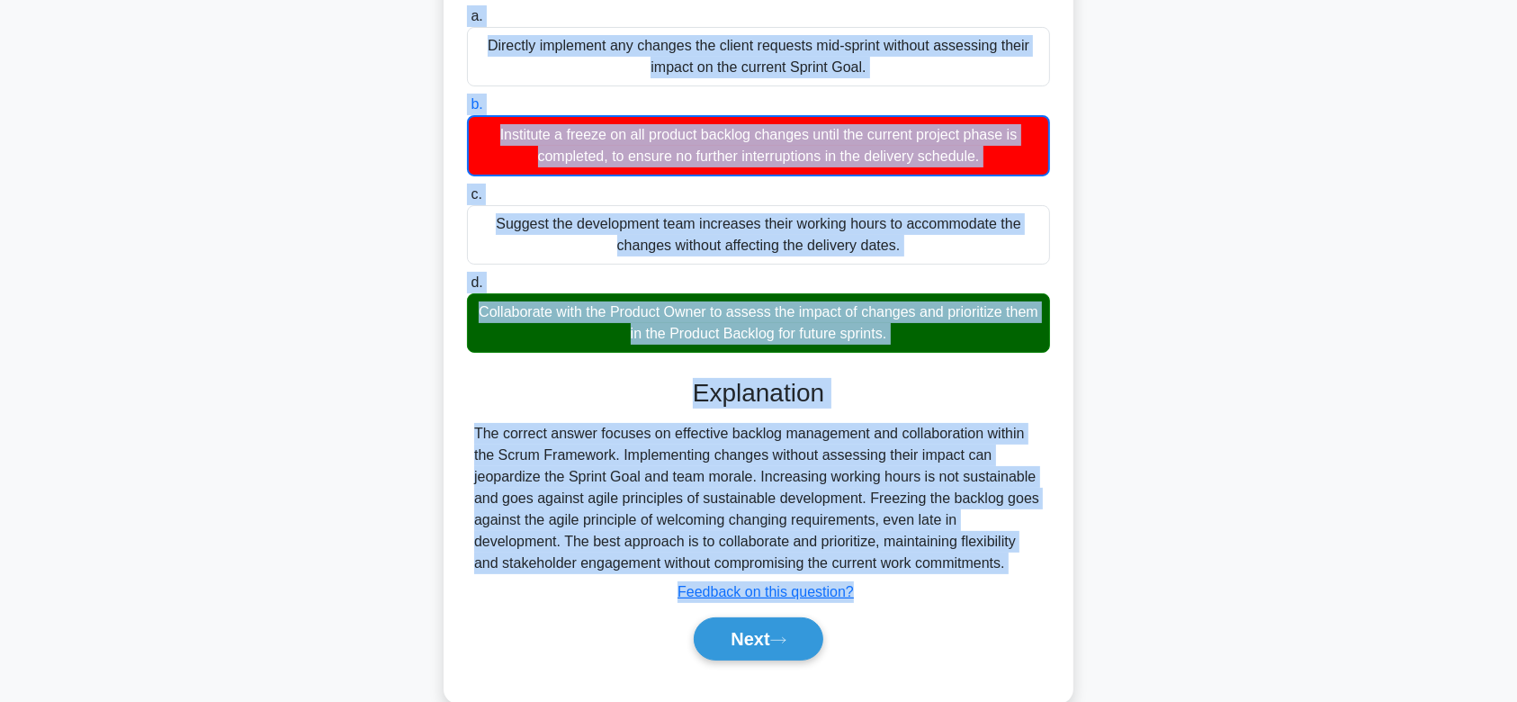
scroll to position [270, 0]
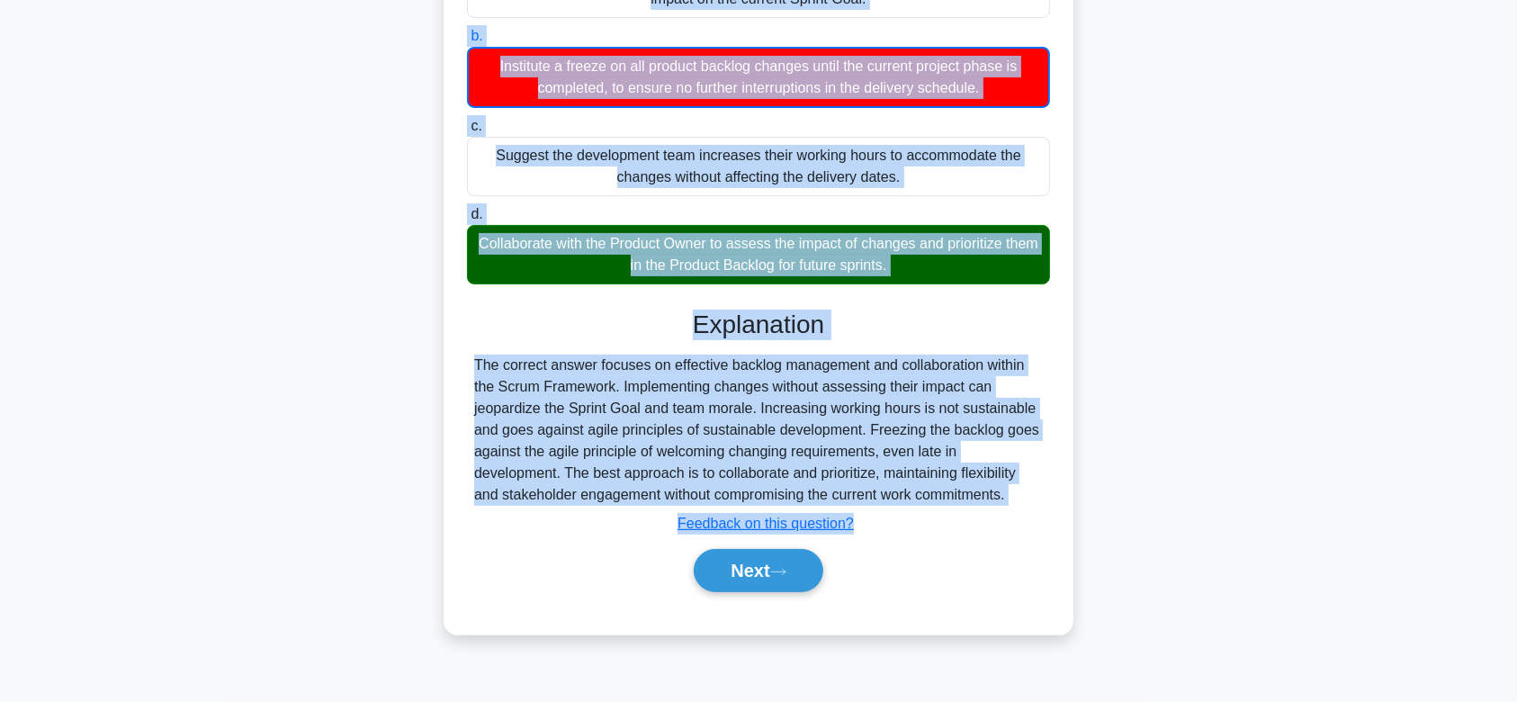
drag, startPoint x: 469, startPoint y: 137, endPoint x: 1050, endPoint y: 495, distance: 682.7
click at [1050, 495] on div "In a MetaScrum, the client is constantly requesting entropy reductions that are…" at bounding box center [758, 232] width 615 height 789
drag, startPoint x: 791, startPoint y: 560, endPoint x: 763, endPoint y: 206, distance: 354.7
click at [763, 206] on div "a. Directly implement any changes the client requests mid-sprint without assess…" at bounding box center [758, 273] width 587 height 680
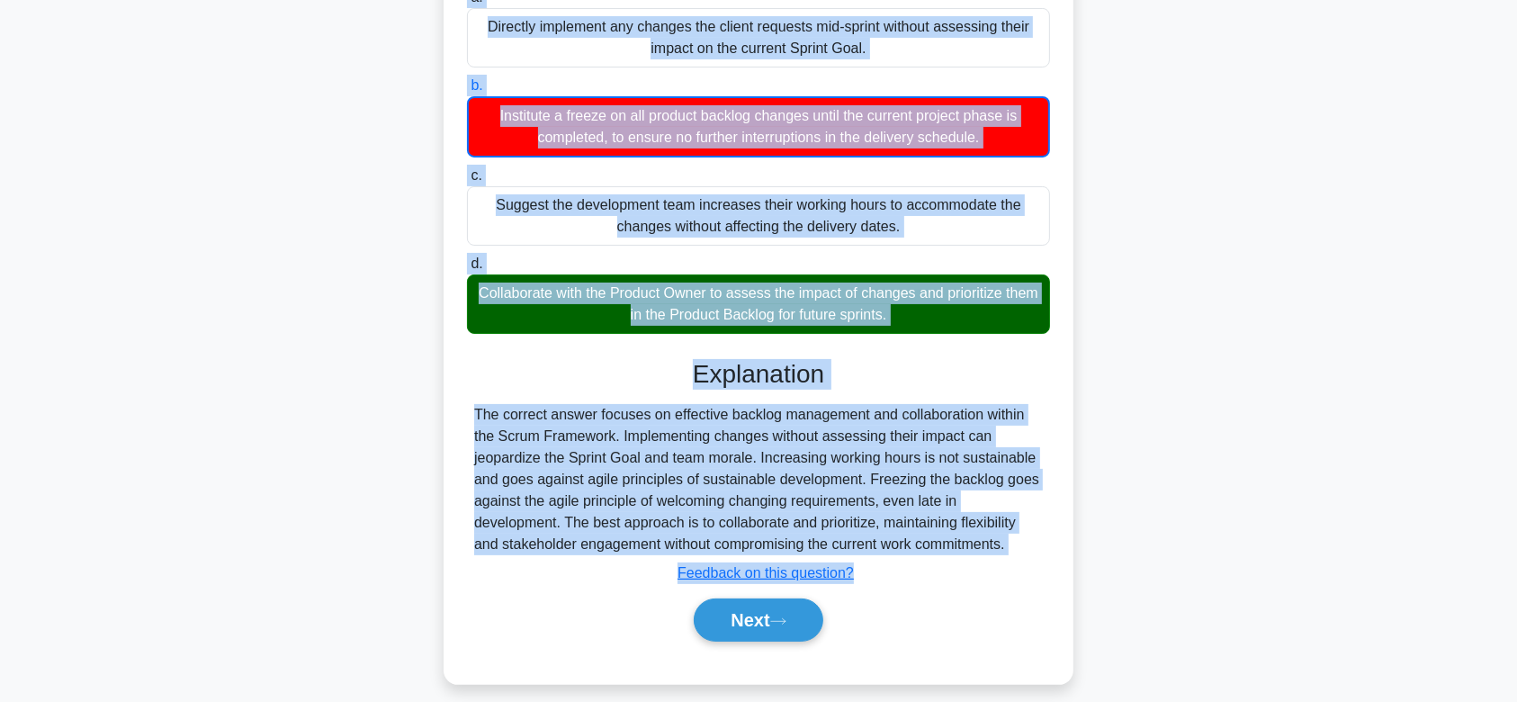
scroll to position [254, 0]
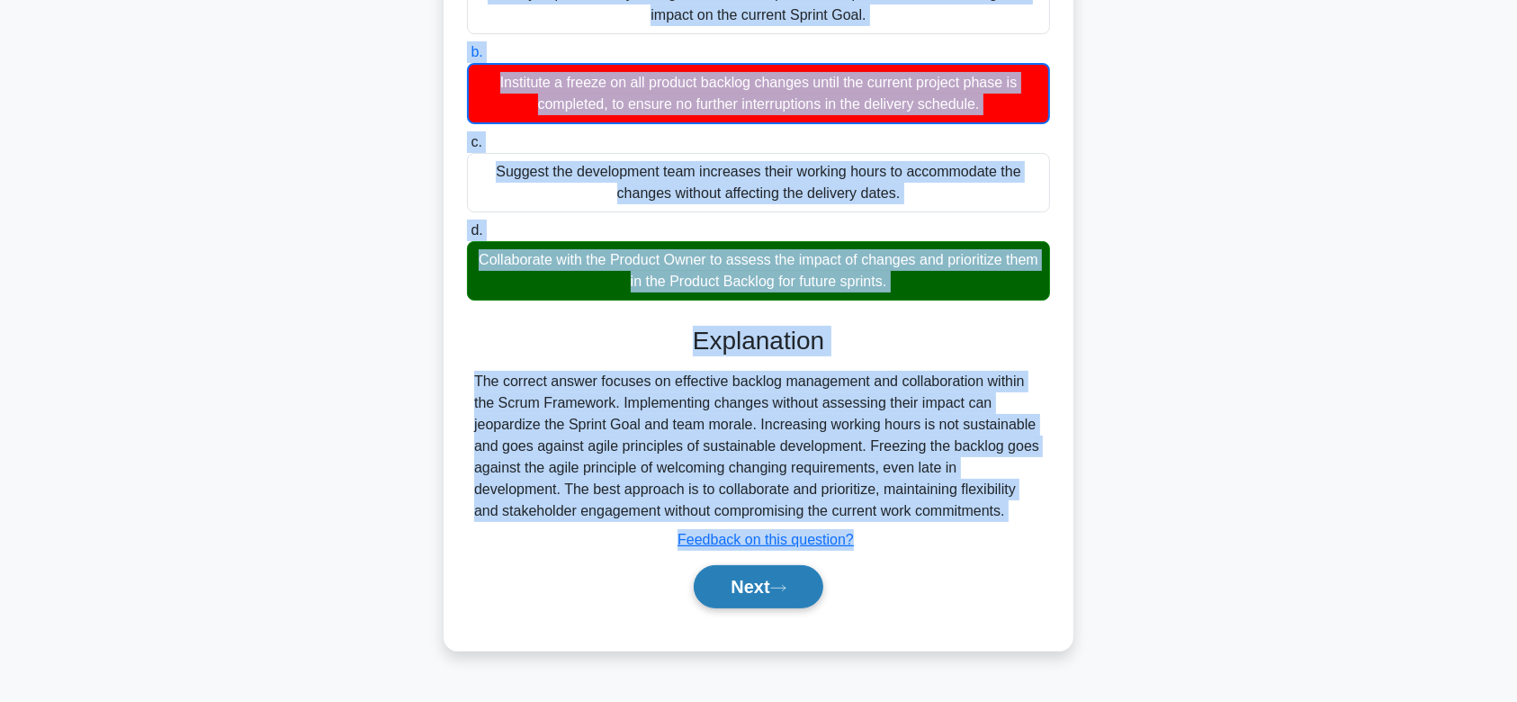
click at [740, 577] on button "Next" at bounding box center [758, 586] width 129 height 43
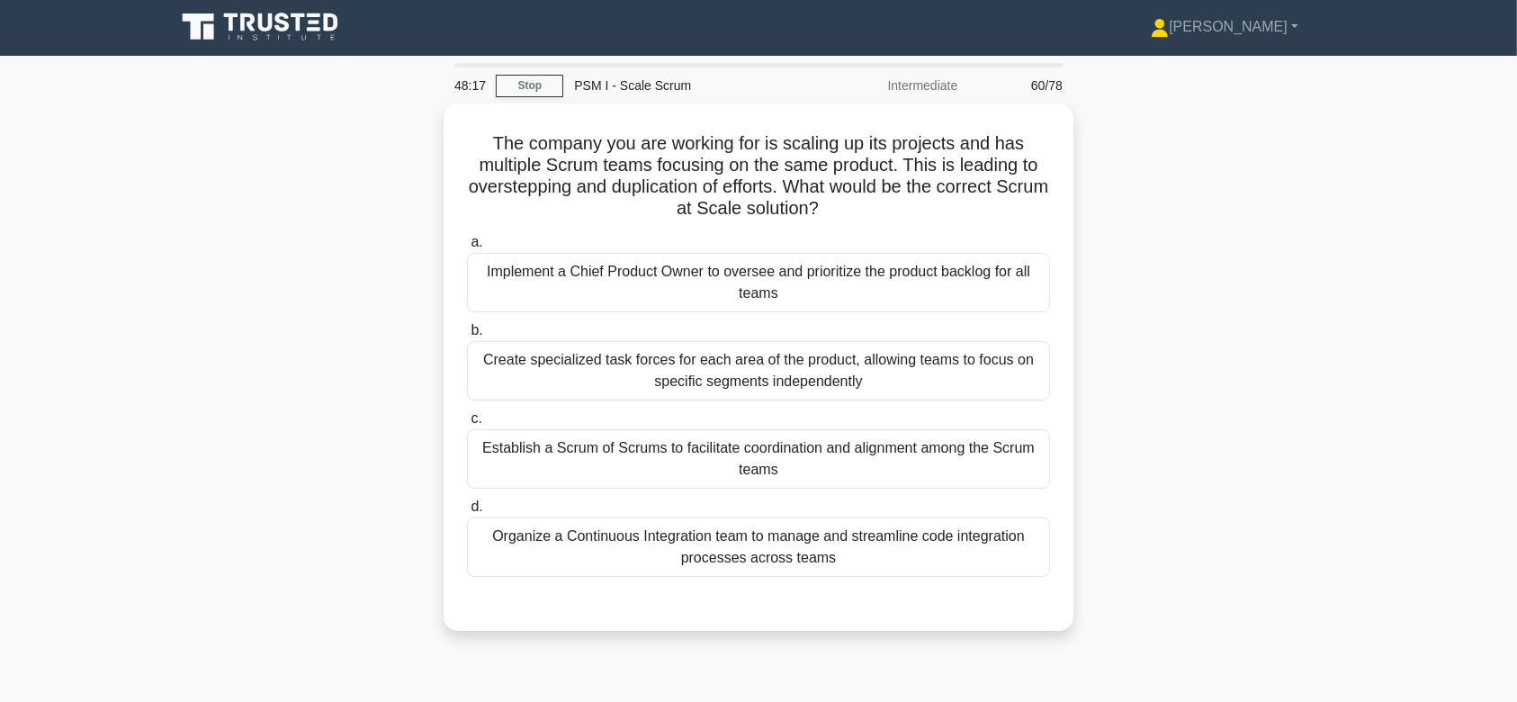
scroll to position [0, 0]
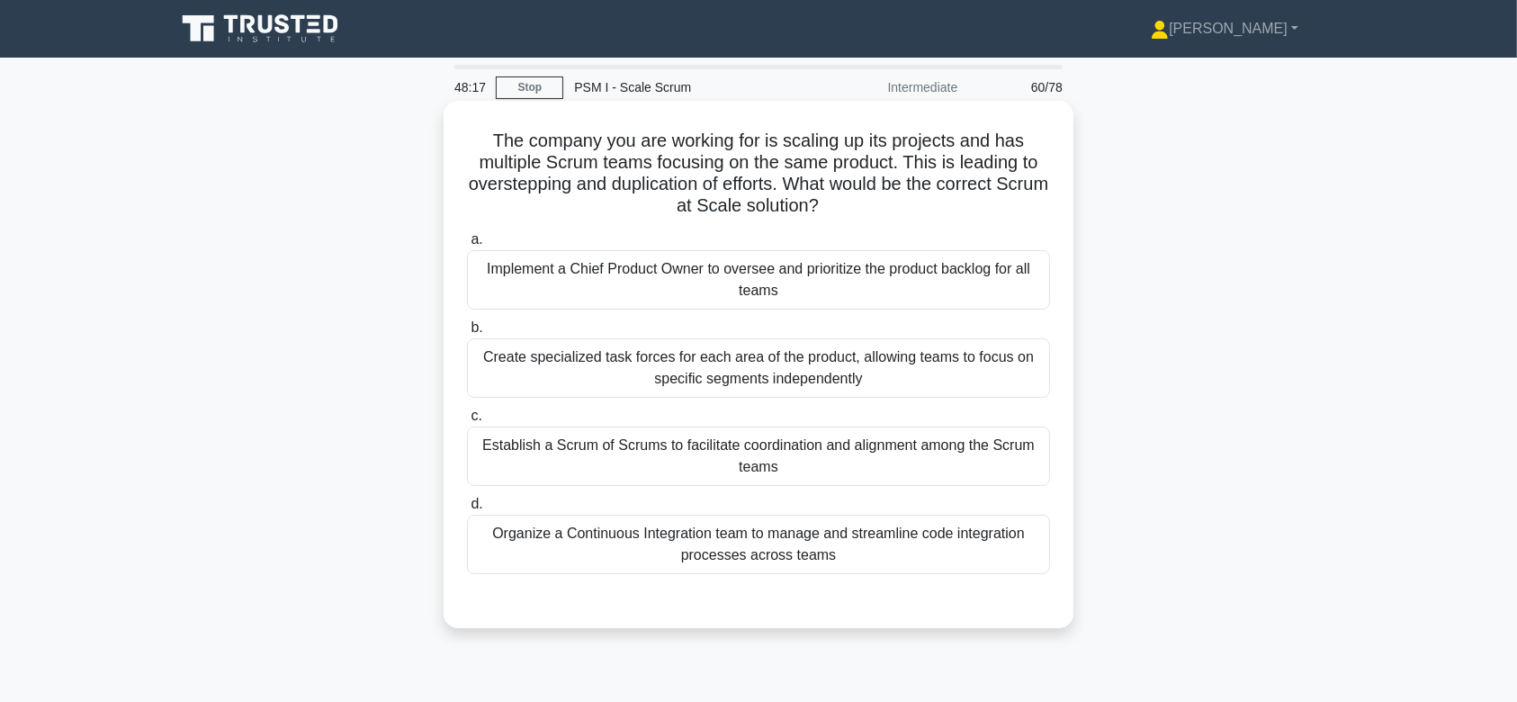
click at [746, 360] on div "Create specialized task forces for each area of the product, allowing teams to …" at bounding box center [758, 367] width 583 height 59
click at [467, 334] on input "b. Create specialized task forces for each area of the product, allowing teams …" at bounding box center [467, 328] width 0 height 12
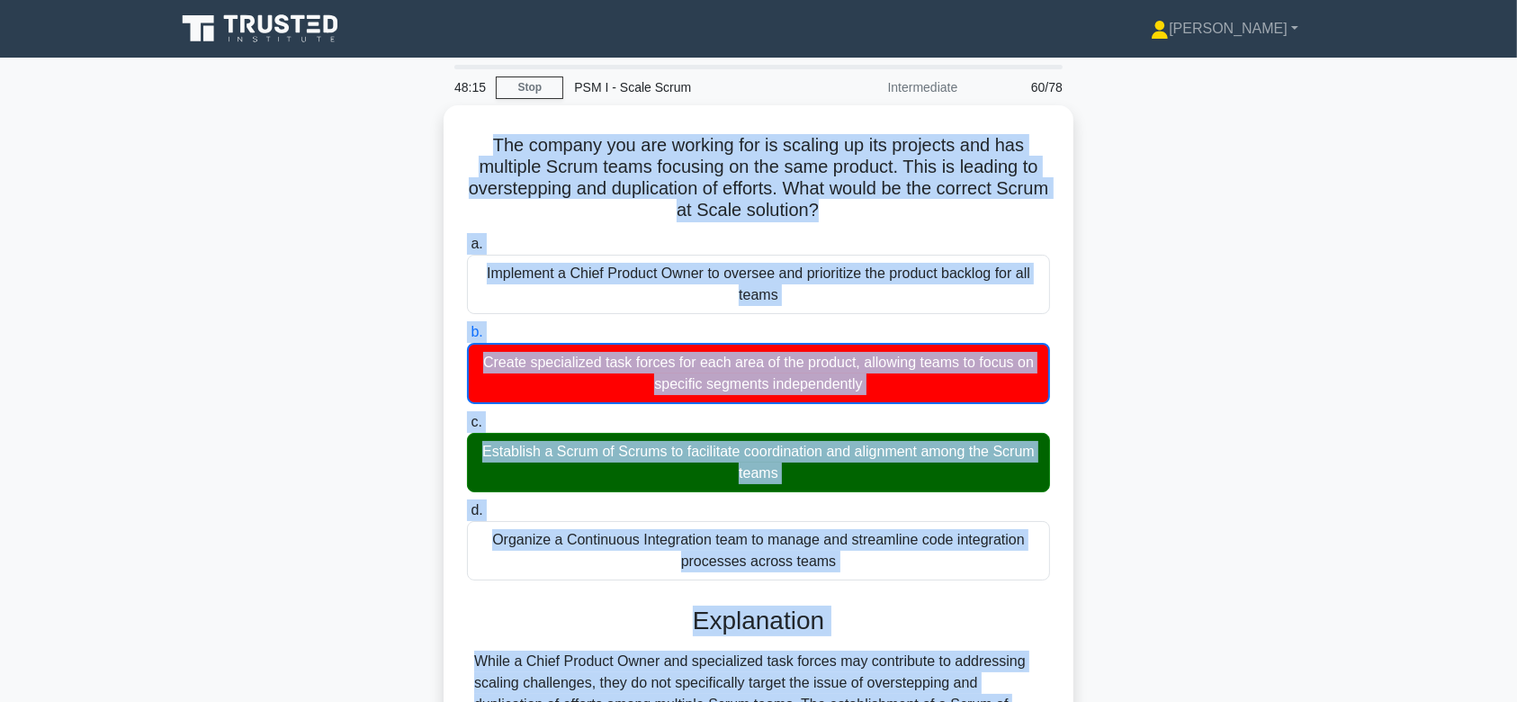
scroll to position [270, 0]
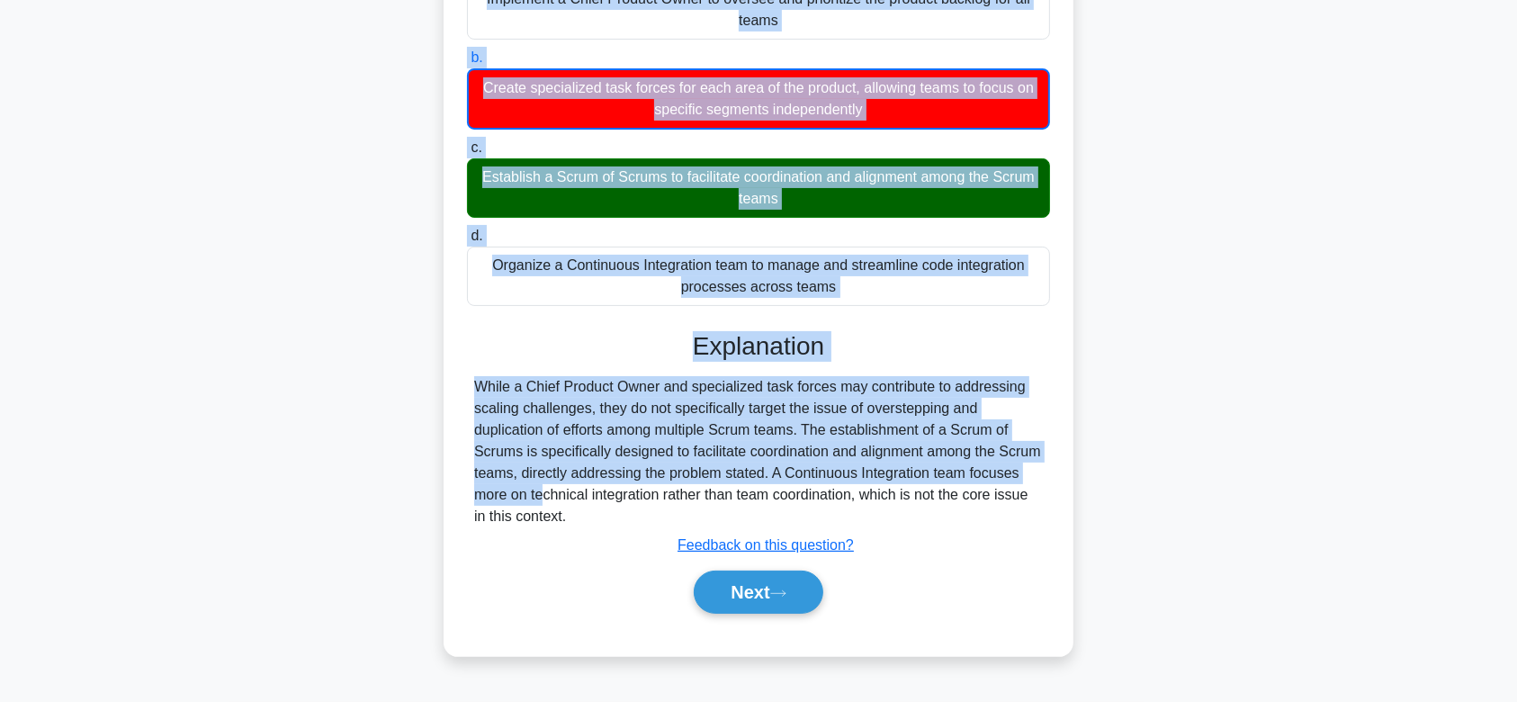
drag, startPoint x: 484, startPoint y: 139, endPoint x: 965, endPoint y: 508, distance: 606.5
click at [965, 508] on div "The company you are working for is scaling up its projects and has multiple Scr…" at bounding box center [758, 243] width 615 height 811
click at [747, 578] on button "Next" at bounding box center [758, 591] width 129 height 43
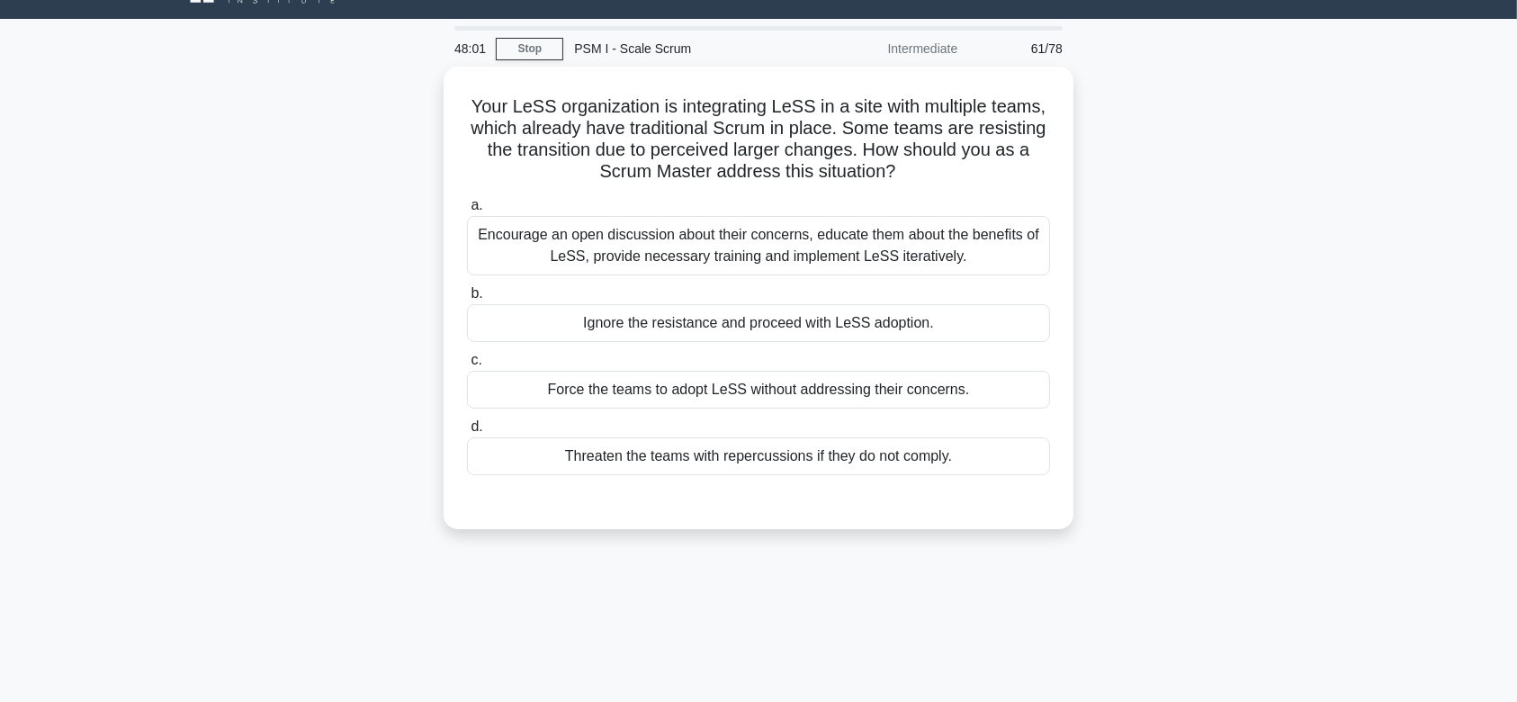
scroll to position [0, 0]
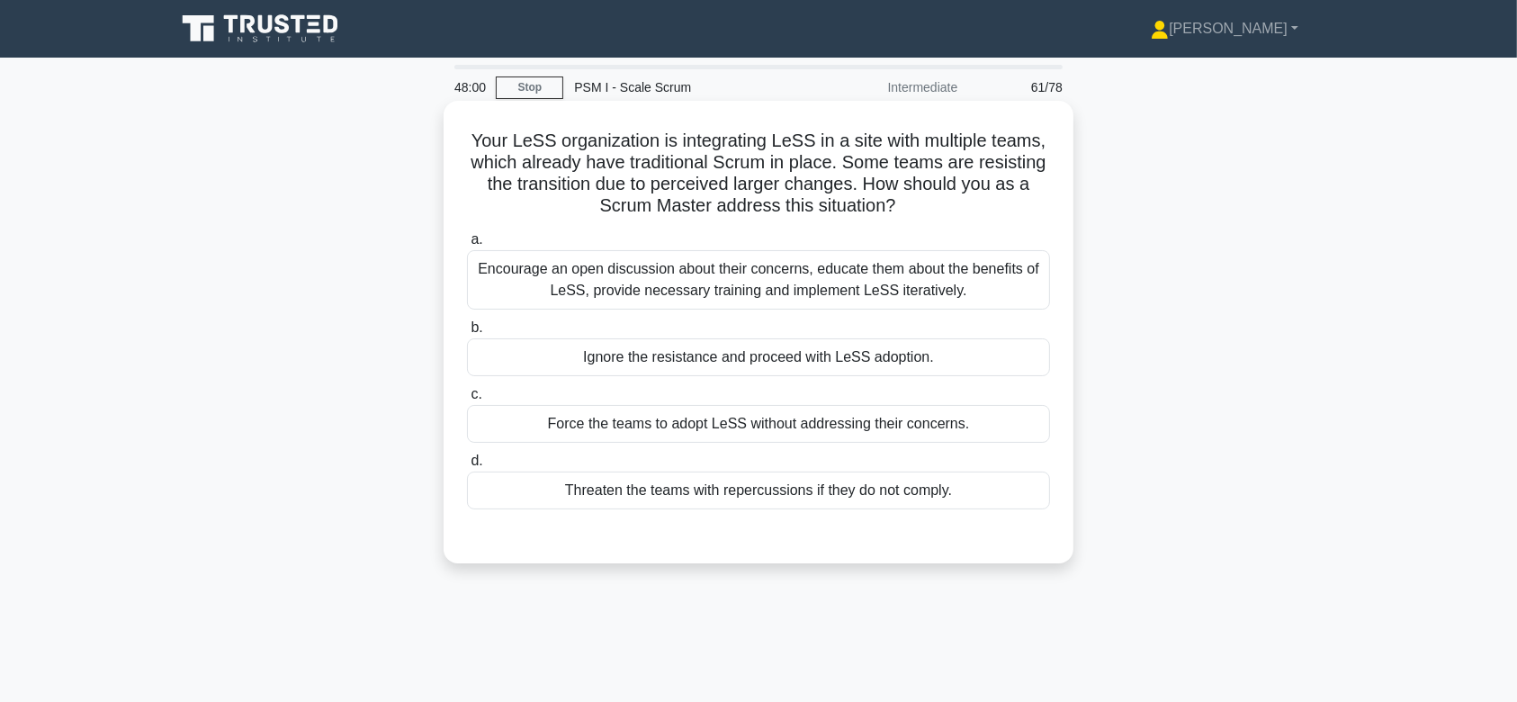
click at [831, 281] on div "Encourage an open discussion about their concerns, educate them about the benef…" at bounding box center [758, 279] width 583 height 59
click at [467, 246] on input "a. Encourage an open discussion about their concerns, educate them about the be…" at bounding box center [467, 240] width 0 height 12
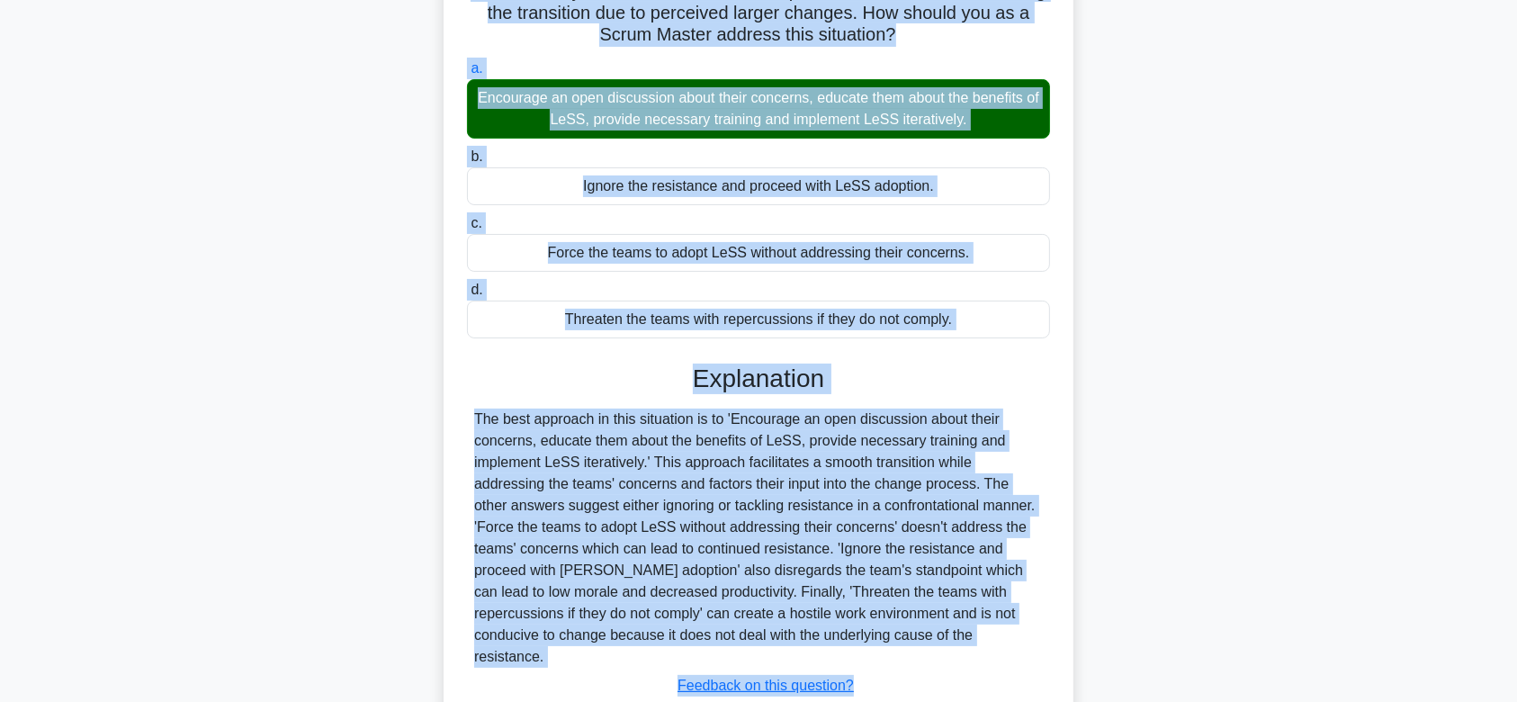
scroll to position [277, 0]
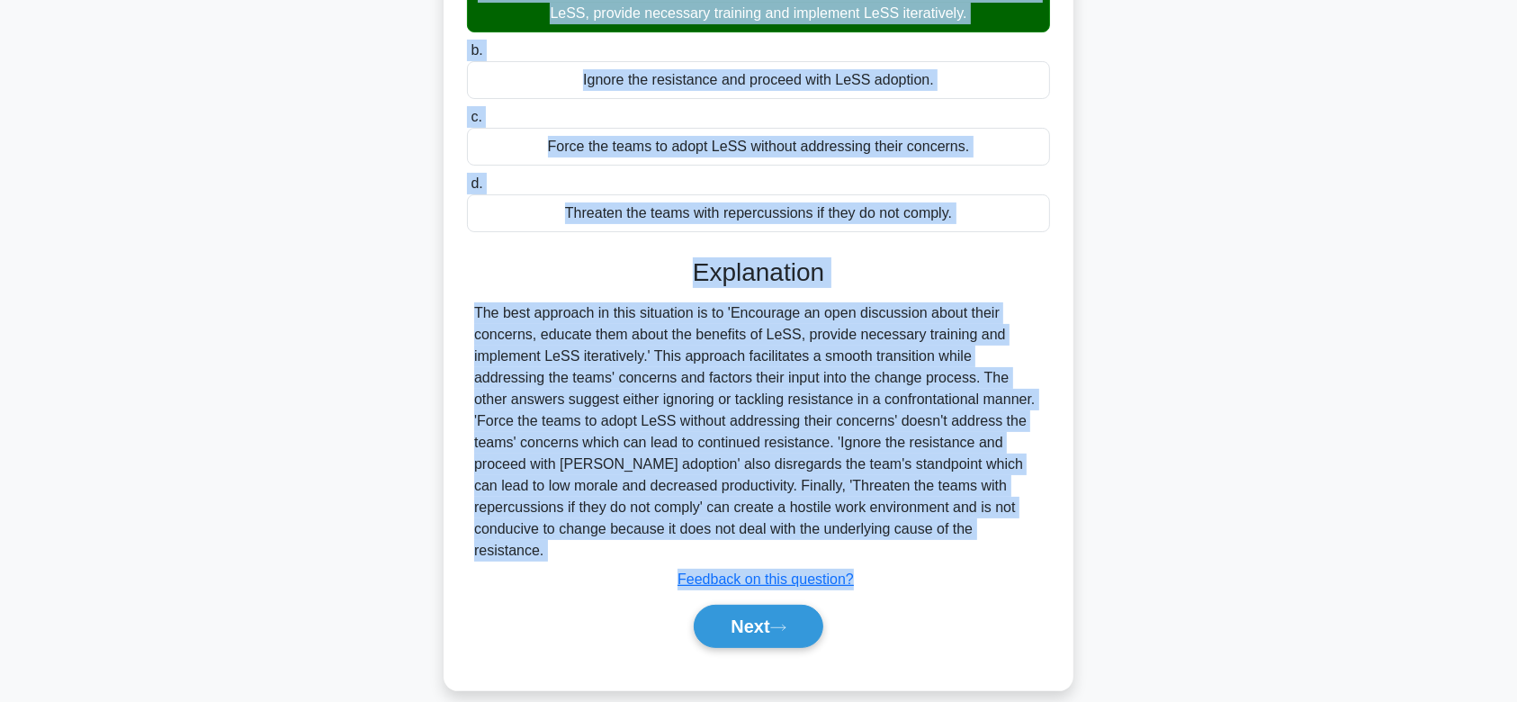
drag, startPoint x: 466, startPoint y: 139, endPoint x: 976, endPoint y: 530, distance: 643.0
click at [976, 530] on div "Your LeSS organization is integrating LeSS in a site with multiple teams, which…" at bounding box center [758, 257] width 615 height 852
drag, startPoint x: 777, startPoint y: 595, endPoint x: 813, endPoint y: 264, distance: 333.0
click at [813, 264] on div "Explanation Submit feedback Feedback on this question? Next" at bounding box center [758, 456] width 583 height 398
click at [739, 605] on button "Next" at bounding box center [758, 626] width 129 height 43
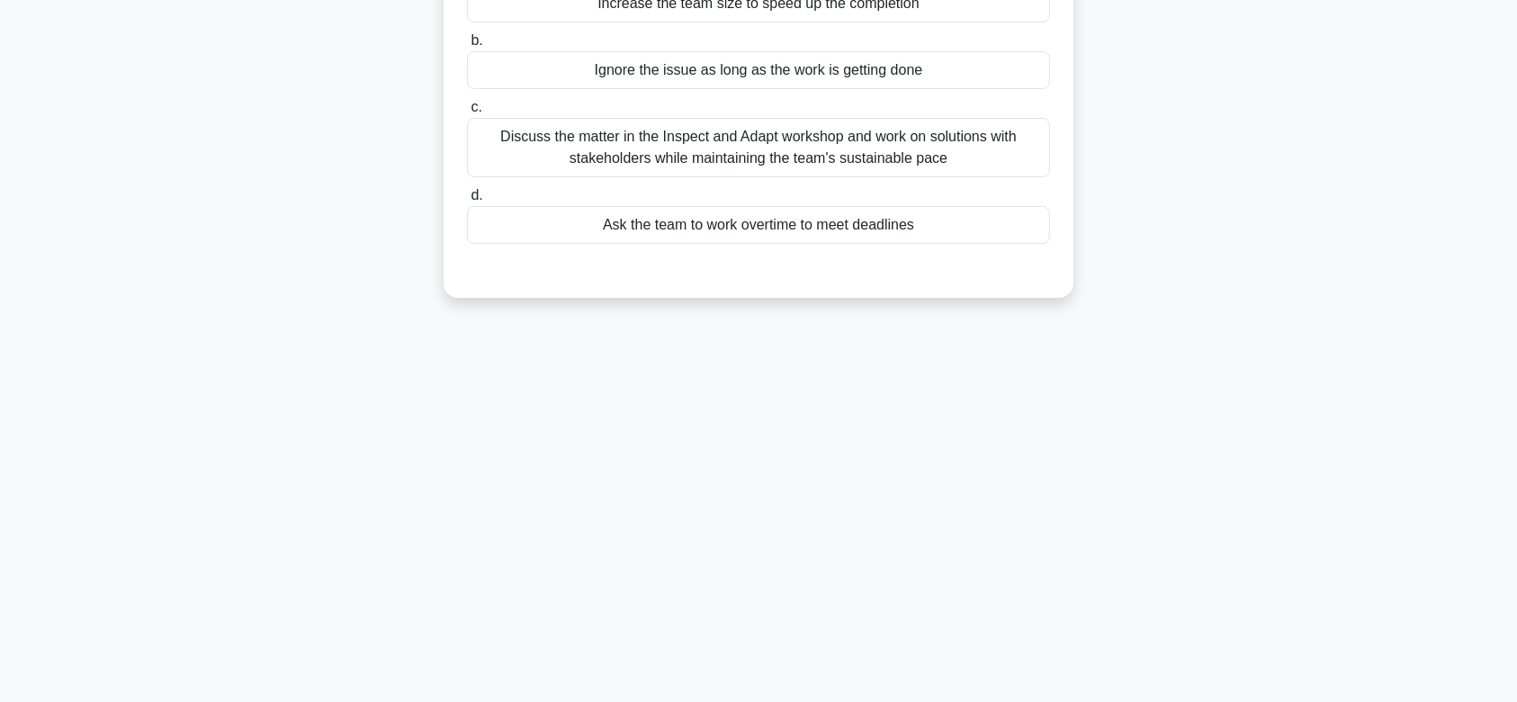
scroll to position [0, 0]
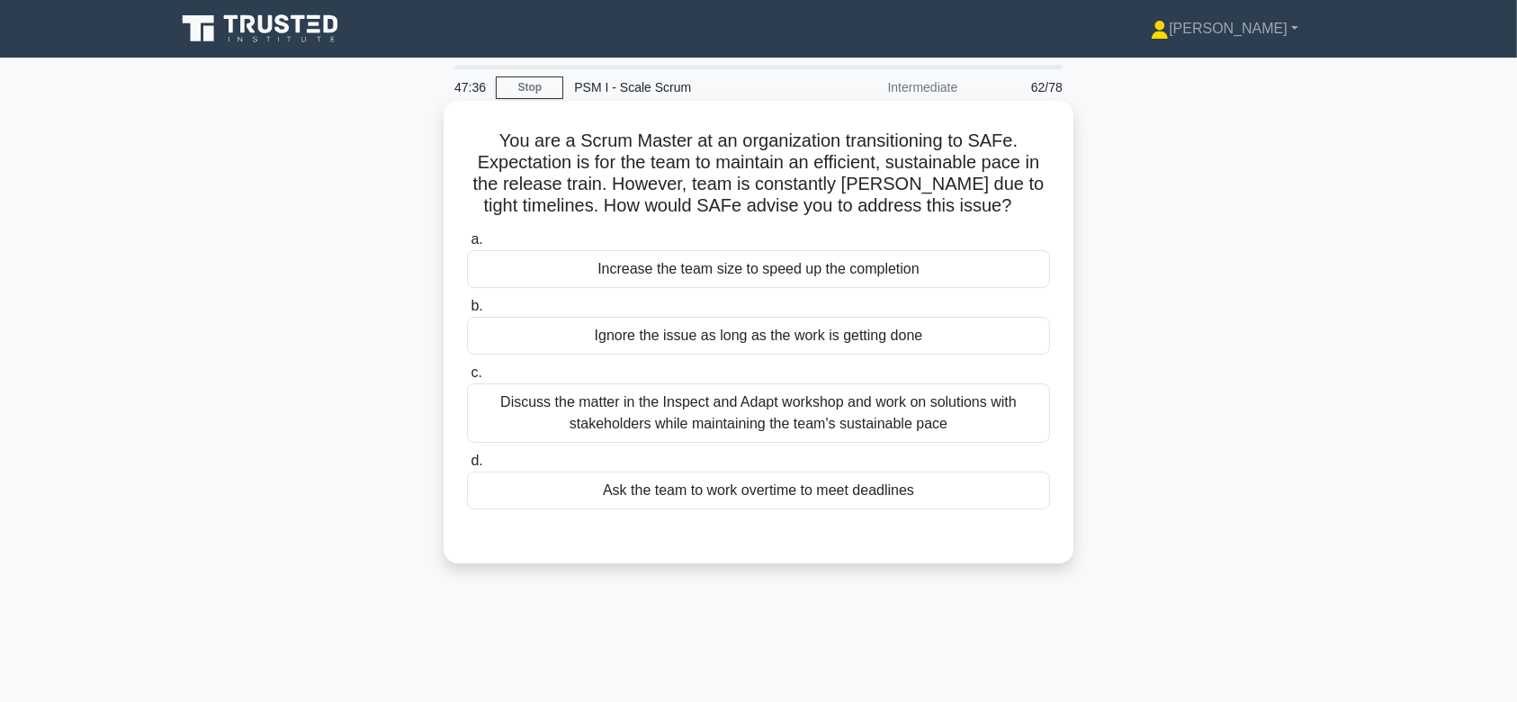
click at [797, 338] on div "Ignore the issue as long as the work is getting done" at bounding box center [758, 336] width 583 height 38
click at [467, 312] on input "b. Ignore the issue as long as the work is getting done" at bounding box center [467, 307] width 0 height 12
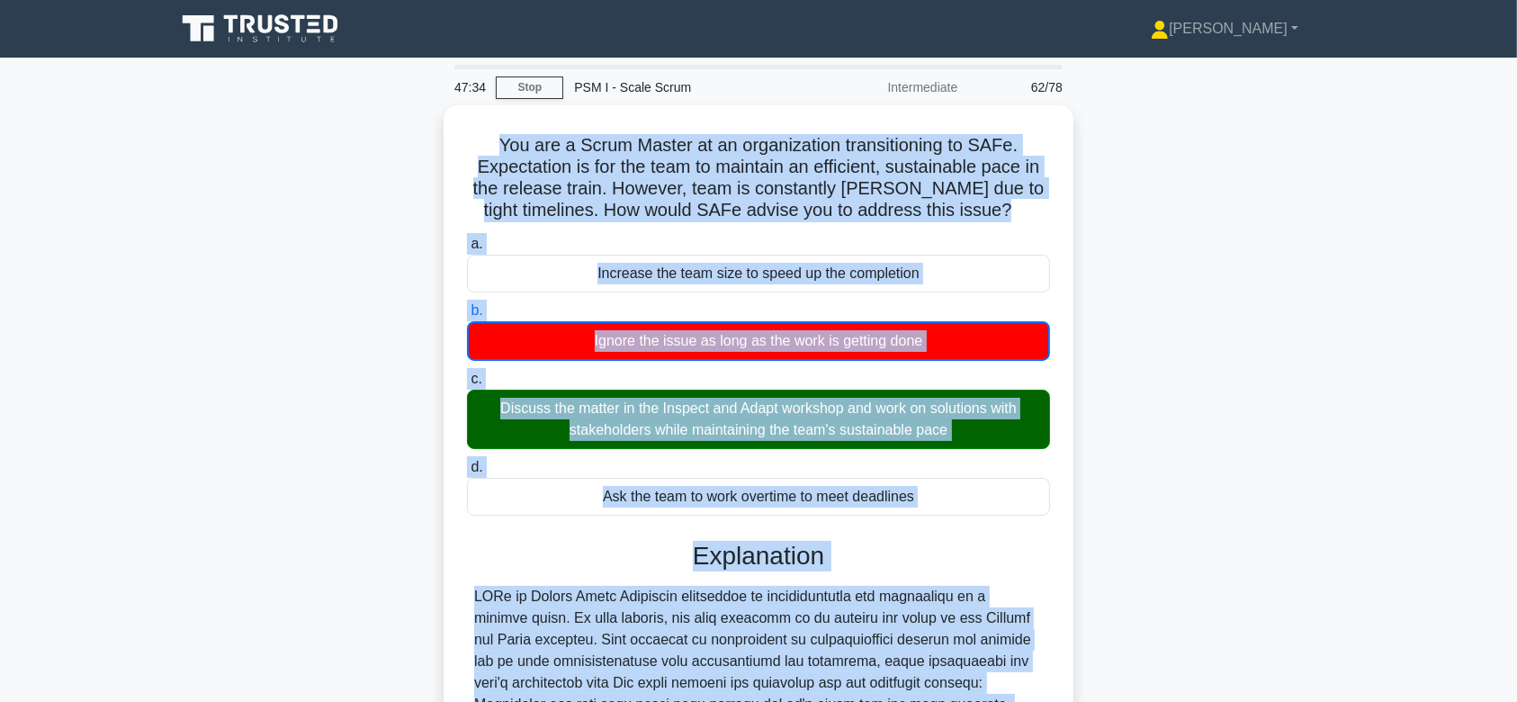
scroll to position [344, 0]
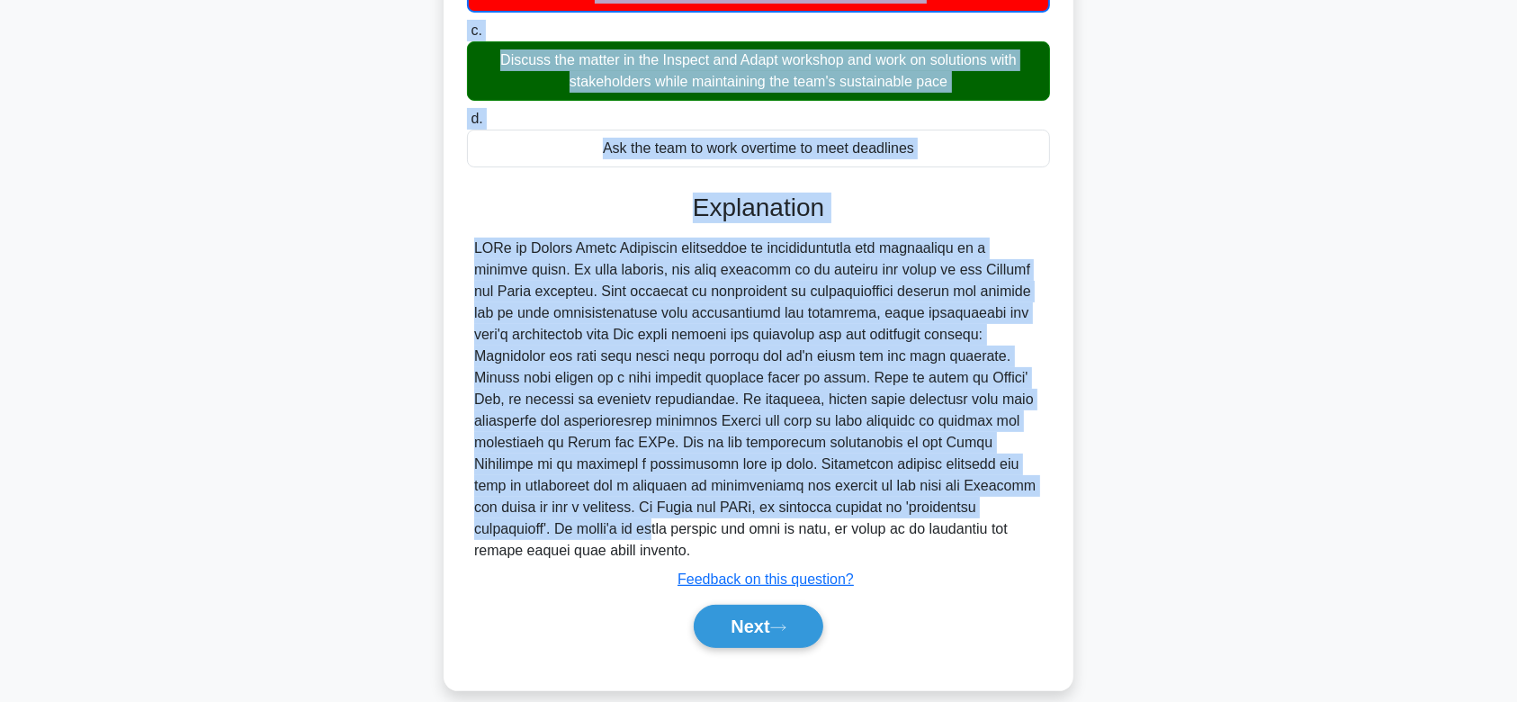
drag, startPoint x: 494, startPoint y: 134, endPoint x: 1053, endPoint y: 532, distance: 685.9
click at [1053, 532] on div "You are a Scrum Master at an organization transitioning to SAFe. Expectation is…" at bounding box center [758, 223] width 615 height 919
drag, startPoint x: 776, startPoint y: 597, endPoint x: 846, endPoint y: 255, distance: 349.9
click at [846, 255] on div "Explanation Submit feedback Feedback on this question? Next" at bounding box center [758, 424] width 583 height 462
click at [776, 605] on button "Next" at bounding box center [758, 626] width 129 height 43
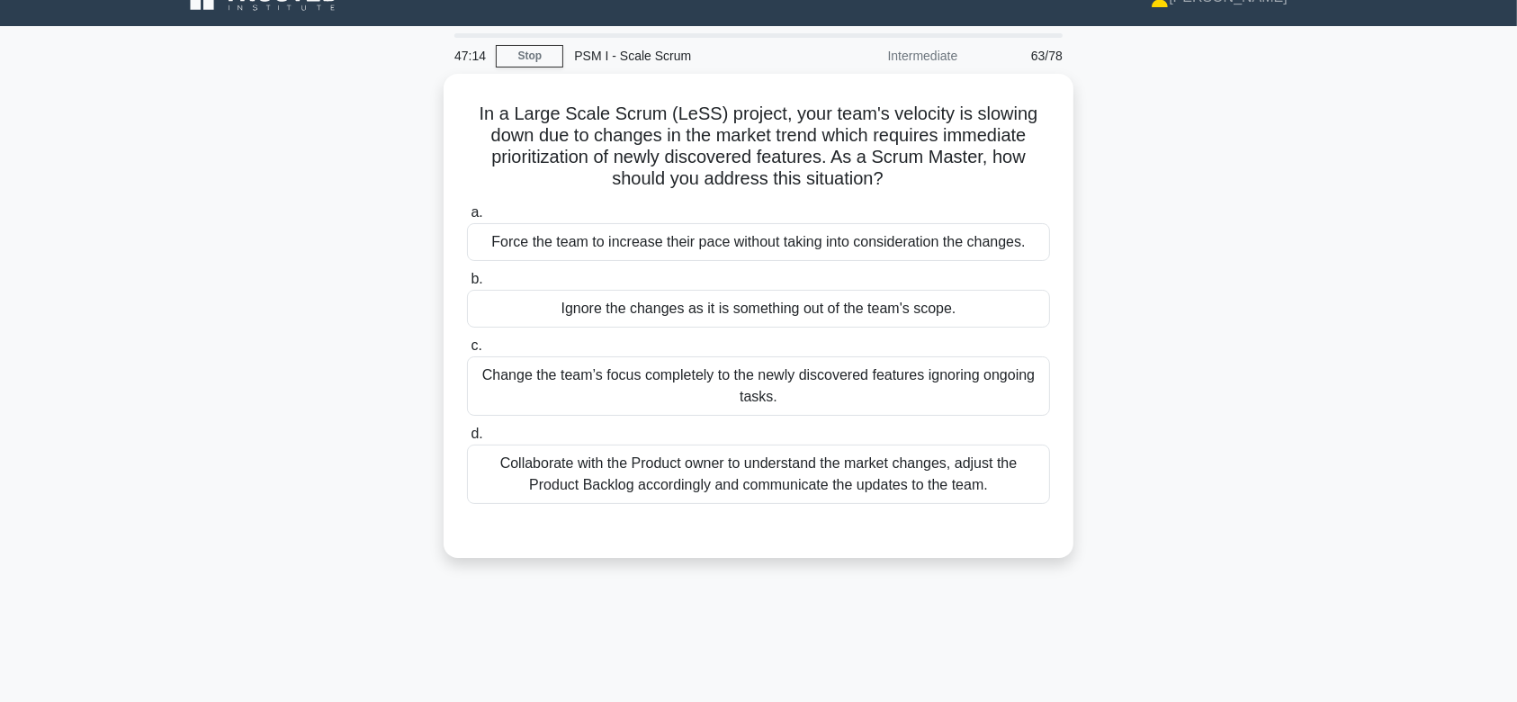
scroll to position [0, 0]
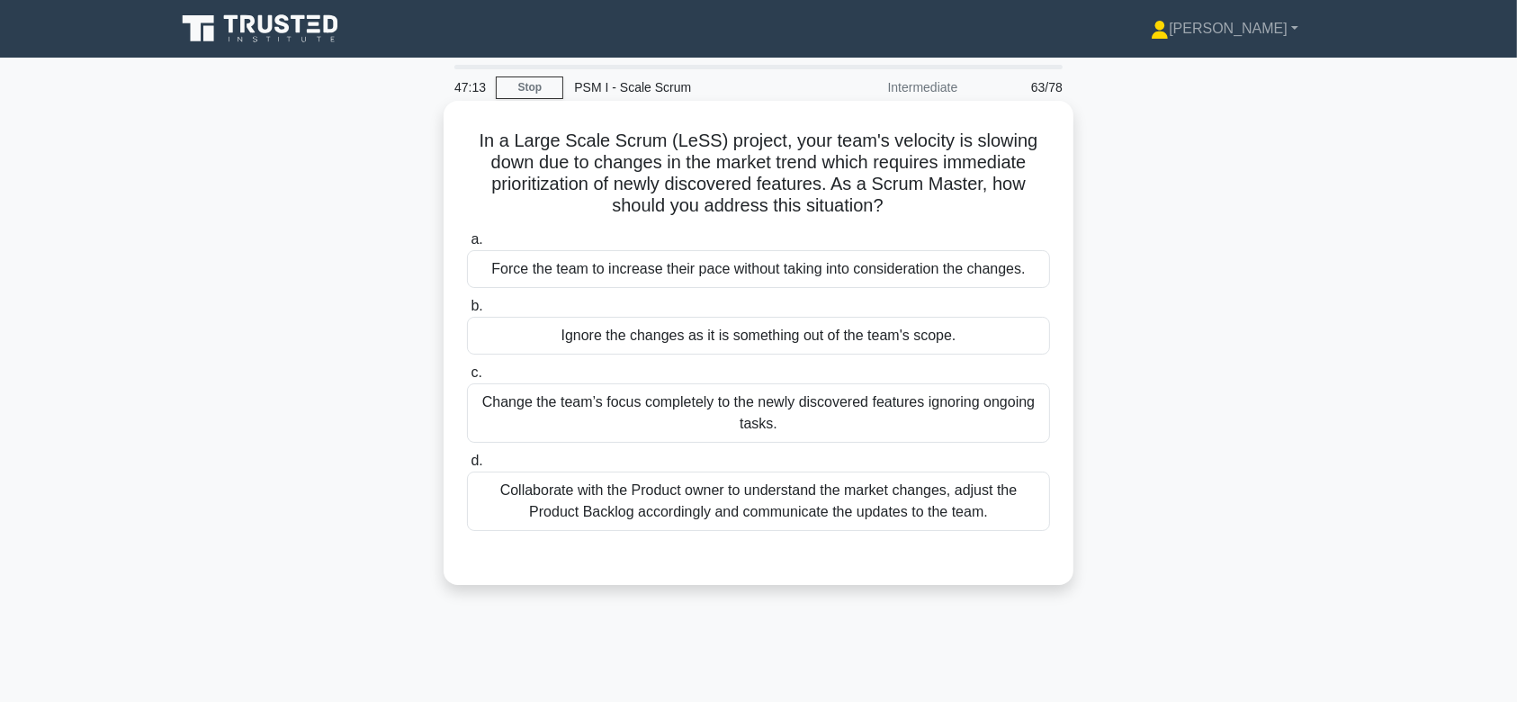
click at [845, 383] on div "Change the team’s focus completely to the newly discovered features ignoring on…" at bounding box center [758, 412] width 583 height 59
click at [467, 379] on input "c. Change the team’s focus completely to the newly discovered features ignoring…" at bounding box center [467, 373] width 0 height 12
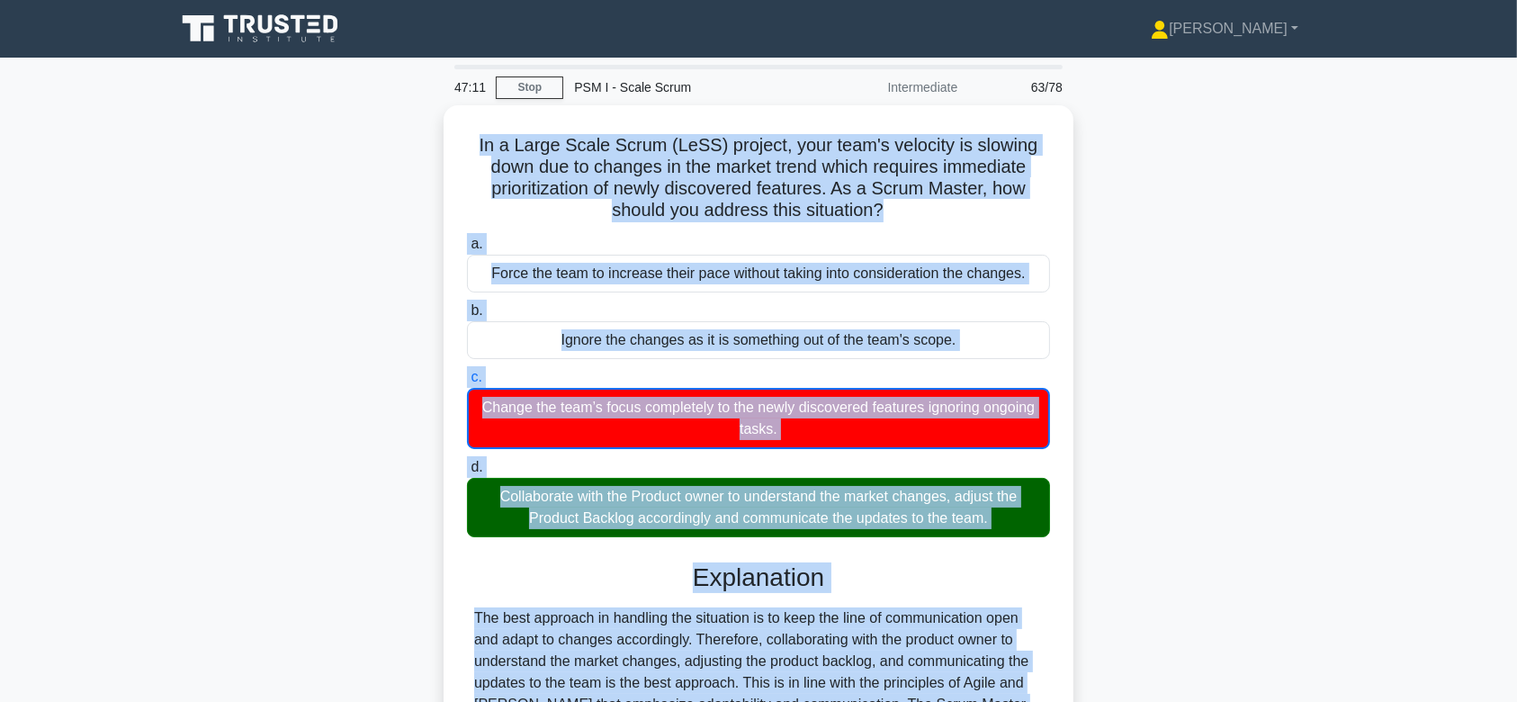
scroll to position [322, 0]
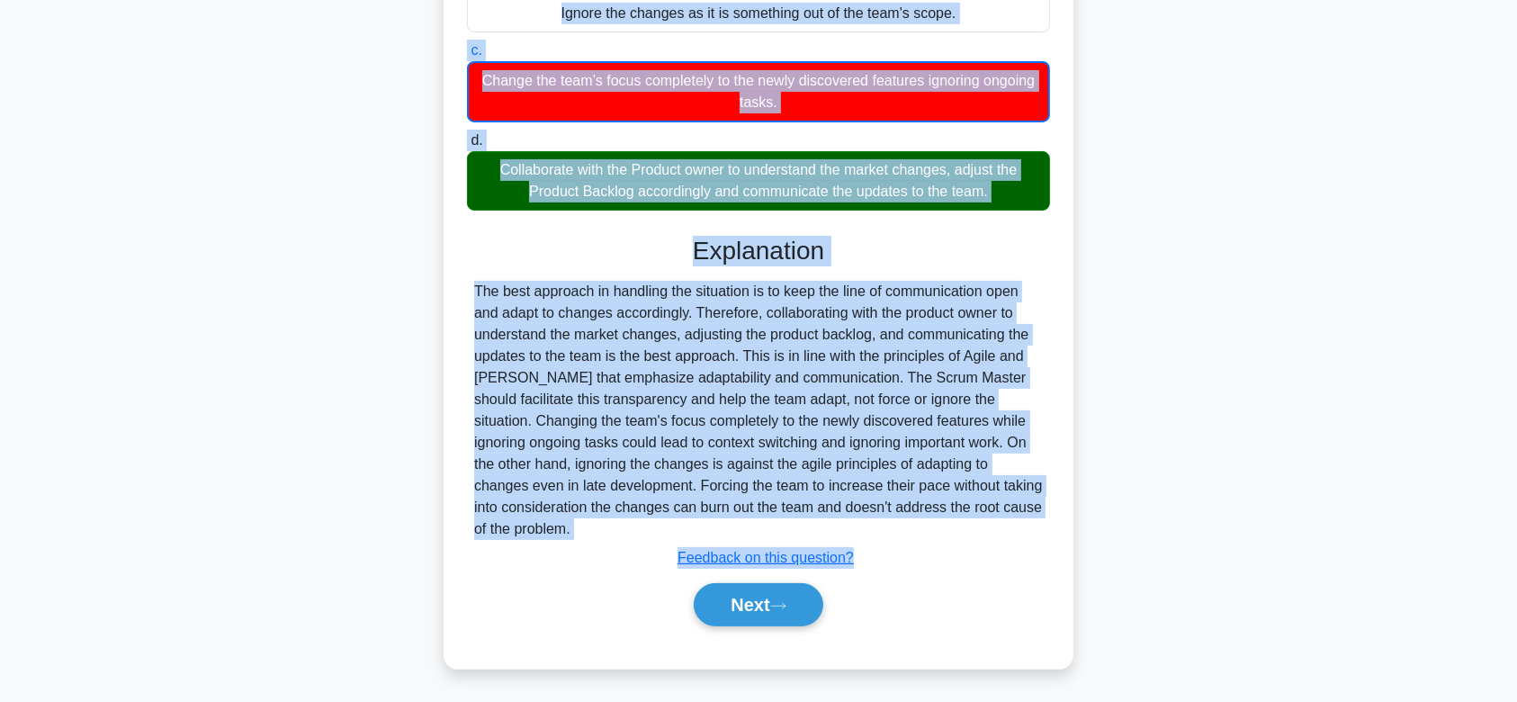
drag, startPoint x: 471, startPoint y: 142, endPoint x: 910, endPoint y: 534, distance: 588.2
click at [910, 534] on div "In a Large Scale Scrum (LeSS) project, your team's velocity is slowing down due…" at bounding box center [758, 223] width 615 height 875
click at [786, 612] on button "Next" at bounding box center [758, 604] width 129 height 43
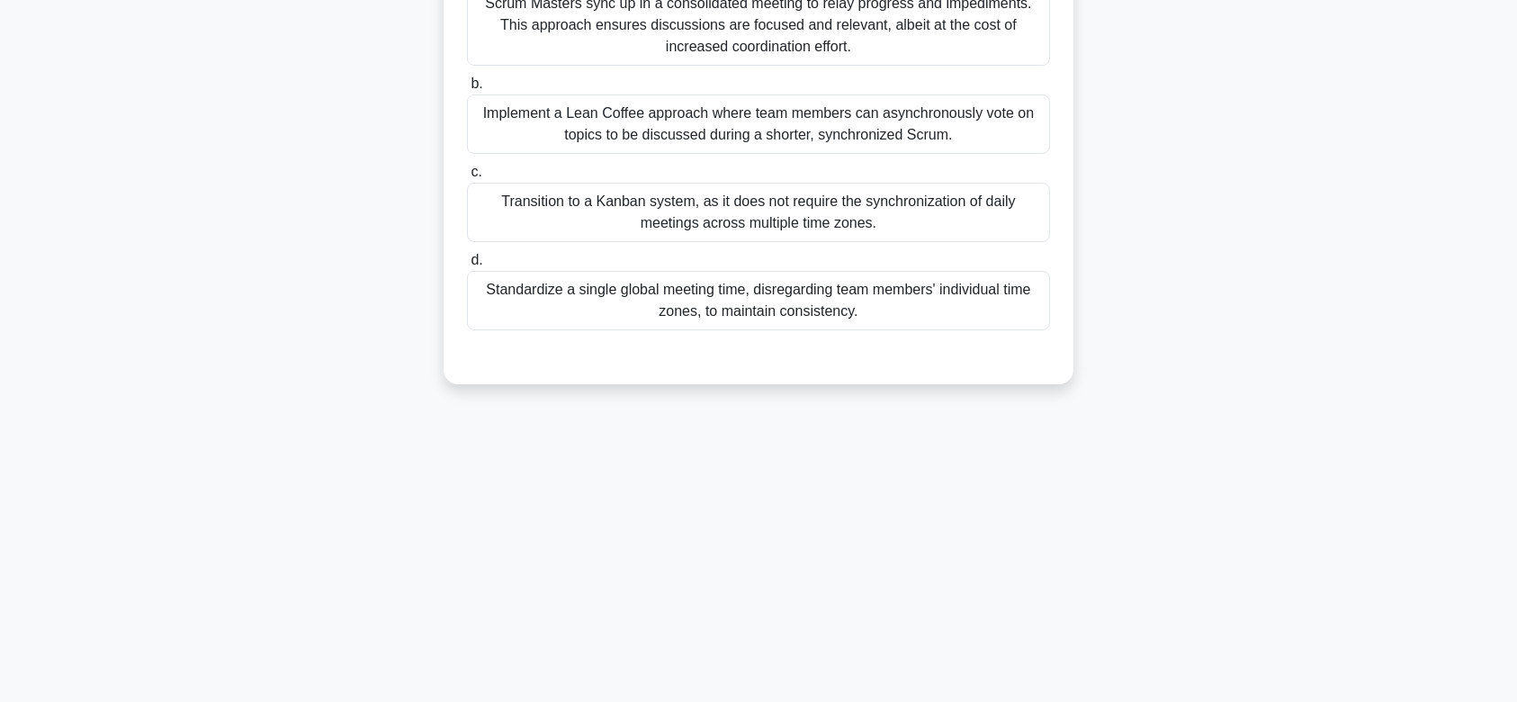
scroll to position [0, 0]
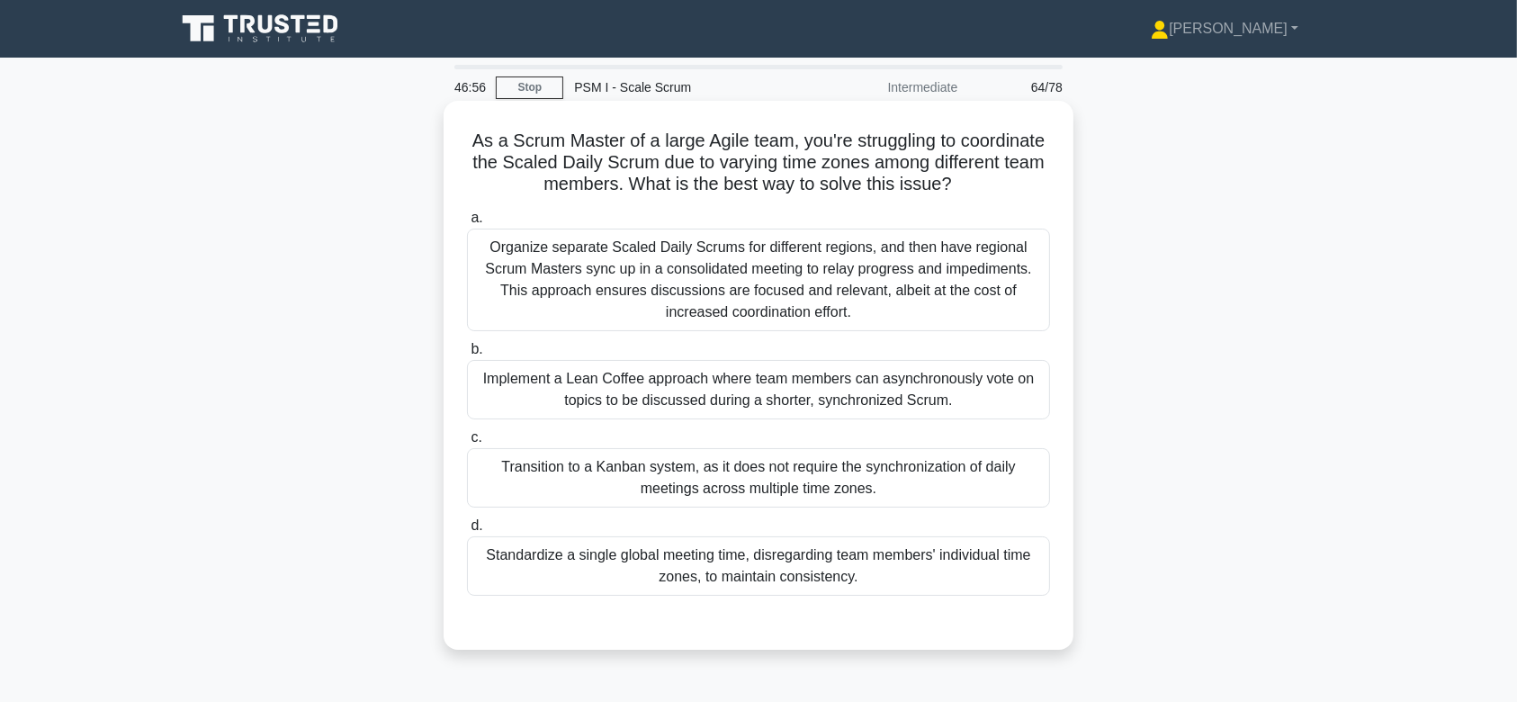
click at [762, 366] on div "Implement a Lean Coffee approach where team members can asynchronously vote on …" at bounding box center [758, 389] width 583 height 59
click at [467, 355] on input "b. Implement a Lean Coffee approach where team members can asynchronously vote …" at bounding box center [467, 350] width 0 height 12
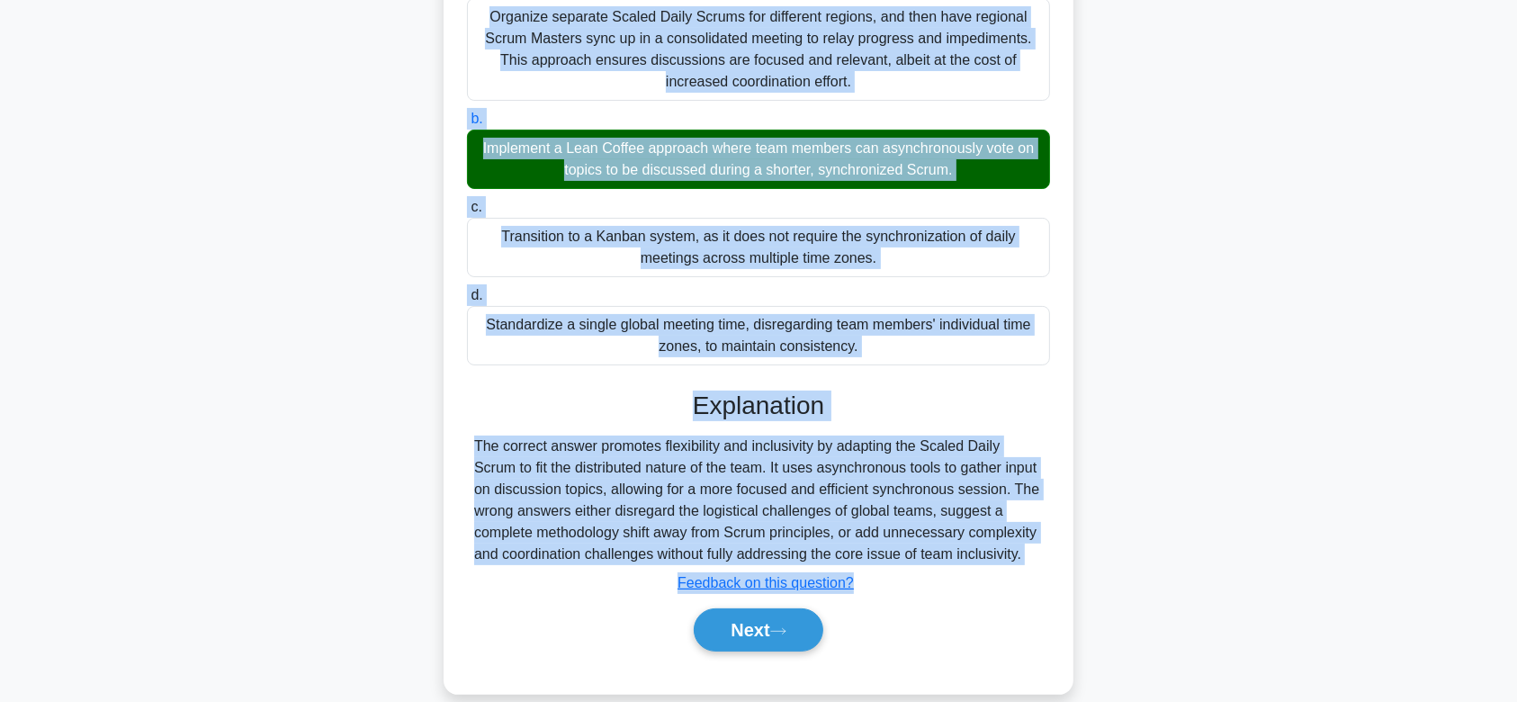
scroll to position [270, 0]
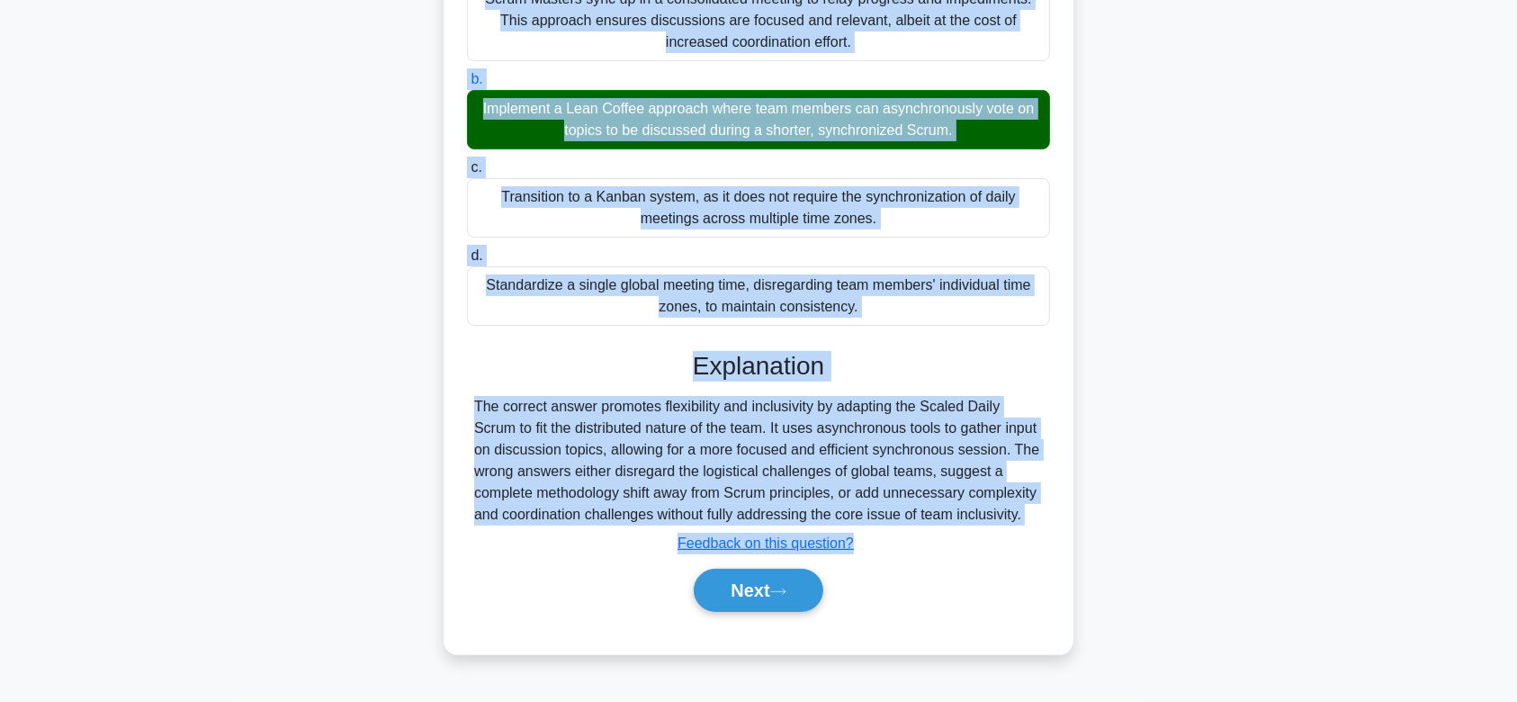
drag, startPoint x: 511, startPoint y: 119, endPoint x: 1064, endPoint y: 516, distance: 680.9
click at [1064, 516] on div "As a Scrum Master of a large Agile team, you're struggling to coordinate the Sc…" at bounding box center [758, 242] width 615 height 809
click at [768, 572] on button "Next" at bounding box center [758, 590] width 129 height 43
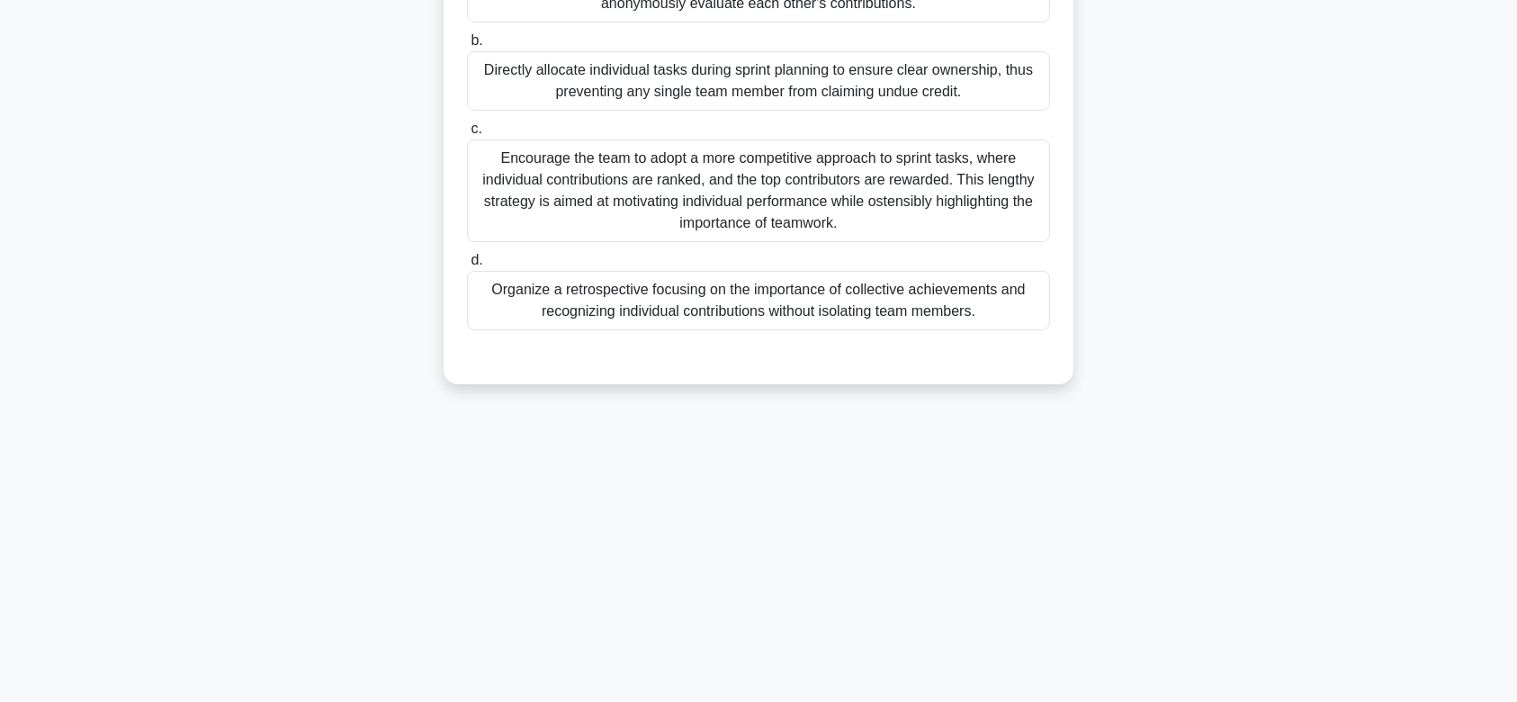
scroll to position [0, 0]
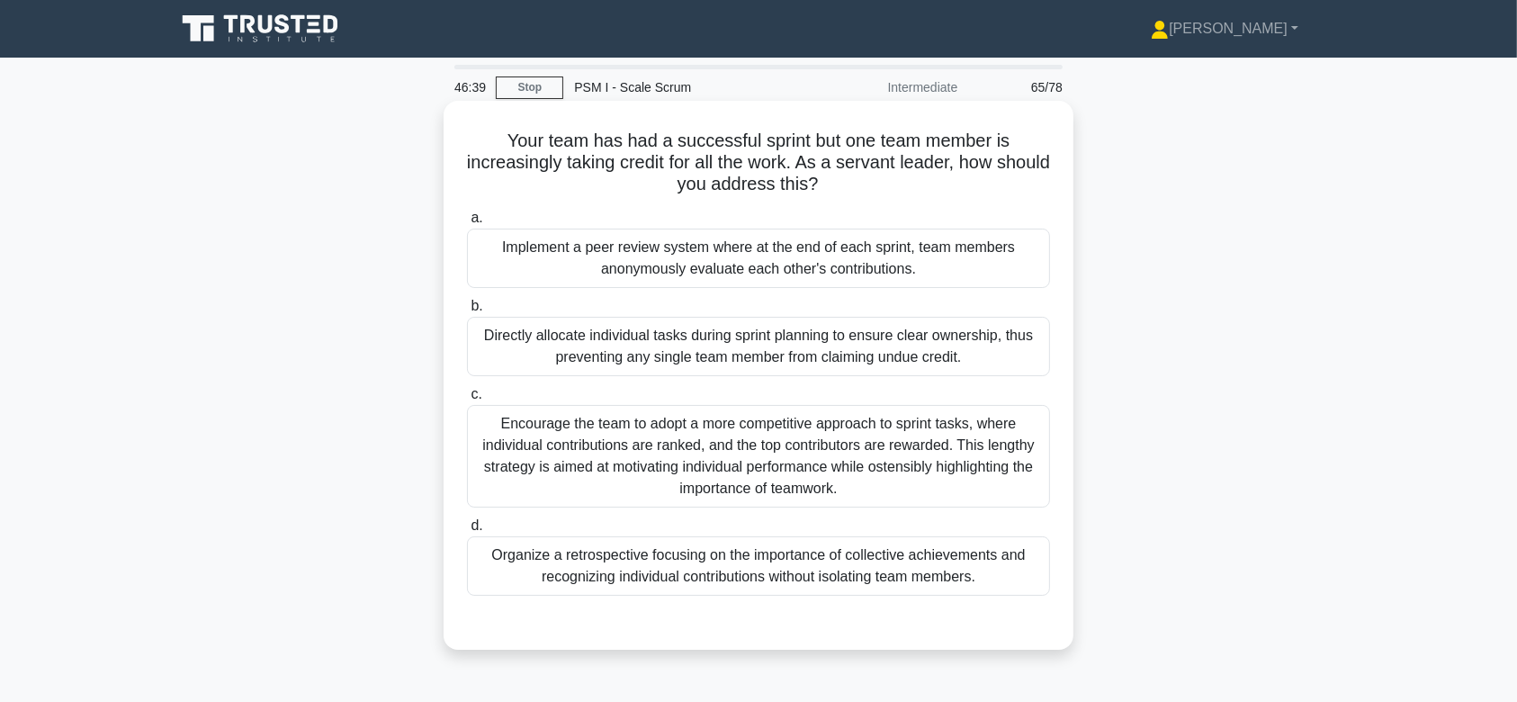
click at [768, 431] on div "Encourage the team to adopt a more competitive approach to sprint tasks, where …" at bounding box center [758, 456] width 583 height 103
click at [467, 400] on input "c. Encourage the team to adopt a more competitive approach to sprint tasks, whe…" at bounding box center [467, 395] width 0 height 12
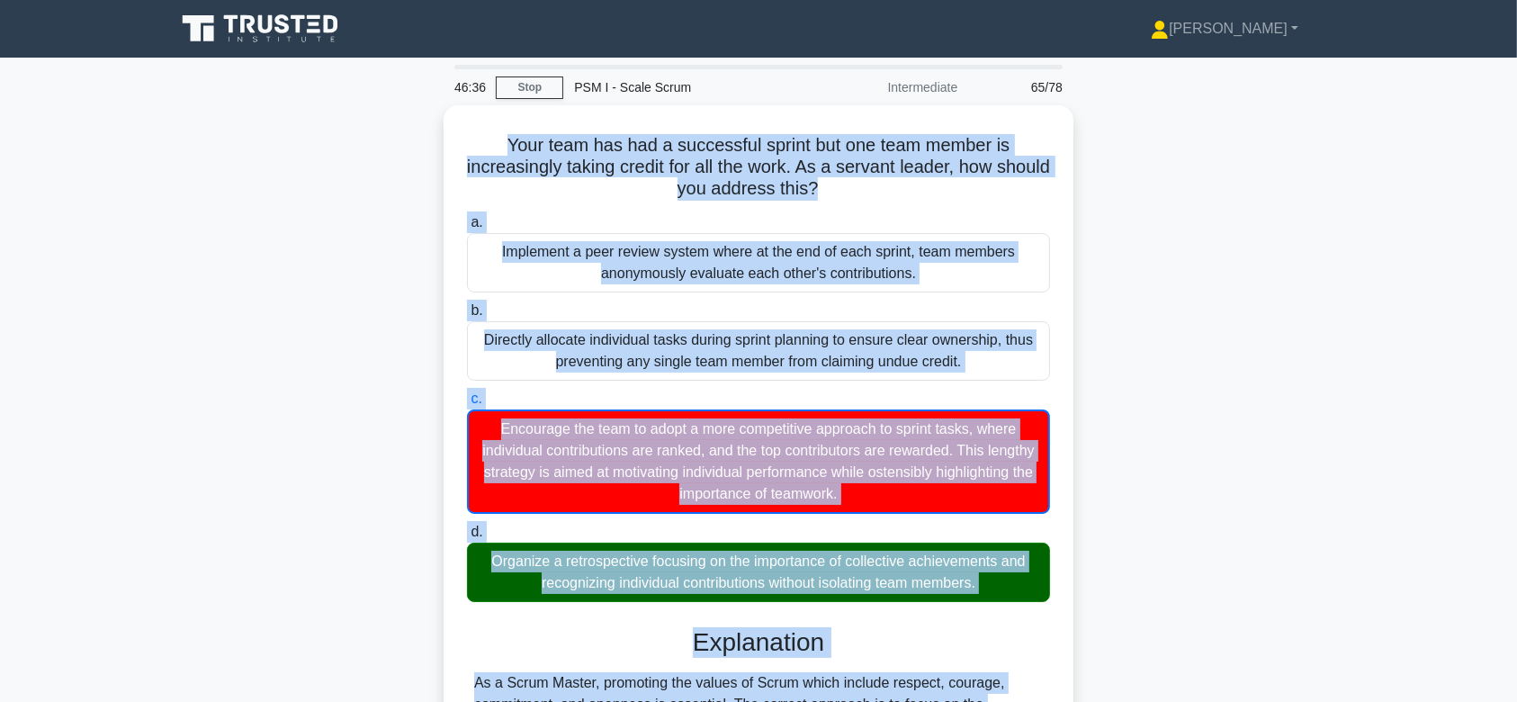
scroll to position [301, 0]
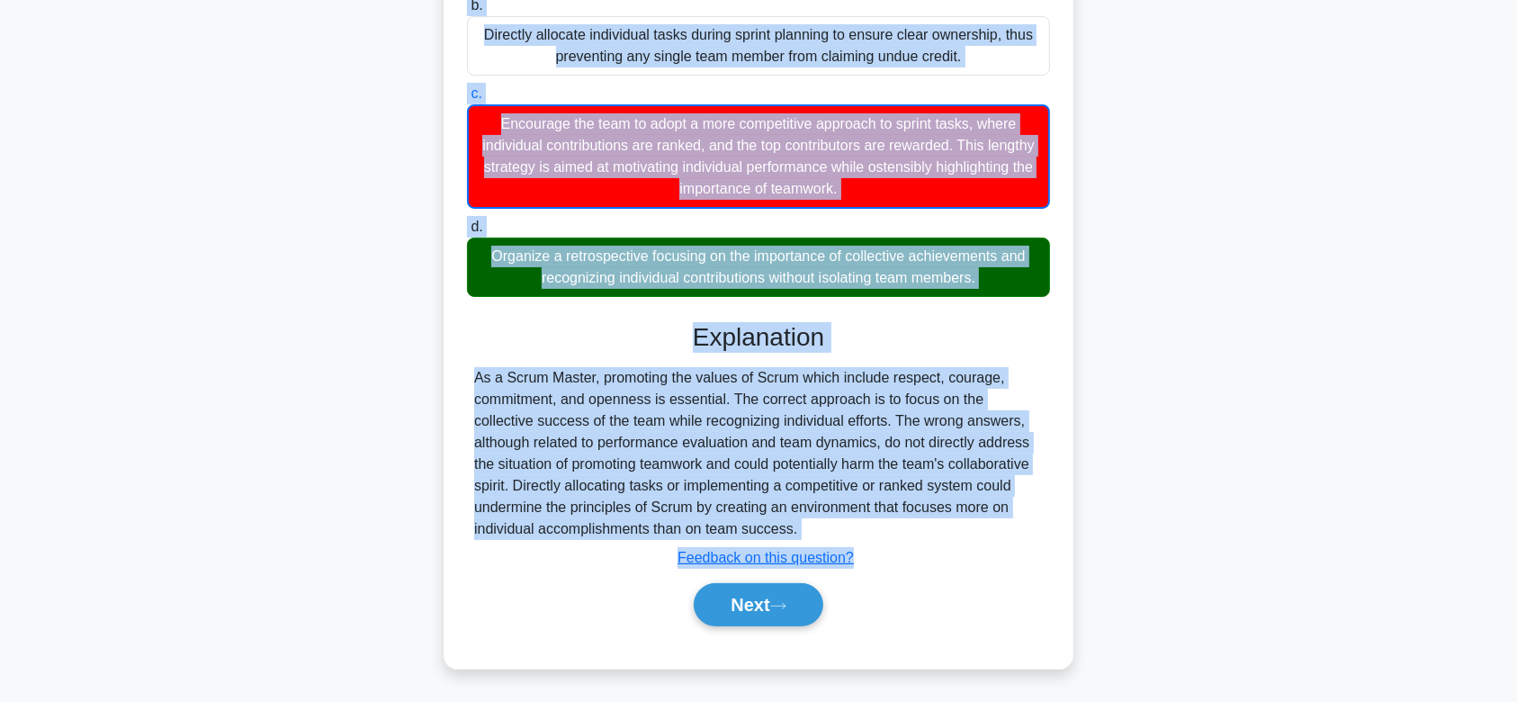
drag, startPoint x: 498, startPoint y: 133, endPoint x: 856, endPoint y: 524, distance: 529.9
click at [856, 524] on div "Your team has had a successful sprint but one team member is increasingly takin…" at bounding box center [758, 234] width 615 height 854
click at [782, 606] on icon at bounding box center [778, 606] width 16 height 10
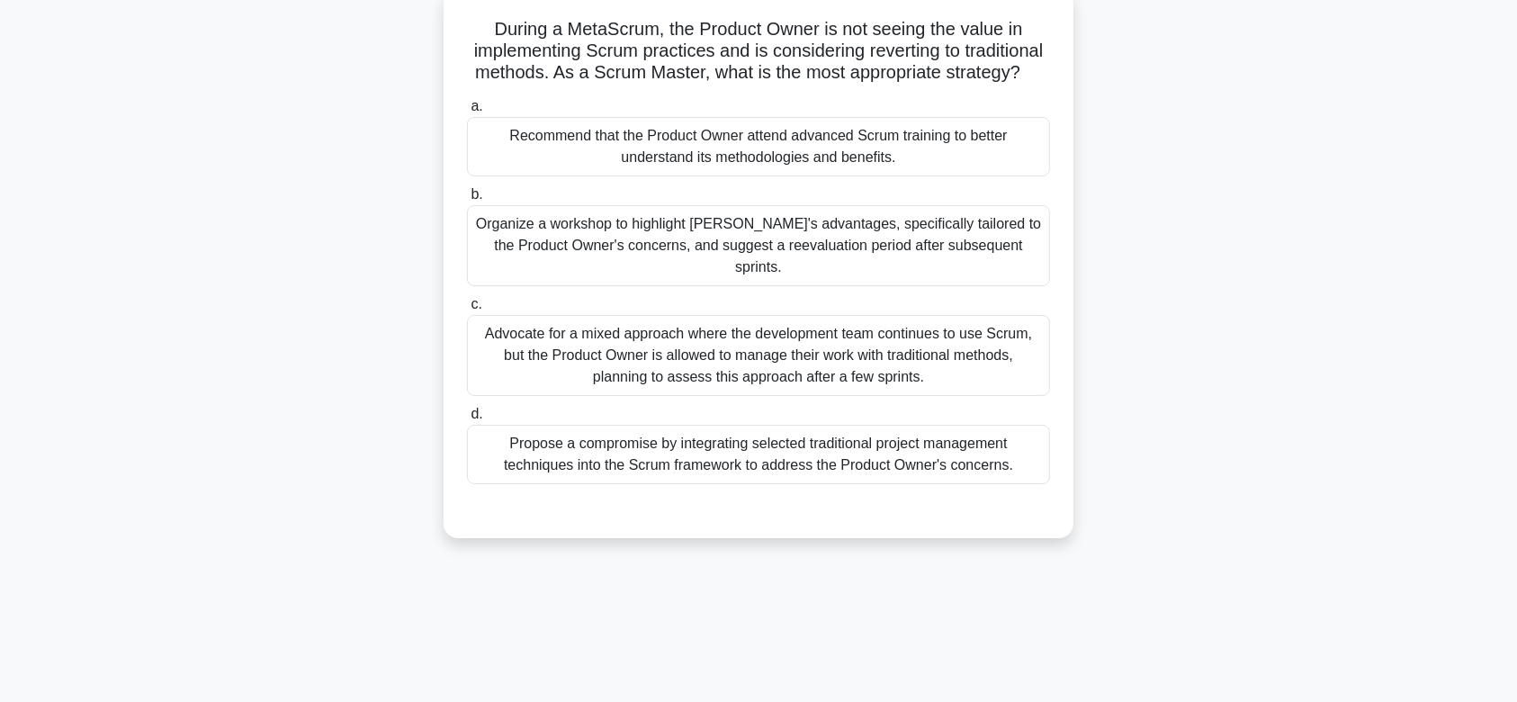
scroll to position [107, 0]
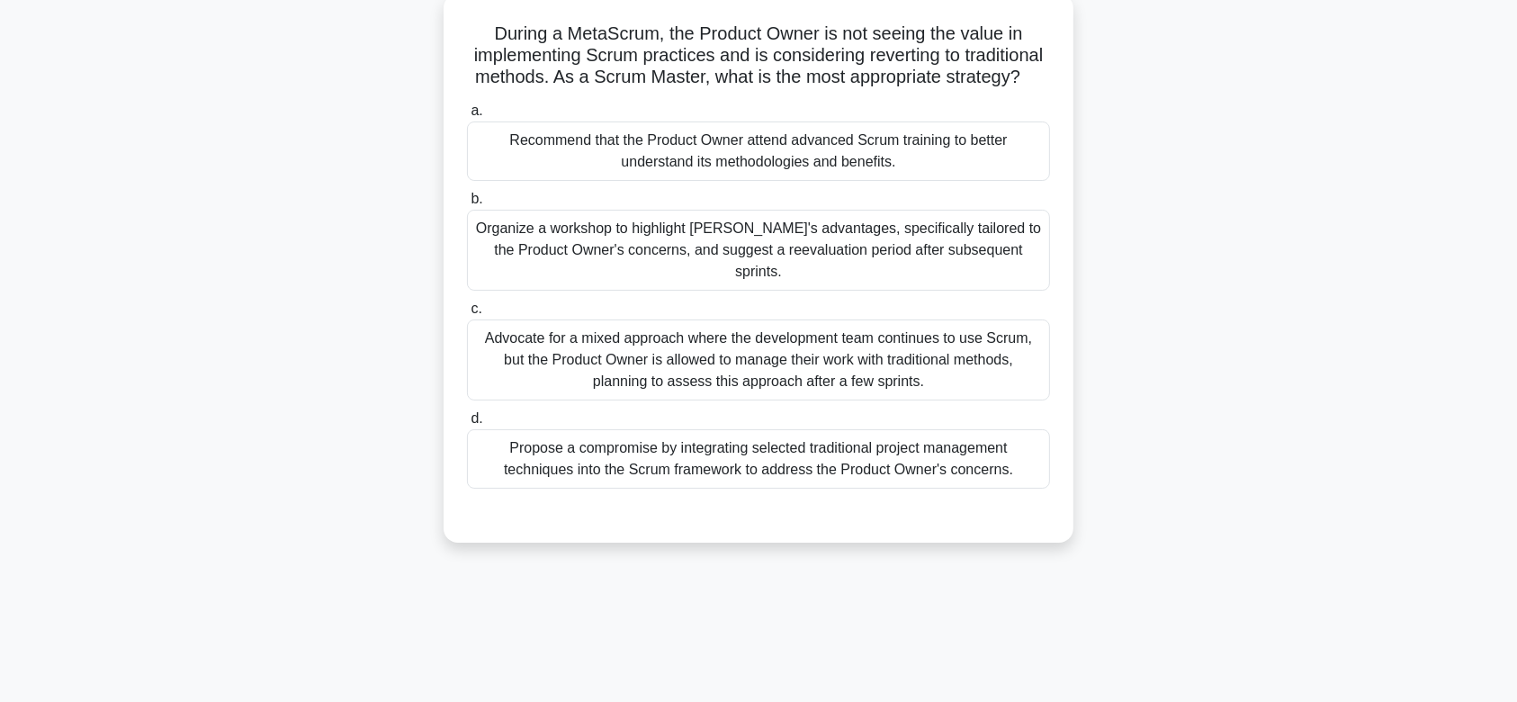
click at [714, 355] on div "Advocate for a mixed approach where the development team continues to use Scrum…" at bounding box center [758, 359] width 583 height 81
click at [467, 315] on input "c. Advocate for a mixed approach where the development team continues to use Sc…" at bounding box center [467, 309] width 0 height 12
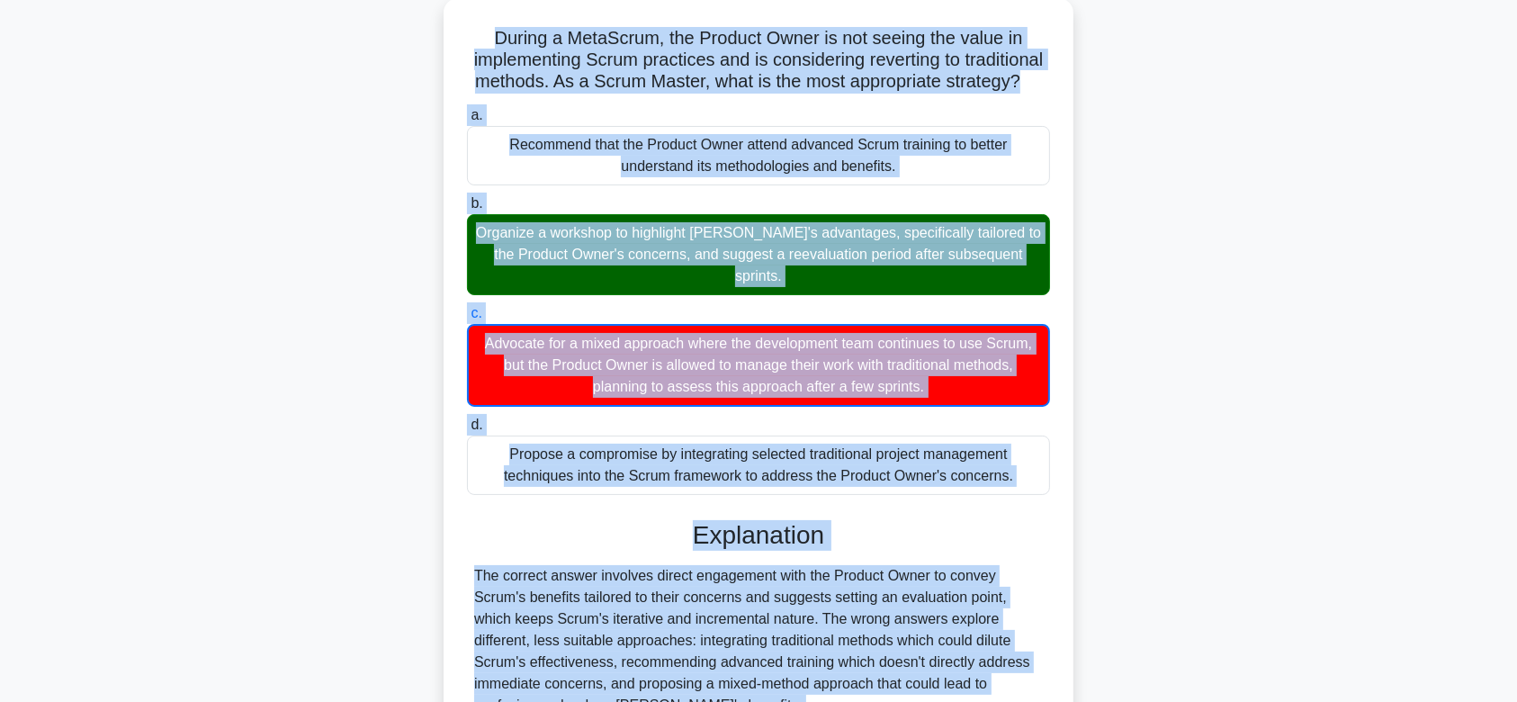
scroll to position [279, 0]
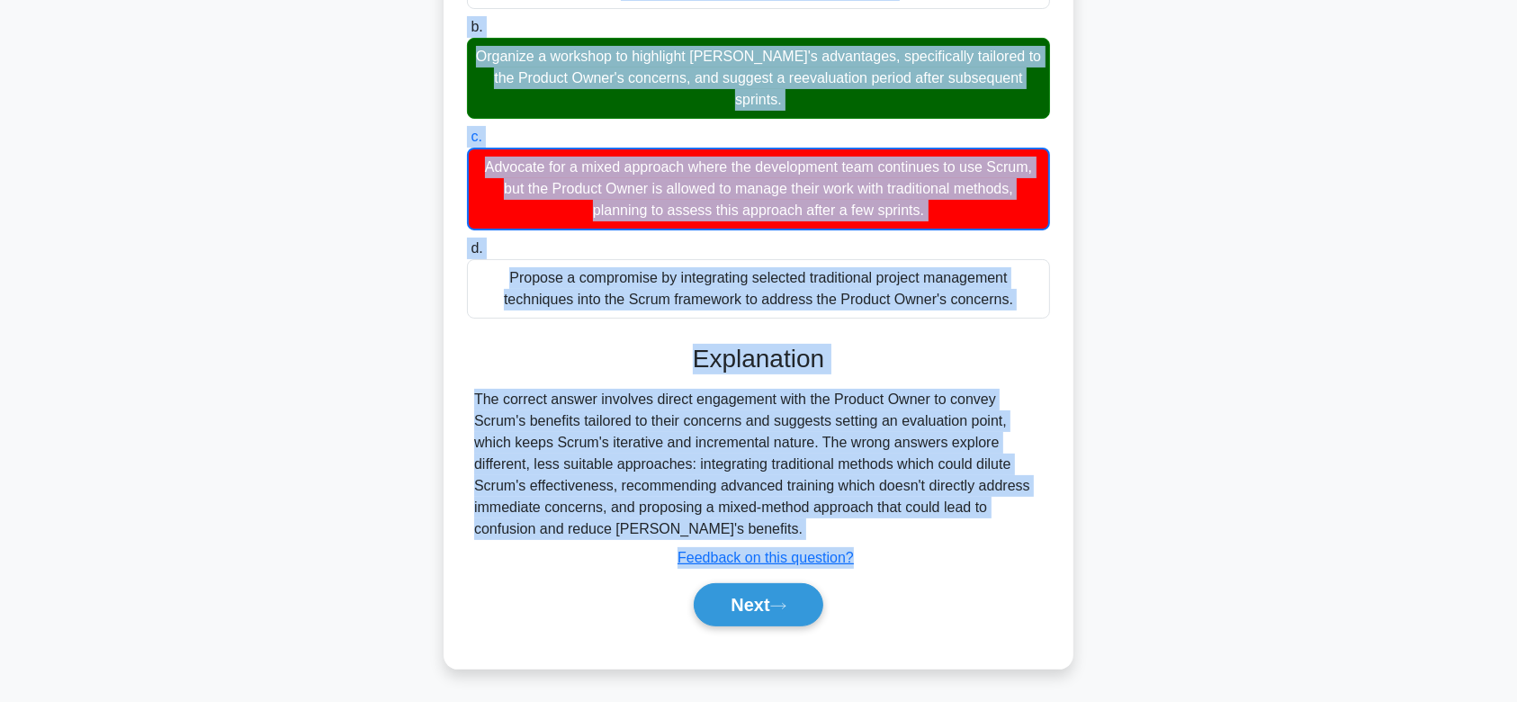
drag, startPoint x: 485, startPoint y: 32, endPoint x: 898, endPoint y: 525, distance: 643.2
click at [898, 525] on div "During a MetaScrum, the Product Owner is not seeing the value in implementing S…" at bounding box center [758, 245] width 615 height 832
click at [723, 583] on button "Next" at bounding box center [758, 604] width 129 height 43
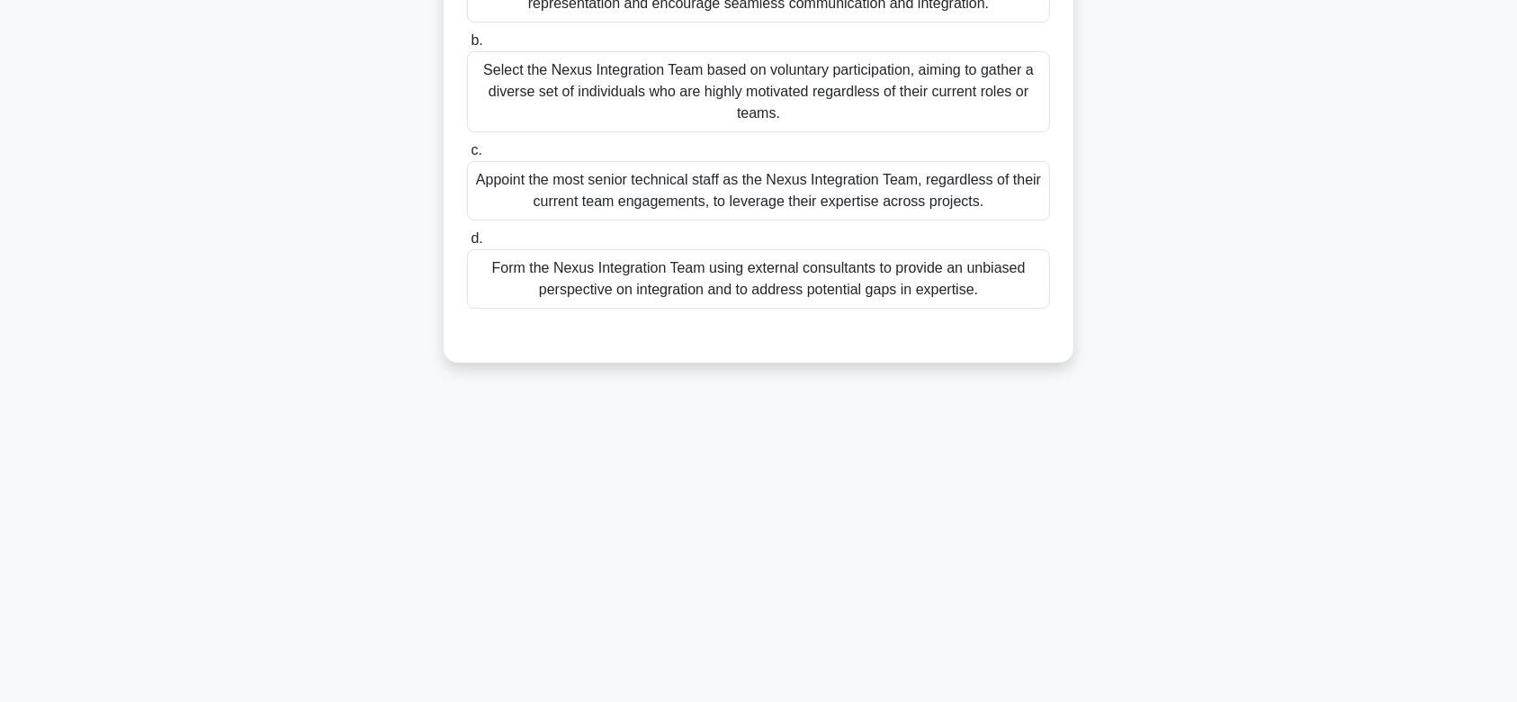
scroll to position [0, 0]
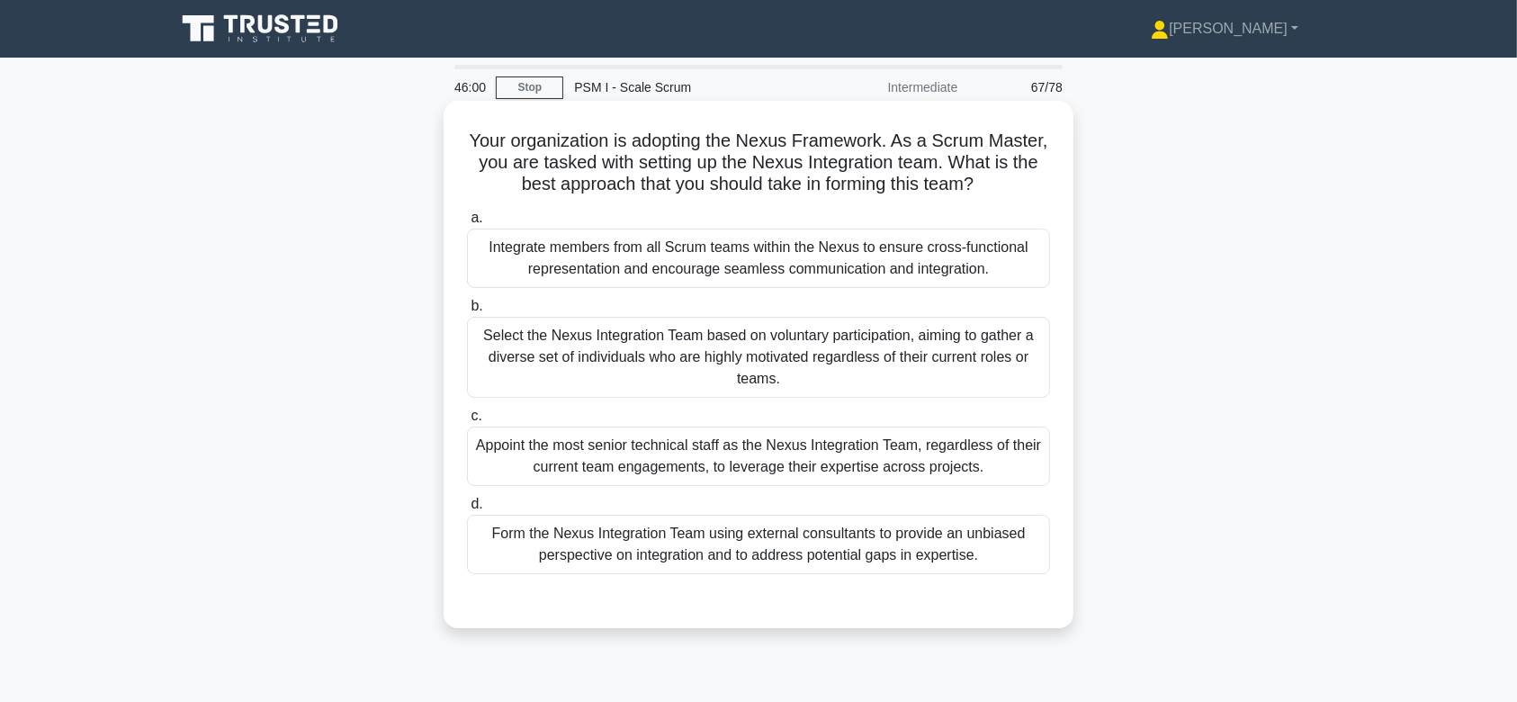
click at [767, 370] on div "Select the Nexus Integration Team based on voluntary participation, aiming to g…" at bounding box center [758, 357] width 583 height 81
click at [467, 312] on input "b. Select the Nexus Integration Team based on voluntary participation, aiming t…" at bounding box center [467, 307] width 0 height 12
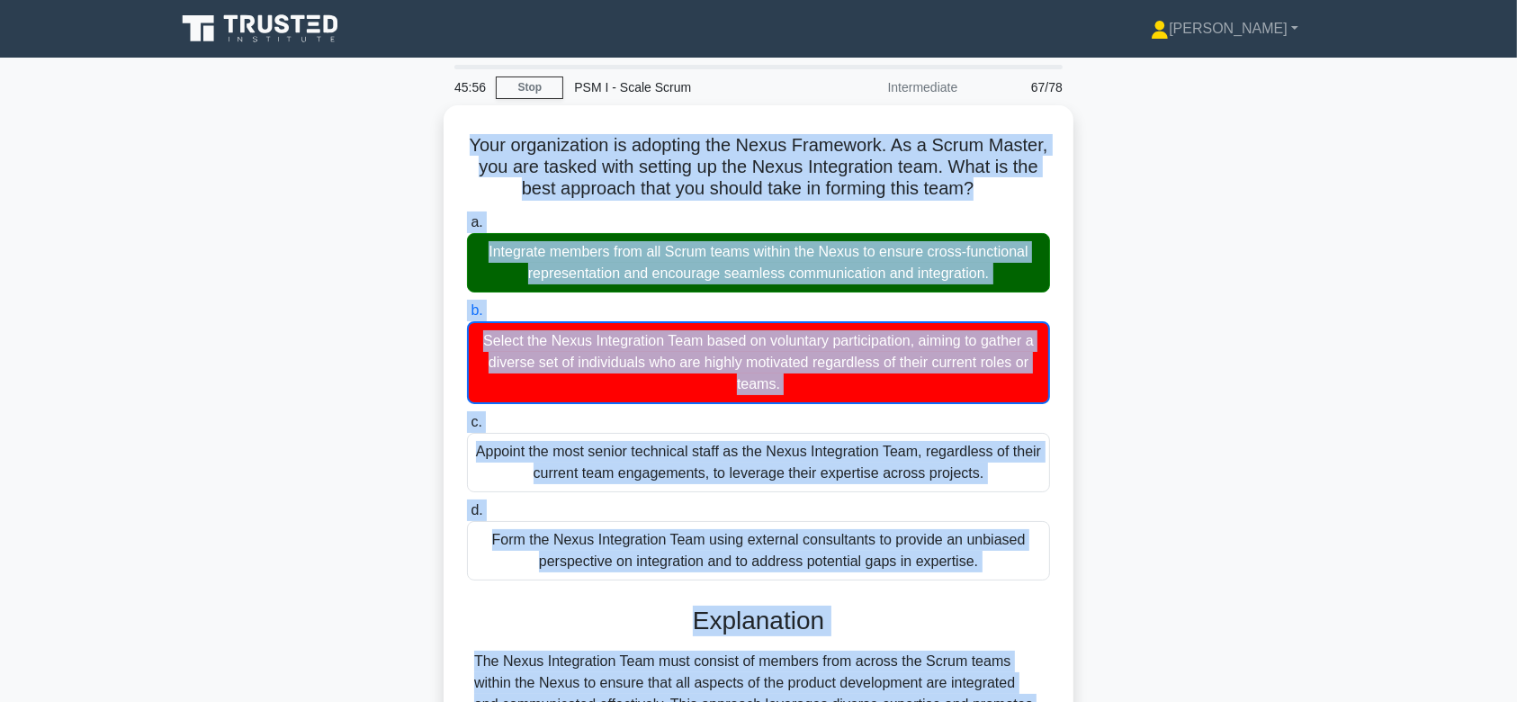
scroll to position [270, 0]
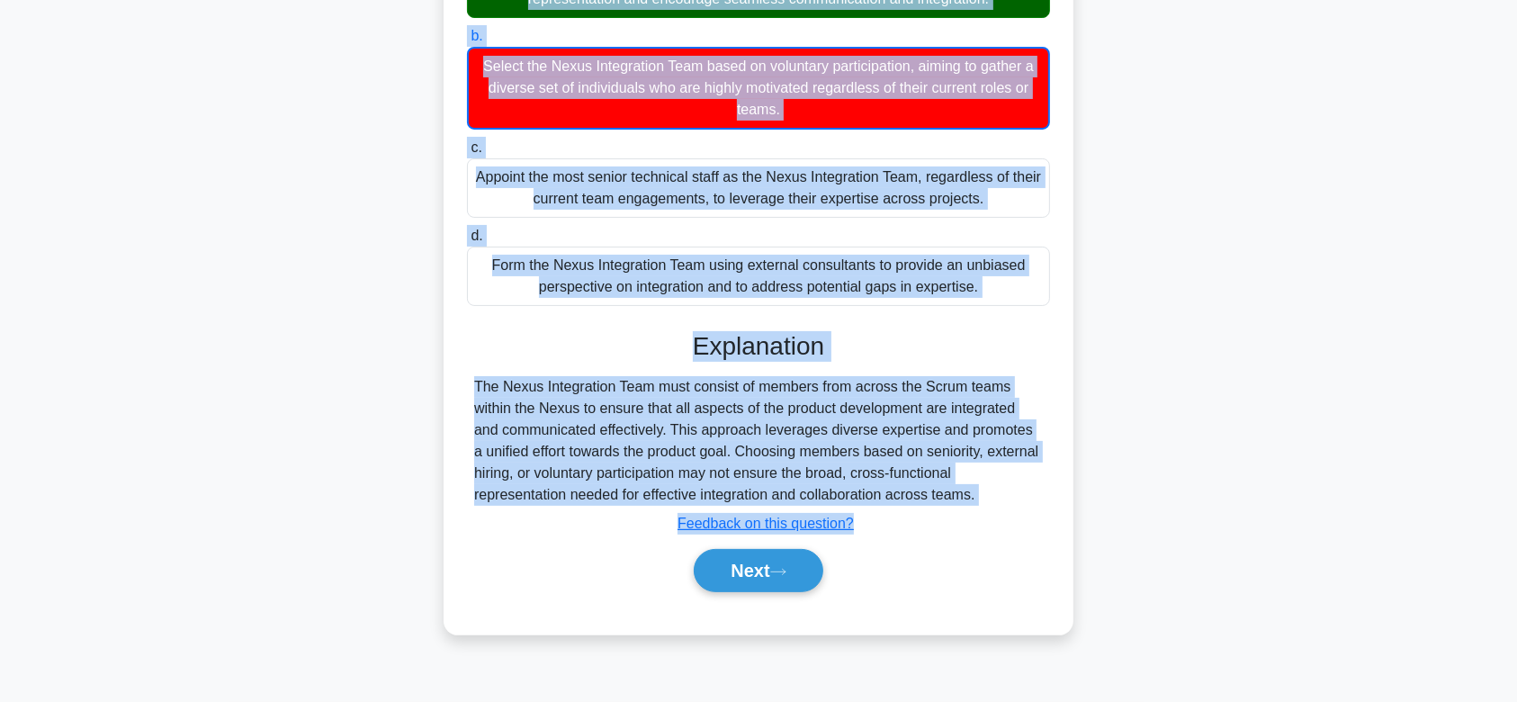
drag, startPoint x: 491, startPoint y: 131, endPoint x: 1001, endPoint y: 515, distance: 637.4
click at [1001, 515] on div "Your organization is adopting the Nexus Framework. As a Scrum Master, you are t…" at bounding box center [758, 232] width 615 height 789
click at [751, 592] on button "Next" at bounding box center [758, 570] width 129 height 43
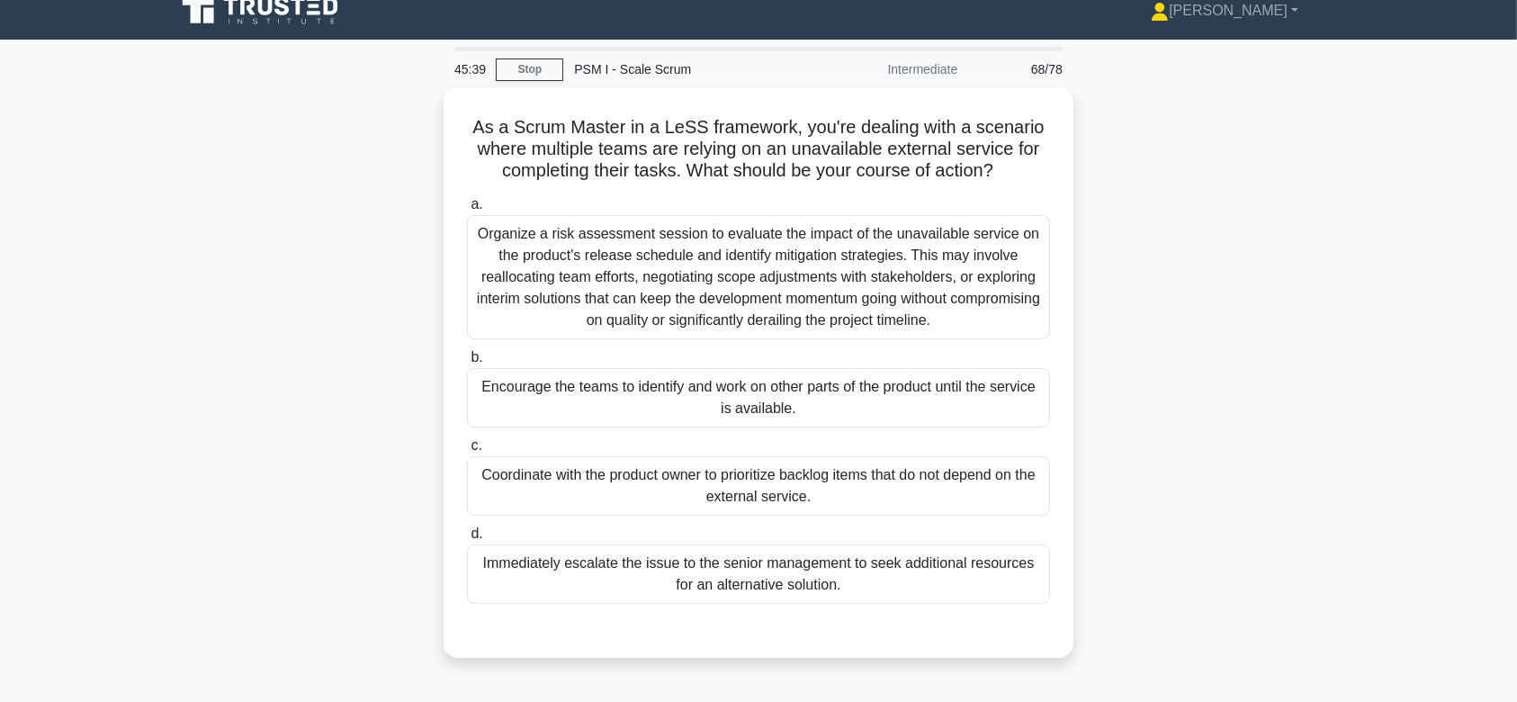
scroll to position [0, 0]
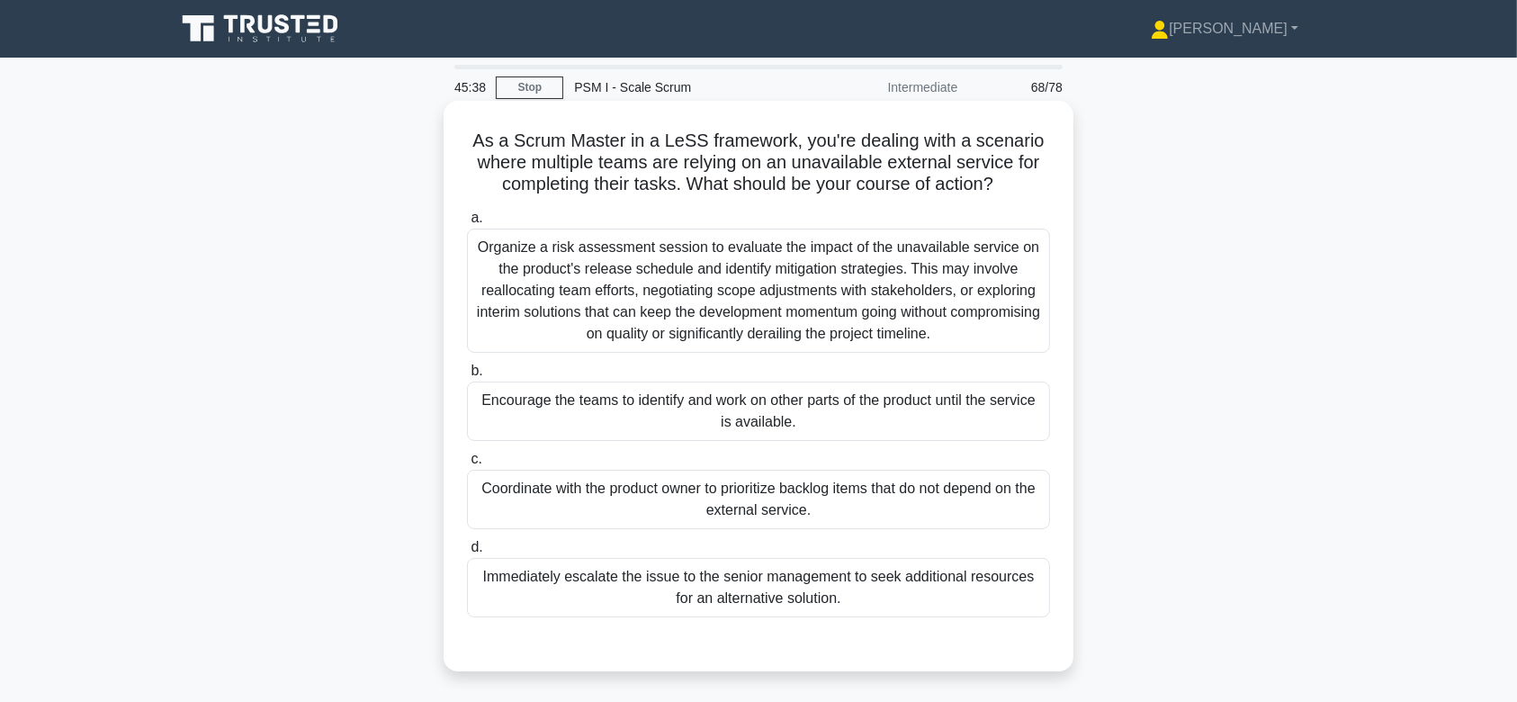
click at [774, 279] on div "Organize a risk assessment session to evaluate the impact of the unavailable se…" at bounding box center [758, 291] width 583 height 124
click at [467, 224] on input "a. Organize a risk assessment session to evaluate the impact of the unavailable…" at bounding box center [467, 218] width 0 height 12
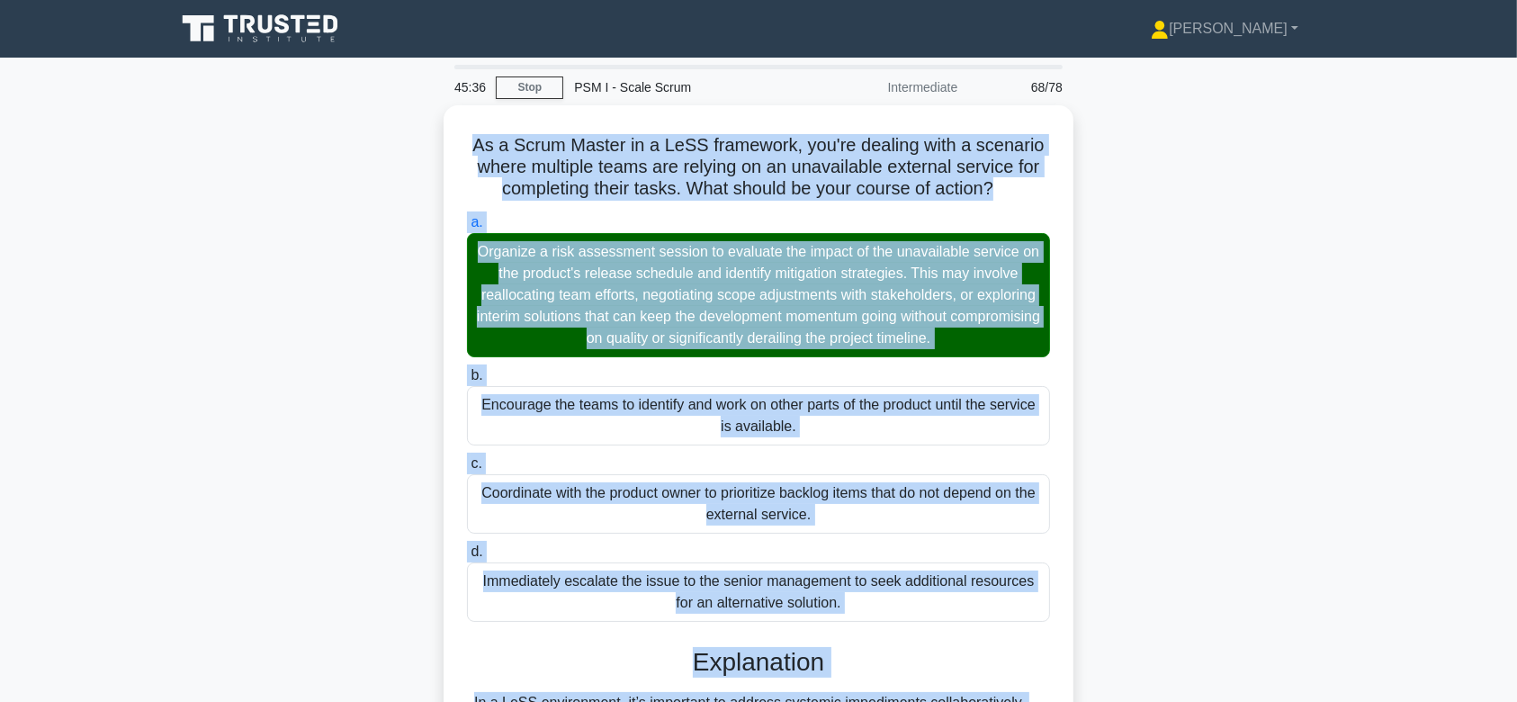
scroll to position [270, 0]
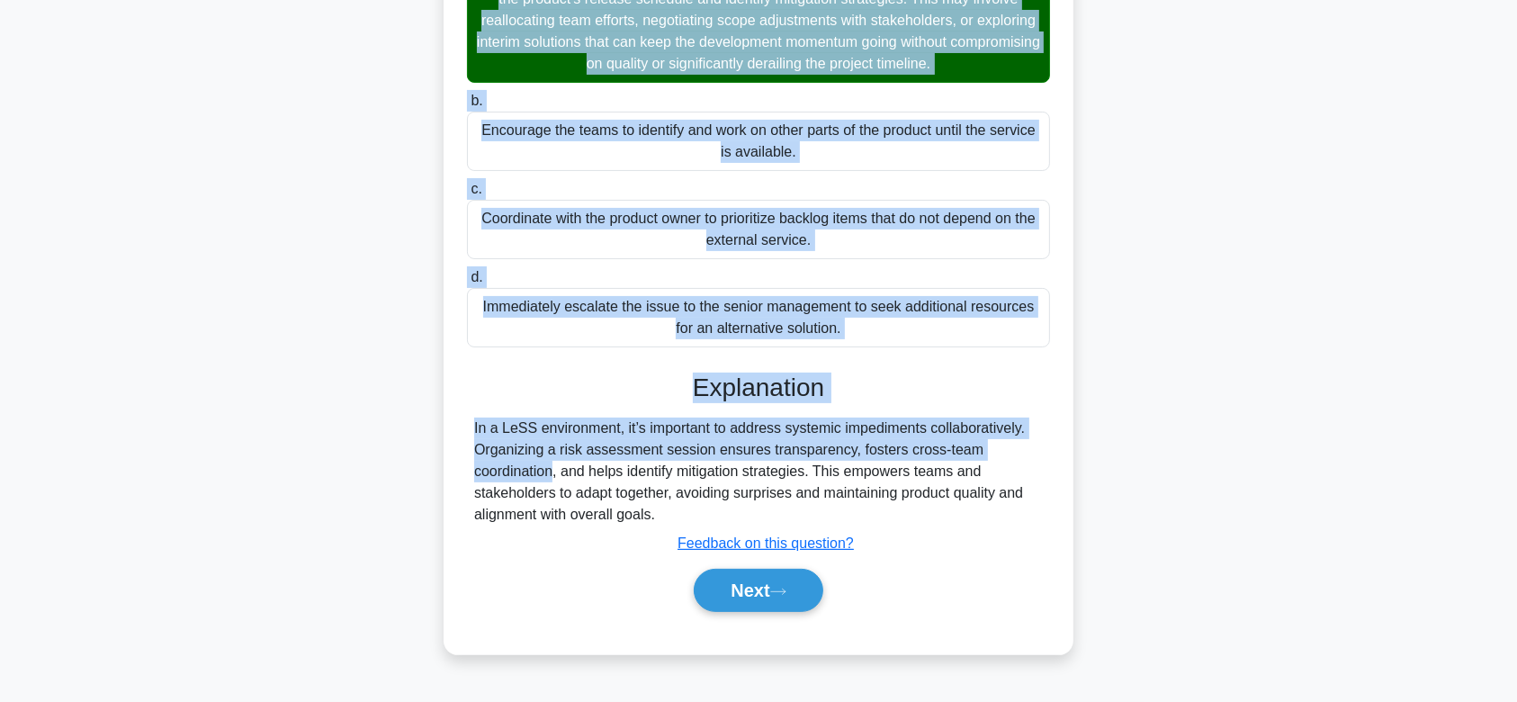
drag, startPoint x: 468, startPoint y: 137, endPoint x: 923, endPoint y: 521, distance: 595.7
click at [923, 521] on div "As a Scrum Master in a LeSS framework, you're dealing with a scenario where mul…" at bounding box center [758, 242] width 615 height 809
click at [753, 597] on button "Next" at bounding box center [758, 590] width 129 height 43
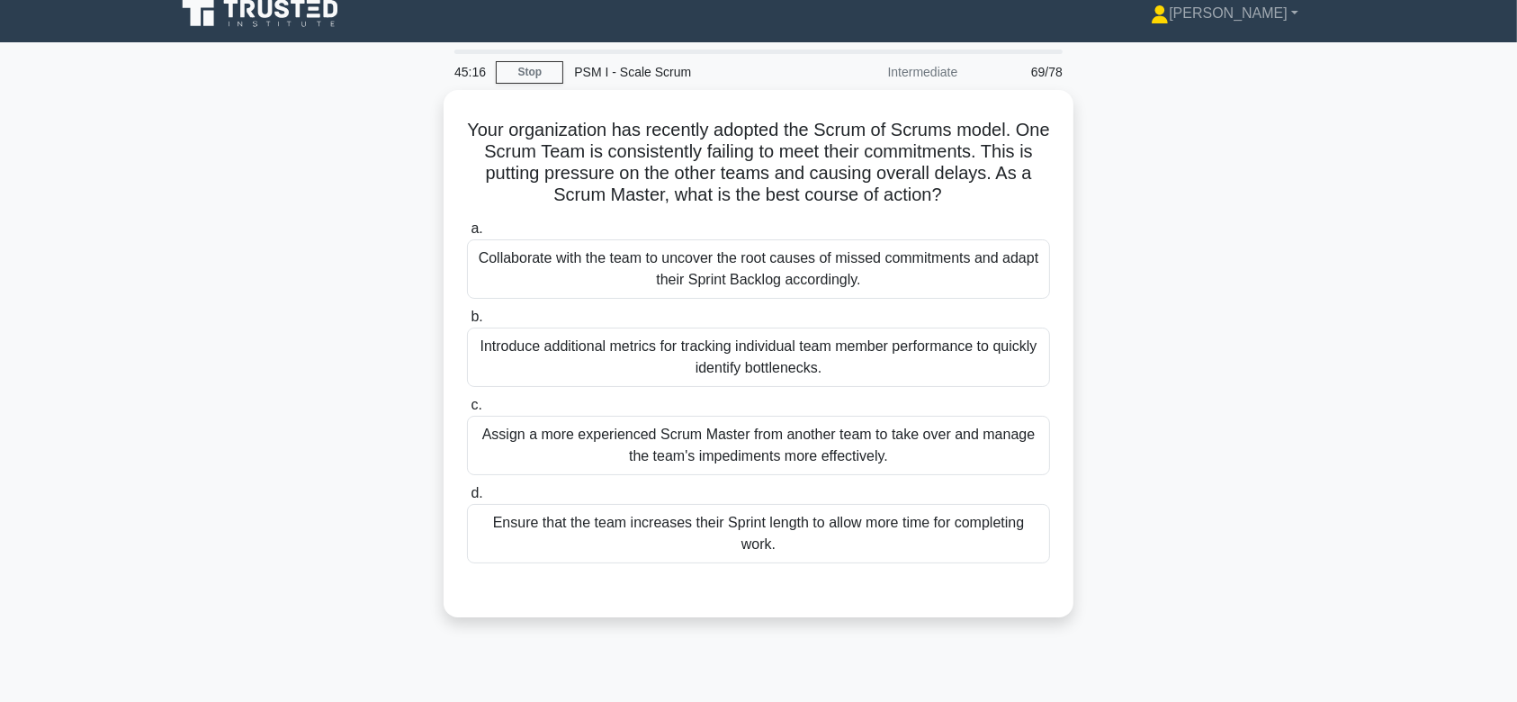
scroll to position [0, 0]
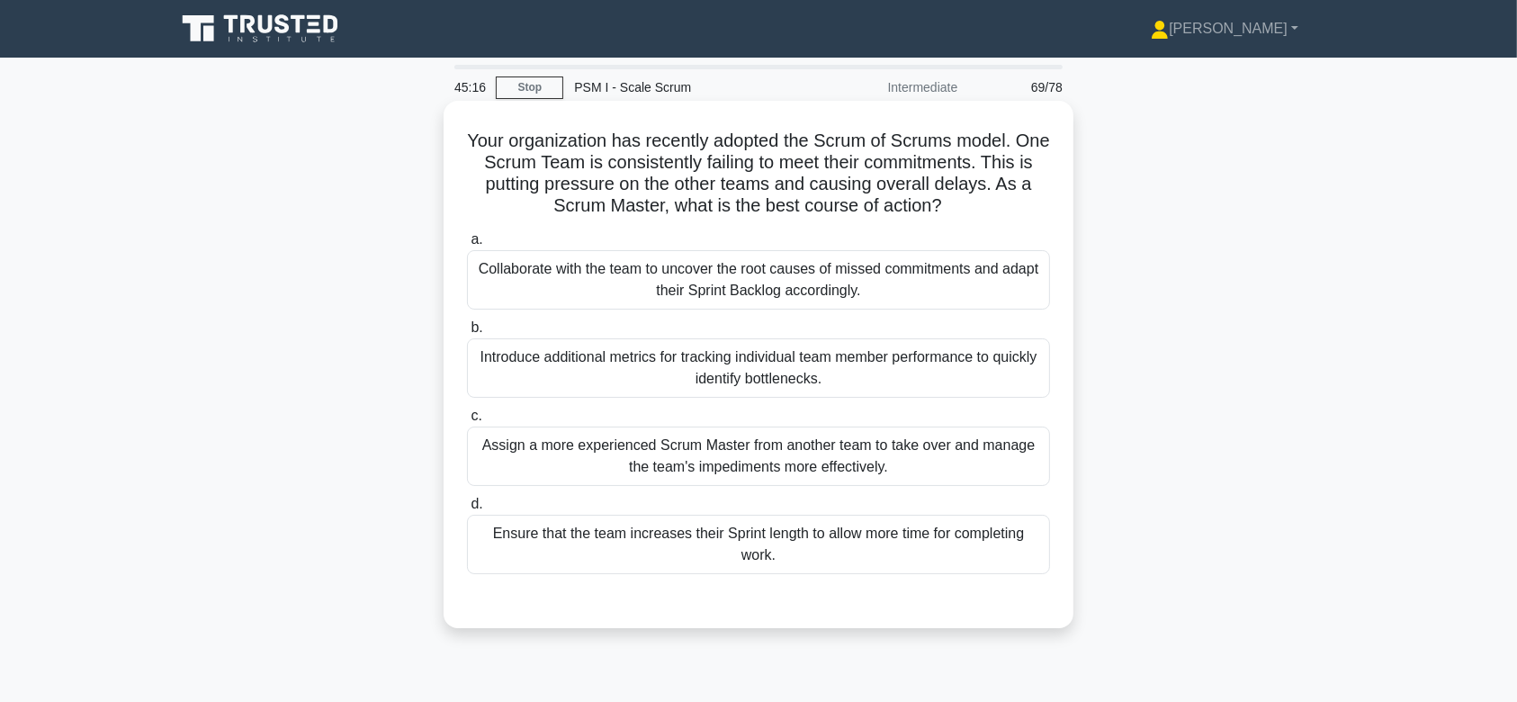
click at [712, 385] on div "Introduce additional metrics for tracking individual team member performance to…" at bounding box center [758, 367] width 583 height 59
click at [467, 334] on input "b. Introduce additional metrics for tracking individual team member performance…" at bounding box center [467, 328] width 0 height 12
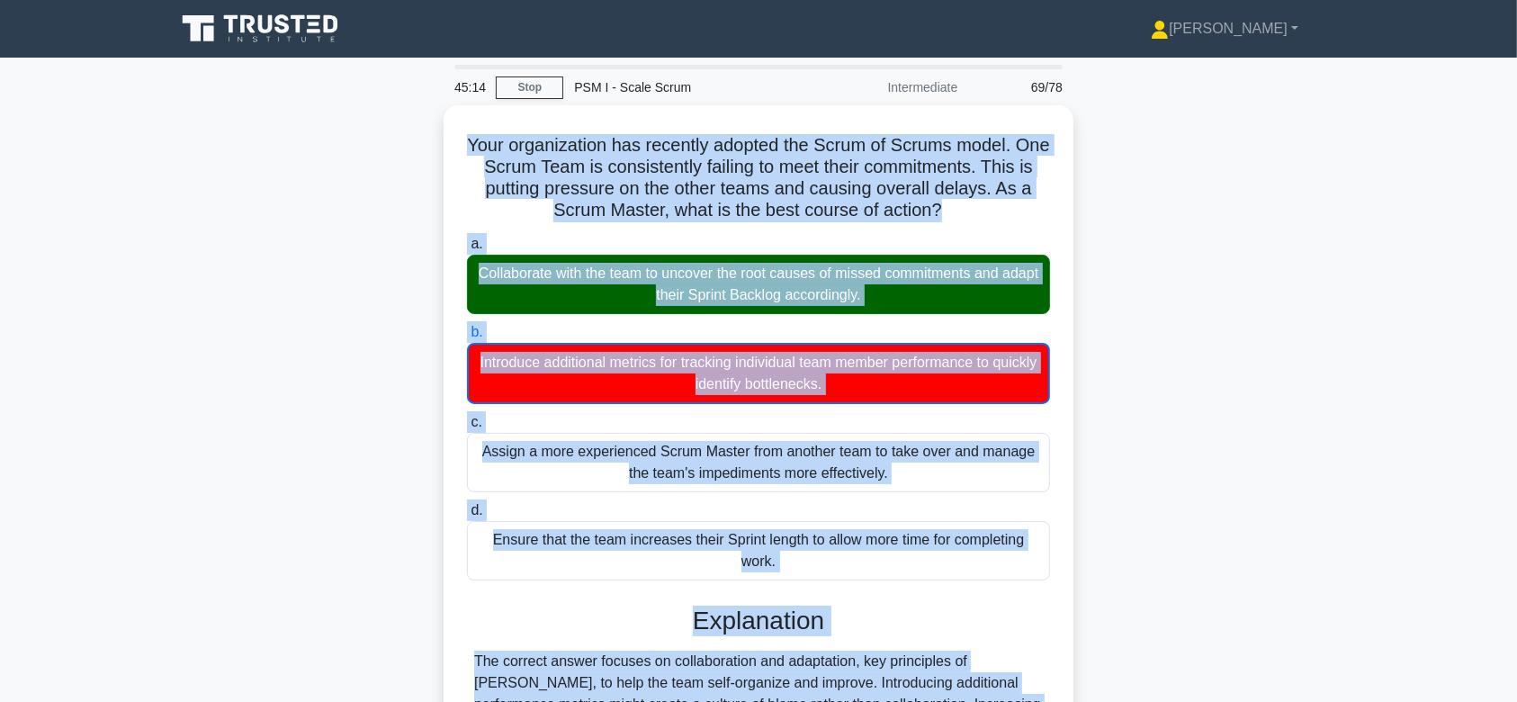
scroll to position [270, 0]
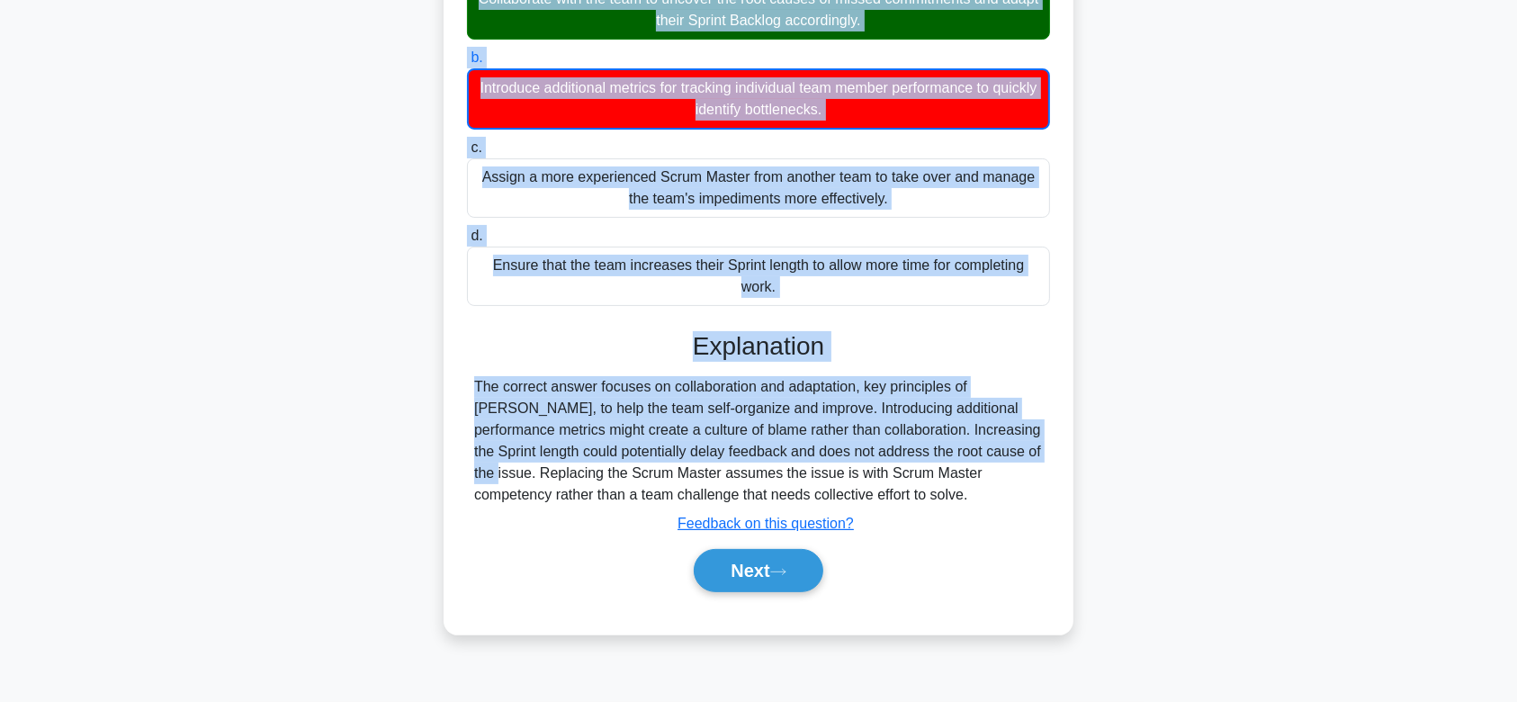
drag, startPoint x: 477, startPoint y: 136, endPoint x: 911, endPoint y: 500, distance: 567.2
click at [911, 500] on div "Your organization has recently adopted the Scrum of Scrums model. One Scrum Tea…" at bounding box center [758, 232] width 615 height 789
click at [749, 574] on button "Next" at bounding box center [758, 570] width 129 height 43
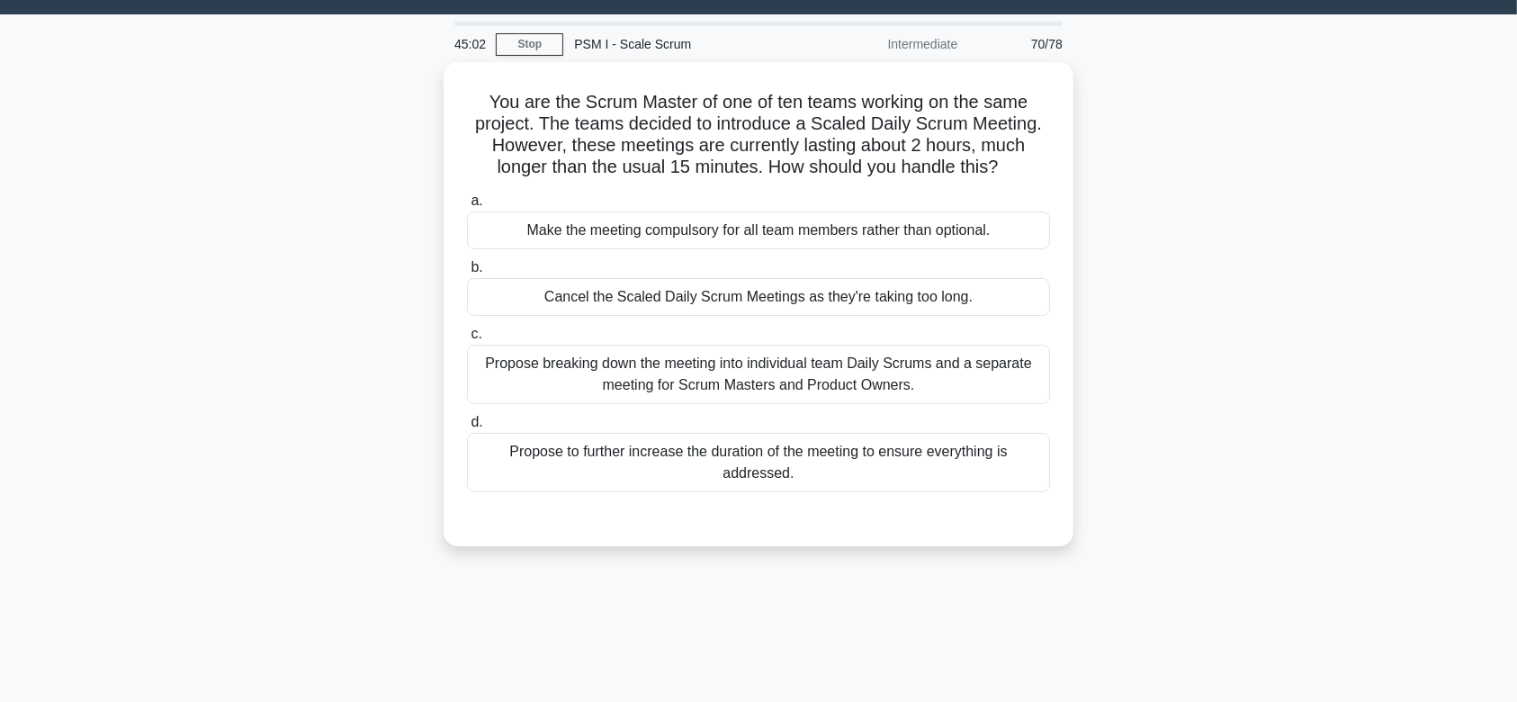
scroll to position [0, 0]
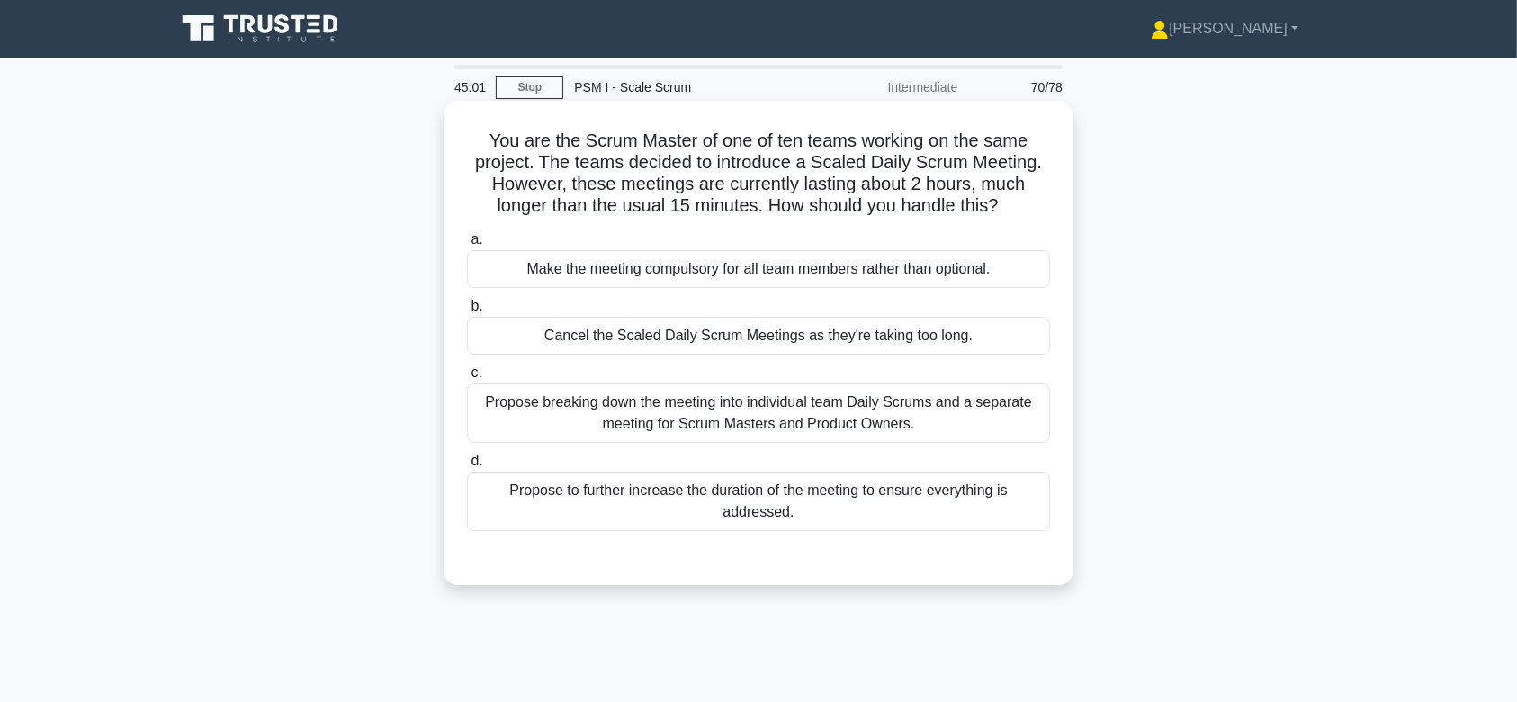
click at [749, 334] on div "Cancel the Scaled Daily Scrum Meetings as they're taking too long." at bounding box center [758, 336] width 583 height 38
click at [467, 312] on input "b. Cancel the Scaled Daily Scrum Meetings as they're taking too long." at bounding box center [467, 307] width 0 height 12
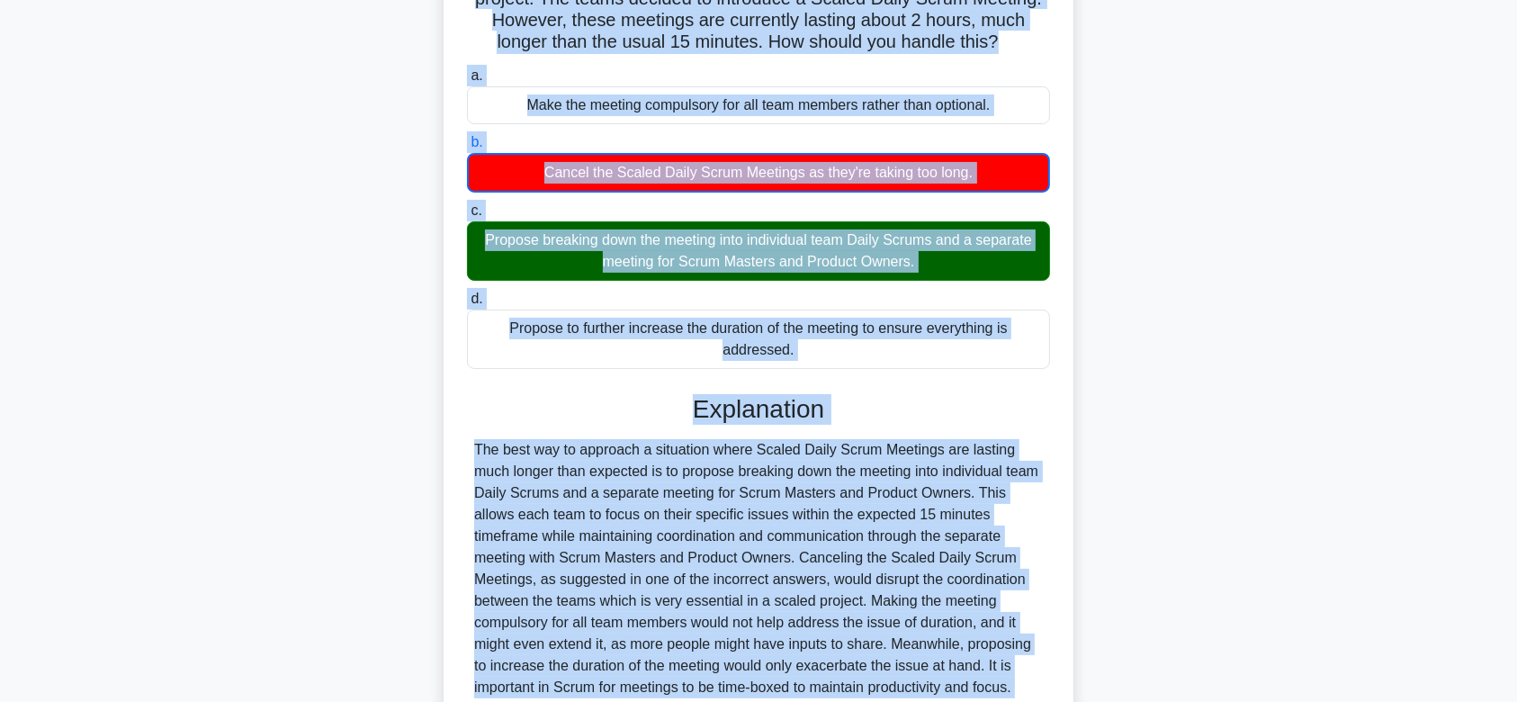
scroll to position [322, 0]
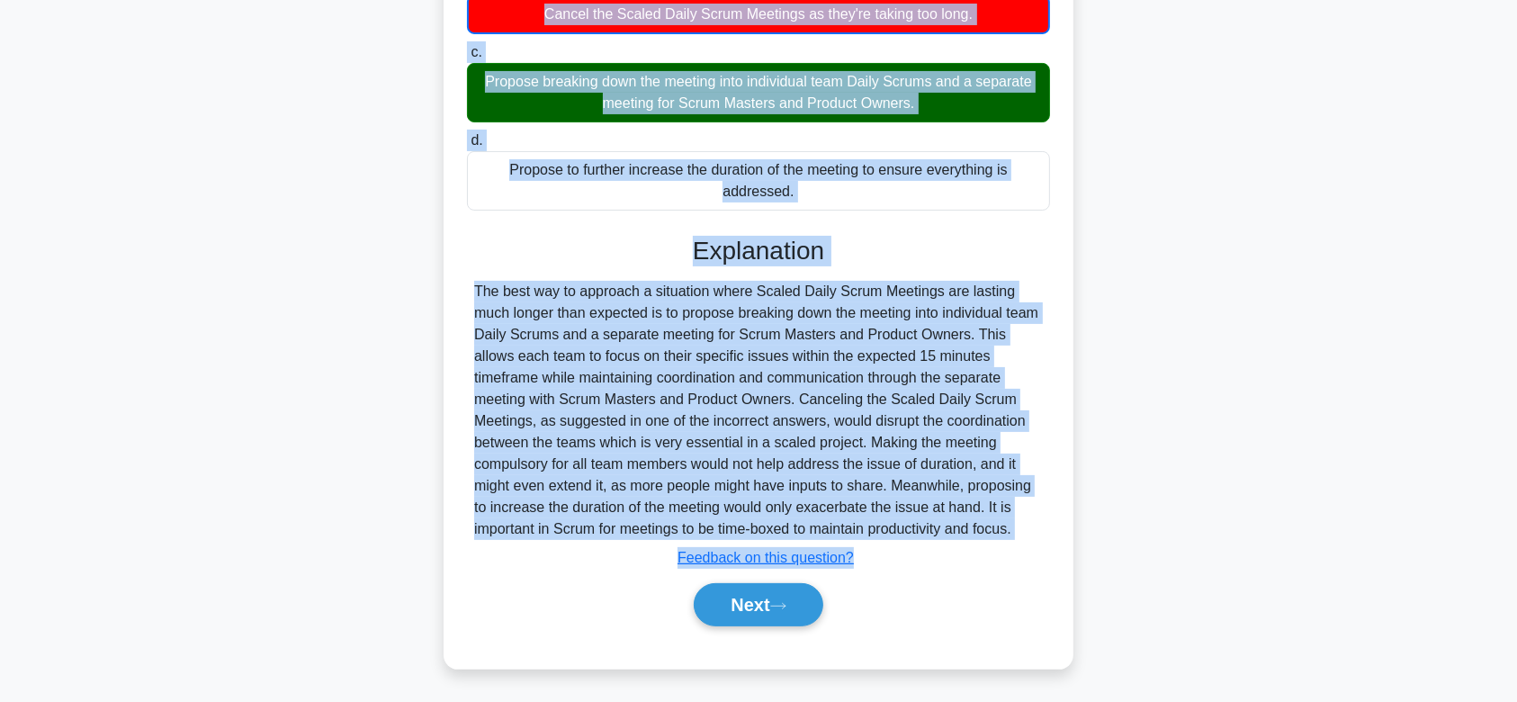
drag, startPoint x: 480, startPoint y: 137, endPoint x: 1047, endPoint y: 531, distance: 690.4
click at [1047, 531] on div "You are the Scrum Master of one of ten teams working on the same project. The t…" at bounding box center [758, 223] width 615 height 875
click at [778, 591] on button "Next" at bounding box center [758, 604] width 129 height 43
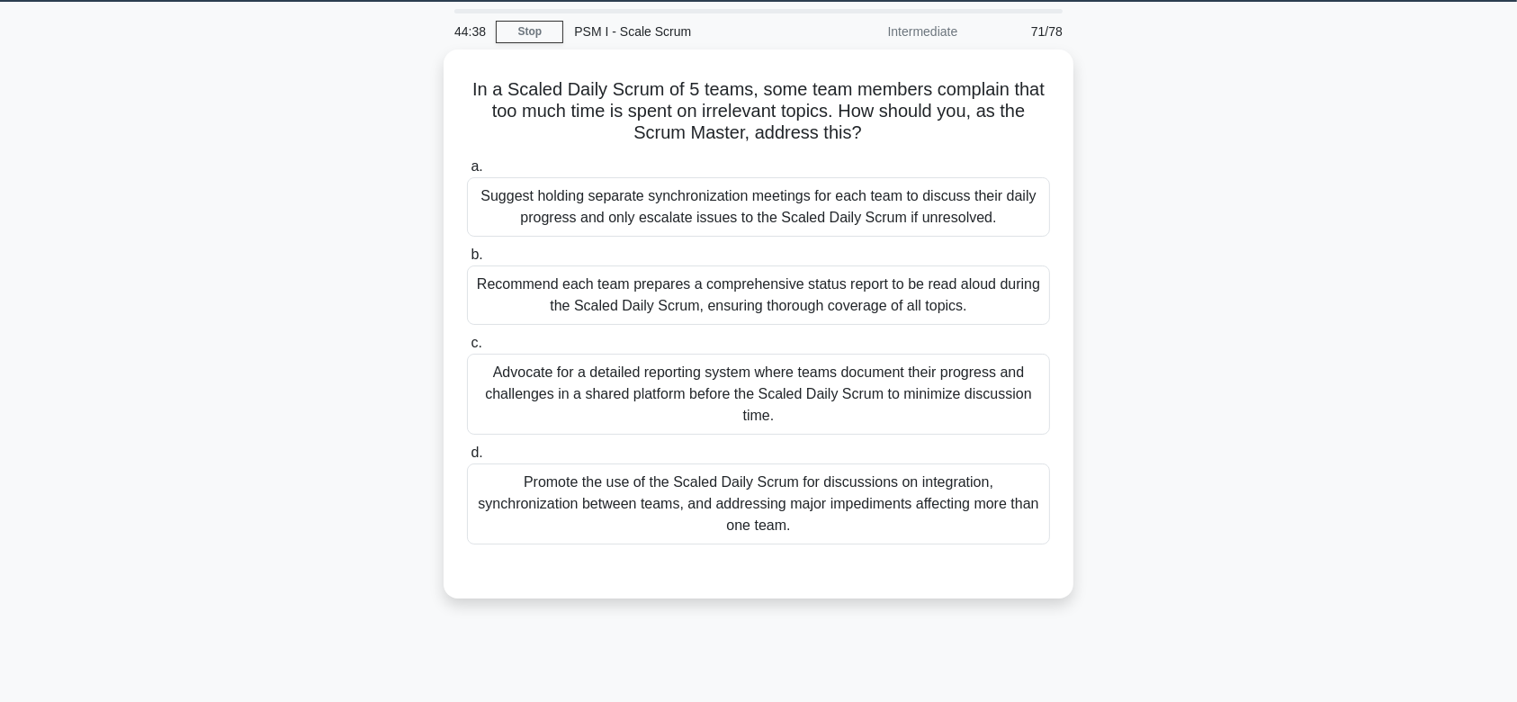
scroll to position [0, 0]
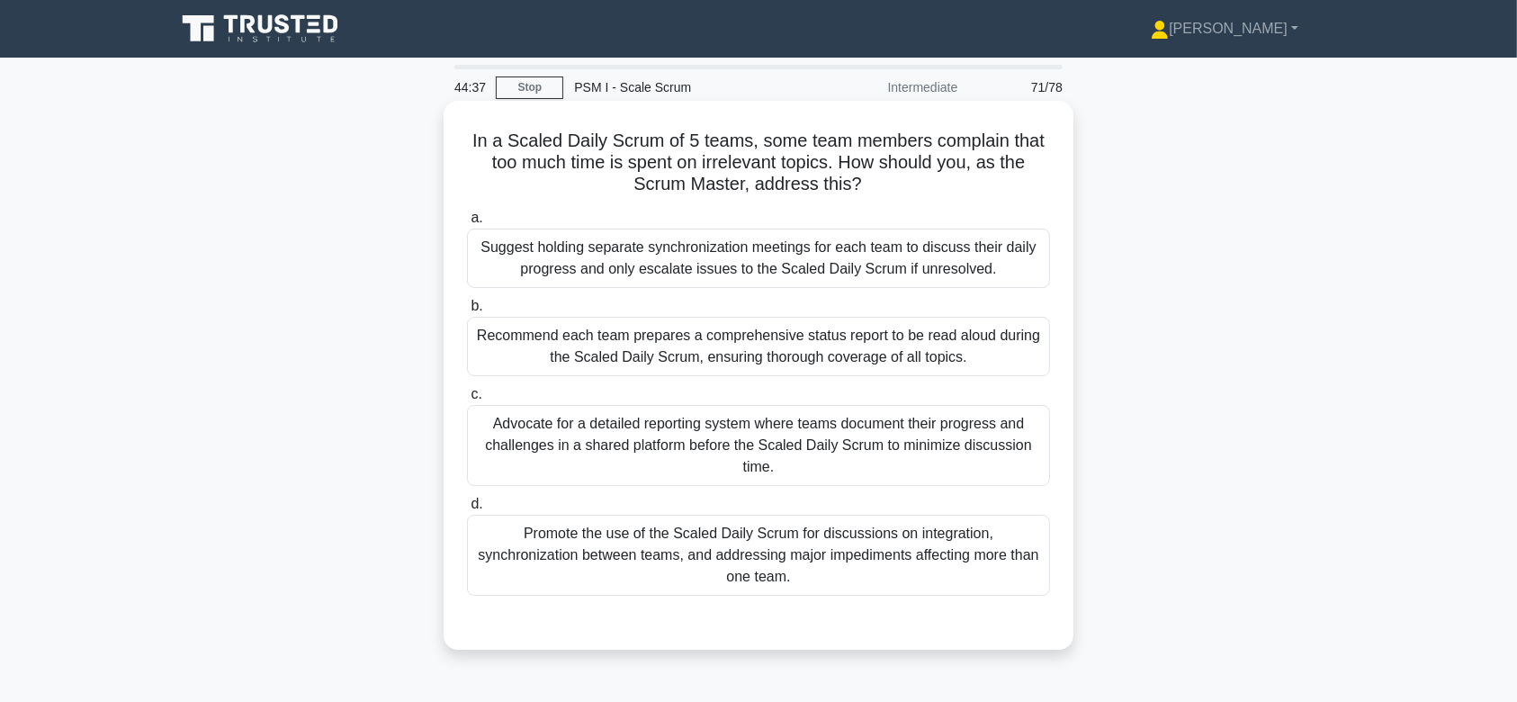
click at [790, 472] on div "Advocate for a detailed reporting system where teams document their progress an…" at bounding box center [758, 445] width 583 height 81
click at [467, 400] on input "c. Advocate for a detailed reporting system where teams document their progress…" at bounding box center [467, 395] width 0 height 12
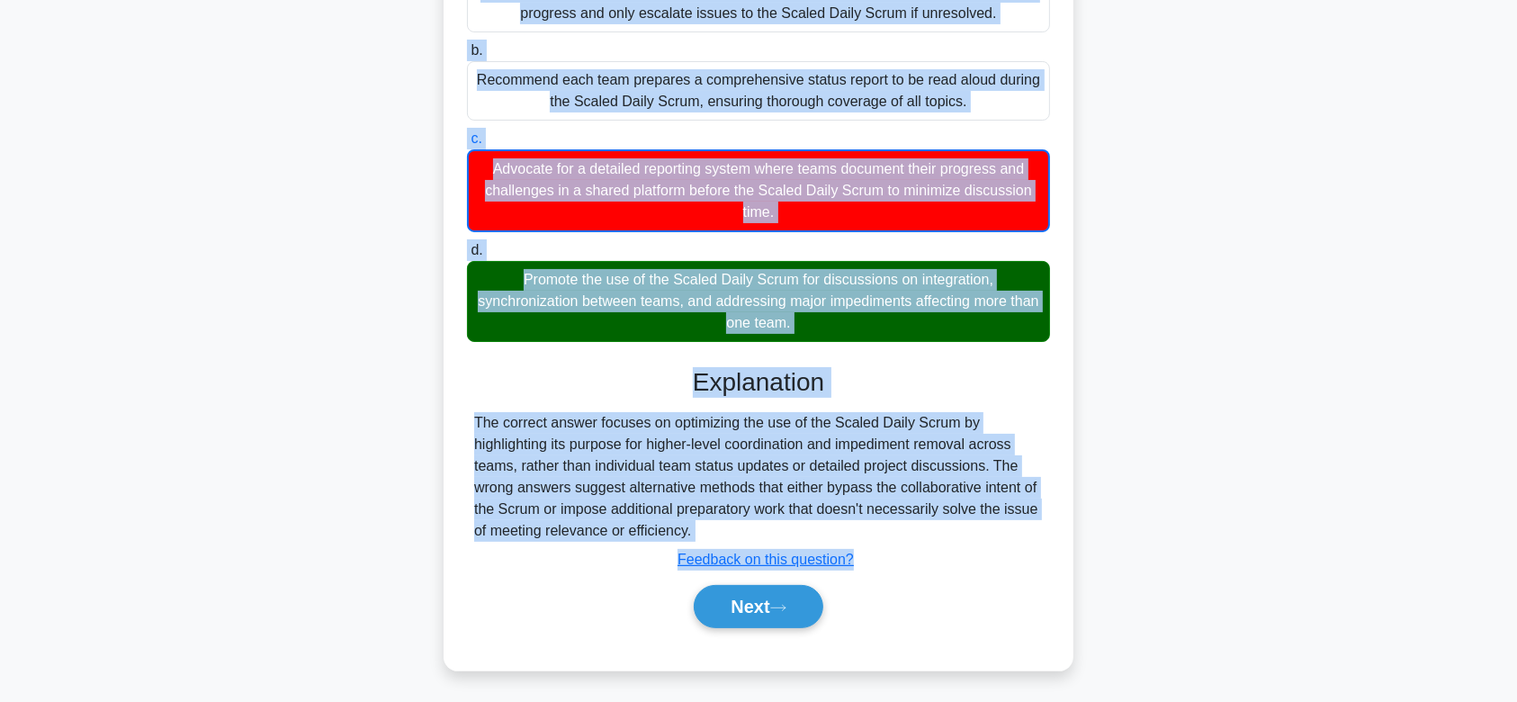
scroll to position [270, 0]
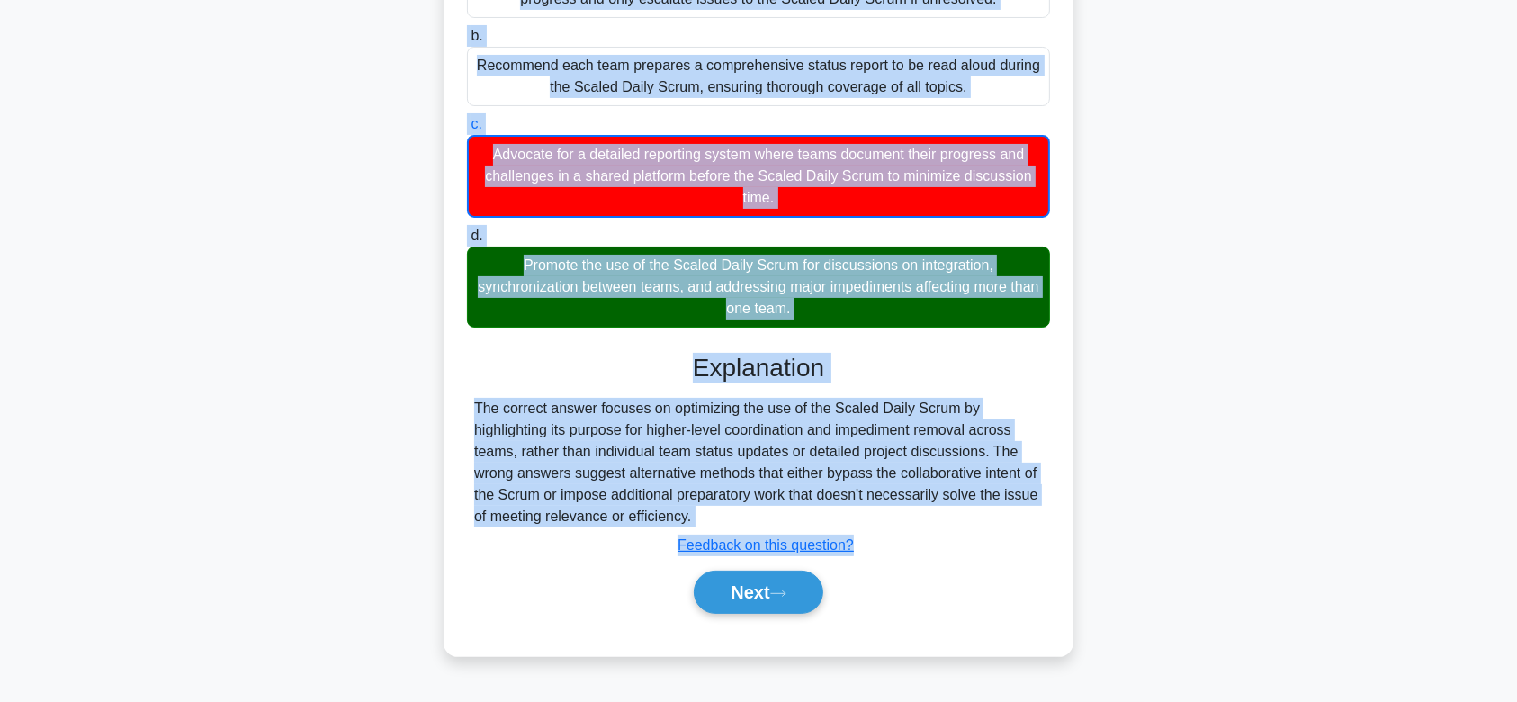
drag, startPoint x: 462, startPoint y: 131, endPoint x: 858, endPoint y: 522, distance: 556.1
click at [858, 522] on div "In a Scaled Daily Scrum of 5 teams, some team members complain that too much ti…" at bounding box center [758, 243] width 615 height 811
click at [790, 600] on button "Next" at bounding box center [758, 591] width 129 height 43
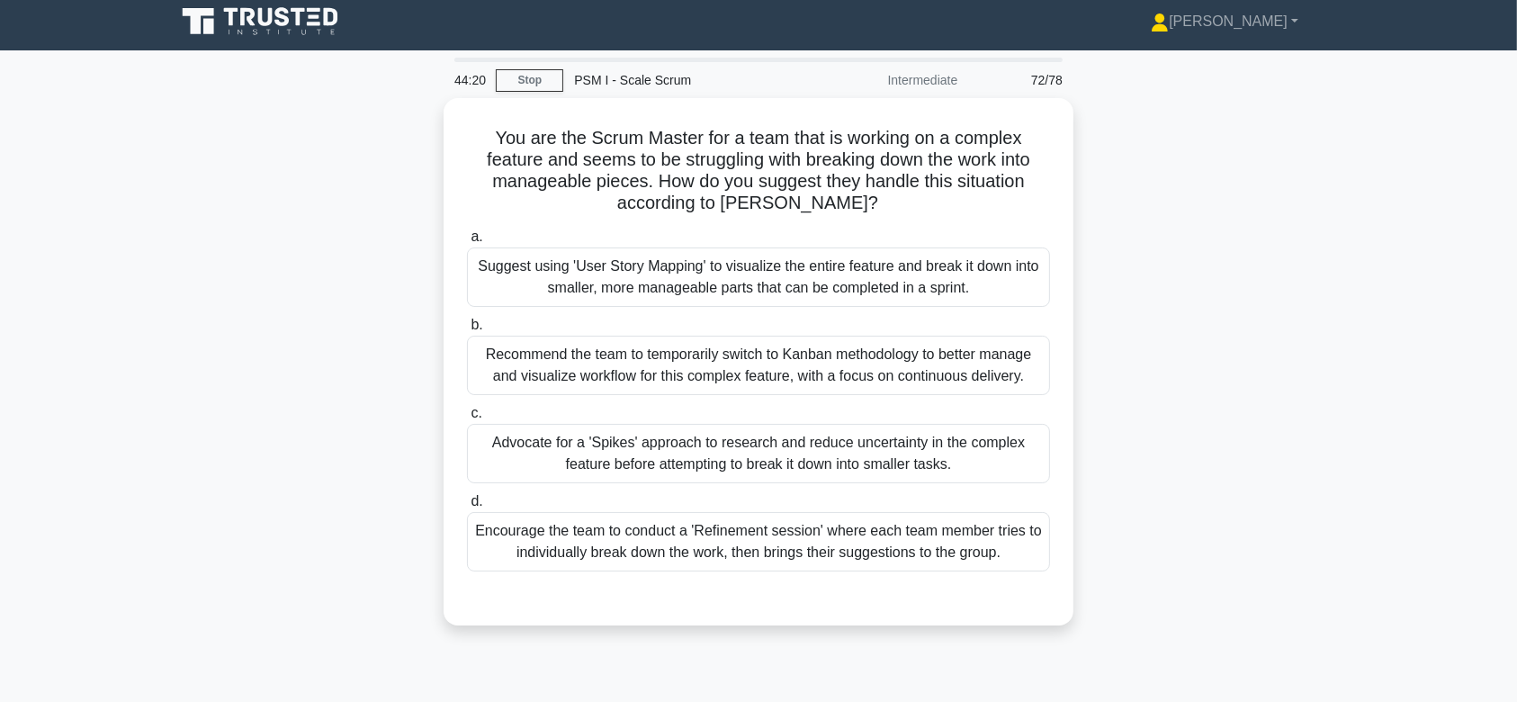
scroll to position [0, 0]
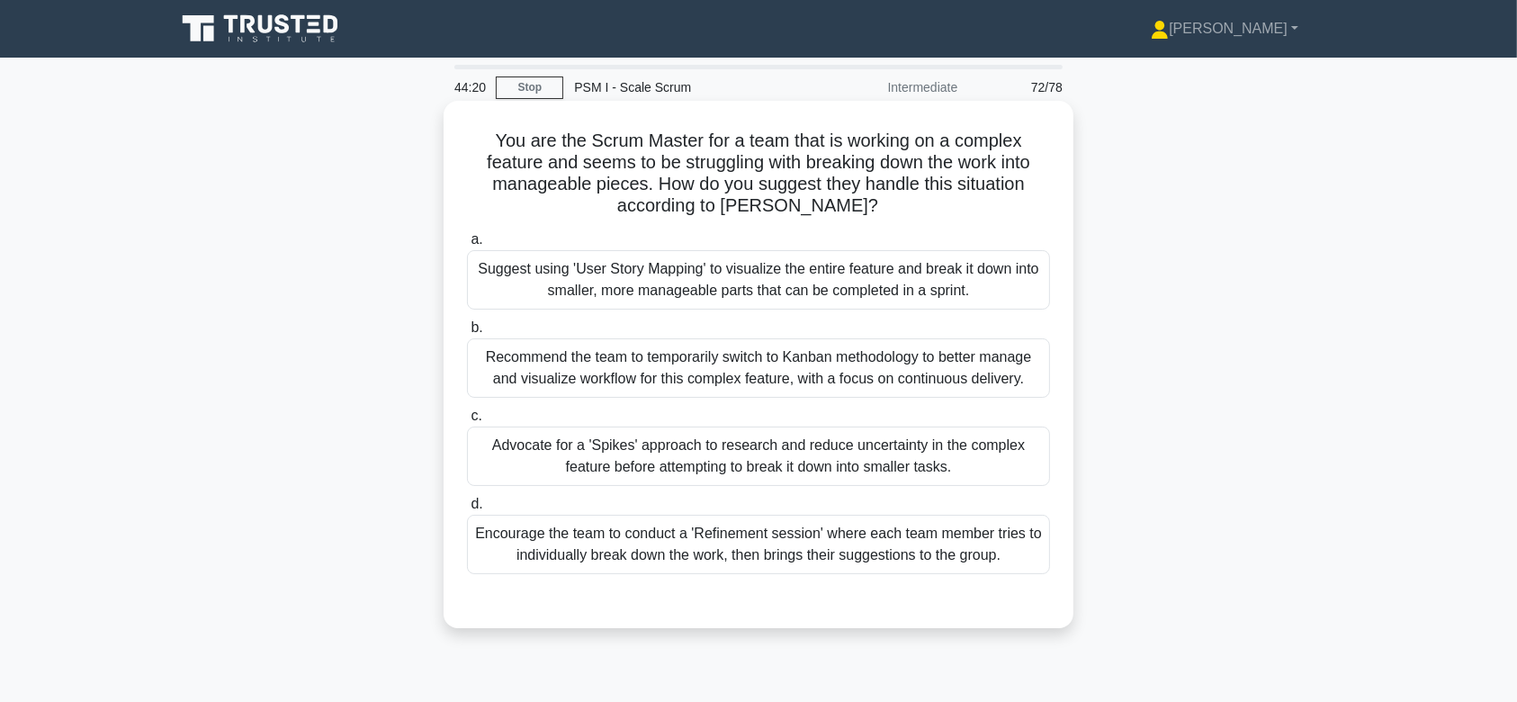
click at [774, 375] on div "Recommend the team to temporarily switch to Kanban methodology to better manage…" at bounding box center [758, 367] width 583 height 59
click at [467, 334] on input "b. Recommend the team to temporarily switch to Kanban methodology to better man…" at bounding box center [467, 328] width 0 height 12
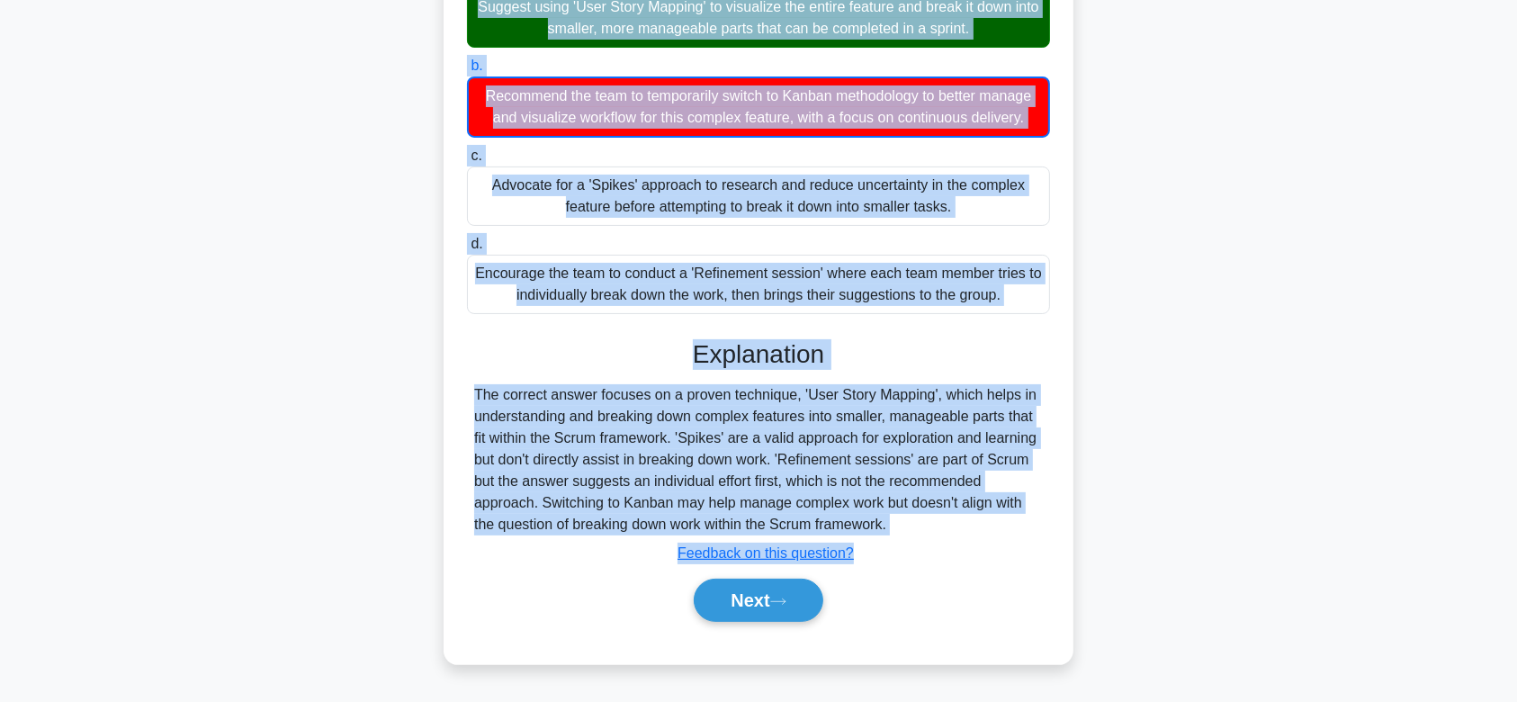
scroll to position [279, 0]
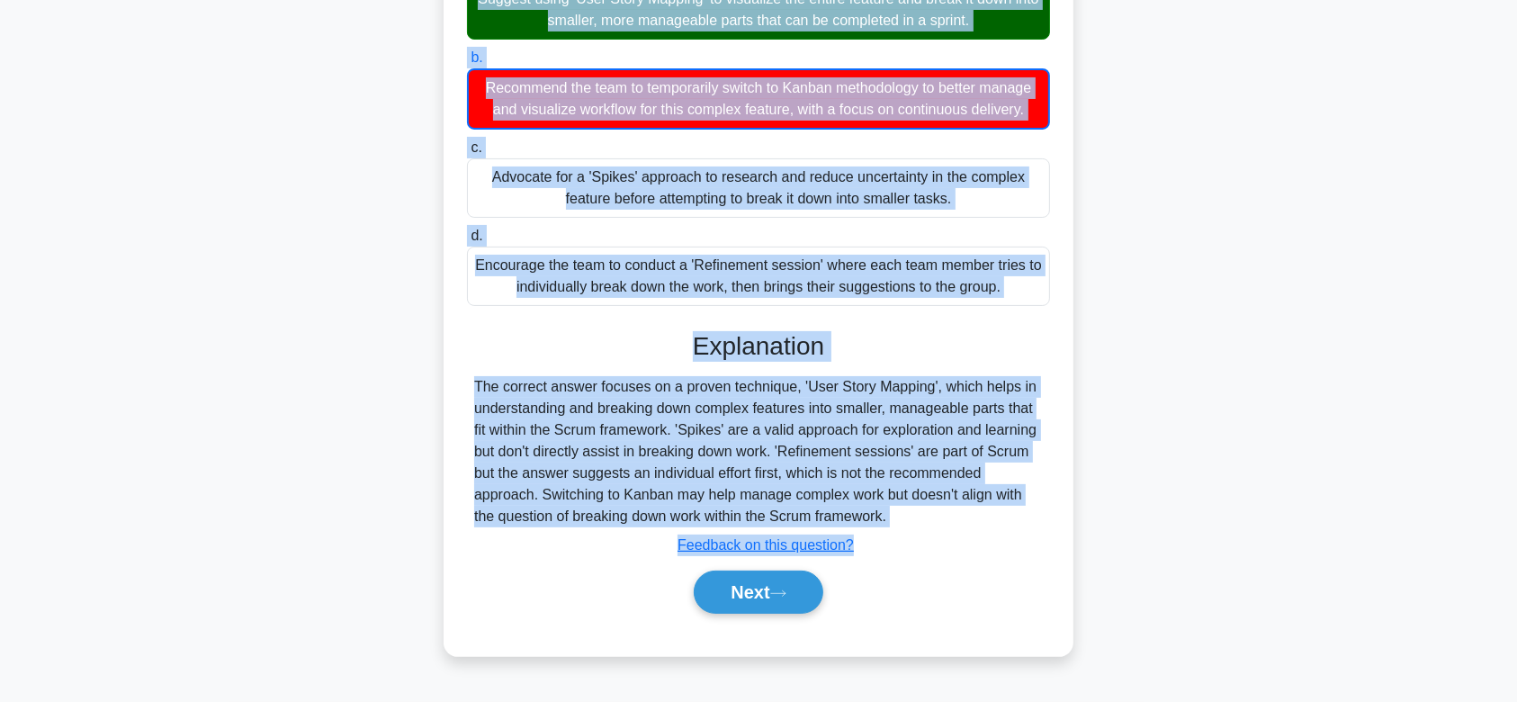
drag, startPoint x: 482, startPoint y: 137, endPoint x: 994, endPoint y: 522, distance: 640.7
click at [994, 522] on div "You are the Scrum Master for a team that is working on a complex feature and se…" at bounding box center [758, 243] width 615 height 811
click at [760, 582] on button "Next" at bounding box center [758, 591] width 129 height 43
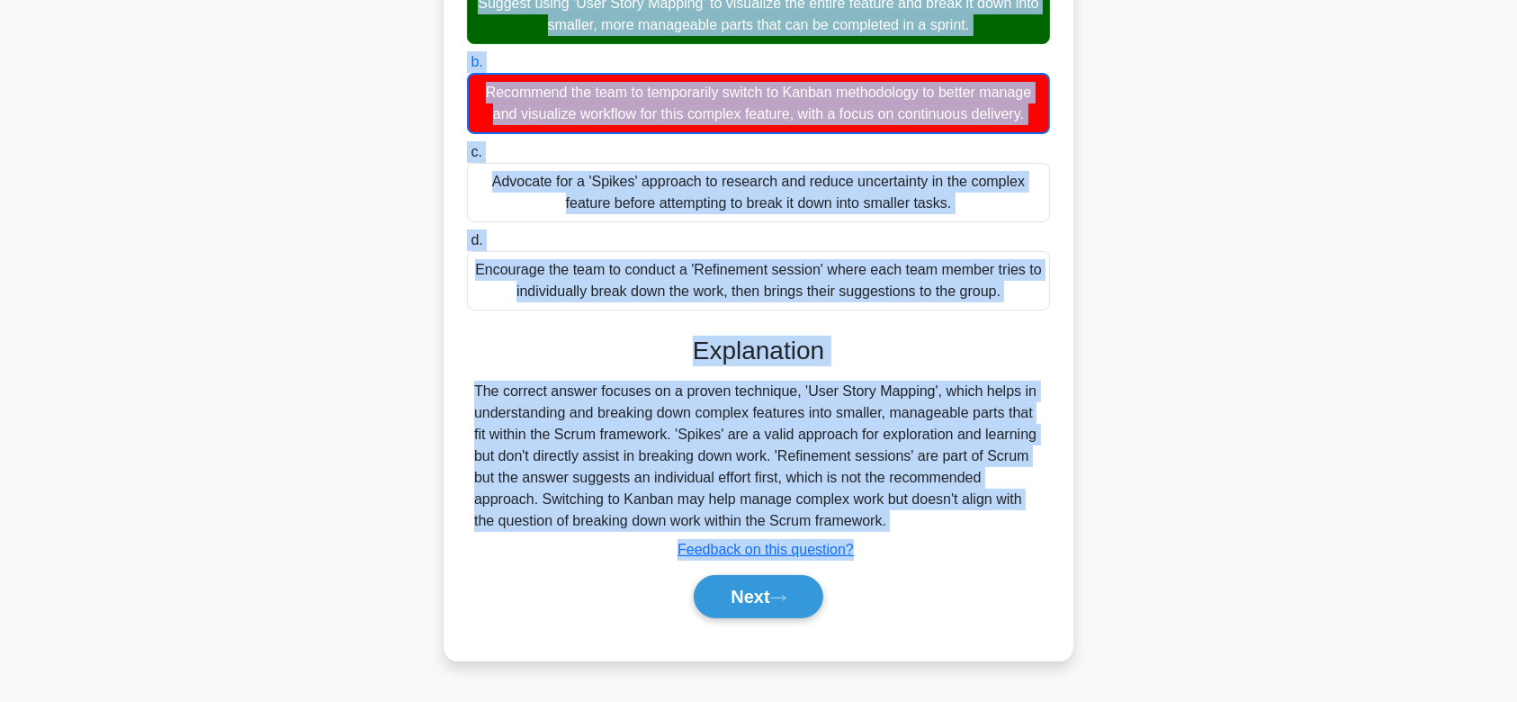
scroll to position [270, 0]
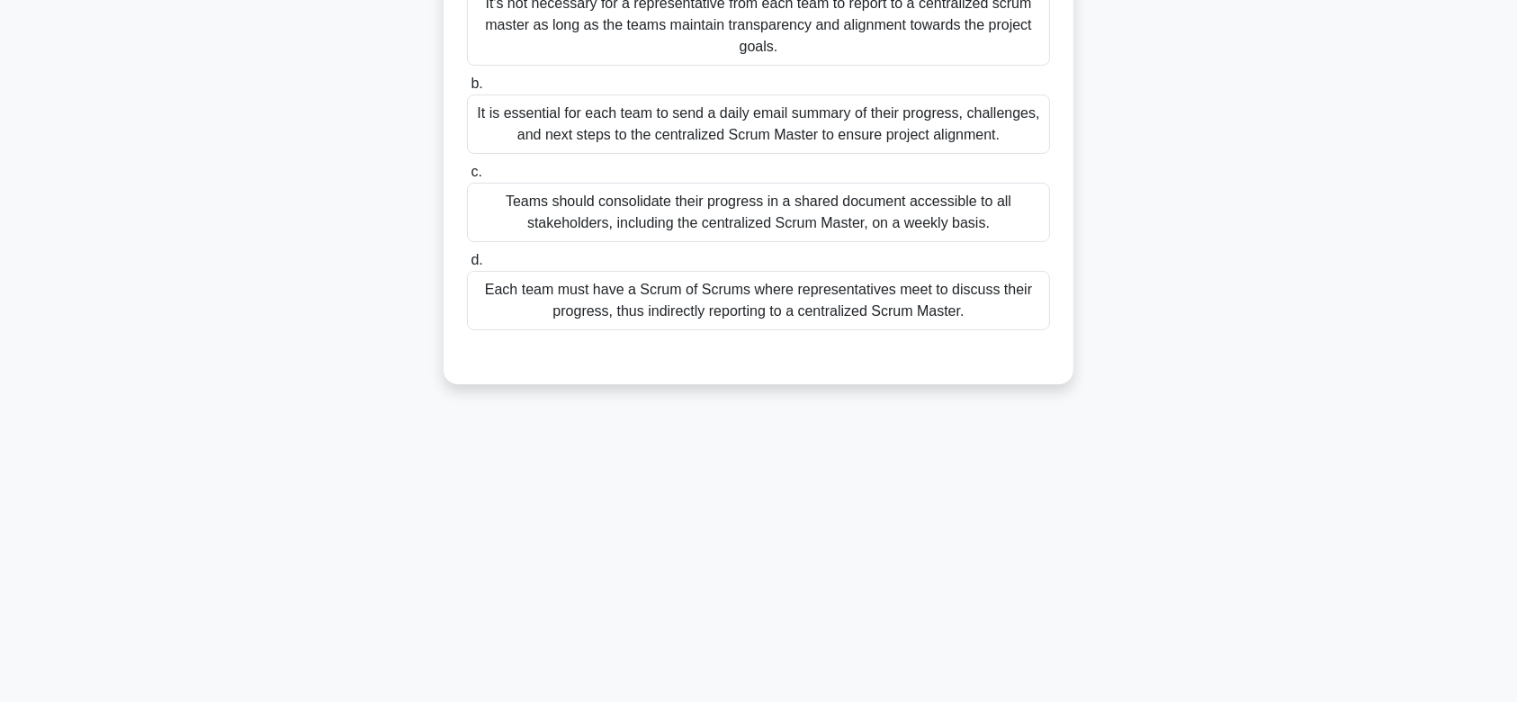
click at [760, 591] on div "44:04 Stop PSM I - Scale Scrum Intermediate 73/78 In a situation where multiple…" at bounding box center [759, 245] width 1188 height 900
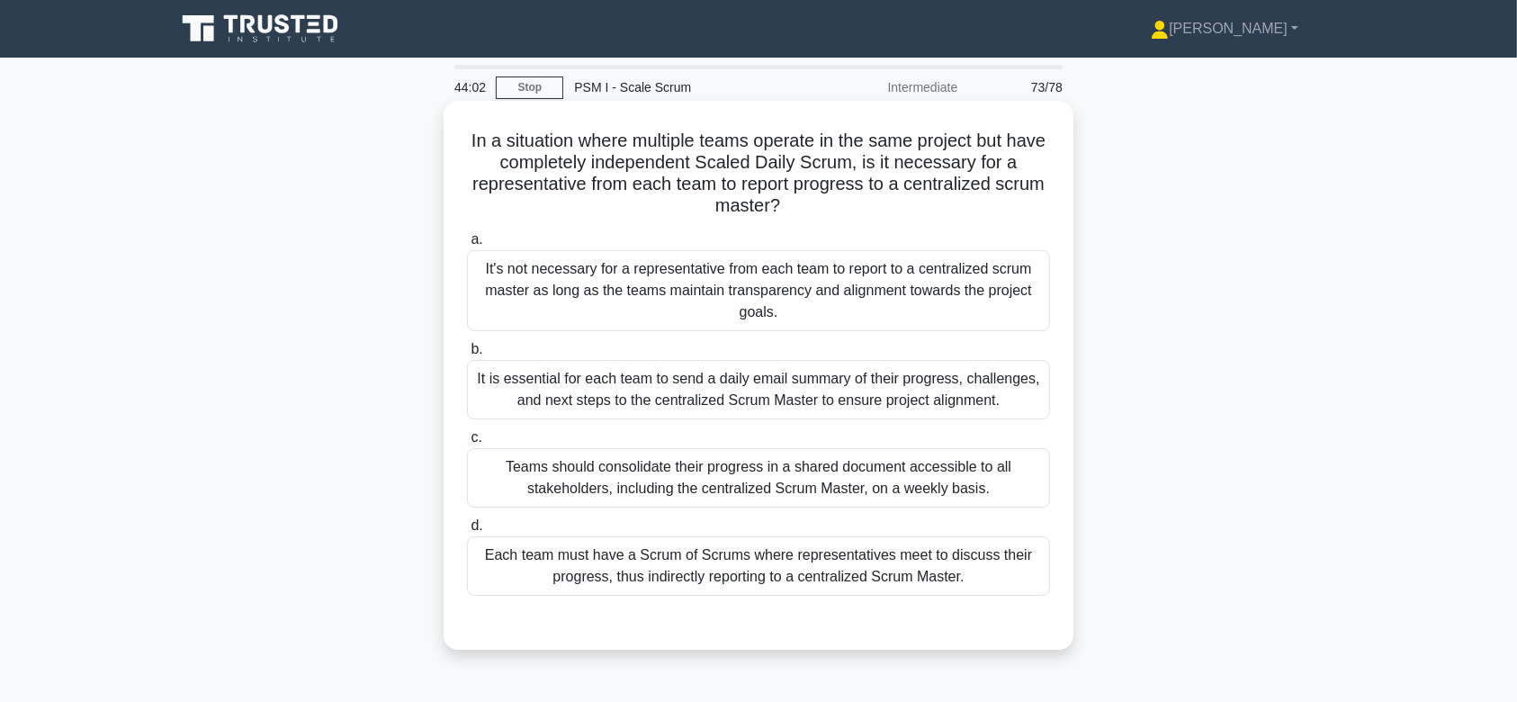
click at [741, 381] on div "It is essential for each team to send a daily email summary of their progress, …" at bounding box center [758, 389] width 583 height 59
click at [467, 355] on input "b. It is essential for each team to send a daily email summary of their progres…" at bounding box center [467, 350] width 0 height 12
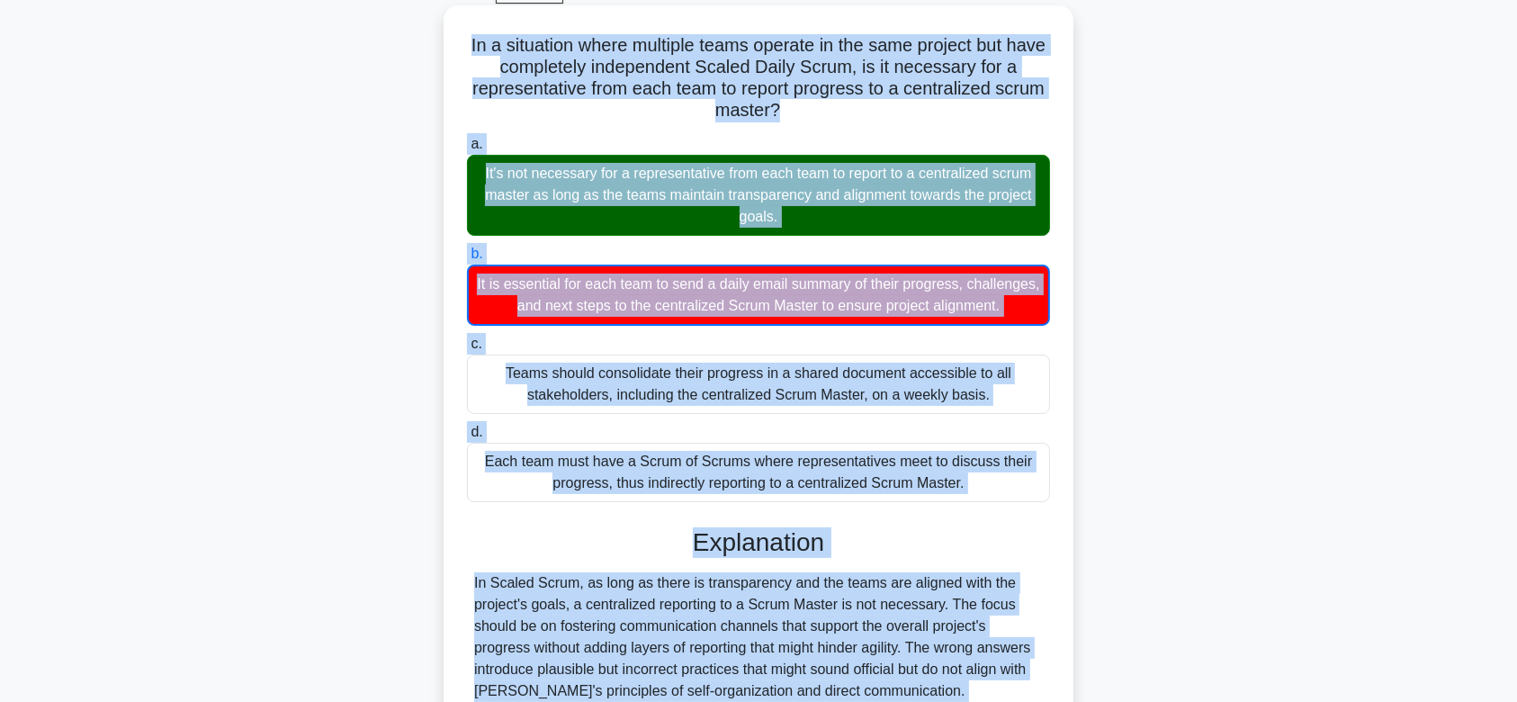
scroll to position [231, 0]
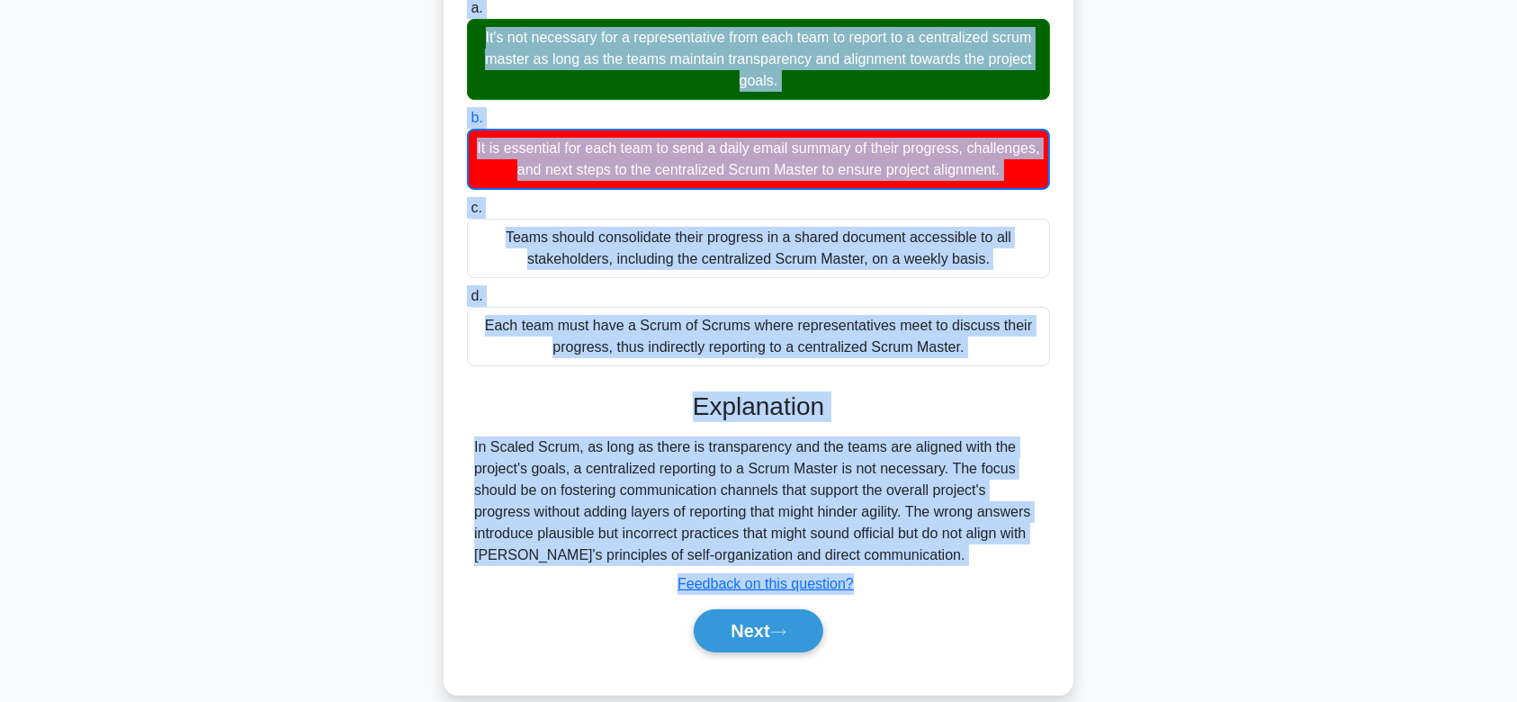
drag, startPoint x: 479, startPoint y: 136, endPoint x: 929, endPoint y: 573, distance: 628.0
click at [929, 573] on div "In a situation where multiple teams operate in the same project but have comple…" at bounding box center [758, 282] width 615 height 811
click at [743, 638] on button "Next" at bounding box center [758, 630] width 129 height 43
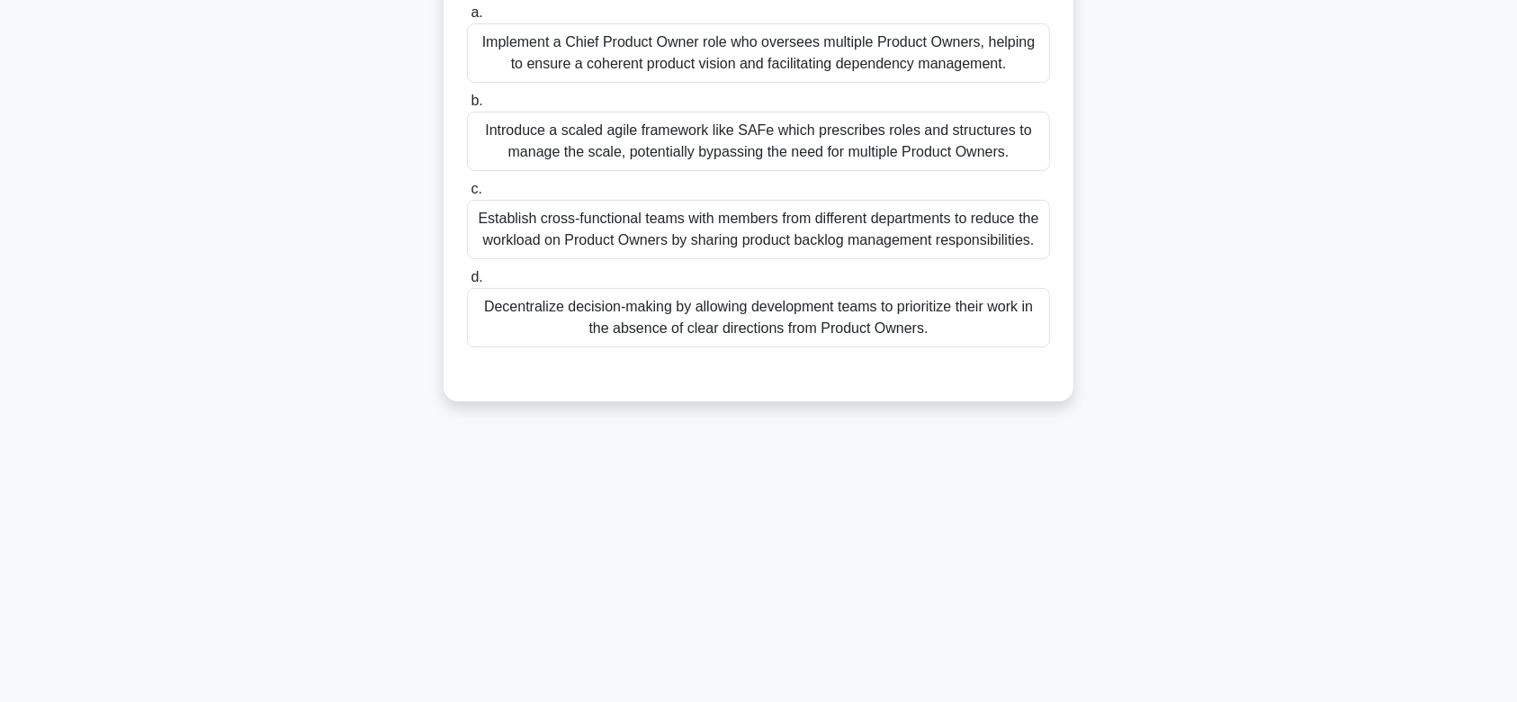
scroll to position [0, 0]
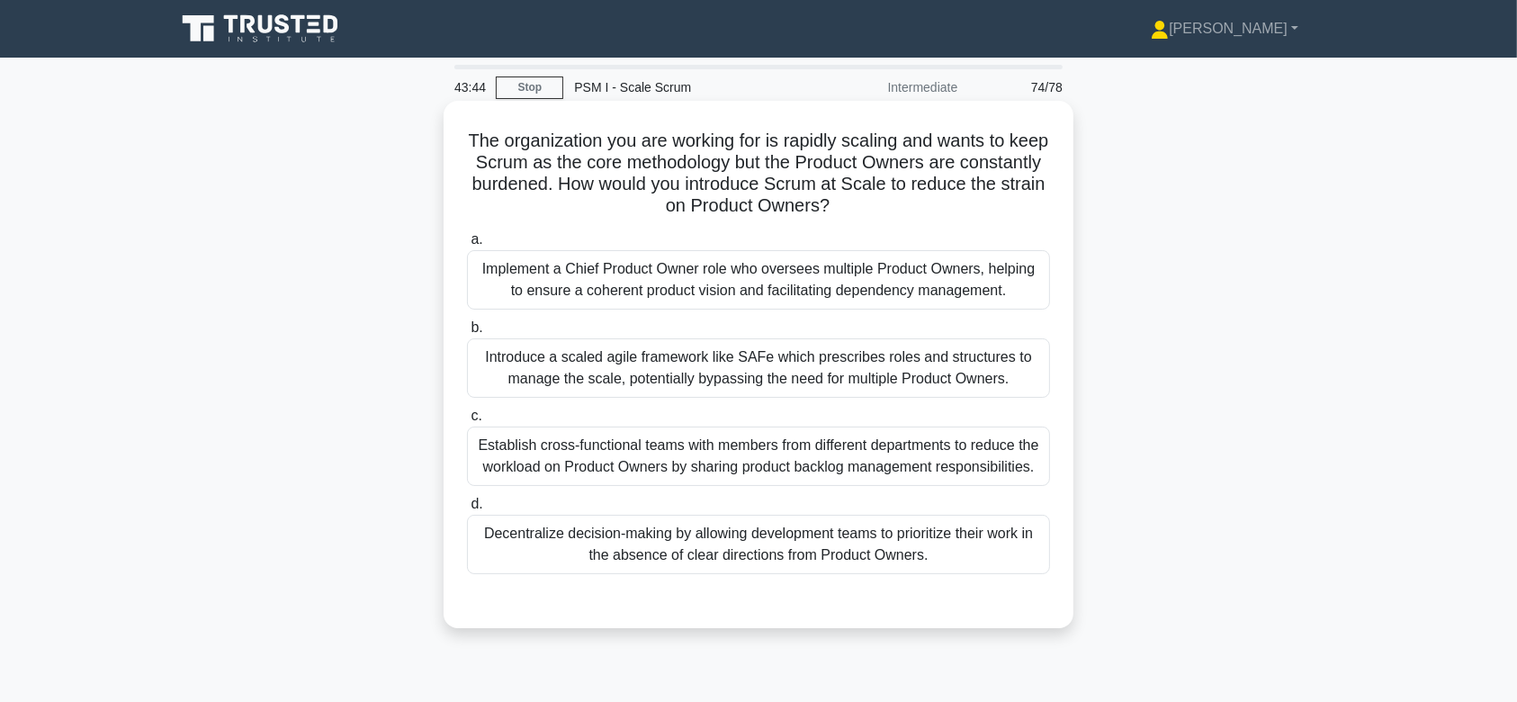
click at [809, 360] on div "Introduce a scaled agile framework like SAFe which prescribes roles and structu…" at bounding box center [758, 367] width 583 height 59
click at [467, 334] on input "b. Introduce a scaled agile framework like SAFe which prescribes roles and stru…" at bounding box center [467, 328] width 0 height 12
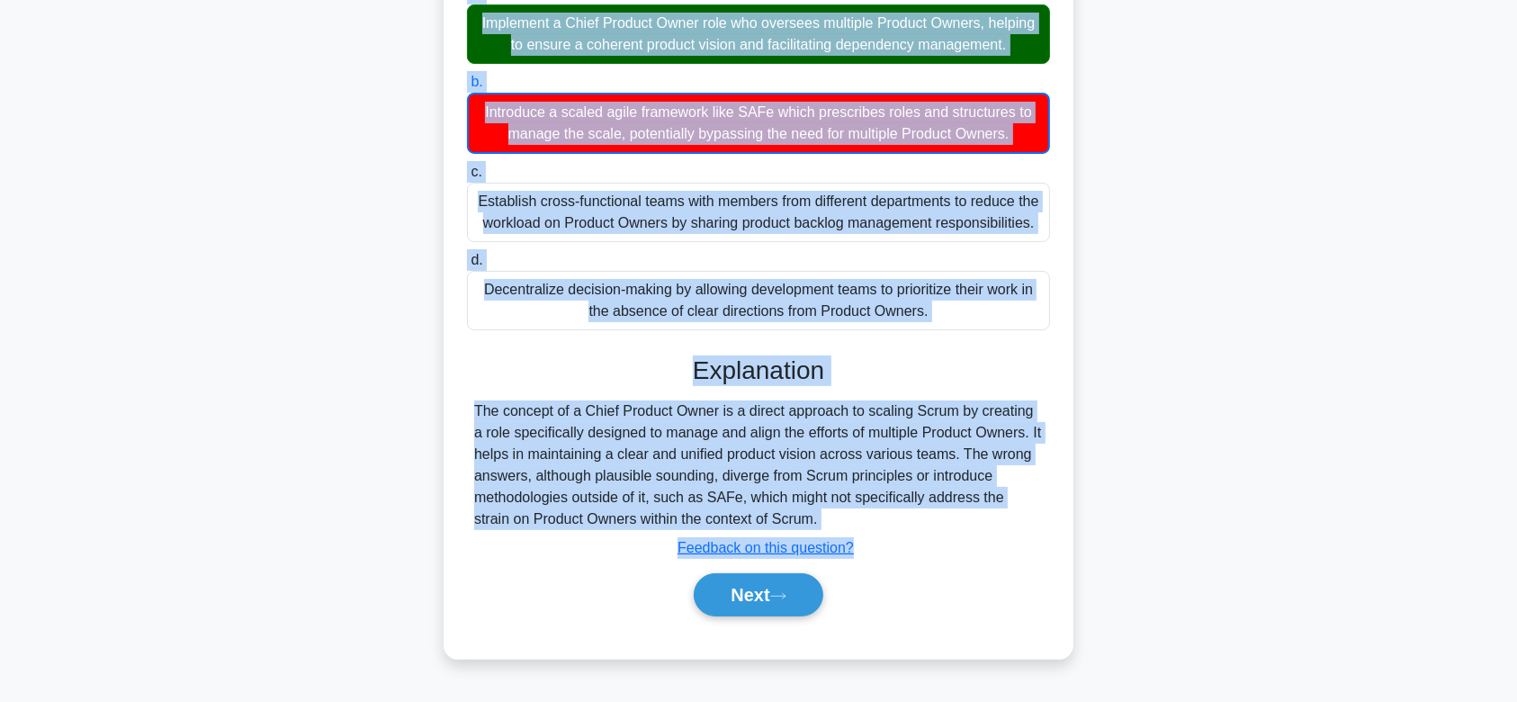
scroll to position [270, 0]
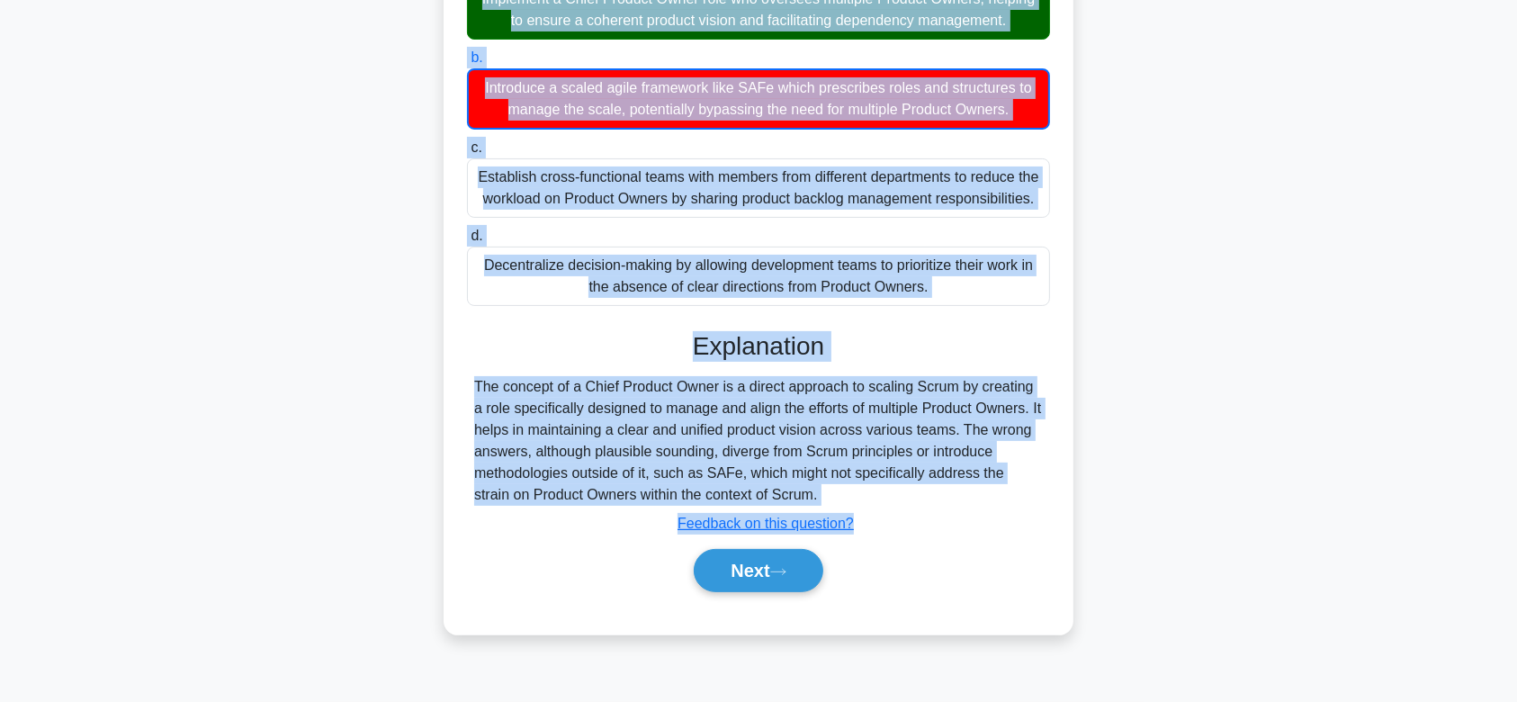
drag, startPoint x: 479, startPoint y: 149, endPoint x: 940, endPoint y: 485, distance: 570.7
click at [940, 485] on div "The organization you are working for is rapidly scaling and wants to keep Scrum…" at bounding box center [758, 232] width 615 height 789
click at [740, 553] on button "Next" at bounding box center [758, 570] width 129 height 43
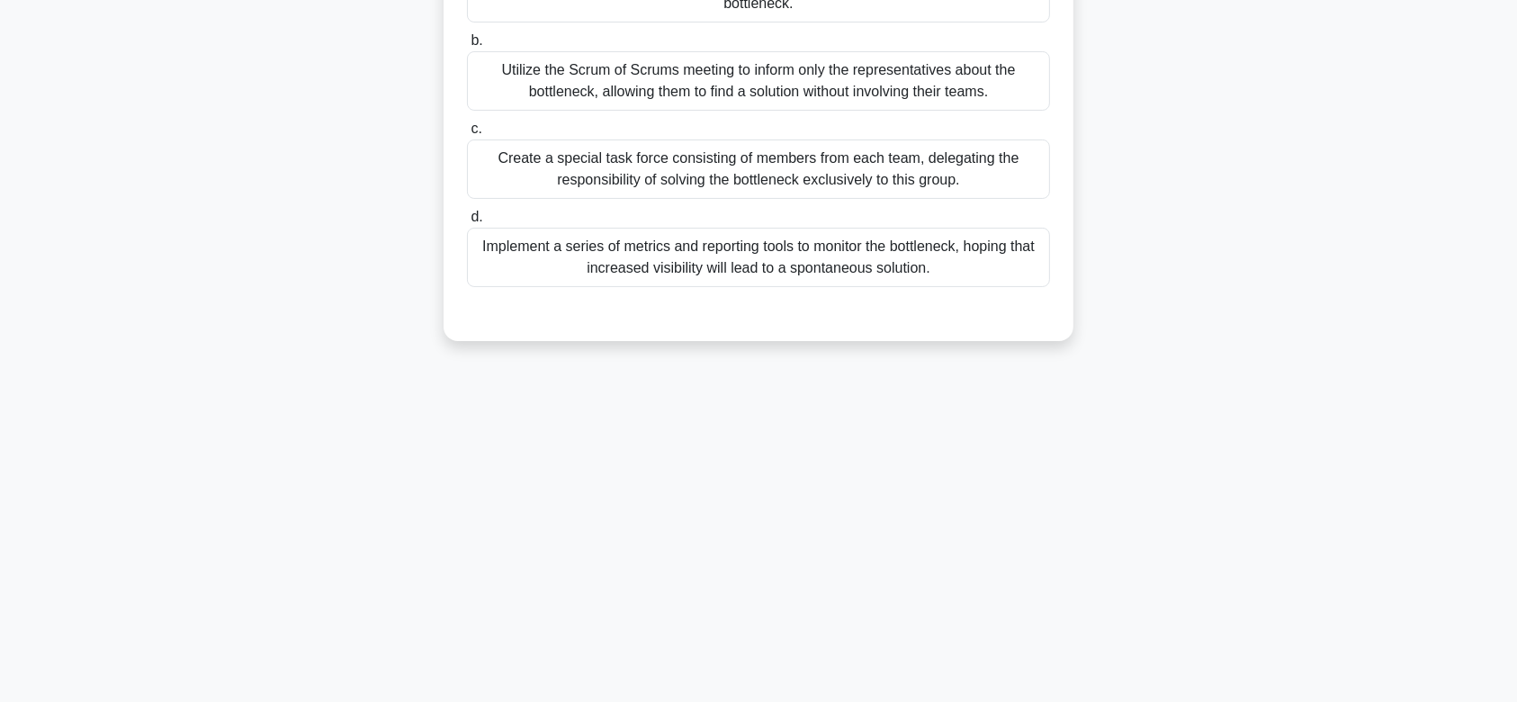
scroll to position [0, 0]
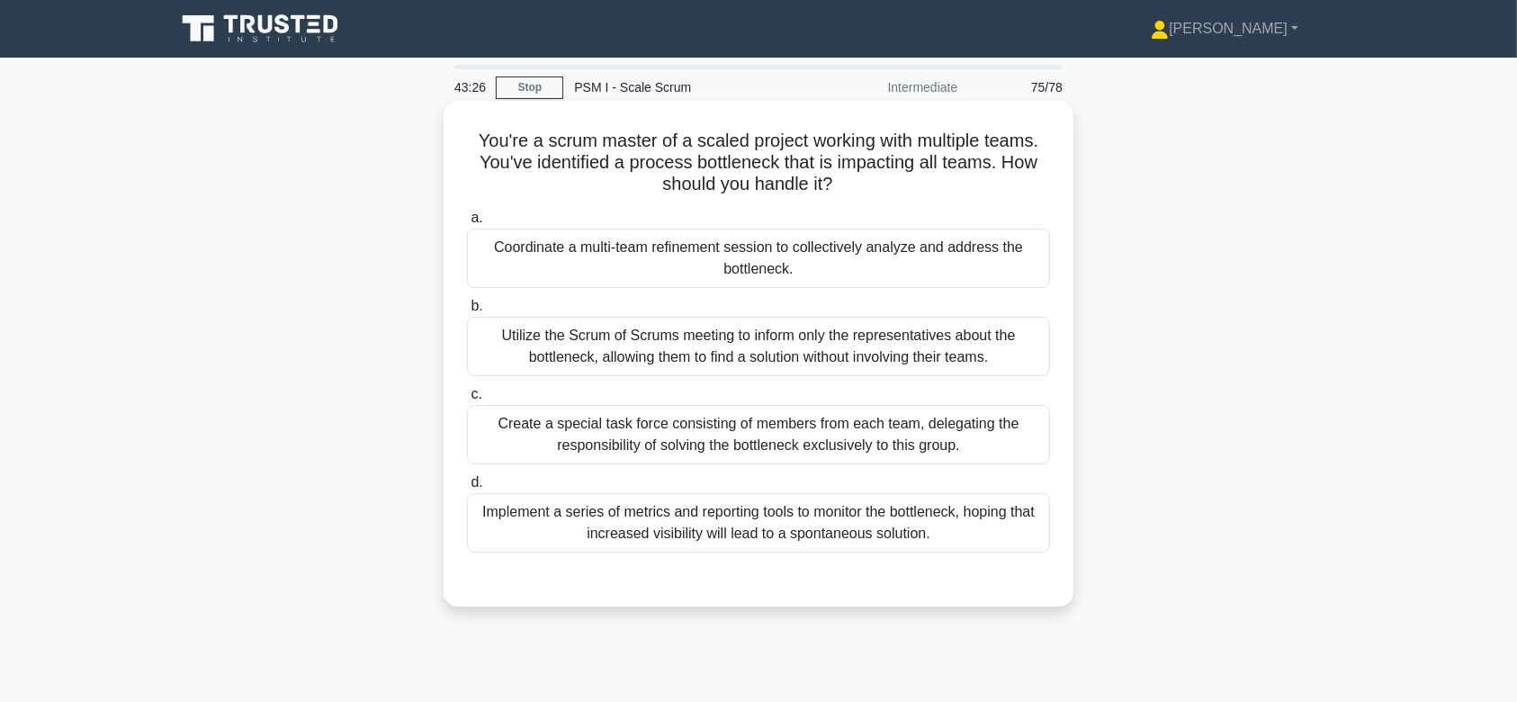
drag, startPoint x: 771, startPoint y: 350, endPoint x: 482, endPoint y: 148, distance: 352.7
click at [482, 148] on div "You're a scrum master of a scaled project working with multiple teams. You've i…" at bounding box center [758, 353] width 615 height 491
click at [576, 294] on div "a. Coordinate a multi-team refinement session to collectively analyze and addre…" at bounding box center [758, 379] width 605 height 353
click at [628, 336] on div "Utilize the Scrum of Scrums meeting to inform only the representatives about th…" at bounding box center [758, 346] width 583 height 59
click at [467, 312] on input "b. Utilize the Scrum of Scrums meeting to inform only the representatives about…" at bounding box center [467, 307] width 0 height 12
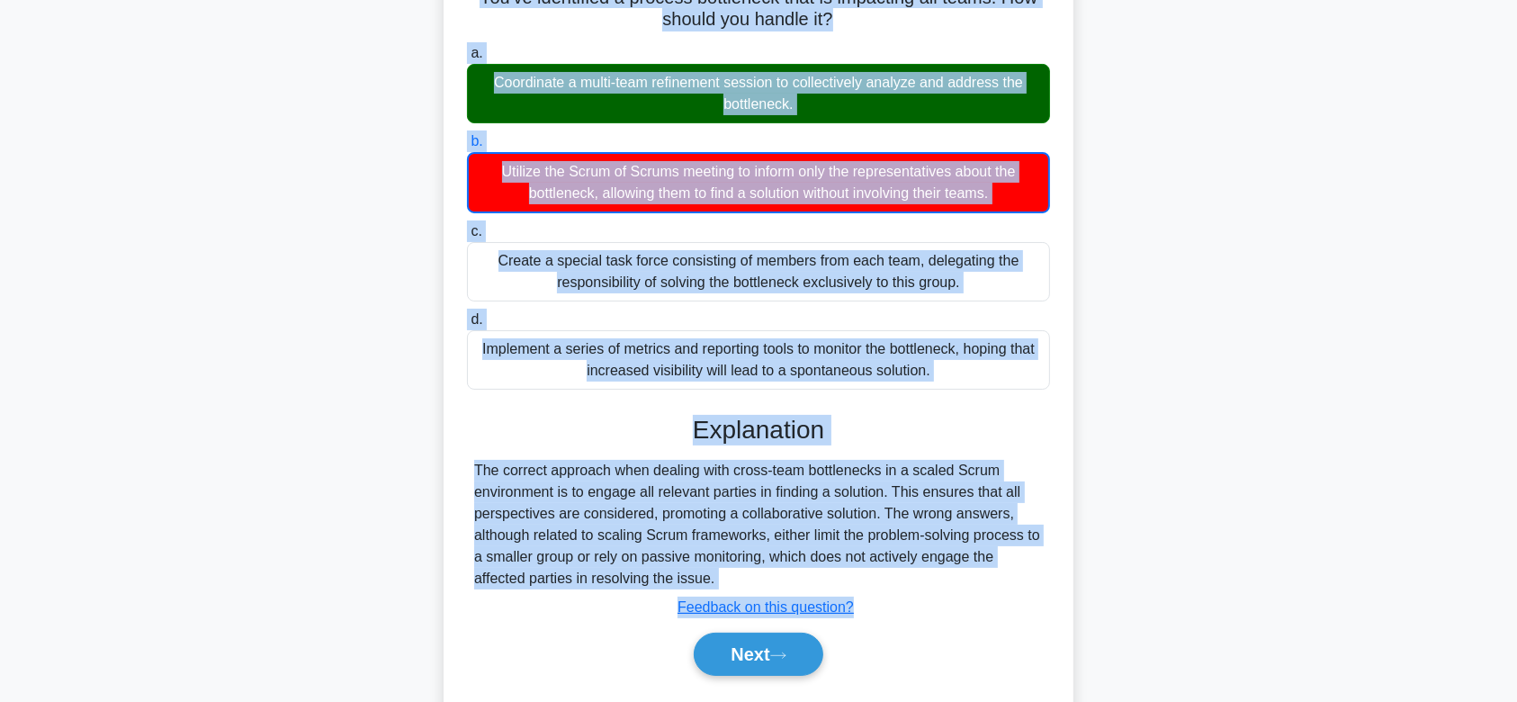
scroll to position [270, 0]
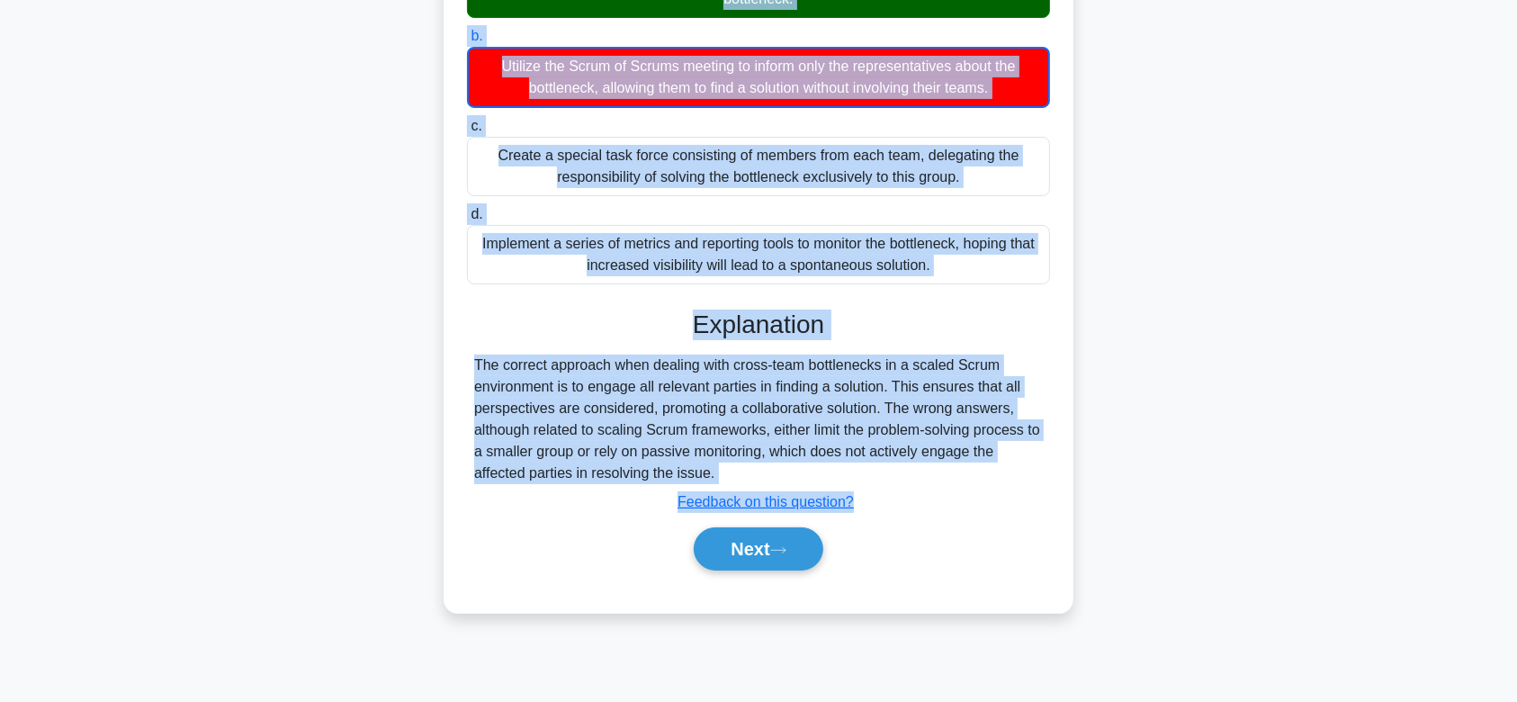
drag, startPoint x: 463, startPoint y: 139, endPoint x: 770, endPoint y: 464, distance: 447.5
click at [770, 464] on div "You're a scrum master of a scaled project working with multiple teams. You've i…" at bounding box center [758, 222] width 615 height 768
click at [756, 539] on button "Next" at bounding box center [758, 548] width 129 height 43
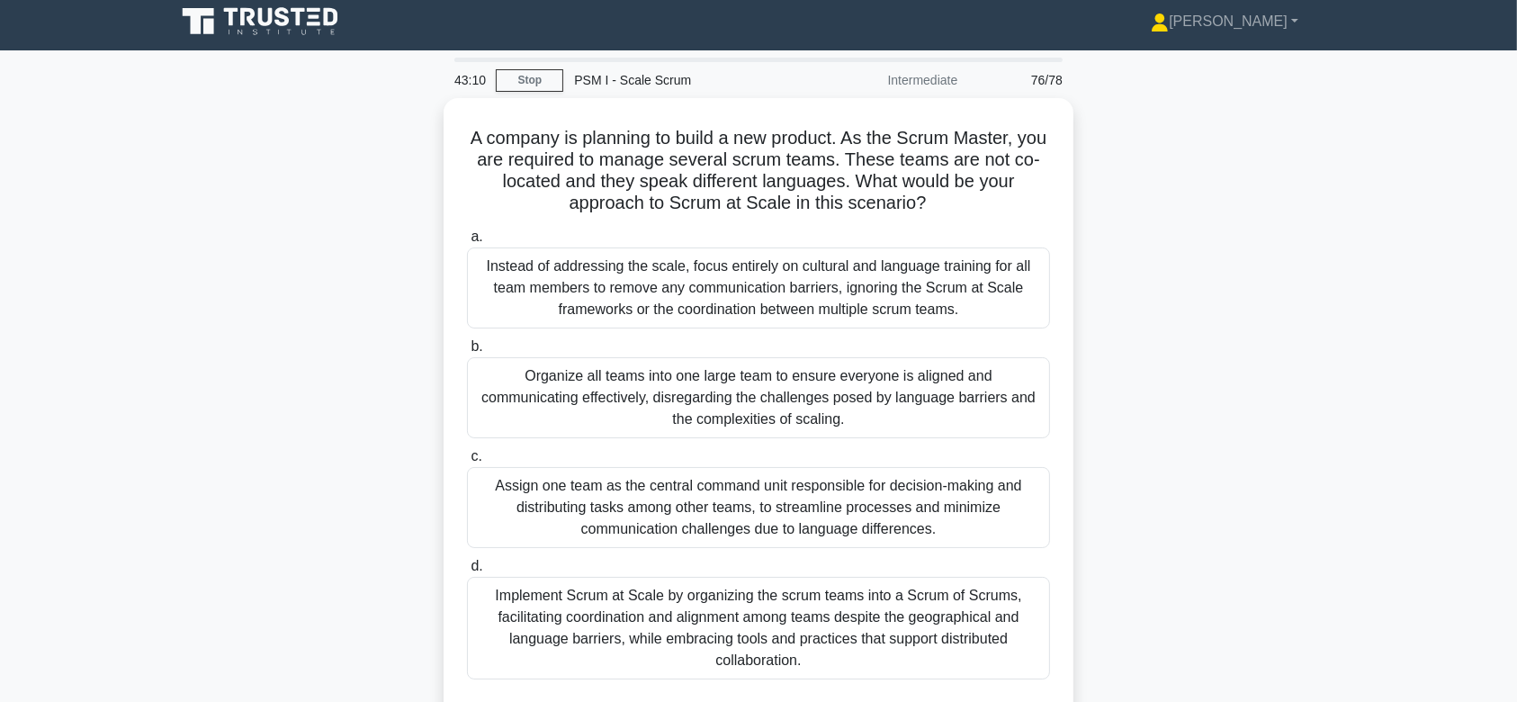
scroll to position [0, 0]
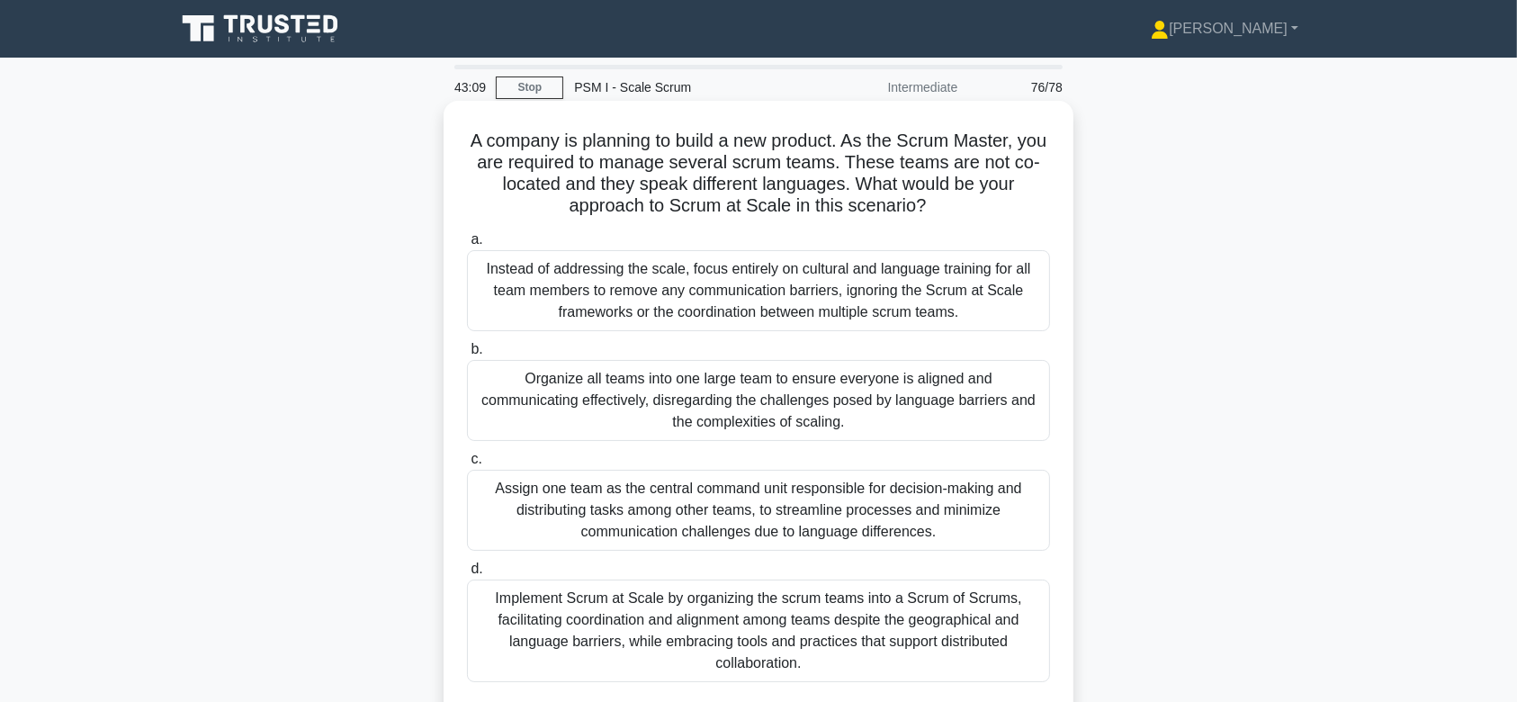
click at [828, 399] on div "Organize all teams into one large team to ensure everyone is aligned and commun…" at bounding box center [758, 400] width 583 height 81
click at [467, 355] on input "b. Organize all teams into one large team to ensure everyone is aligned and com…" at bounding box center [467, 350] width 0 height 12
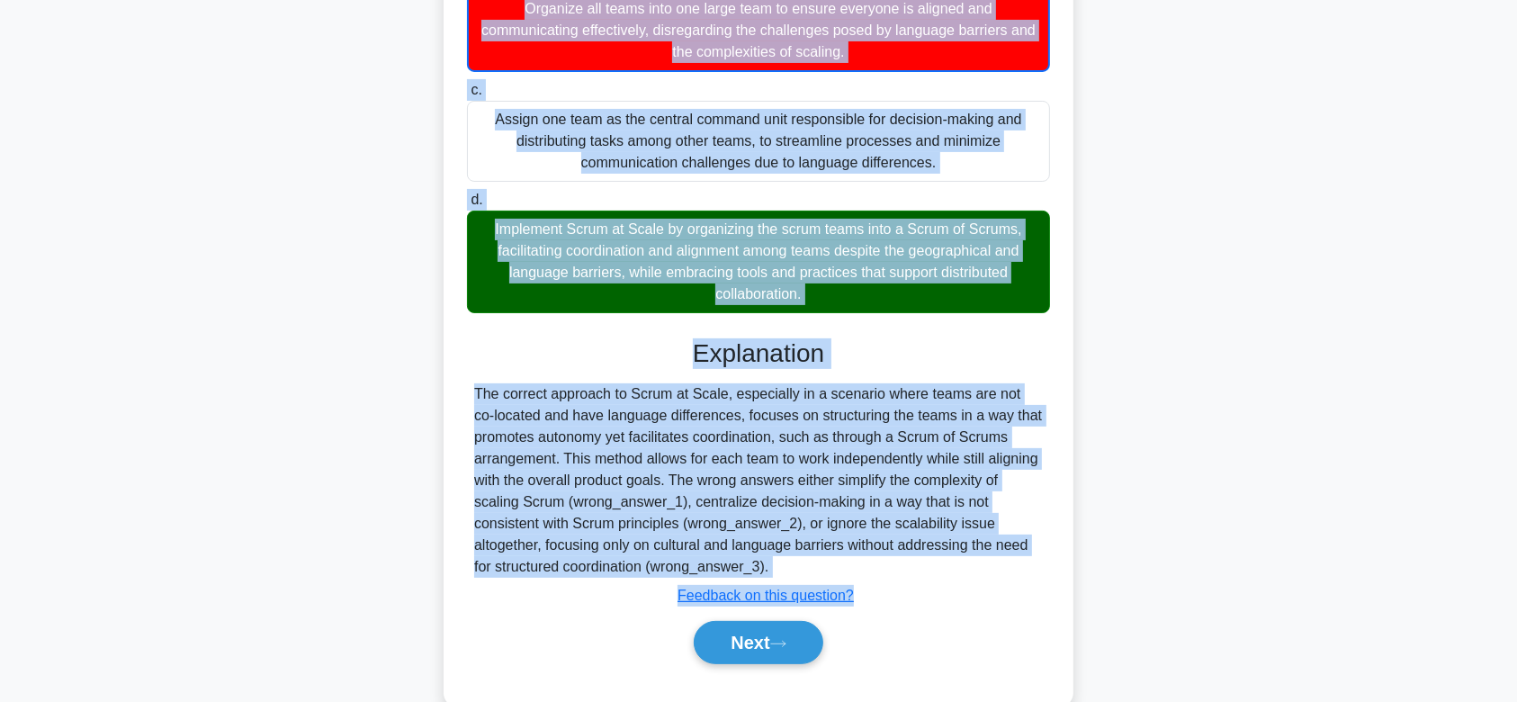
scroll to position [409, 0]
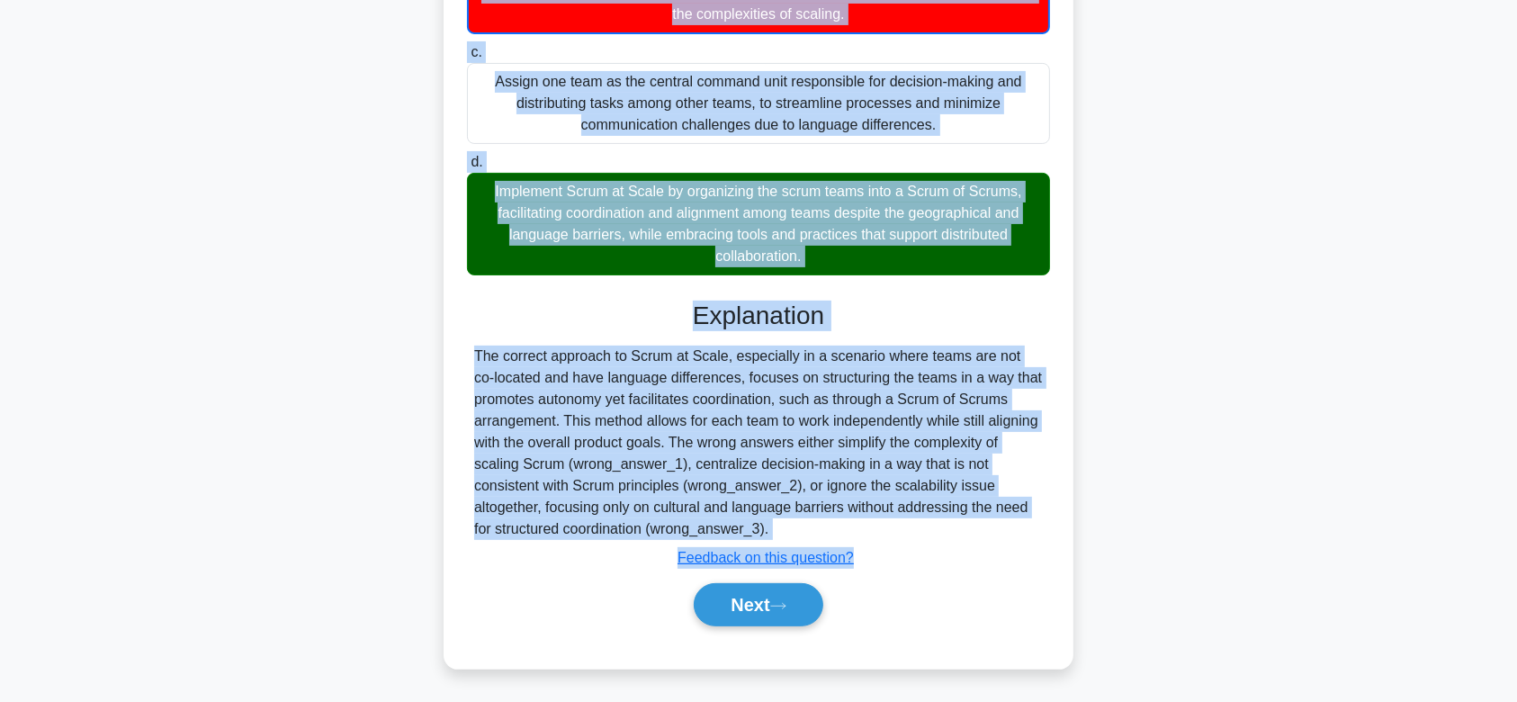
drag, startPoint x: 476, startPoint y: 141, endPoint x: 878, endPoint y: 534, distance: 561.8
click at [878, 534] on div "A company is planning to build a new product. As the Scrum Master, you are requ…" at bounding box center [758, 180] width 615 height 962
click at [714, 615] on button "Next" at bounding box center [758, 604] width 129 height 43
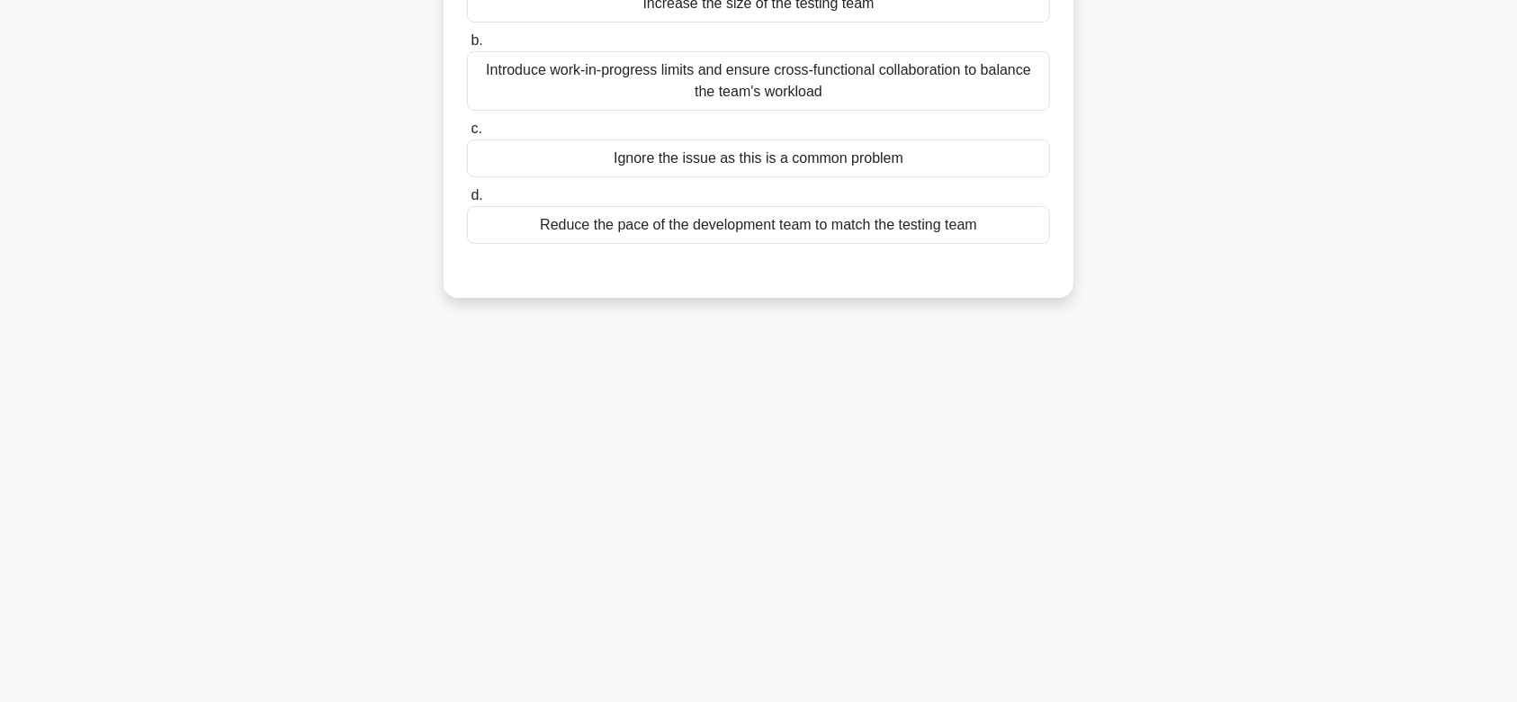
scroll to position [0, 0]
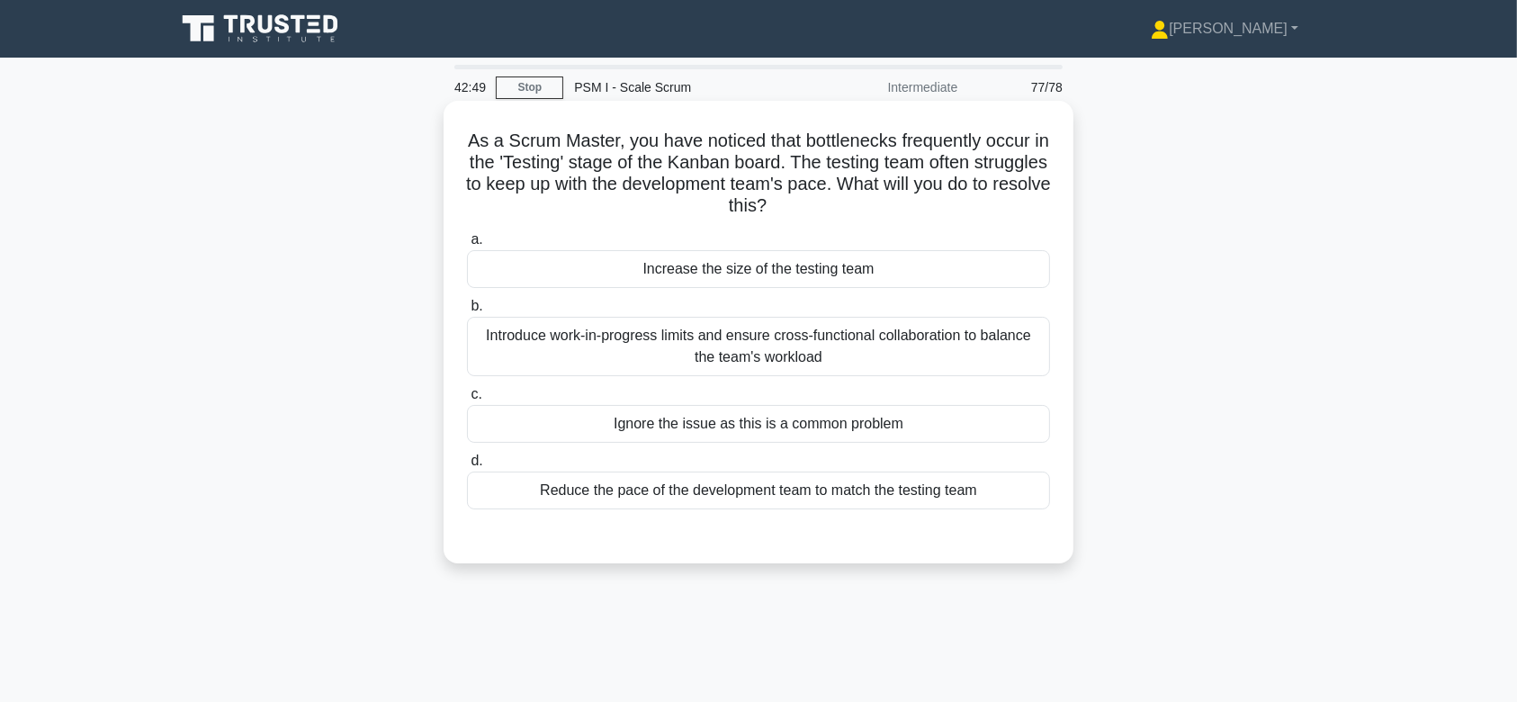
click at [781, 340] on div "Introduce work-in-progress limits and ensure cross-functional collaboration to …" at bounding box center [758, 346] width 583 height 59
click at [467, 312] on input "b. Introduce work-in-progress limits and ensure cross-functional collaboration …" at bounding box center [467, 307] width 0 height 12
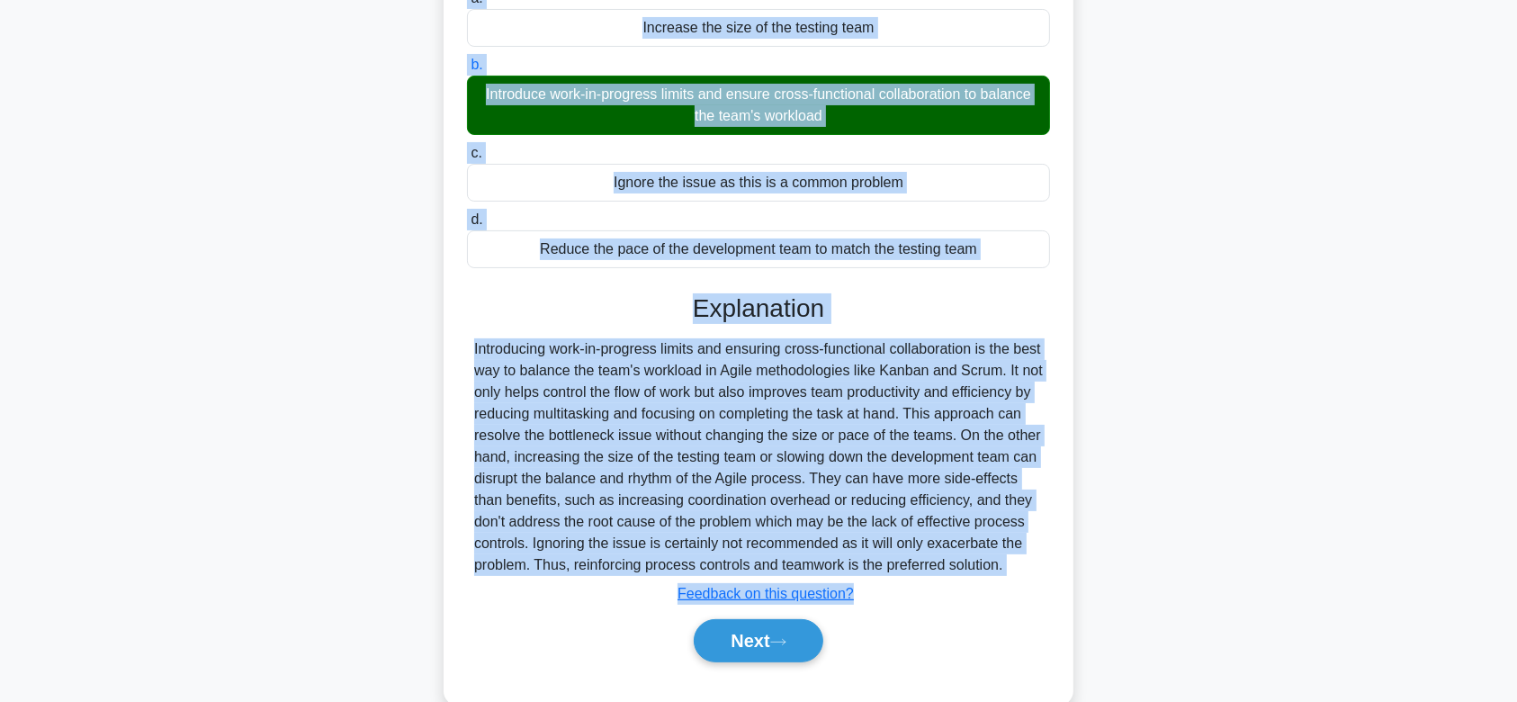
scroll to position [299, 0]
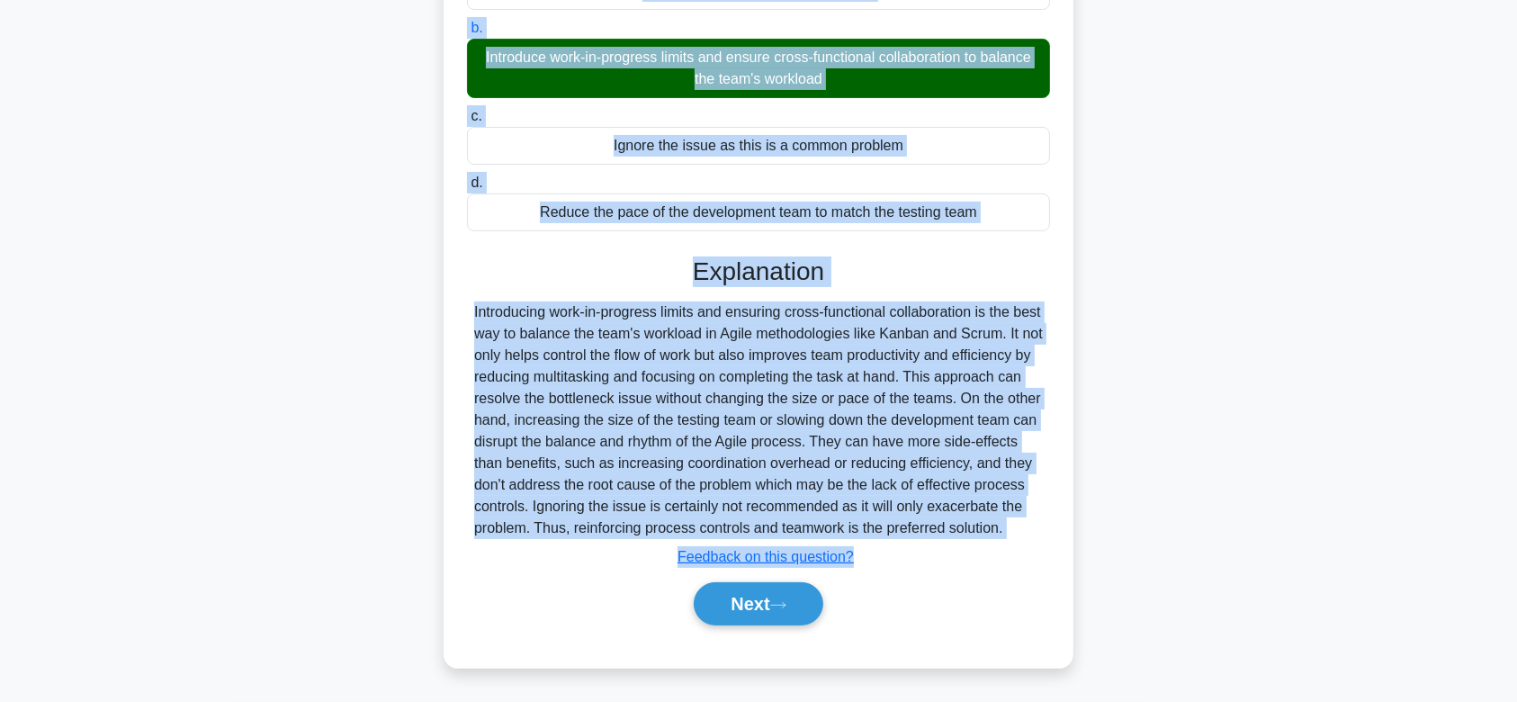
drag, startPoint x: 471, startPoint y: 140, endPoint x: 818, endPoint y: 531, distance: 522.6
click at [818, 531] on div "As a Scrum Master, you have noticed that bottlenecks frequently occur in the 'T…" at bounding box center [758, 245] width 615 height 831
click at [759, 606] on button "Next" at bounding box center [758, 603] width 129 height 43
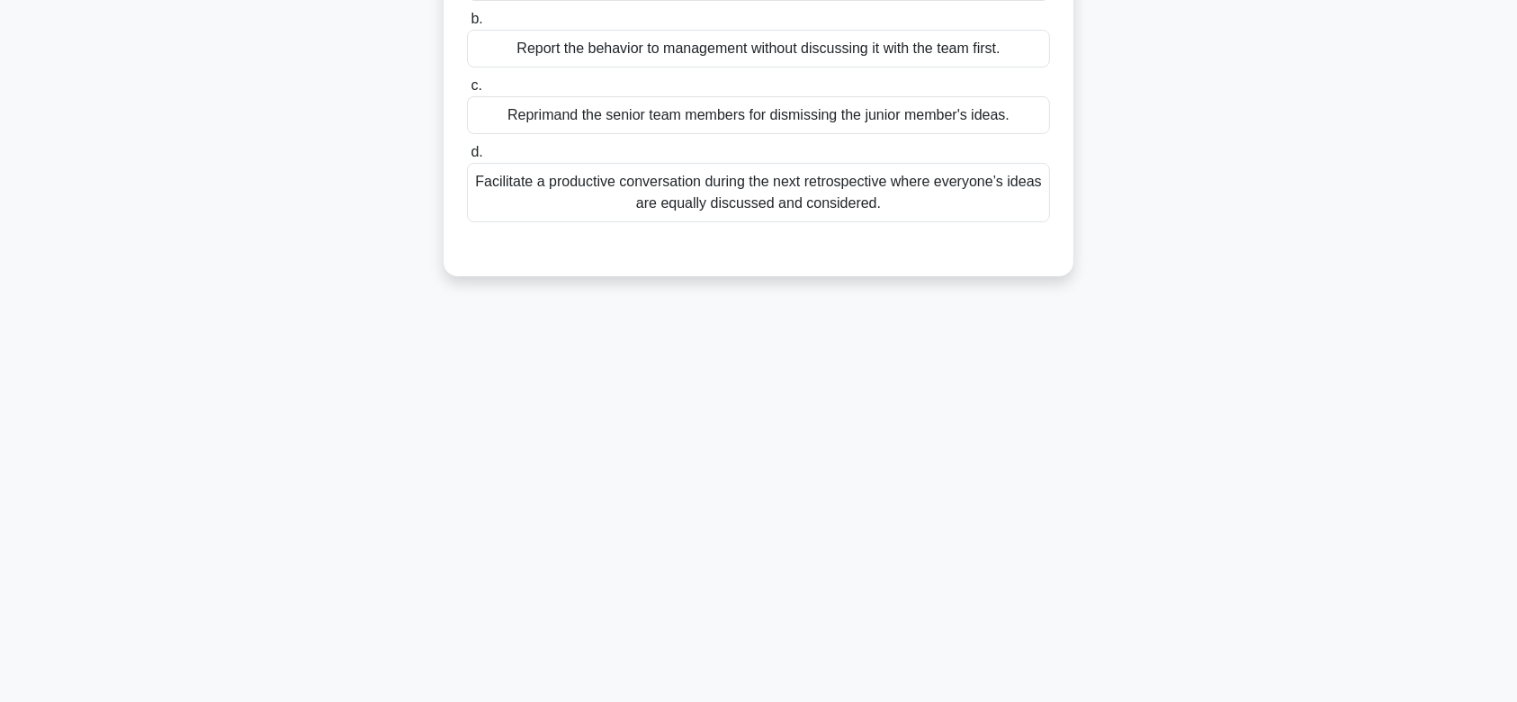
scroll to position [0, 0]
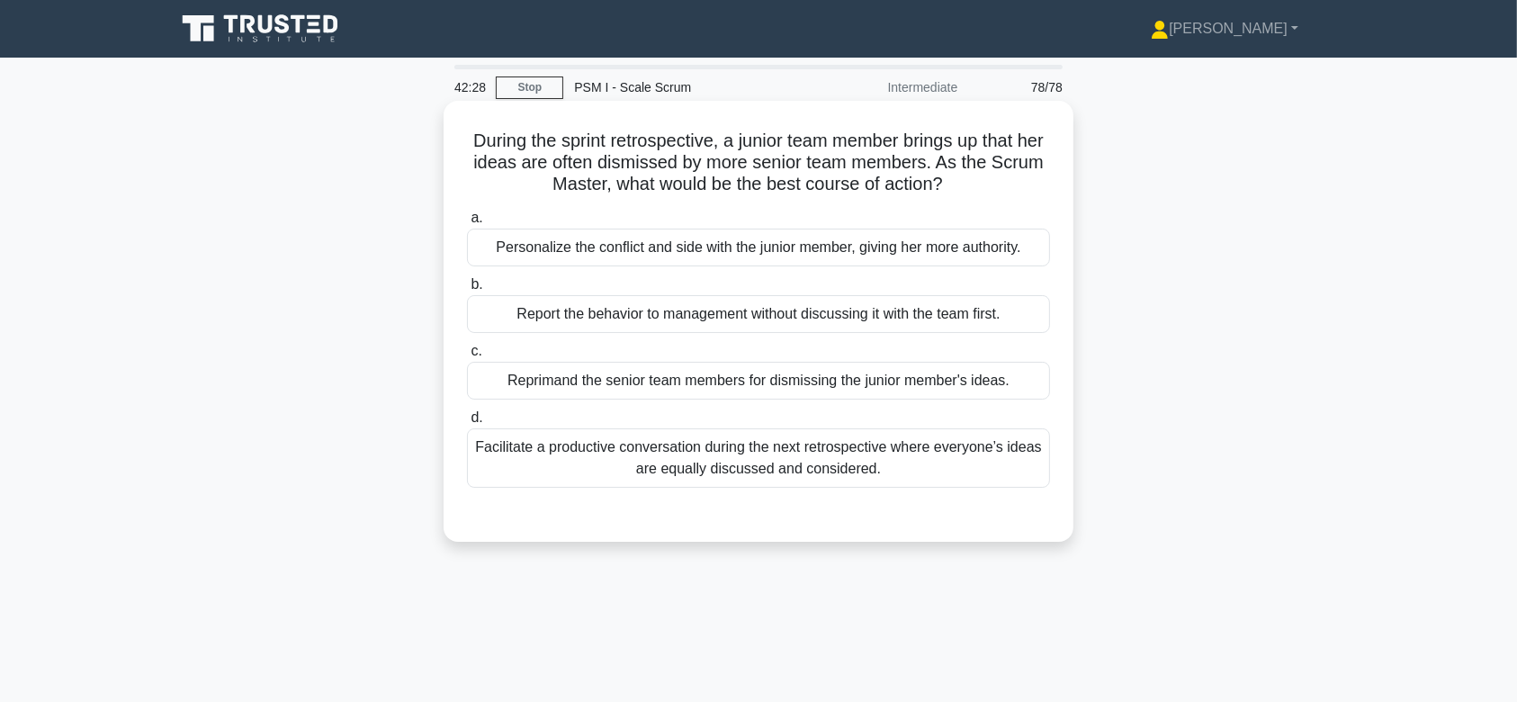
click at [834, 392] on div "Reprimand the senior team members for dismissing the junior member's ideas." at bounding box center [758, 381] width 583 height 38
click at [467, 357] on input "c. Reprimand the senior team members for dismissing the junior member's ideas." at bounding box center [467, 352] width 0 height 12
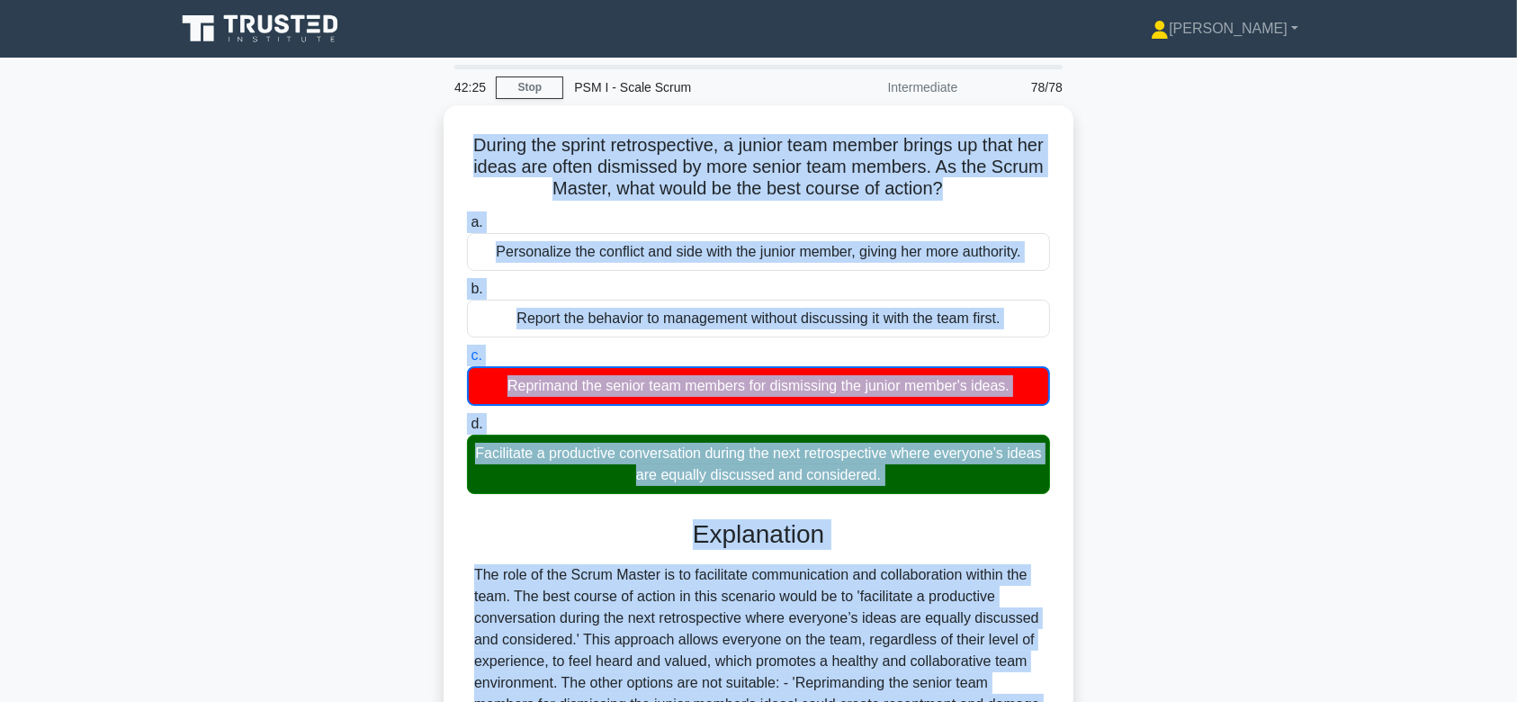
scroll to position [279, 0]
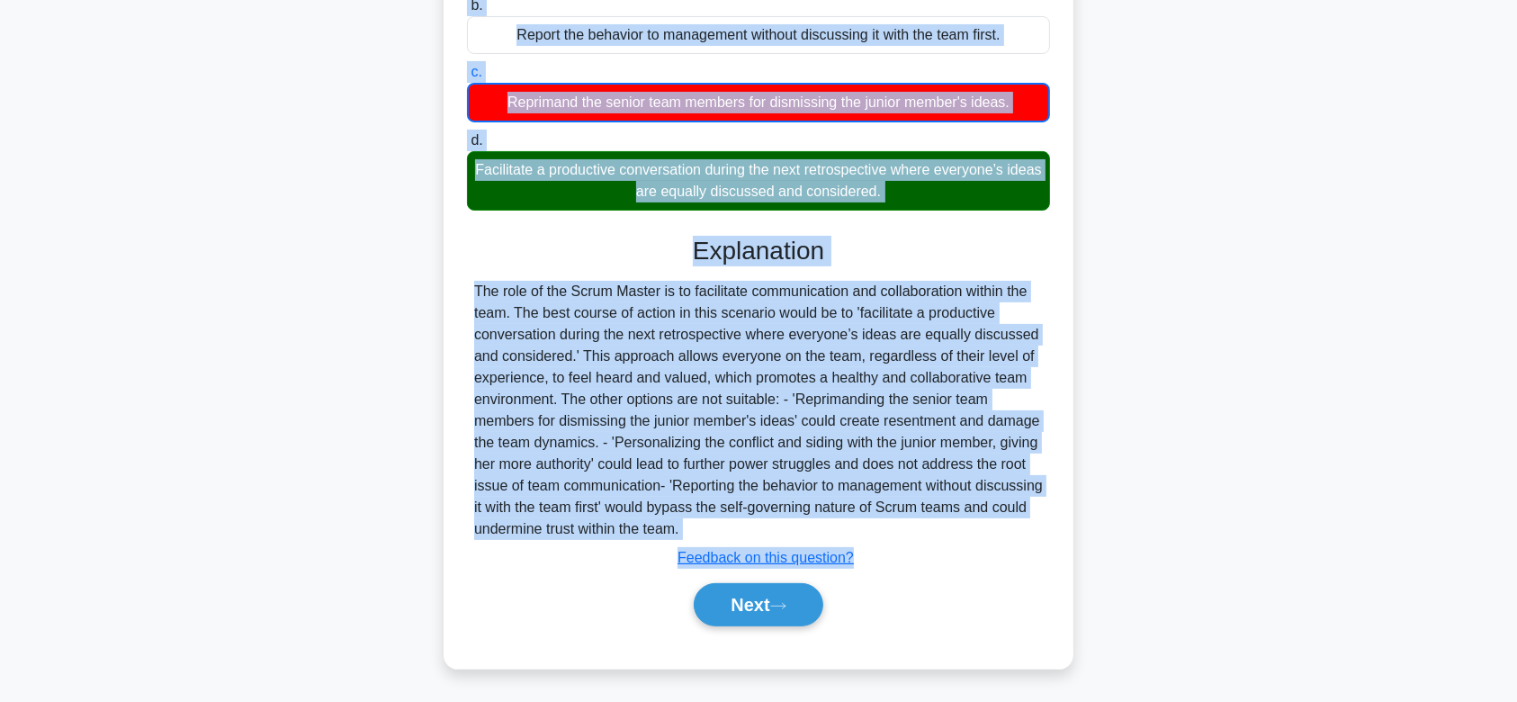
drag, startPoint x: 471, startPoint y: 133, endPoint x: 930, endPoint y: 530, distance: 607.3
click at [930, 530] on div "During the sprint retrospective, a junior team member brings up that her ideas …" at bounding box center [758, 245] width 615 height 832
click at [798, 599] on button "Next" at bounding box center [758, 604] width 129 height 43
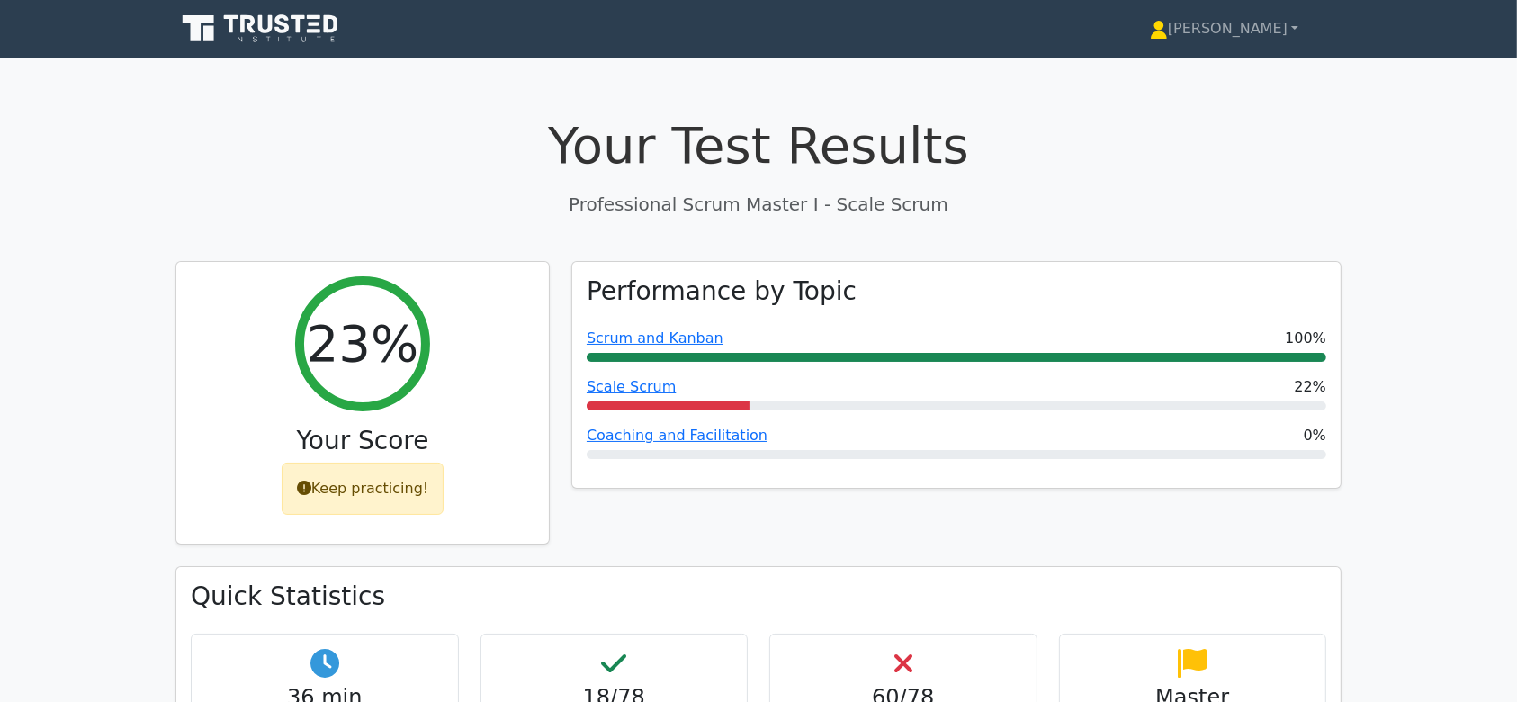
click at [1089, 142] on h1 "Your Test Results" at bounding box center [758, 145] width 1166 height 60
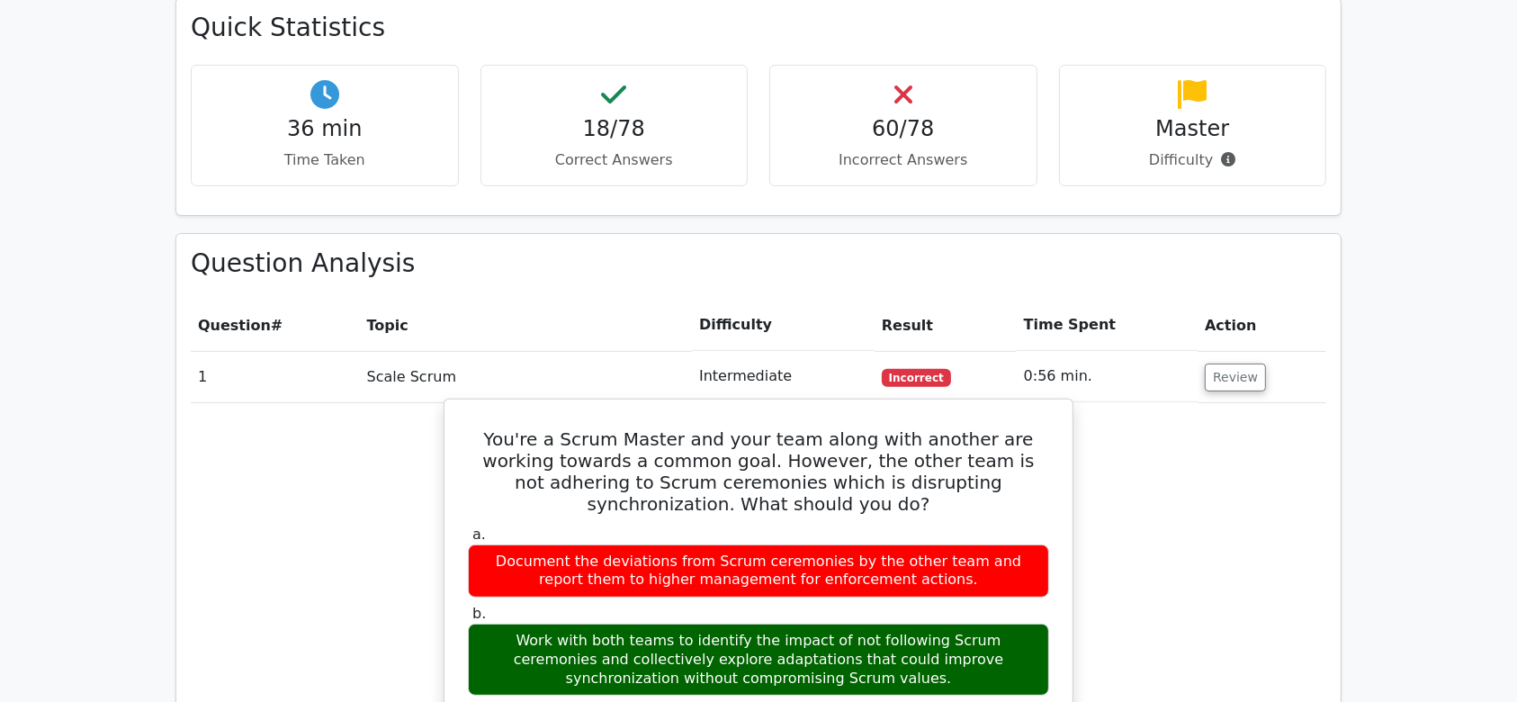
scroll to position [631, 0]
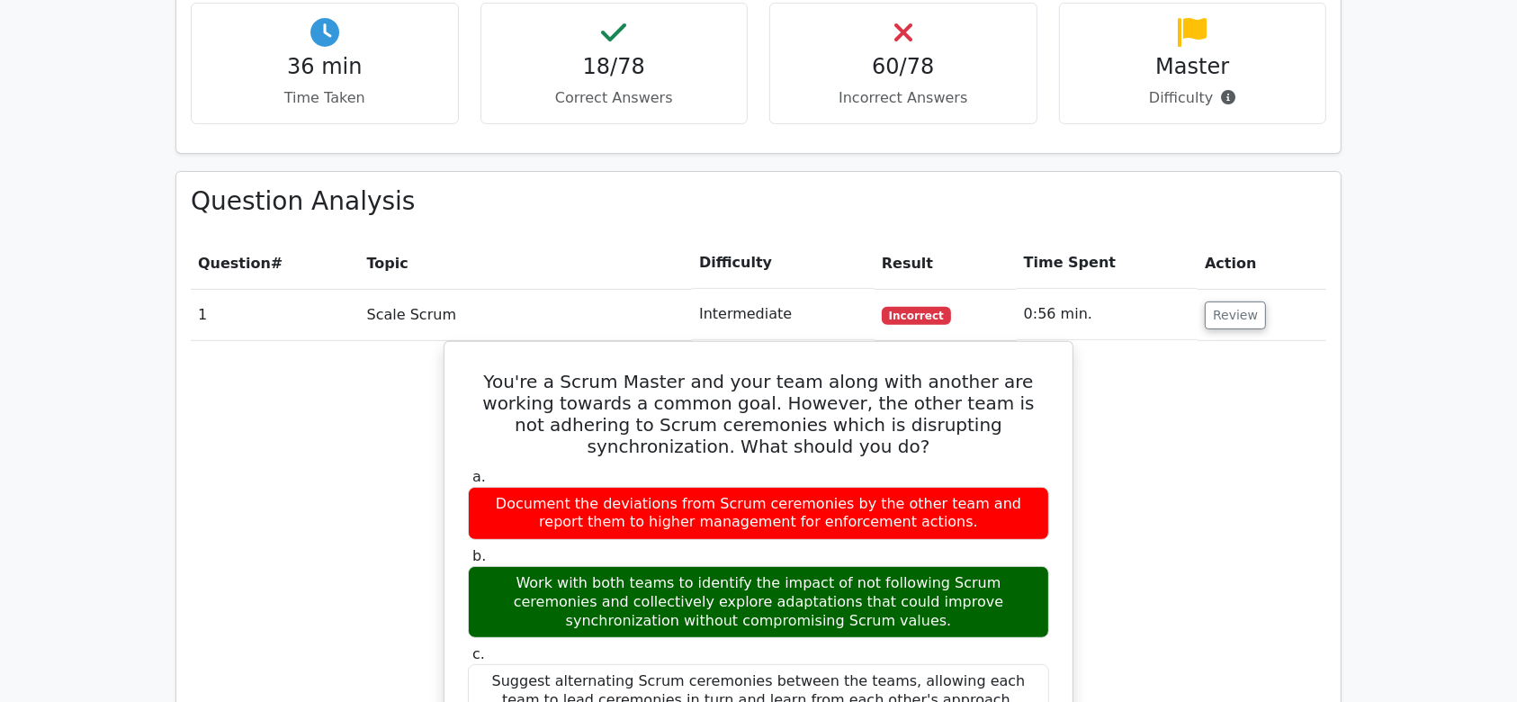
click at [734, 335] on td "Intermediate" at bounding box center [783, 314] width 183 height 51
click at [748, 328] on td "Intermediate" at bounding box center [783, 314] width 183 height 51
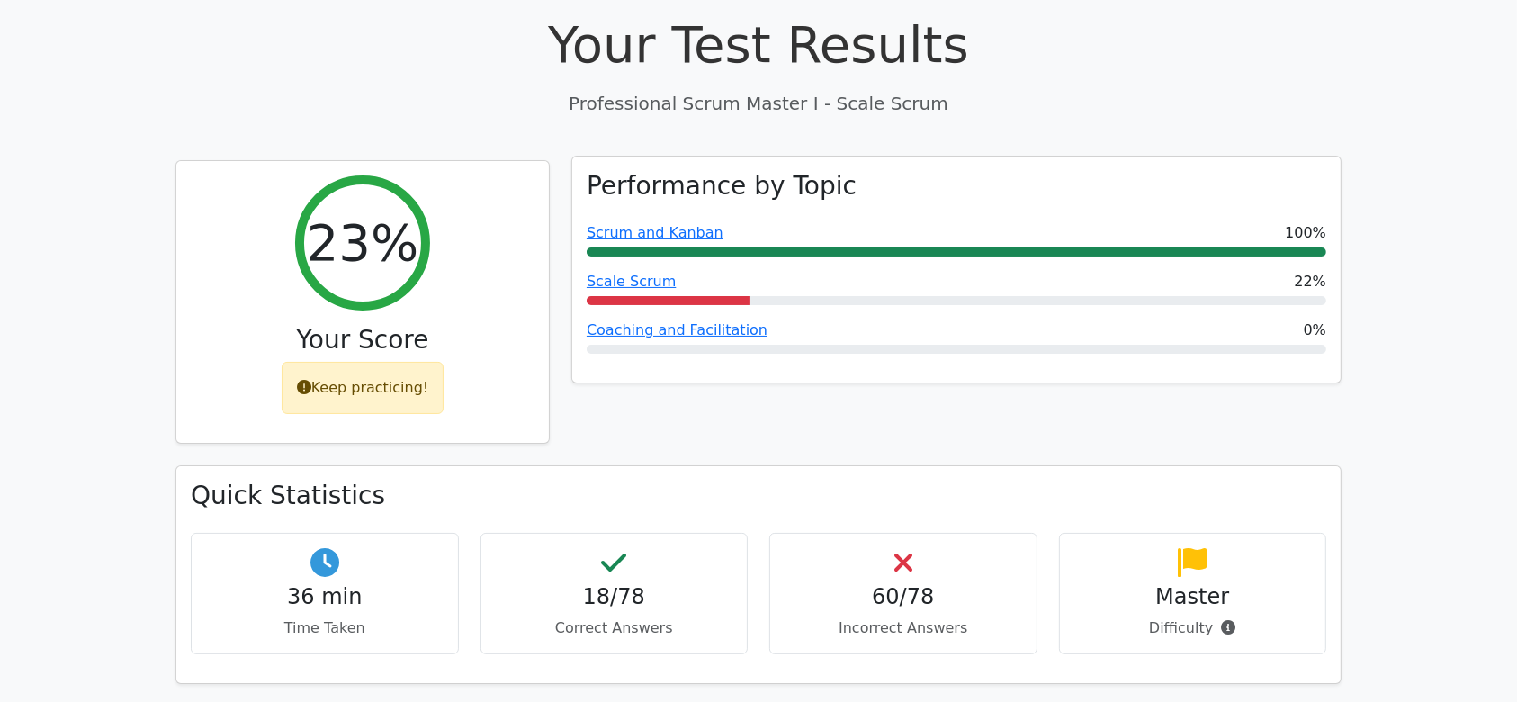
scroll to position [0, 0]
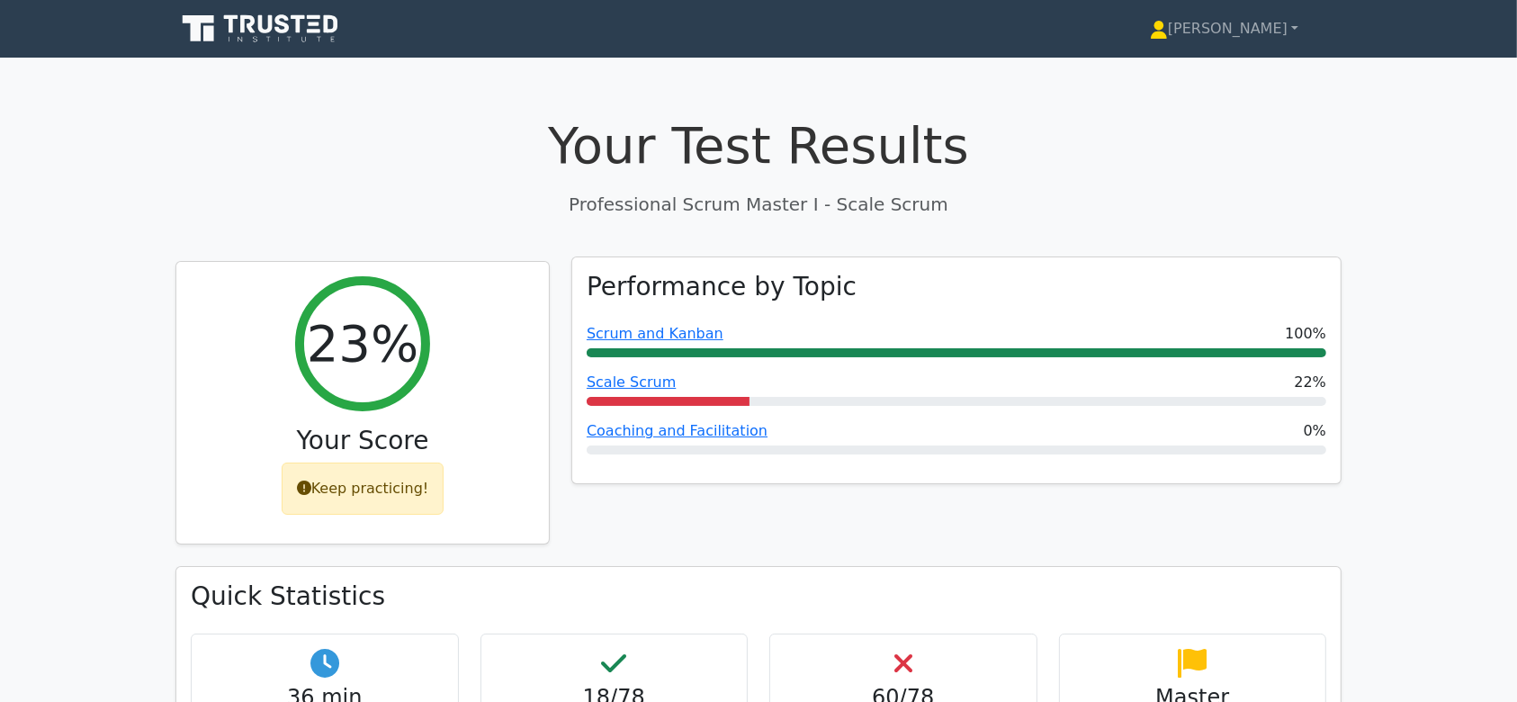
drag, startPoint x: 1519, startPoint y: 7, endPoint x: 958, endPoint y: 486, distance: 737.1
click at [958, 486] on div "Performance by Topic Scrum and Kanban 100% Scale Scrum 22% Coaching and Facilit…" at bounding box center [957, 414] width 792 height 306
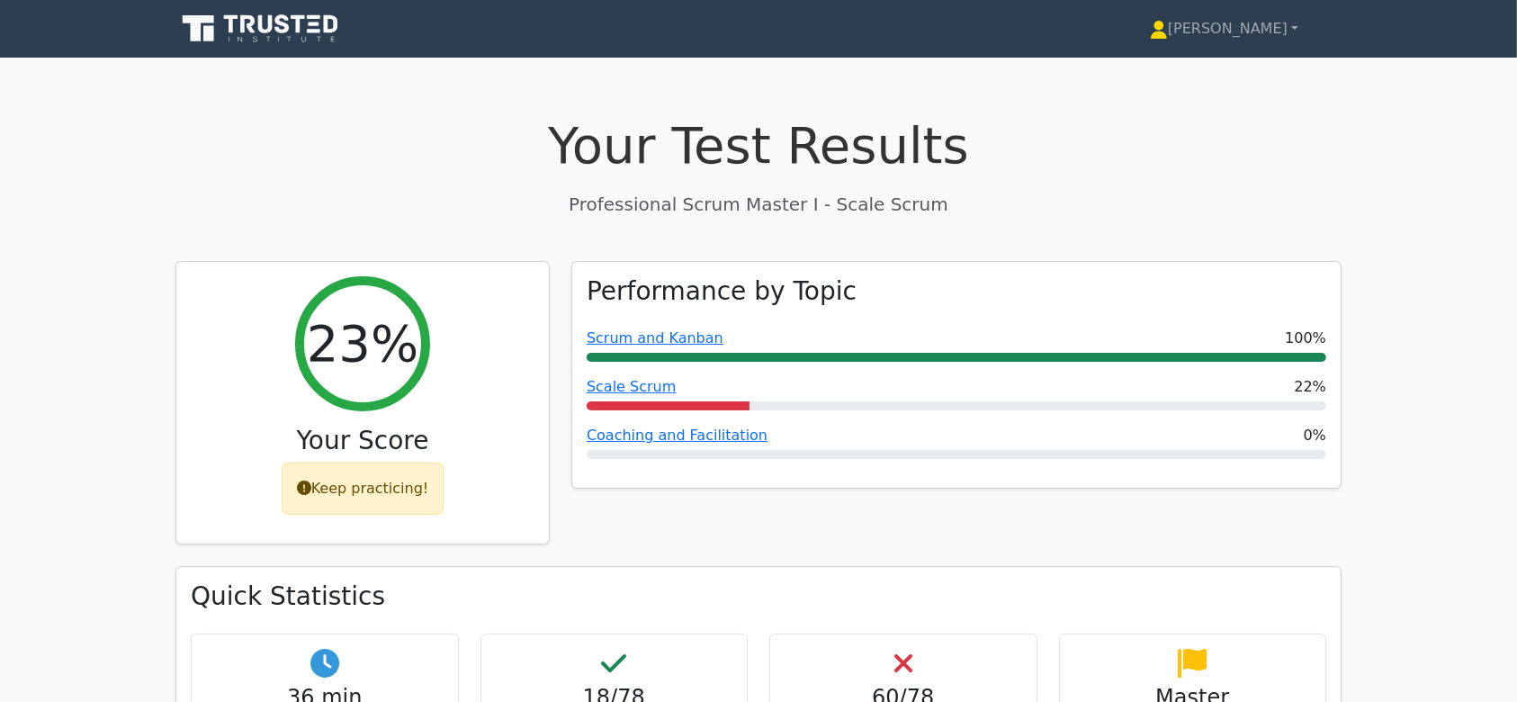
drag, startPoint x: 483, startPoint y: 0, endPoint x: 386, endPoint y: 163, distance: 189.7
click at [386, 163] on h1 "Your Test Results" at bounding box center [758, 145] width 1166 height 60
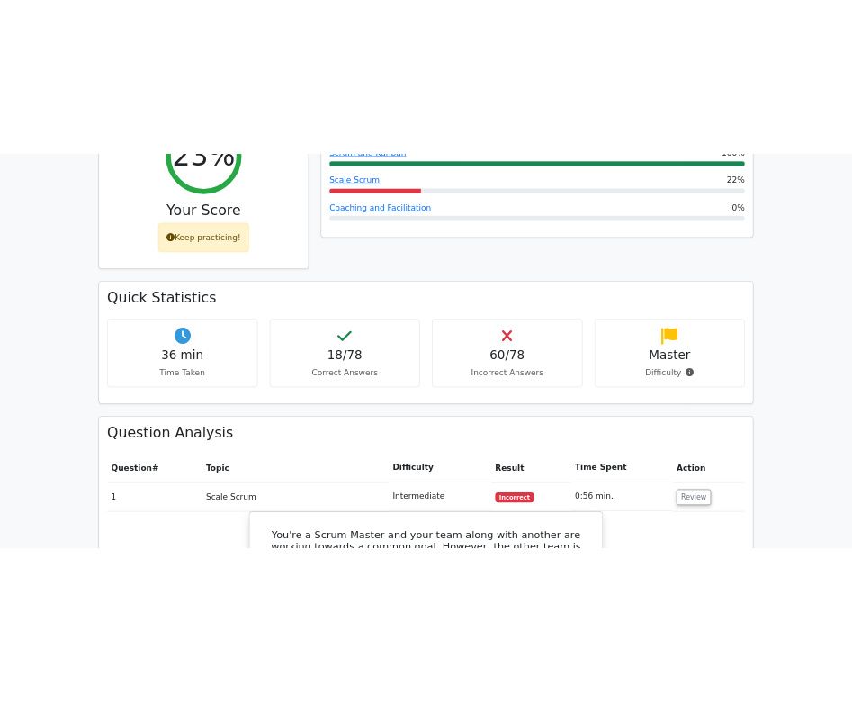
scroll to position [439, 0]
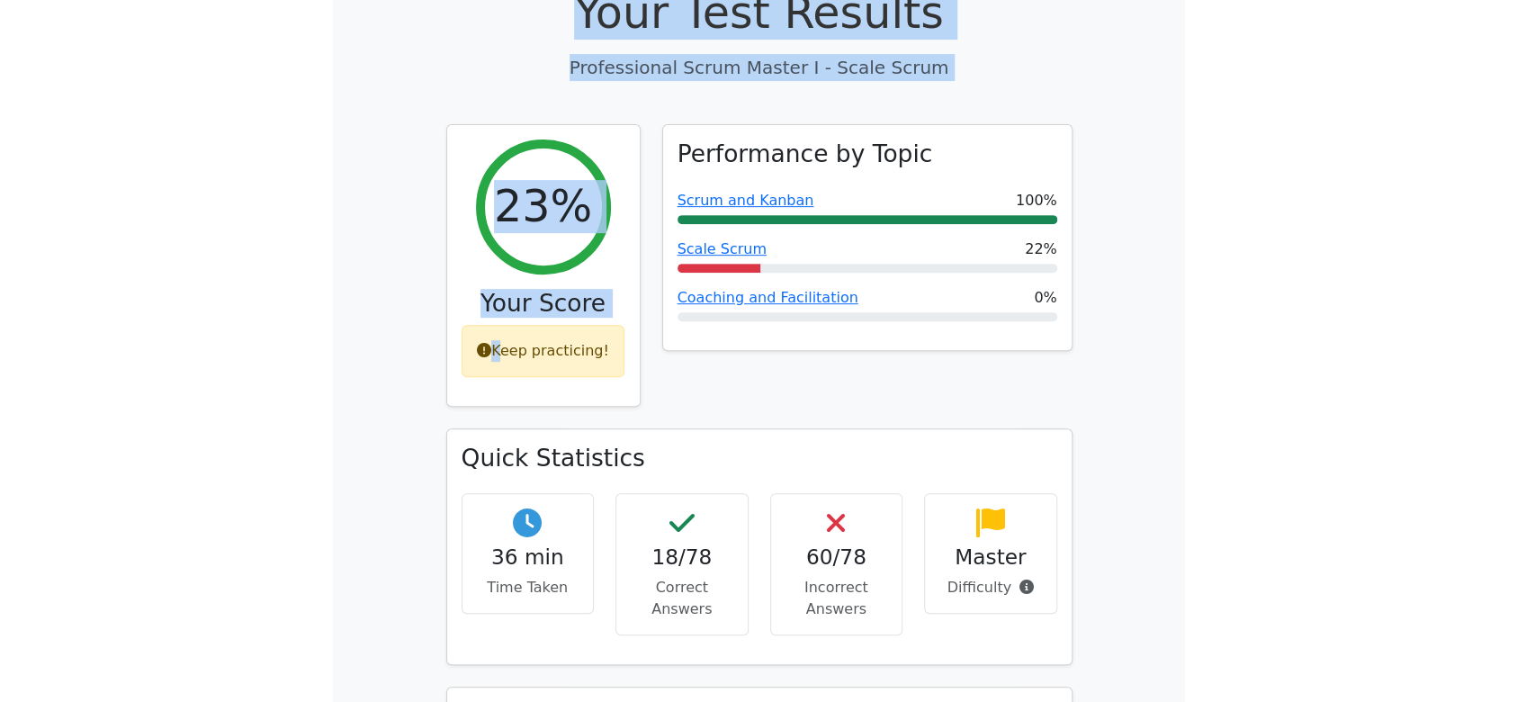
scroll to position [0, 0]
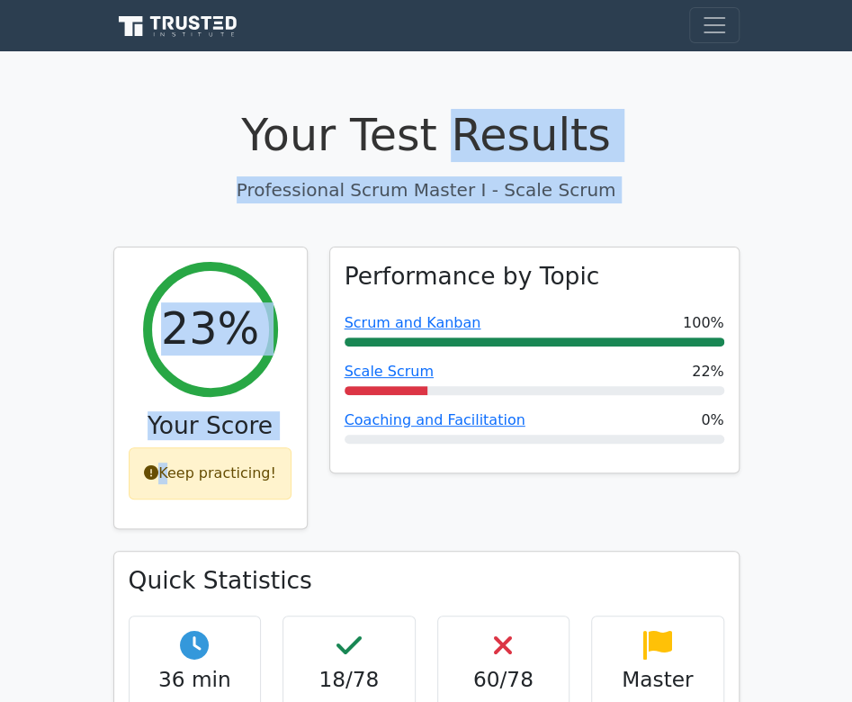
drag, startPoint x: 56, startPoint y: 77, endPoint x: 549, endPoint y: 139, distance: 497.0
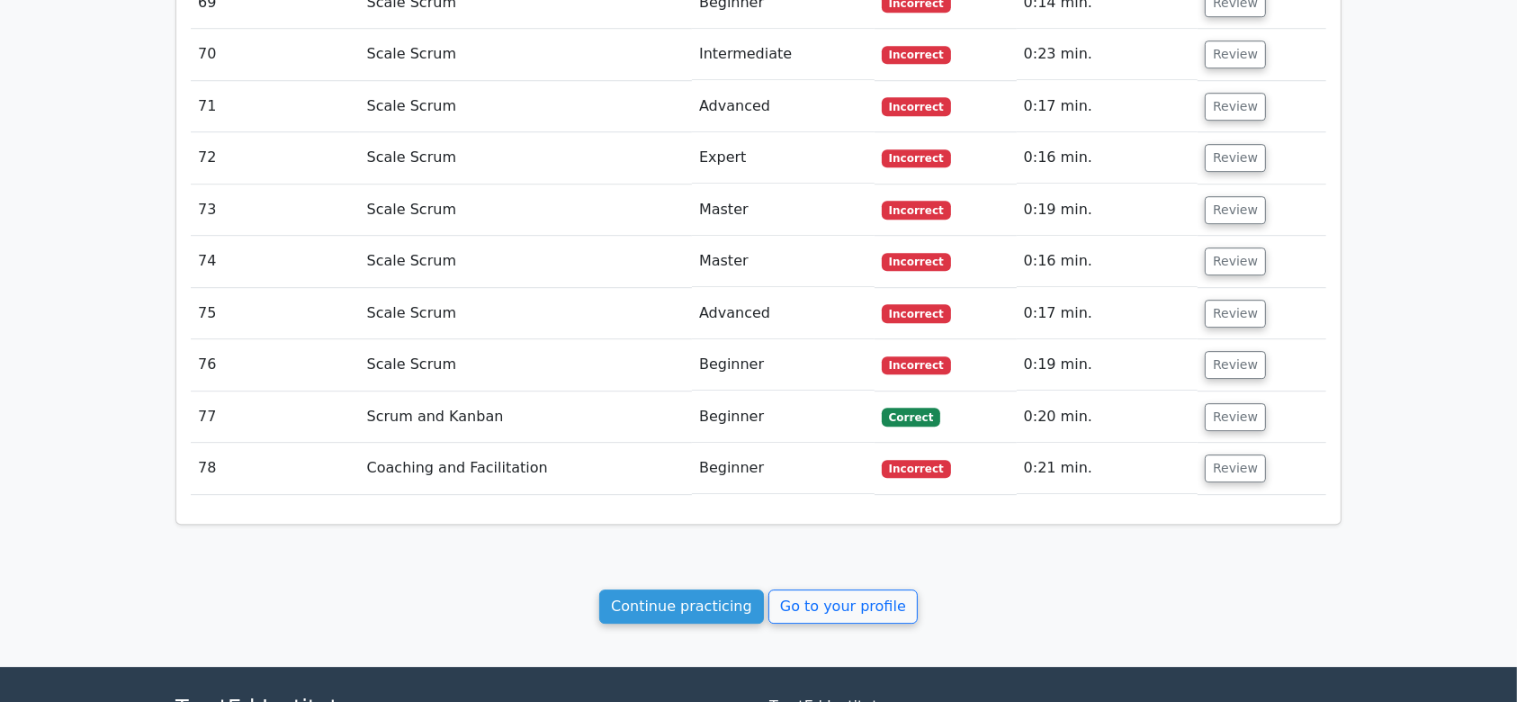
scroll to position [5459, 0]
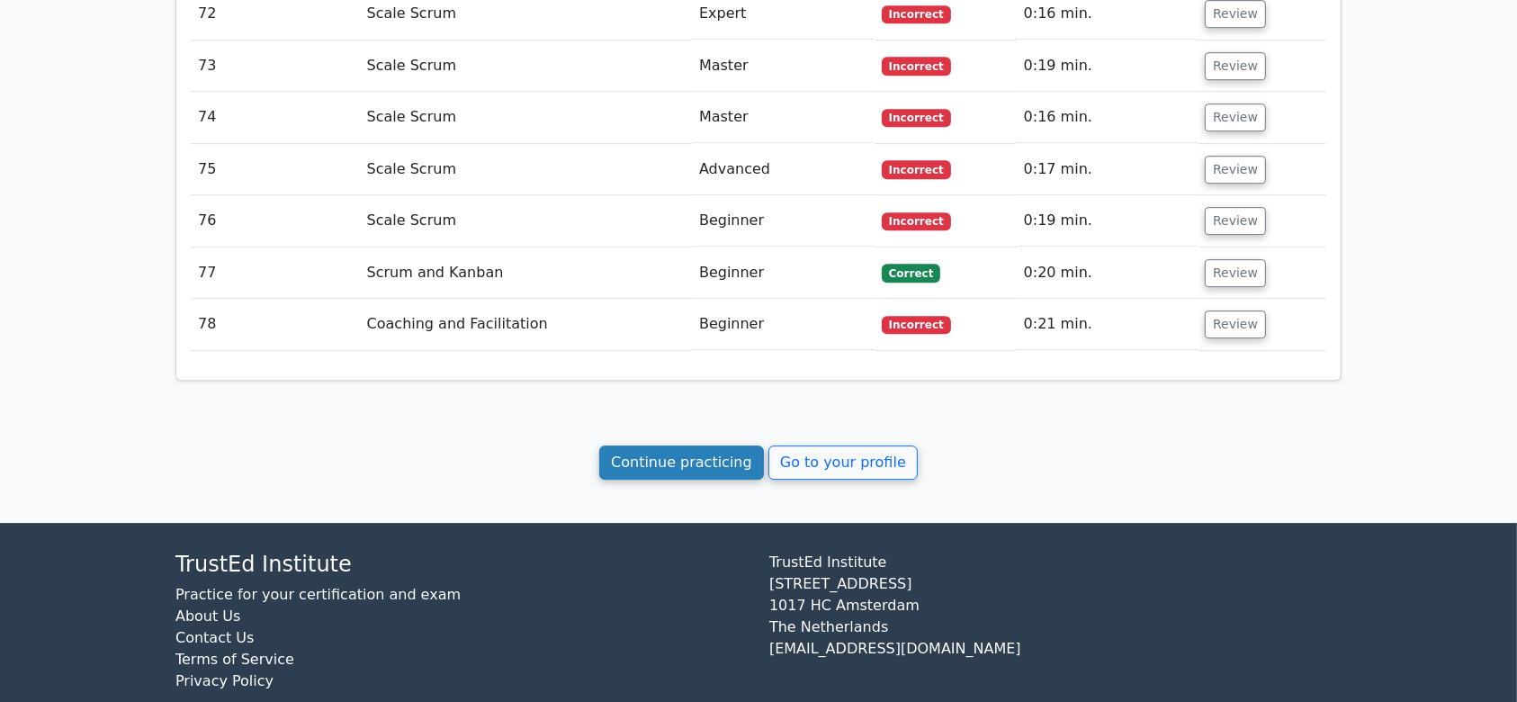
click at [707, 445] on link "Continue practicing" at bounding box center [681, 462] width 165 height 34
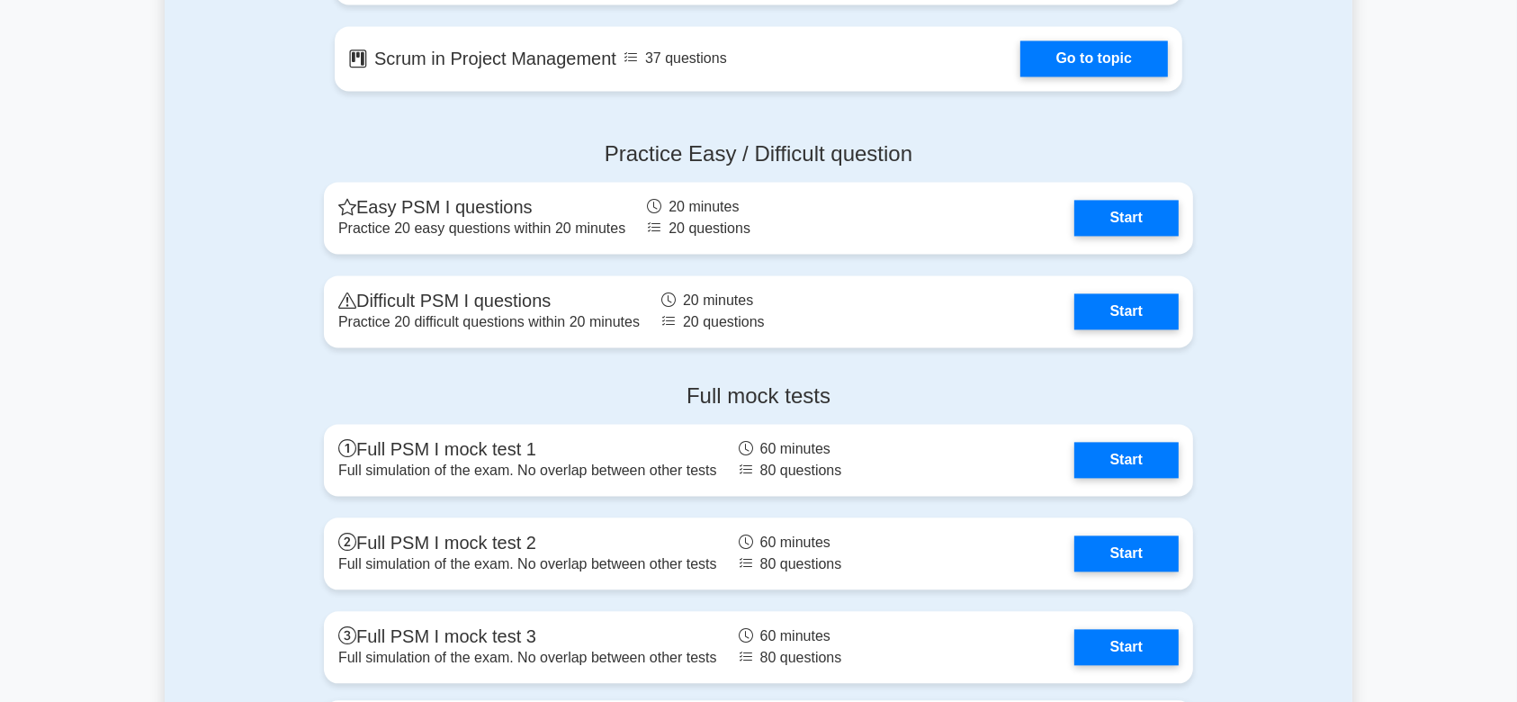
scroll to position [3749, 0]
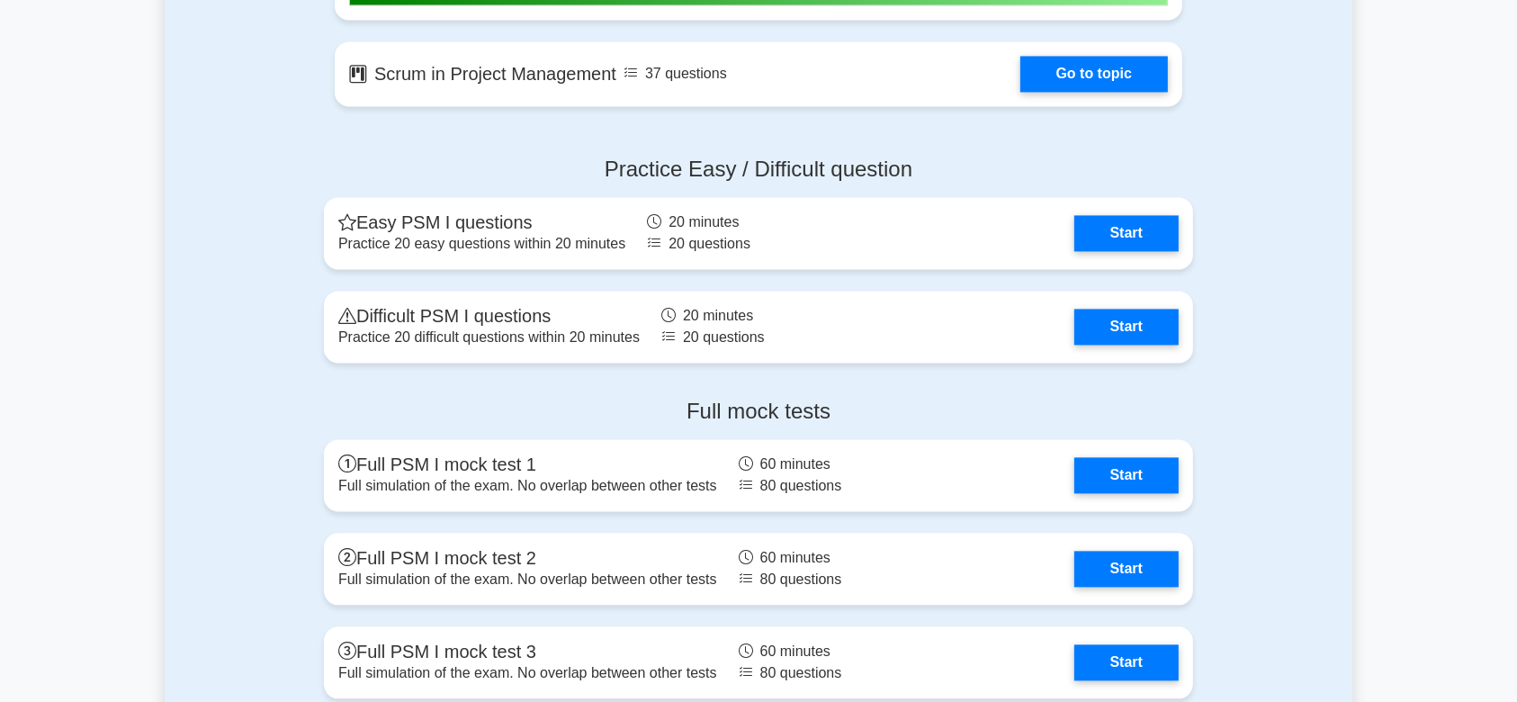
click at [205, 450] on div "Full mock tests Full PSM I mock test 1 Full simulation of the exam. No overlap …" at bounding box center [759, 645] width 1188 height 523
